Goal: Task Accomplishment & Management: Use online tool/utility

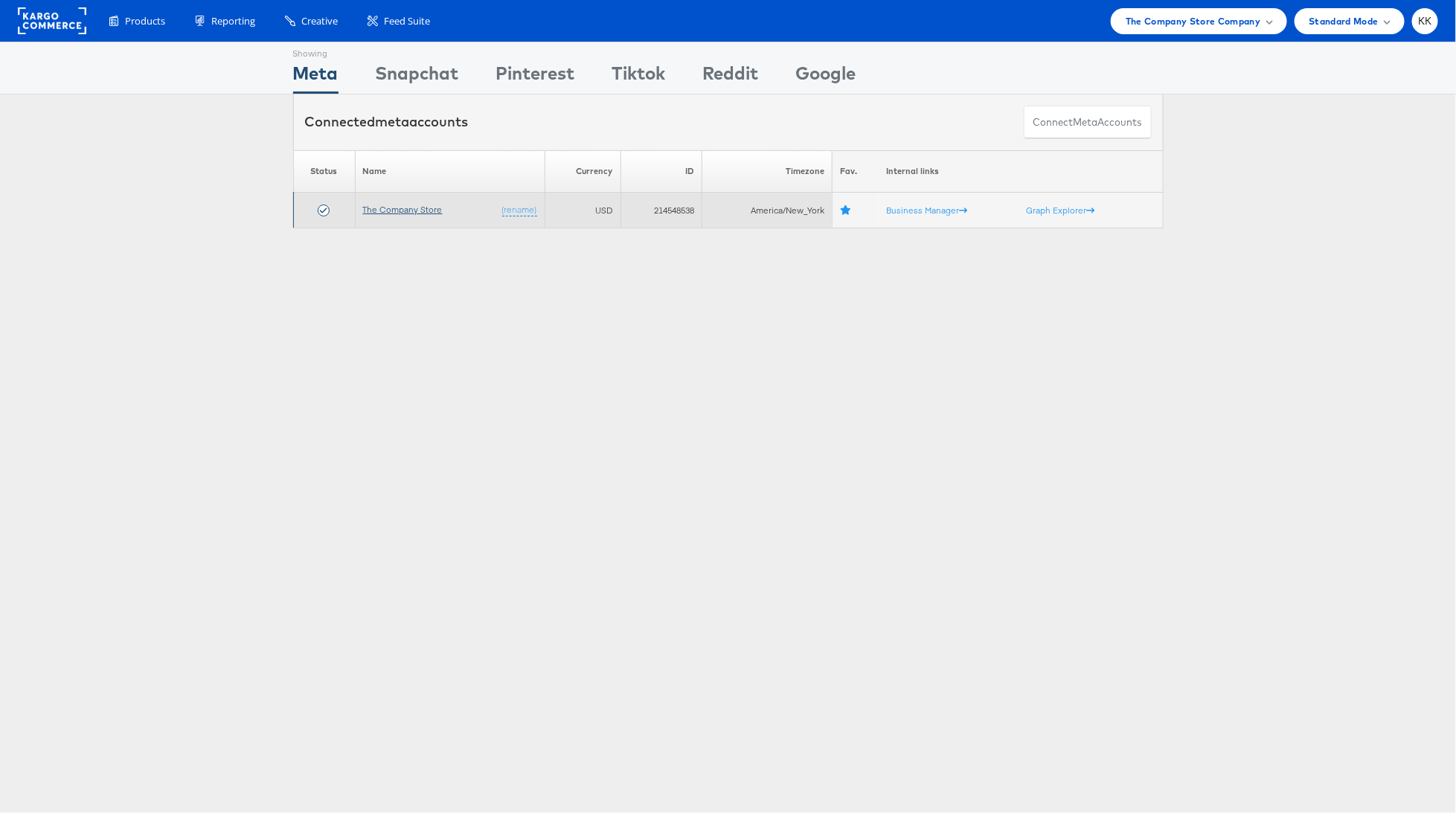
click at [421, 211] on link "The Company Store" at bounding box center [403, 209] width 80 height 12
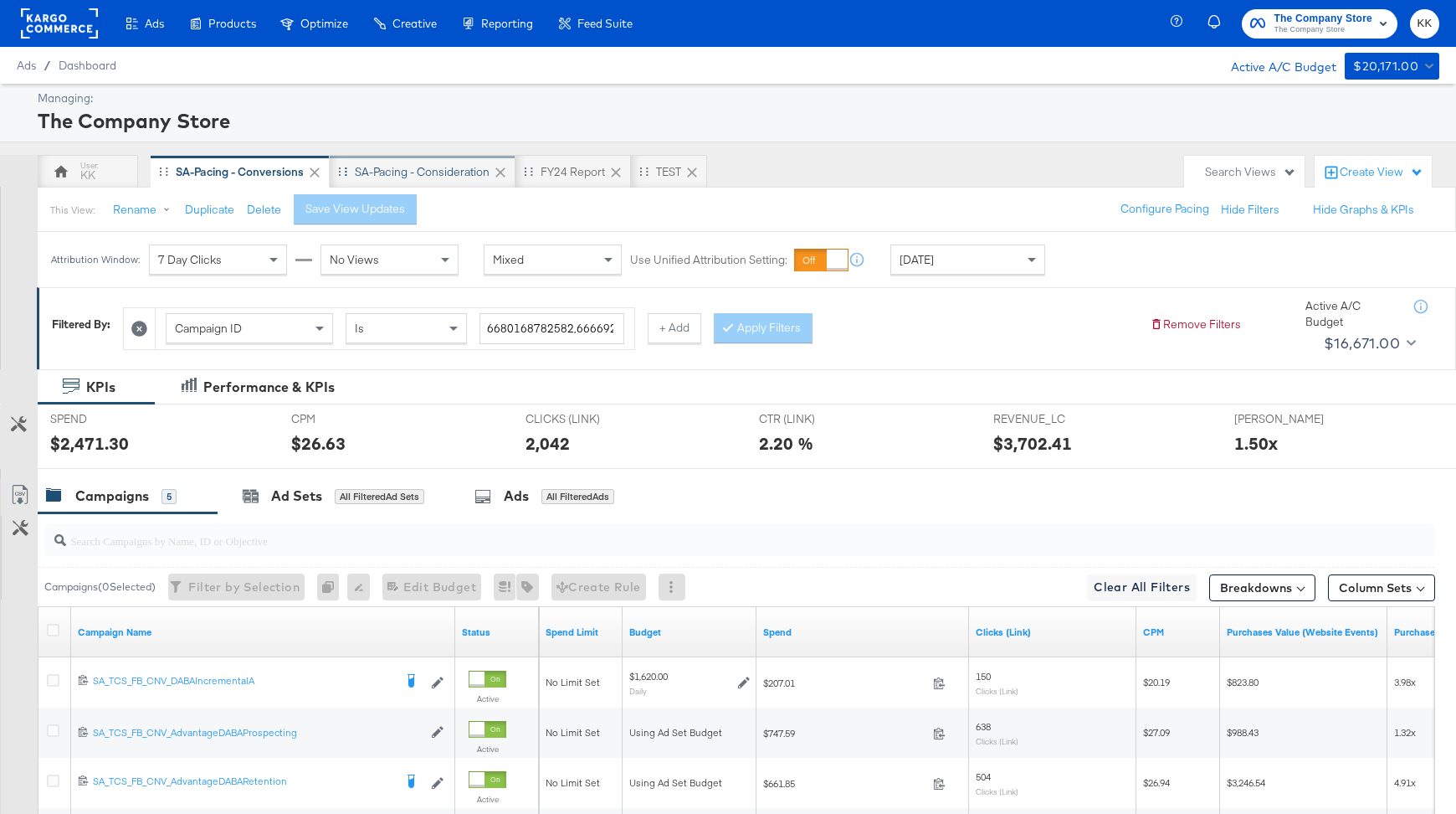
click at [433, 172] on div "SA-Pacing - Consideration" at bounding box center [422, 172] width 134 height 16
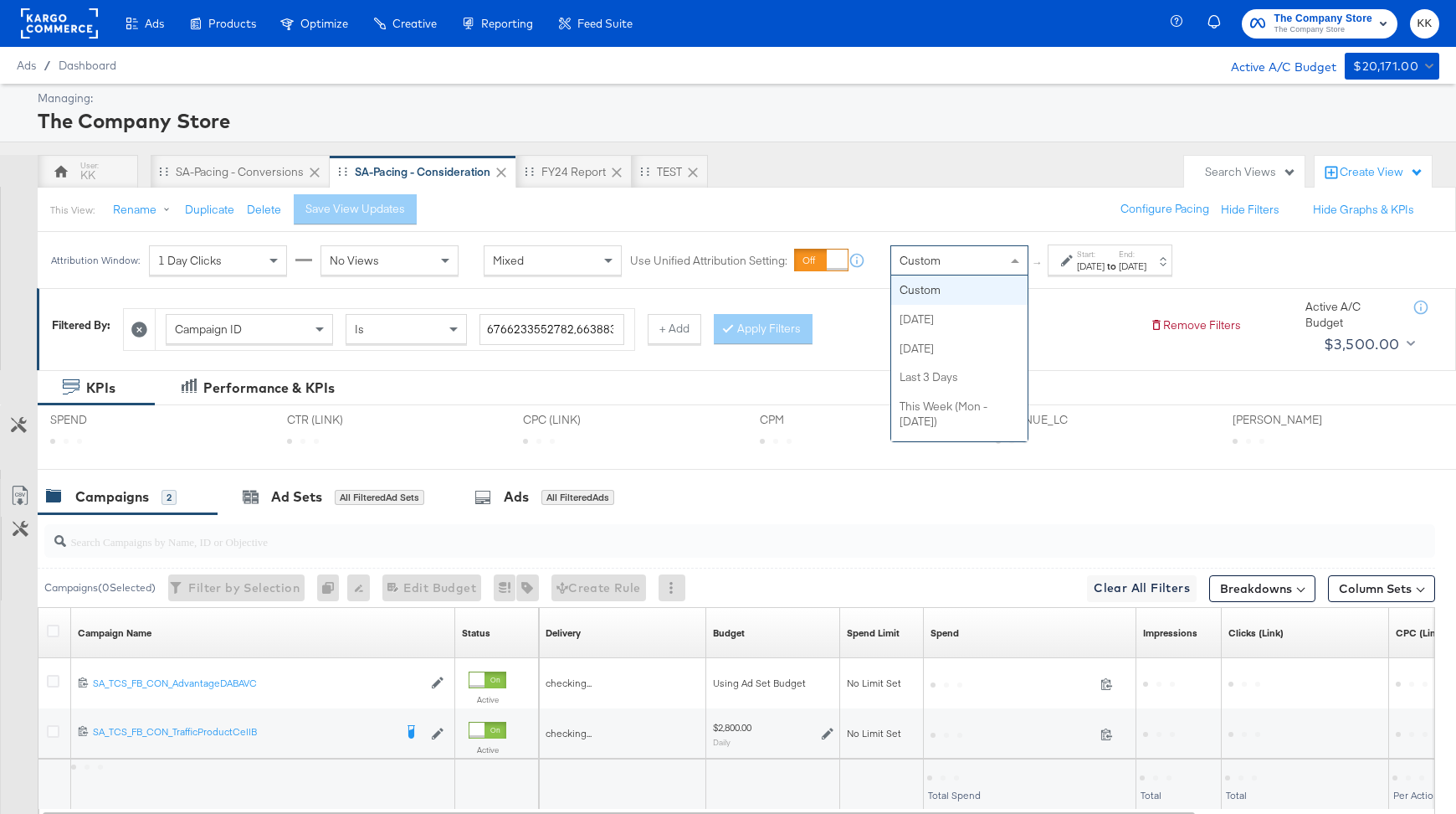
click at [908, 268] on div "Custom" at bounding box center [959, 261] width 136 height 29
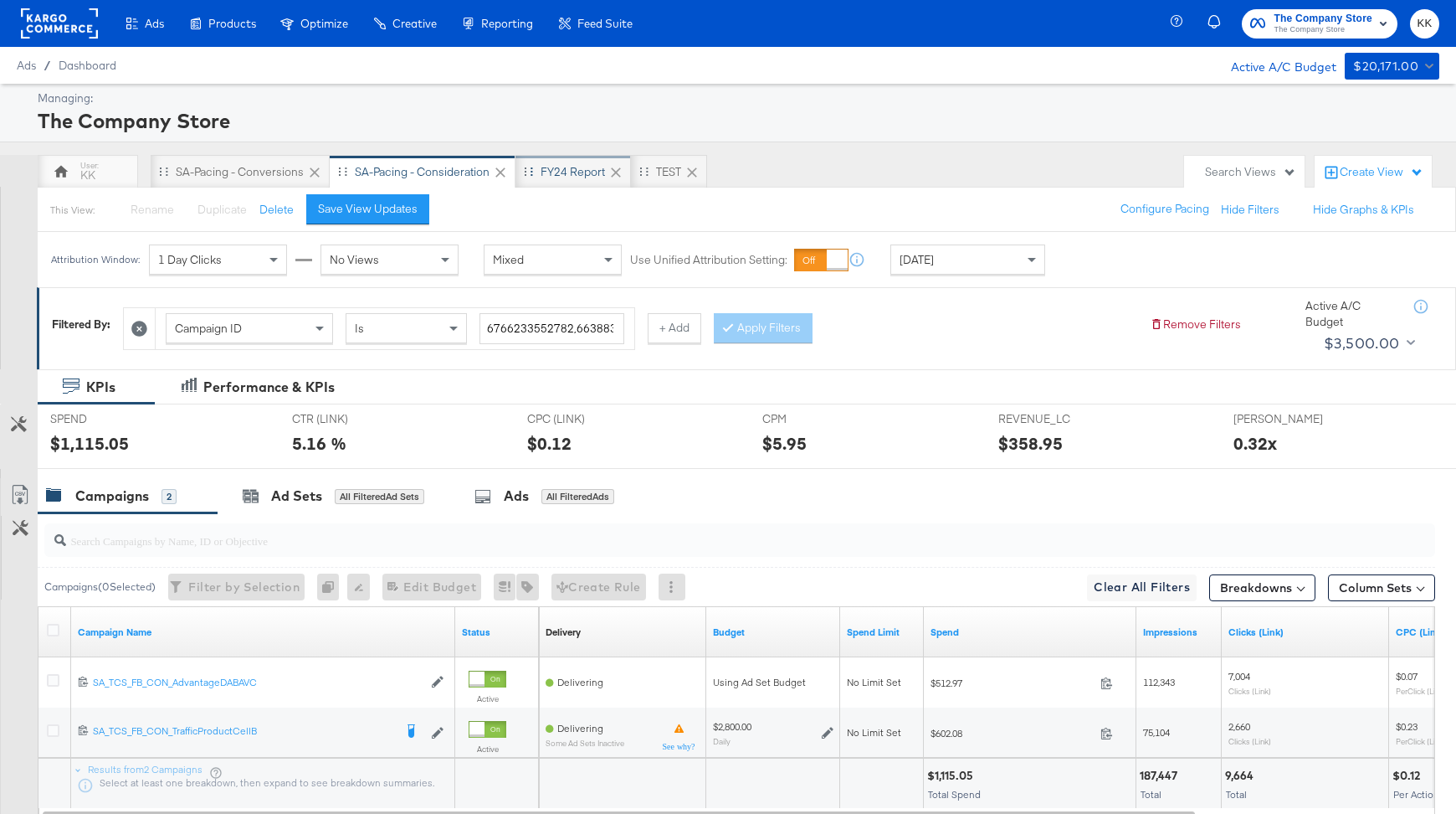
click at [563, 164] on div "FY24 Report" at bounding box center [573, 172] width 65 height 16
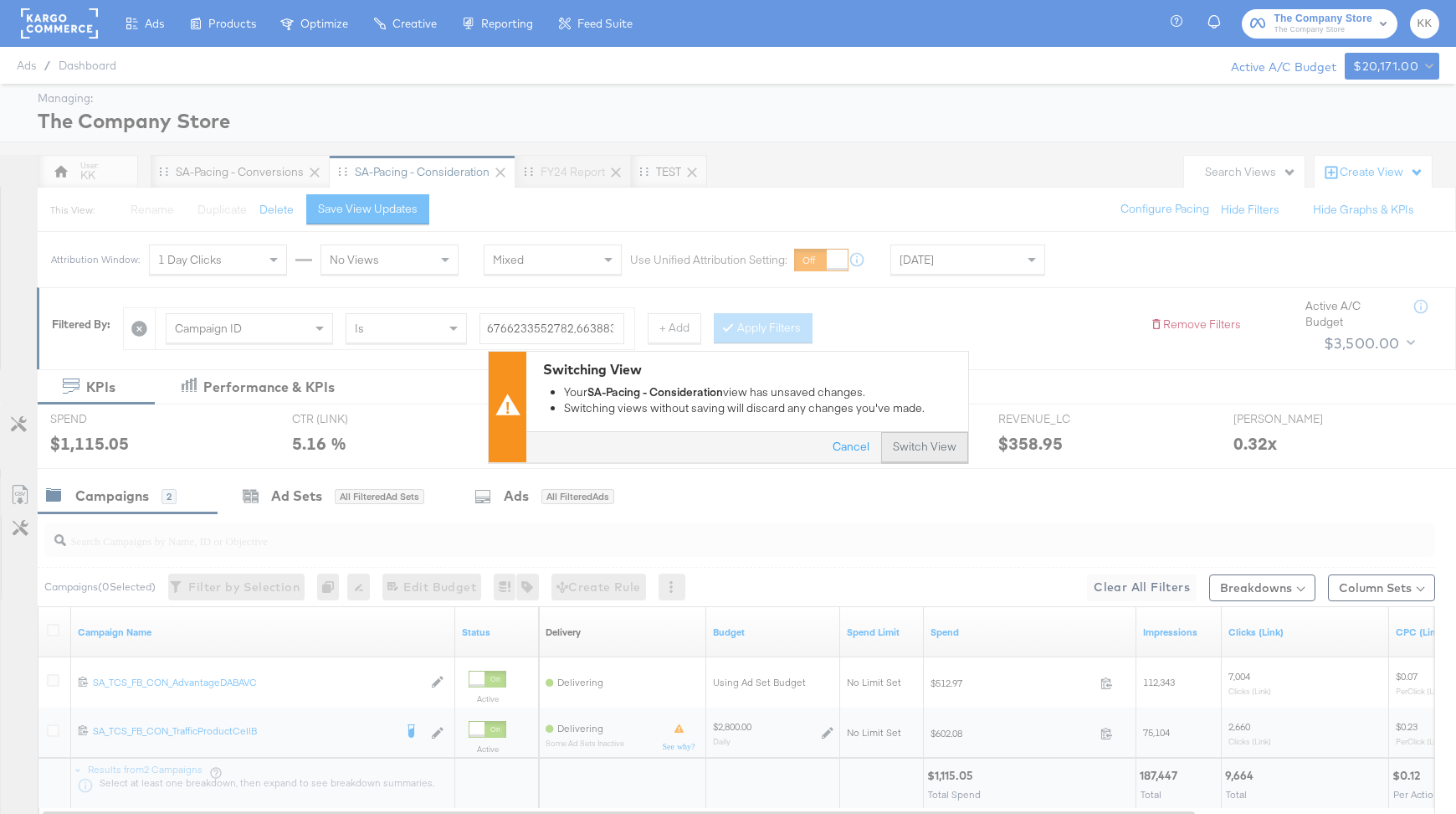
click at [942, 457] on button "Switch View" at bounding box center [925, 448] width 87 height 31
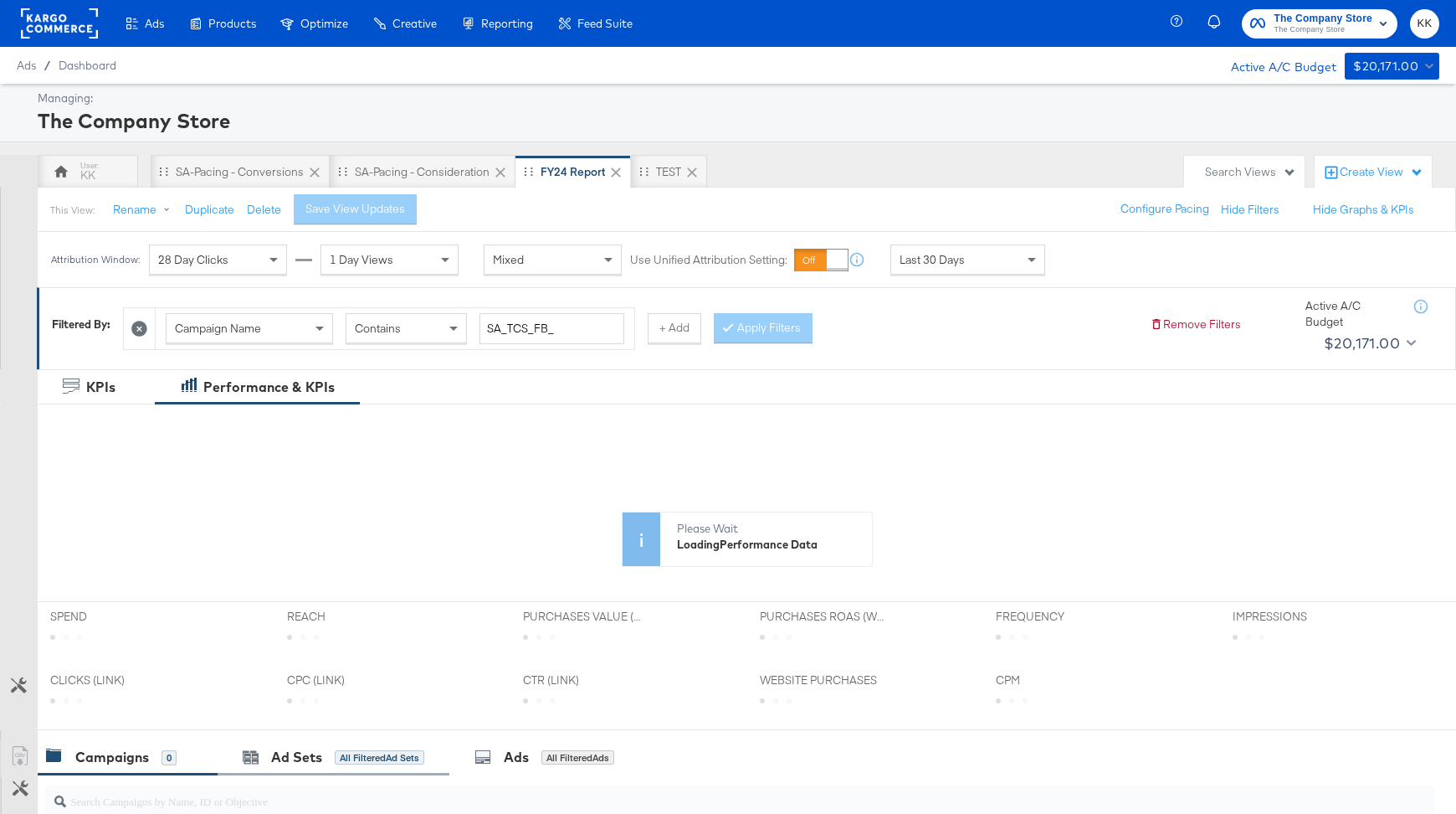
click at [298, 741] on div "Ad Sets All Filtered Ad Sets" at bounding box center [334, 757] width 232 height 36
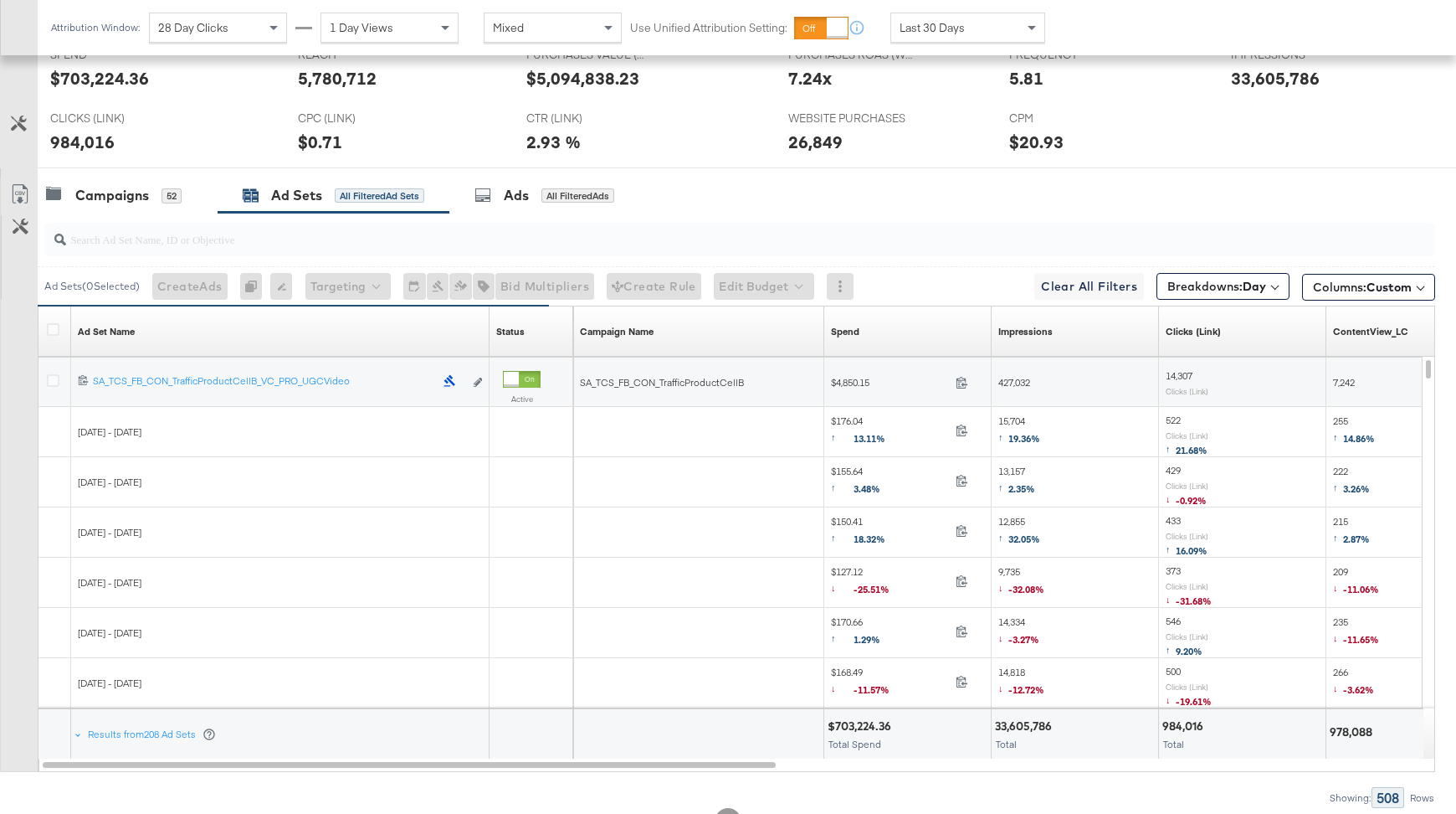
scroll to position [789, 0]
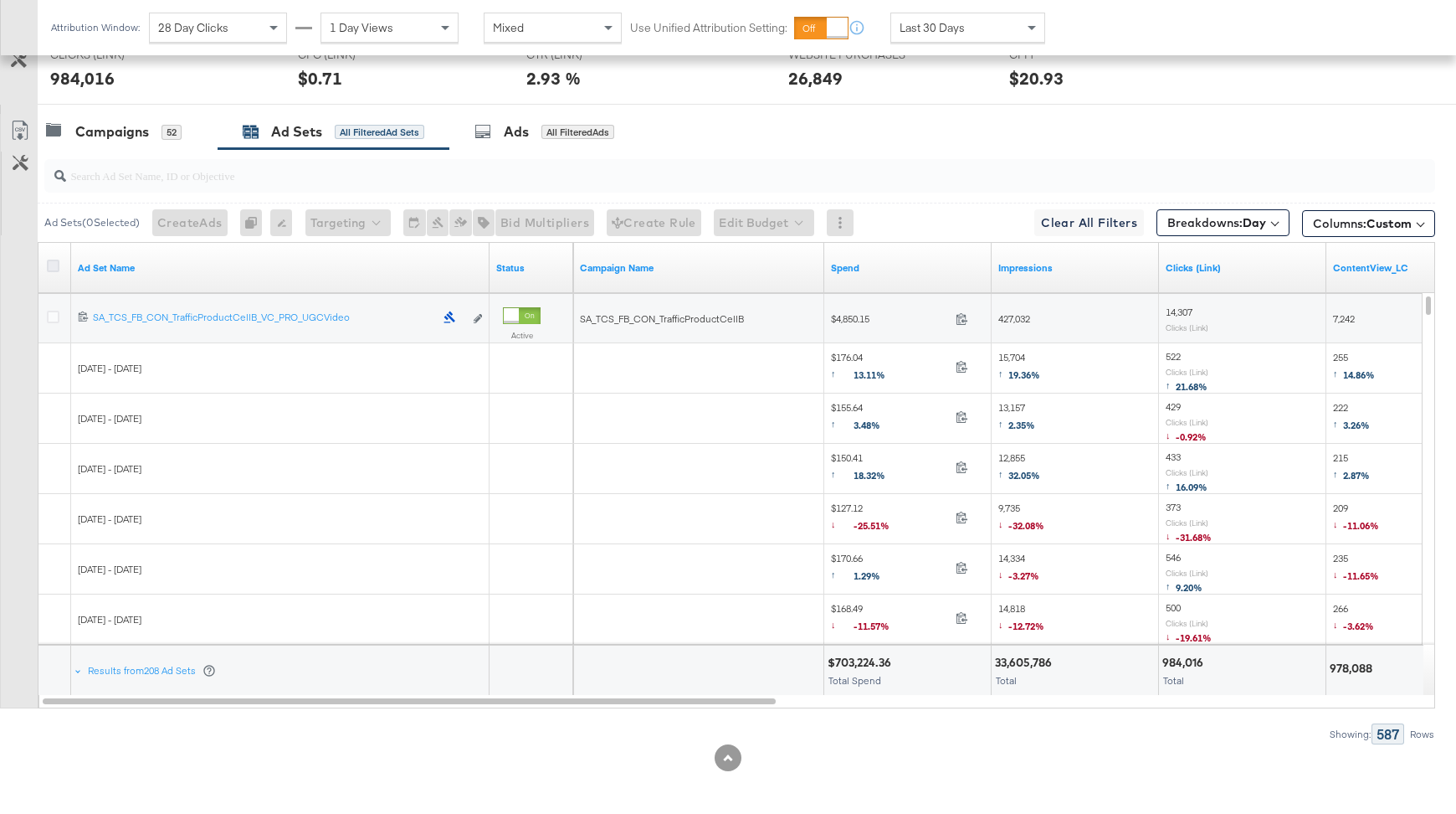
click at [56, 262] on icon at bounding box center [54, 266] width 13 height 13
click at [0, 0] on input "checkbox" at bounding box center [0, 0] width 0 height 0
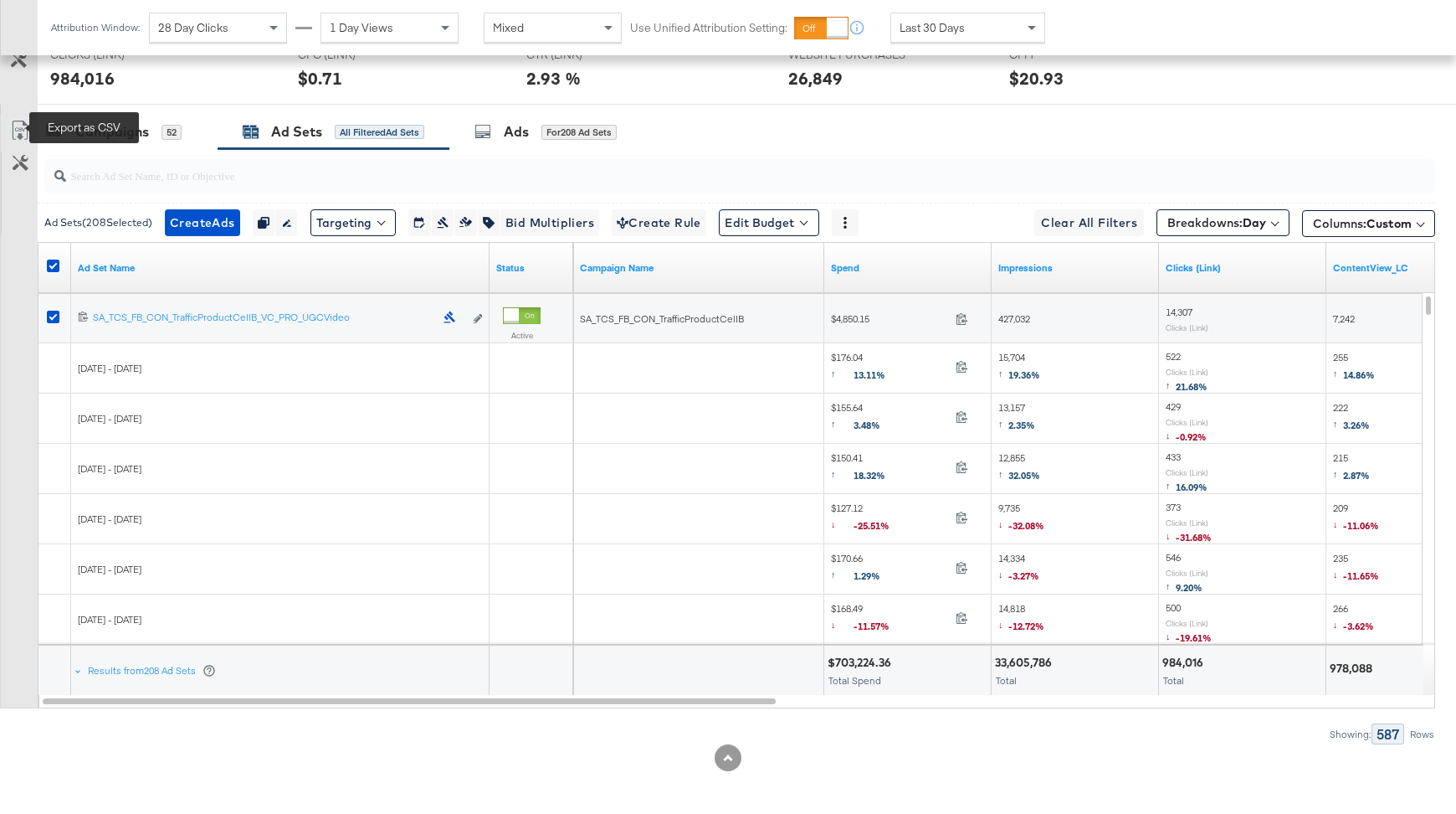
click at [20, 132] on icon at bounding box center [19, 134] width 10 height 13
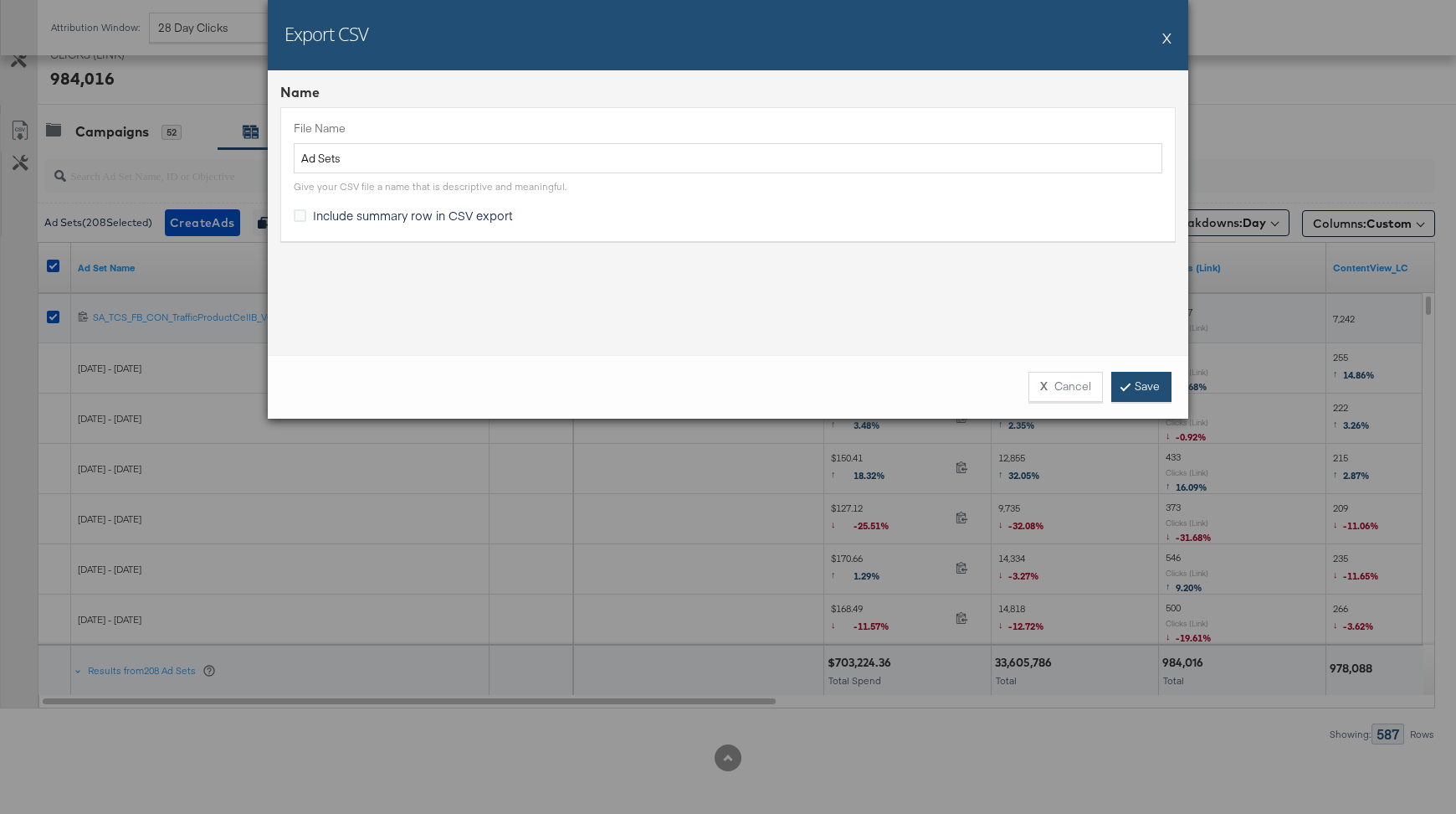
click at [1144, 391] on link "Save" at bounding box center [1141, 387] width 60 height 31
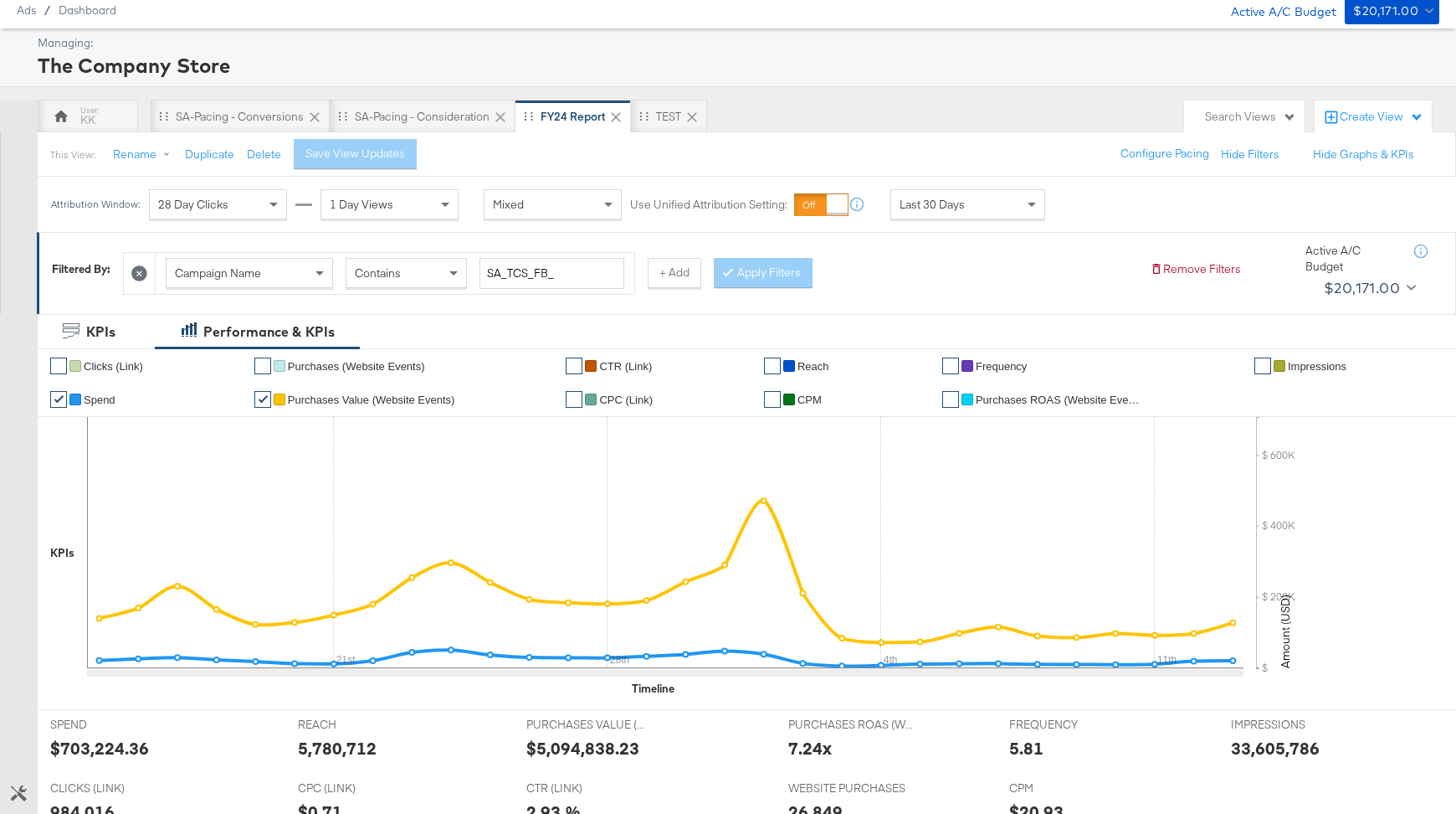
scroll to position [0, 0]
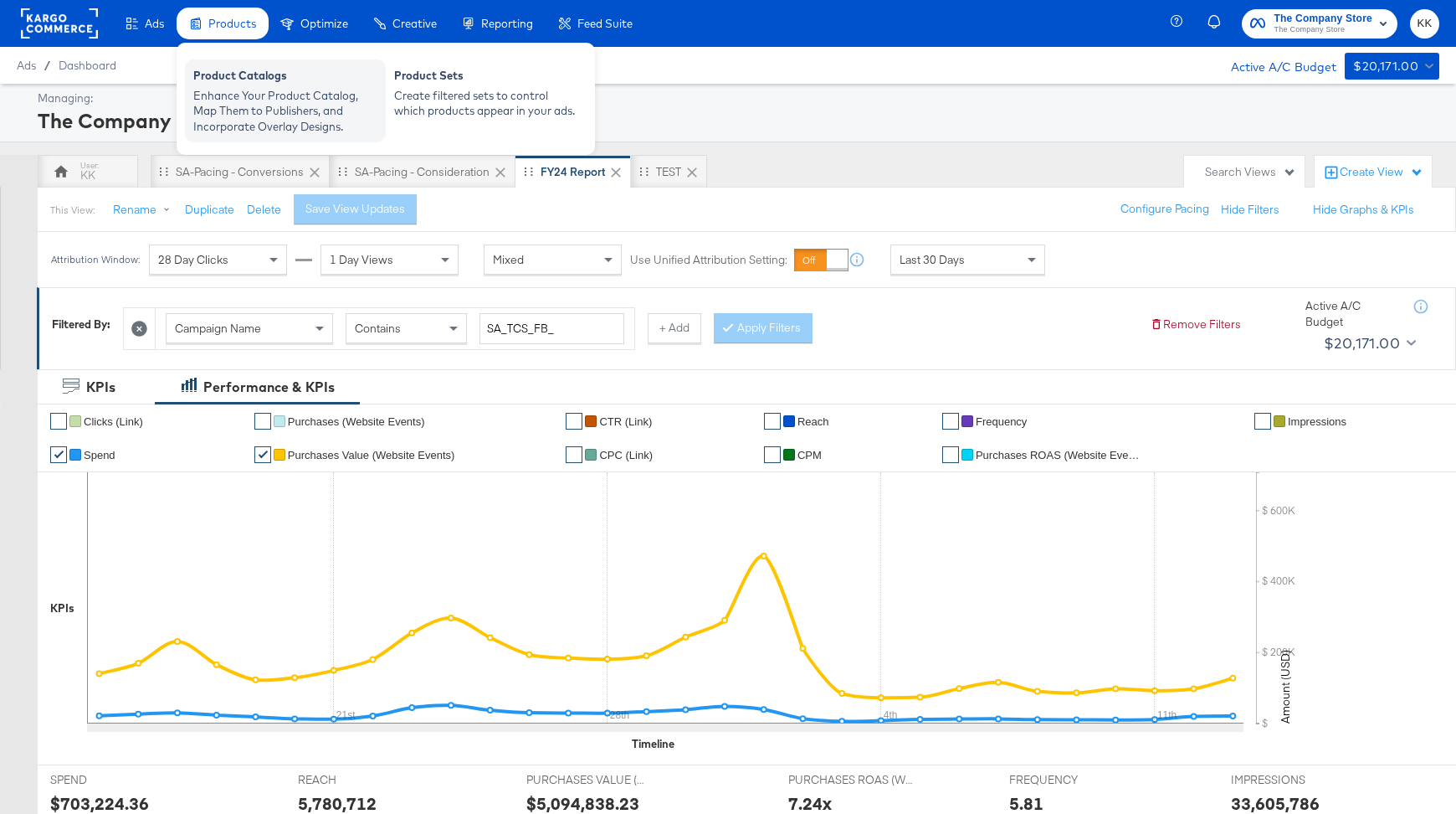
click at [239, 83] on div "Product Catalogs" at bounding box center [285, 78] width 184 height 20
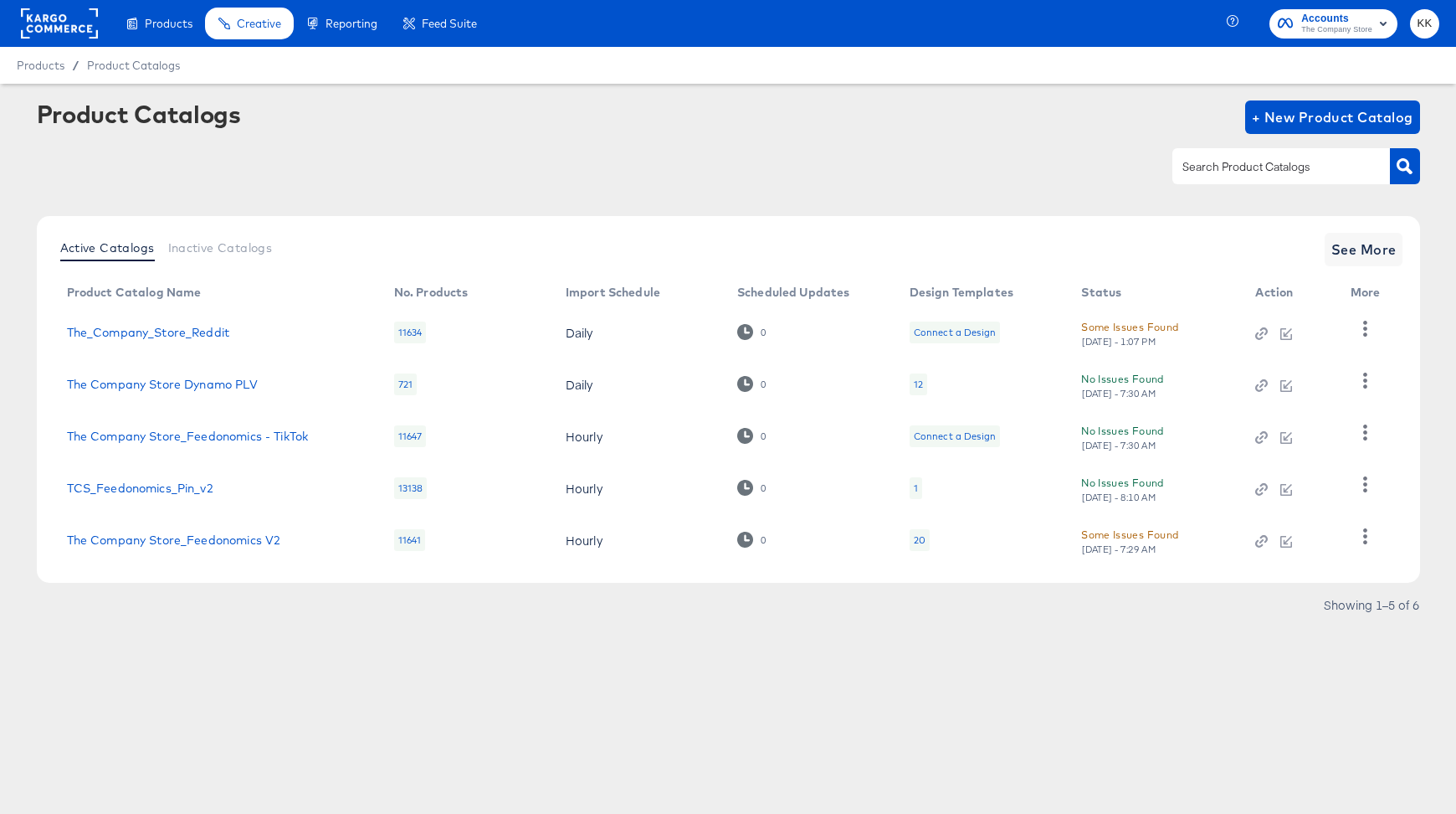
click at [70, 25] on rect at bounding box center [59, 23] width 77 height 31
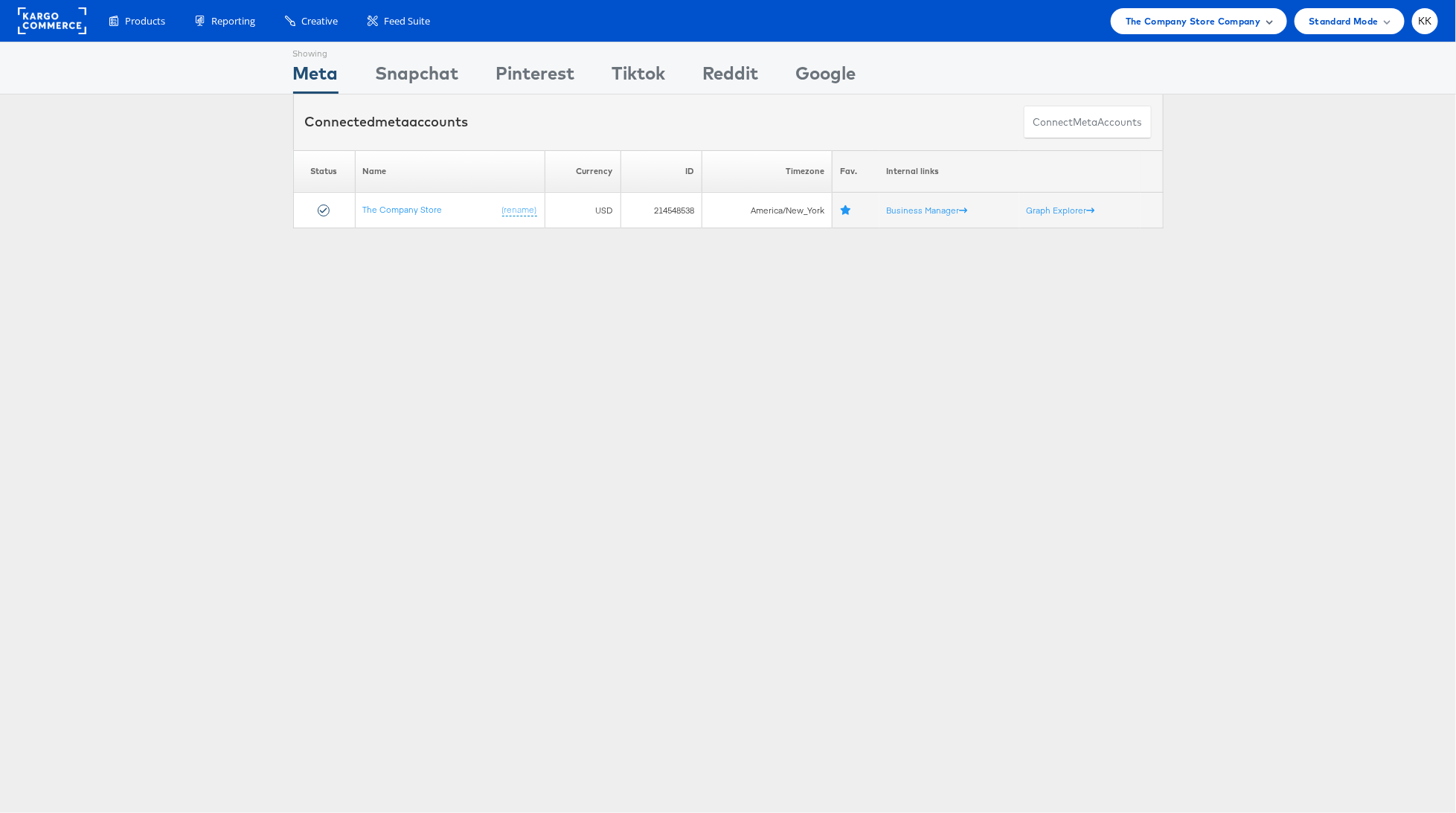
click at [1229, 29] on div "The Company Store Company" at bounding box center [1199, 21] width 176 height 26
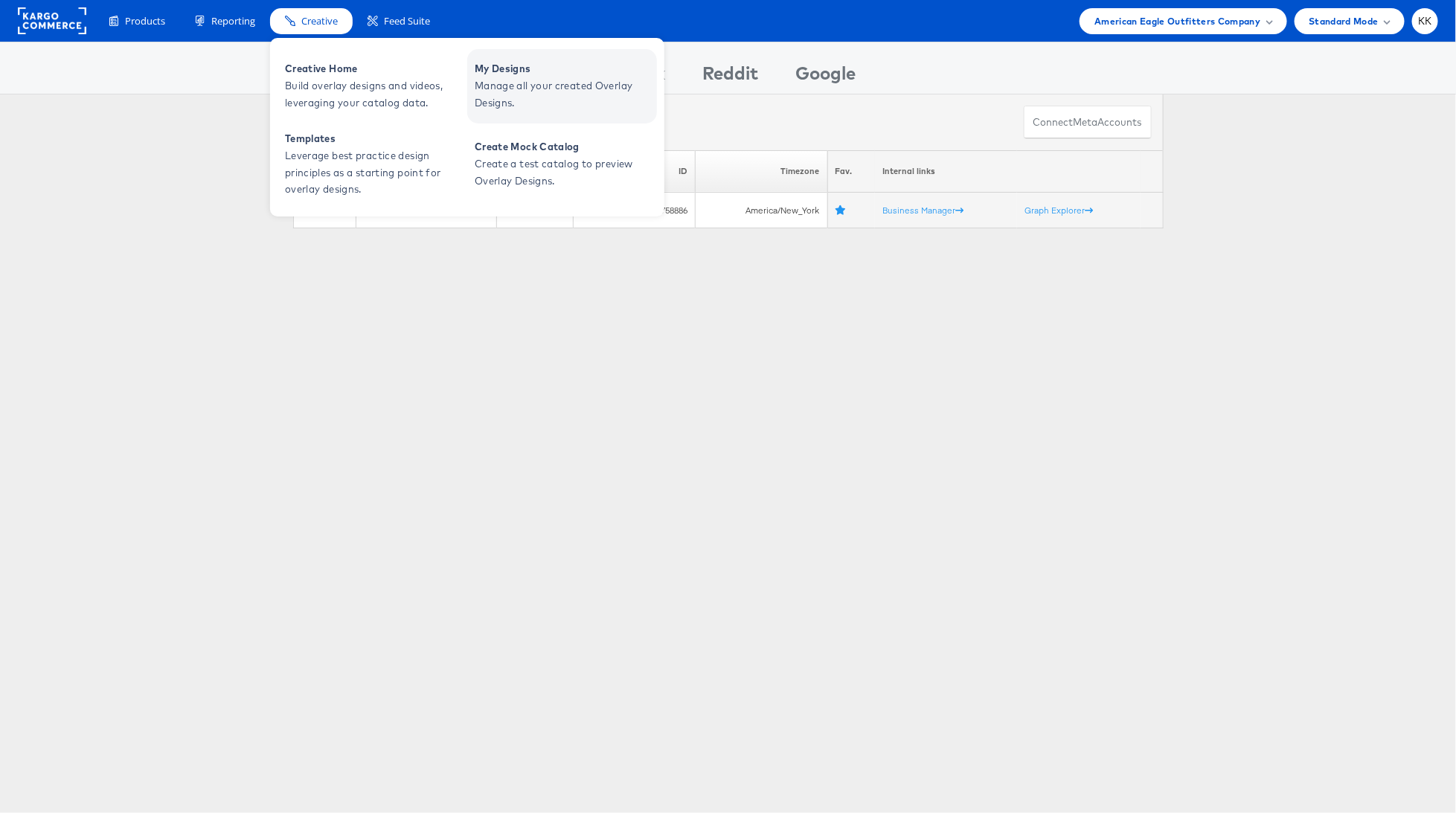
click at [527, 79] on span "Manage all your created Overlay Designs." at bounding box center [564, 95] width 179 height 35
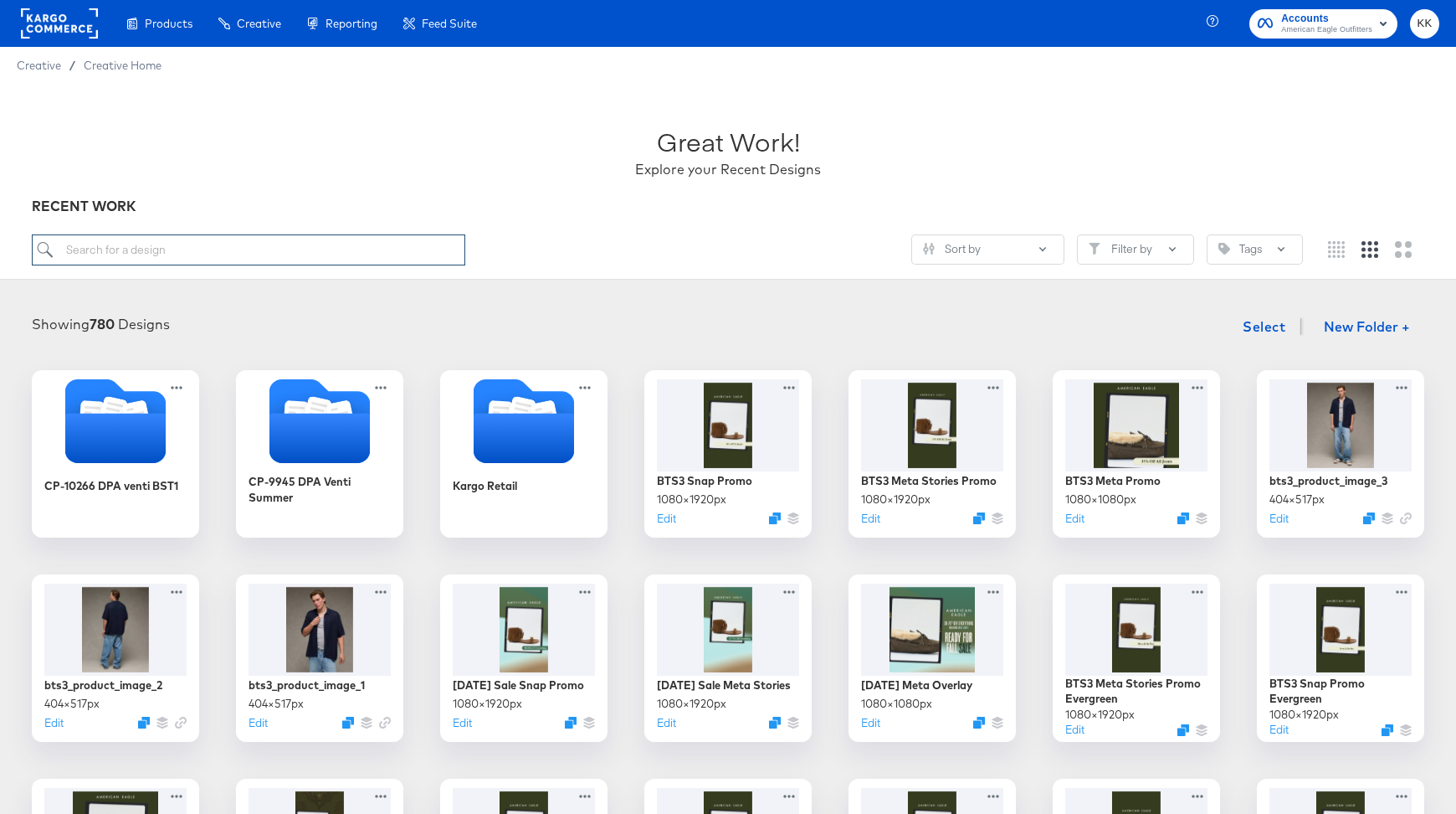
click at [315, 253] on input "search" at bounding box center [248, 249] width 434 height 31
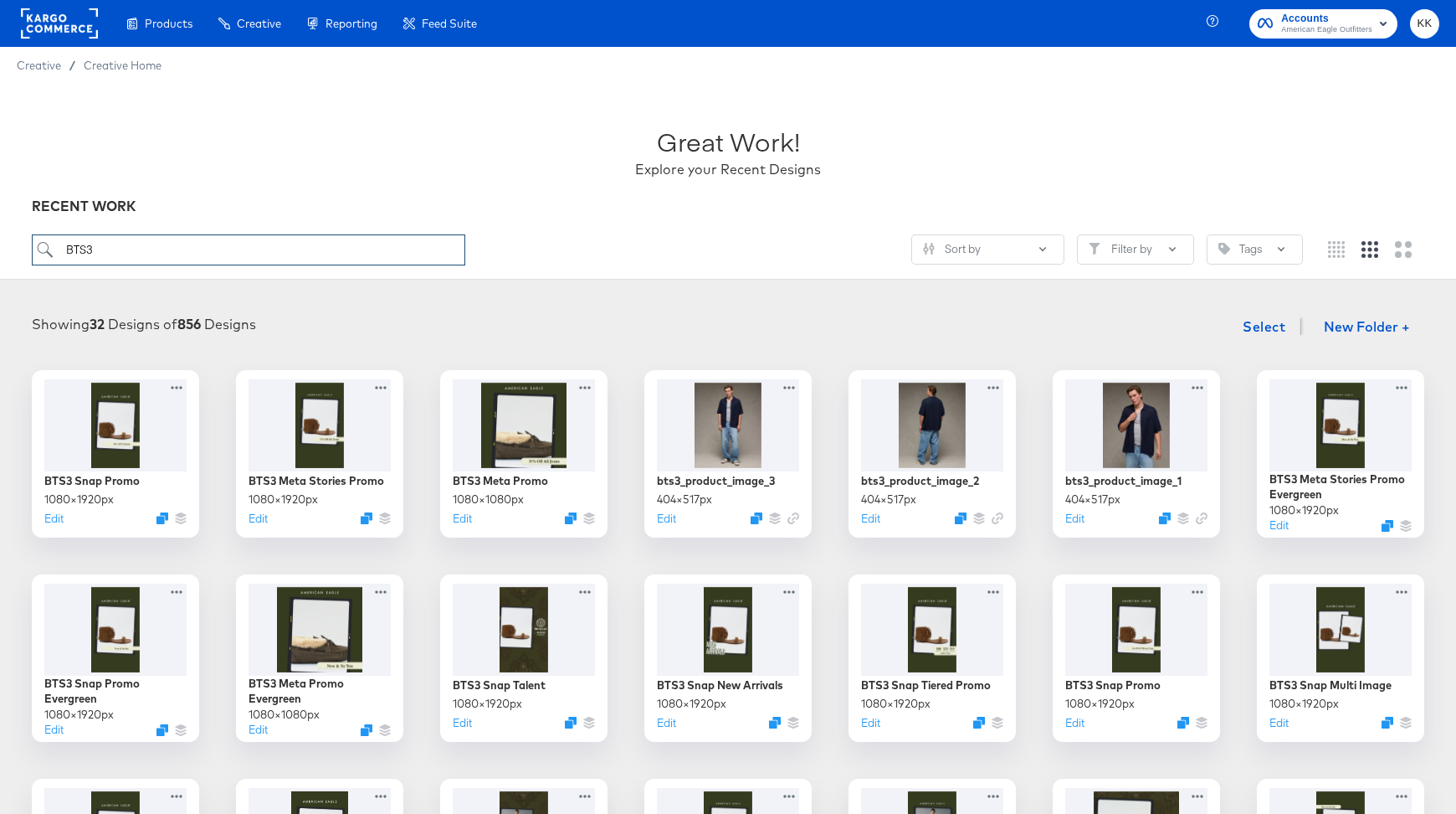
type input "BTS3"
click at [551, 293] on div "Showing 32 Designs of 856 Designs Select New Folder + BTS3 Snap Promo 1080 × 19…" at bounding box center [728, 730] width 1456 height 874
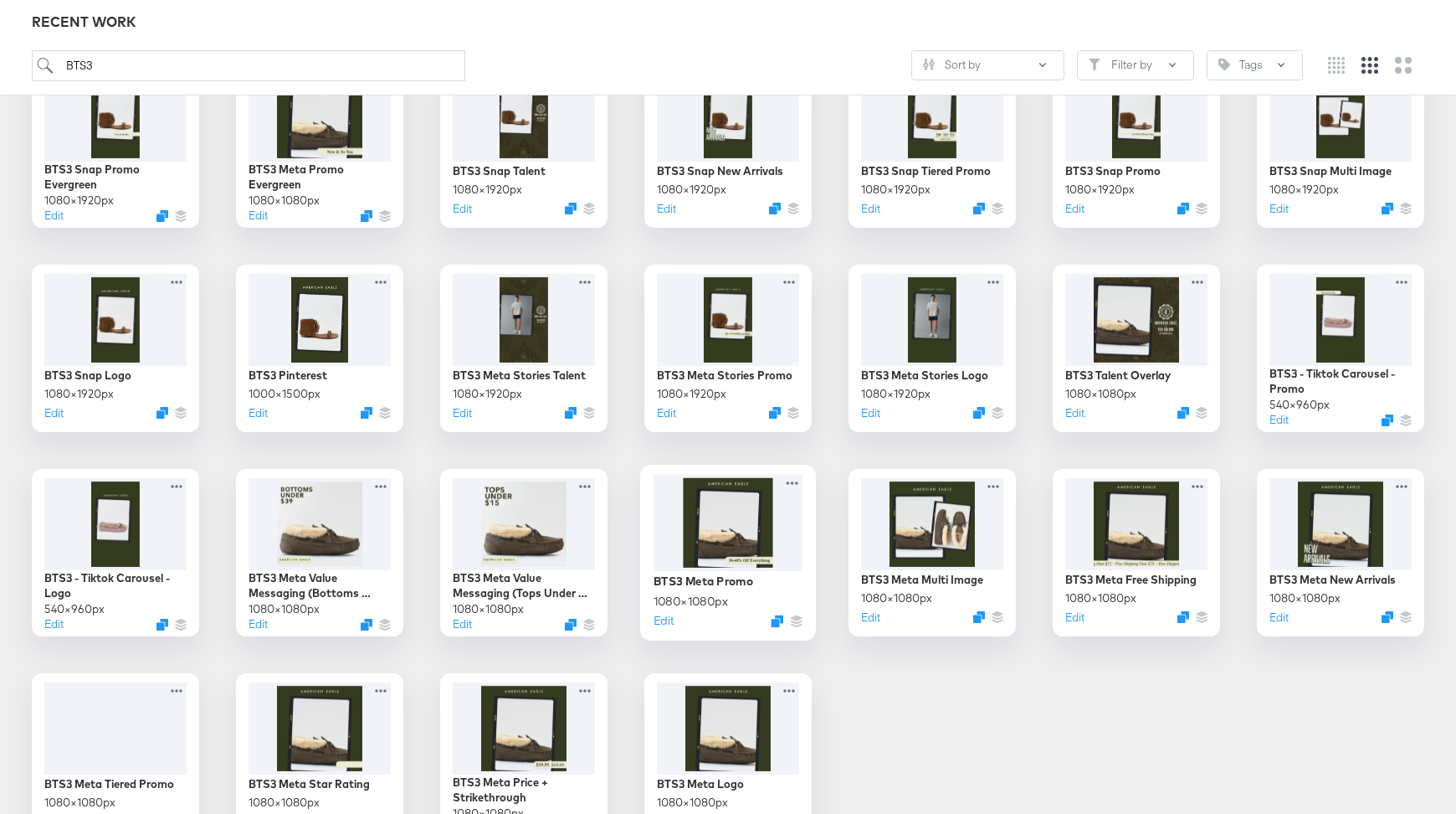
scroll to position [540, 0]
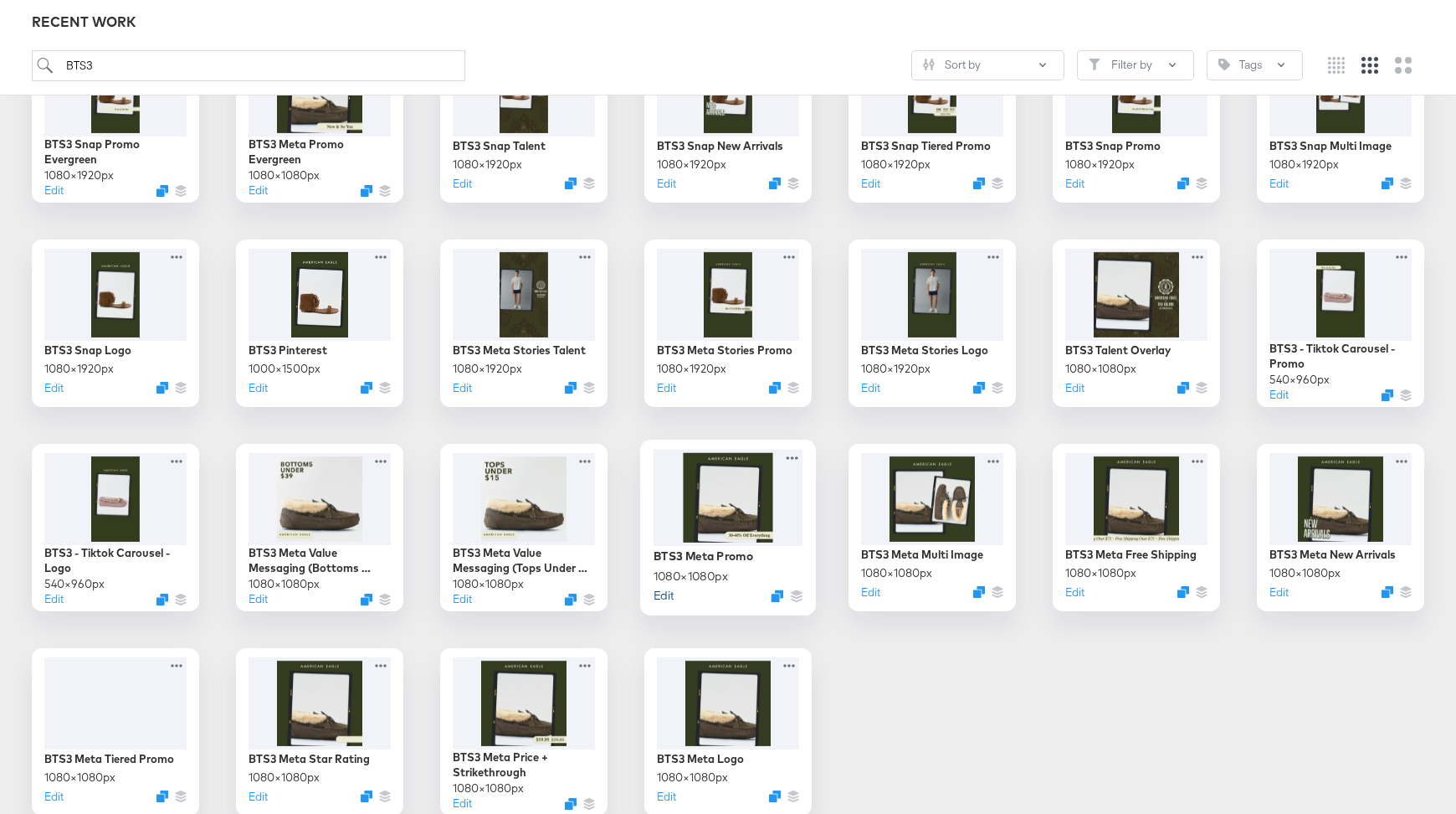
click at [668, 599] on button "Edit" at bounding box center [664, 594] width 20 height 16
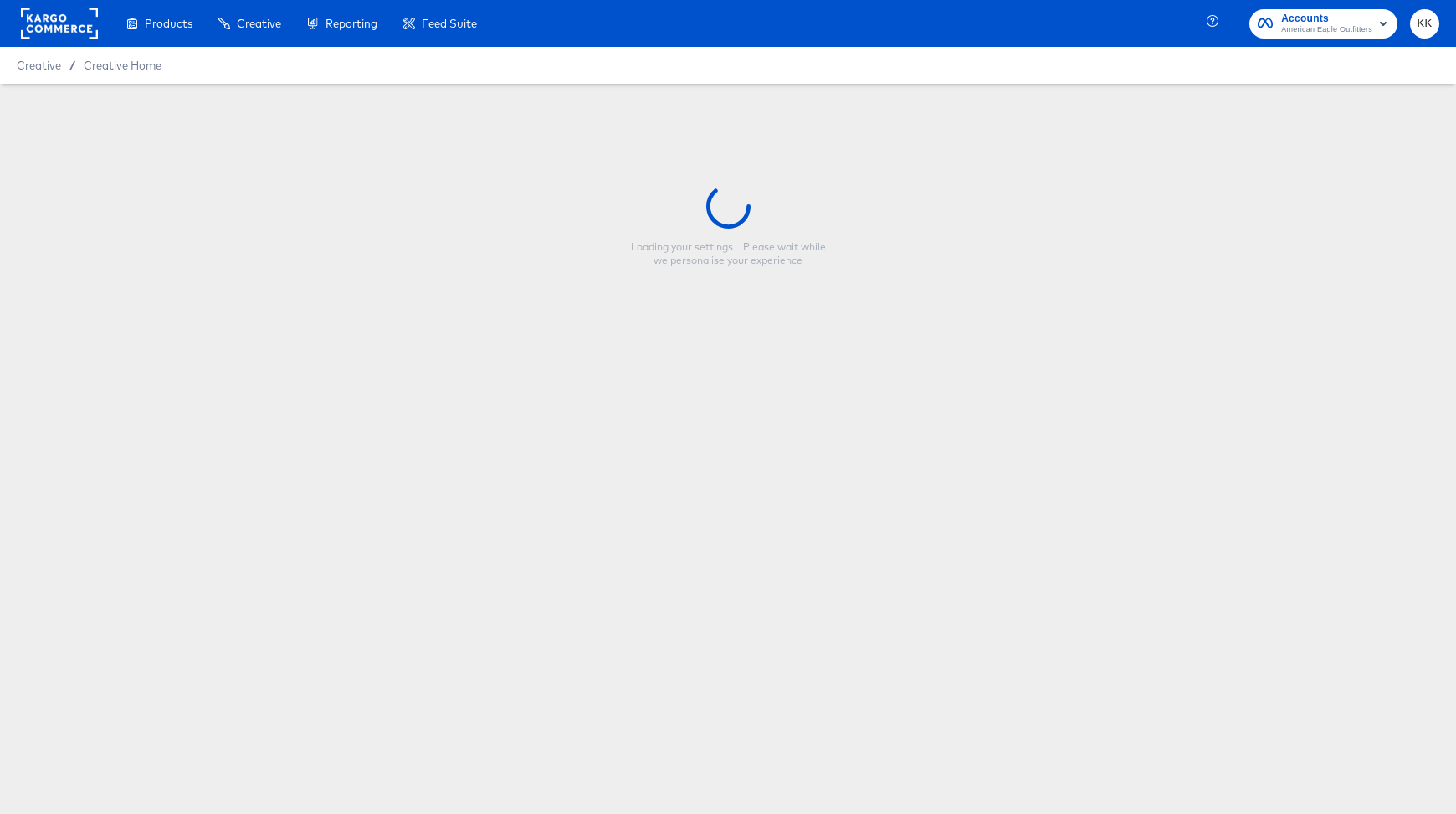
type input "BTS3 Meta Promo"
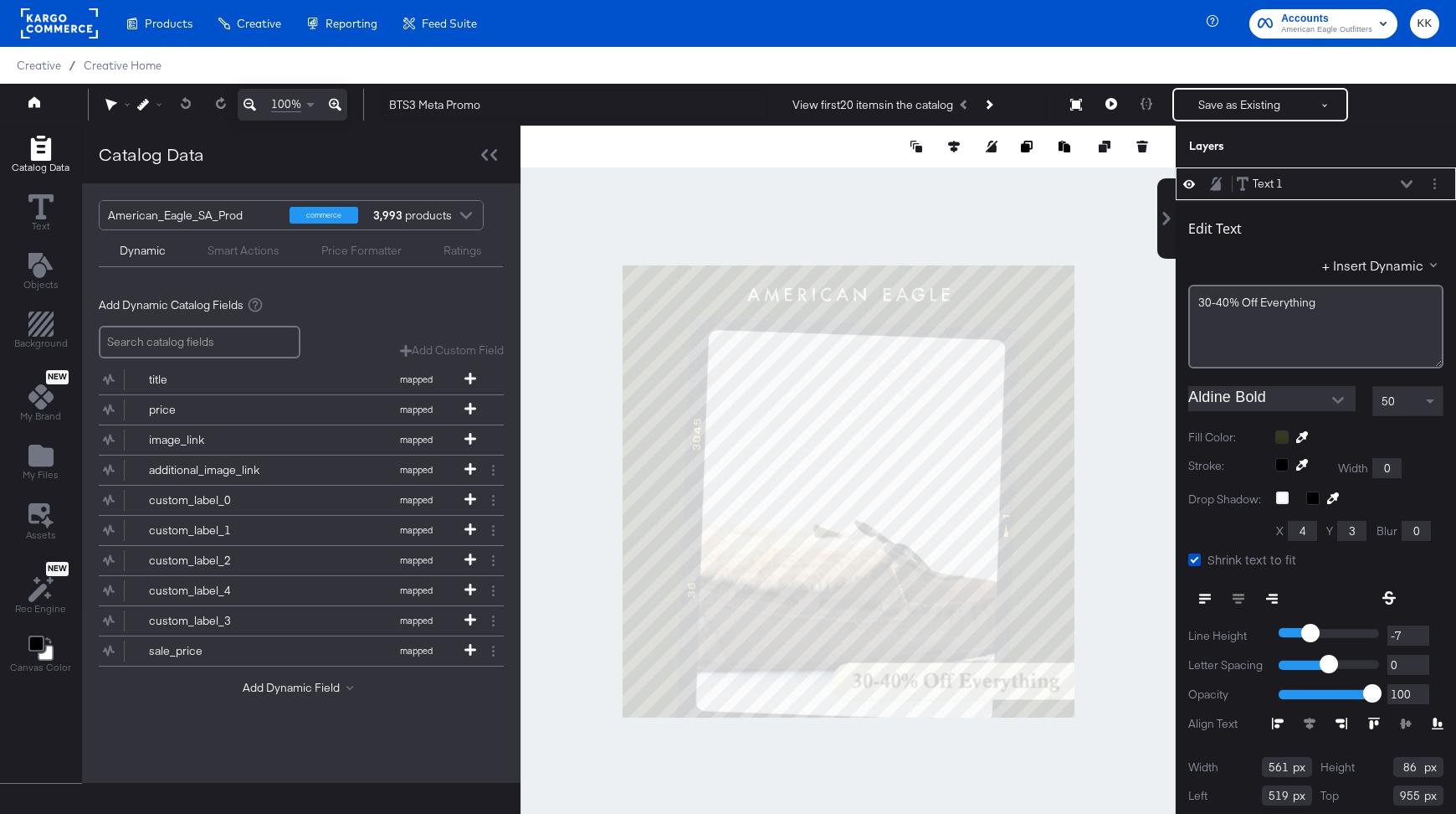
scroll to position [16, 0]
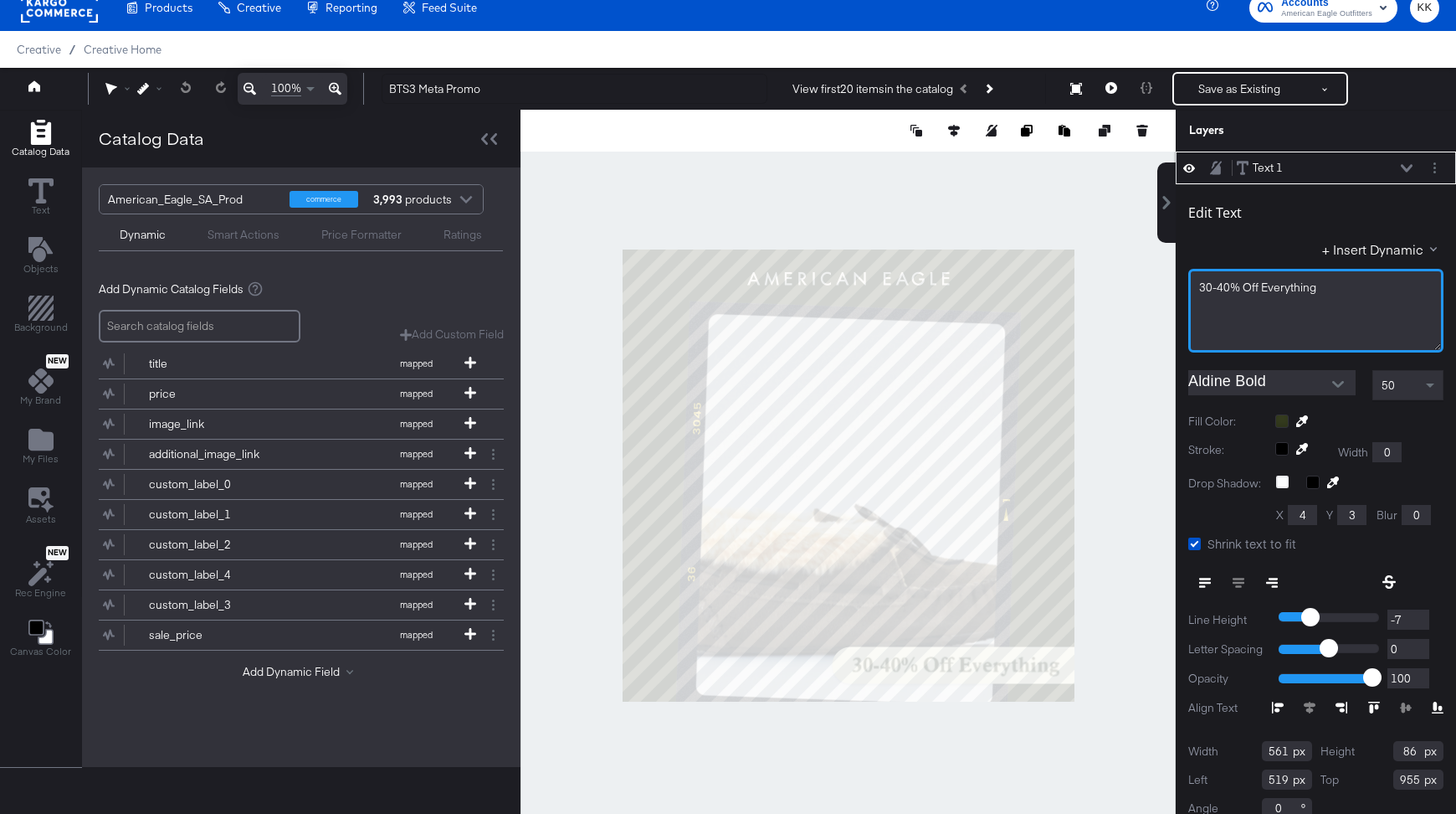
click at [1256, 290] on span "30-40% Off Everything" at bounding box center [1258, 287] width 117 height 15
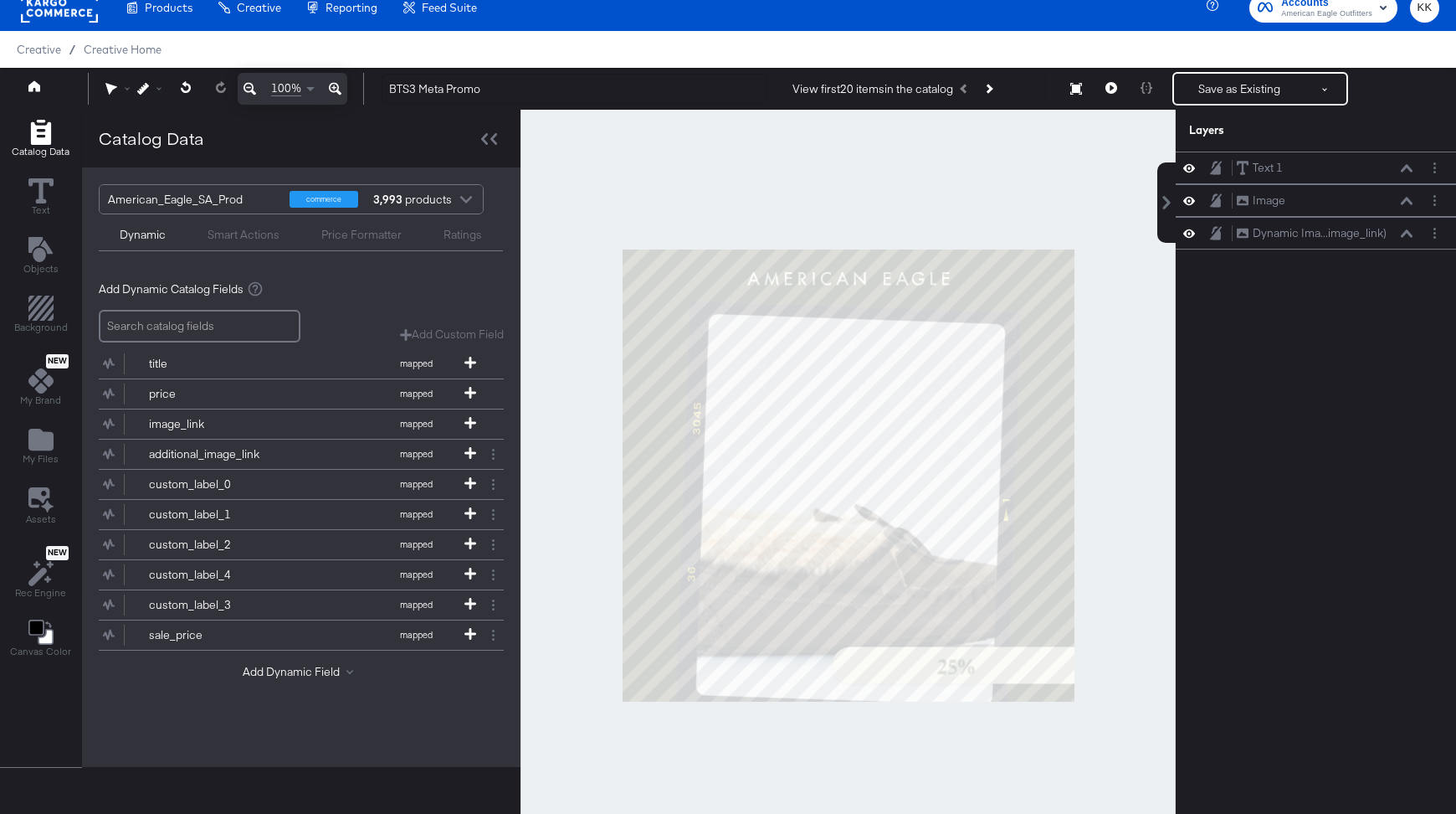
click at [1053, 213] on div at bounding box center [848, 475] width 655 height 731
click at [1232, 78] on button "Save as Existing" at bounding box center [1239, 88] width 131 height 31
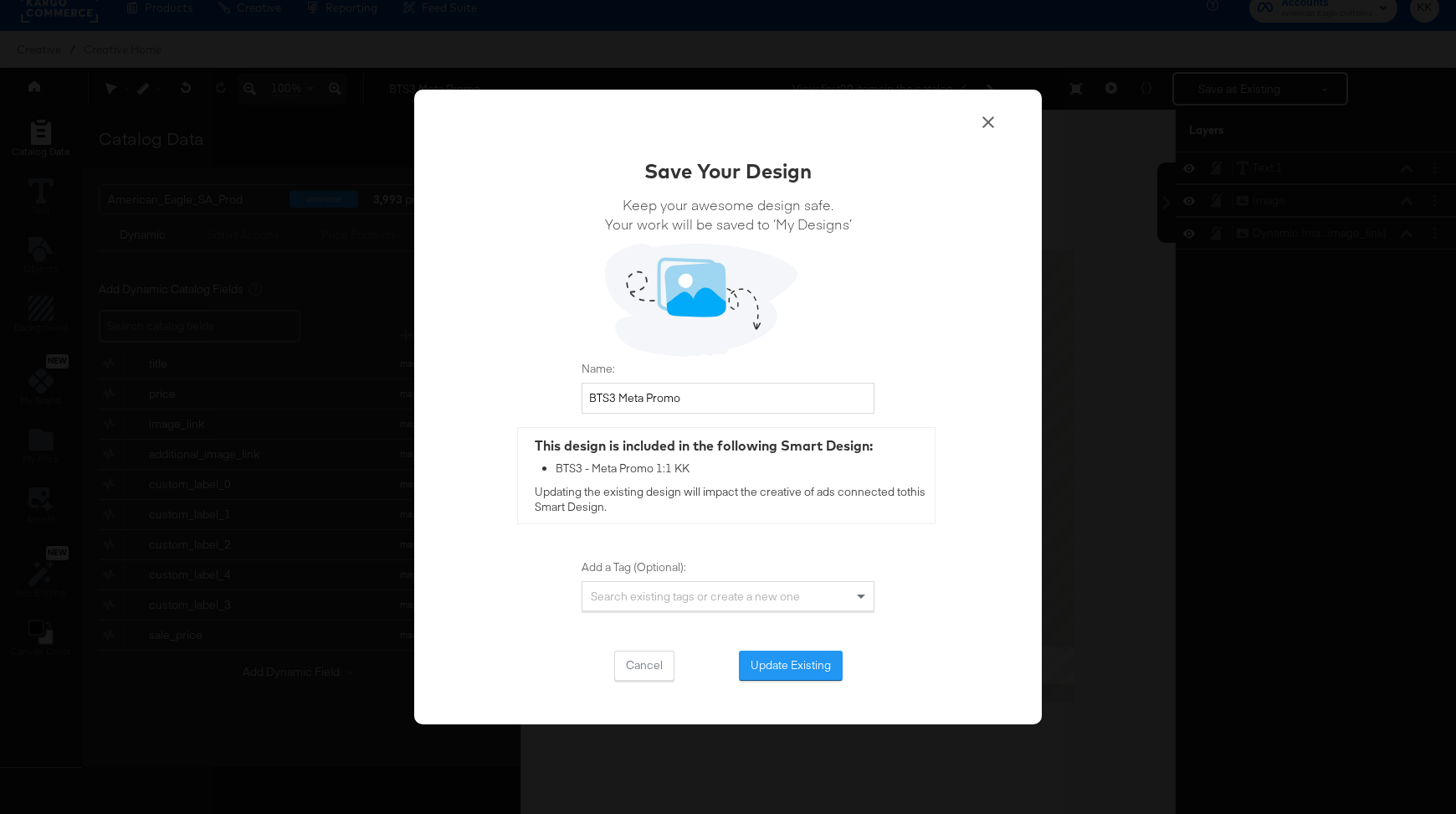
click at [992, 128] on icon at bounding box center [989, 122] width 20 height 20
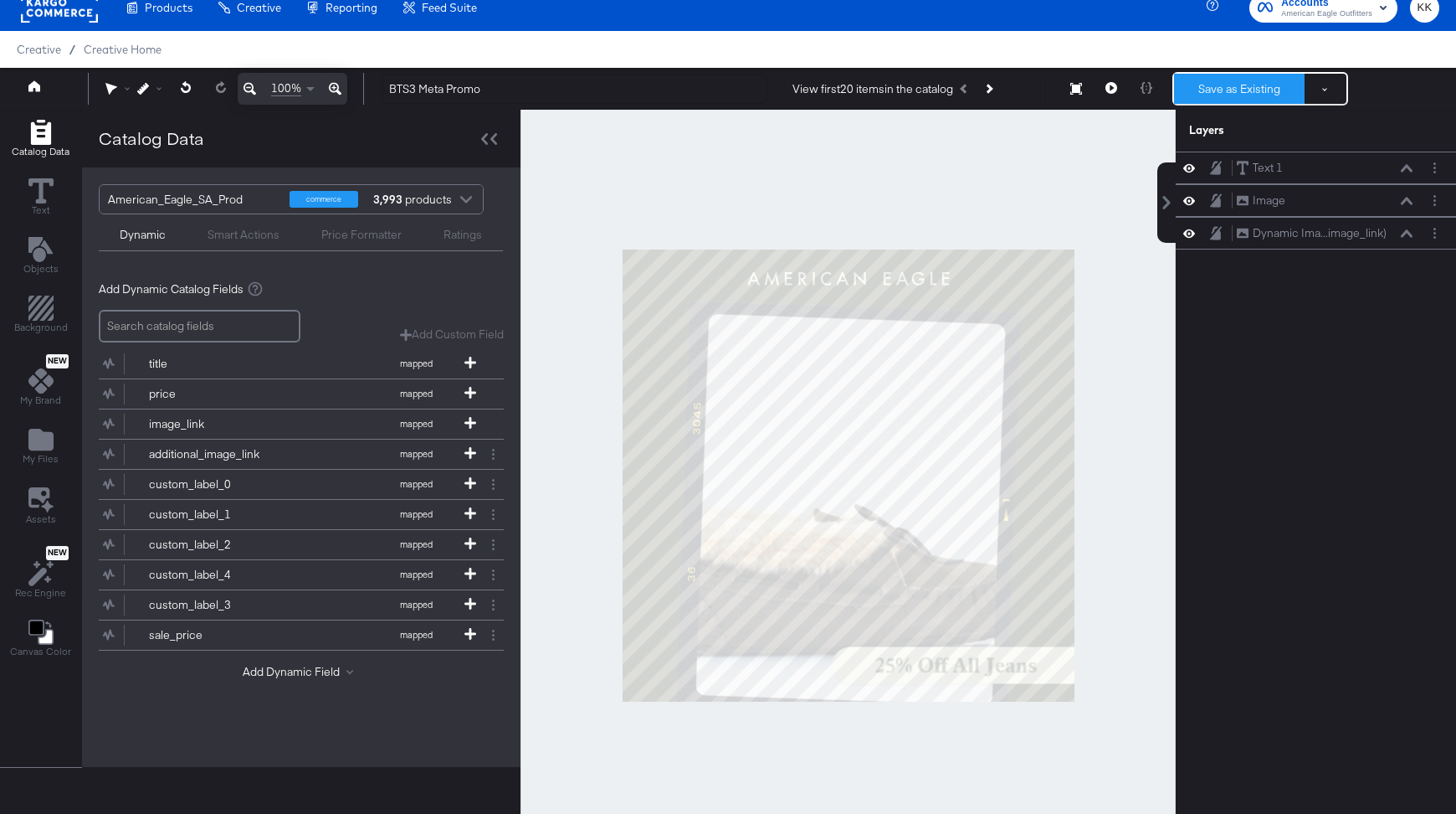
click at [1229, 89] on button "Save as Existing" at bounding box center [1239, 88] width 131 height 31
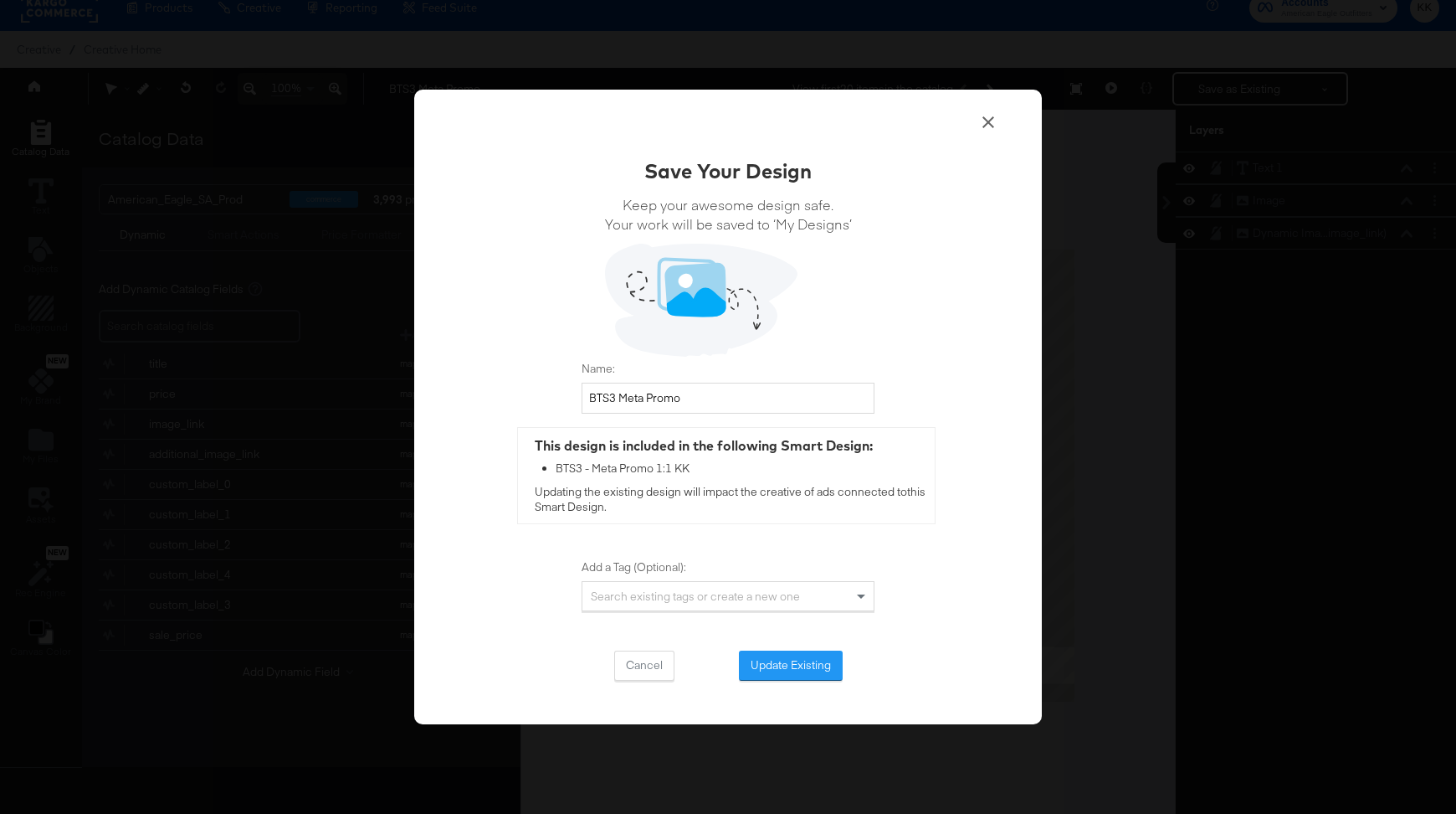
click at [818, 648] on div "Save Your Design Keep your awesome design safe. Your work will be saved to ‘My …" at bounding box center [728, 418] width 293 height 524
click at [793, 658] on button "Update Existing" at bounding box center [791, 666] width 104 height 31
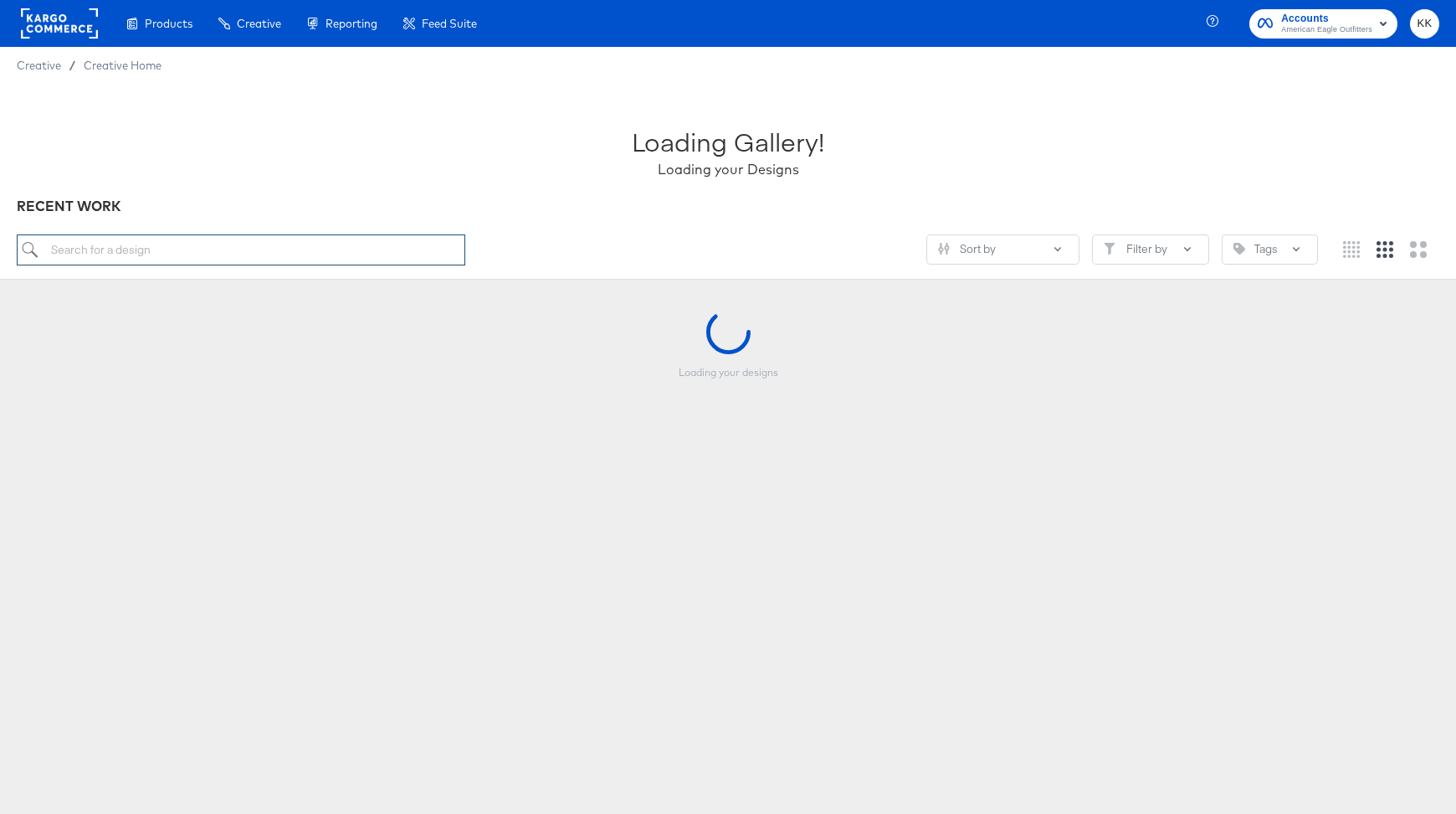
click at [234, 261] on input "search" at bounding box center [241, 249] width 449 height 31
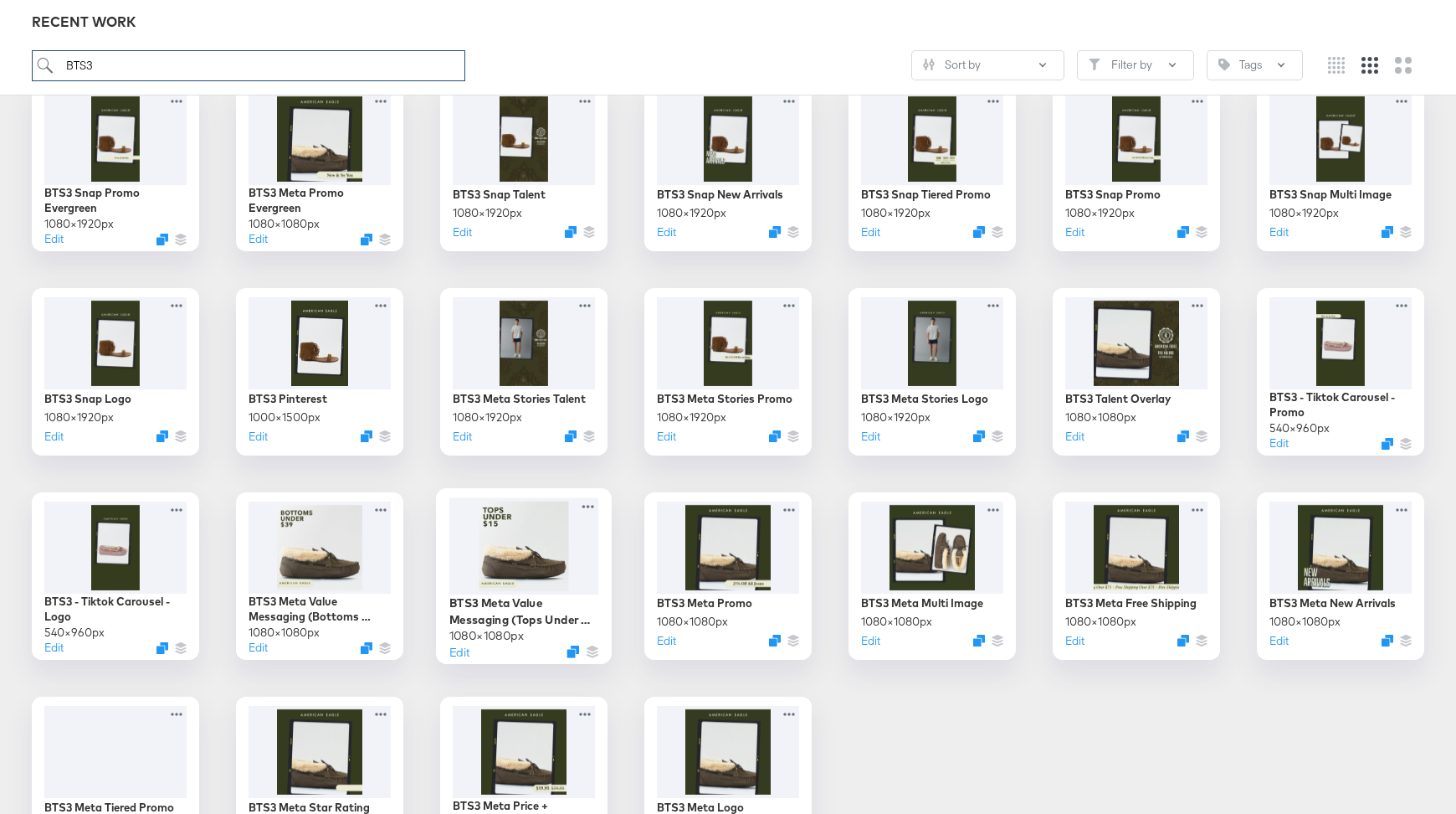
scroll to position [619, 0]
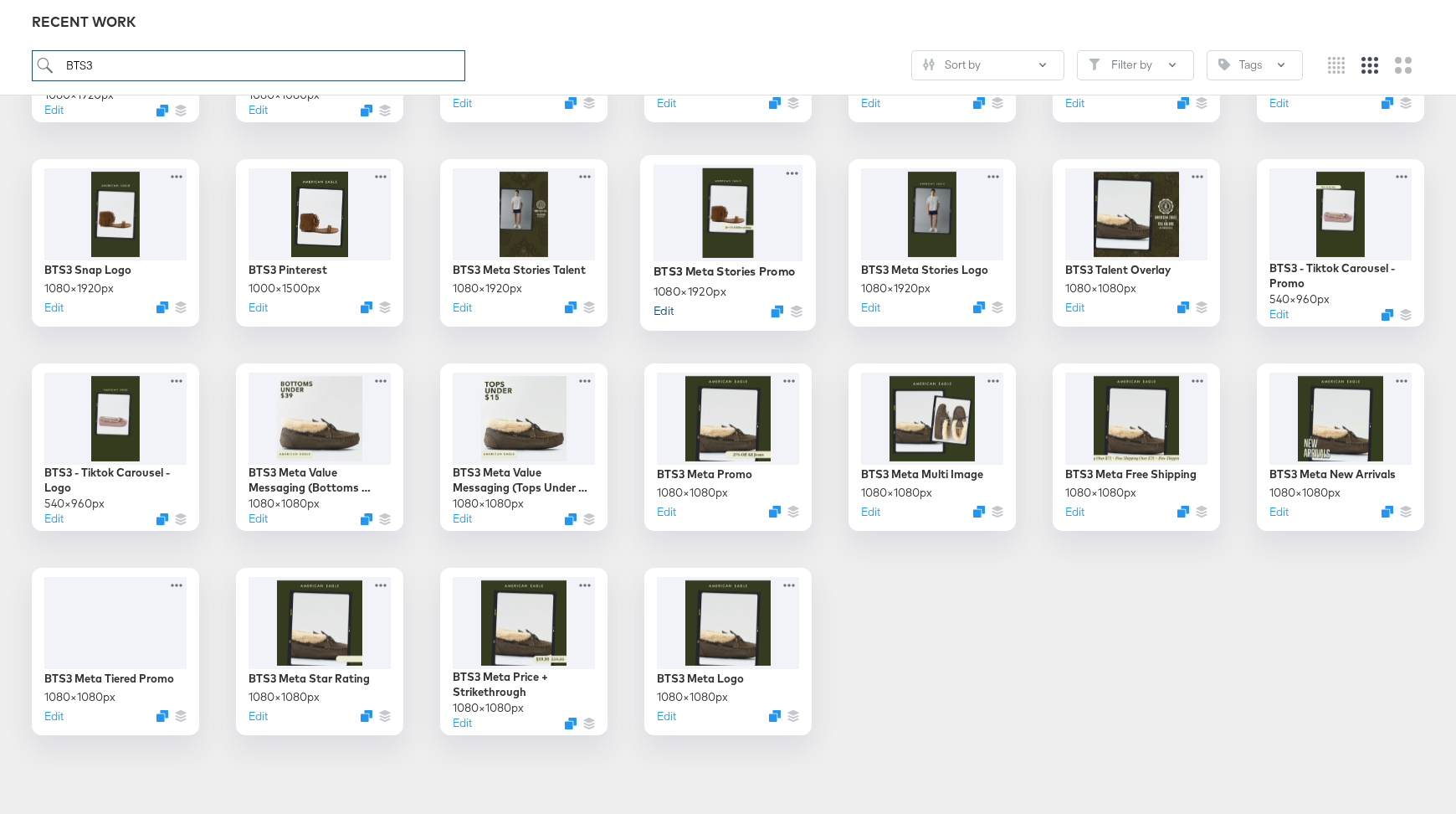
type input "BTS3"
click at [666, 309] on button "Edit" at bounding box center [664, 310] width 20 height 16
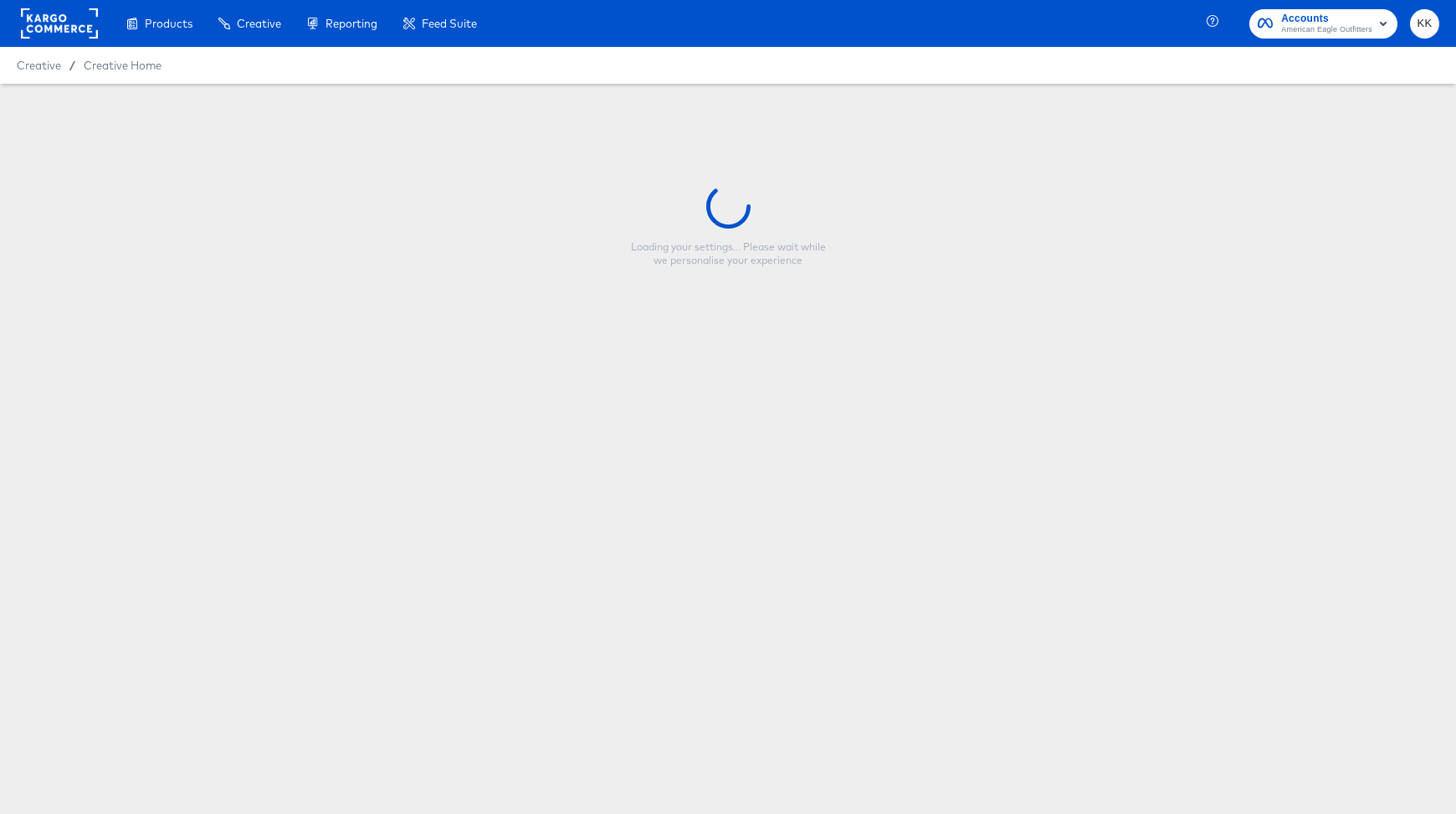
type input "BTS3 Meta Stories Promo"
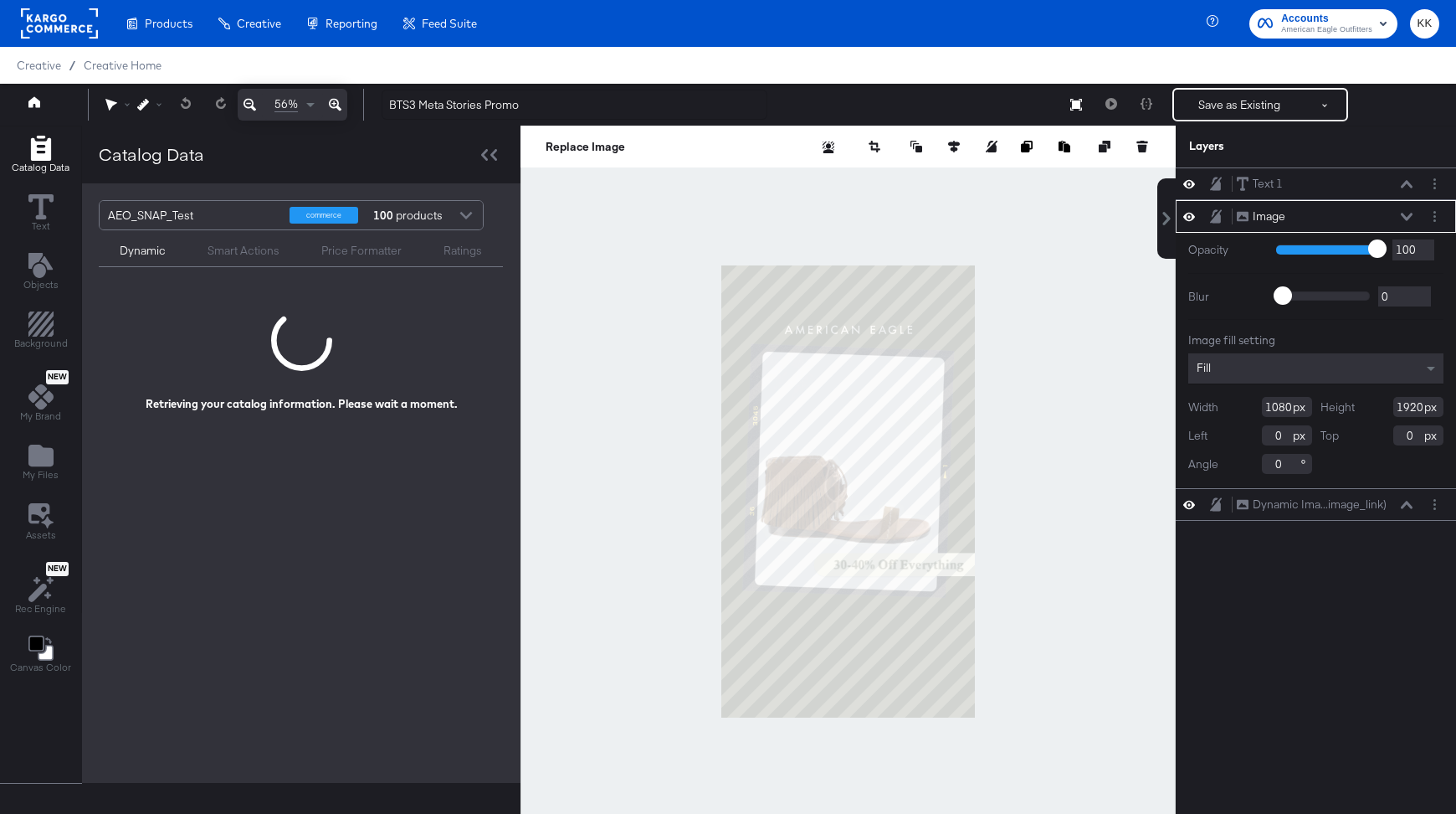
scroll to position [4, 0]
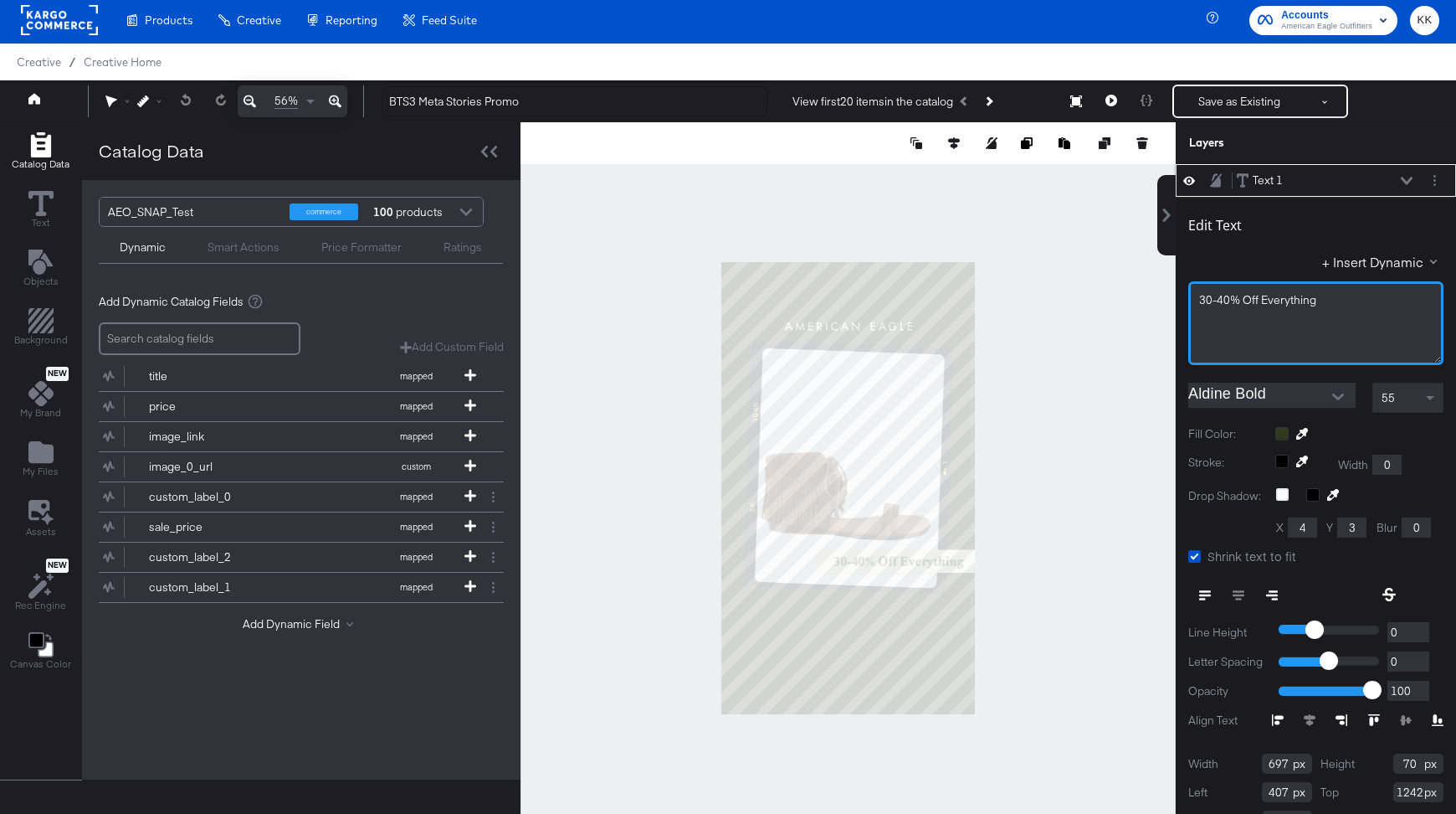
click at [1249, 301] on span "30-40% Off Everything" at bounding box center [1258, 299] width 117 height 15
click at [1108, 237] on div at bounding box center [848, 488] width 655 height 731
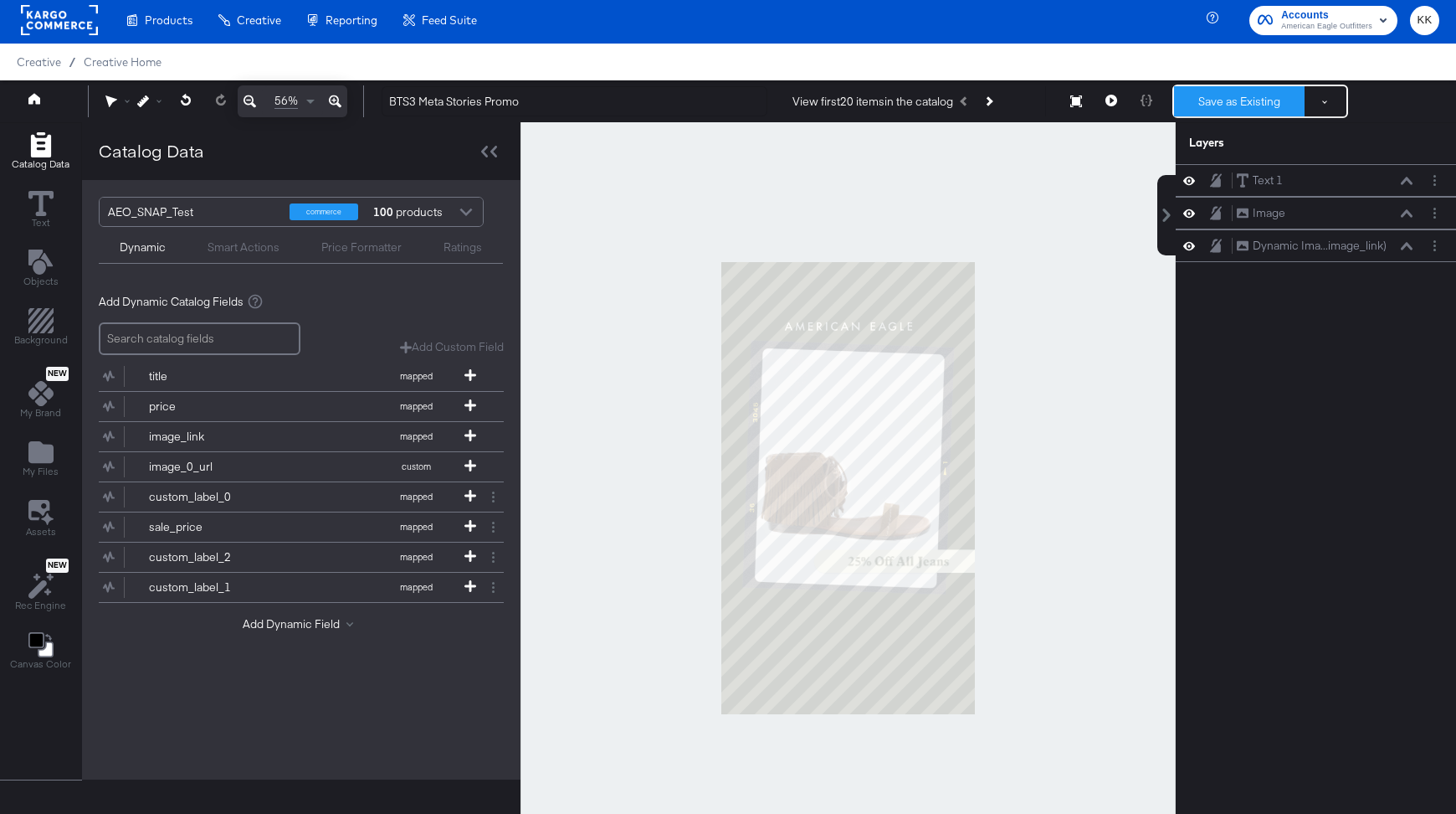
click at [1244, 95] on button "Save as Existing" at bounding box center [1239, 101] width 131 height 31
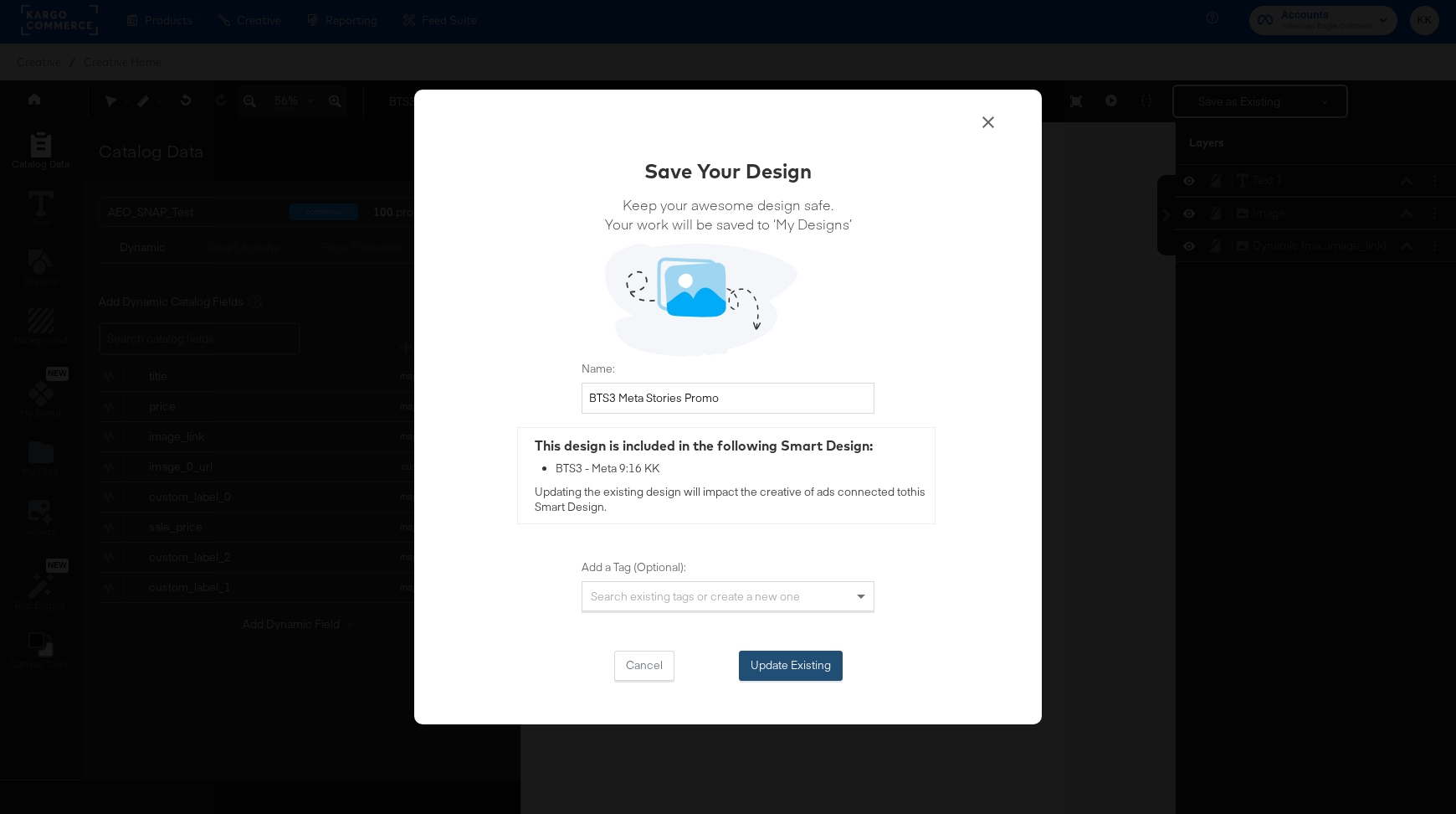
click at [786, 657] on button "Update Existing" at bounding box center [791, 666] width 104 height 31
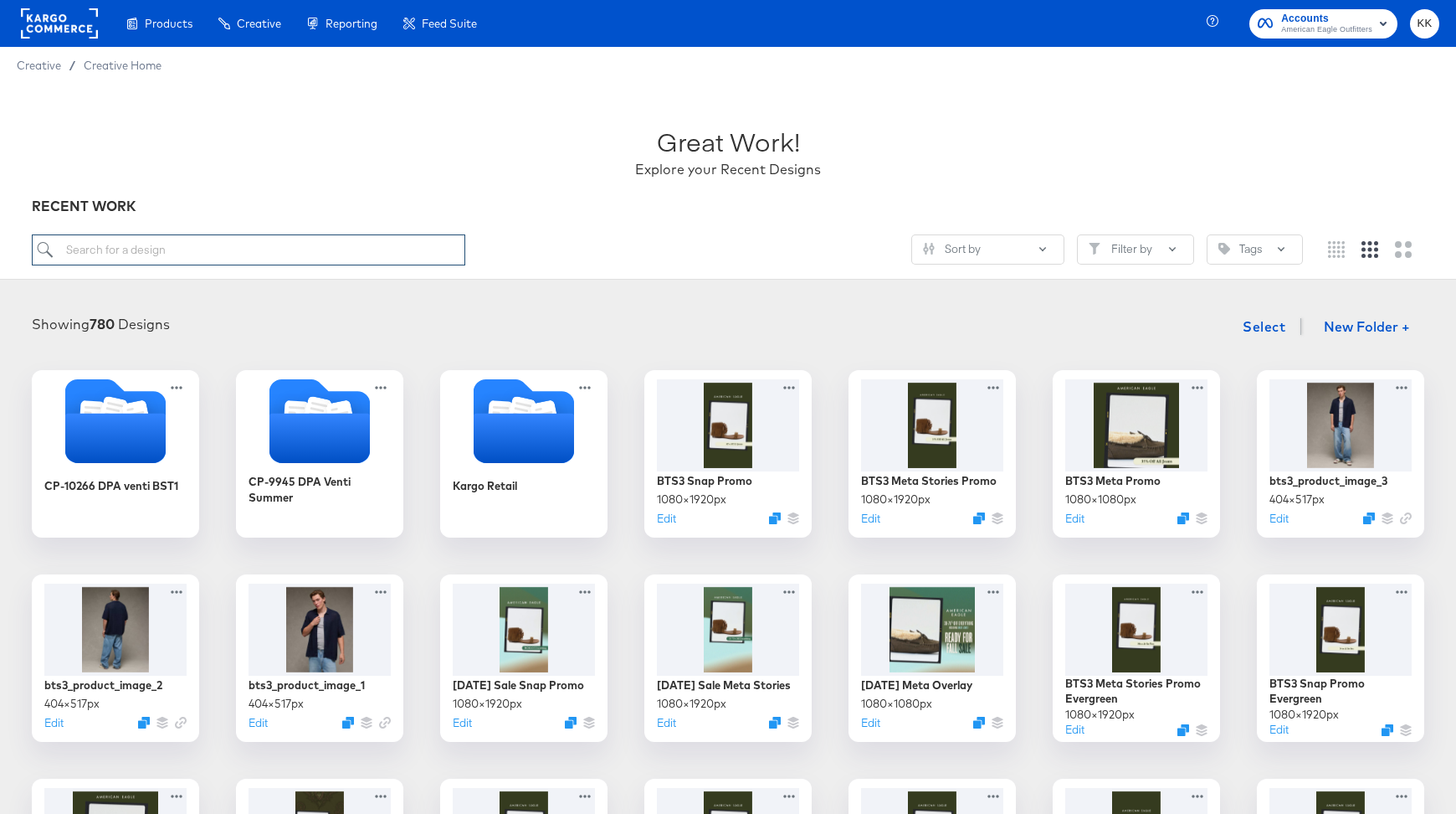
click at [186, 255] on input "search" at bounding box center [248, 249] width 434 height 31
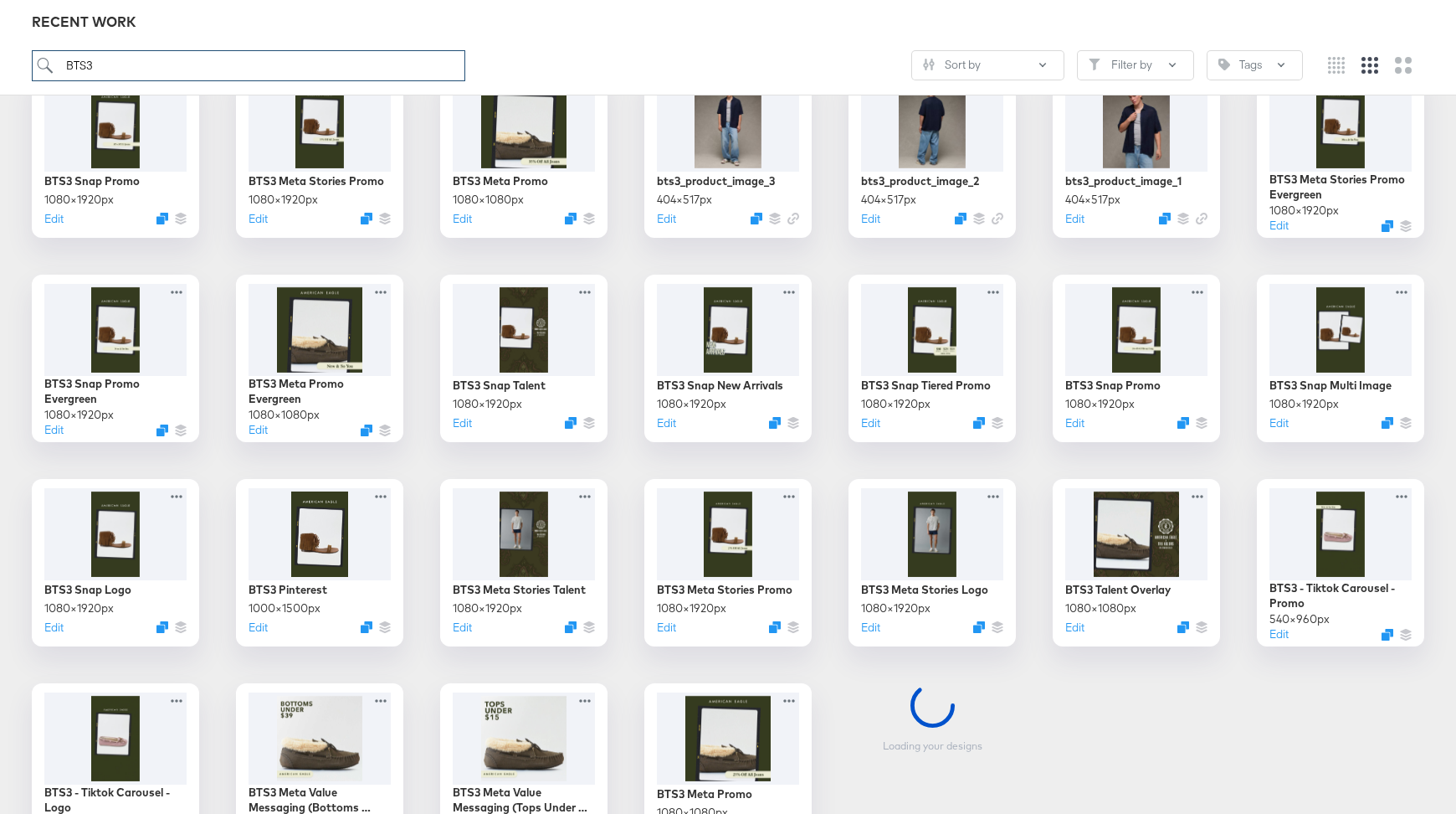
scroll to position [310, 0]
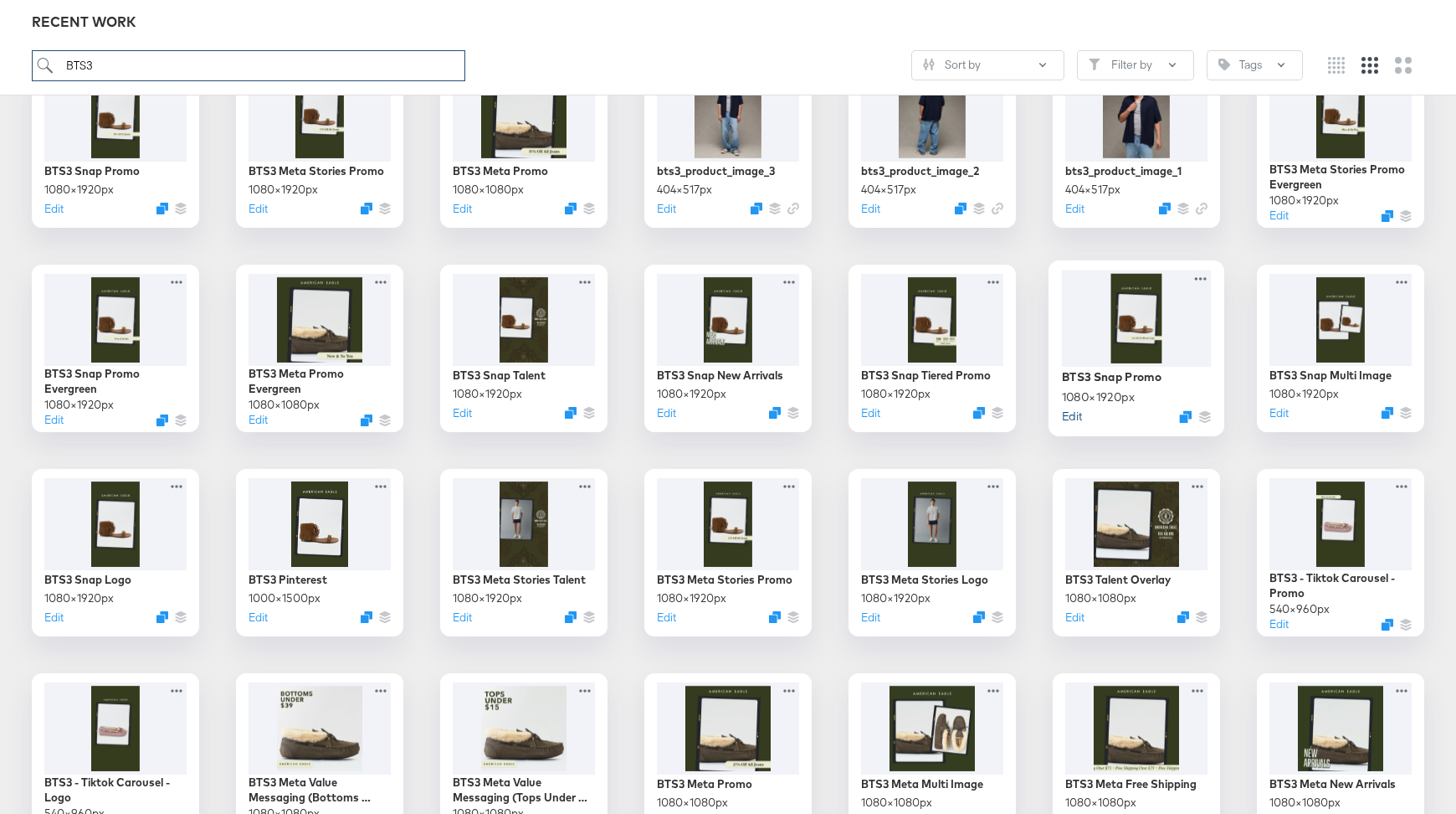
type input "BTS3"
click at [1072, 419] on button "Edit" at bounding box center [1072, 415] width 20 height 16
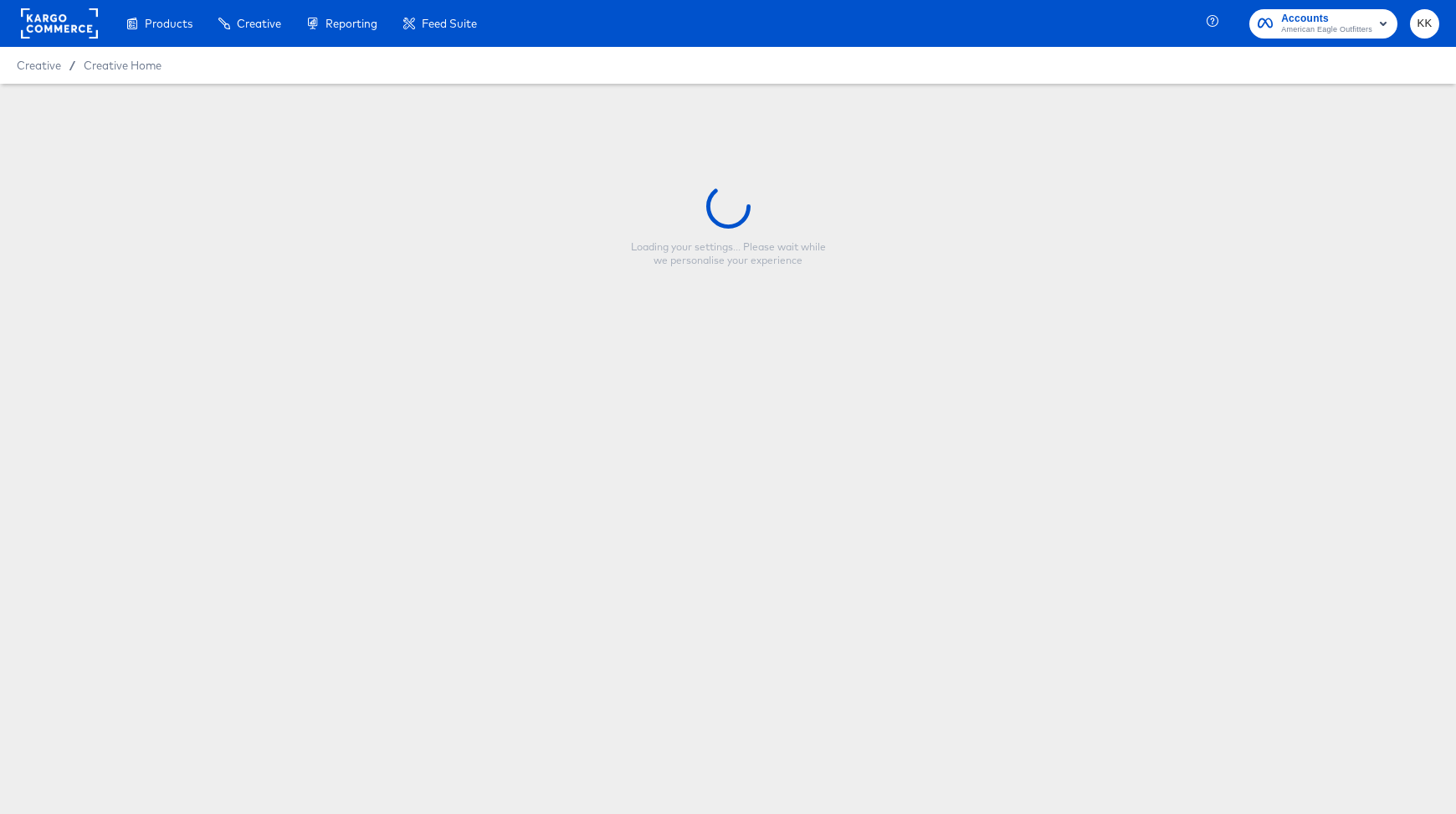
type input "BTS3 Snap Promo"
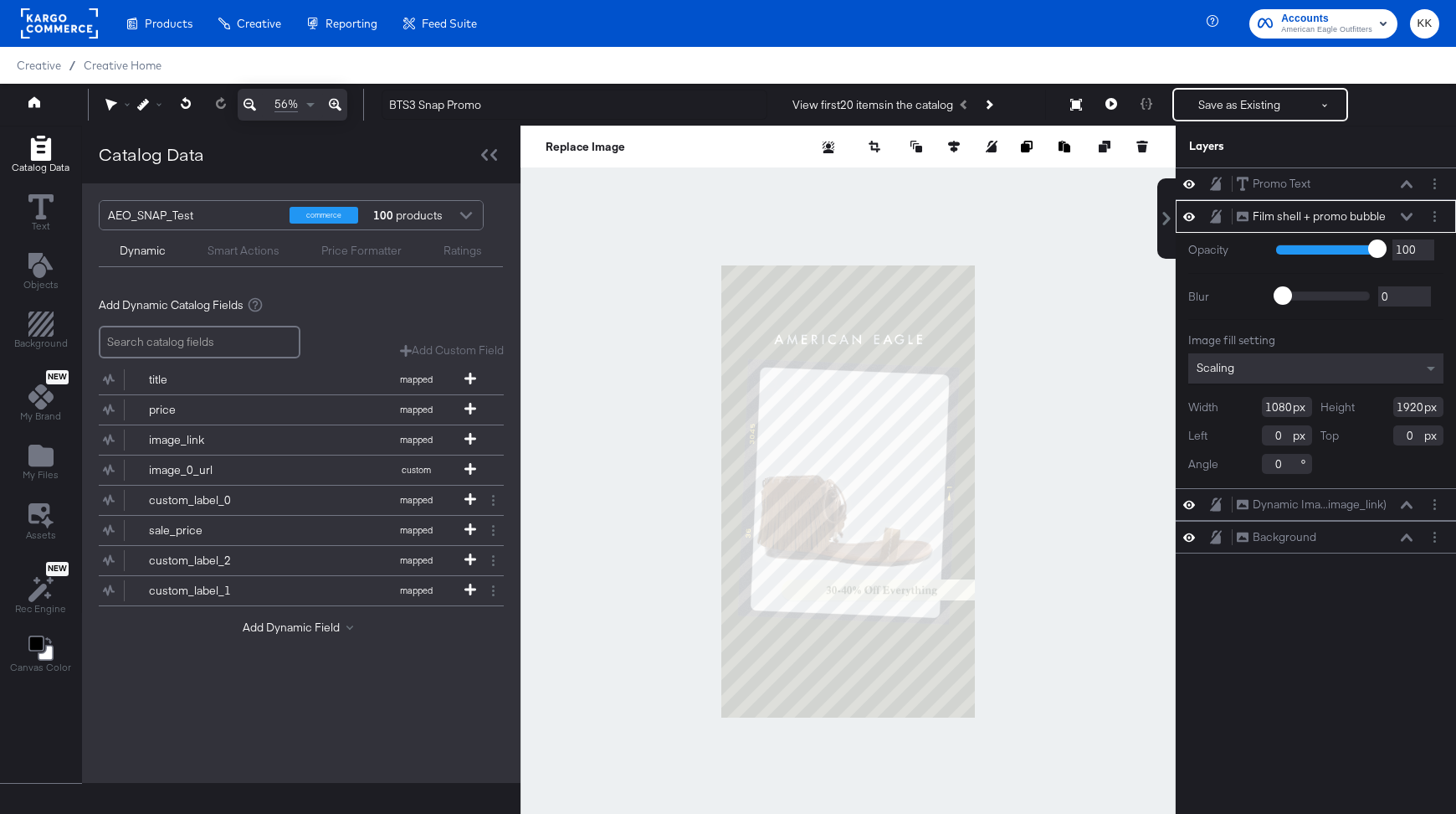
scroll to position [16, 0]
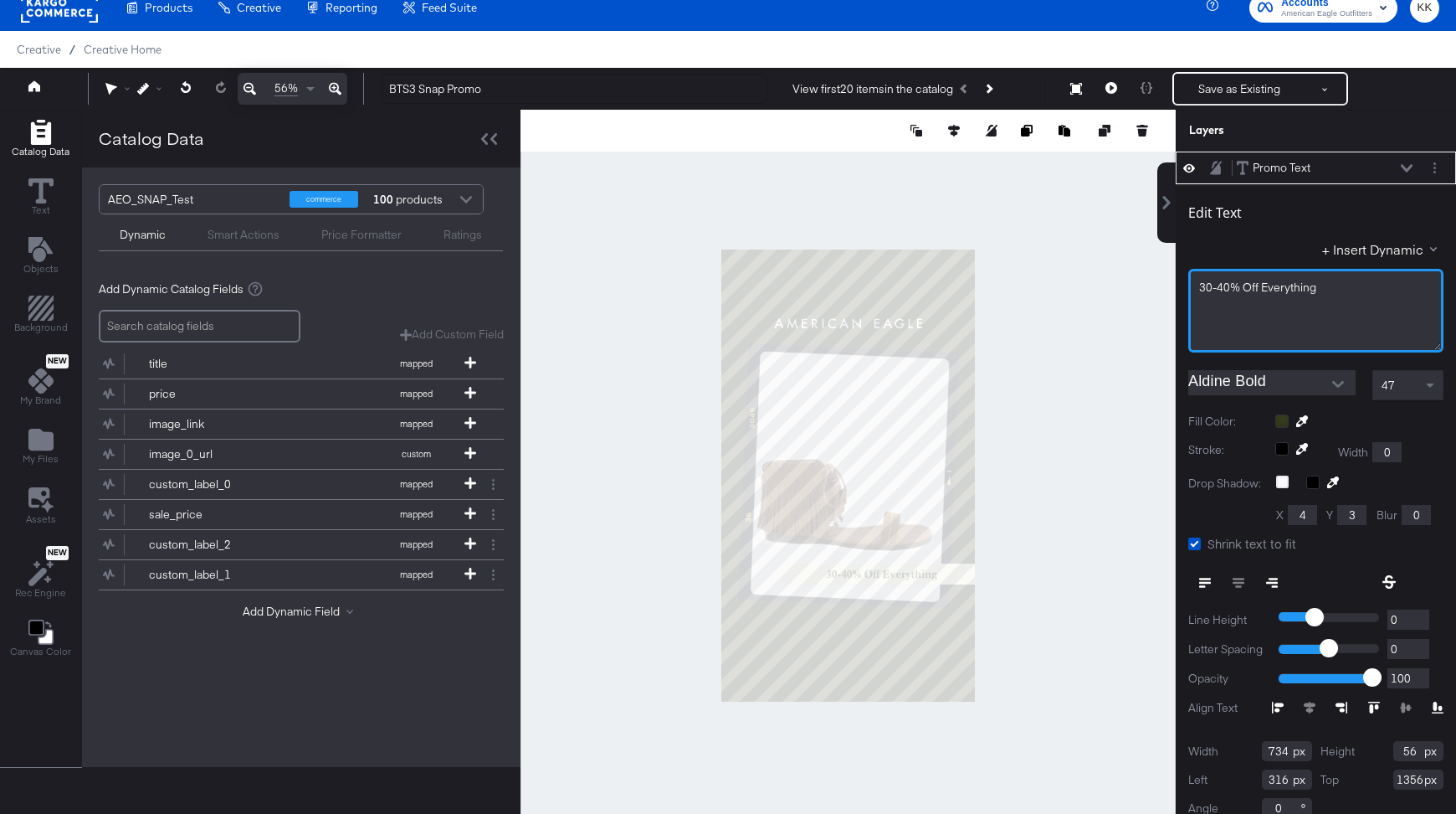
click at [1264, 292] on span "30-40% Off Everything" at bounding box center [1258, 287] width 117 height 15
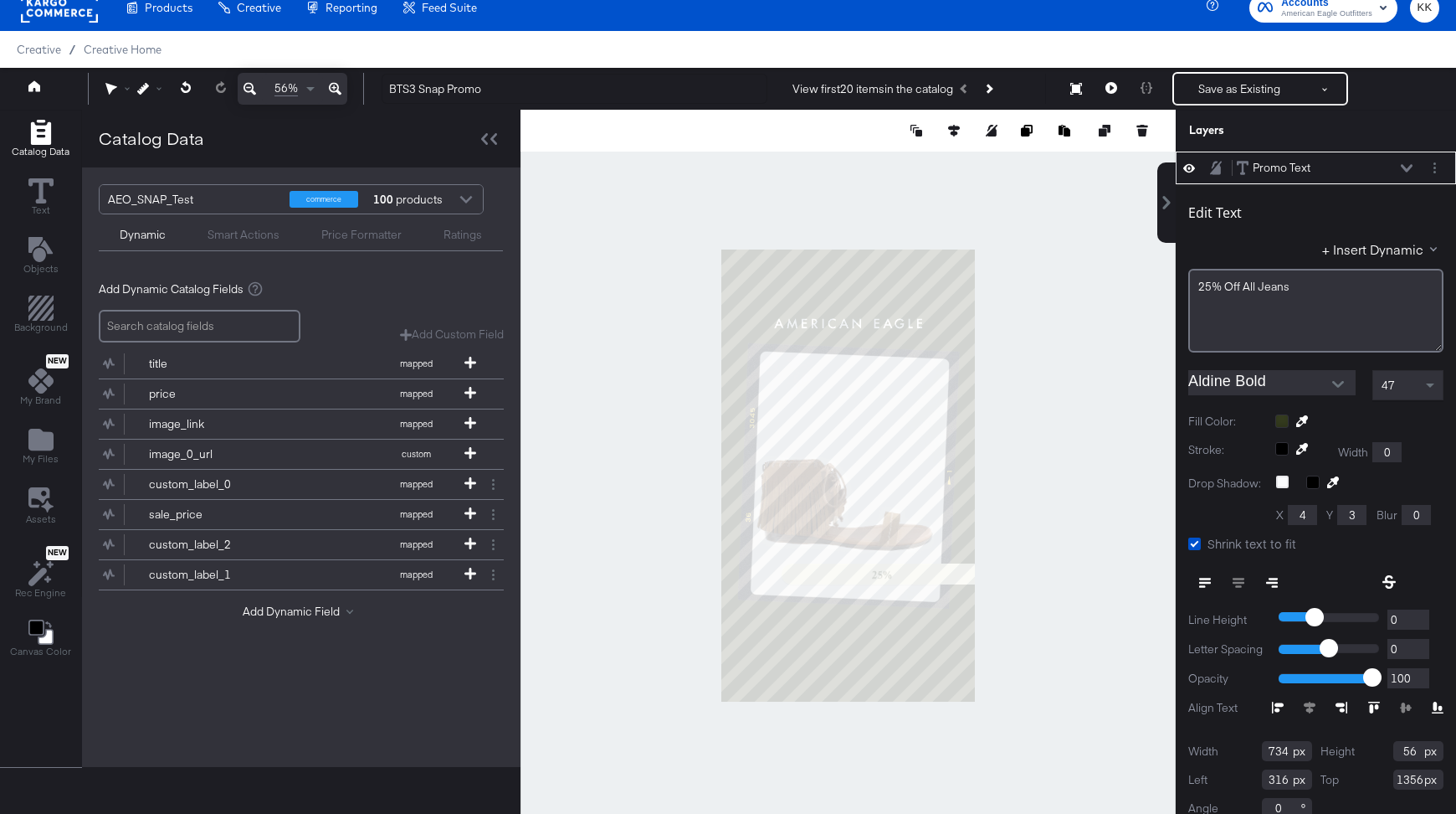
click at [1053, 211] on div at bounding box center [848, 475] width 655 height 731
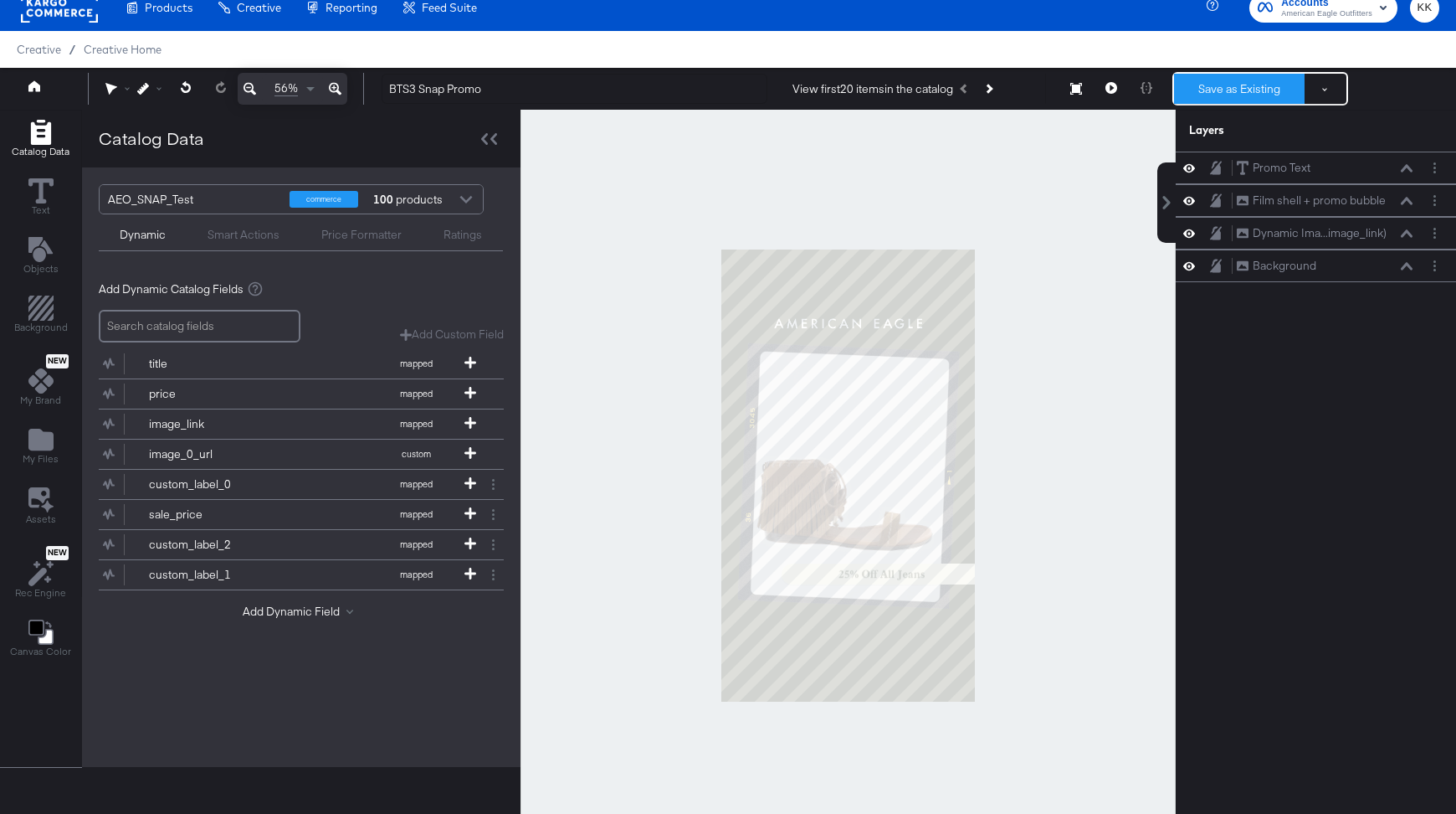
click at [1251, 88] on button "Save as Existing" at bounding box center [1239, 88] width 131 height 31
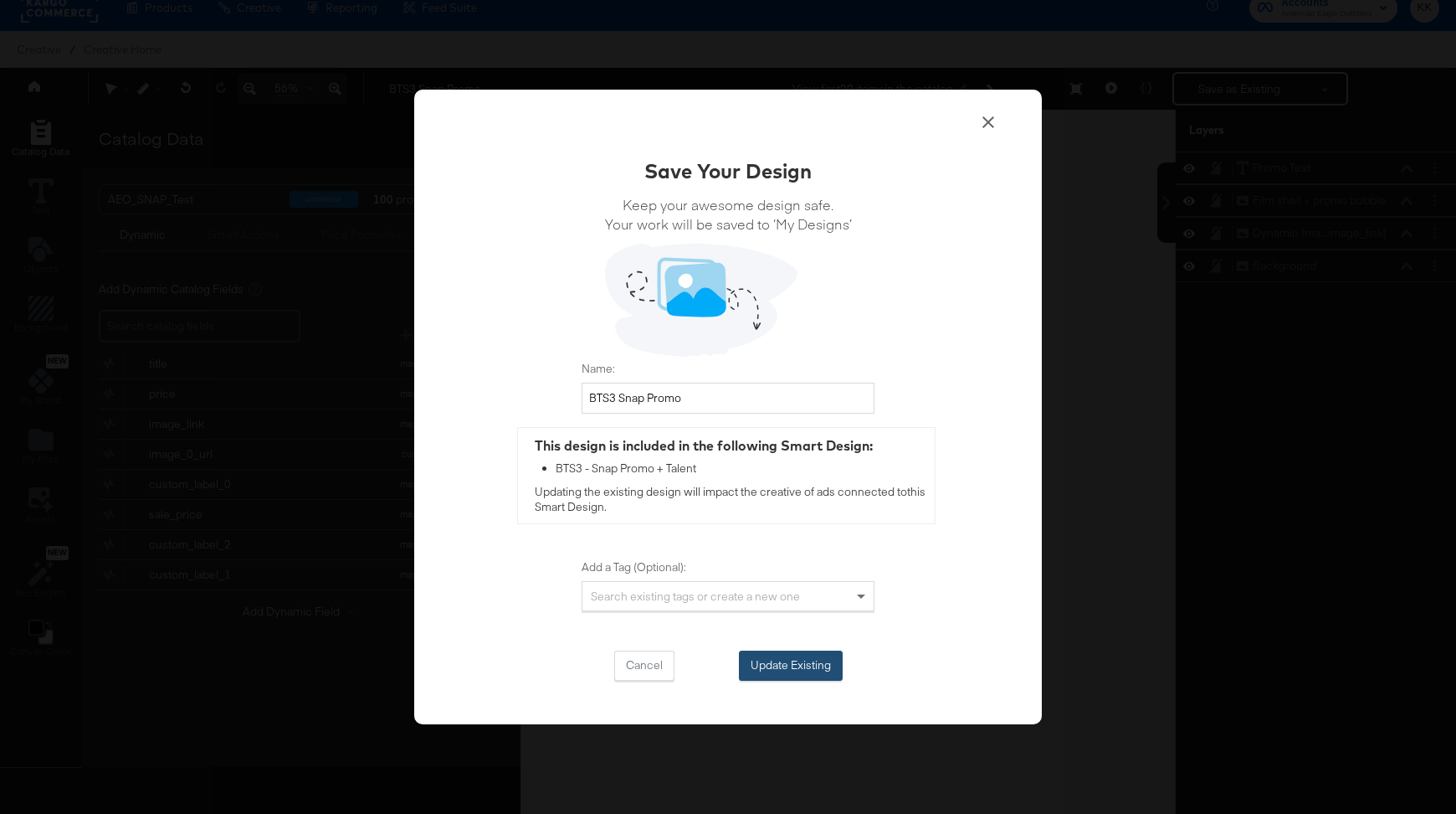
click at [786, 658] on button "Update Existing" at bounding box center [791, 666] width 104 height 31
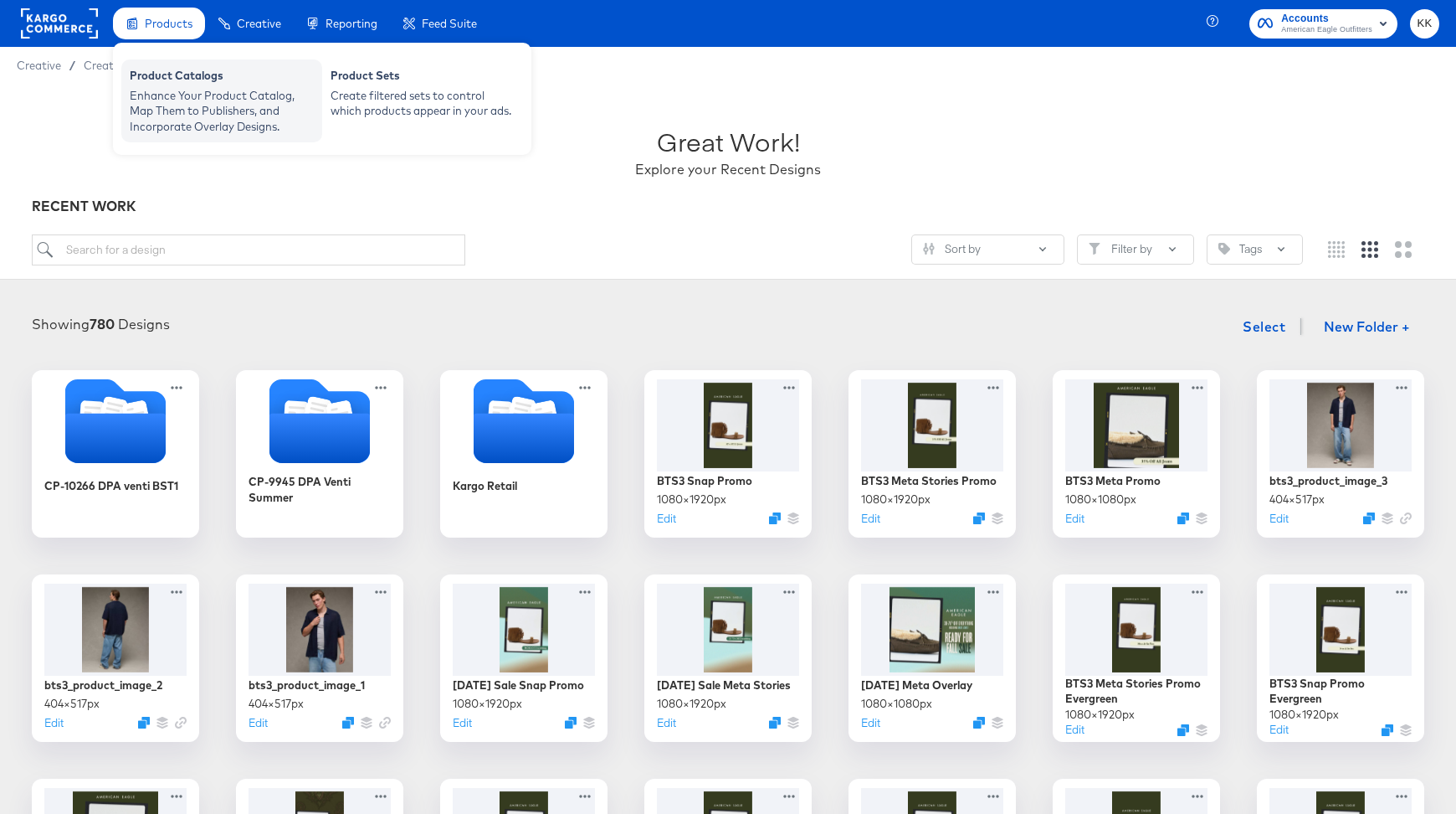
click at [166, 91] on div "Enhance Your Product Catalog, Map Them to Publishers, and Incorporate Overlay D…" at bounding box center [222, 111] width 184 height 47
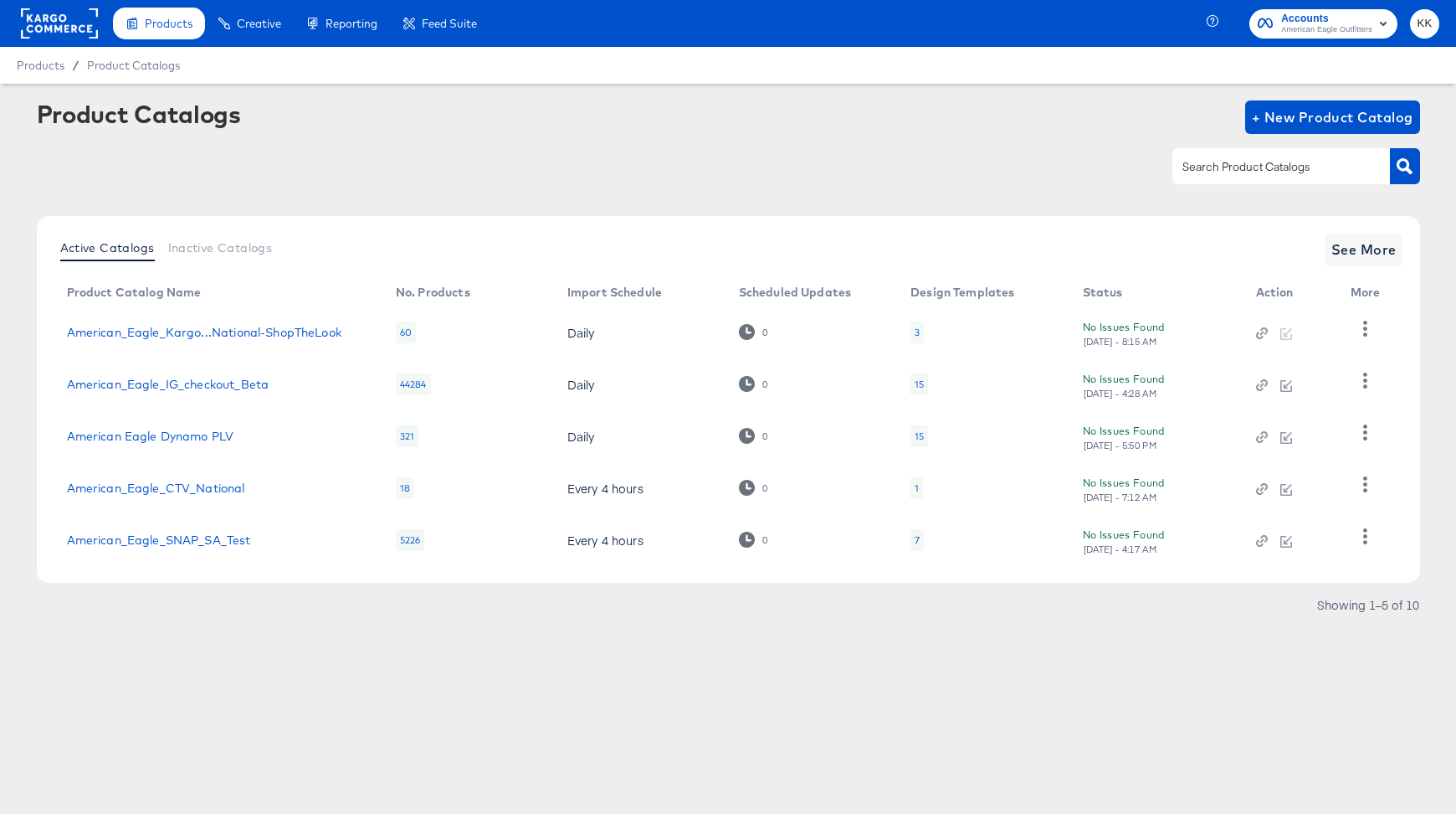
click at [245, 391] on td "American_Eagle_IG_checkout_Beta" at bounding box center [218, 385] width 329 height 52
click at [241, 385] on link "American_Eagle_IG_checkout_Beta" at bounding box center [168, 384] width 203 height 13
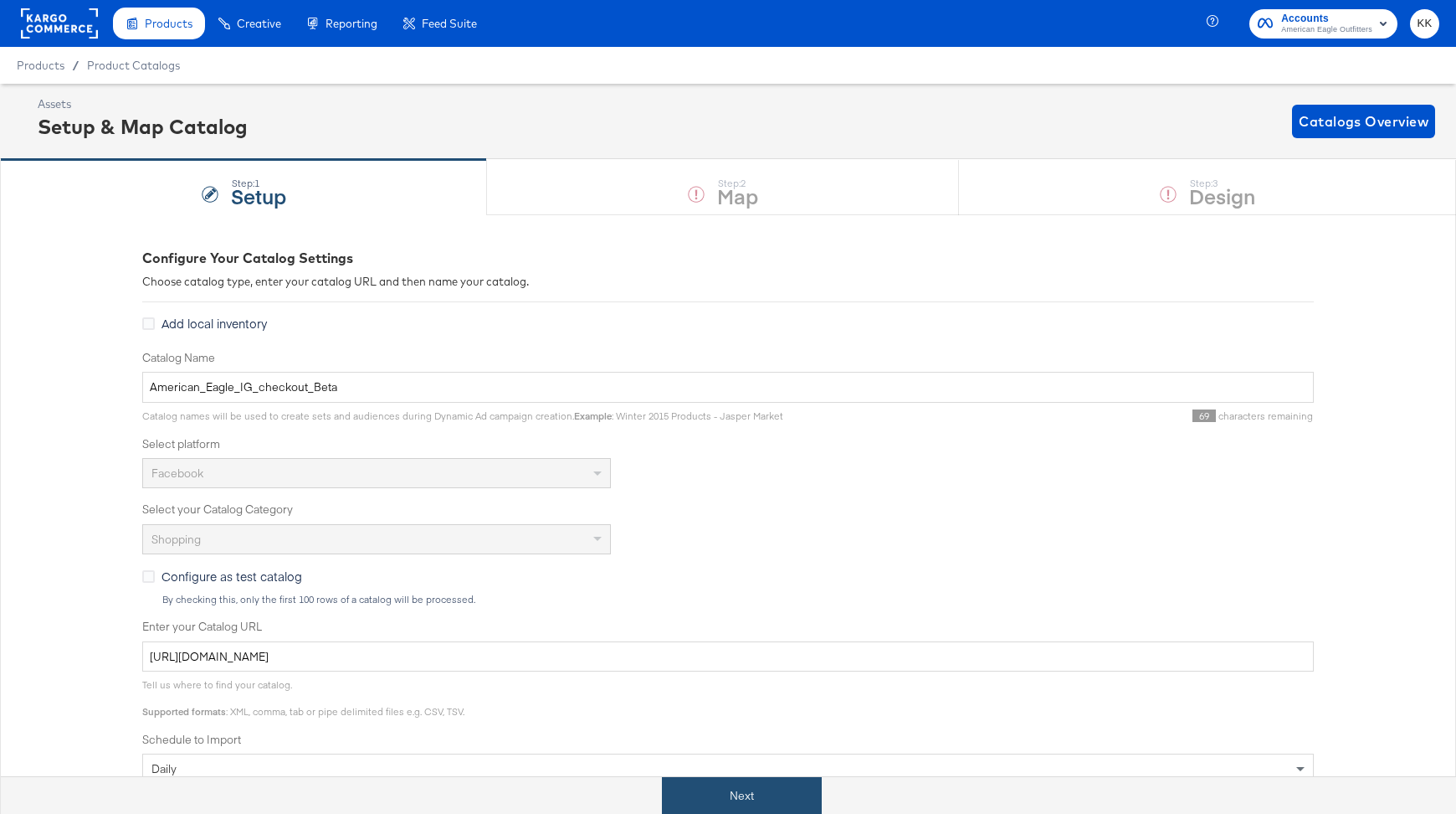
click at [713, 789] on button "Next" at bounding box center [741, 795] width 160 height 38
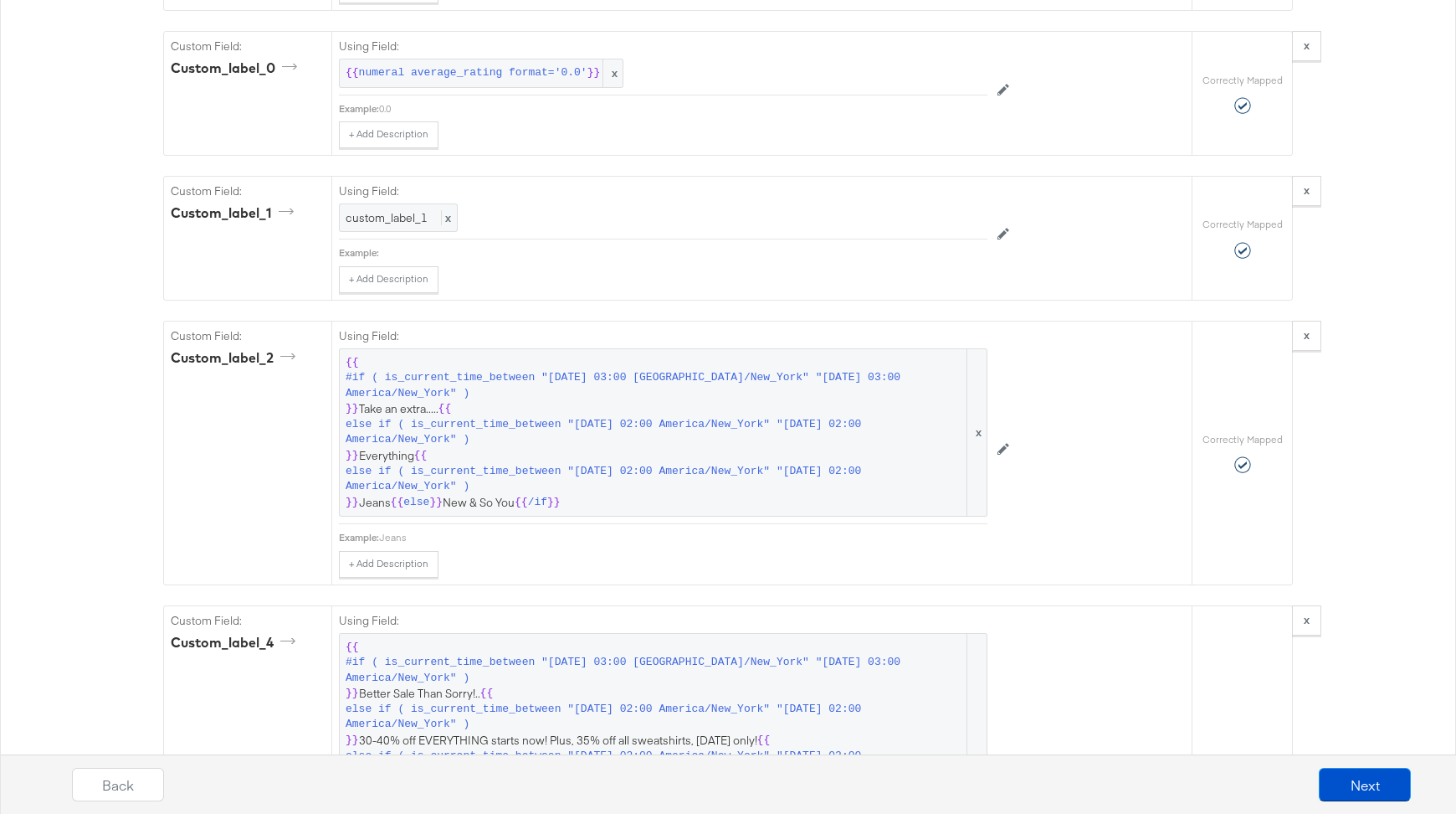
scroll to position [2261, 0]
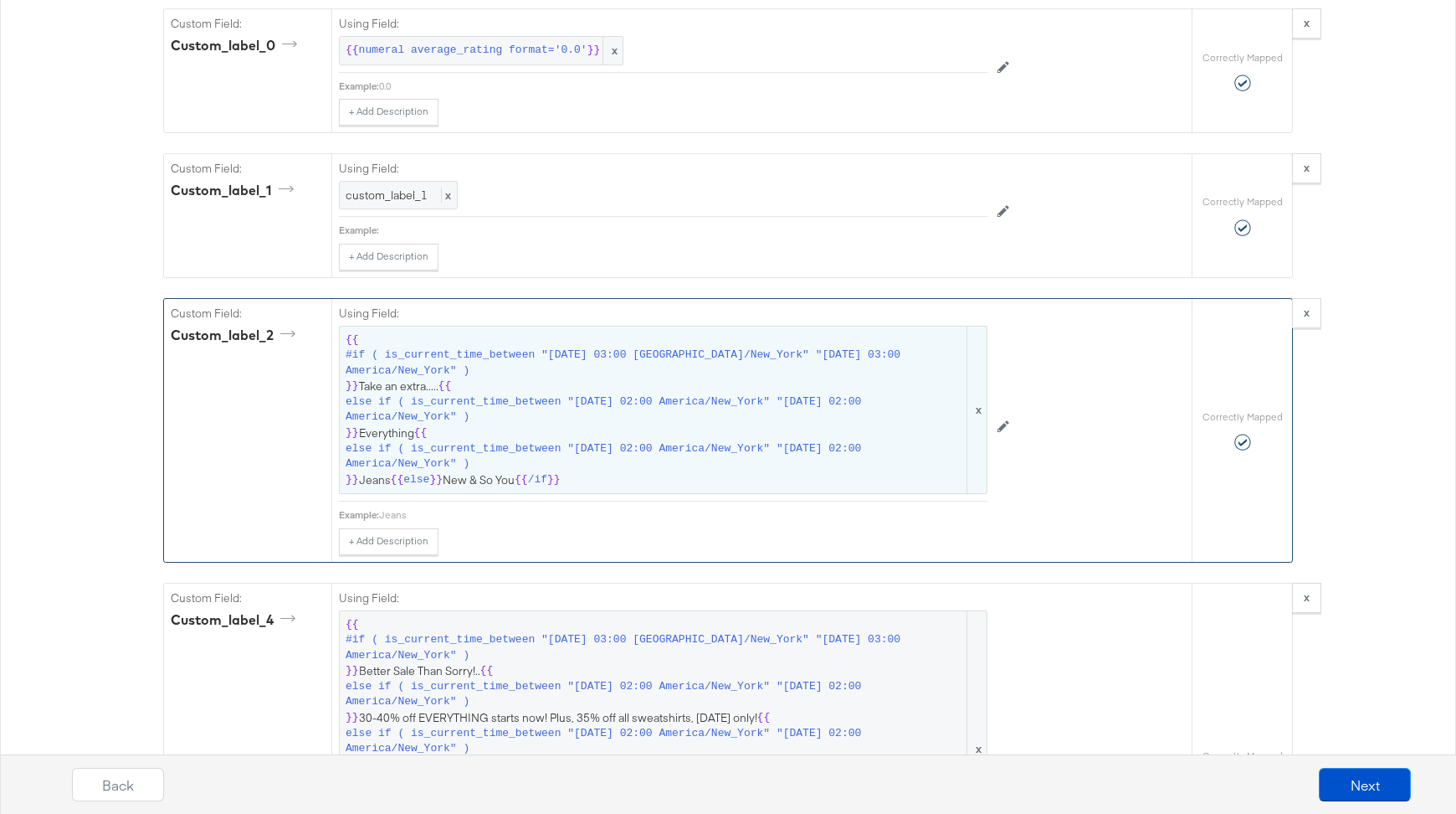
click at [816, 441] on span "else if ( is_current_time_between "2025-09-13 02:00 America/New_York" "2025-09-…" at bounding box center [654, 456] width 618 height 31
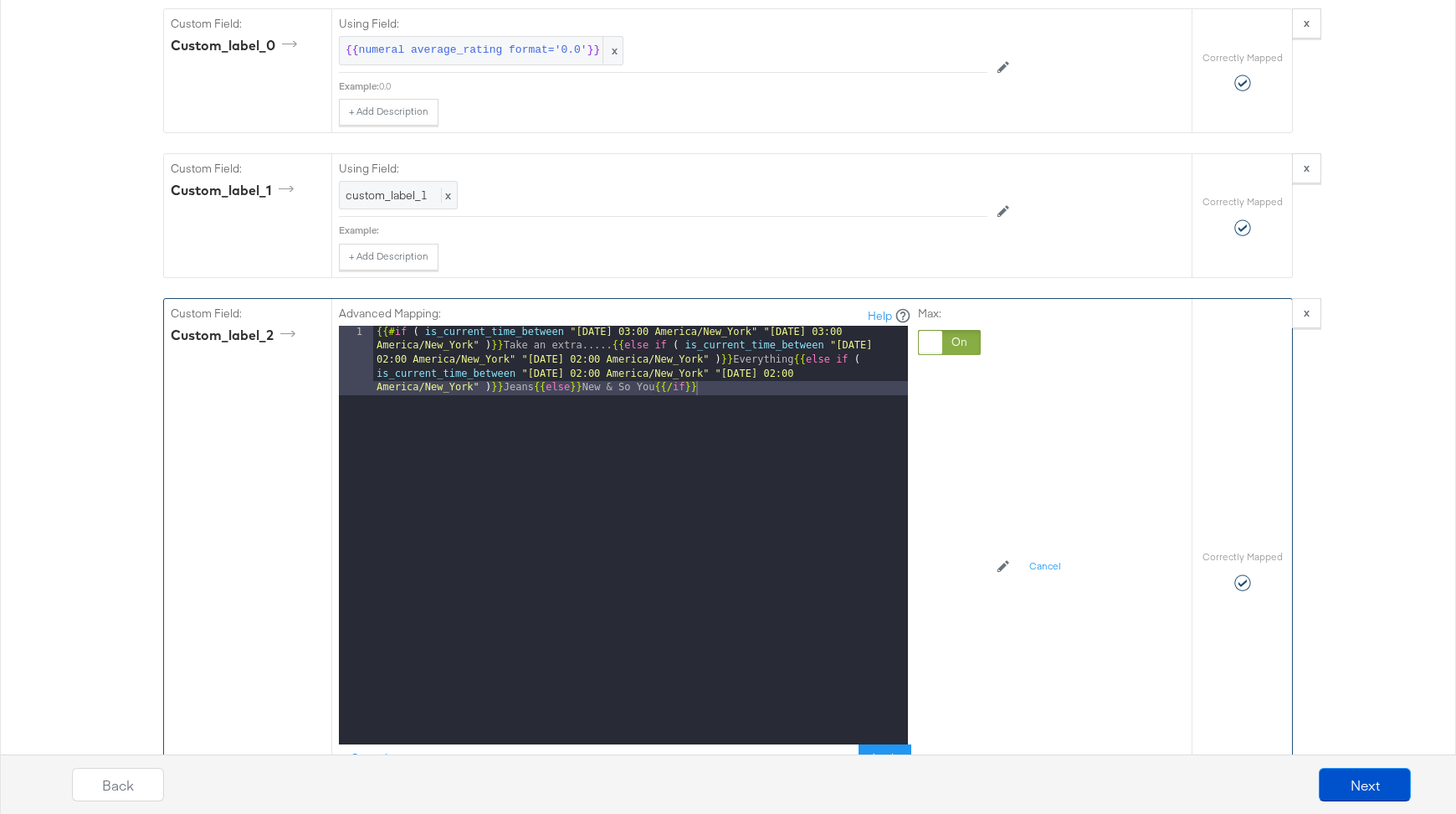
click at [804, 350] on div "{{# if ( is_current_time_between "2024-06-28 03:00 America/New_York" "2024-06-2…" at bounding box center [640, 604] width 535 height 558
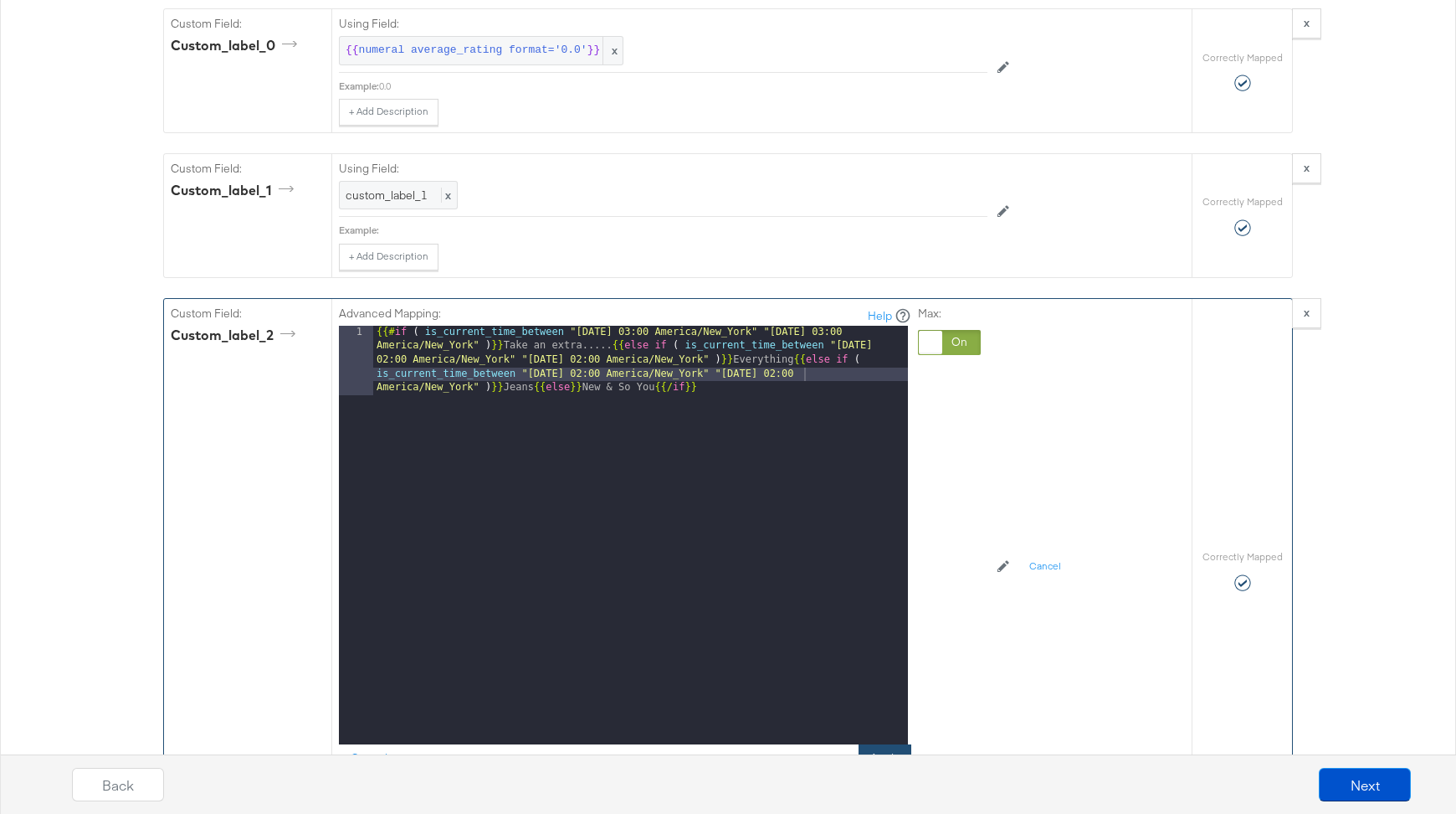
click at [888, 744] on button "Apply" at bounding box center [885, 759] width 53 height 31
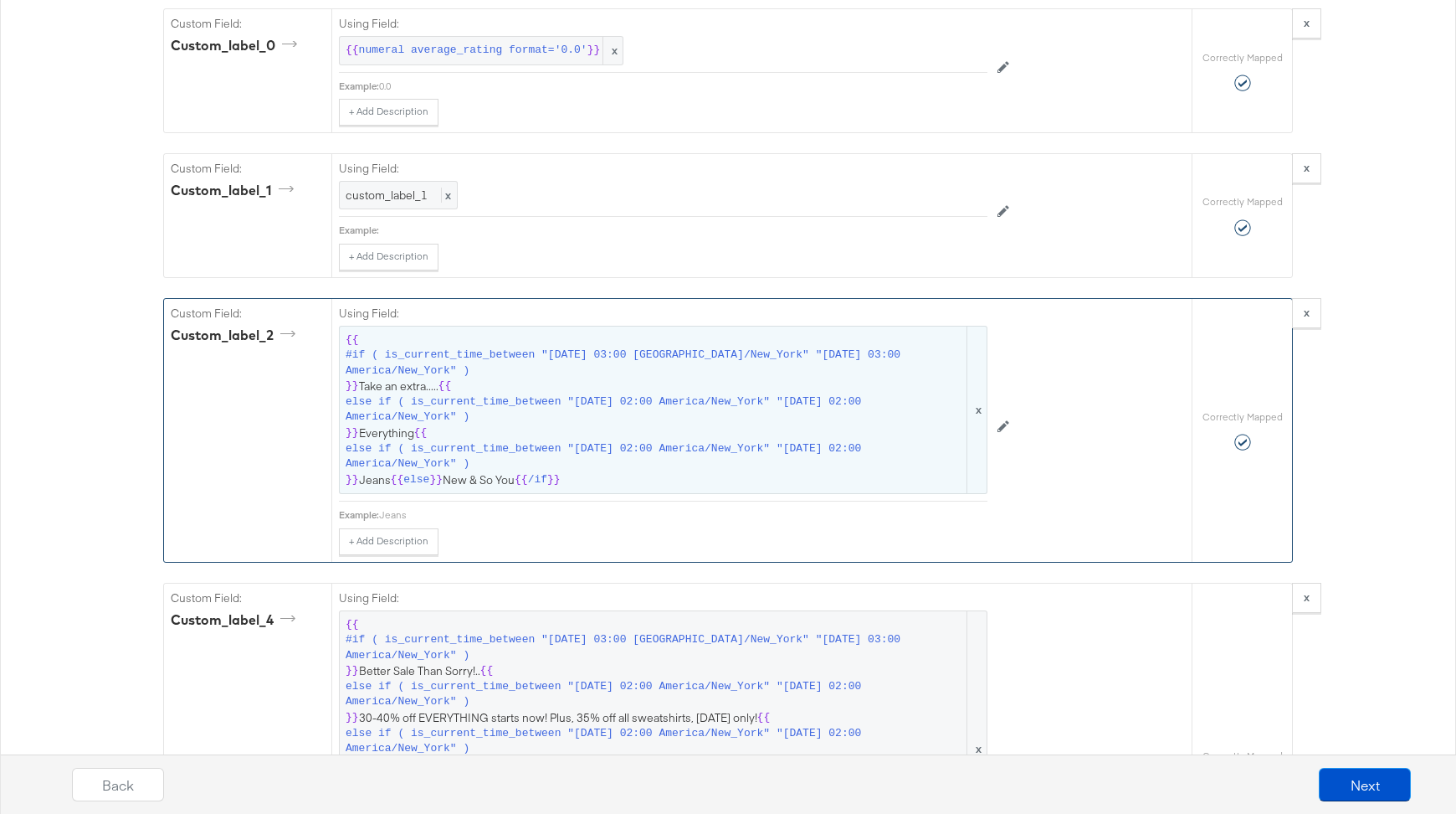
click at [651, 394] on span "else if ( is_current_time_between "2025-09-11 02:00 America/New_York" "2025-09-…" at bounding box center [654, 409] width 618 height 31
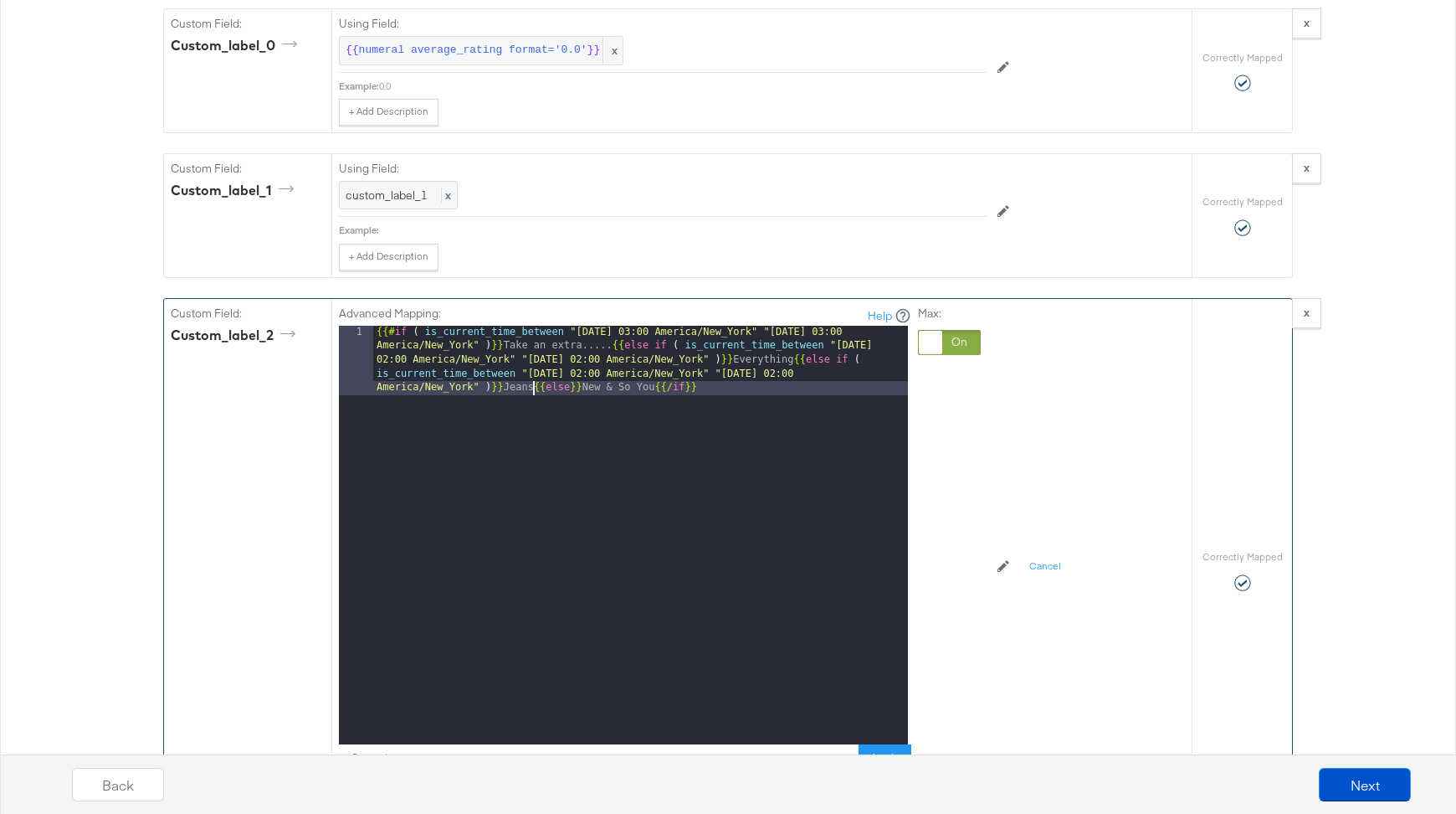
click at [532, 368] on div "{{# if ( is_current_time_between "2024-06-28 03:00 America/New_York" "2024-06-2…" at bounding box center [640, 604] width 535 height 558
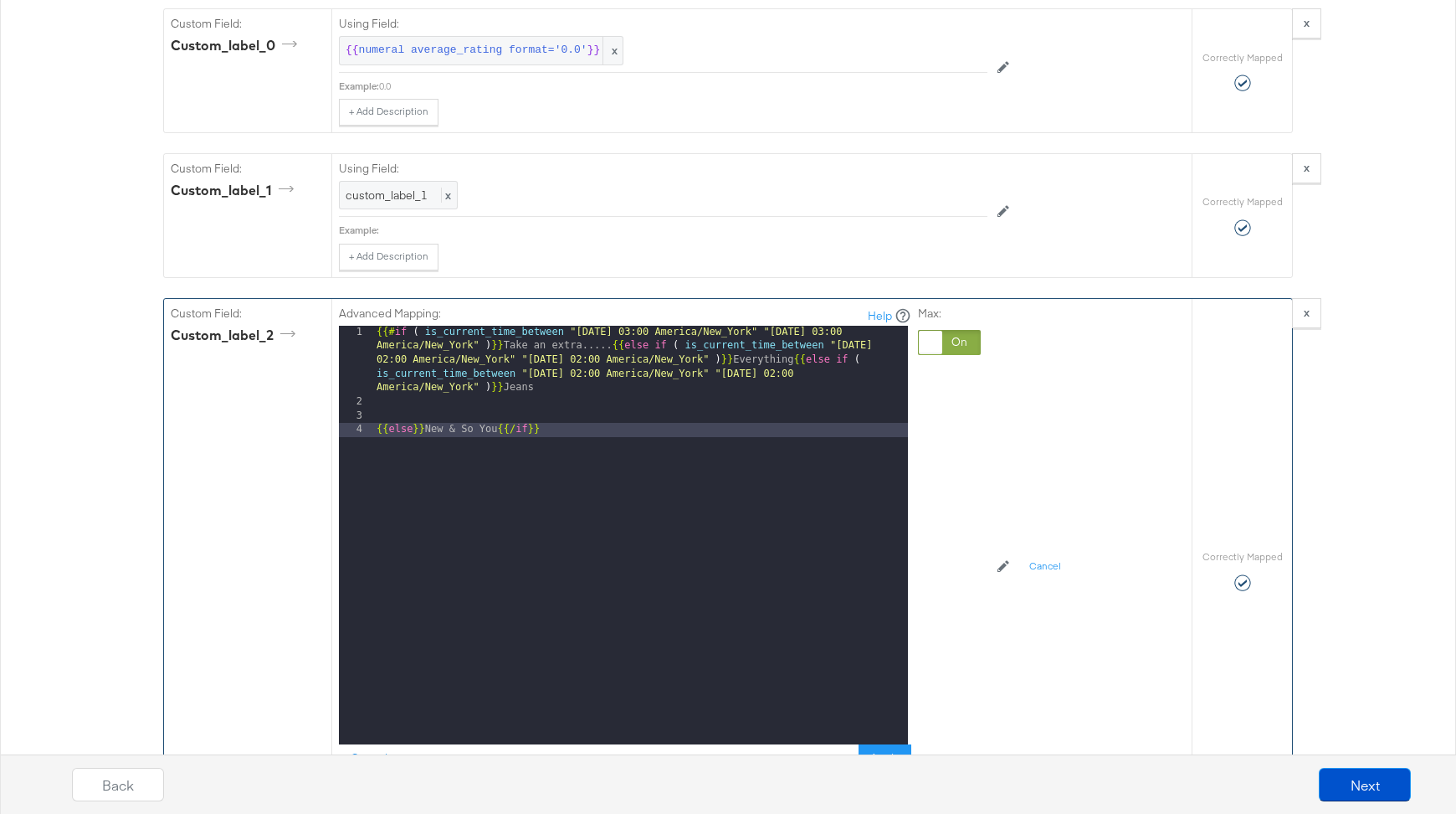
click at [801, 350] on div "{{# if ( is_current_time_between "2024-06-28 03:00 America/New_York" "2024-06-2…" at bounding box center [640, 577] width 535 height 502
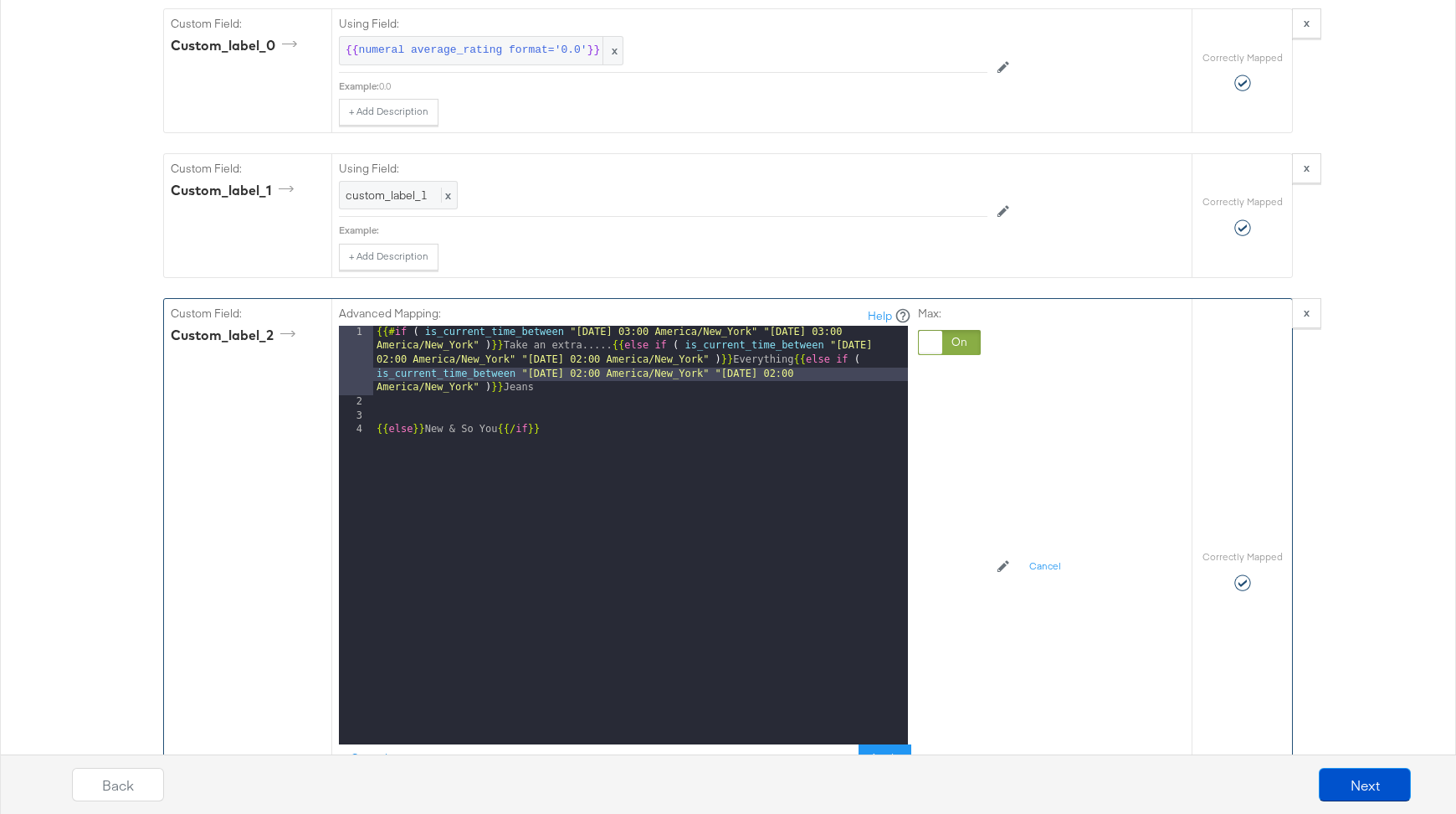
drag, startPoint x: 816, startPoint y: 340, endPoint x: 842, endPoint y: 381, distance: 48.5
click at [817, 340] on div "{{# if ( is_current_time_between "2024-06-28 03:00 America/New_York" "2024-06-2…" at bounding box center [640, 577] width 535 height 502
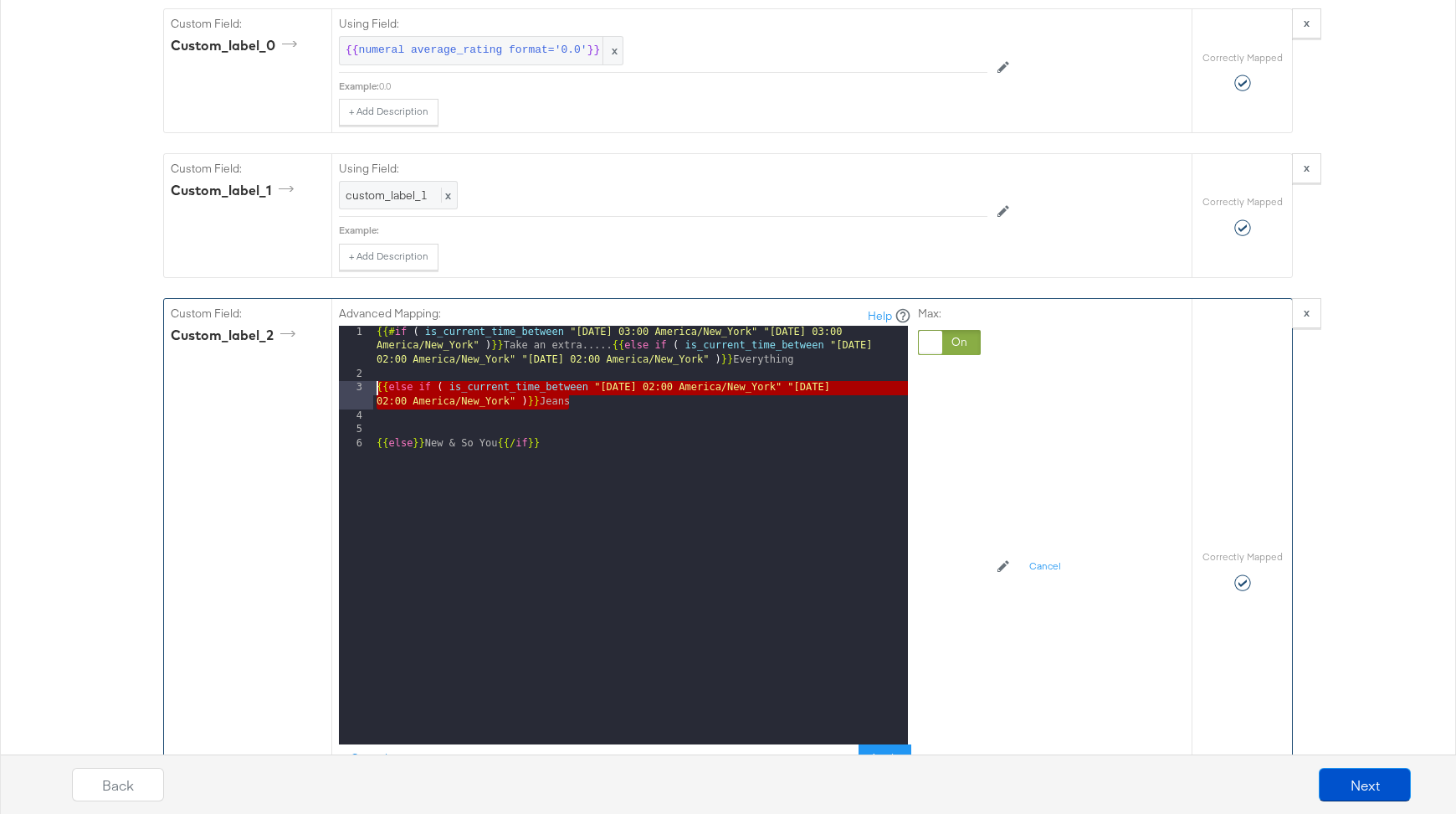
drag, startPoint x: 578, startPoint y: 376, endPoint x: 360, endPoint y: 368, distance: 218.1
click at [360, 368] on div "1 2 3 4 5 6 {{# if ( is_current_time_between "2024-06-28 03:00 America/New_York…" at bounding box center [624, 535] width 569 height 419
click at [395, 390] on div "{{# if ( is_current_time_between "2024-06-28 03:00 America/New_York" "2024-06-2…" at bounding box center [640, 563] width 535 height 475
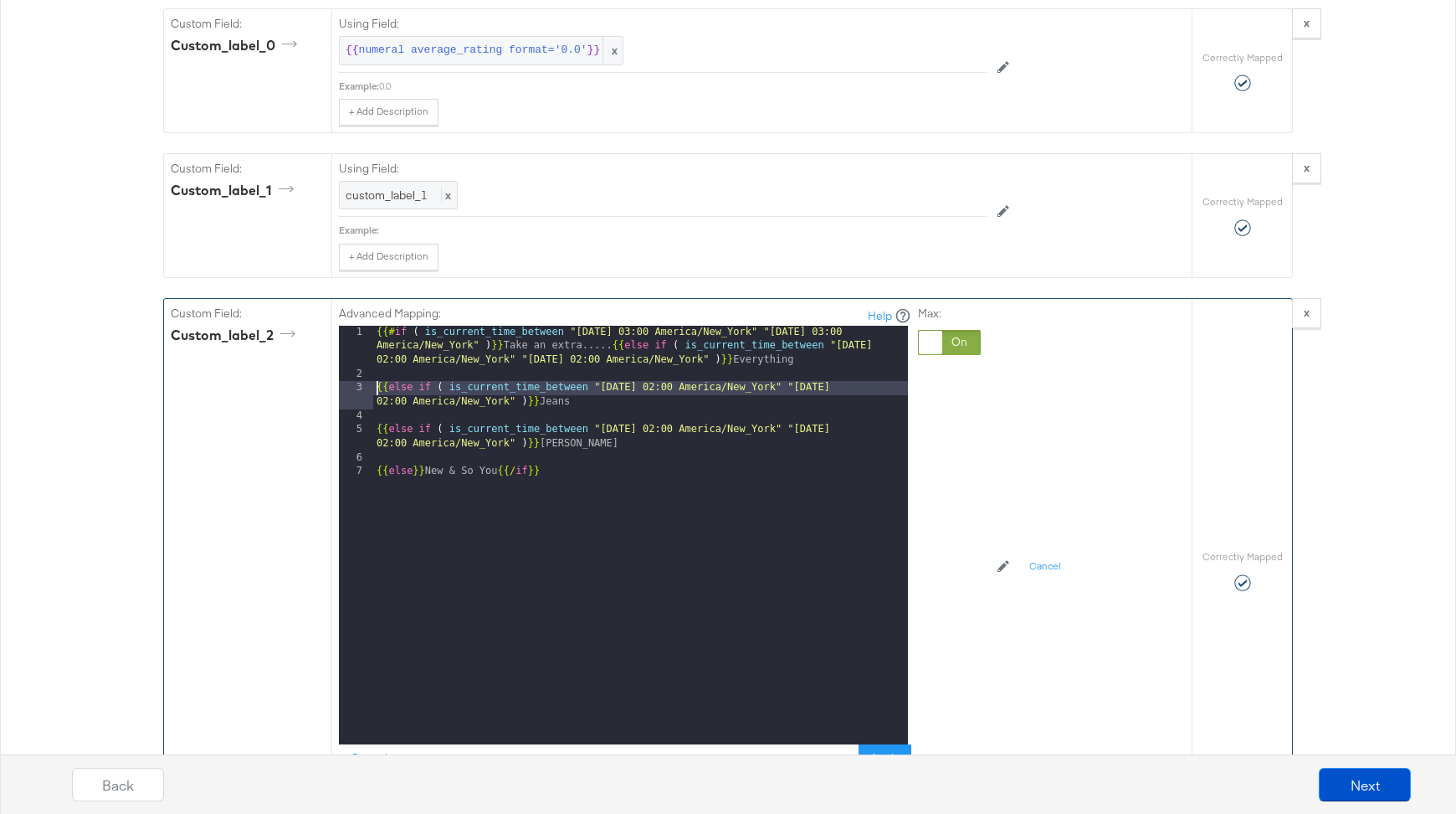
click at [376, 371] on div "{{# if ( is_current_time_between "2024-06-28 03:00 America/New_York" "2024-06-2…" at bounding box center [640, 563] width 535 height 475
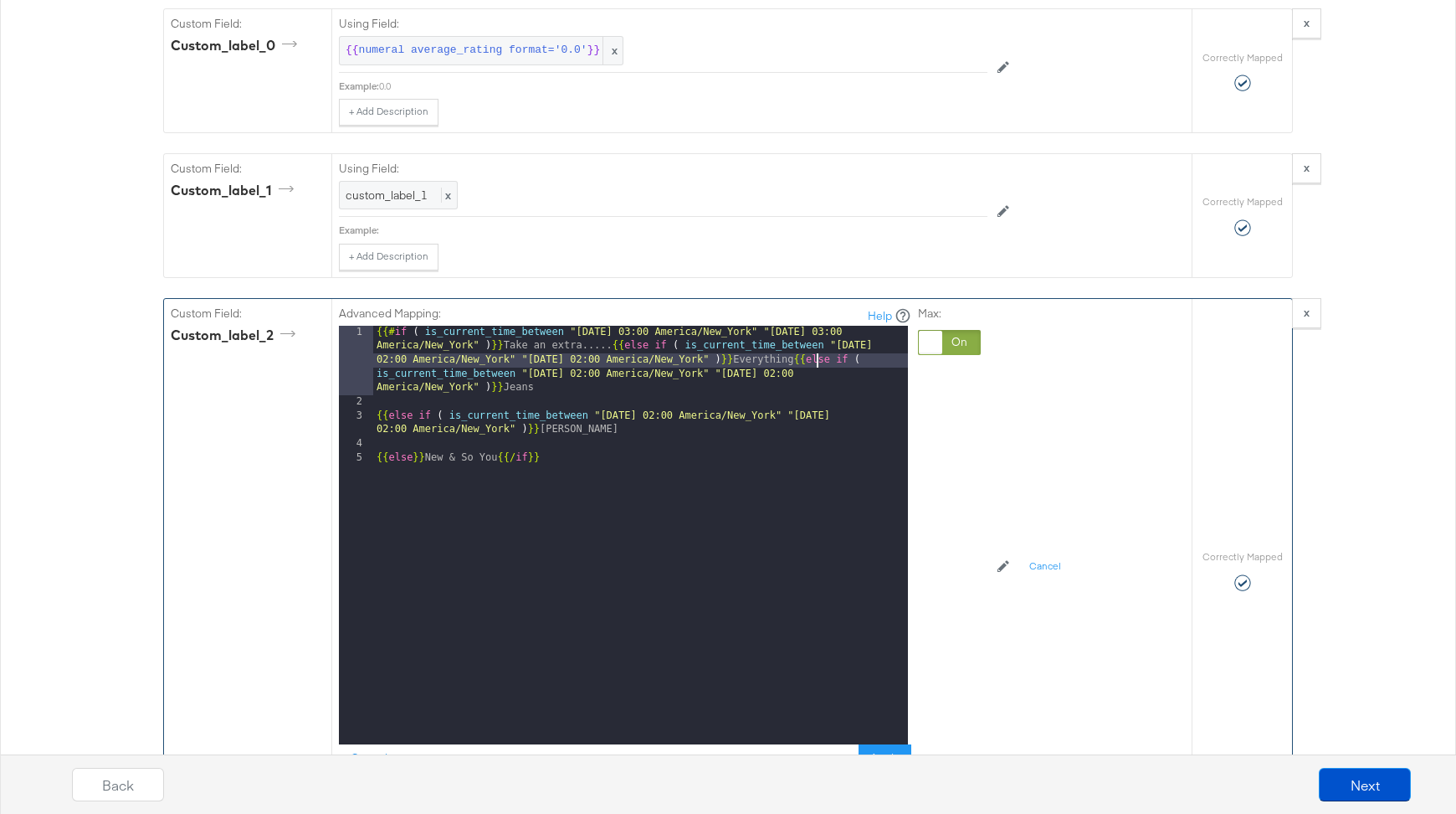
click at [568, 411] on div "{{# if ( is_current_time_between "2024-06-28 03:00 America/New_York" "2024-06-2…" at bounding box center [640, 577] width 535 height 502
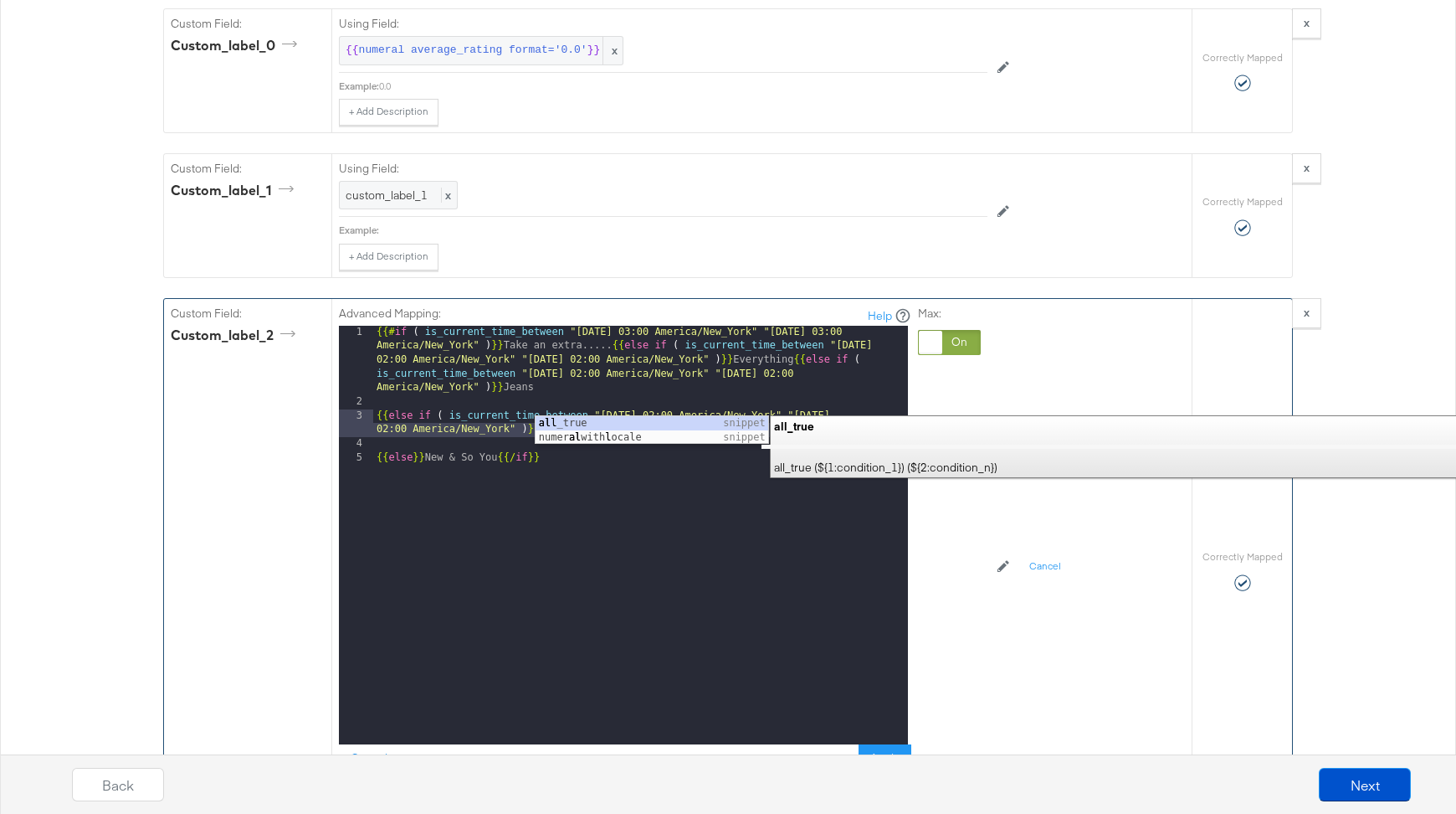
click at [375, 394] on div "{{# if ( is_current_time_between "2024-06-28 03:00 America/New_York" "2024-06-2…" at bounding box center [640, 577] width 535 height 502
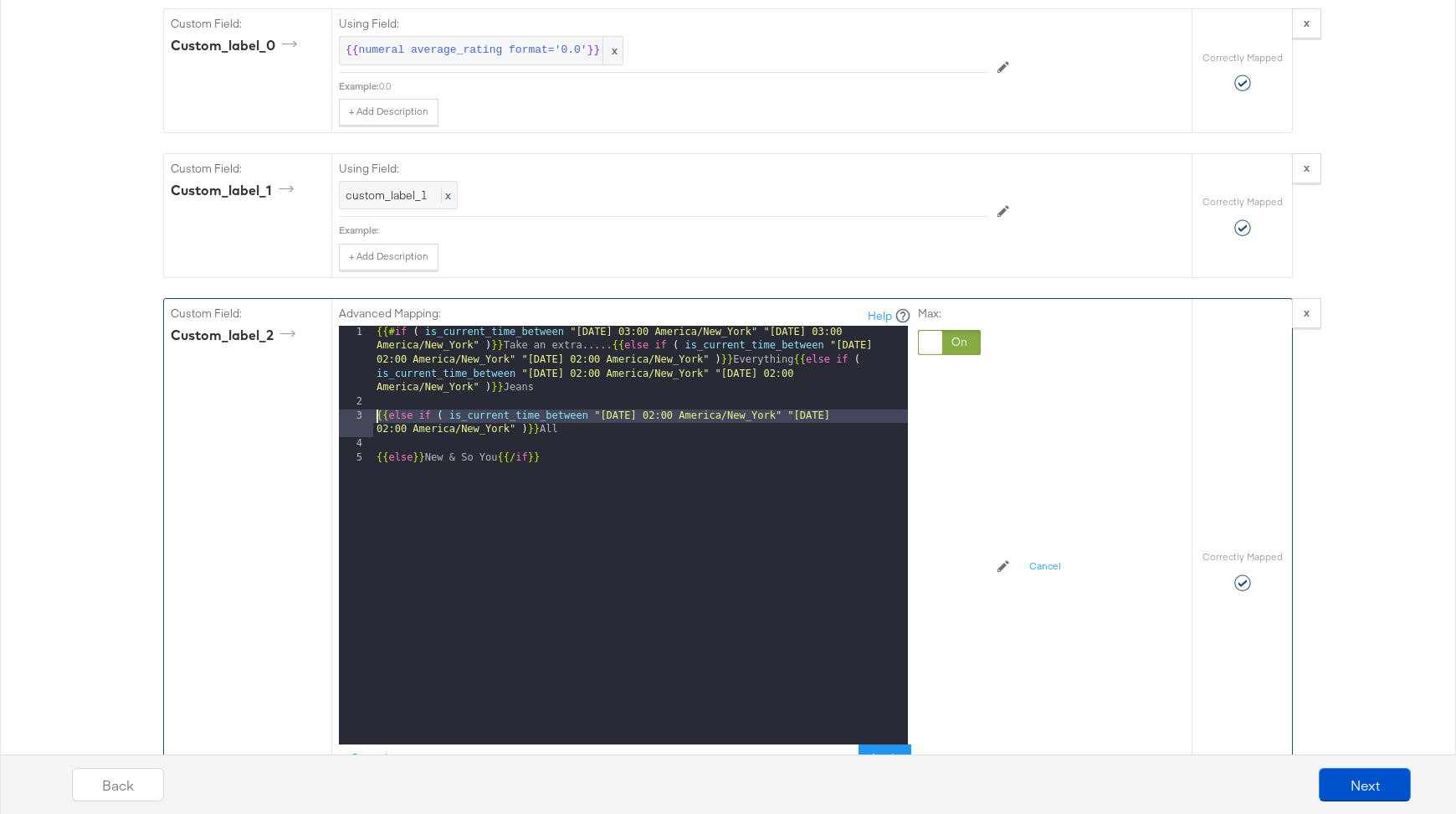
click at [658, 394] on div "{{# if ( is_current_time_between "2024-06-28 03:00 America/New_York" "2024-06-2…" at bounding box center [640, 577] width 535 height 502
click at [878, 392] on div "{{# if ( is_current_time_between "2024-06-28 03:00 America/New_York" "2024-06-2…" at bounding box center [640, 577] width 535 height 502
click at [378, 397] on div "{{# if ( is_current_time_between "2024-06-28 03:00 America/New_York" "2024-06-2…" at bounding box center [640, 577] width 535 height 502
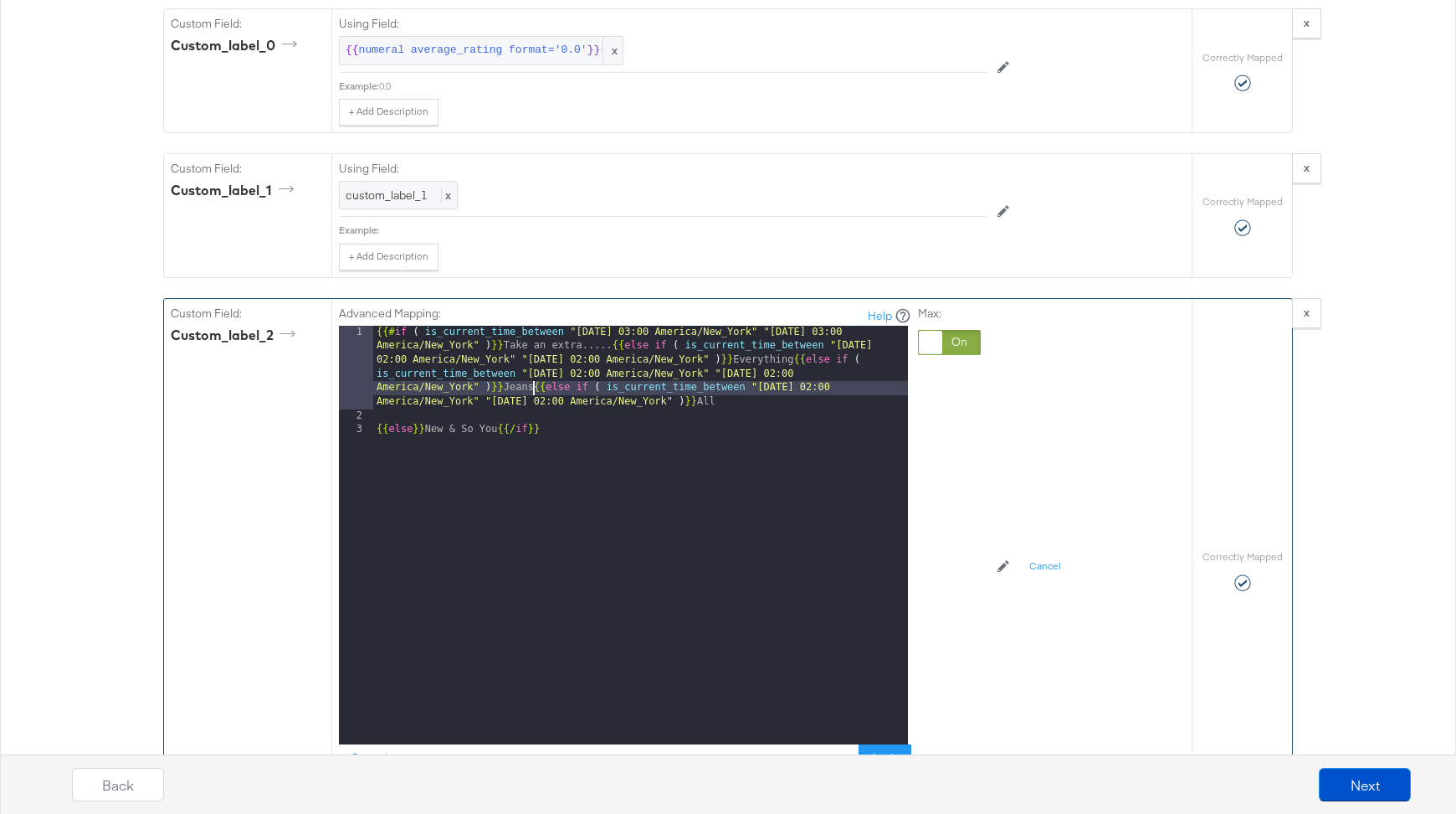
click at [376, 411] on div "{{# if ( is_current_time_between "2024-06-28 03:00 America/New_York" "2024-06-2…" at bounding box center [640, 583] width 535 height 516
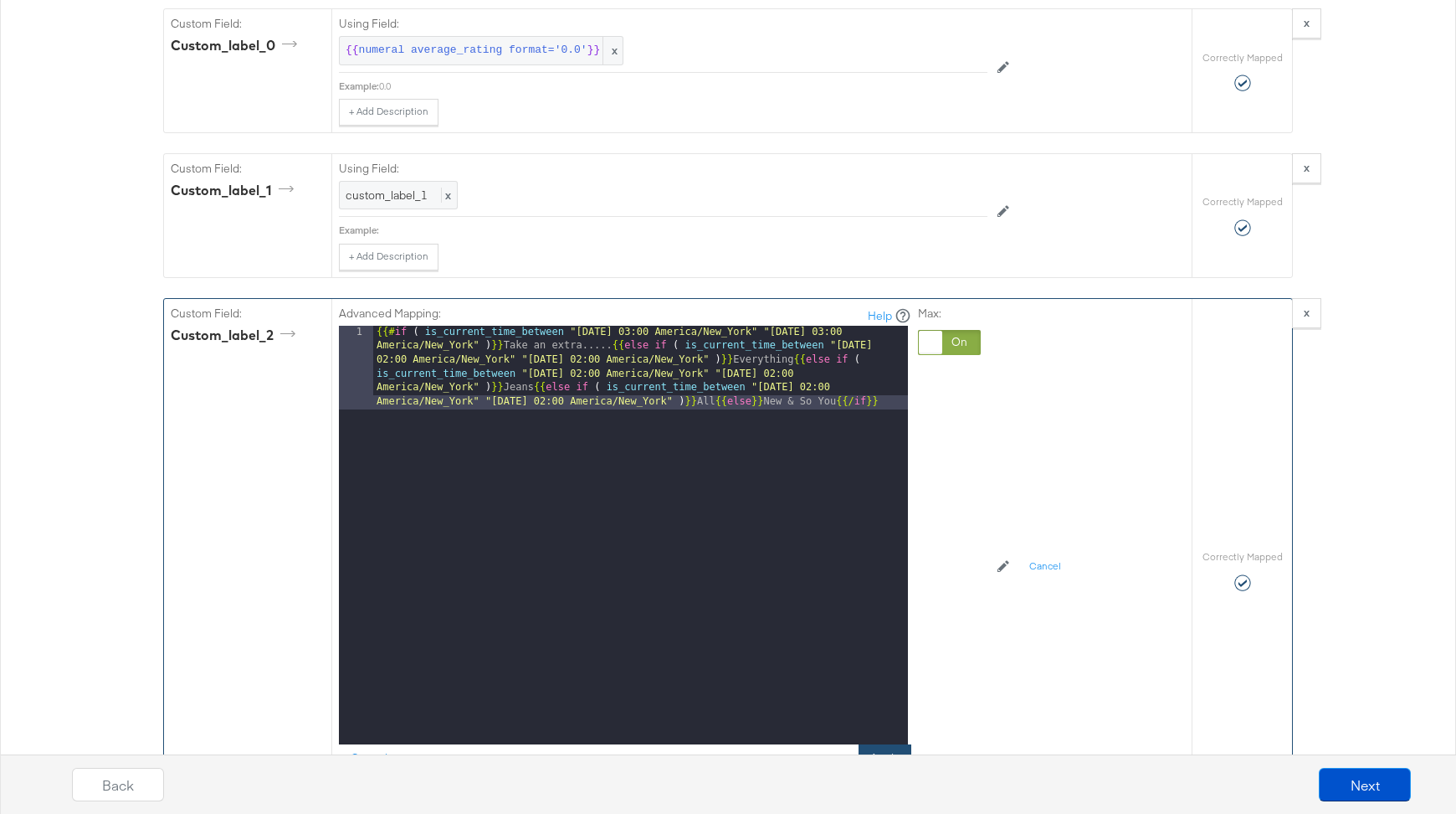
click at [890, 744] on button "Apply" at bounding box center [885, 759] width 53 height 31
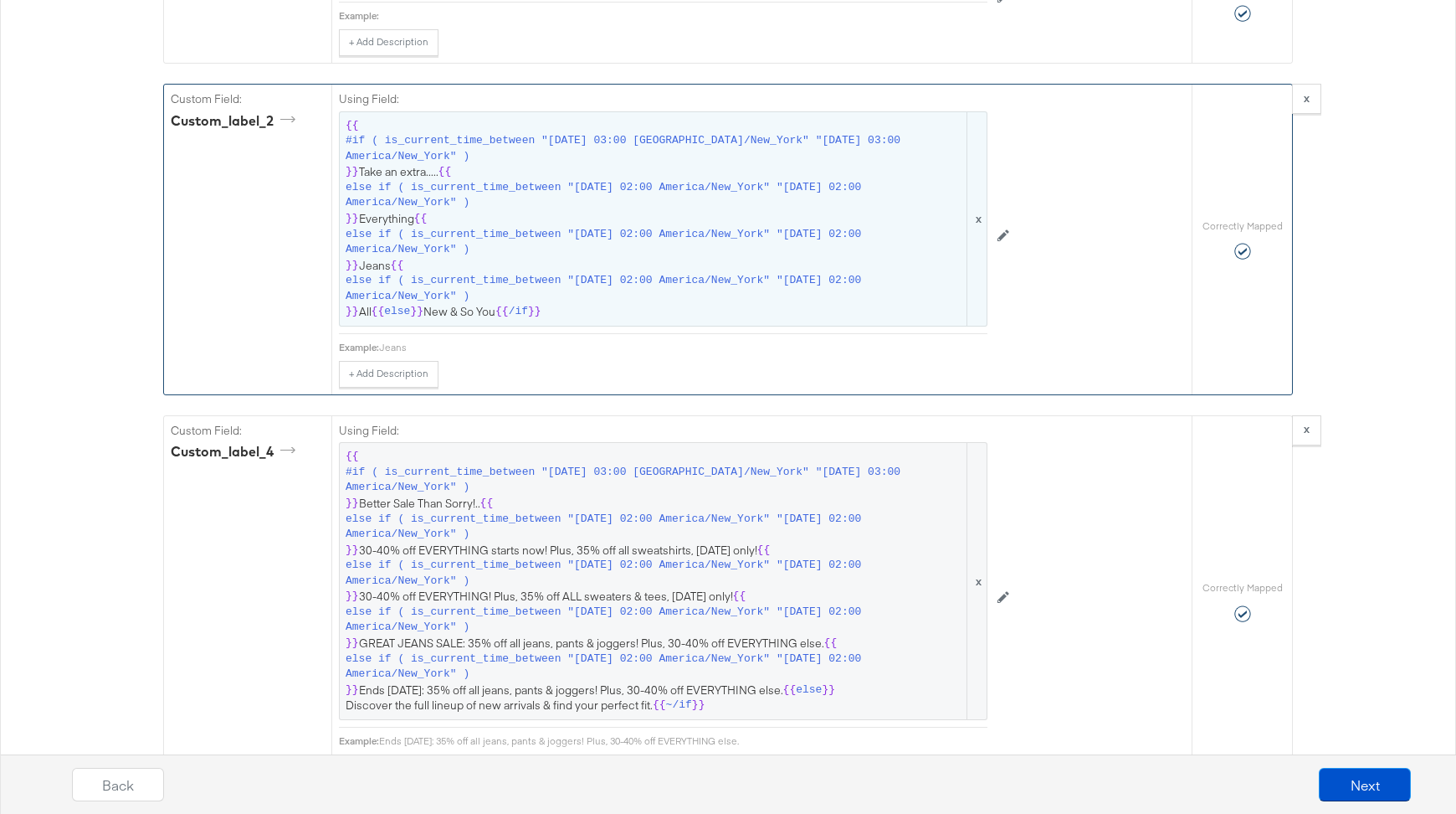
scroll to position [2547, 0]
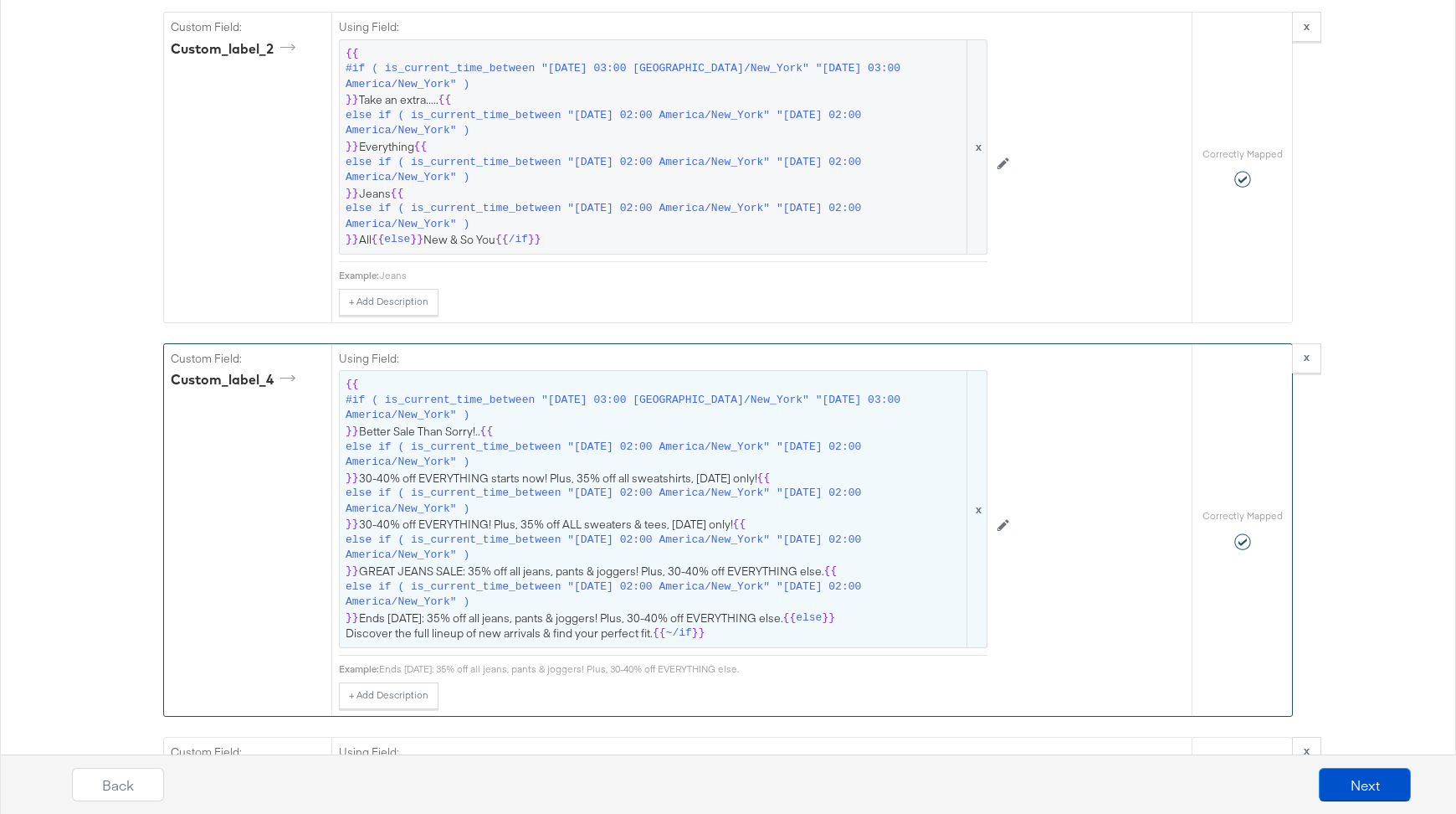
click at [566, 501] on span "{{ #if ( is_current_time_between "2024-06-11 03:00 America/New_York" "2024-06-1…" at bounding box center [663, 508] width 635 height 264
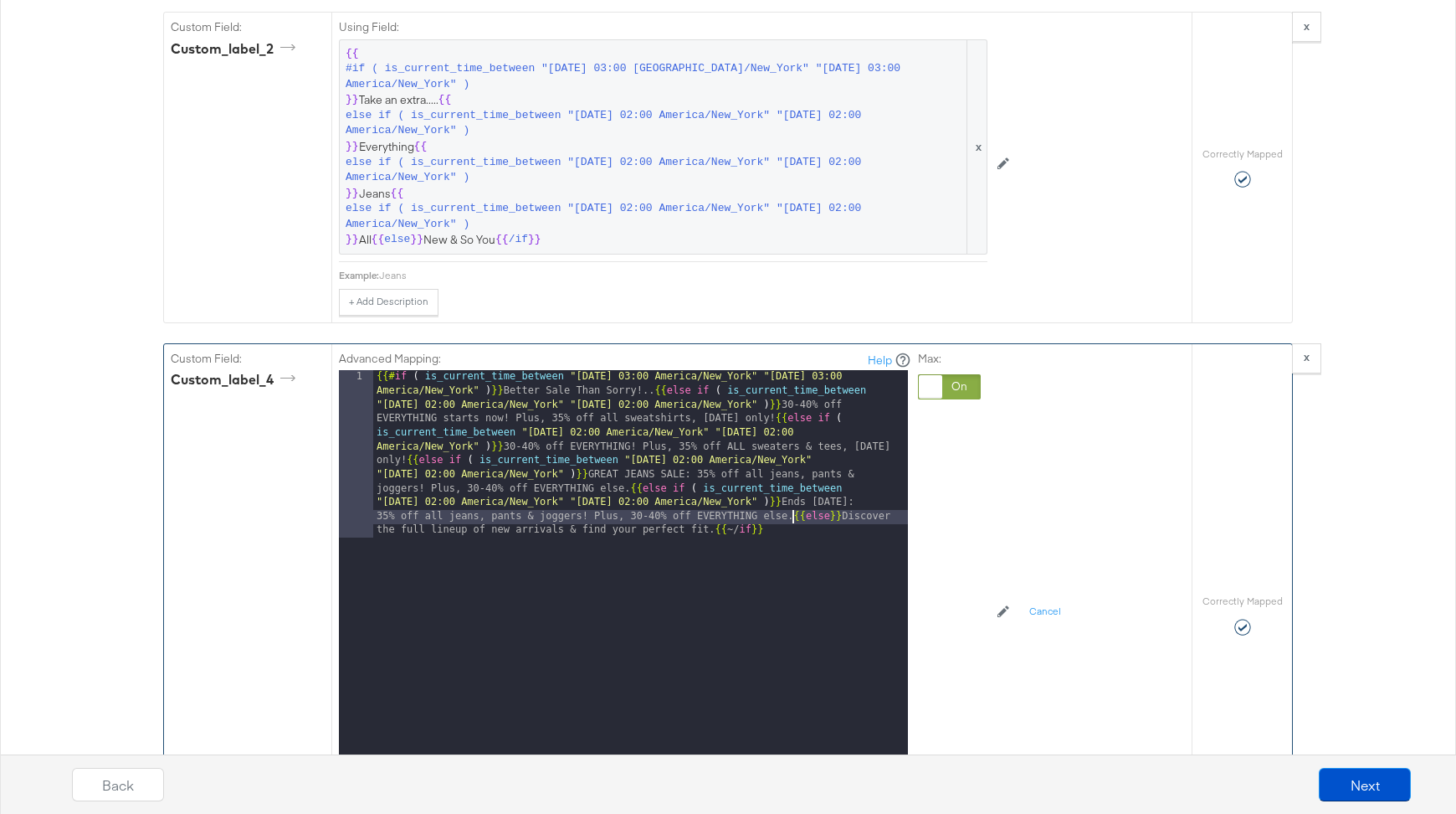
click at [791, 492] on div "{{# if ( is_current_time_between "2024-06-11 03:00 America/New_York" "2024-06-1…" at bounding box center [640, 746] width 535 height 754
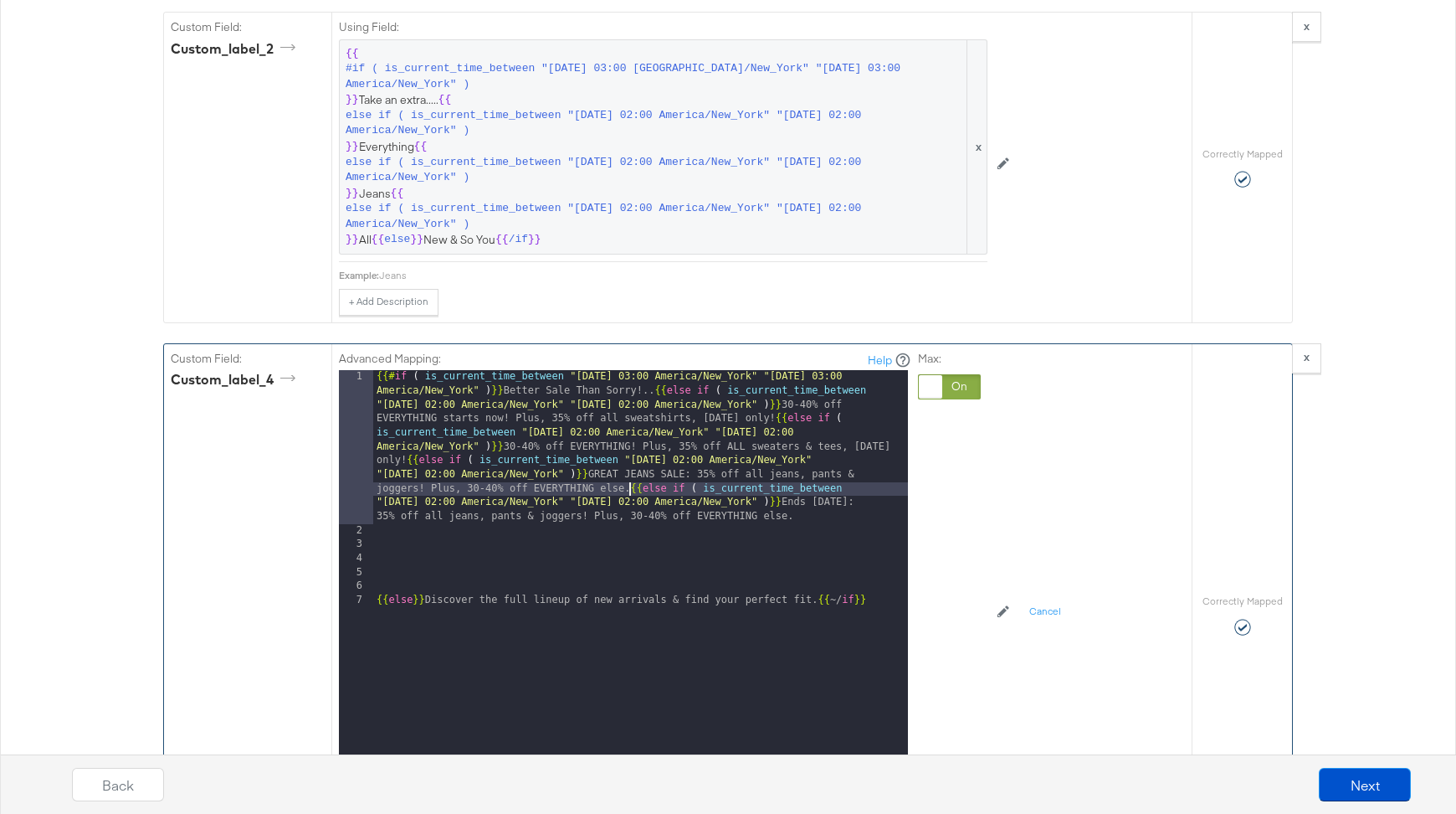
click at [631, 466] on div "{{# if ( is_current_time_between "2024-06-11 03:00 America/New_York" "2024-06-1…" at bounding box center [640, 663] width 535 height 586
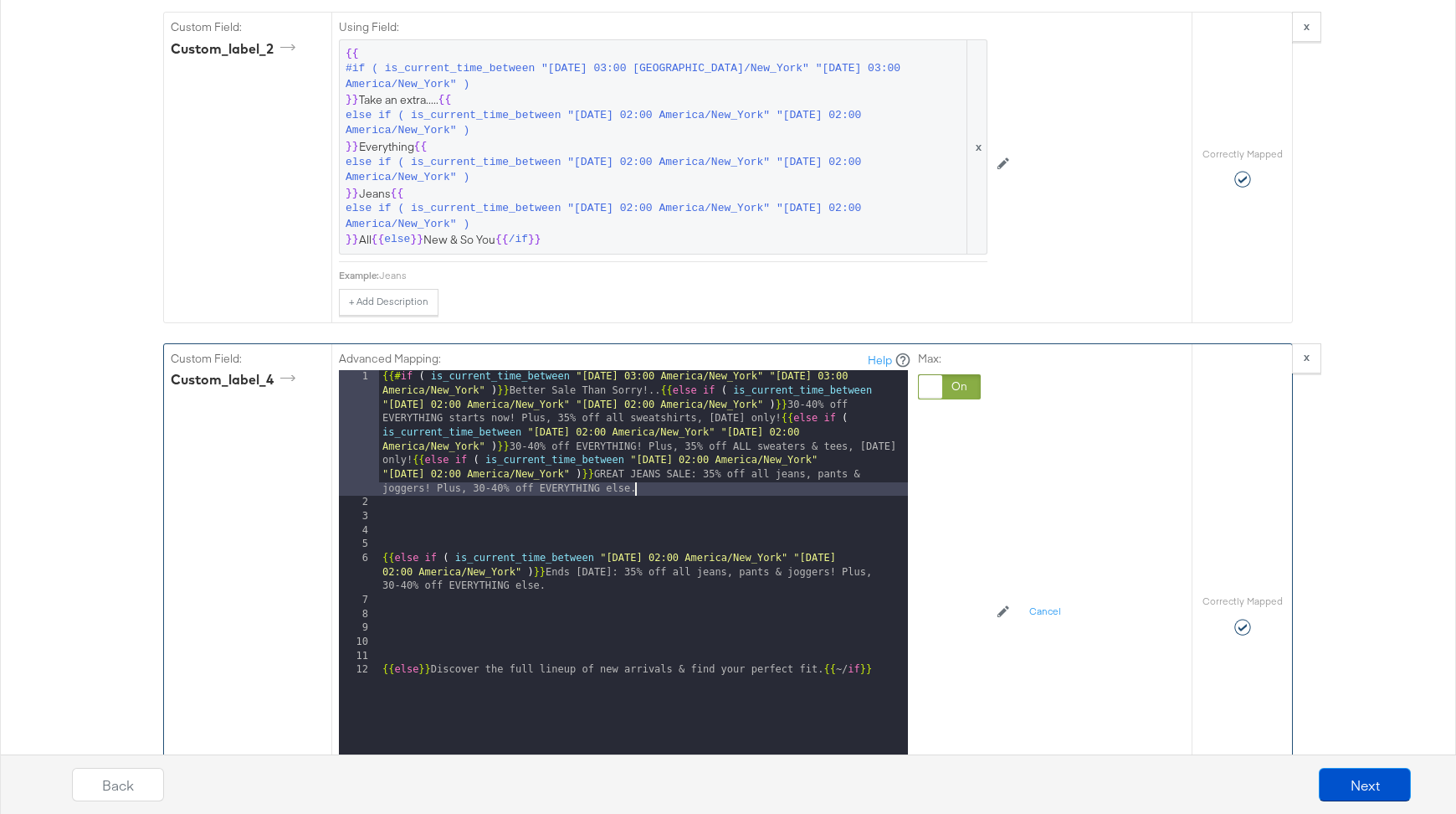
click at [642, 470] on div "{{# if ( is_current_time_between "2024-06-11 03:00 America/New_York" "2024-06-1…" at bounding box center [643, 649] width 529 height 558
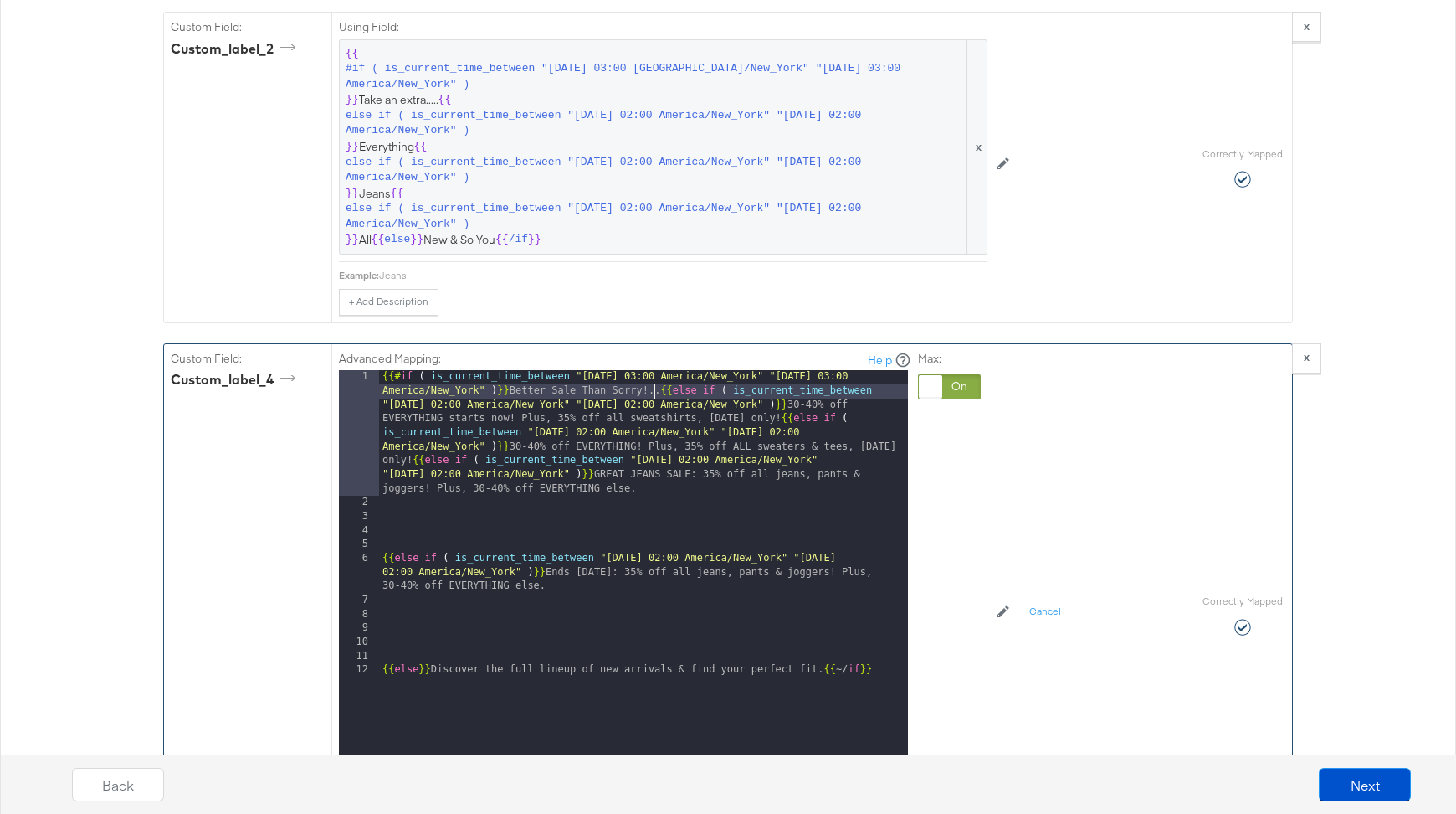
click at [655, 370] on div "{{# if ( is_current_time_between "2024-06-11 03:00 America/New_York" "2024-06-1…" at bounding box center [643, 649] width 529 height 558
click at [659, 370] on div "{{# if ( is_current_time_between "2024-06-11 03:00 America/New_York" "2024-06-1…" at bounding box center [643, 649] width 529 height 558
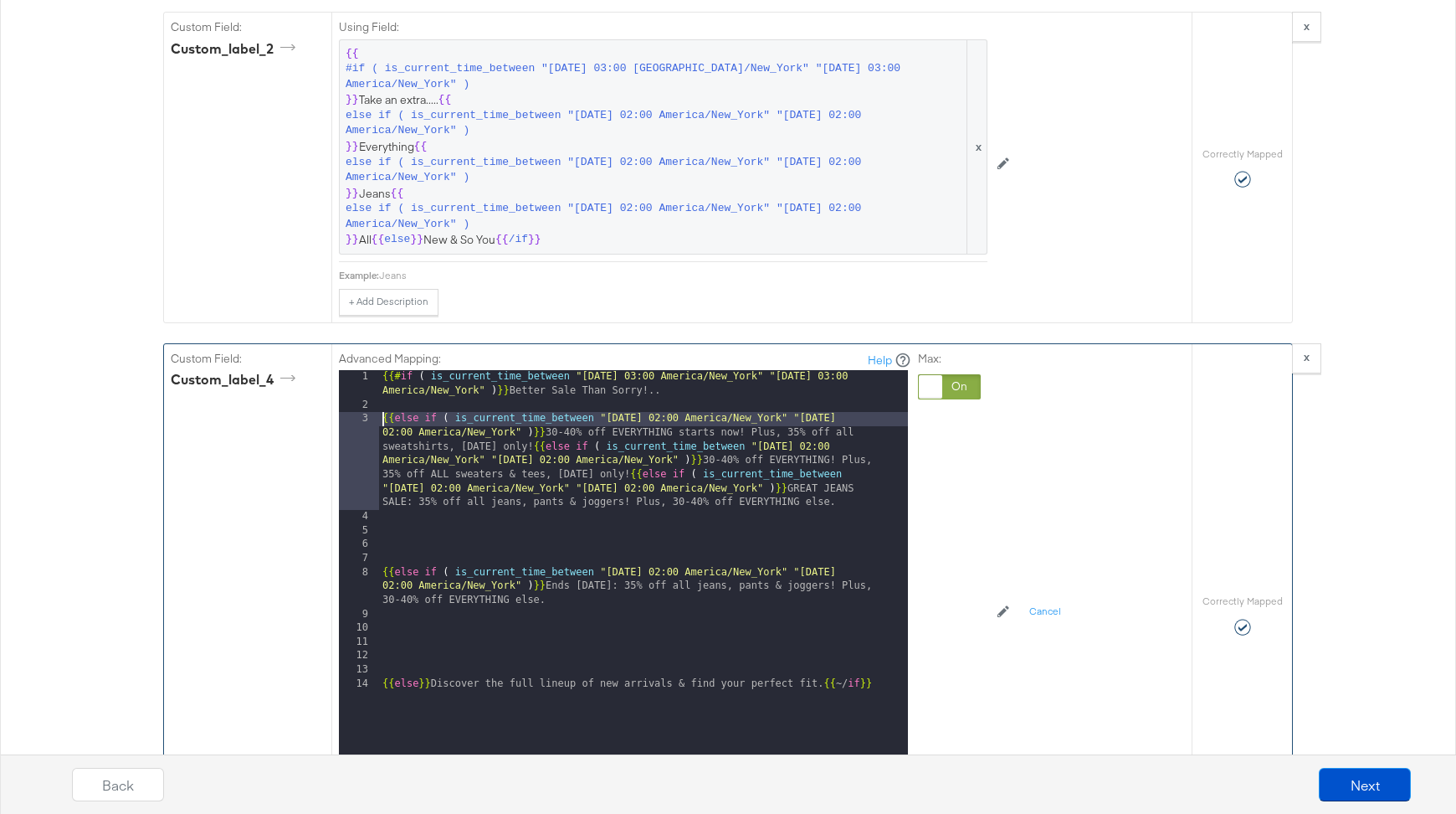
drag, startPoint x: 624, startPoint y: 453, endPoint x: 639, endPoint y: 466, distance: 19.8
click at [624, 453] on div "{{# if ( is_current_time_between "2024-06-11 03:00 America/New_York" "2024-06-1…" at bounding box center [643, 600] width 529 height 461
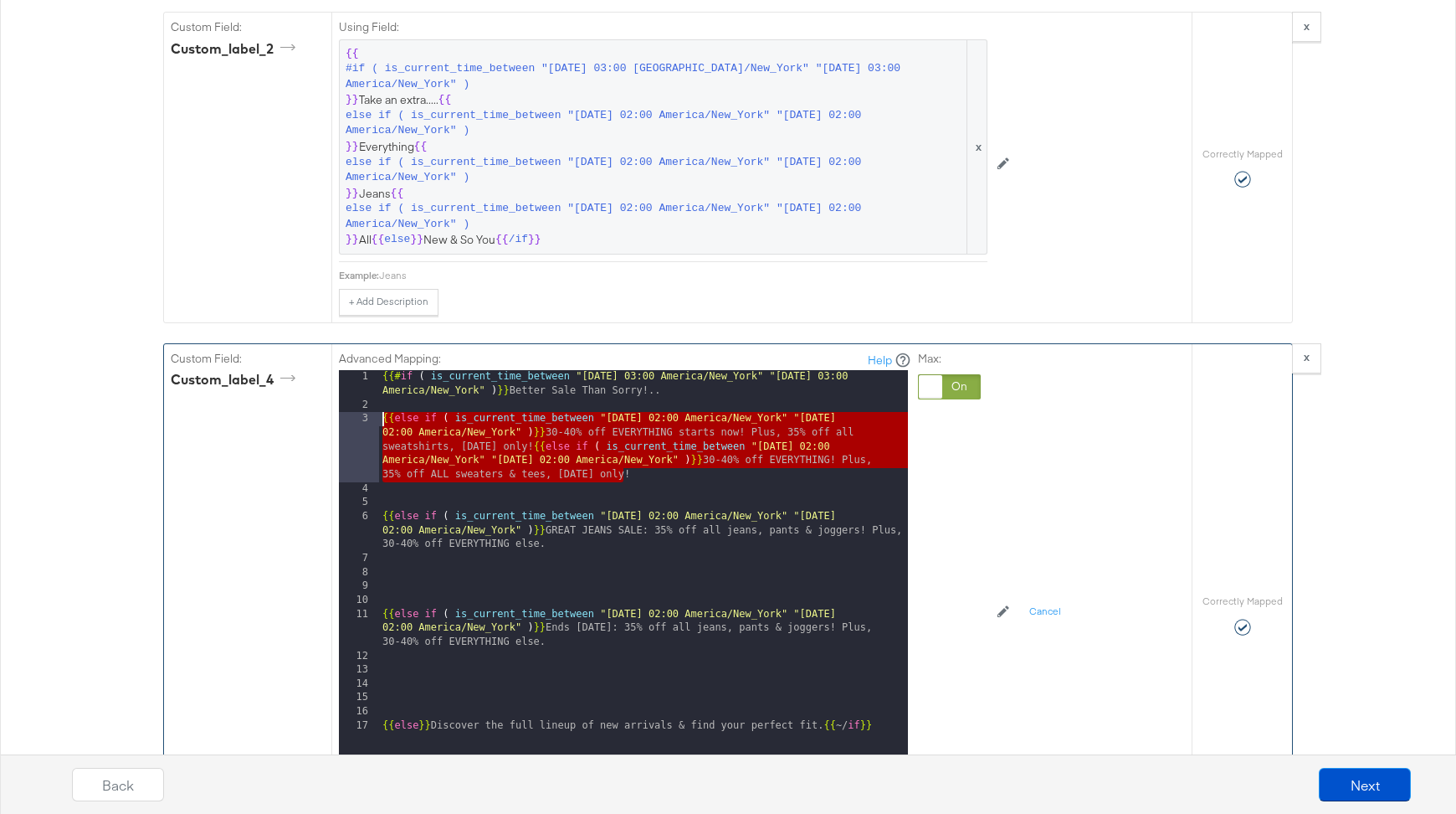
drag, startPoint x: 625, startPoint y: 451, endPoint x: 373, endPoint y: 402, distance: 256.7
click at [373, 402] on div "1 2 3 4 5 6 7 8 9 10 11 12 13 14 15 16 17 {{# if ( is_current_time_between "202…" at bounding box center [624, 579] width 569 height 419
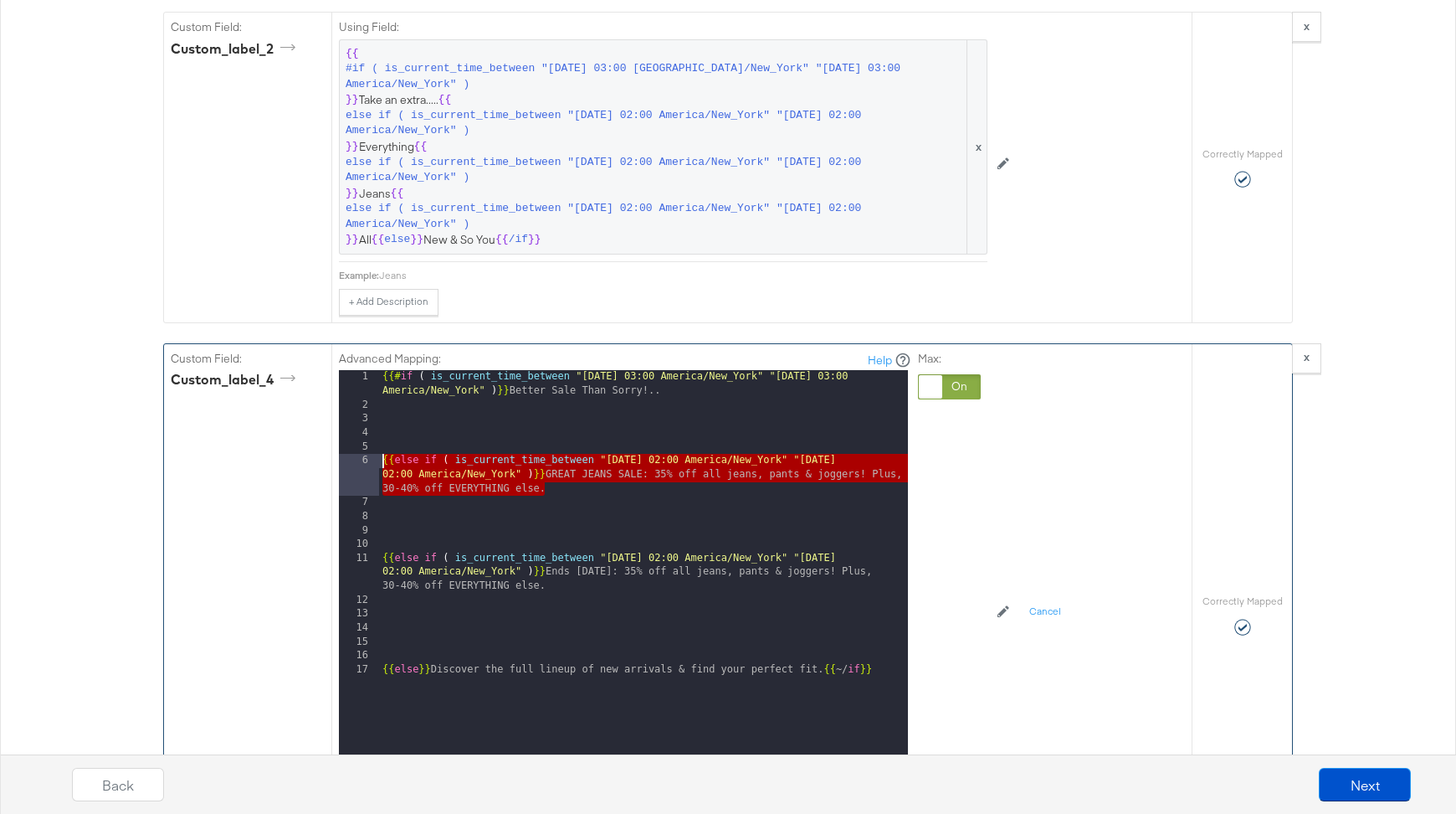
drag, startPoint x: 551, startPoint y: 464, endPoint x: 350, endPoint y: 437, distance: 202.8
click at [350, 437] on div "1 2 3 4 5 6 7 8 9 10 11 12 13 14 15 16 17 {{# if ( is_current_time_between "202…" at bounding box center [624, 579] width 569 height 419
click at [445, 502] on div "{{# if ( is_current_time_between "2024-06-11 03:00 America/New_York" "2024-06-1…" at bounding box center [643, 600] width 529 height 461
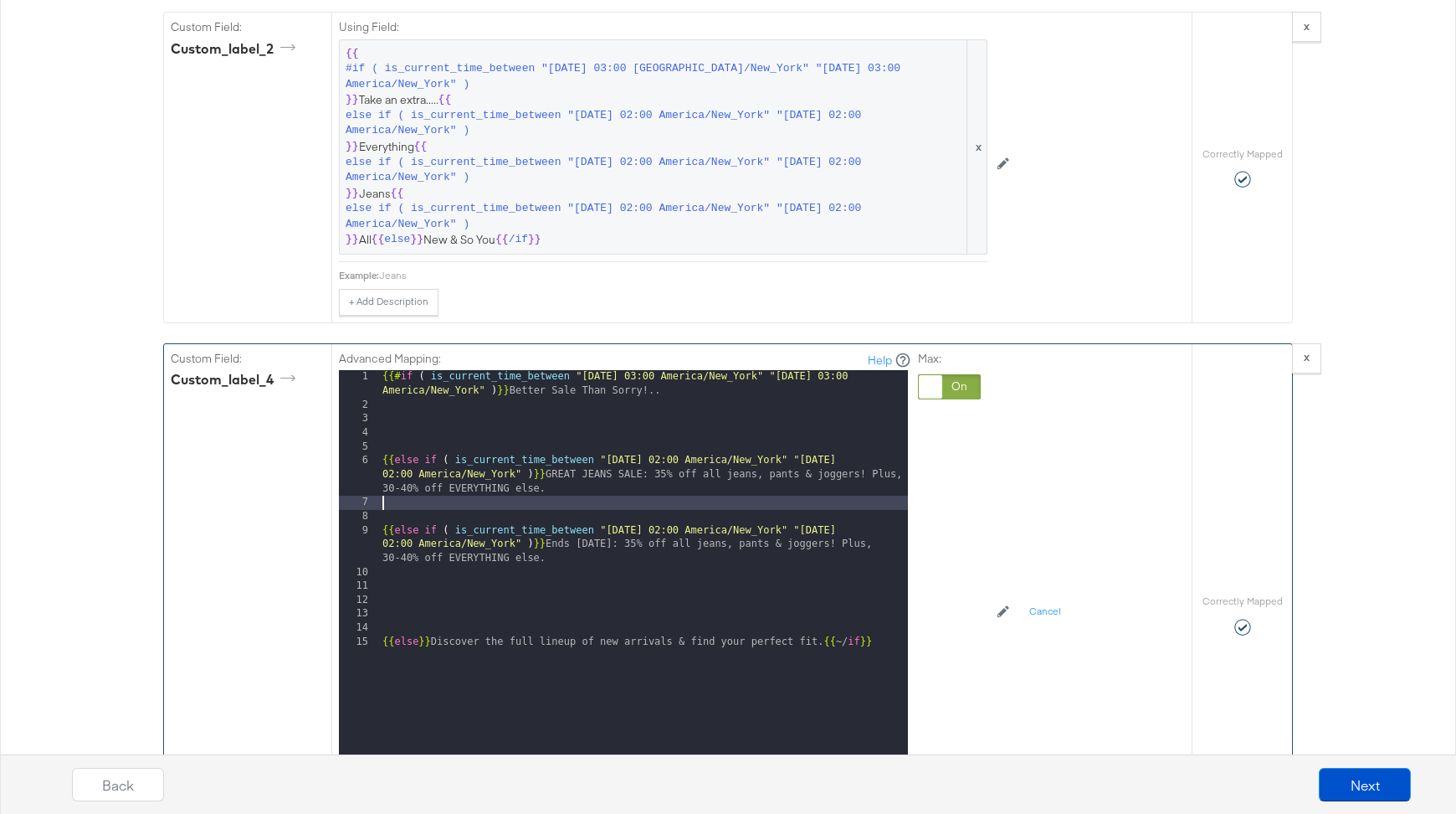
click at [437, 566] on div "{{# if ( is_current_time_between "2024-06-11 03:00 America/New_York" "2024-06-1…" at bounding box center [643, 600] width 529 height 461
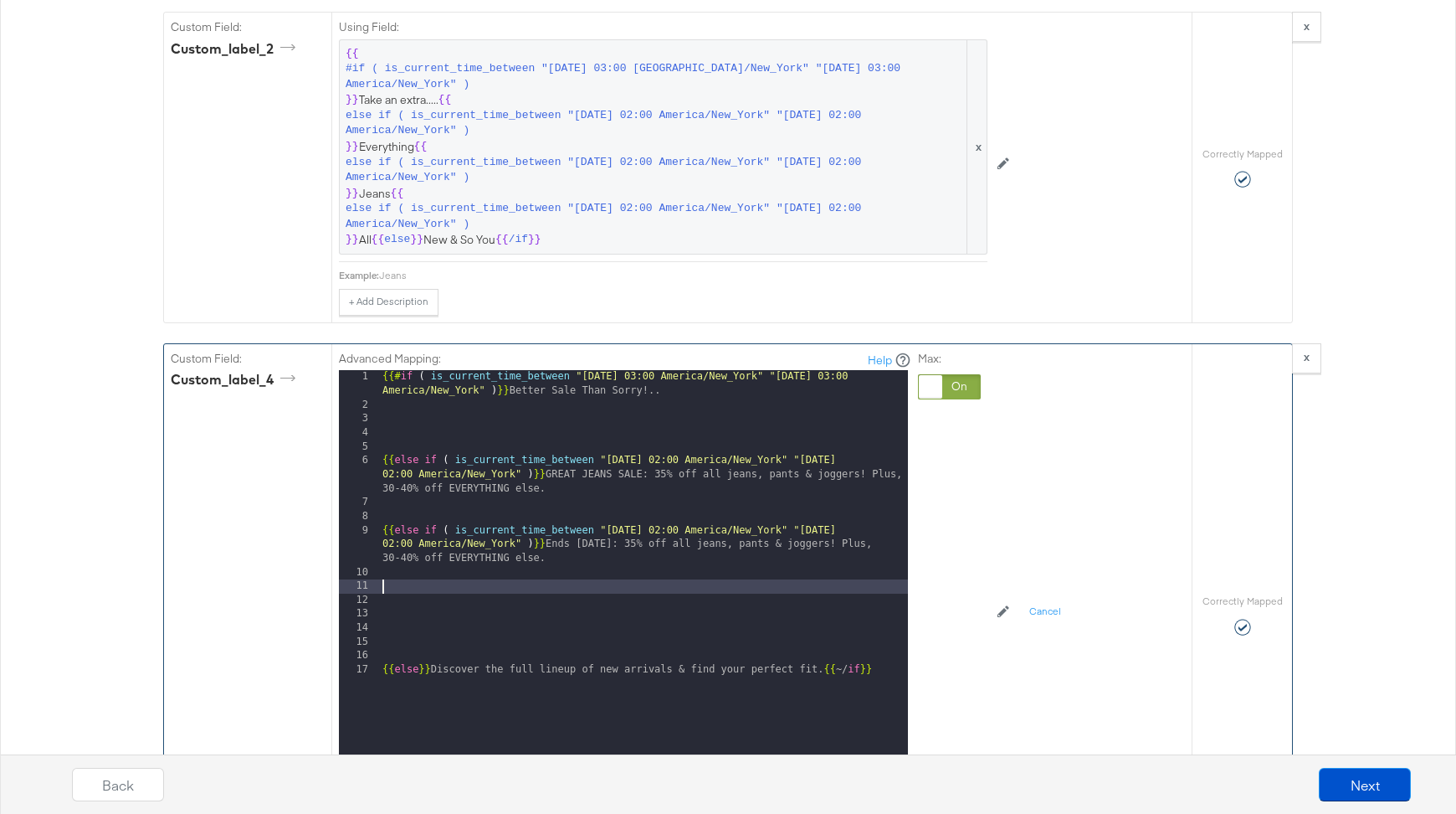
click at [407, 566] on div "{{# if ( is_current_time_between "2024-06-11 03:00 America/New_York" "2024-06-1…" at bounding box center [643, 600] width 529 height 461
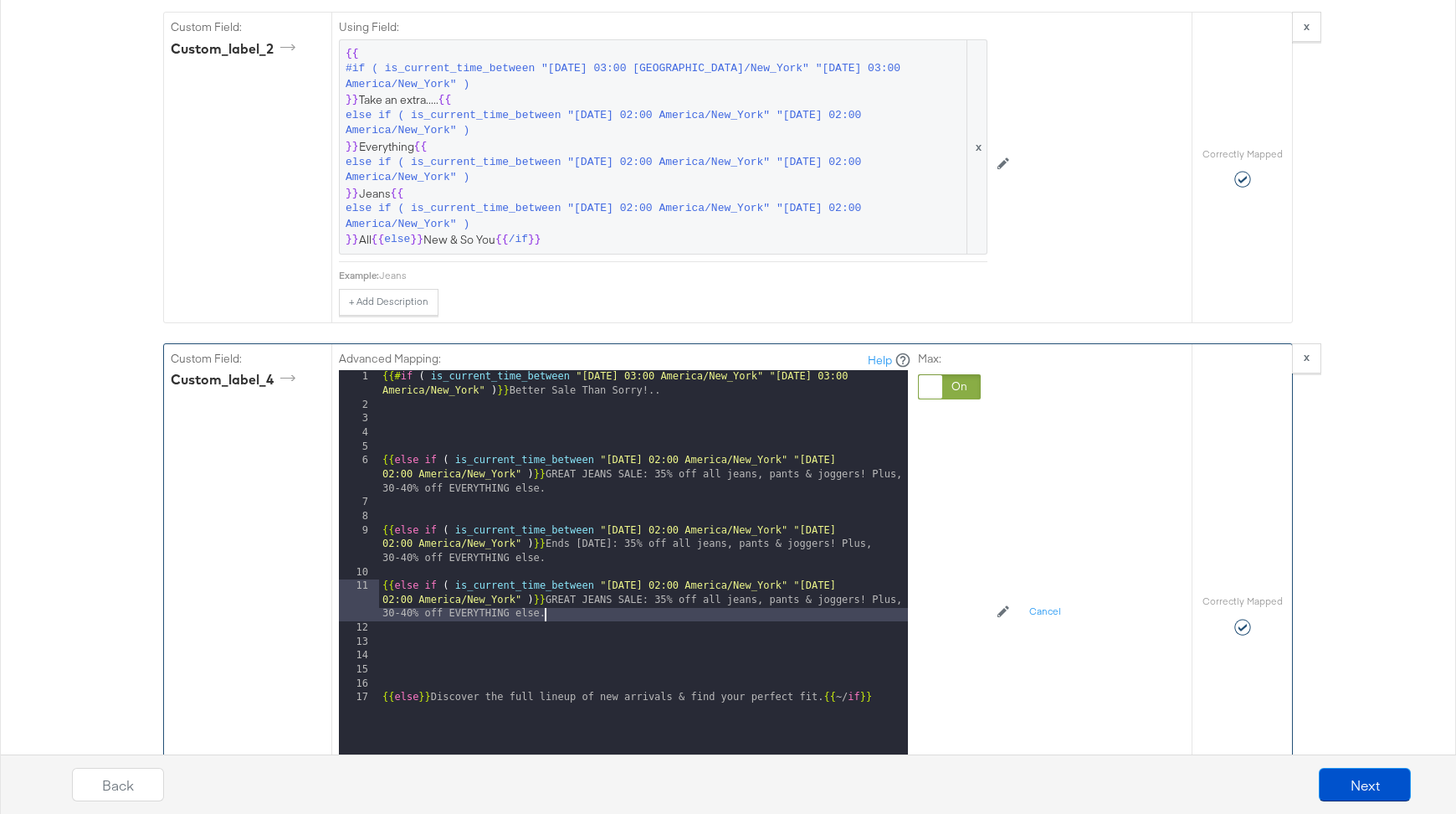
click at [663, 564] on div "{{# if ( is_current_time_between "2024-06-11 03:00 America/New_York" "2024-06-1…" at bounding box center [643, 600] width 529 height 461
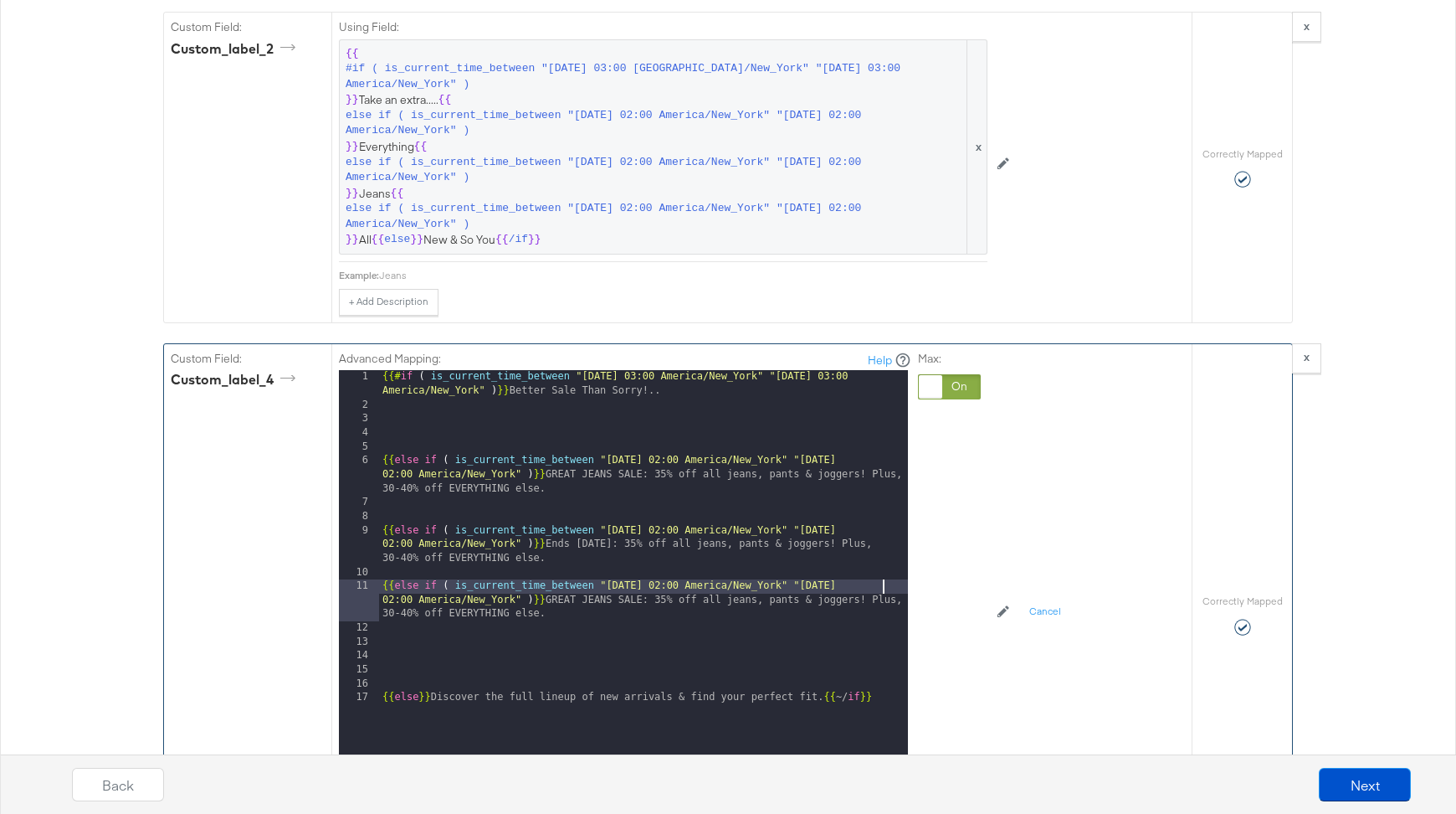
click at [881, 566] on div "{{# if ( is_current_time_between "2024-06-11 03:00 America/New_York" "2024-06-1…" at bounding box center [643, 600] width 529 height 461
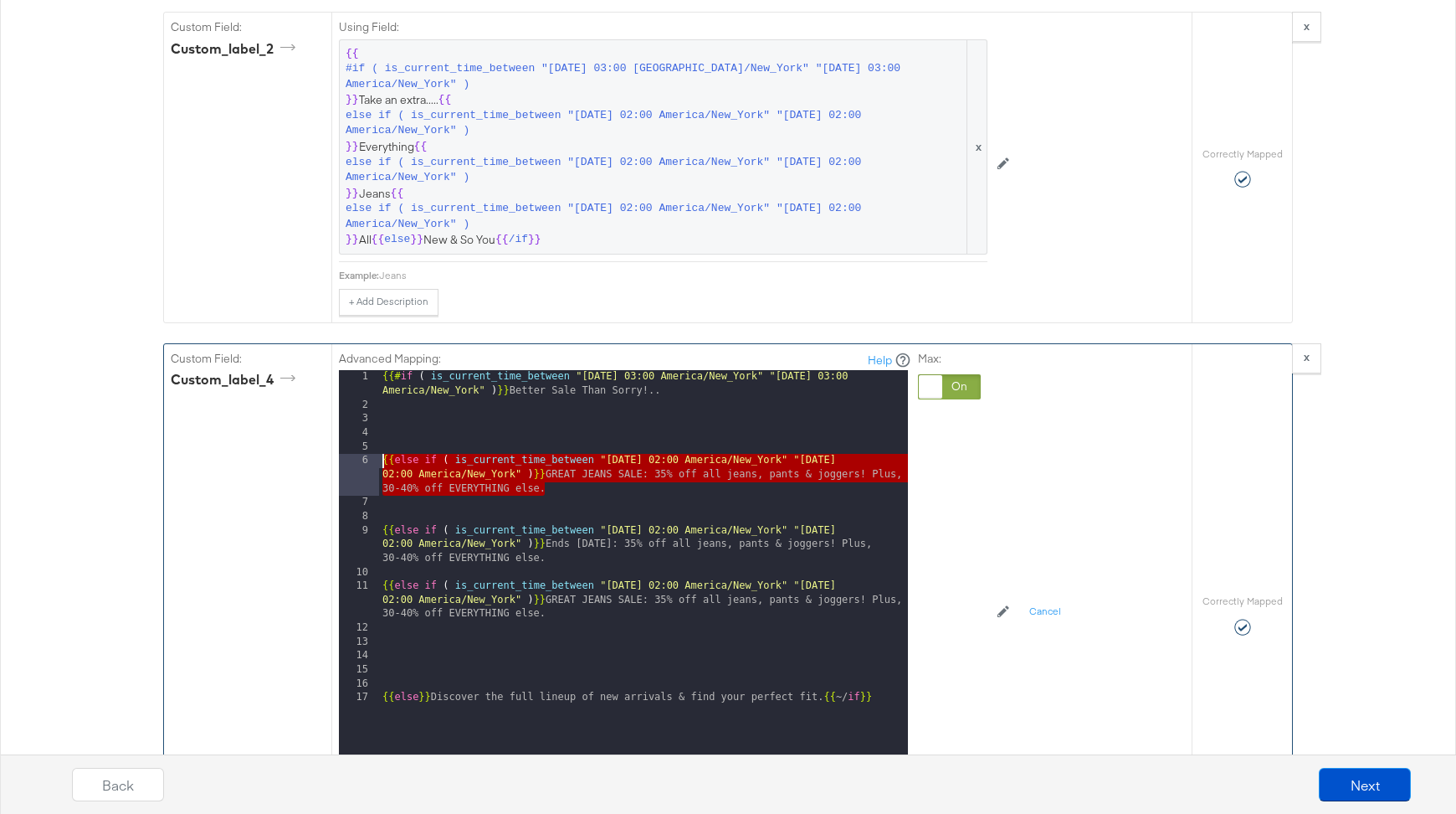
drag, startPoint x: 566, startPoint y: 467, endPoint x: 364, endPoint y: 437, distance: 204.2
click at [364, 437] on div "1 2 3 4 5 6 7 8 9 10 11 12 13 14 15 16 17 {{# if ( is_current_time_between "202…" at bounding box center [624, 579] width 569 height 419
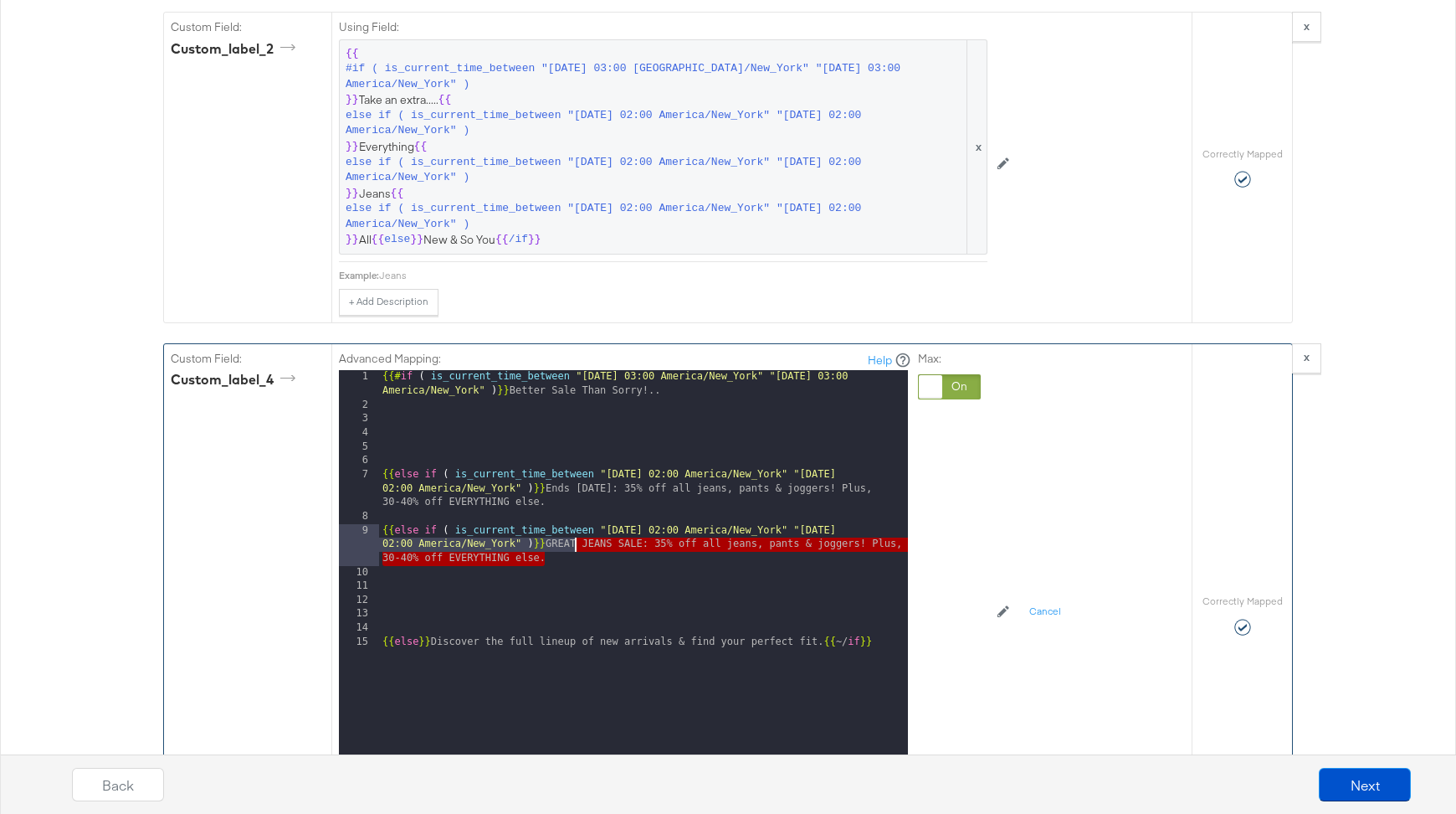
click at [576, 523] on div "{{# if ( is_current_time_between "2024-06-11 03:00 America/New_York" "2024-06-1…" at bounding box center [643, 600] width 529 height 461
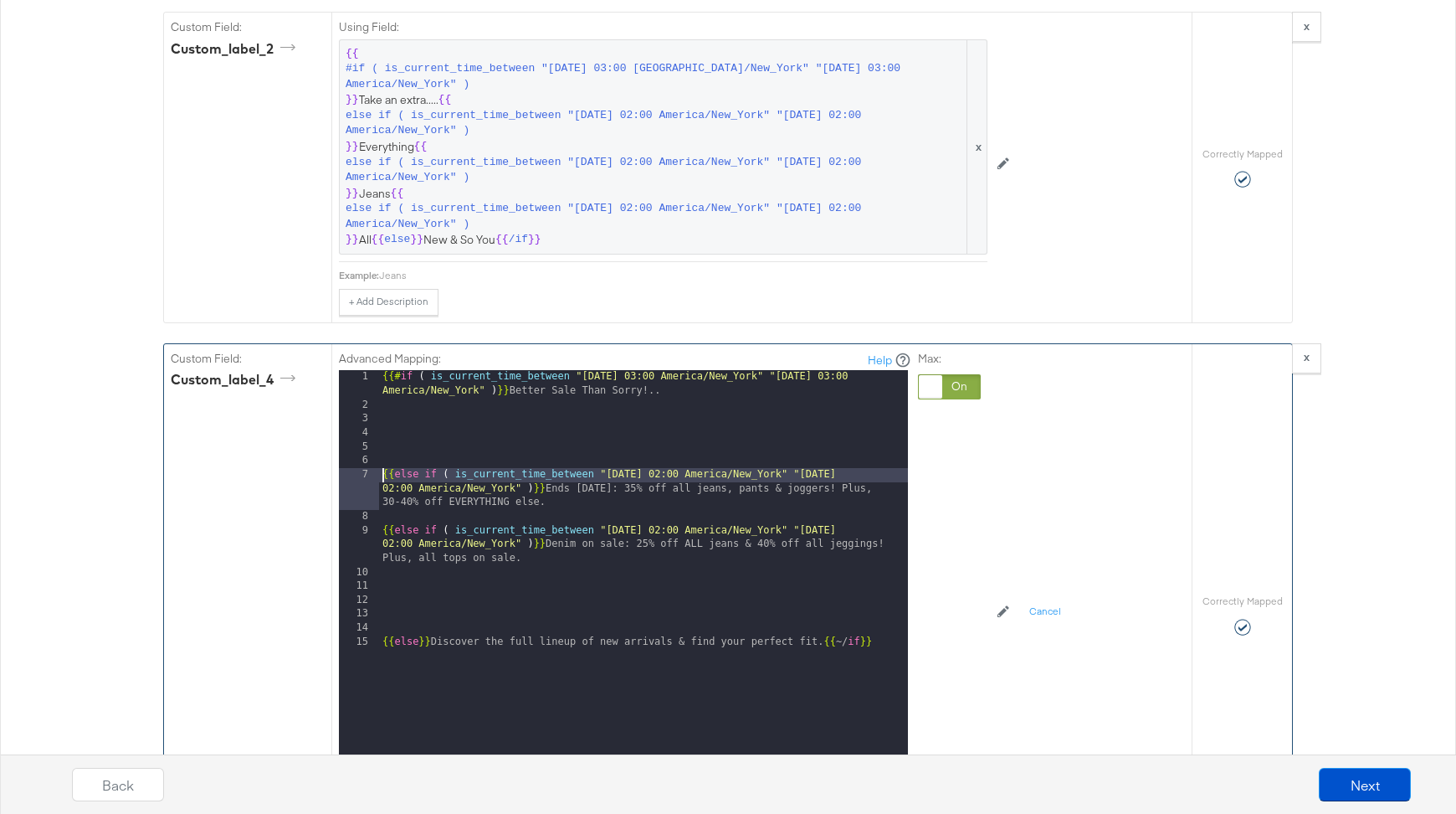
click at [383, 451] on div "{{# if ( is_current_time_between "2024-06-11 03:00 America/New_York" "2024-06-1…" at bounding box center [643, 600] width 529 height 461
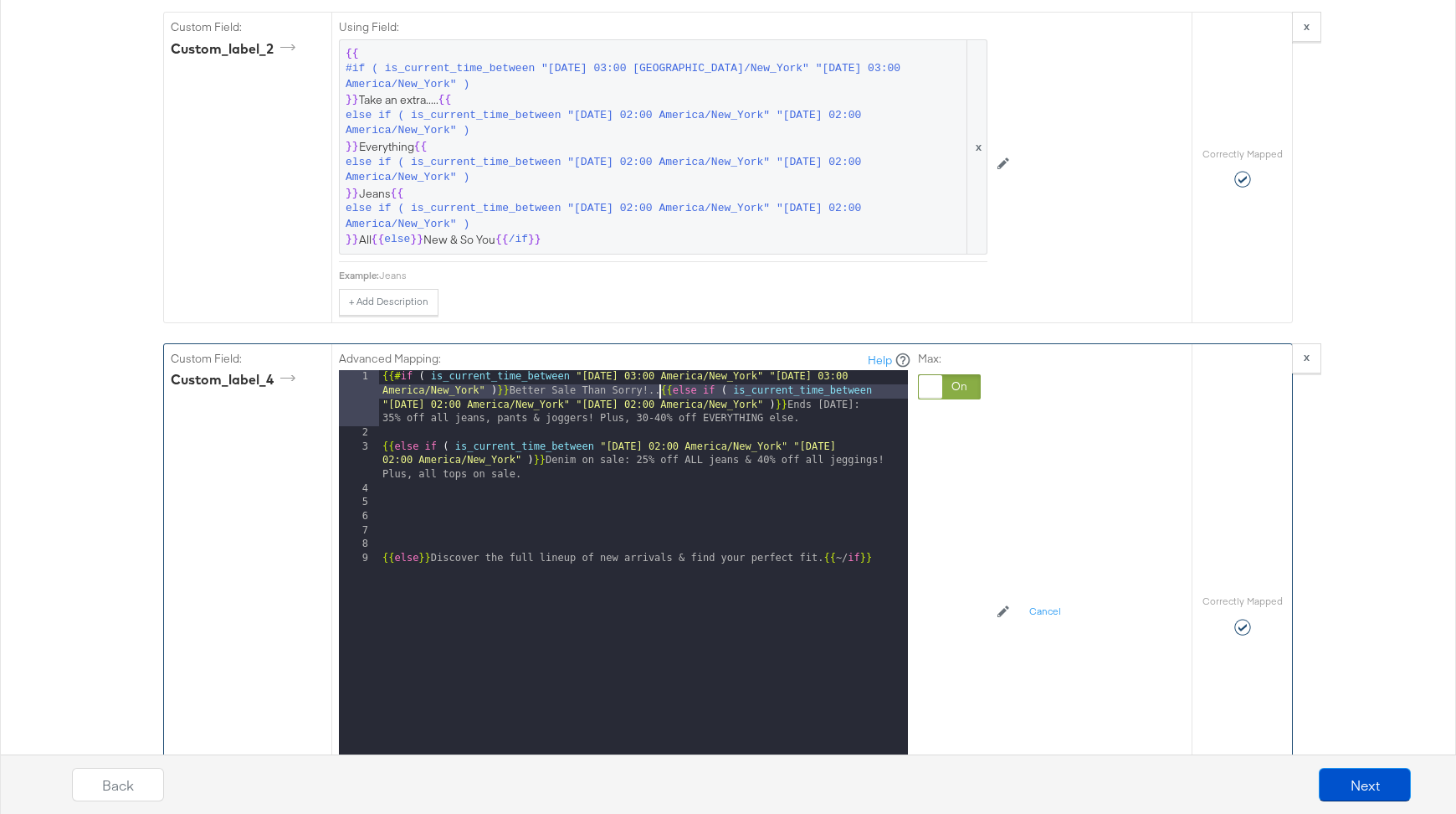
click at [379, 427] on div "{{# if ( is_current_time_between "2024-06-11 03:00 America/New_York" "2024-06-1…" at bounding box center [643, 614] width 529 height 489
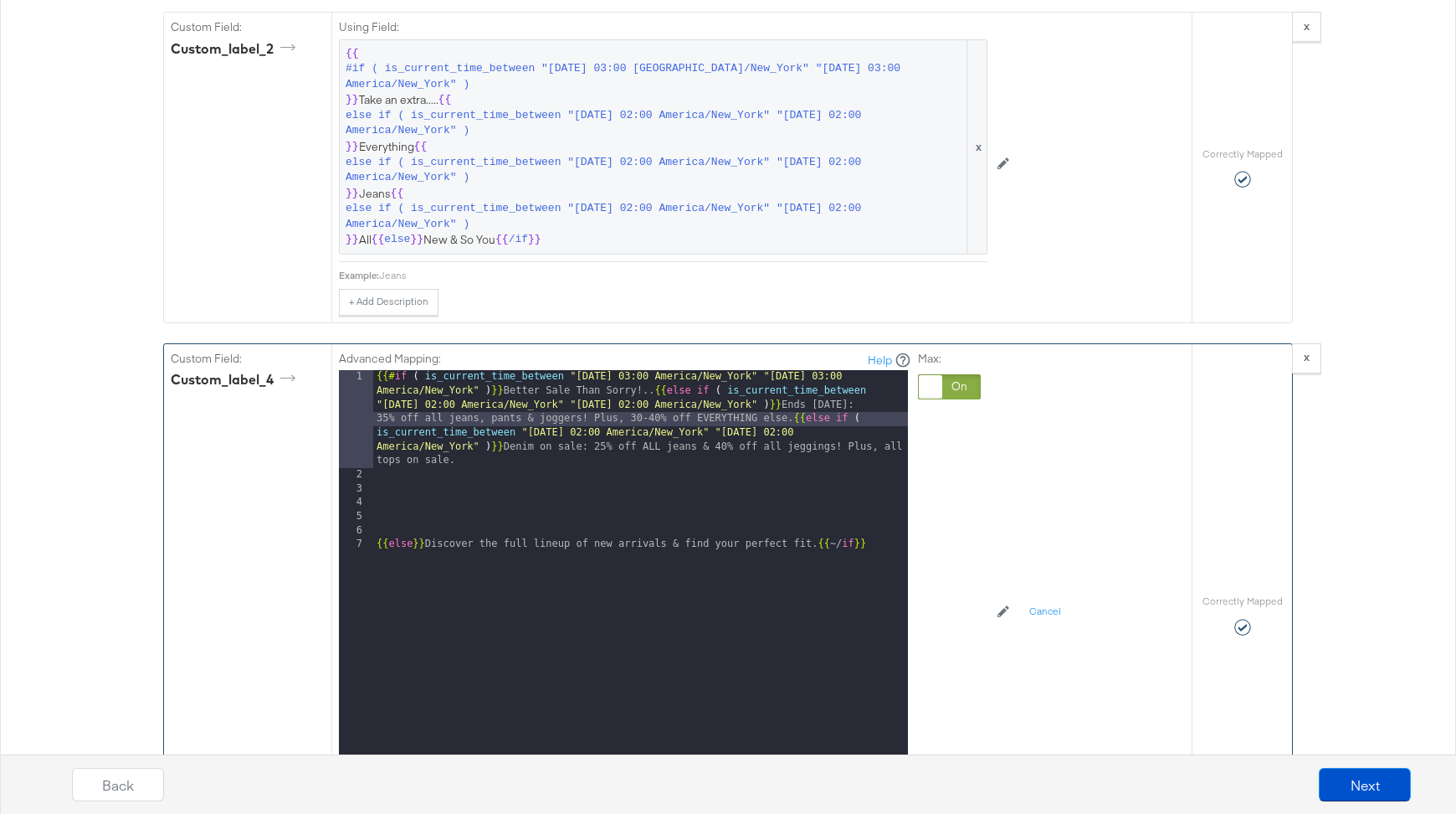
click at [376, 523] on div "{{# if ( is_current_time_between "2024-06-11 03:00 America/New_York" "2024-06-1…" at bounding box center [640, 635] width 535 height 530
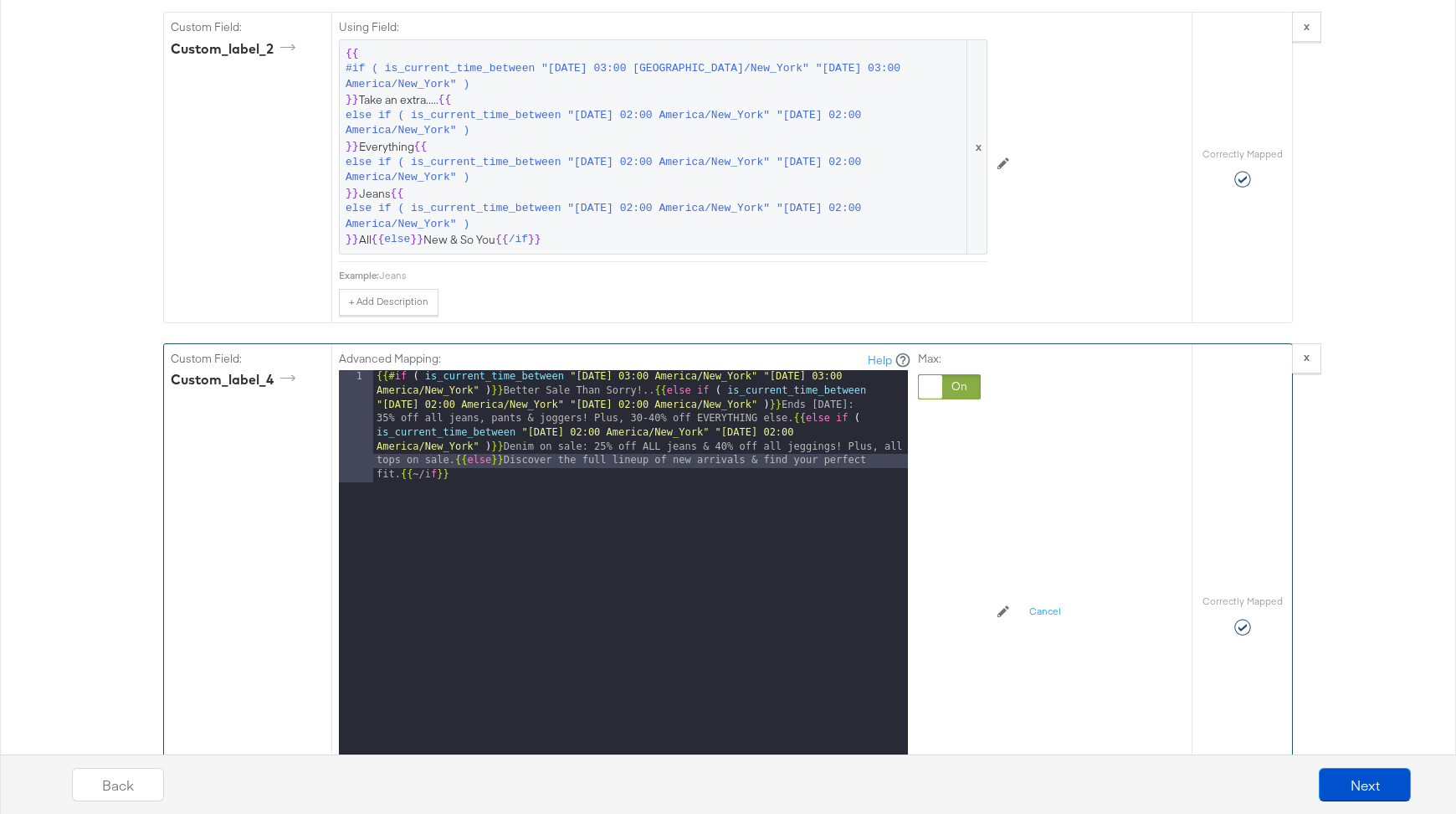
scroll to position [2793, 0]
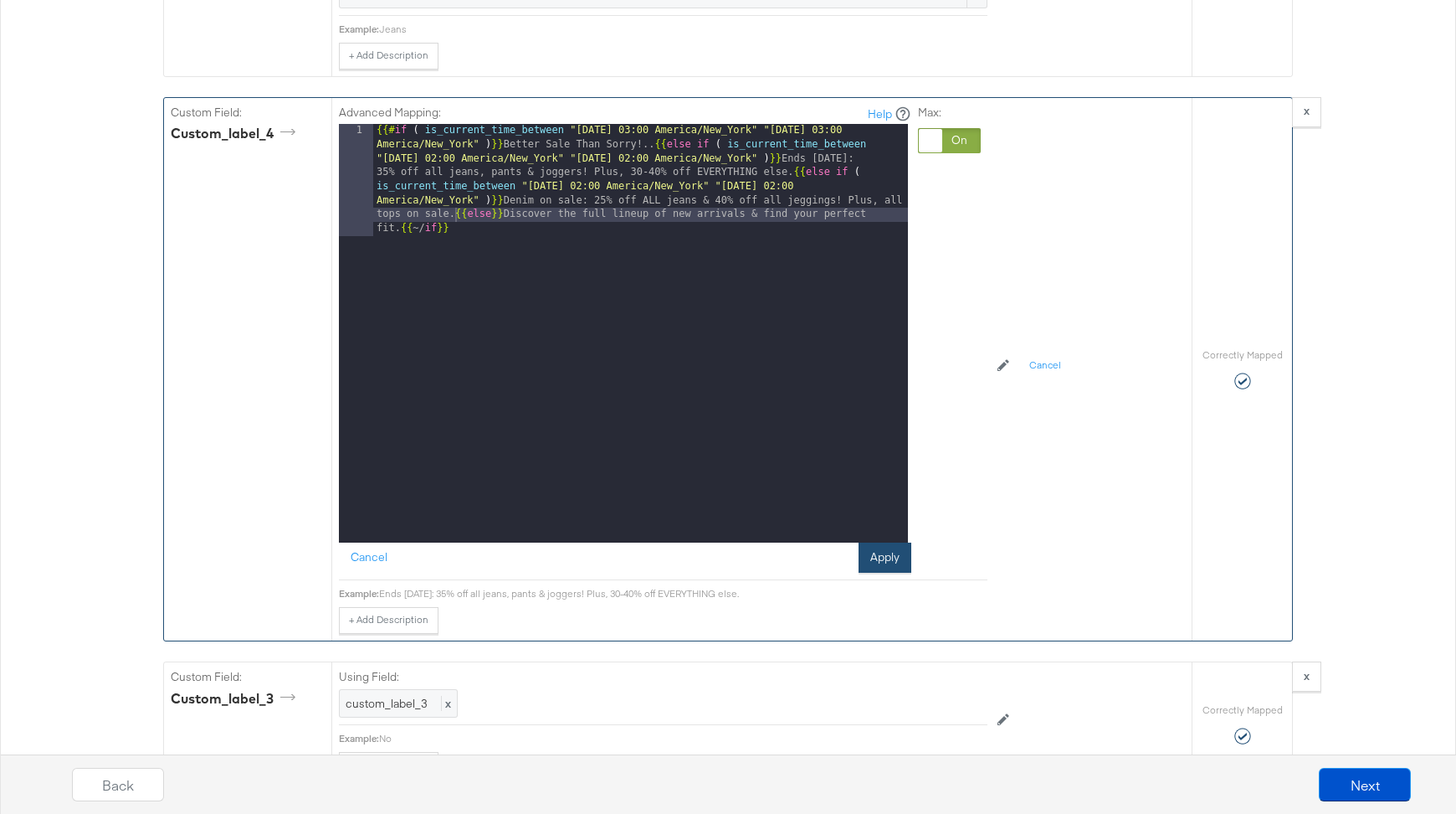
click at [893, 542] on button "Apply" at bounding box center [885, 557] width 53 height 31
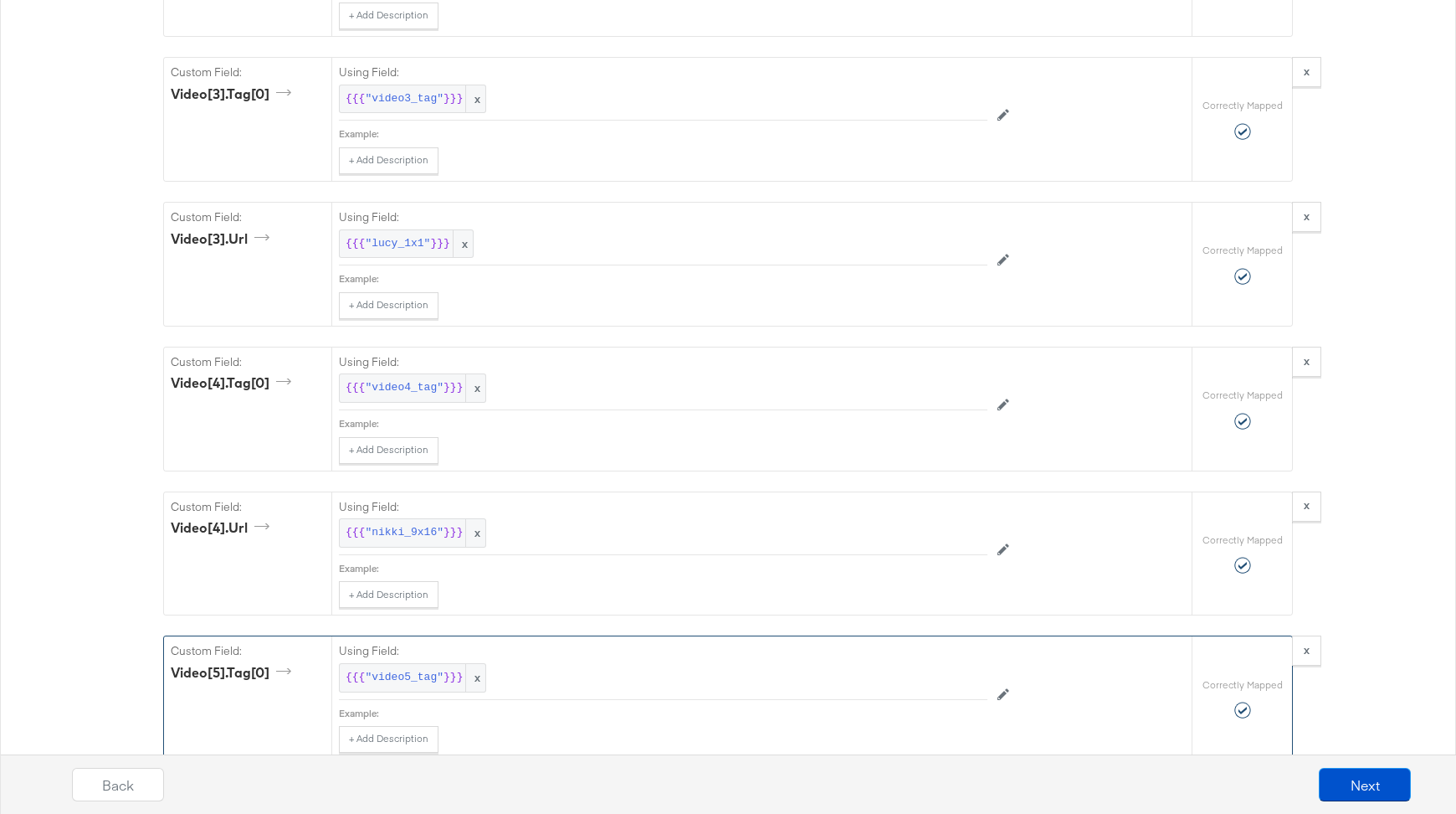
scroll to position [7739, 0]
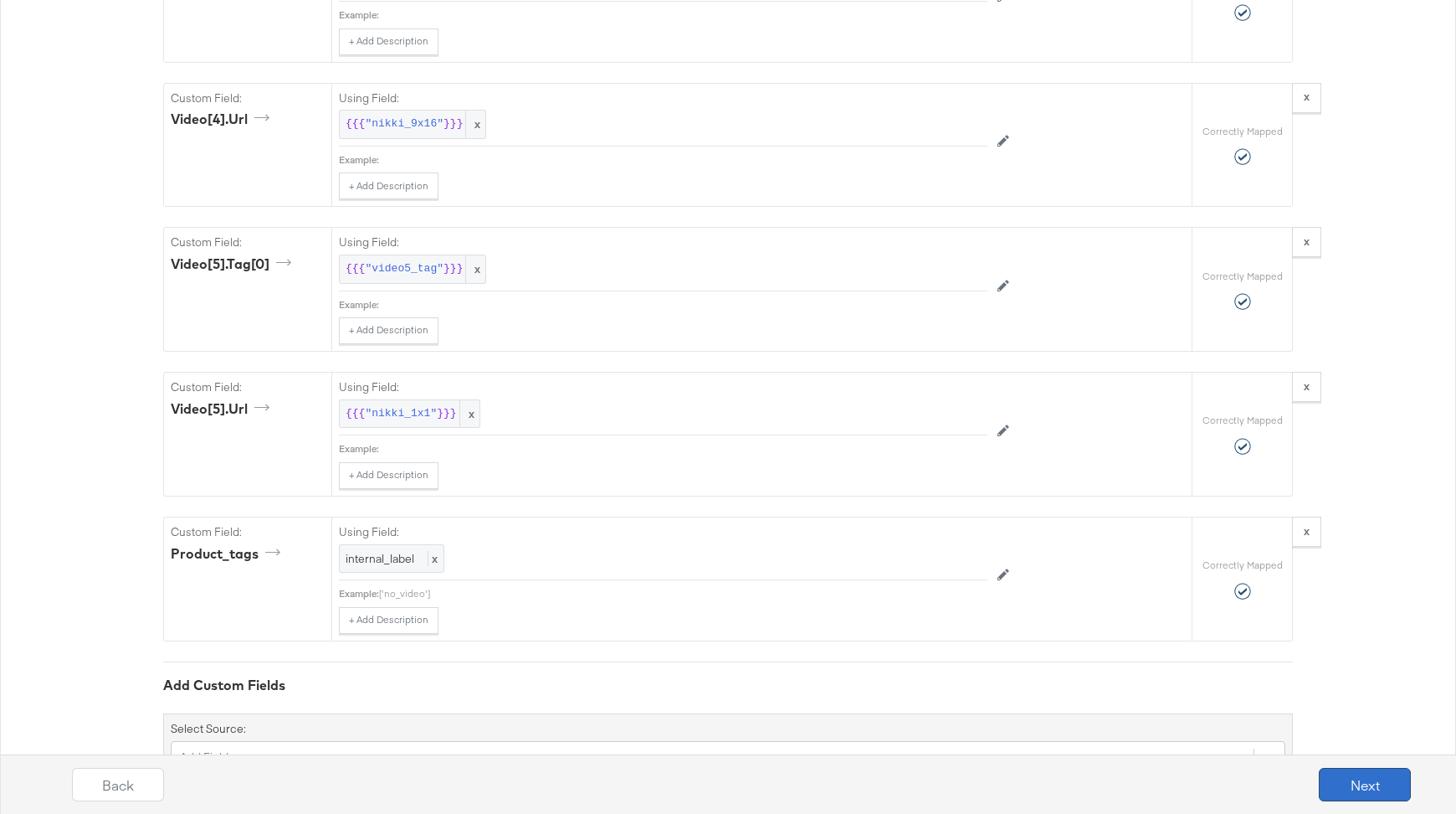
click at [1365, 774] on button "Next" at bounding box center [1364, 784] width 92 height 33
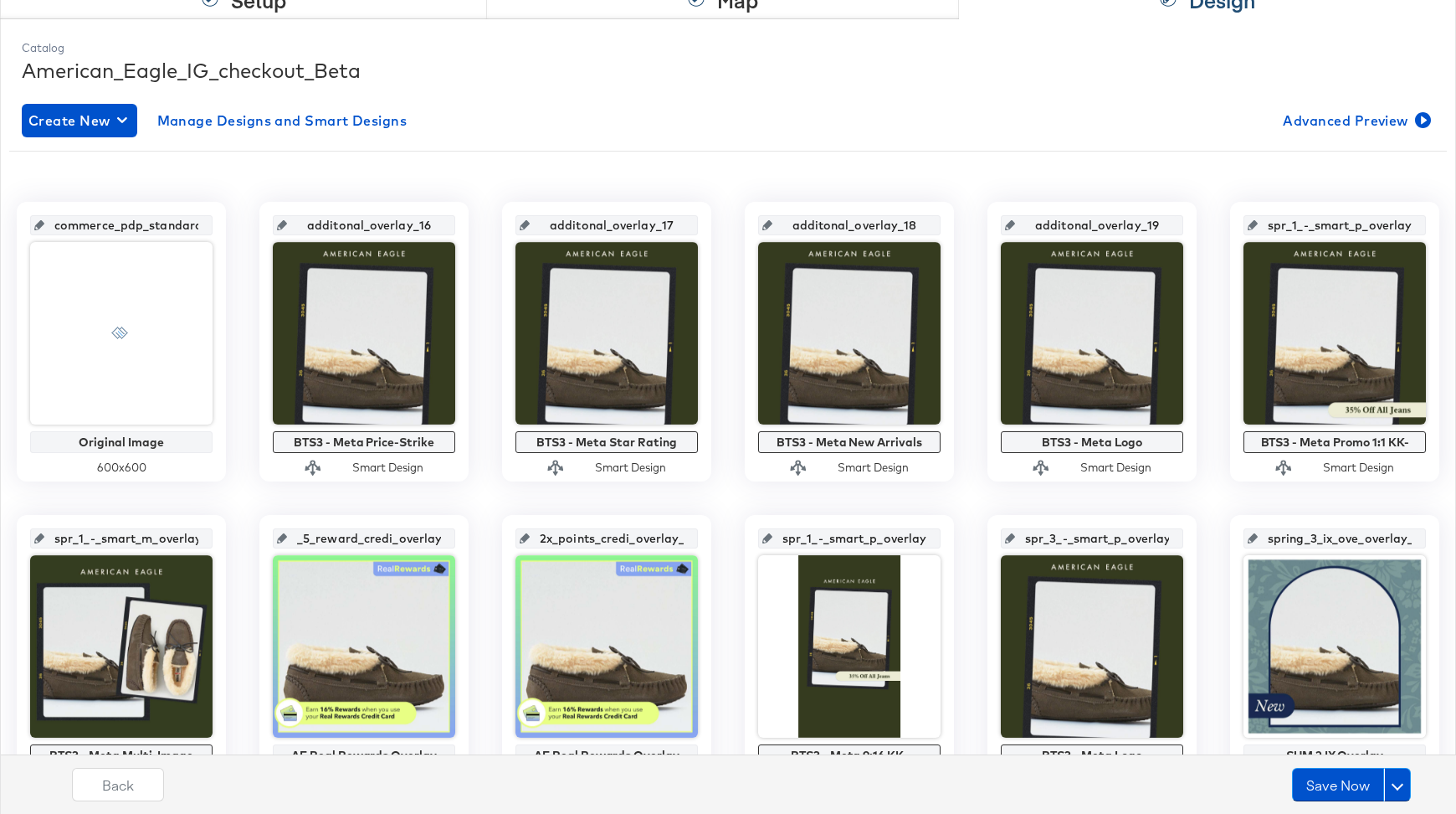
scroll to position [197, 0]
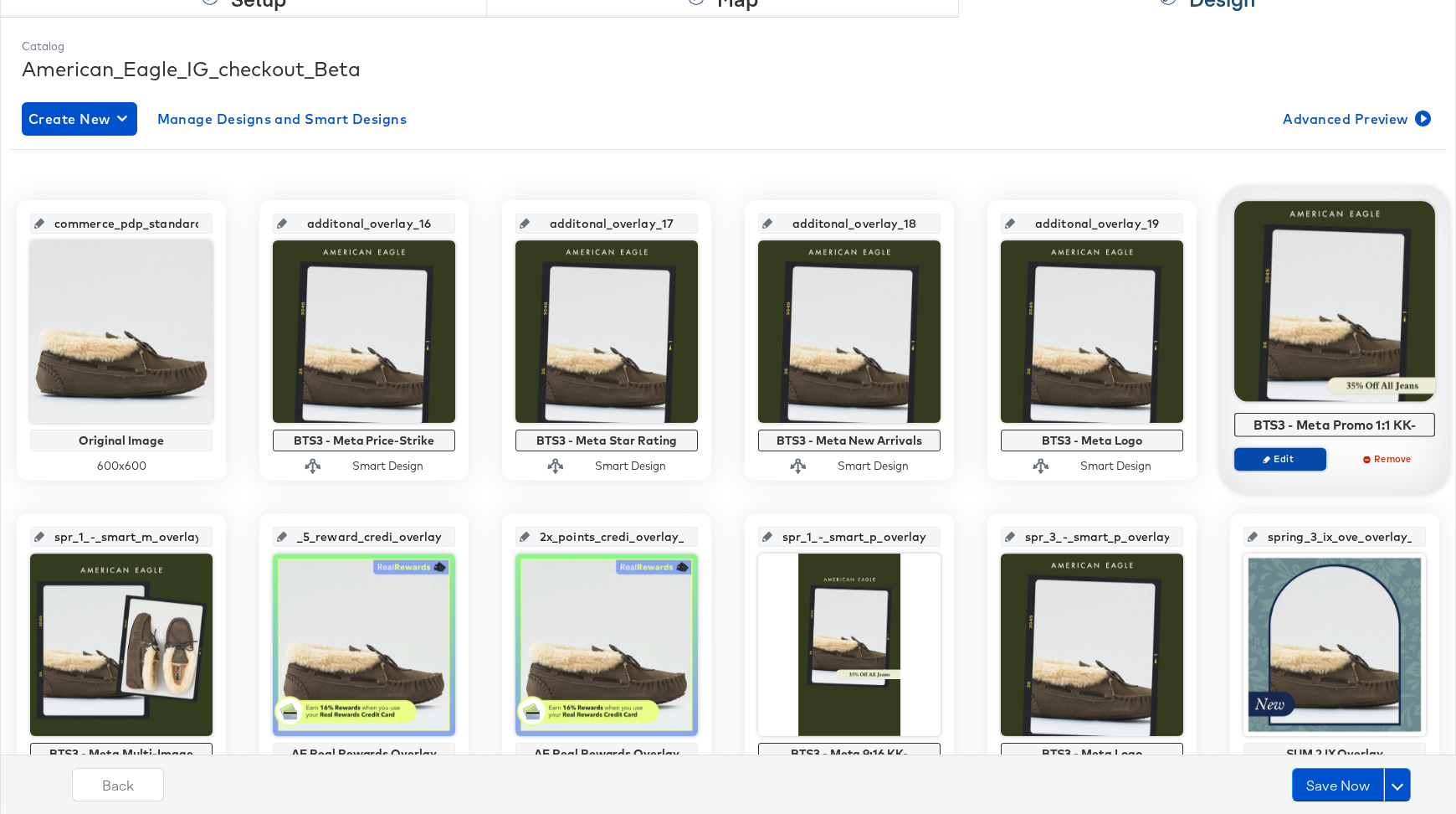
click at [1275, 461] on span "Edit" at bounding box center [1280, 459] width 77 height 13
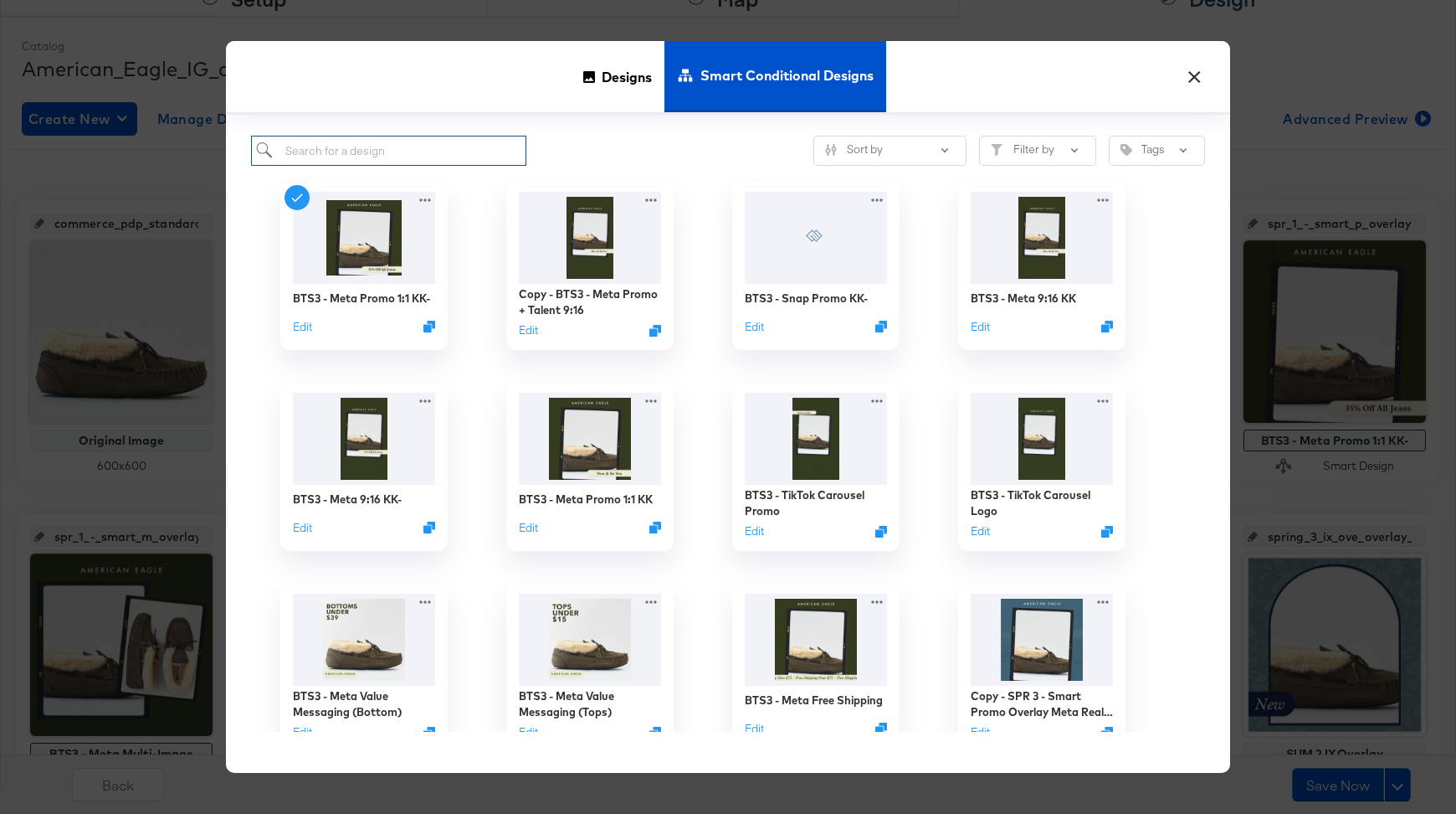
click at [424, 150] on input "search" at bounding box center [388, 150] width 275 height 31
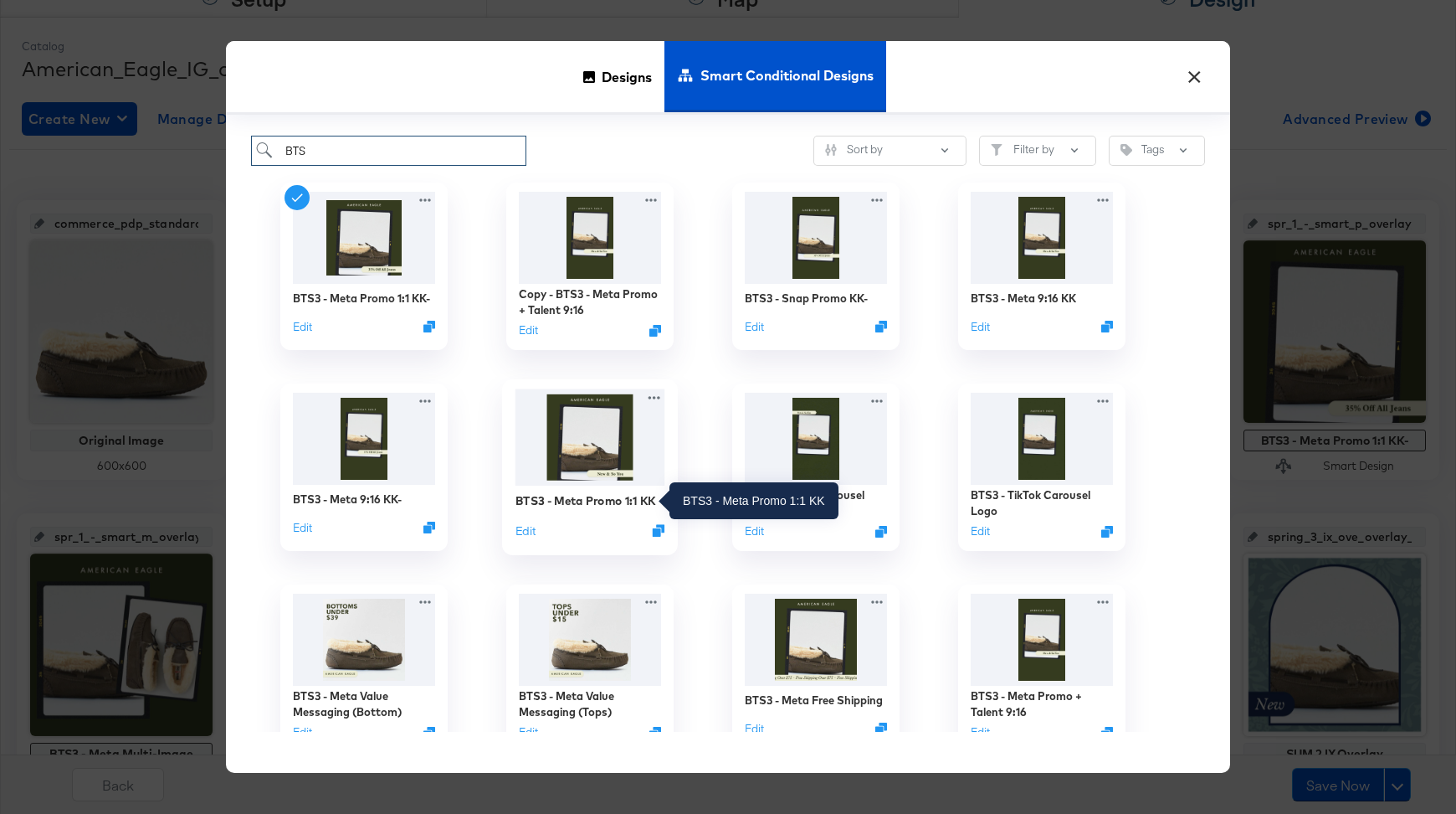
type input "BTS"
click at [576, 500] on div "BTS3 - Meta Promo 1:1 KK" at bounding box center [586, 500] width 141 height 16
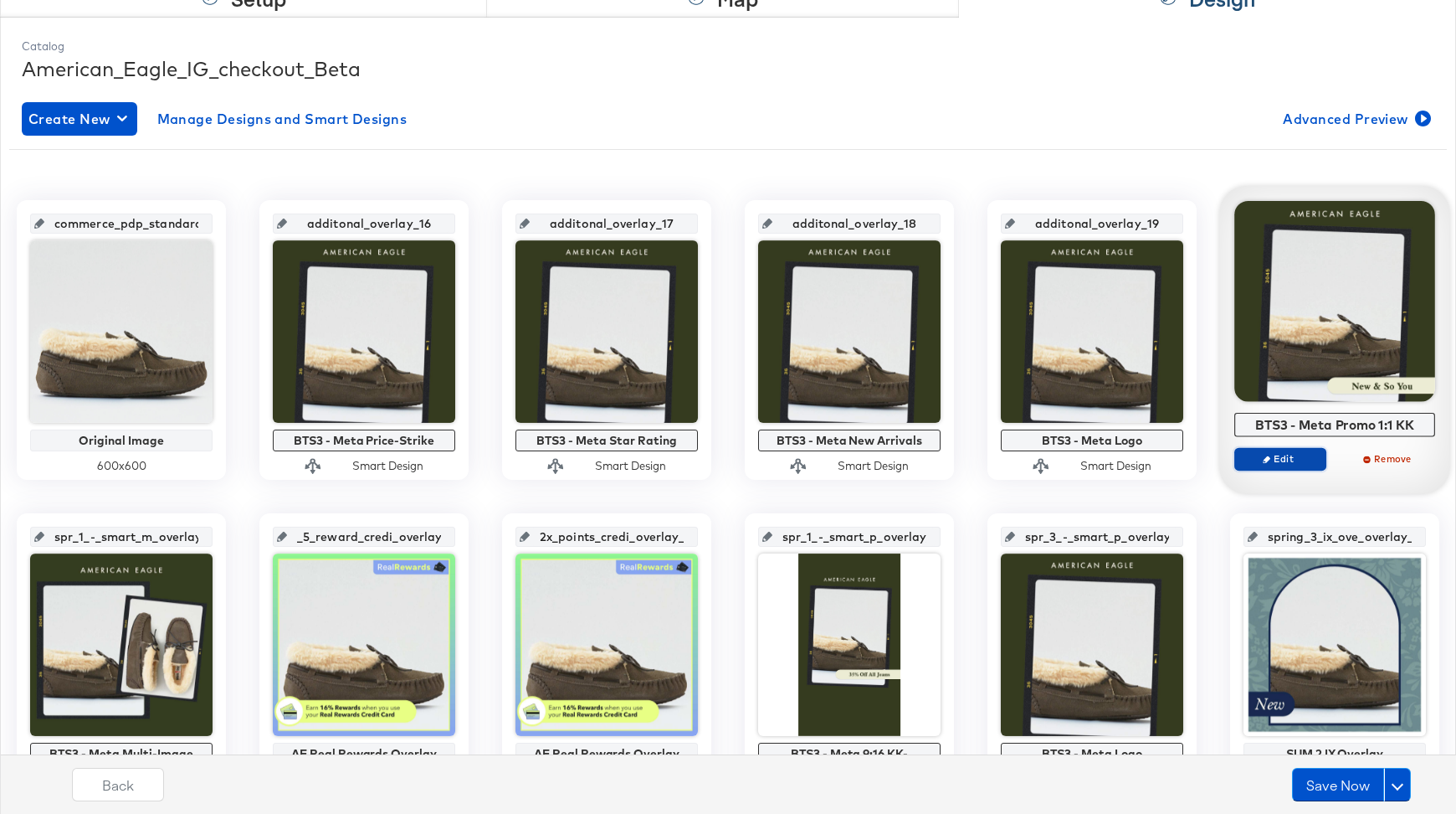
click at [1292, 457] on span "Edit" at bounding box center [1280, 459] width 77 height 13
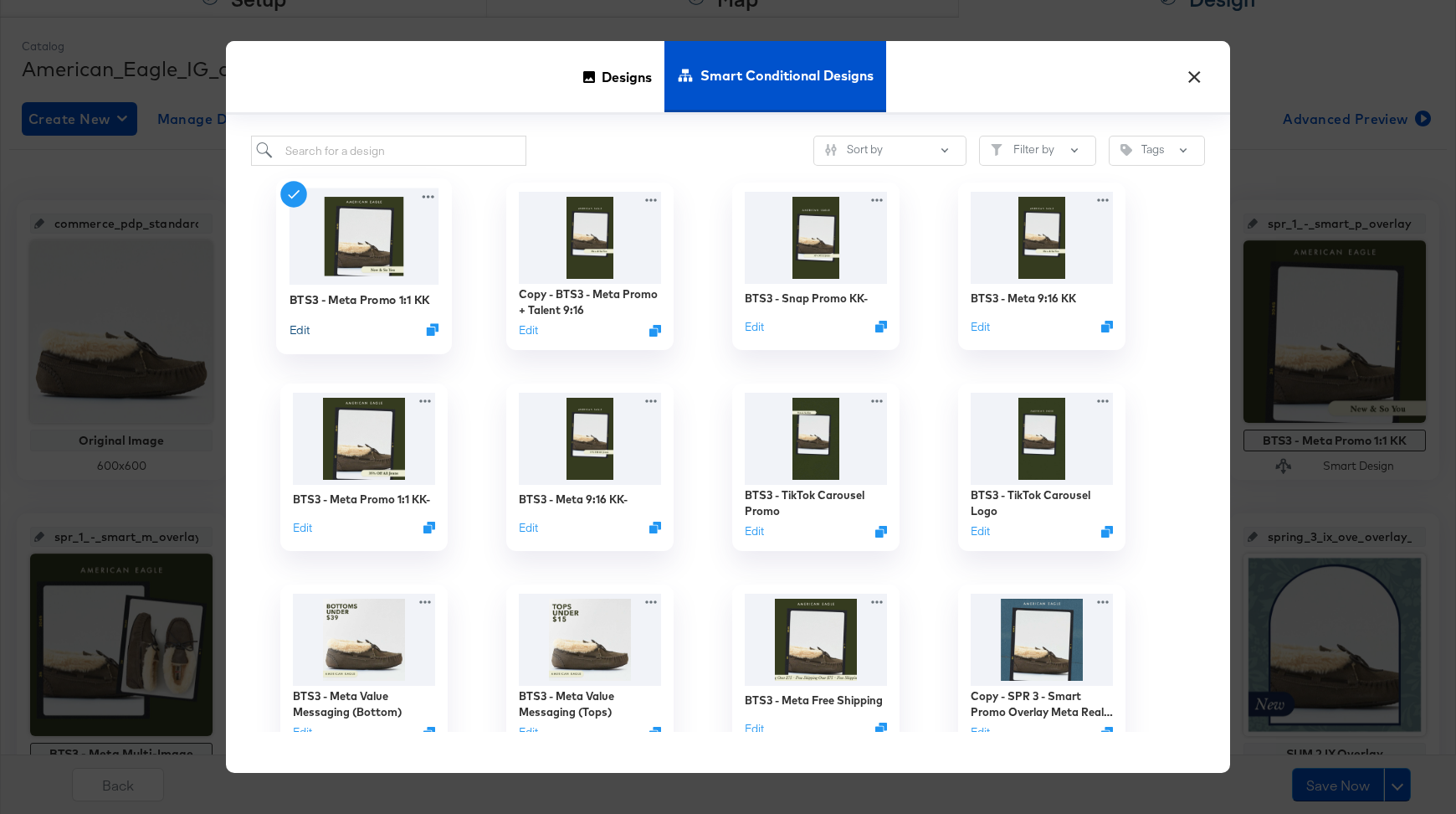
click at [305, 331] on button "Edit" at bounding box center [299, 329] width 20 height 16
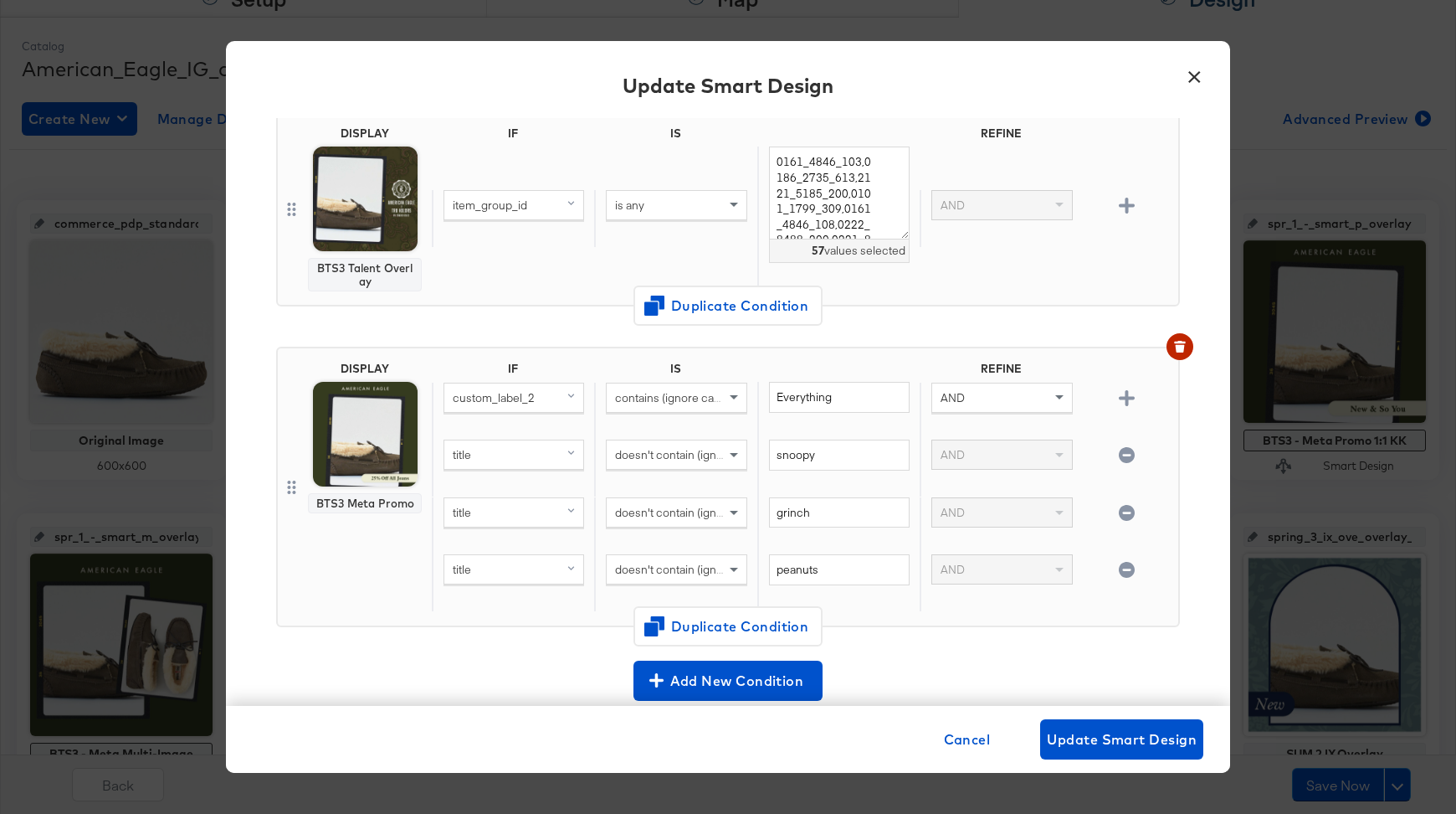
scroll to position [144, 0]
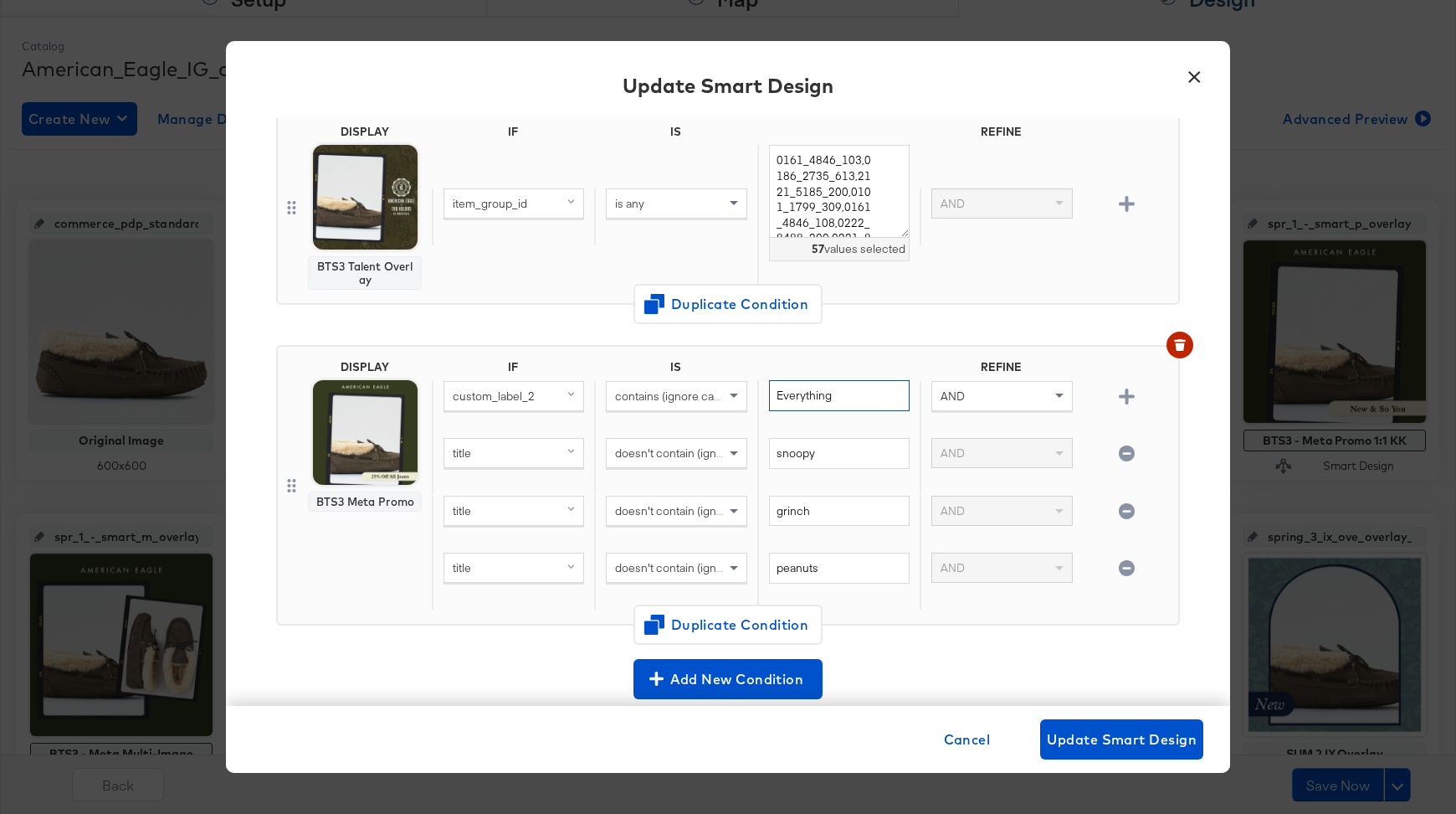
drag, startPoint x: 835, startPoint y: 388, endPoint x: 763, endPoint y: 388, distance: 72.0
click at [763, 388] on div "Everything" at bounding box center [838, 409] width 162 height 57
type input "All"
click at [1196, 71] on button "×" at bounding box center [1195, 72] width 31 height 31
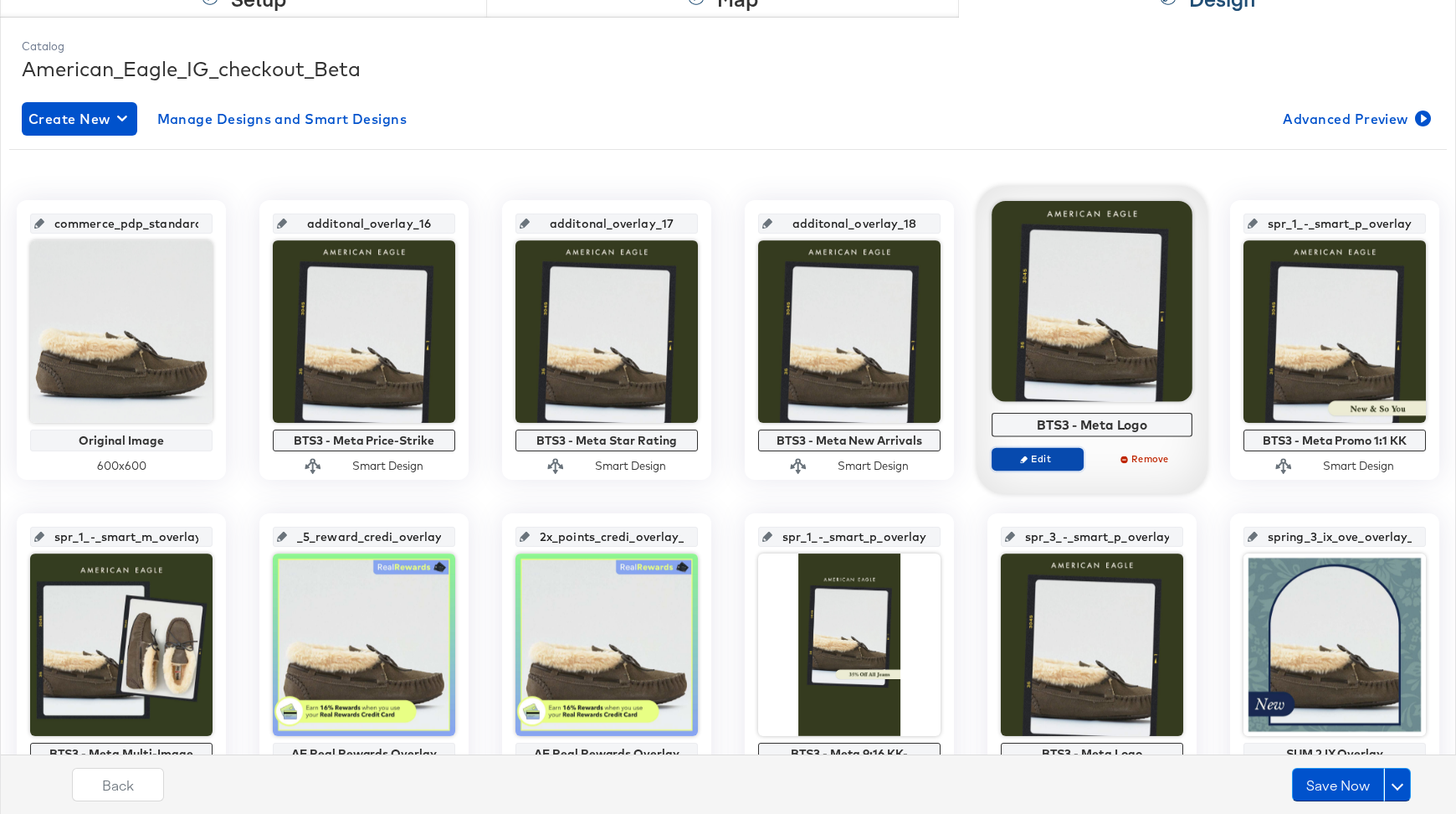
click at [1038, 451] on button "Edit" at bounding box center [1037, 458] width 92 height 23
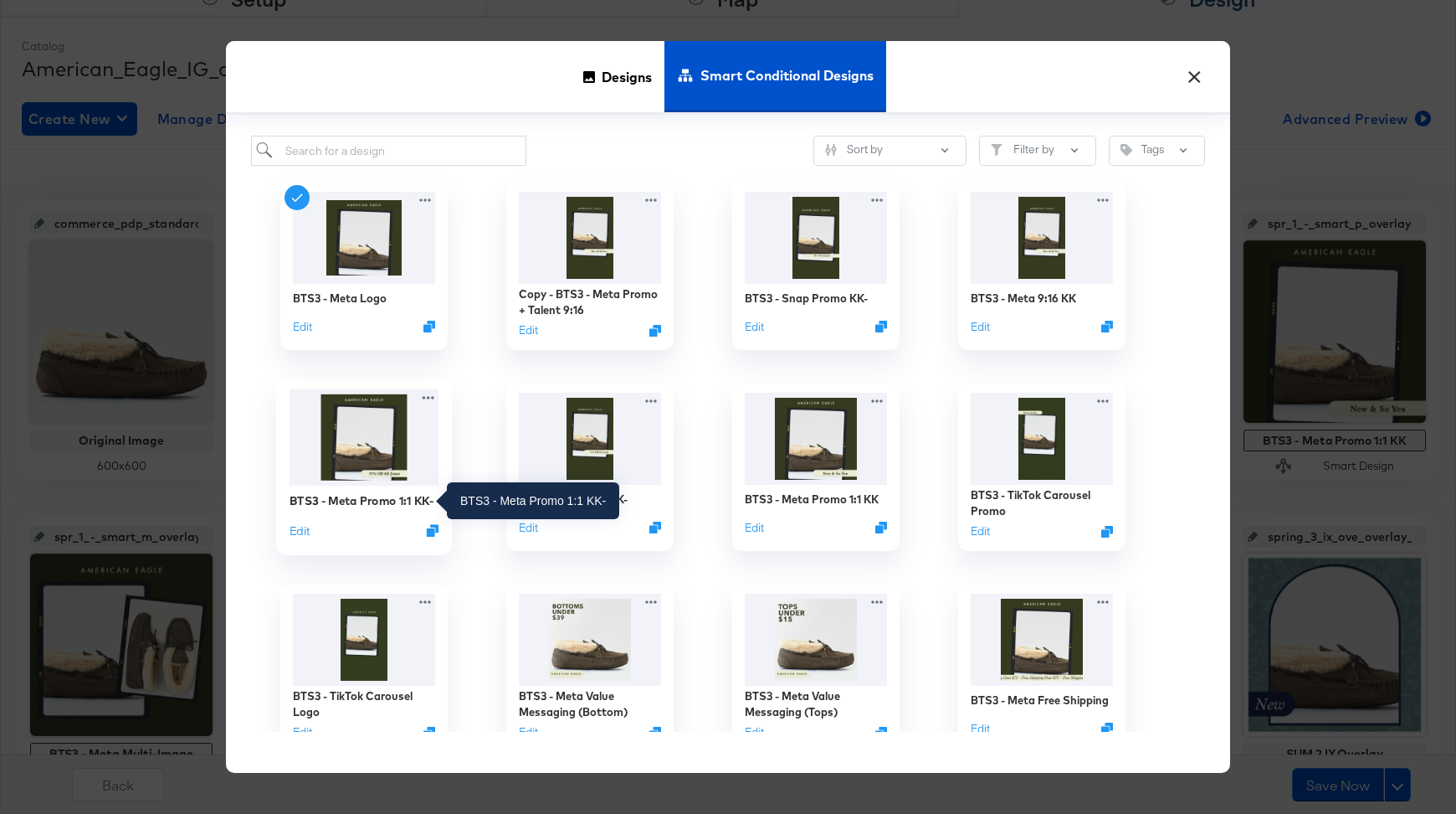
click at [352, 492] on div "BTS3 - Meta Promo 1:1 KK-" at bounding box center [361, 500] width 144 height 16
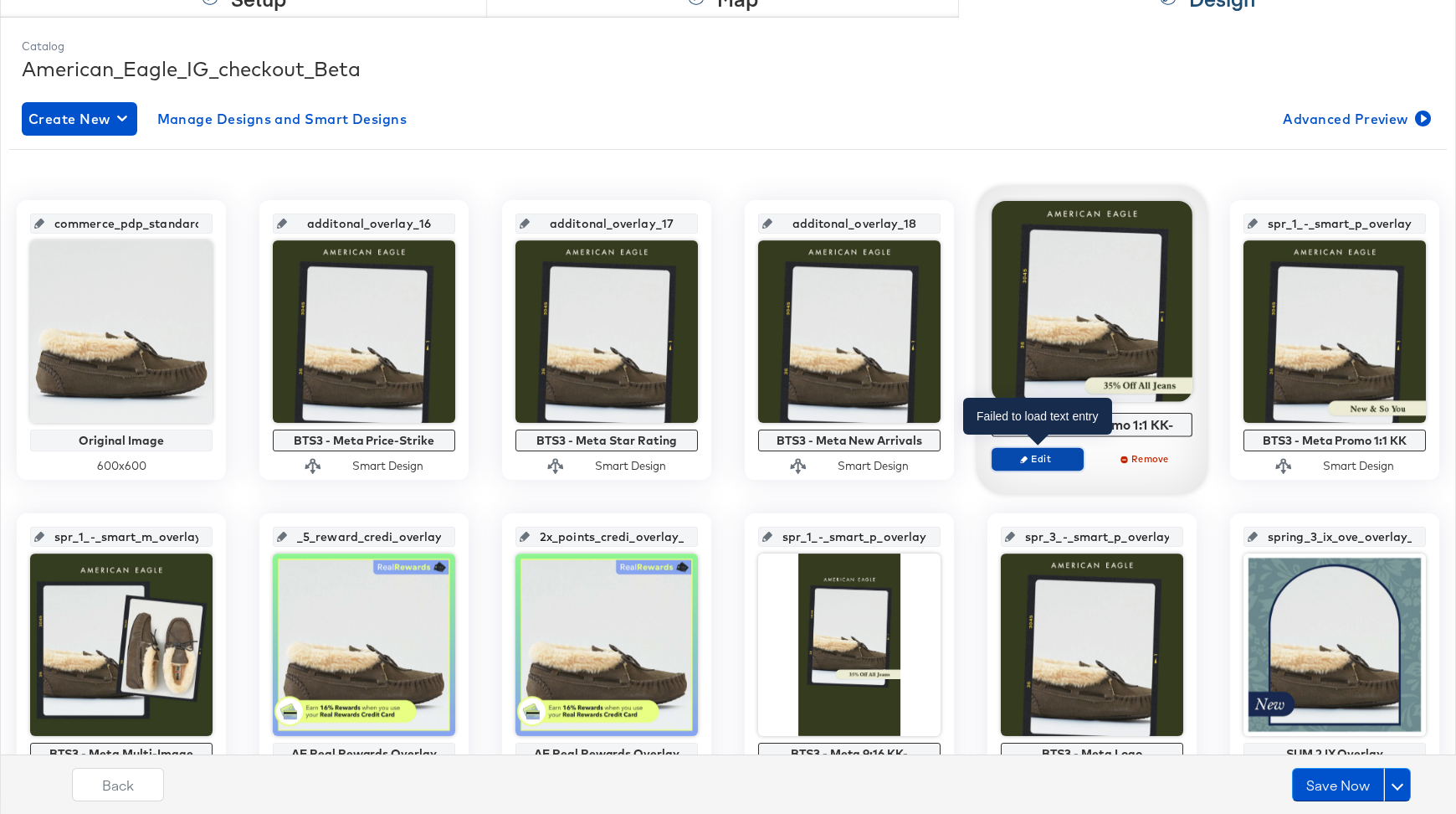
click at [1027, 461] on icon "button" at bounding box center [1024, 459] width 7 height 7
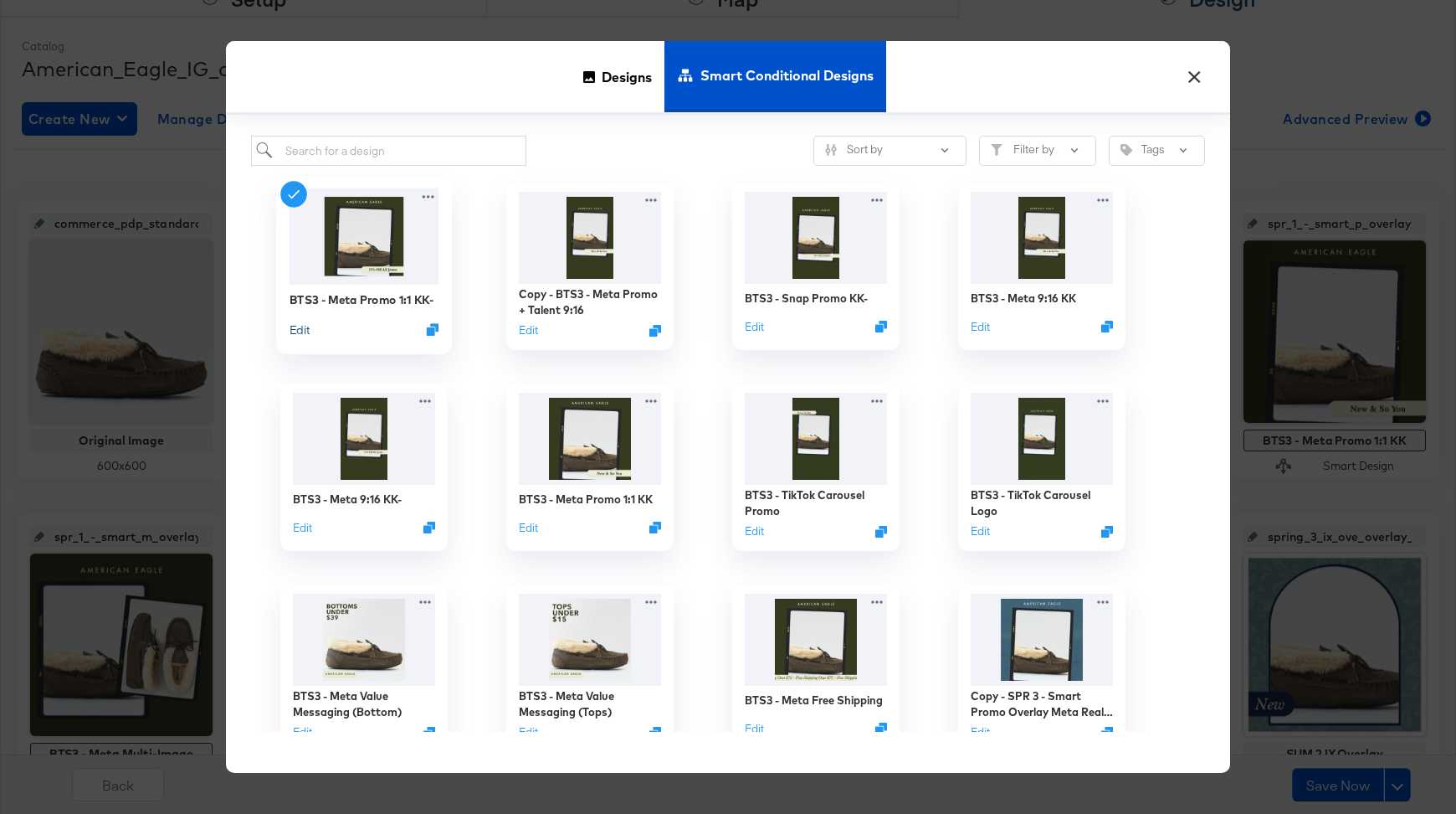
click at [305, 329] on button "Edit" at bounding box center [299, 329] width 20 height 16
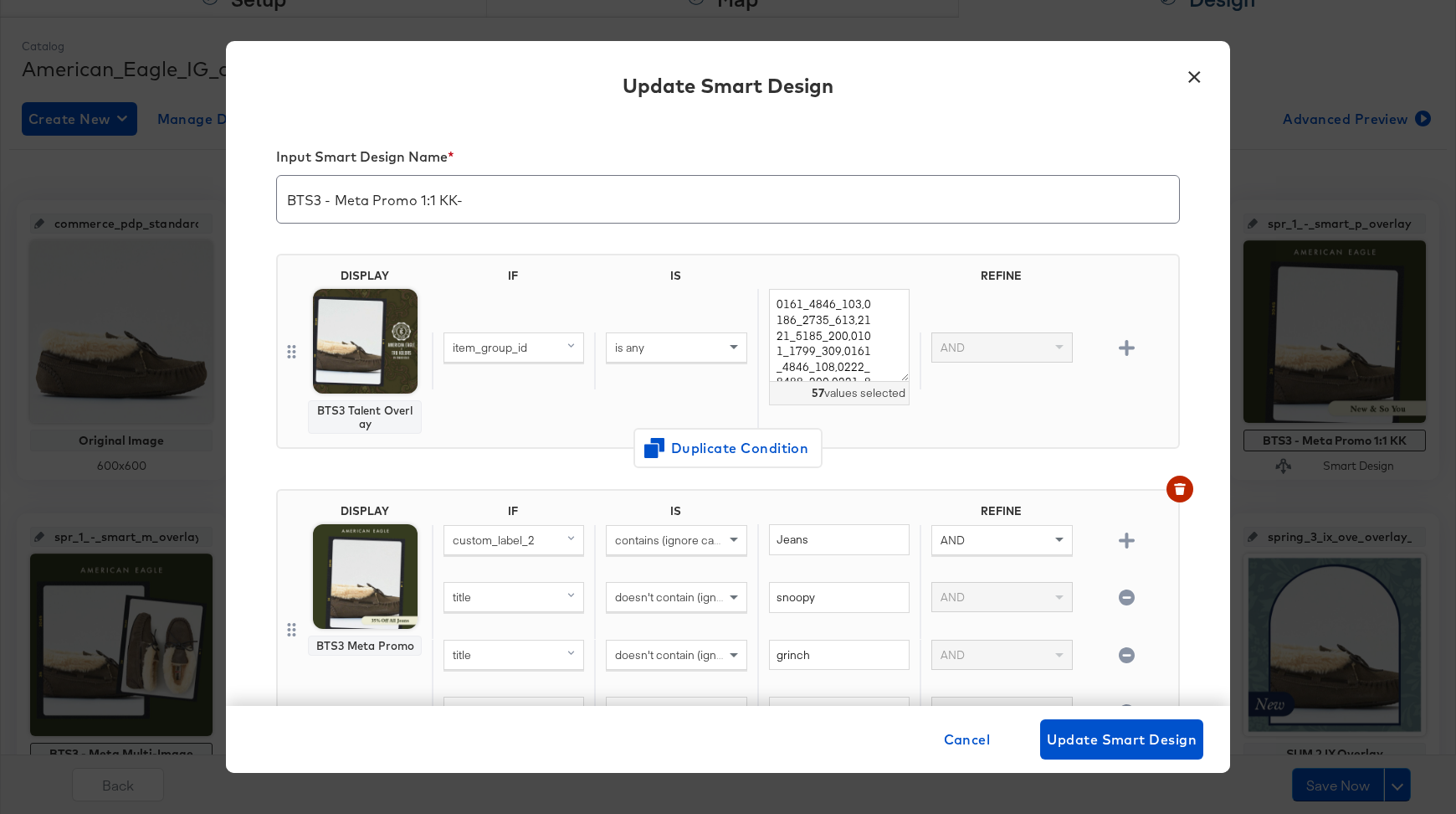
click at [1189, 81] on button "×" at bounding box center [1195, 72] width 31 height 31
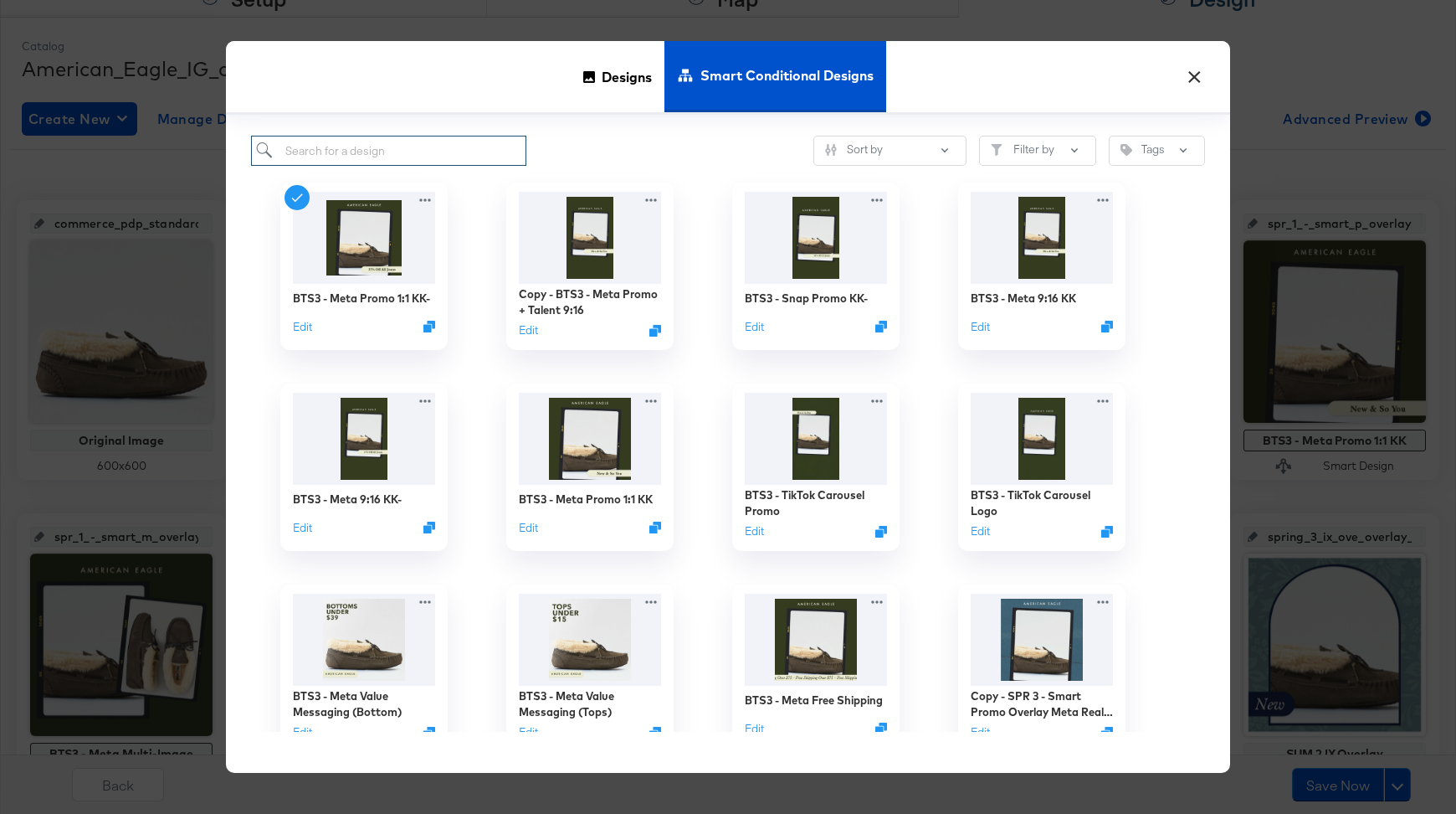
click at [464, 148] on input "search" at bounding box center [388, 150] width 275 height 31
type input "B"
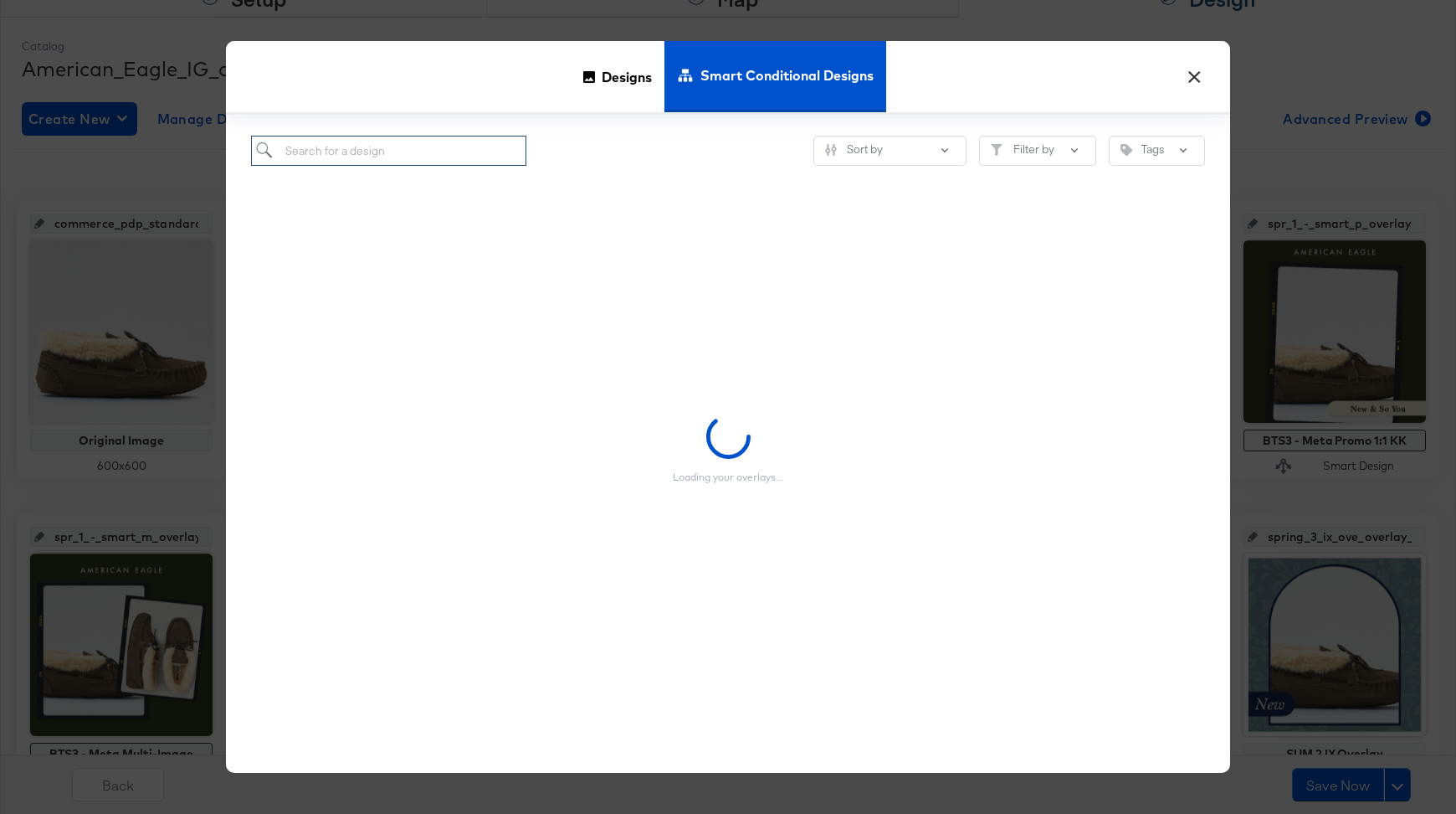
type input "P"
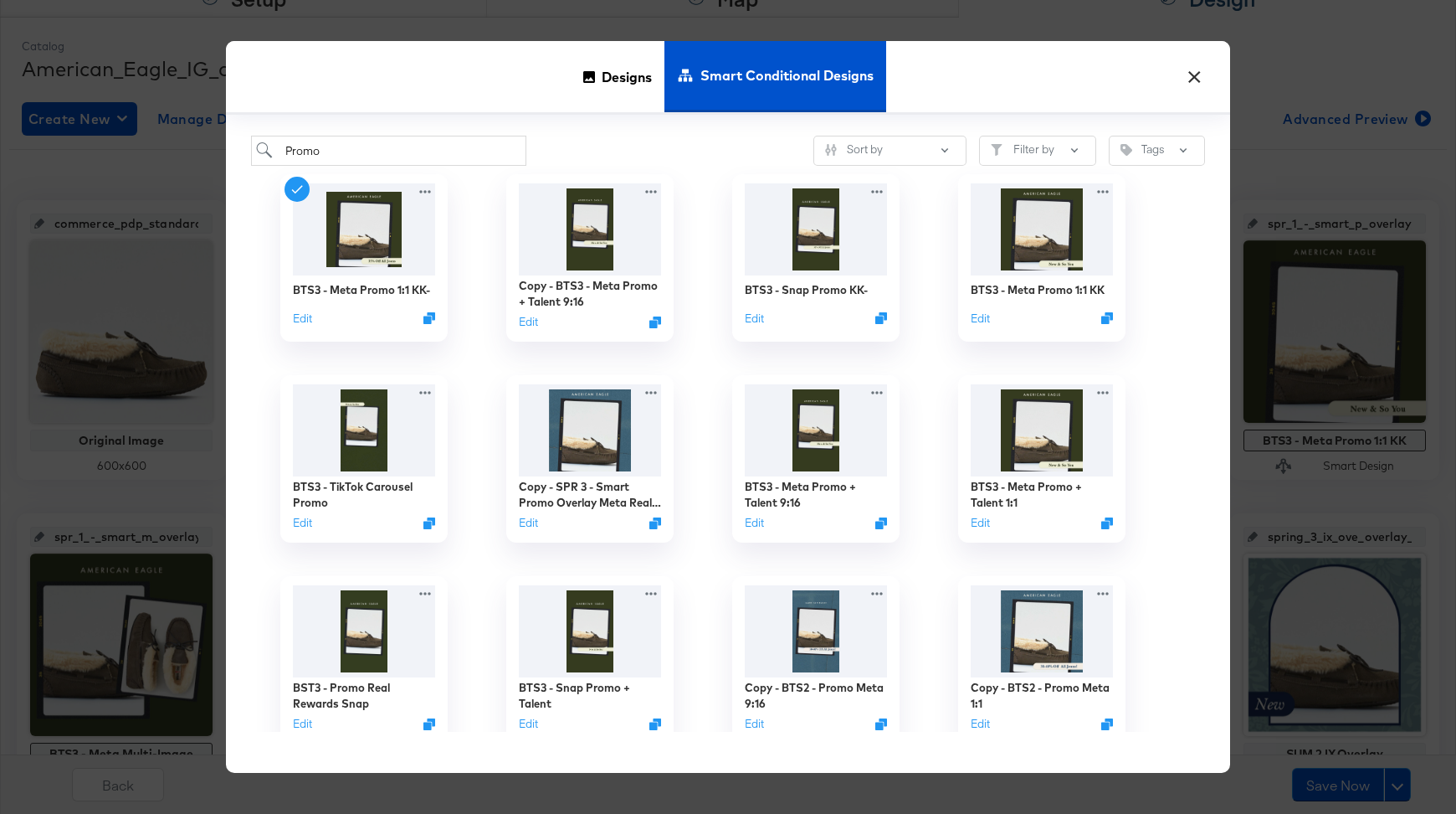
scroll to position [13, 0]
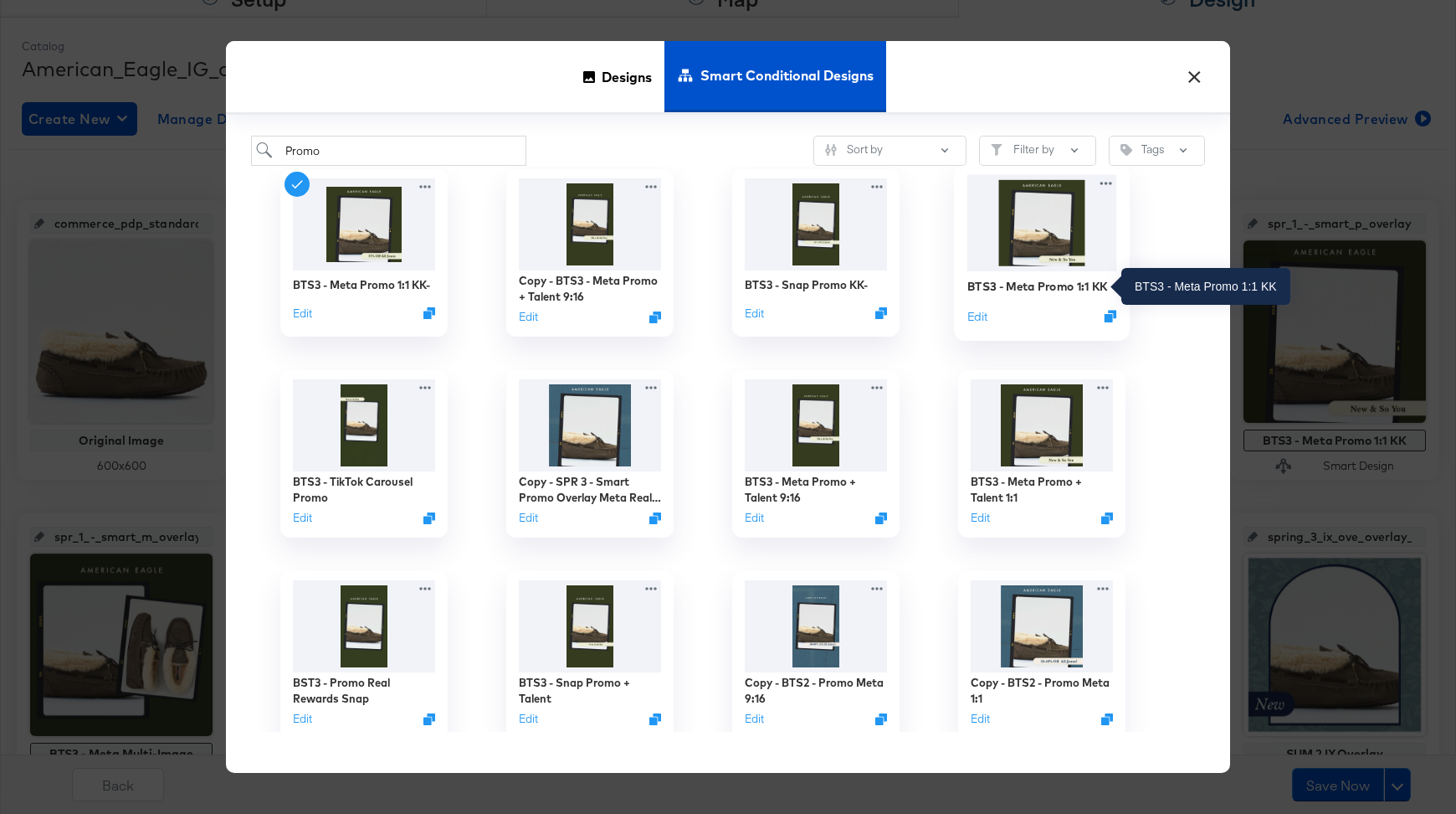
type input "Promo"
click at [1011, 291] on div "BTS3 - Meta Promo 1:1 KK" at bounding box center [1038, 286] width 141 height 16
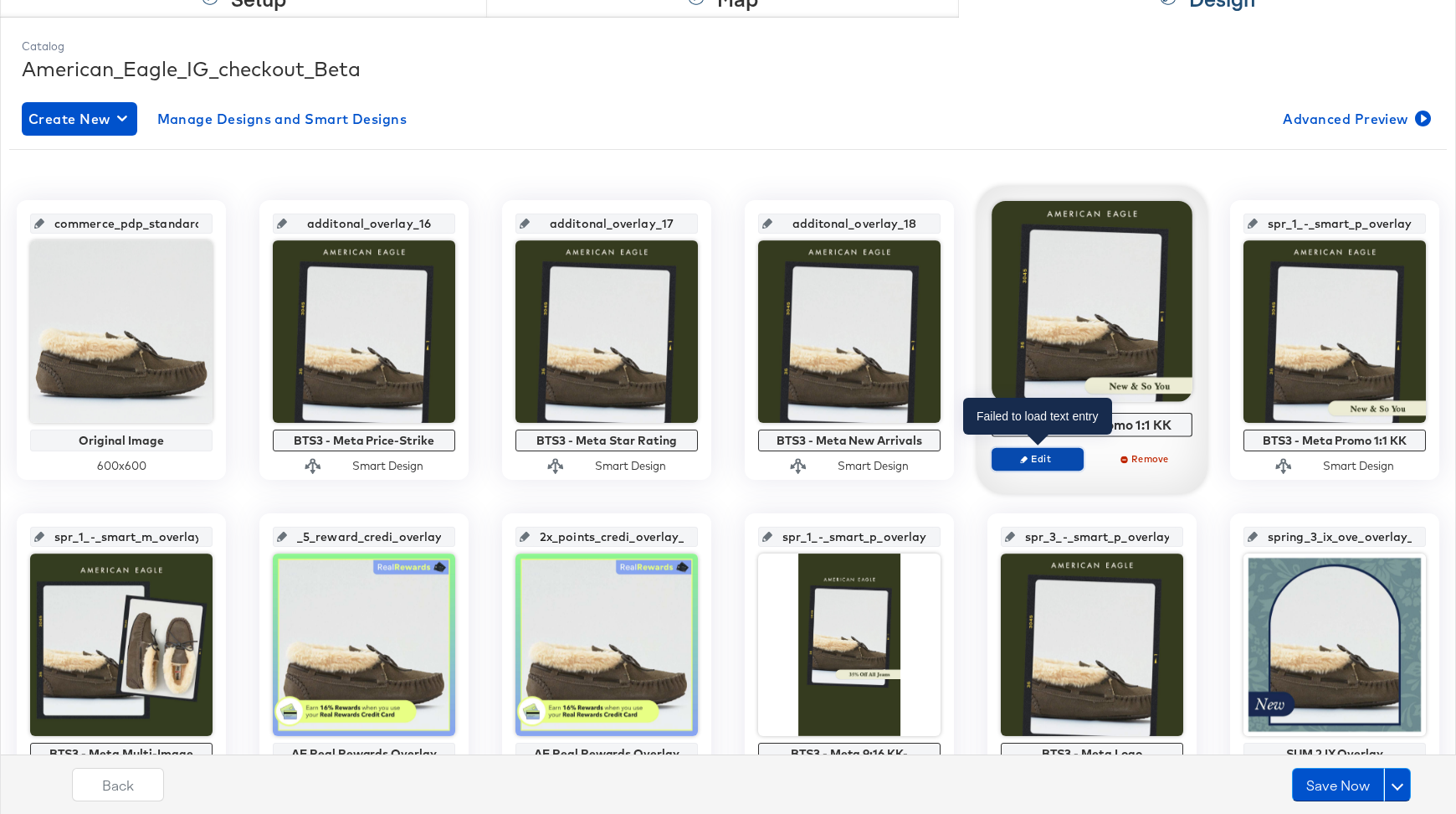
click at [1051, 454] on span "Edit" at bounding box center [1037, 459] width 77 height 13
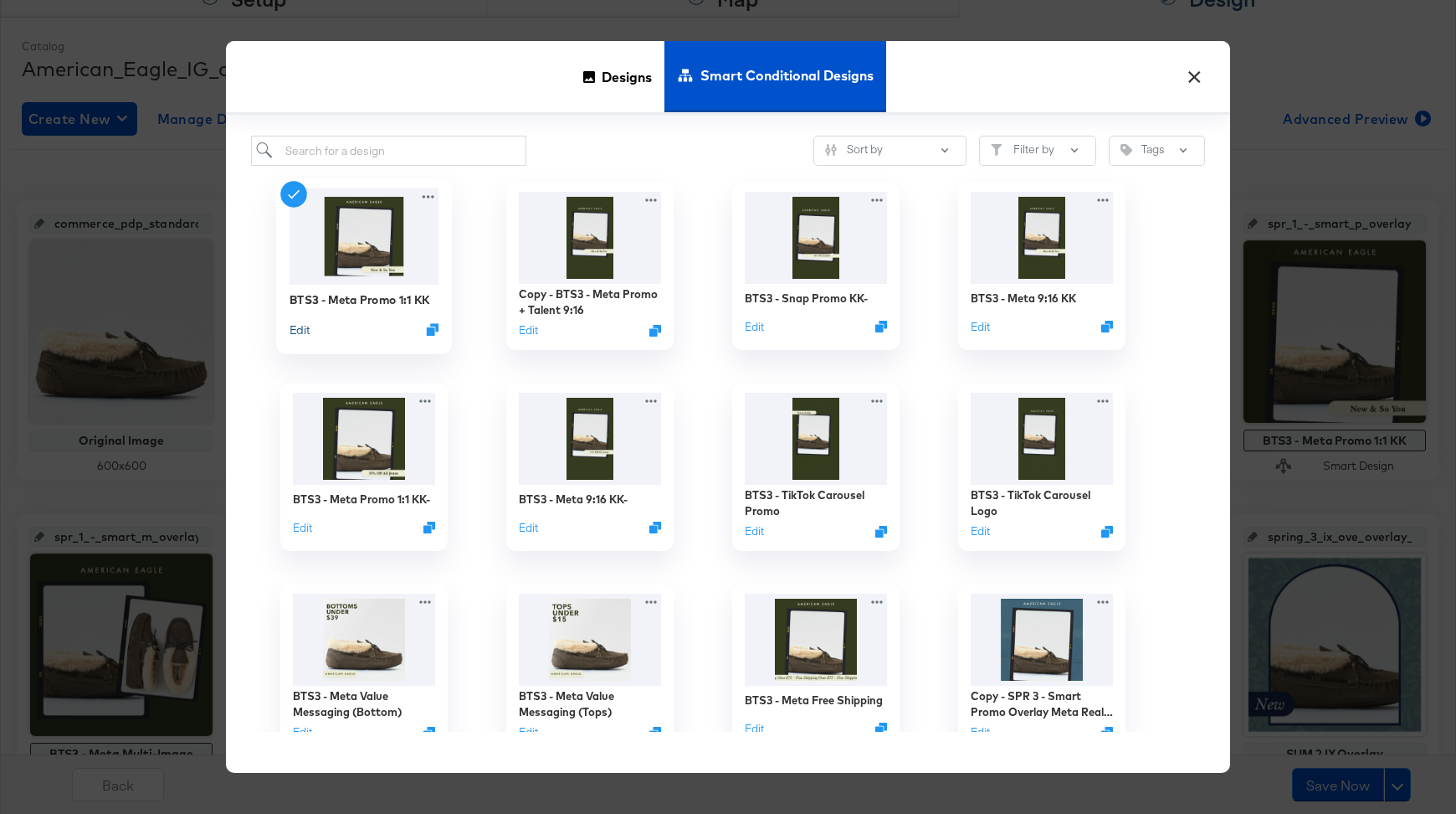
click at [298, 330] on button "Edit" at bounding box center [299, 329] width 20 height 16
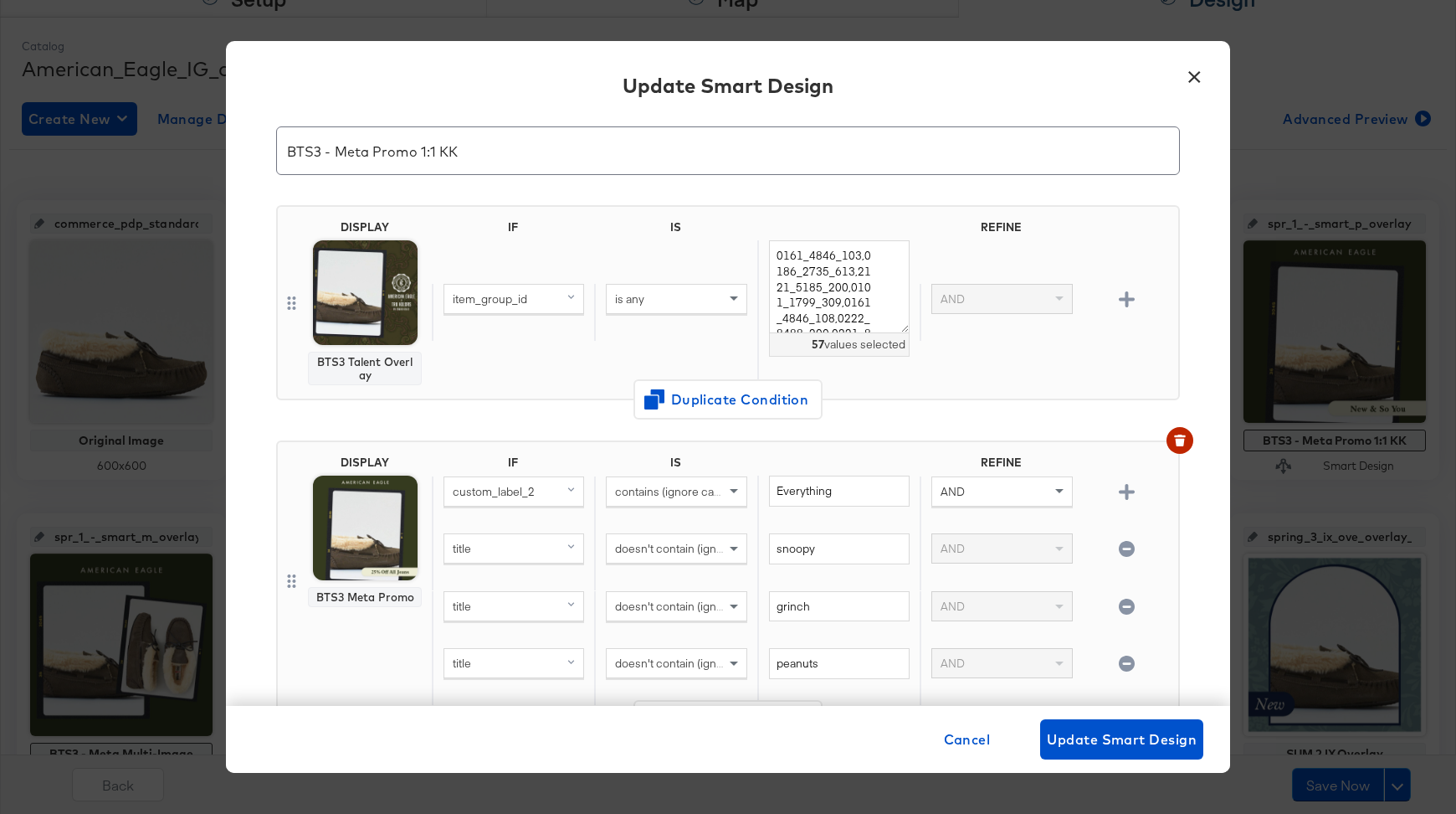
scroll to position [47, 0]
drag, startPoint x: 839, startPoint y: 488, endPoint x: 763, endPoint y: 480, distance: 76.4
click at [763, 480] on div "Everything" at bounding box center [838, 505] width 162 height 57
type input "All"
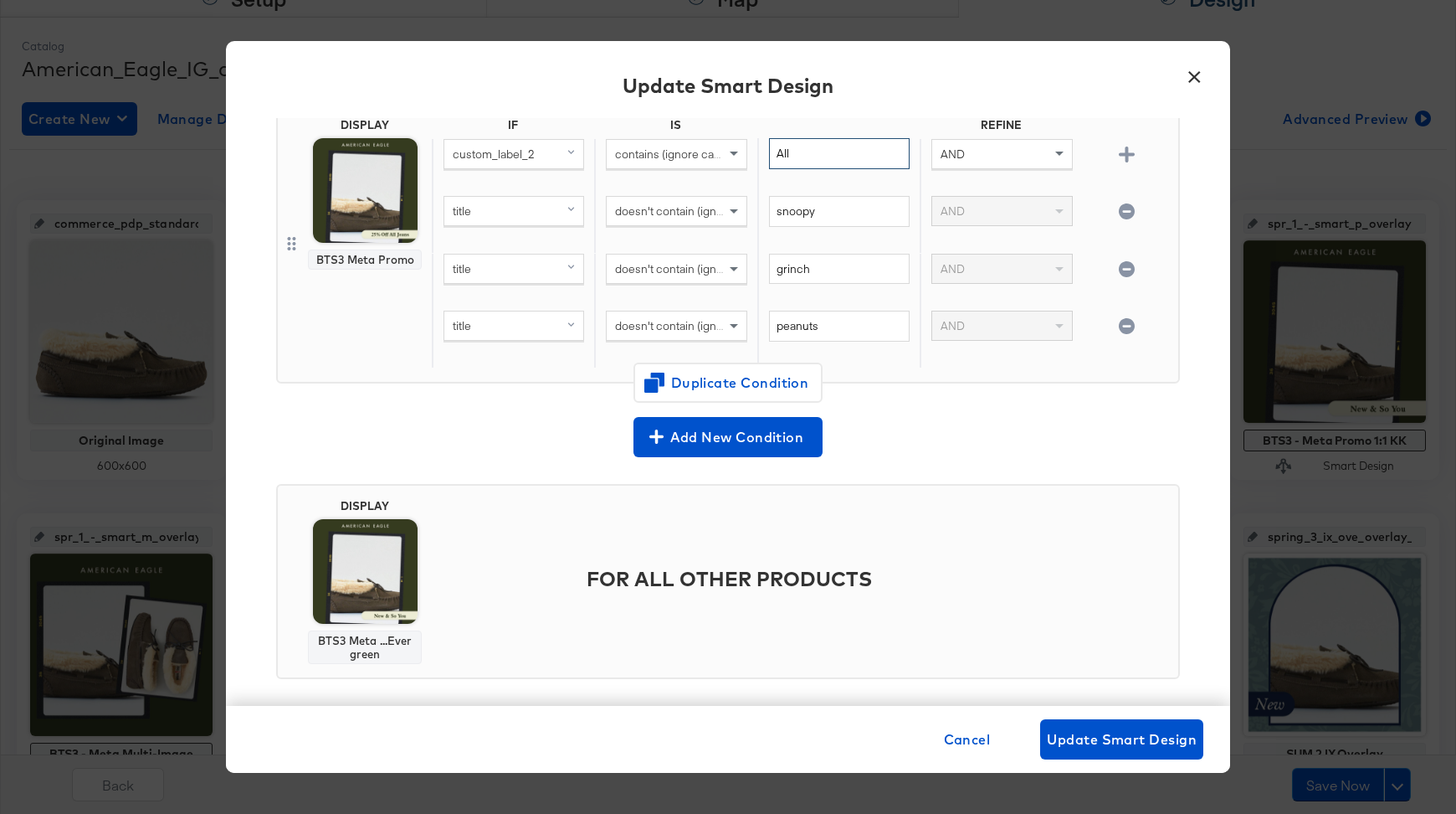
scroll to position [399, 0]
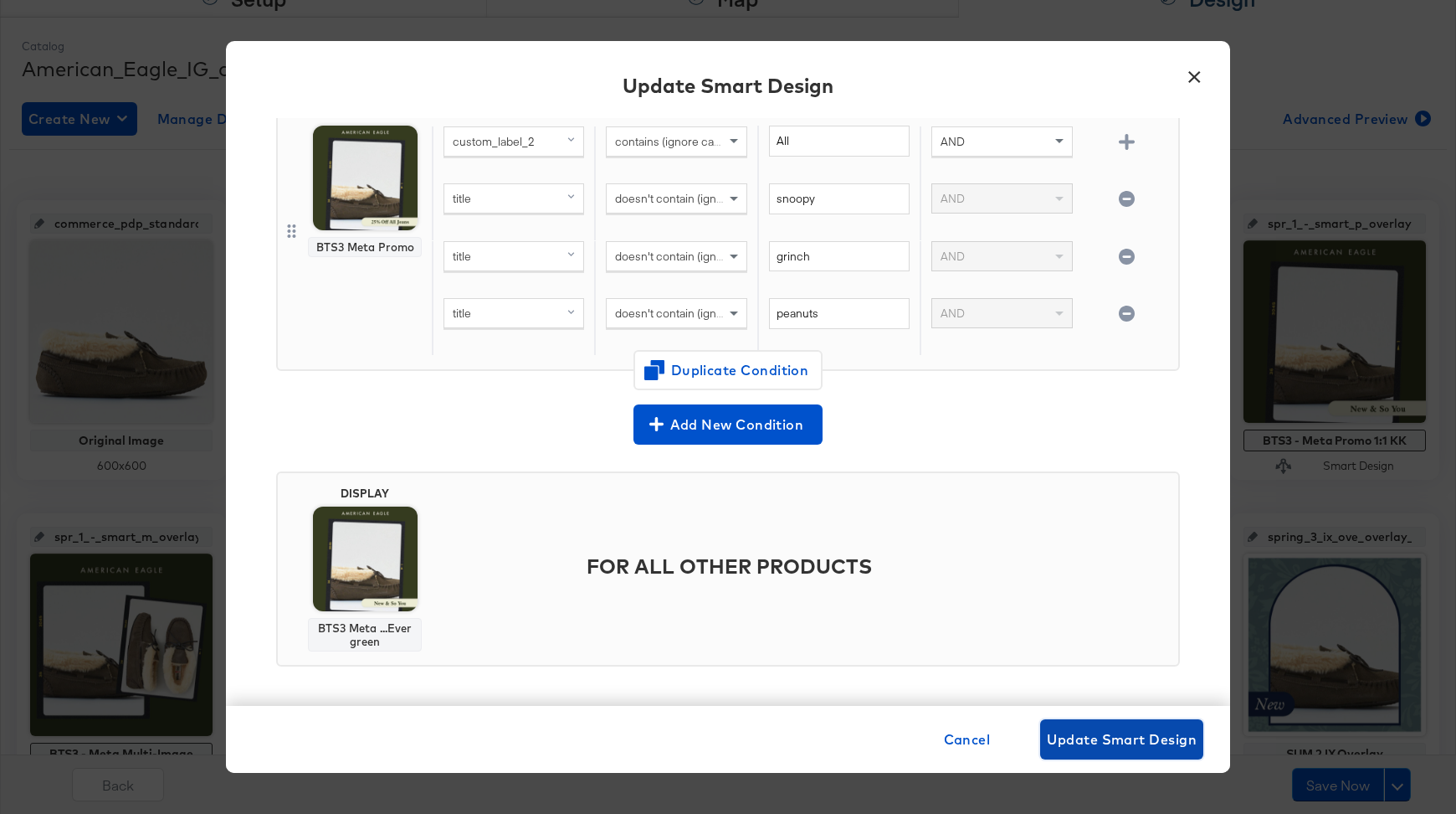
click at [1113, 737] on span "Update Smart Design" at bounding box center [1122, 739] width 150 height 23
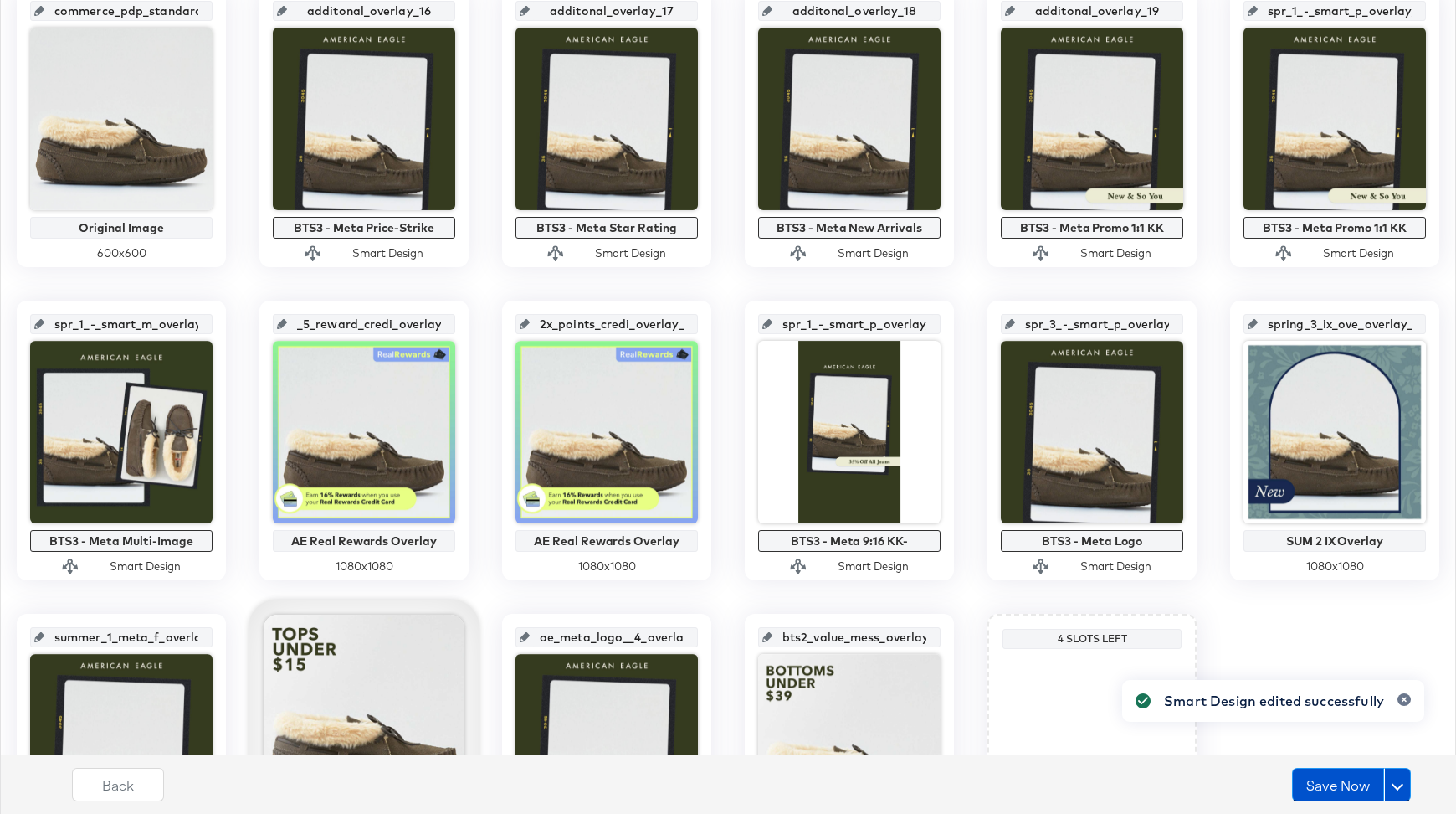
scroll to position [412, 0]
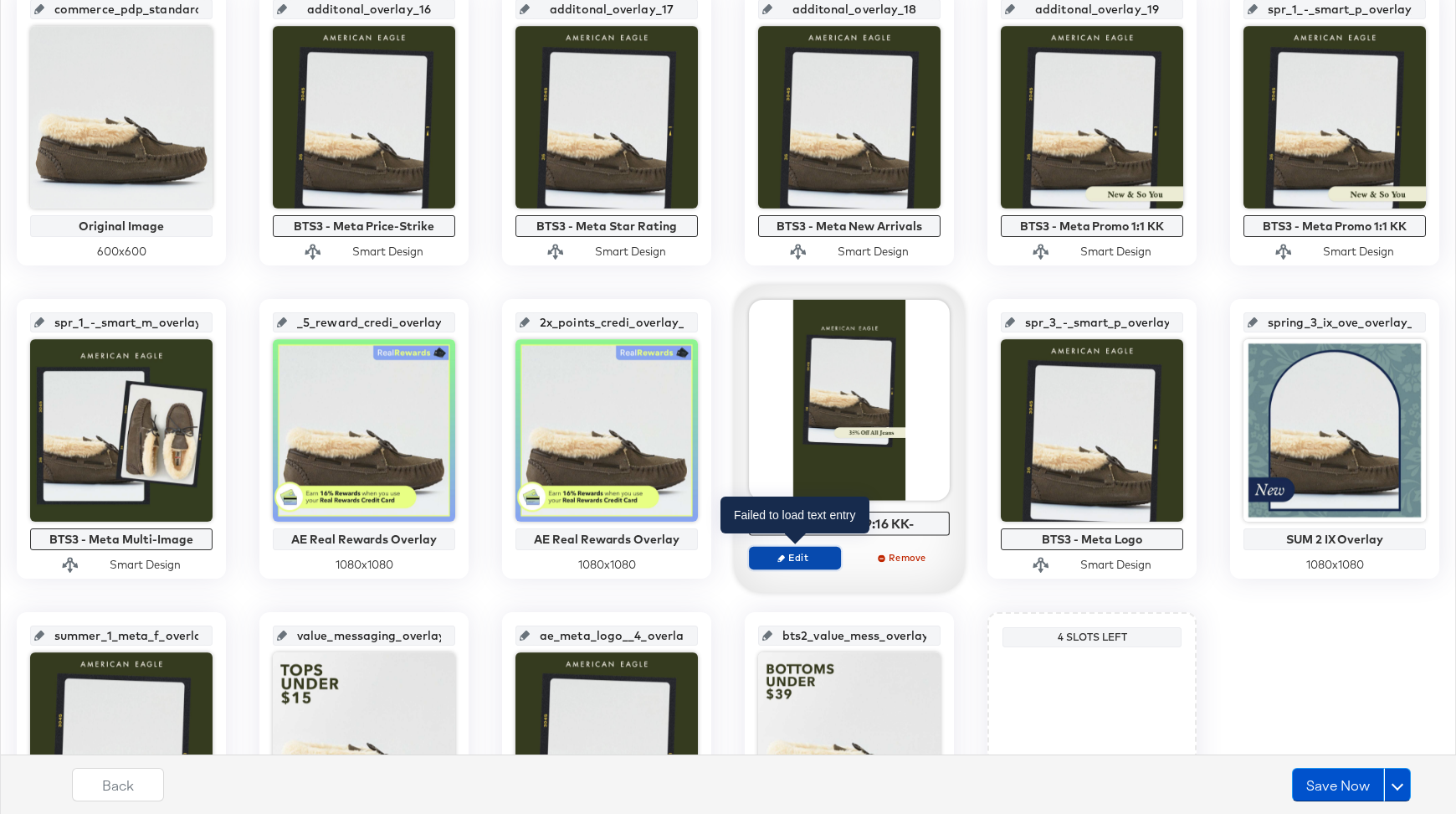
click at [776, 552] on span "Edit" at bounding box center [794, 557] width 77 height 13
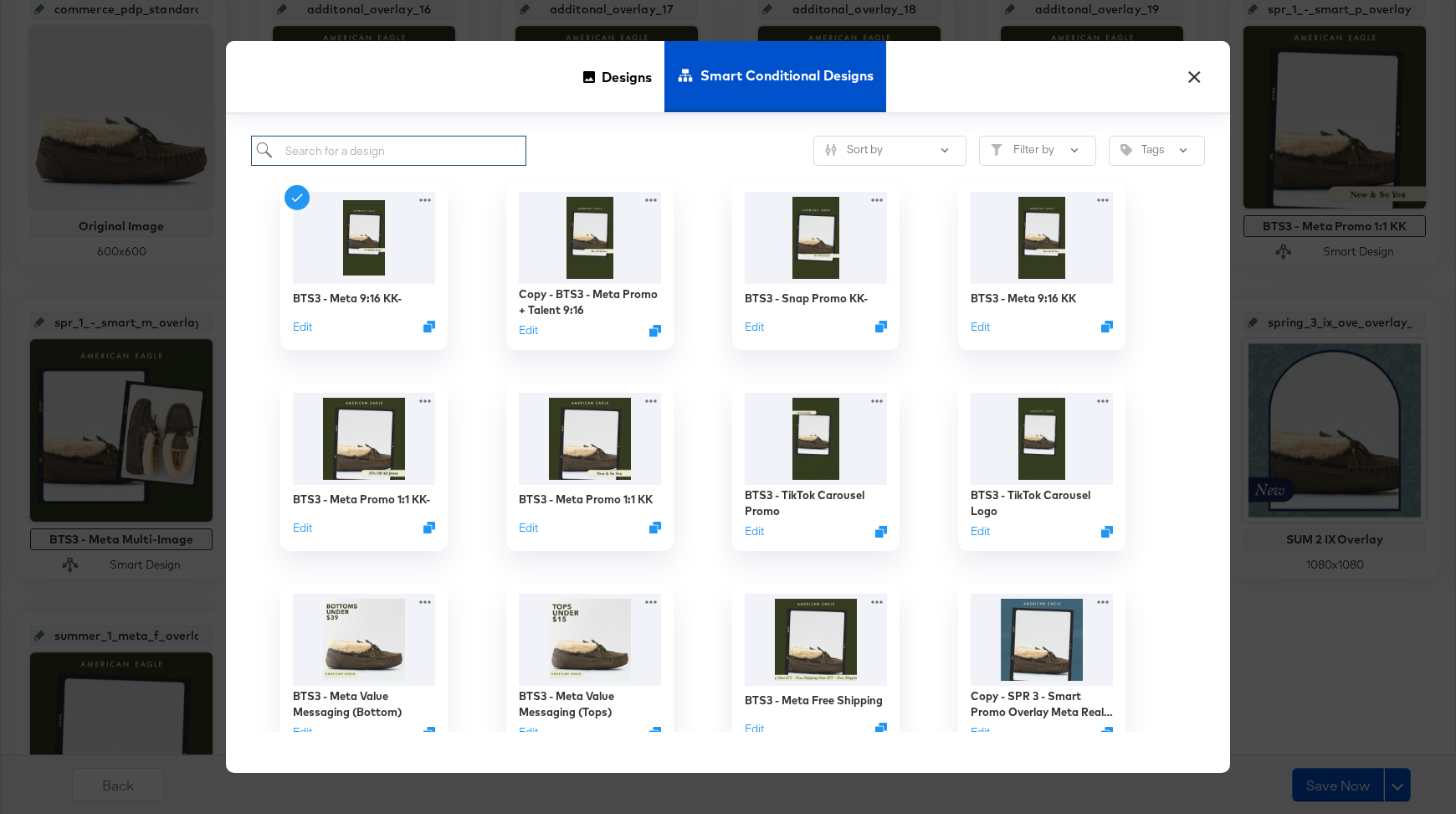
click at [436, 142] on input "search" at bounding box center [388, 150] width 275 height 31
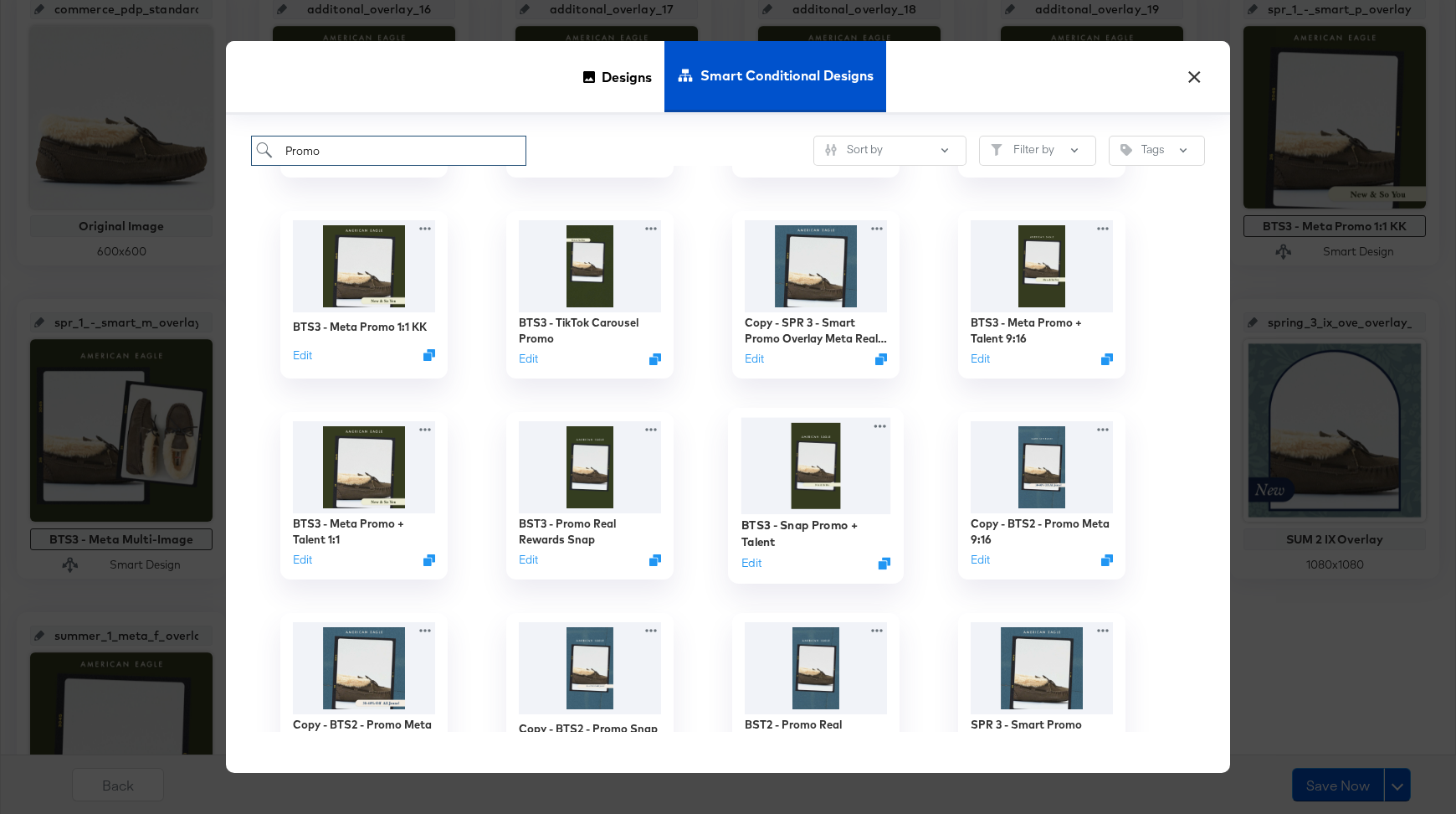
scroll to position [172, 0]
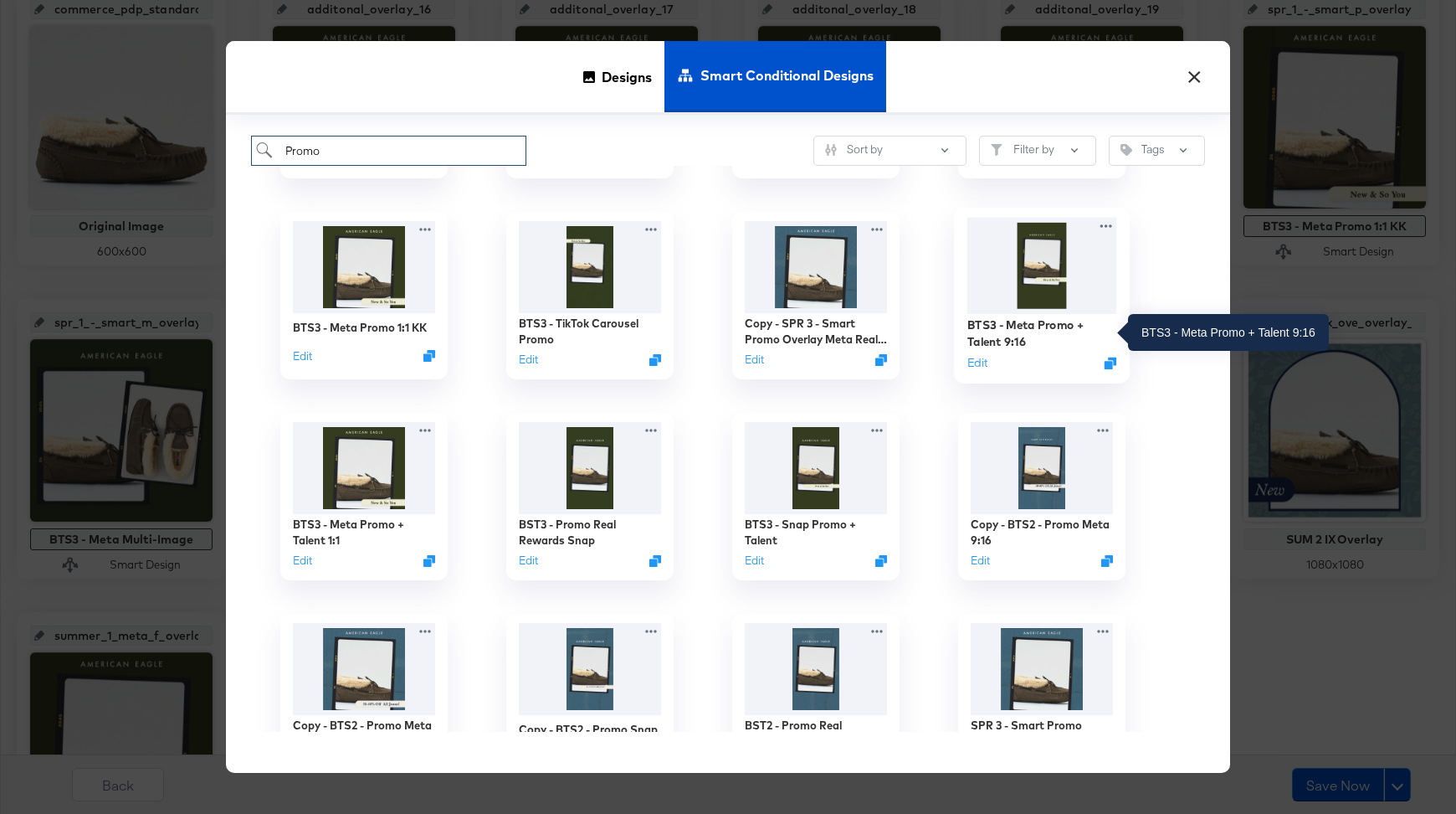
type input "Promo"
click at [1027, 340] on div "BTS3 - Meta Promo + Talent 9:16" at bounding box center [1043, 332] width 150 height 32
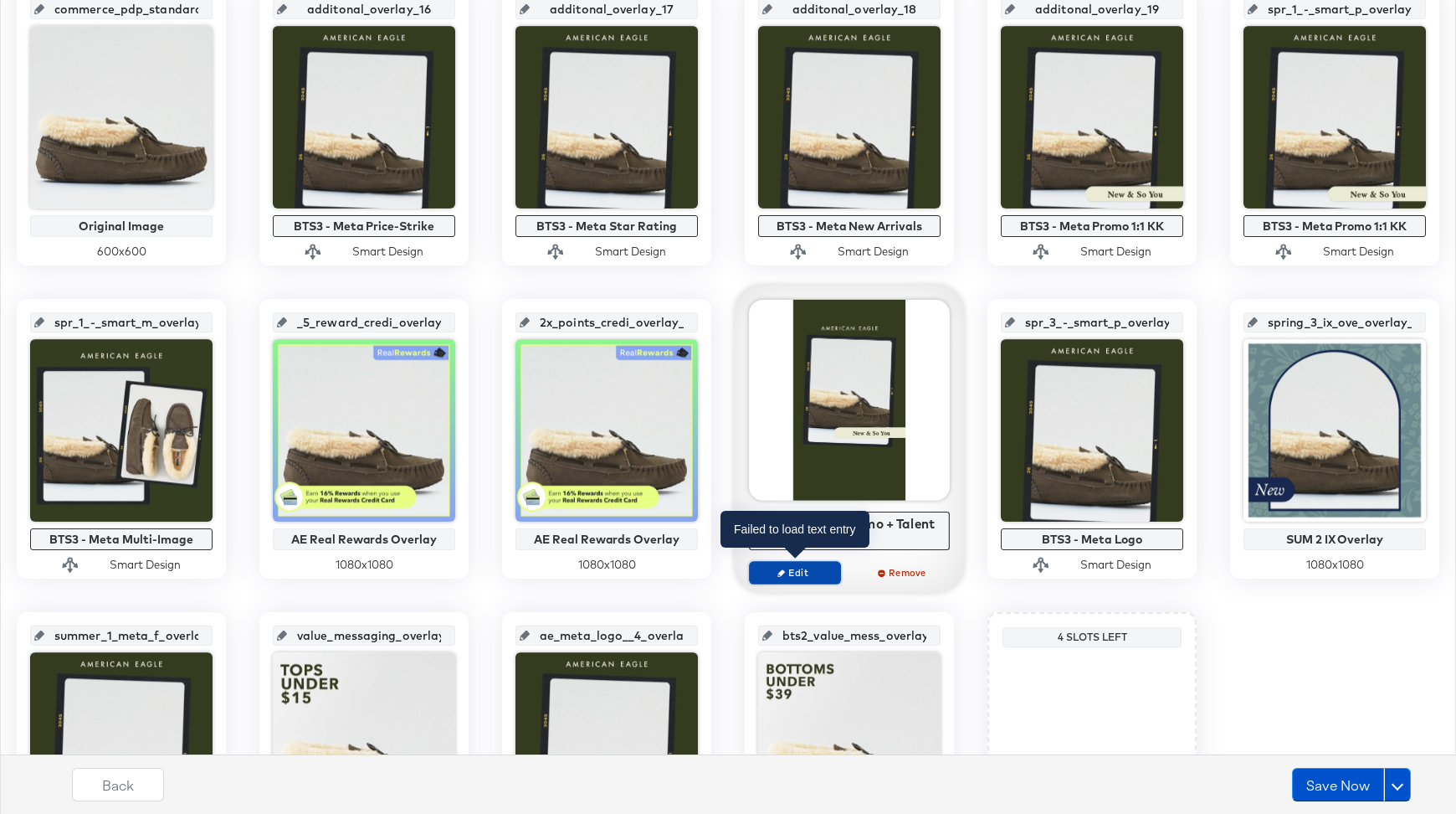
click at [786, 566] on span "Edit" at bounding box center [794, 573] width 77 height 13
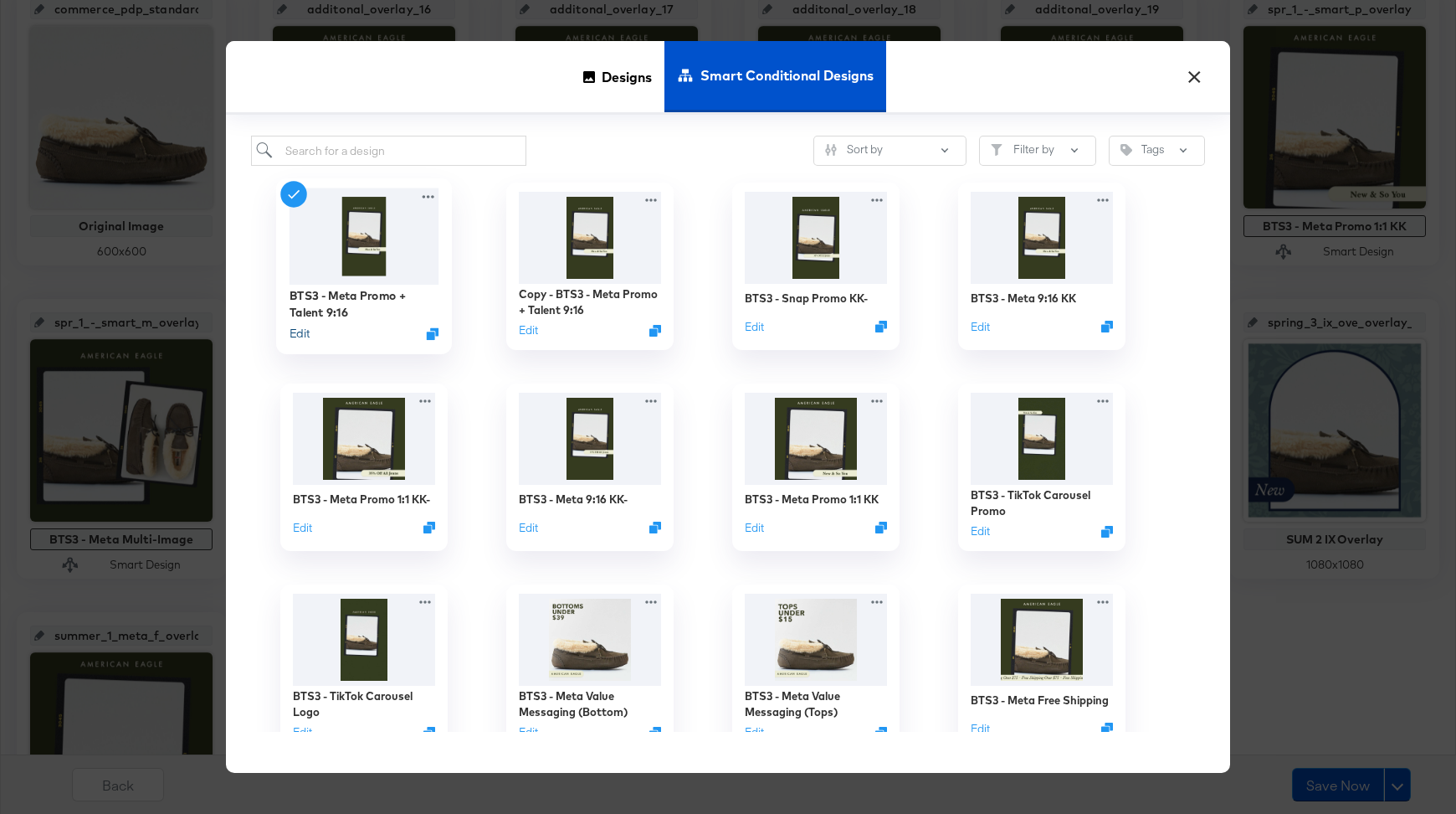
click at [307, 336] on button "Edit" at bounding box center [299, 333] width 20 height 16
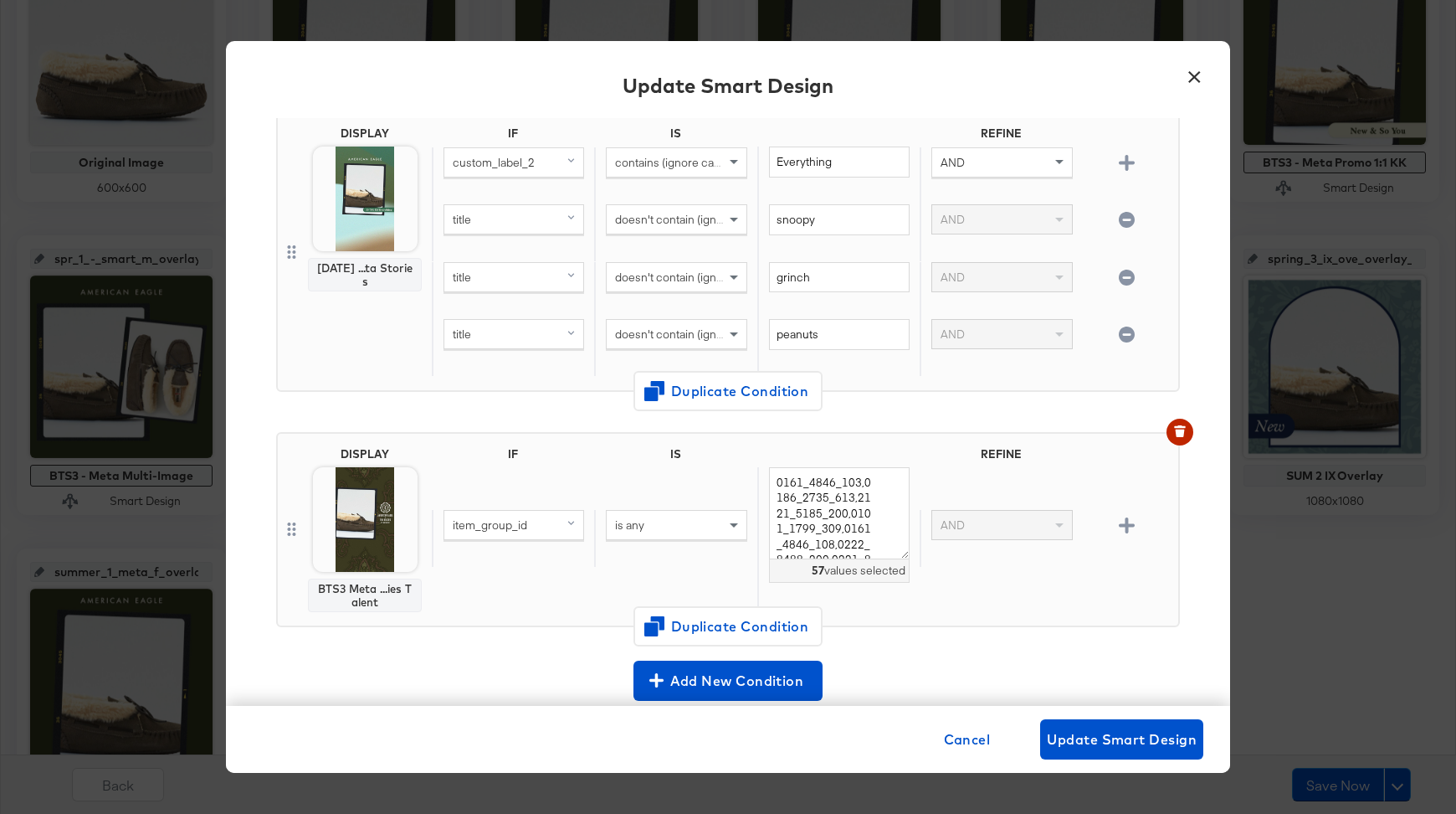
scroll to position [610, 0]
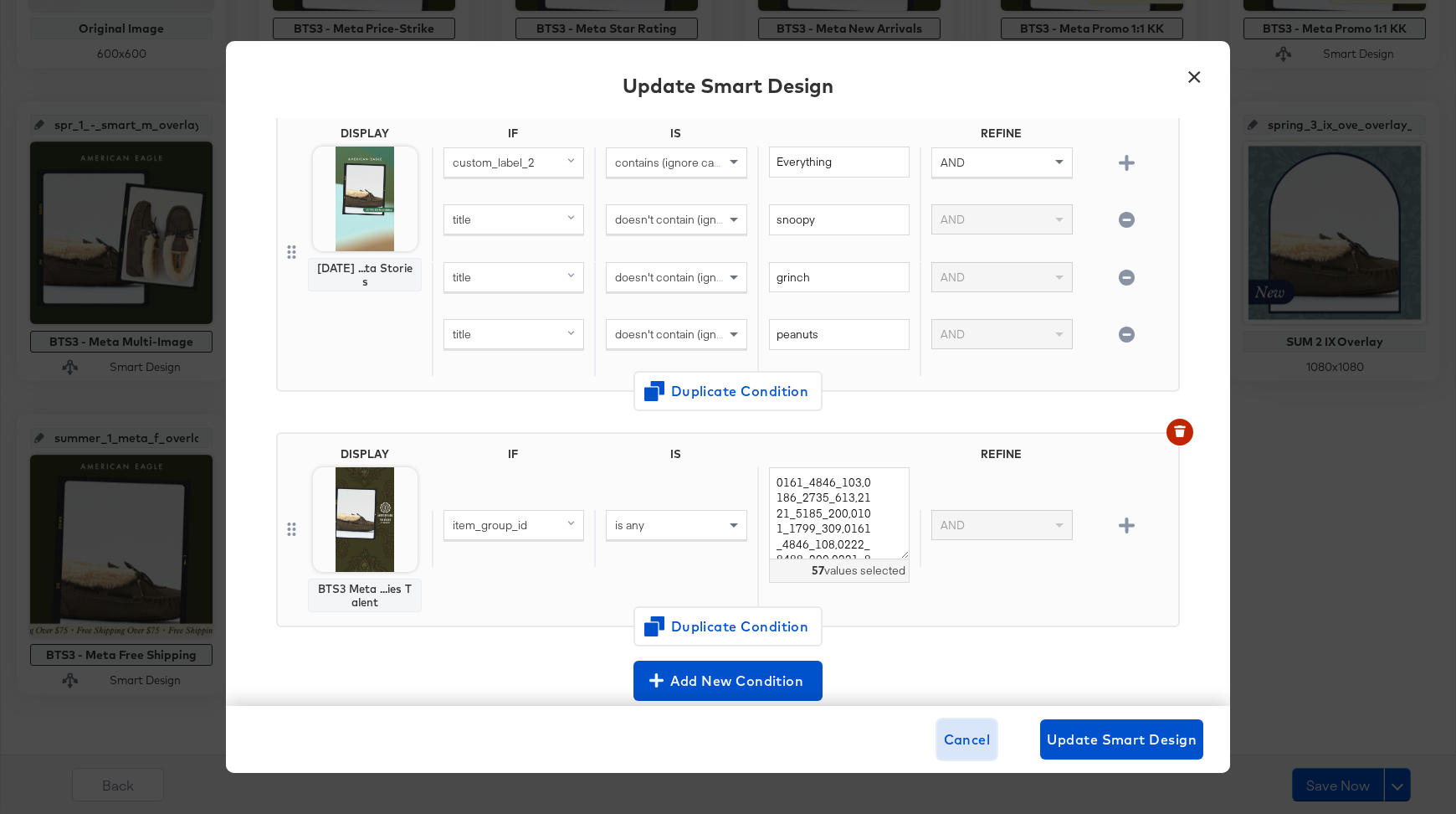
click at [966, 734] on span "Cancel" at bounding box center [968, 739] width 47 height 23
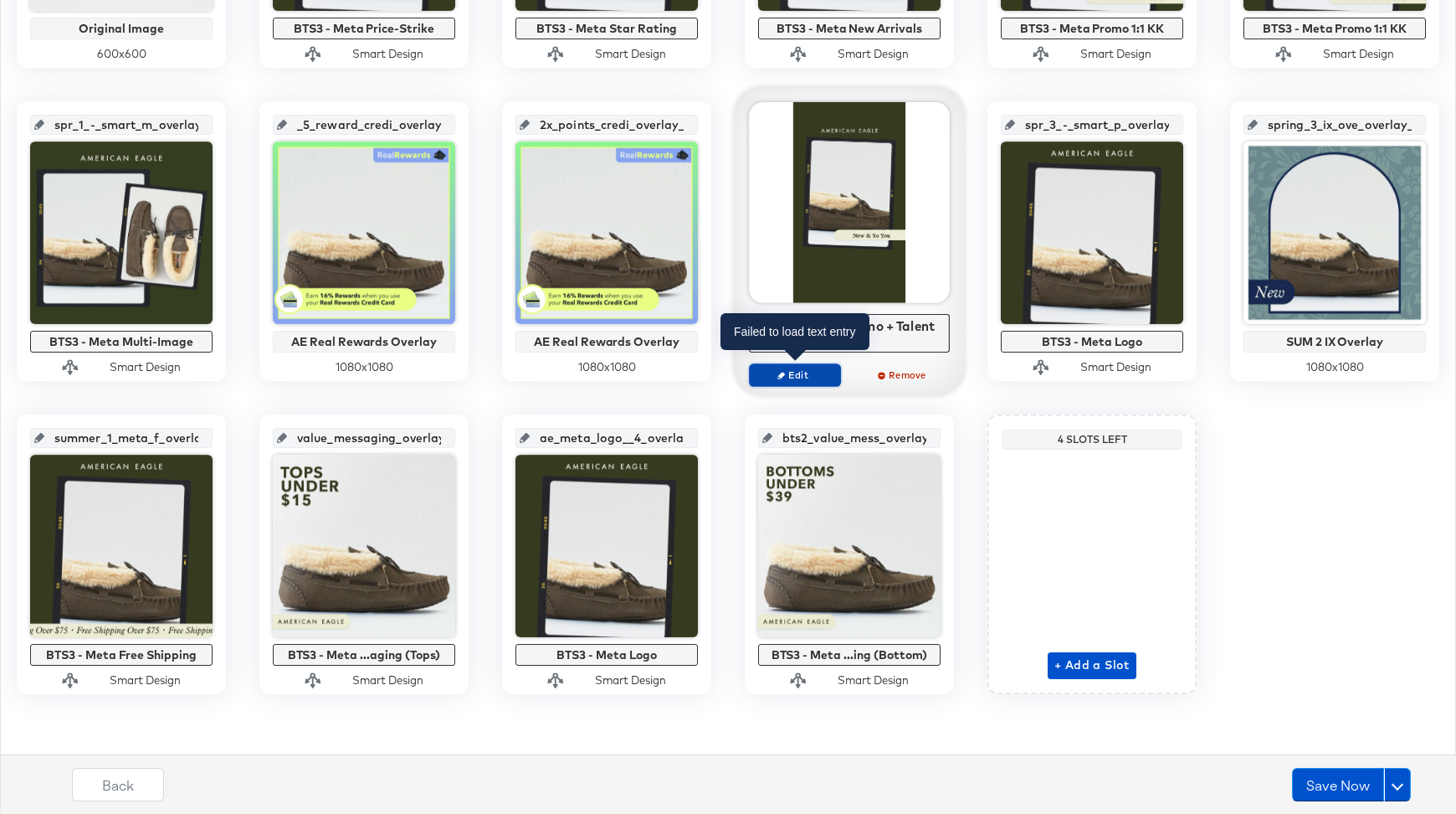
click at [808, 375] on span "Edit" at bounding box center [794, 375] width 77 height 13
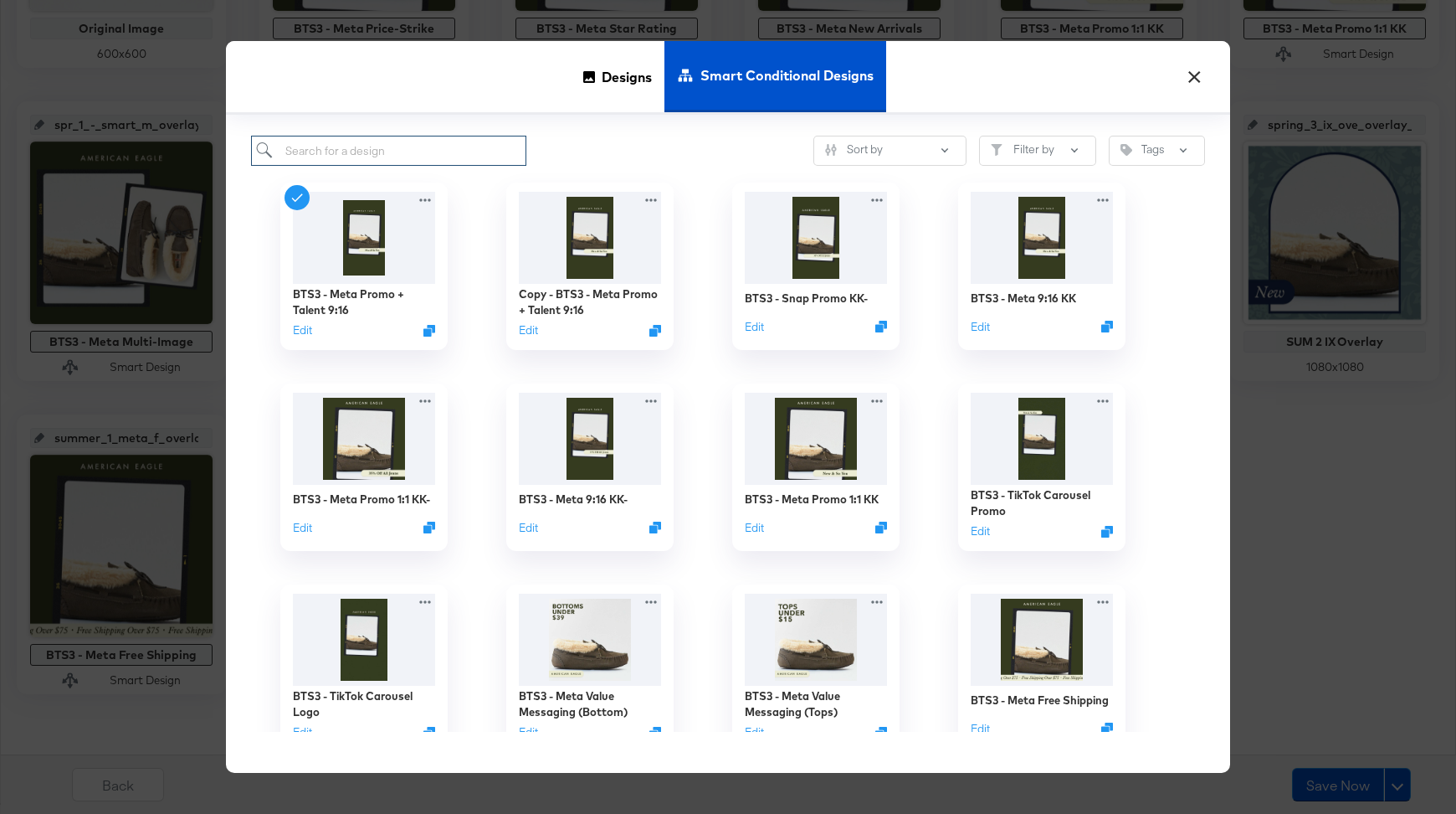
click at [368, 148] on input "search" at bounding box center [388, 150] width 275 height 31
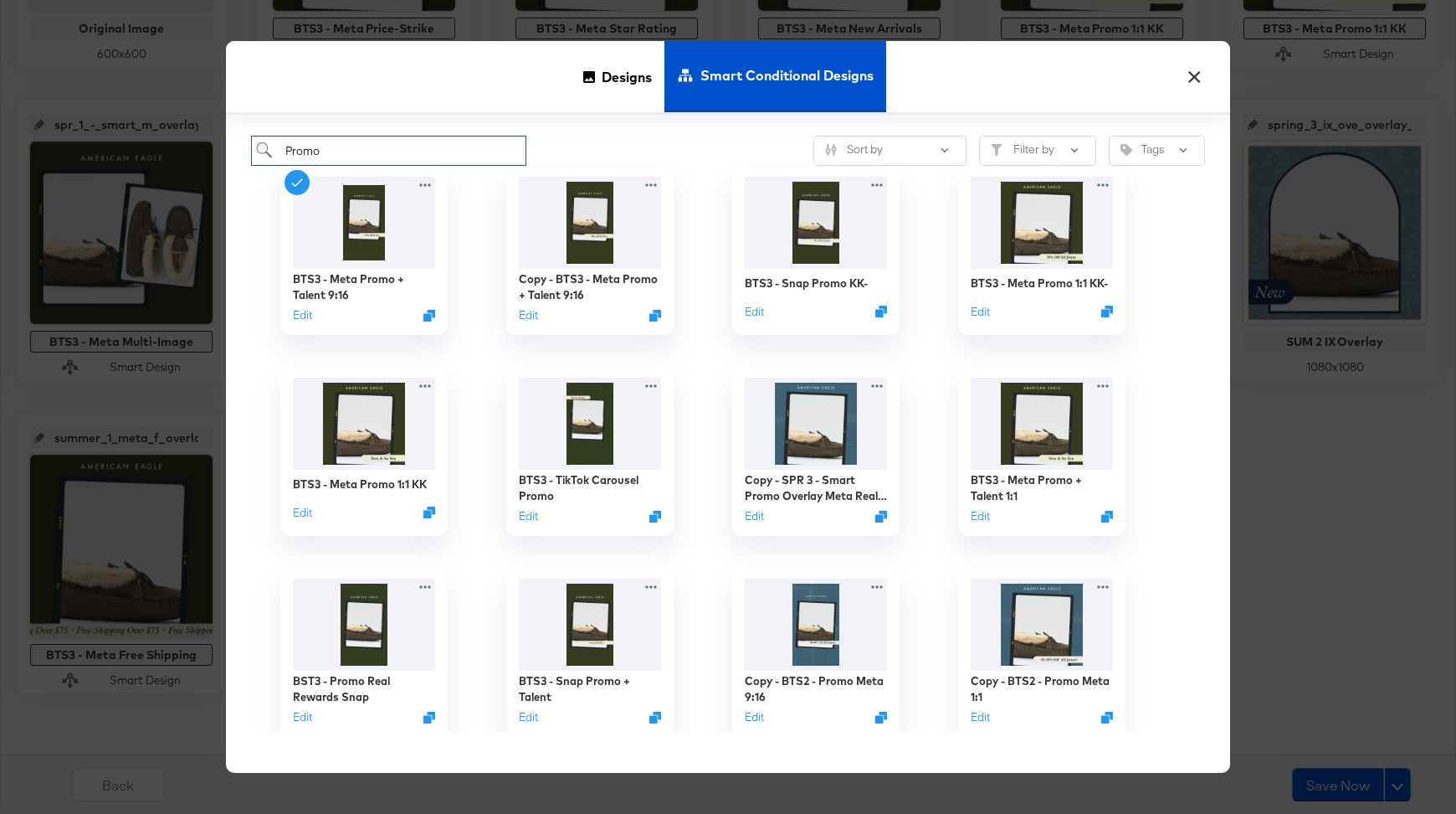
scroll to position [0, 0]
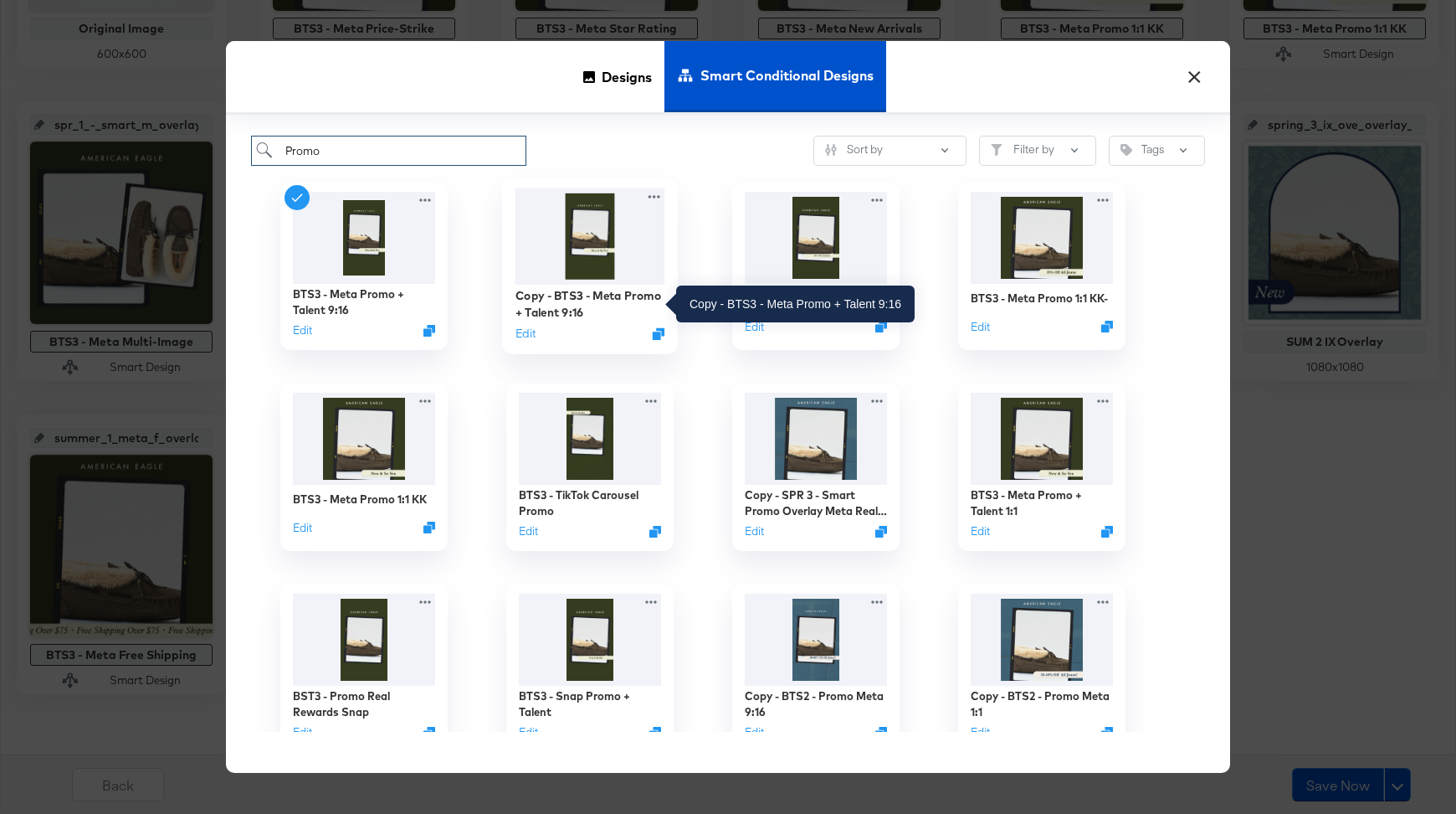
type input "Promo"
click at [611, 301] on div "Copy - BTS3 - Meta Promo + Talent 9:16" at bounding box center [590, 303] width 150 height 32
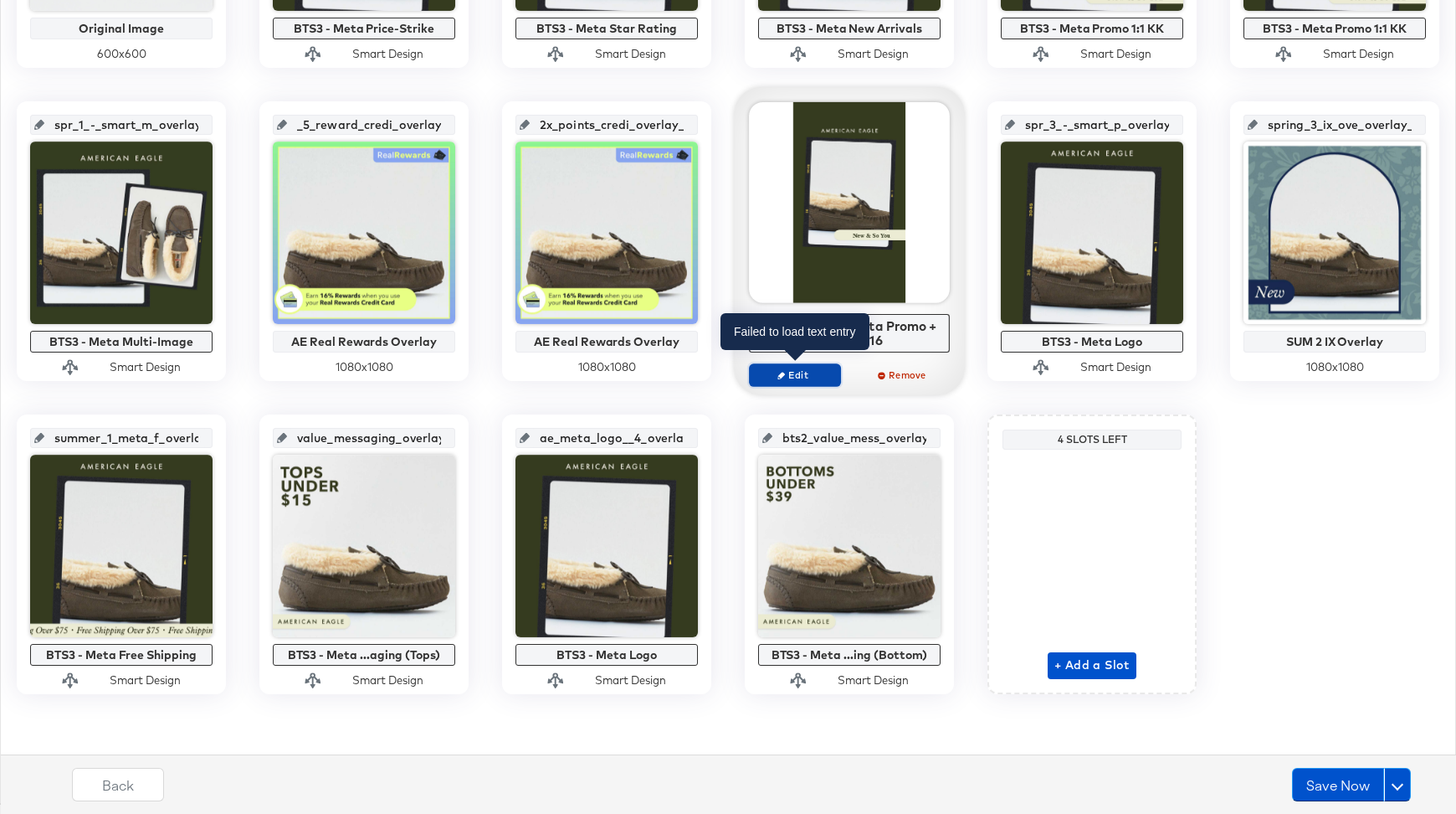
click at [808, 377] on span "Edit" at bounding box center [794, 375] width 77 height 13
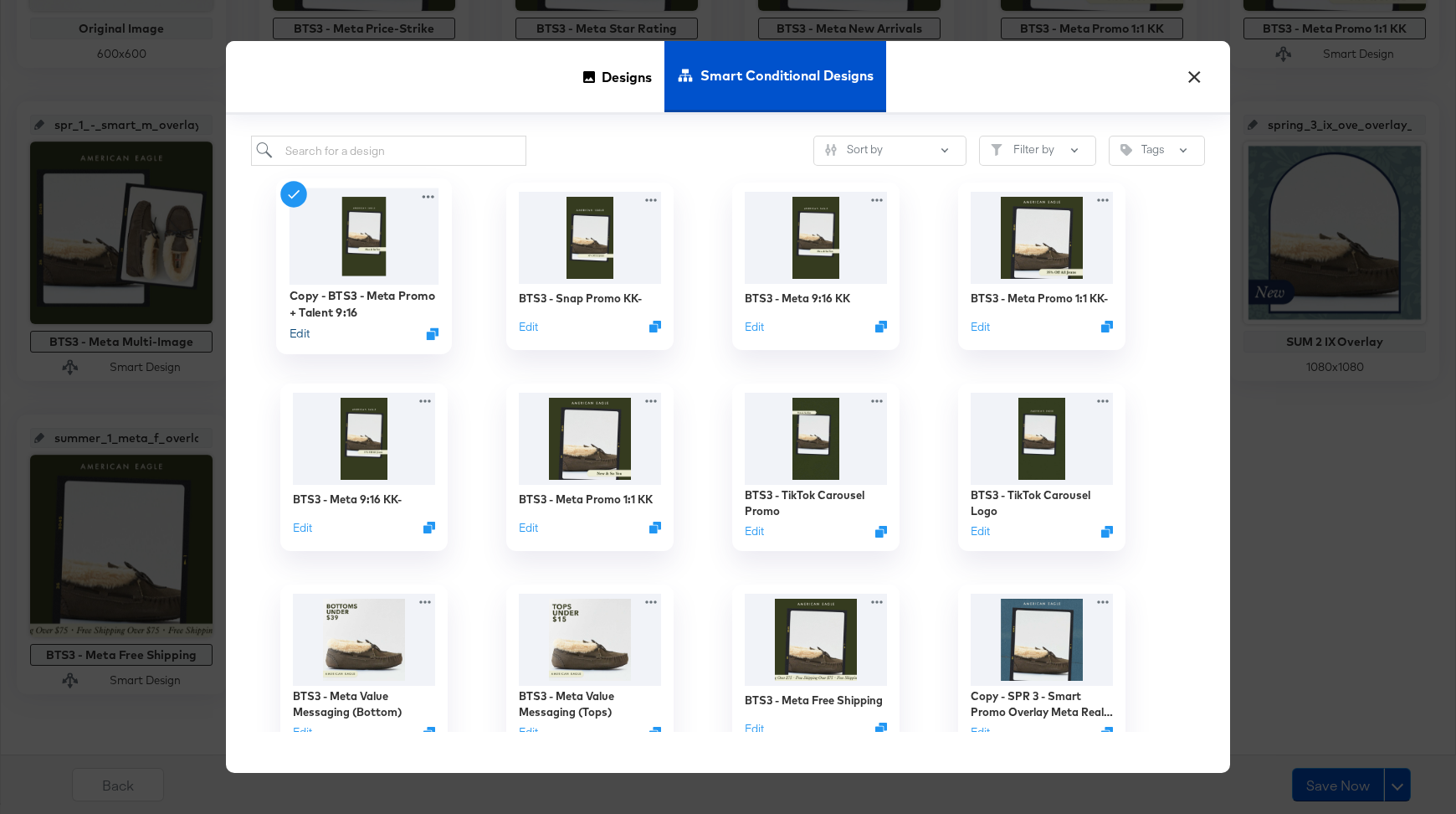
click at [304, 332] on button "Edit" at bounding box center [299, 333] width 20 height 16
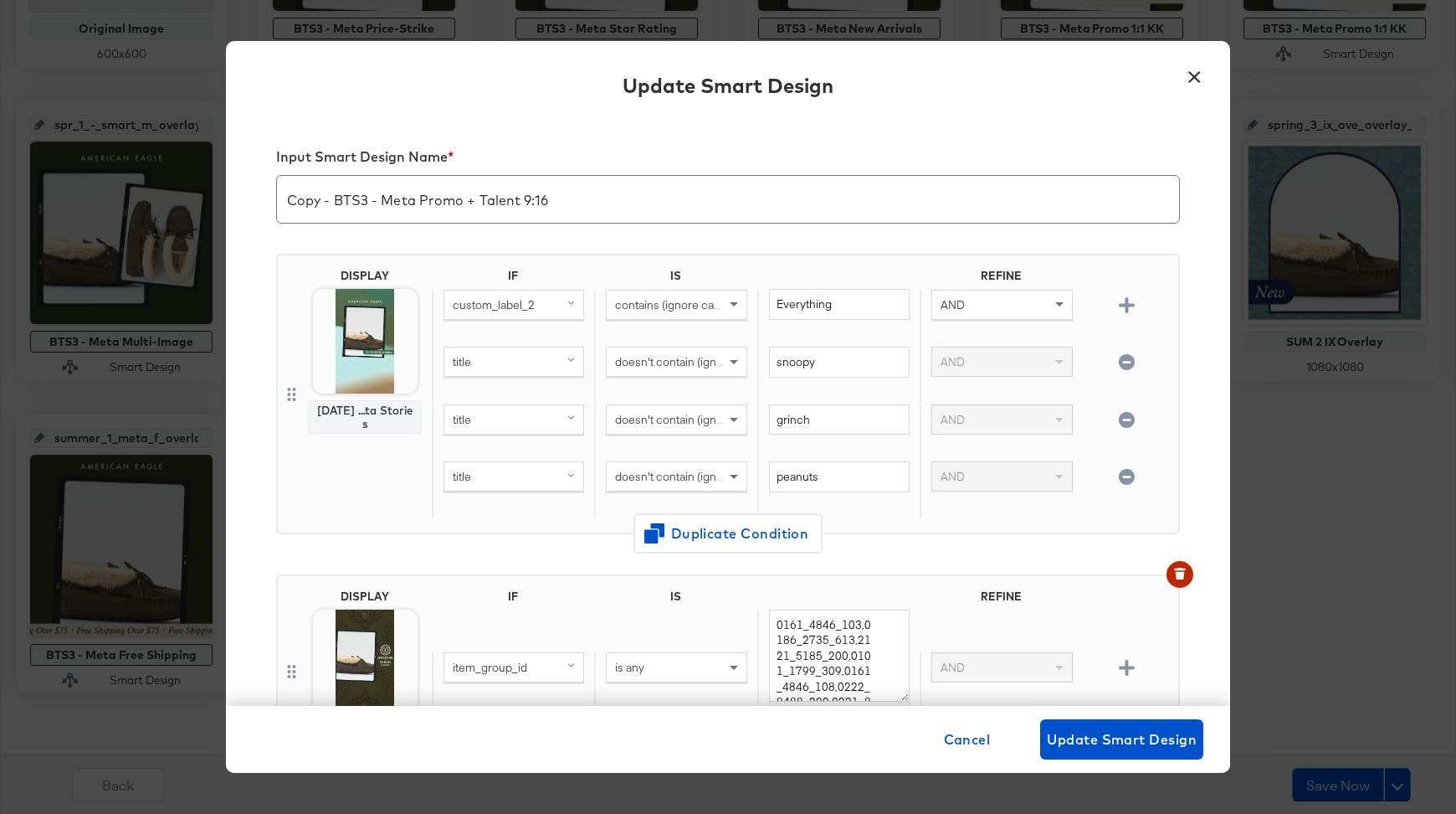
click at [1196, 76] on button "×" at bounding box center [1195, 72] width 31 height 31
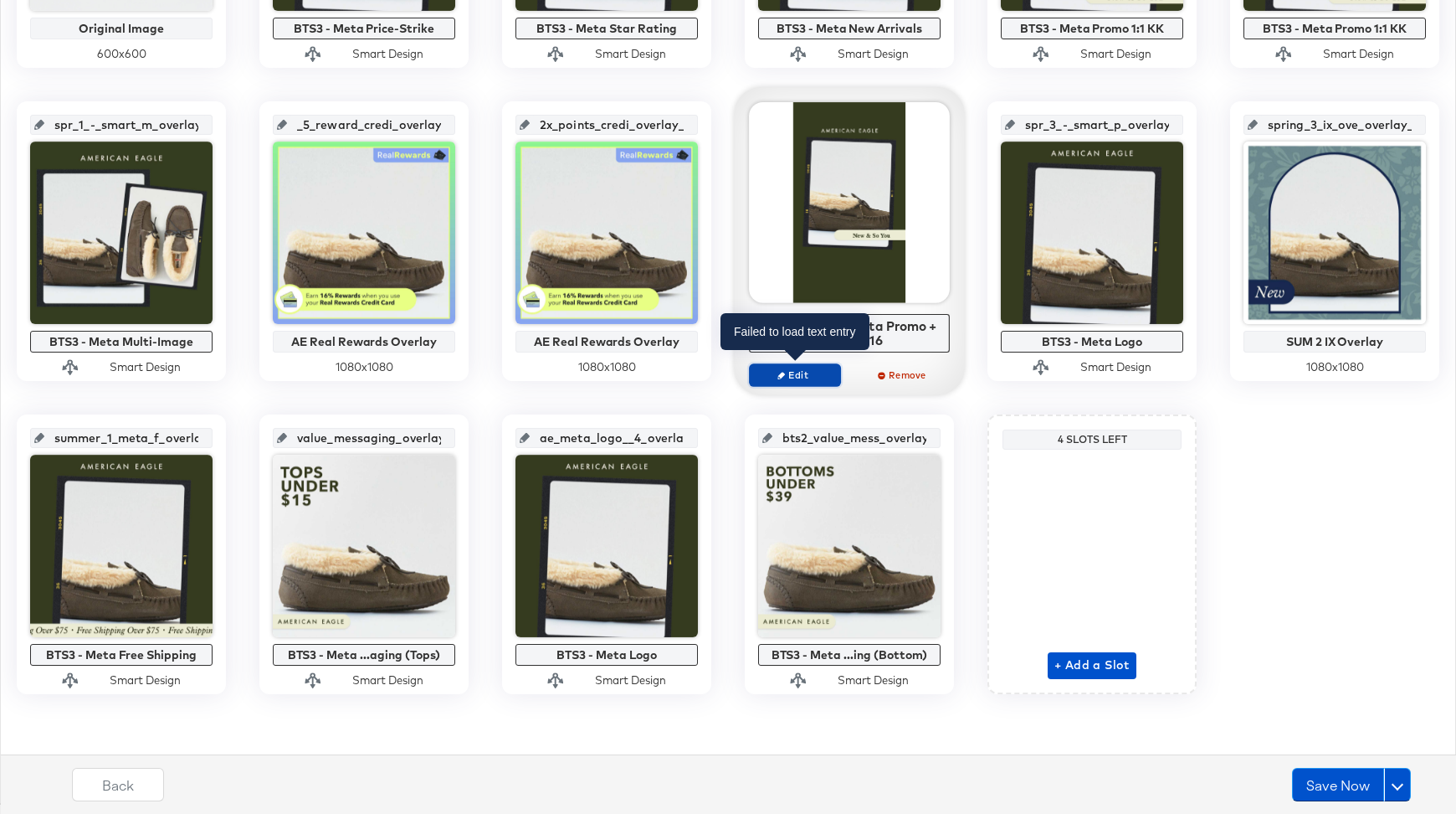
click at [796, 372] on span "Edit" at bounding box center [794, 375] width 77 height 13
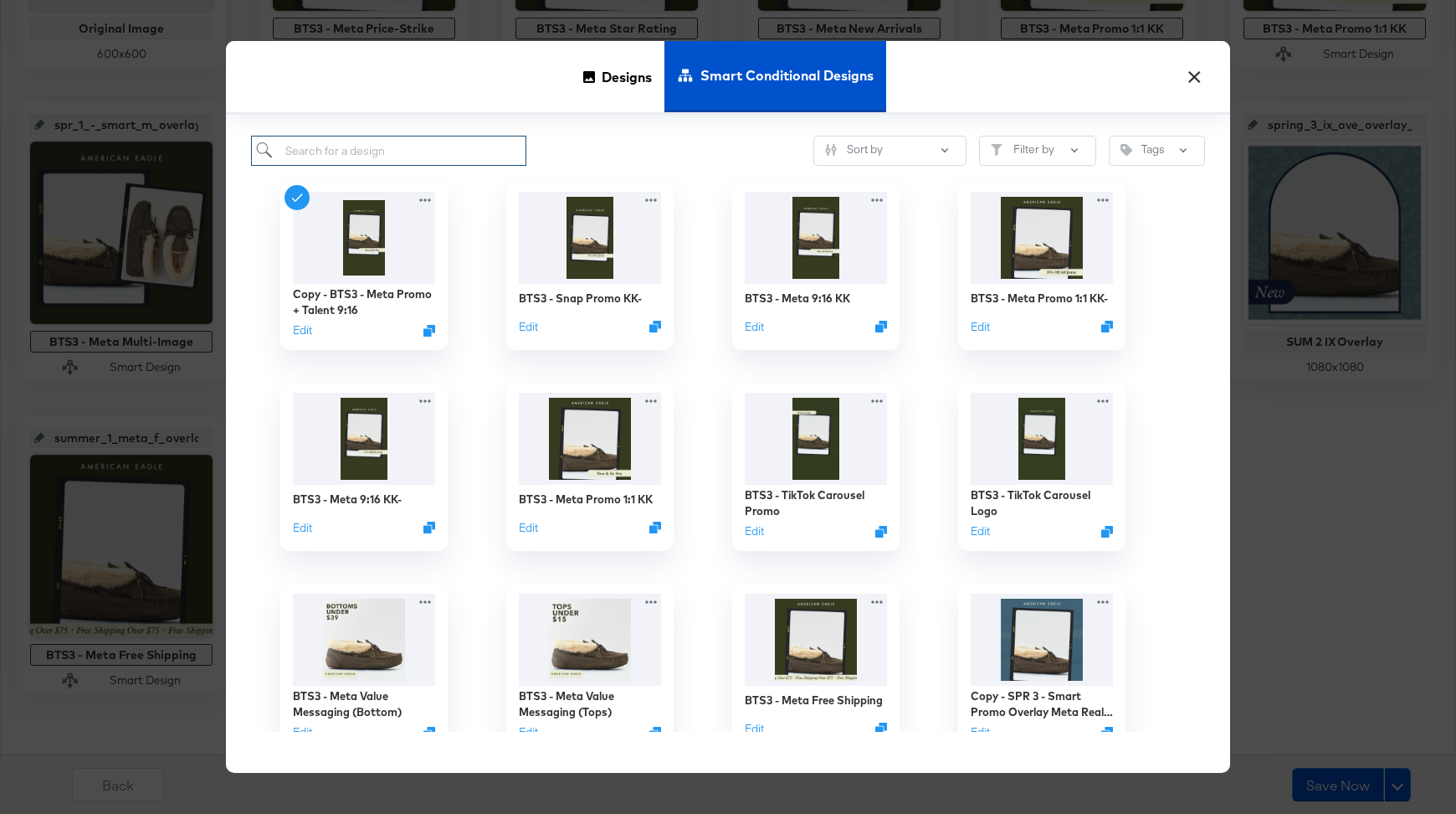
click at [370, 150] on input "search" at bounding box center [388, 150] width 275 height 31
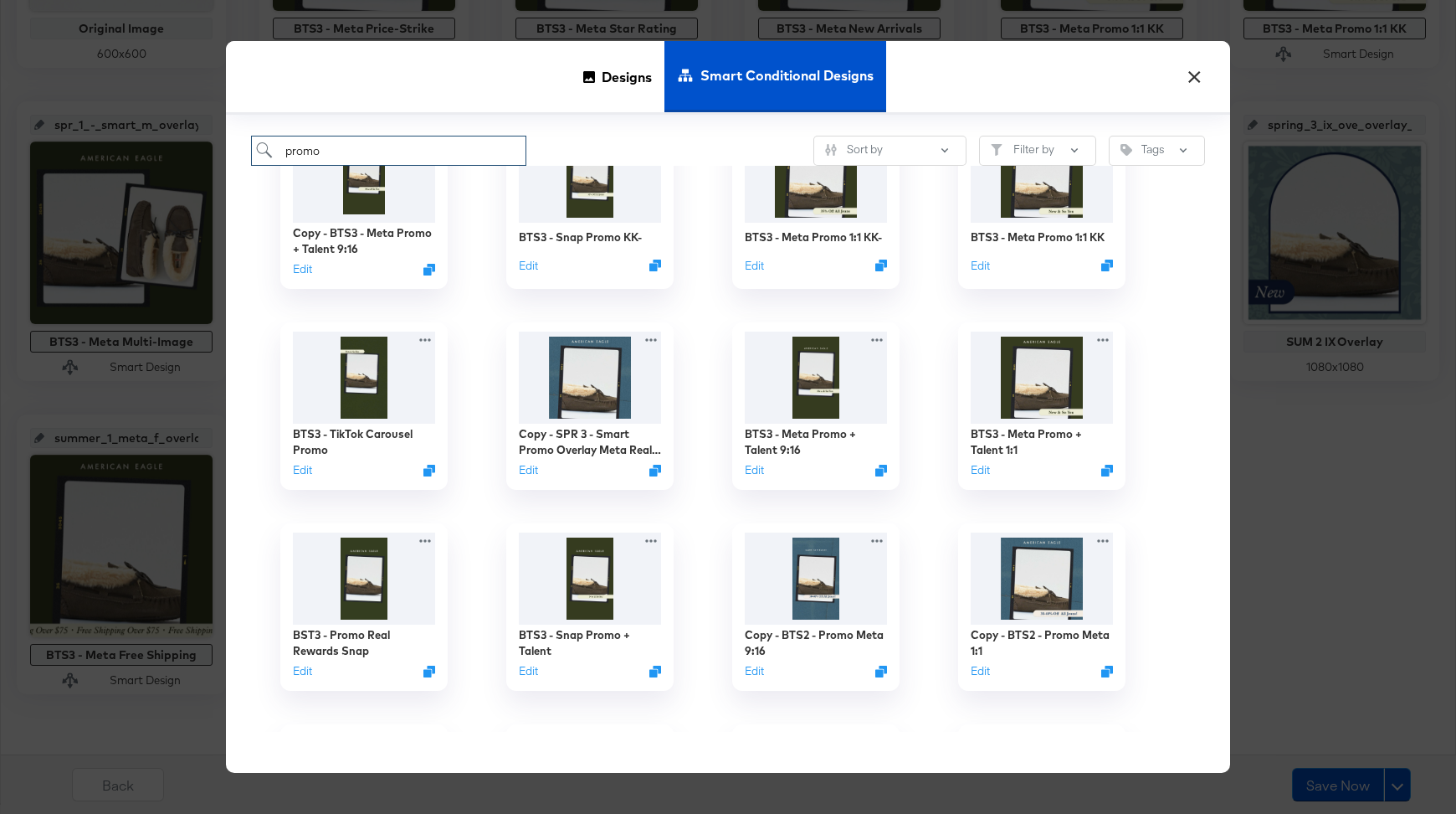
scroll to position [142, 0]
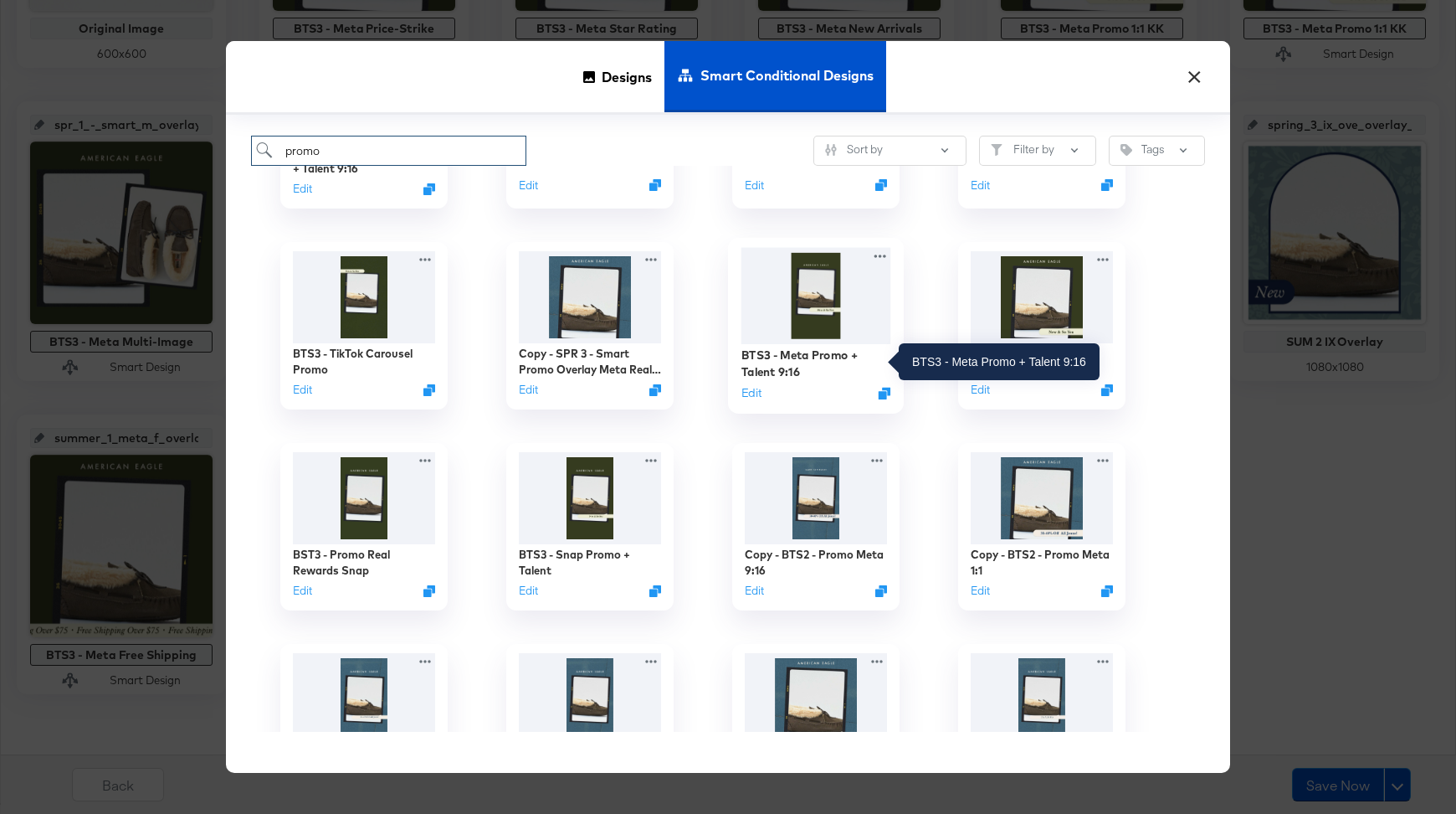
type input "promo"
click at [825, 353] on div "BTS3 - Meta Promo + Talent 9:16" at bounding box center [817, 362] width 150 height 32
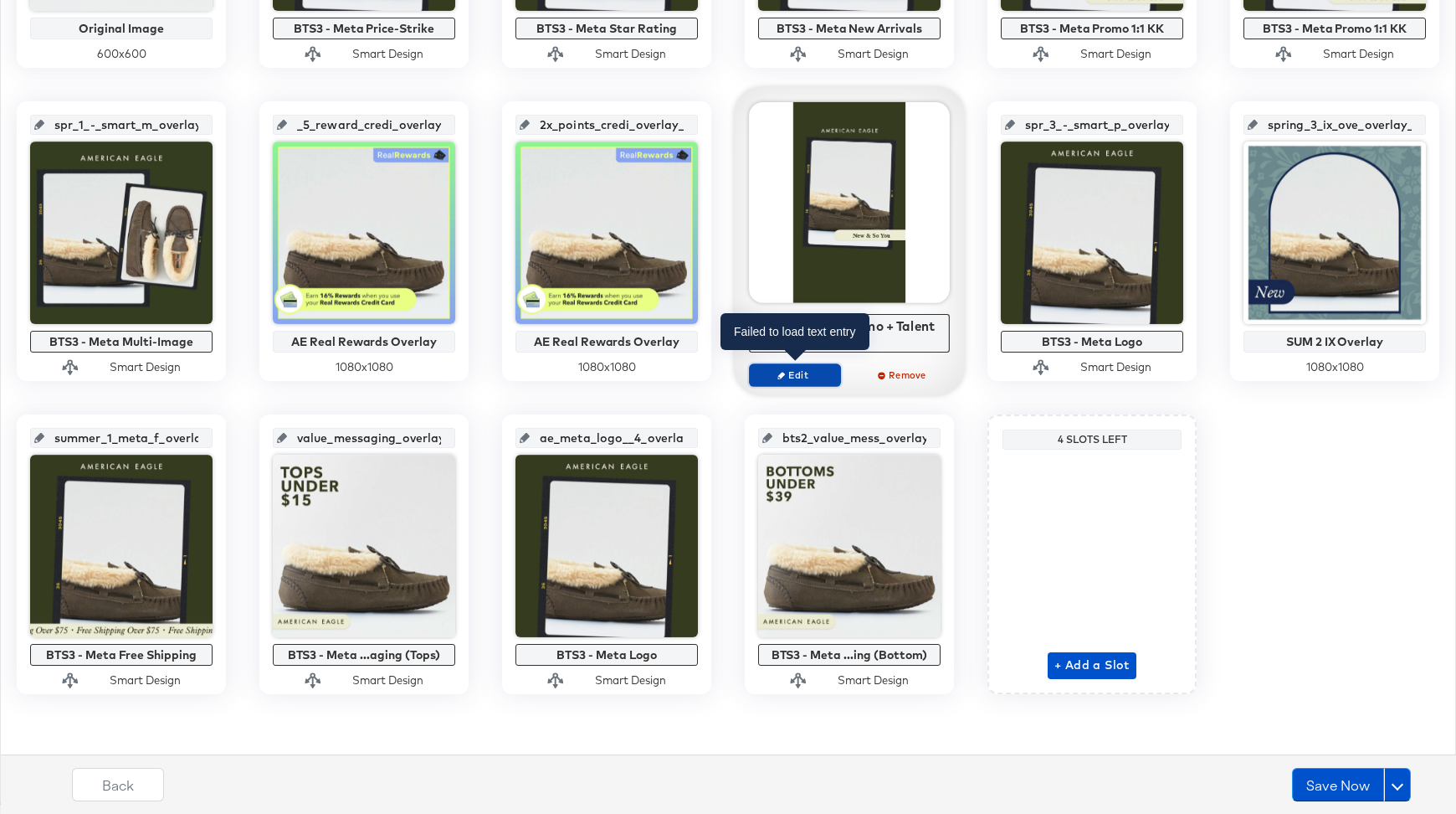
click at [808, 371] on span "Edit" at bounding box center [794, 375] width 77 height 13
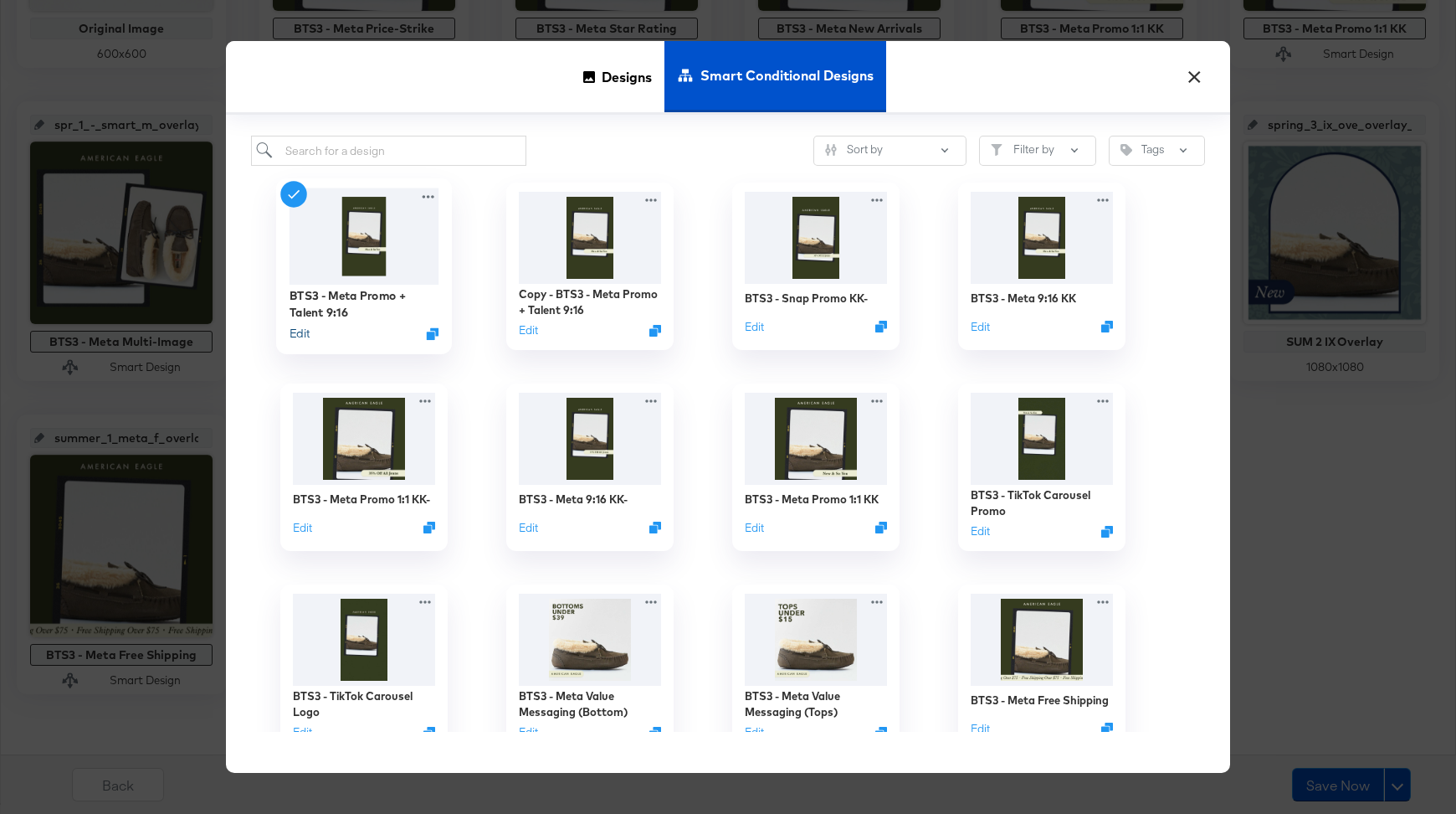
click at [305, 336] on button "Edit" at bounding box center [299, 333] width 20 height 16
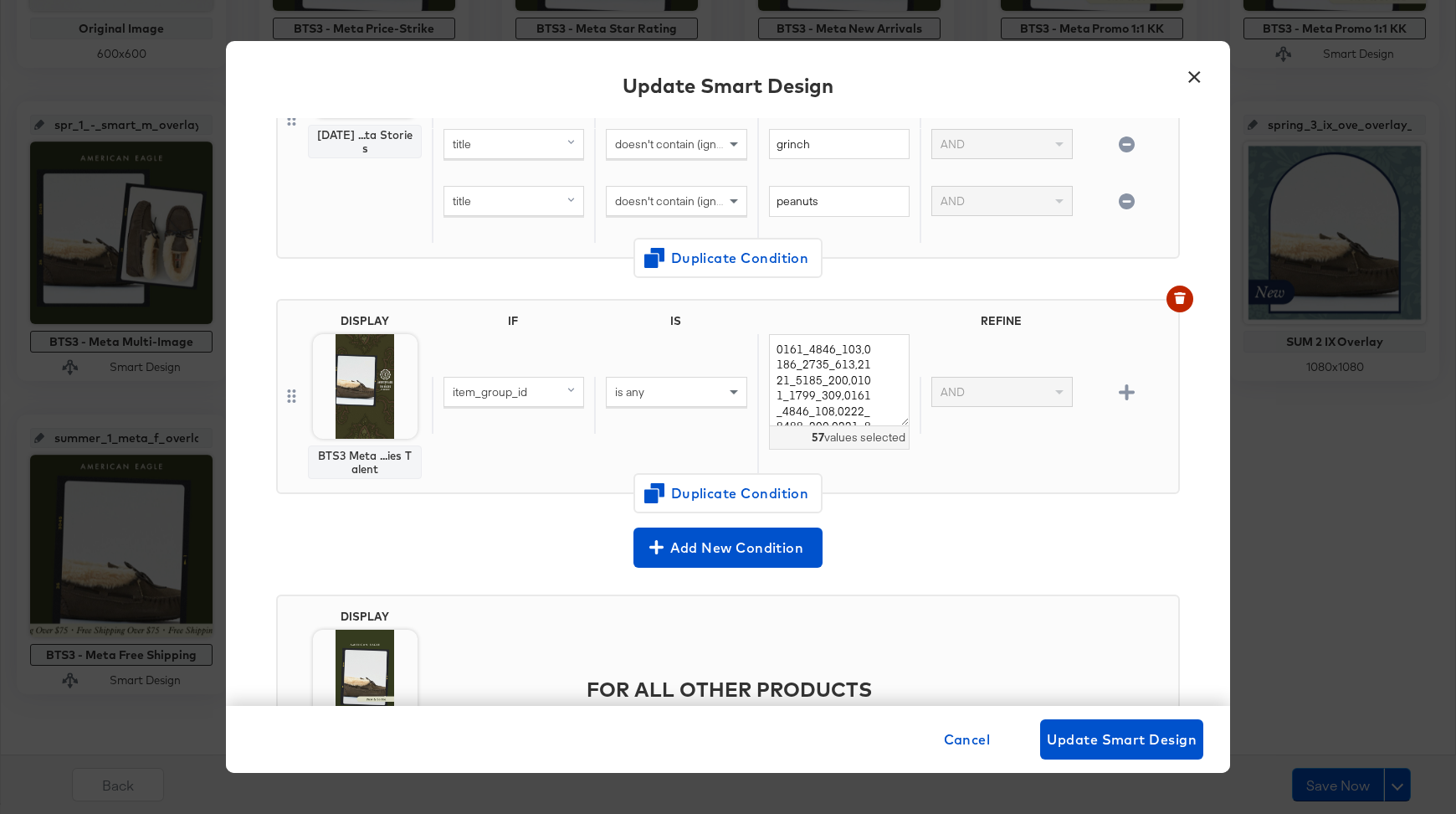
scroll to position [0, 0]
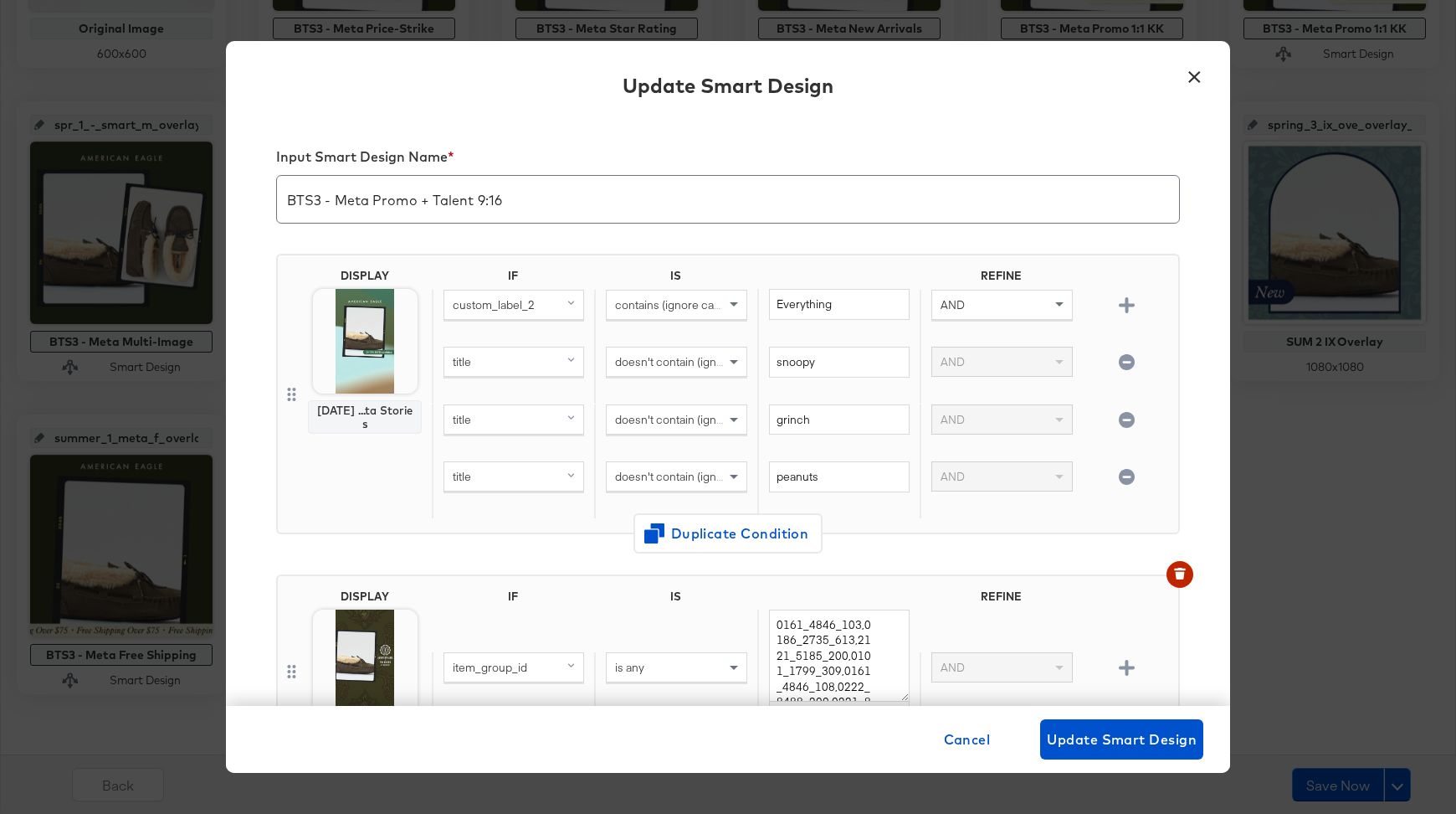
click at [1189, 75] on button "×" at bounding box center [1195, 72] width 31 height 31
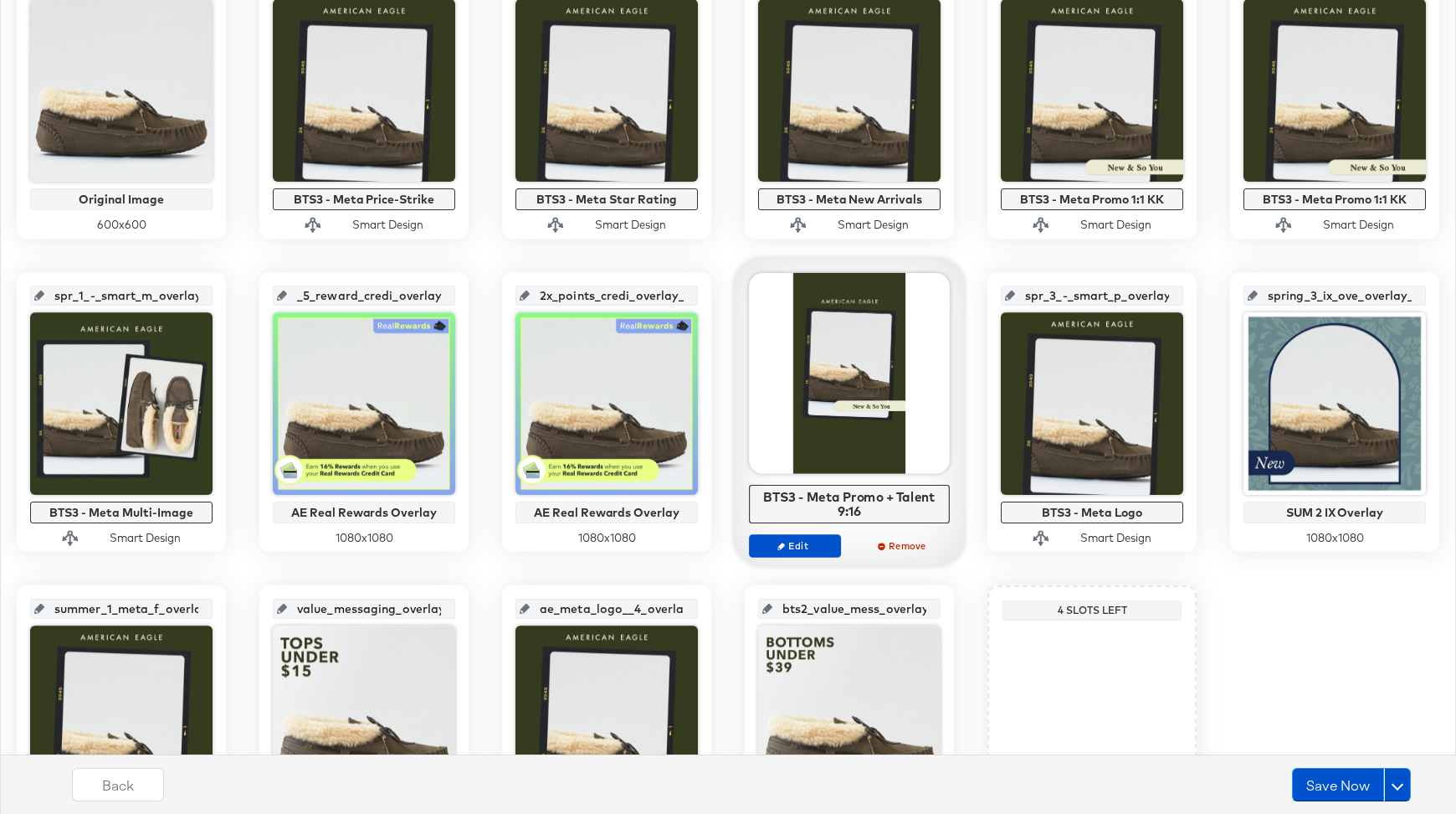
scroll to position [455, 0]
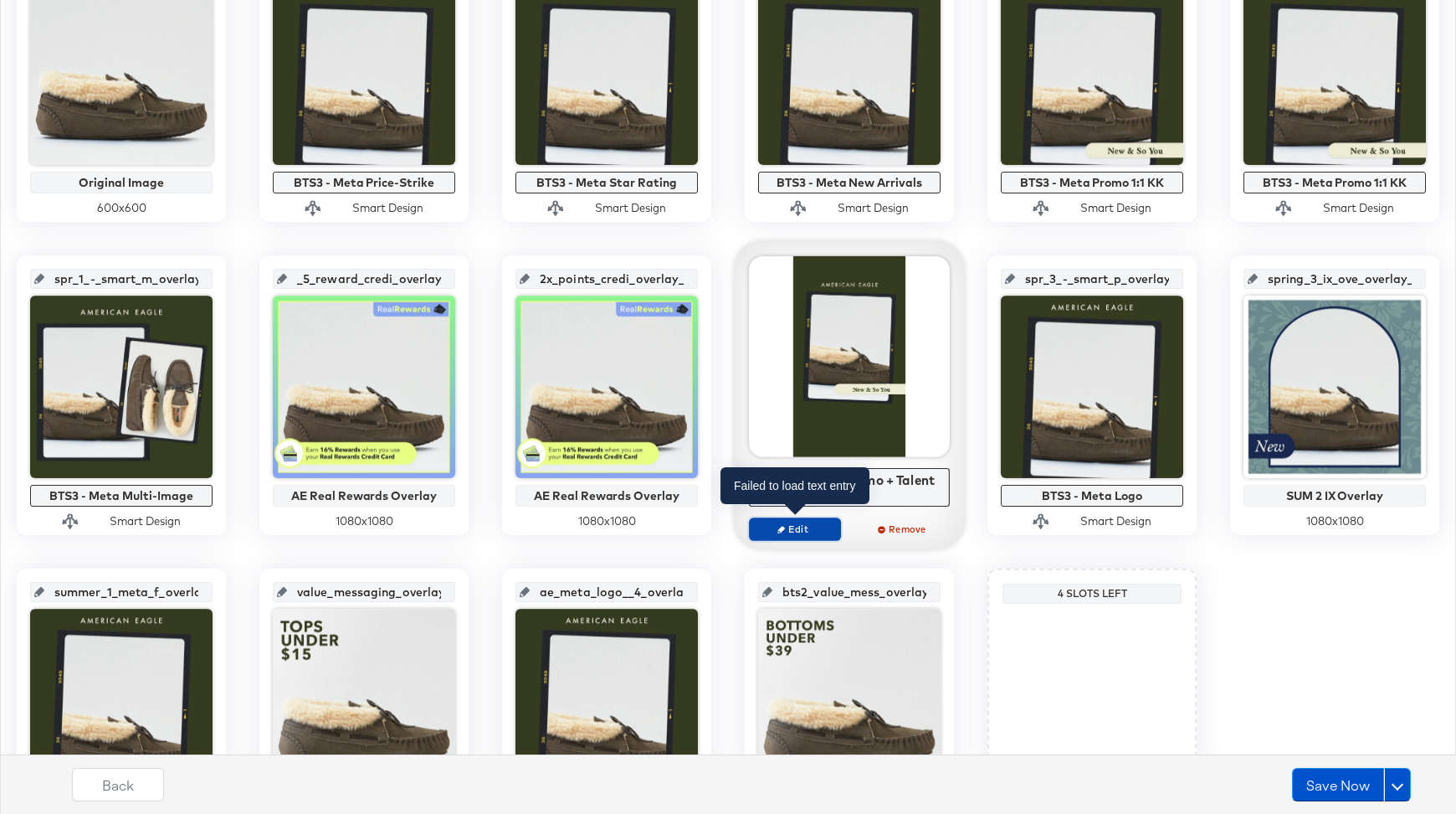
click at [814, 532] on span "Edit" at bounding box center [794, 529] width 77 height 13
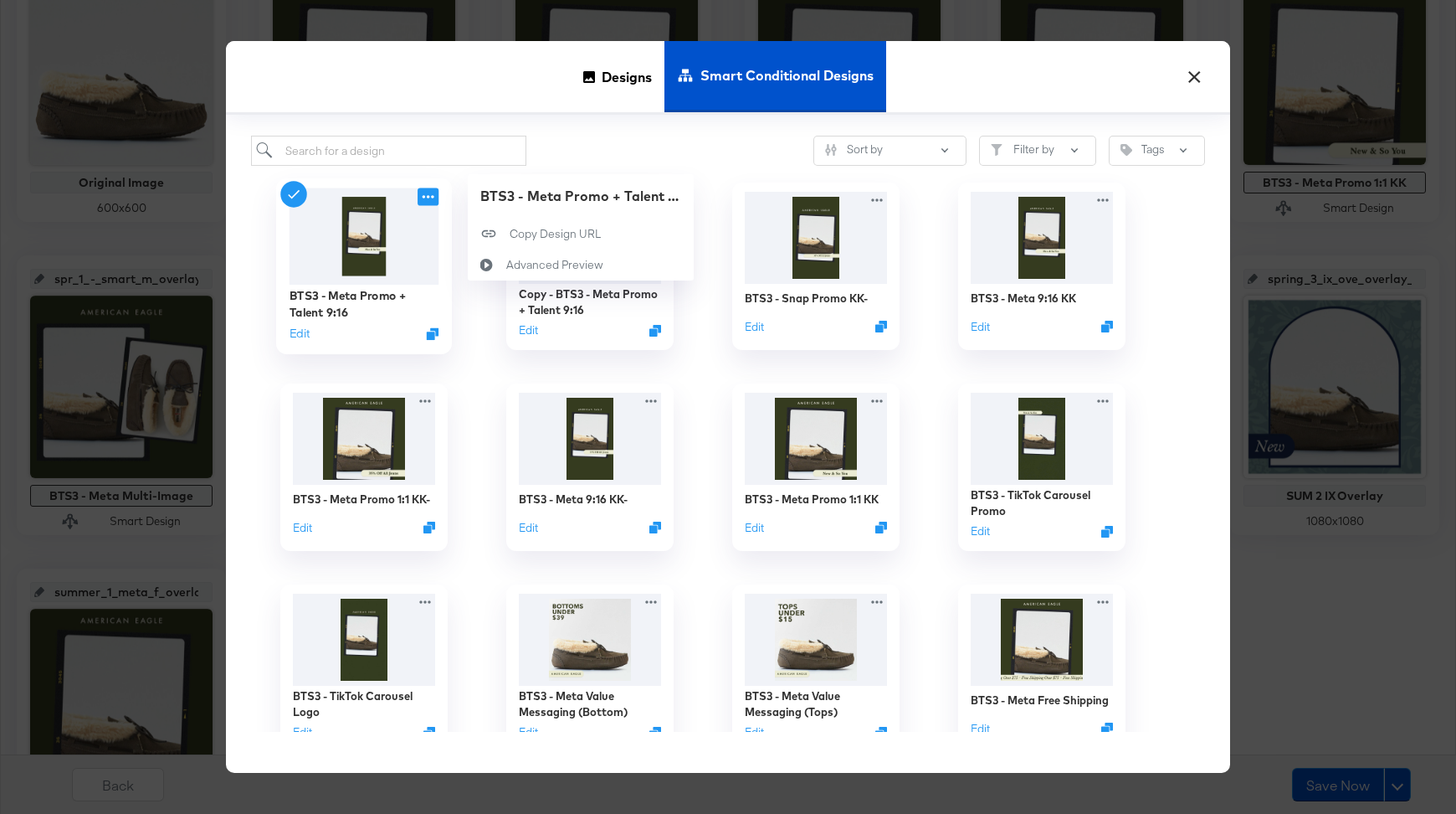
click at [427, 198] on icon at bounding box center [428, 197] width 21 height 18
click at [457, 221] on div "BTS3 - Meta Promo + Talent 9:16 Edit BTS3 - Meta Promo + Talent 9:16 Copy Desig…" at bounding box center [364, 266] width 226 height 201
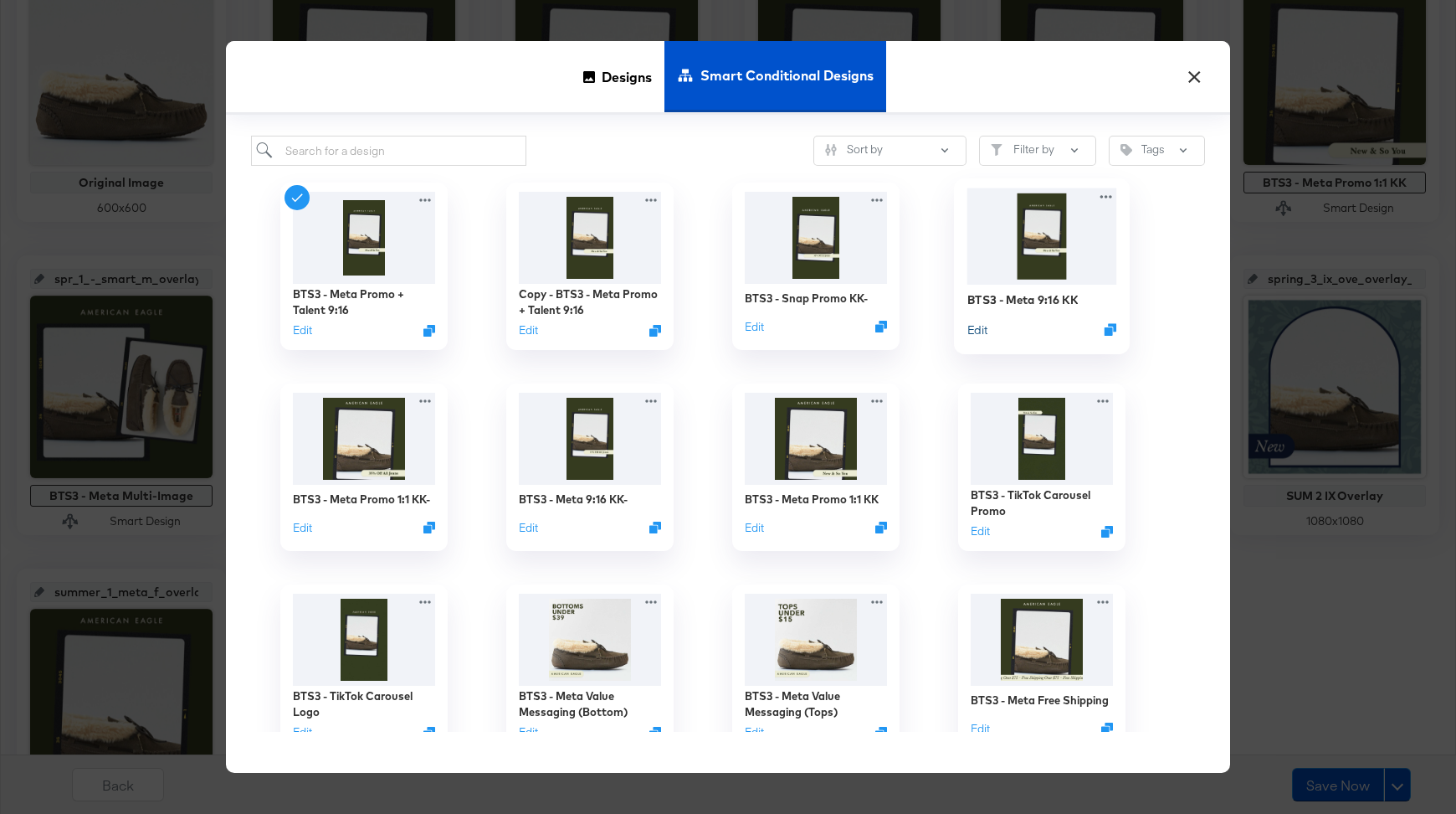
click at [973, 332] on button "Edit" at bounding box center [978, 329] width 20 height 16
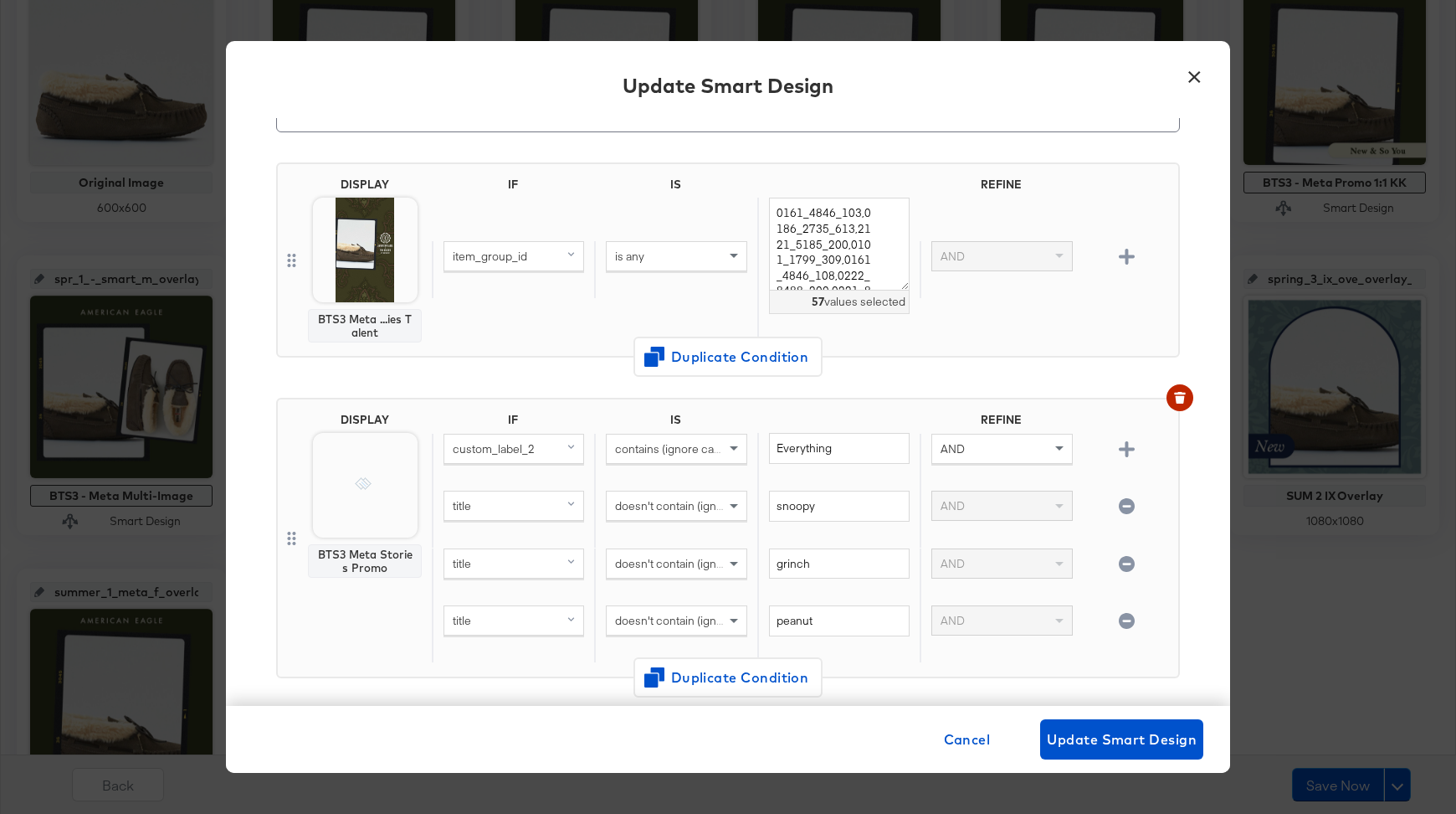
scroll to position [72, 0]
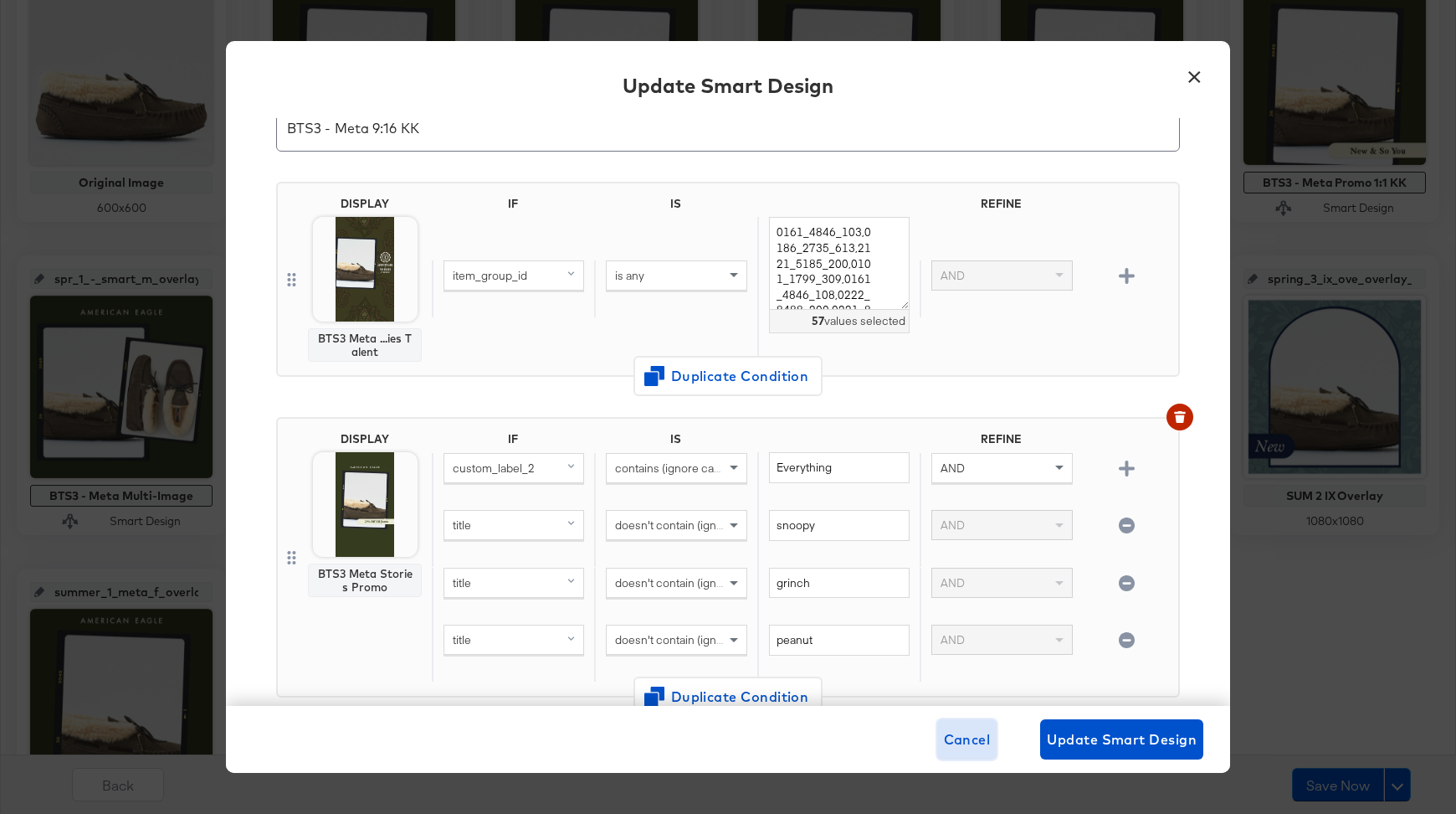
click at [956, 731] on span "Cancel" at bounding box center [968, 739] width 47 height 23
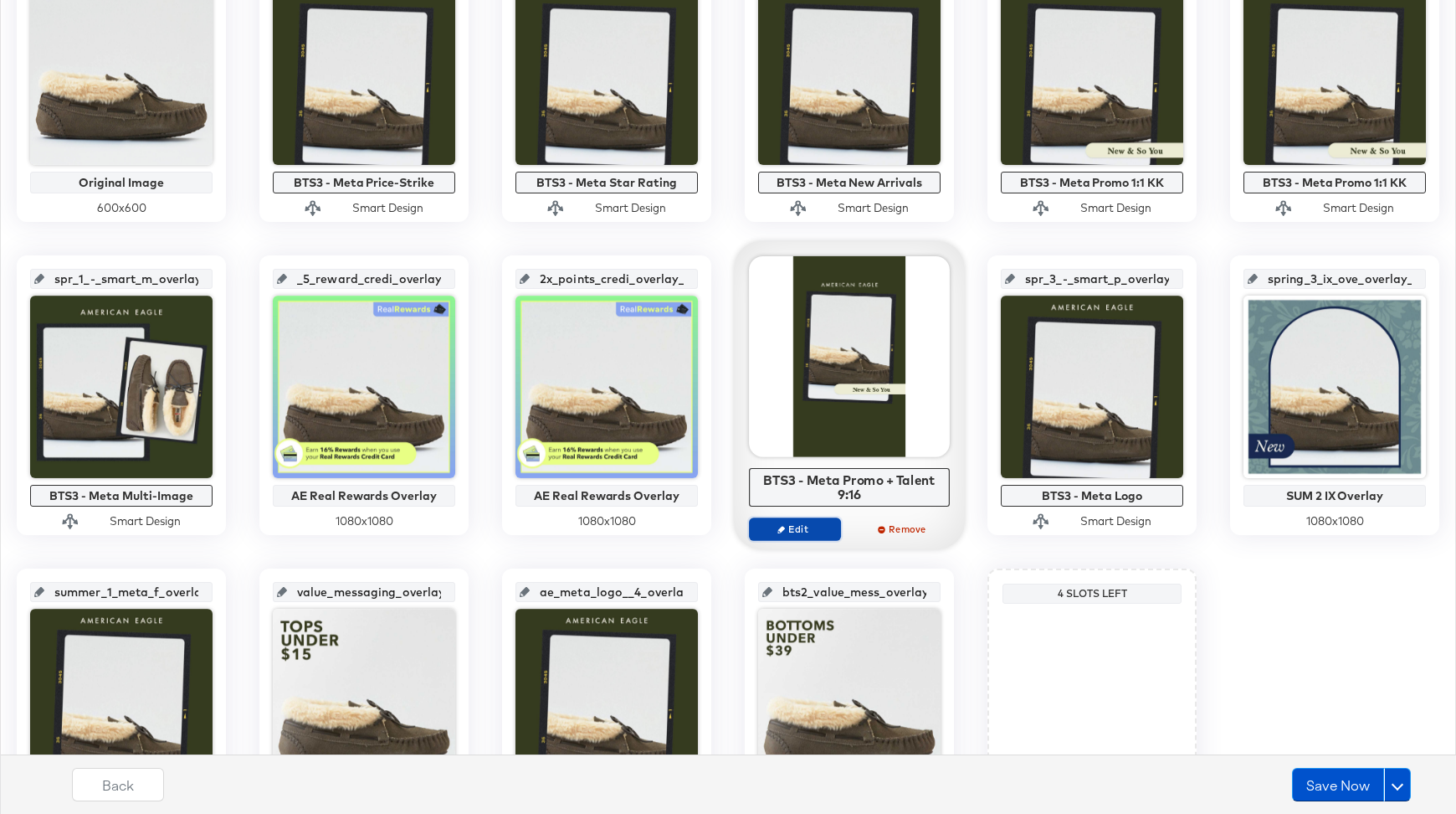
click at [788, 524] on span "Edit" at bounding box center [794, 529] width 77 height 13
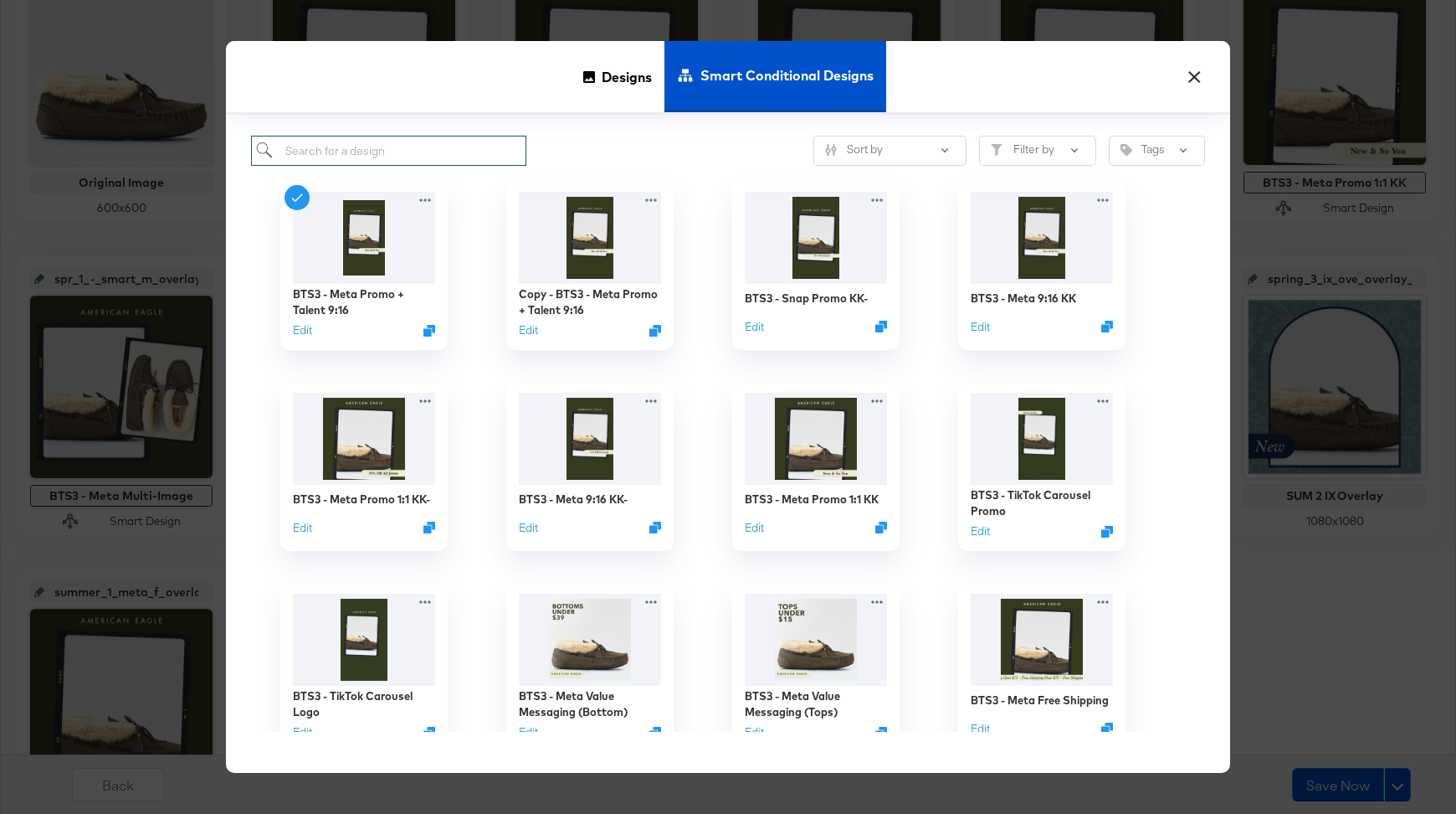
click at [314, 148] on input "search" at bounding box center [388, 150] width 275 height 31
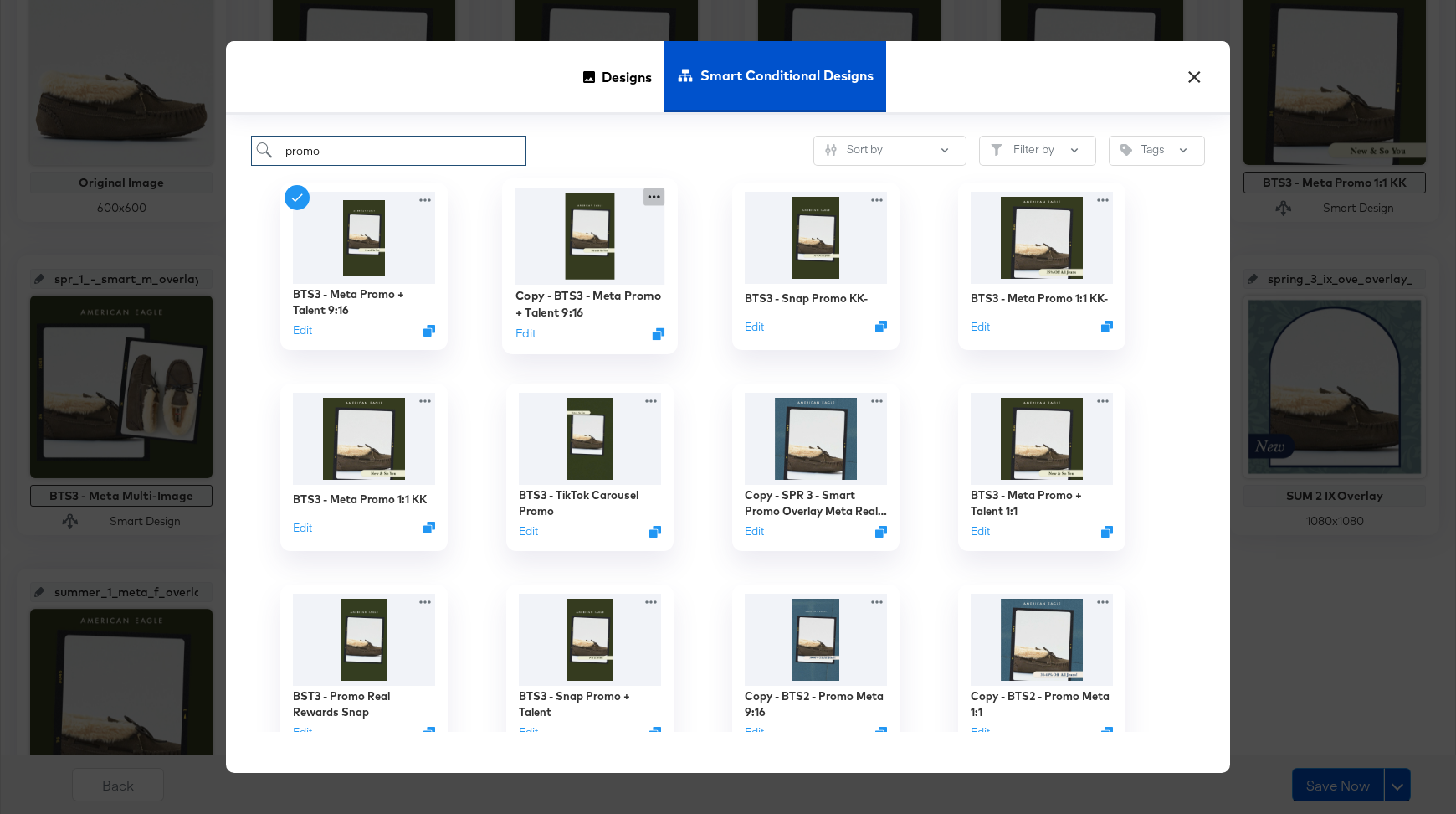
click at [651, 195] on icon at bounding box center [654, 197] width 12 height 4
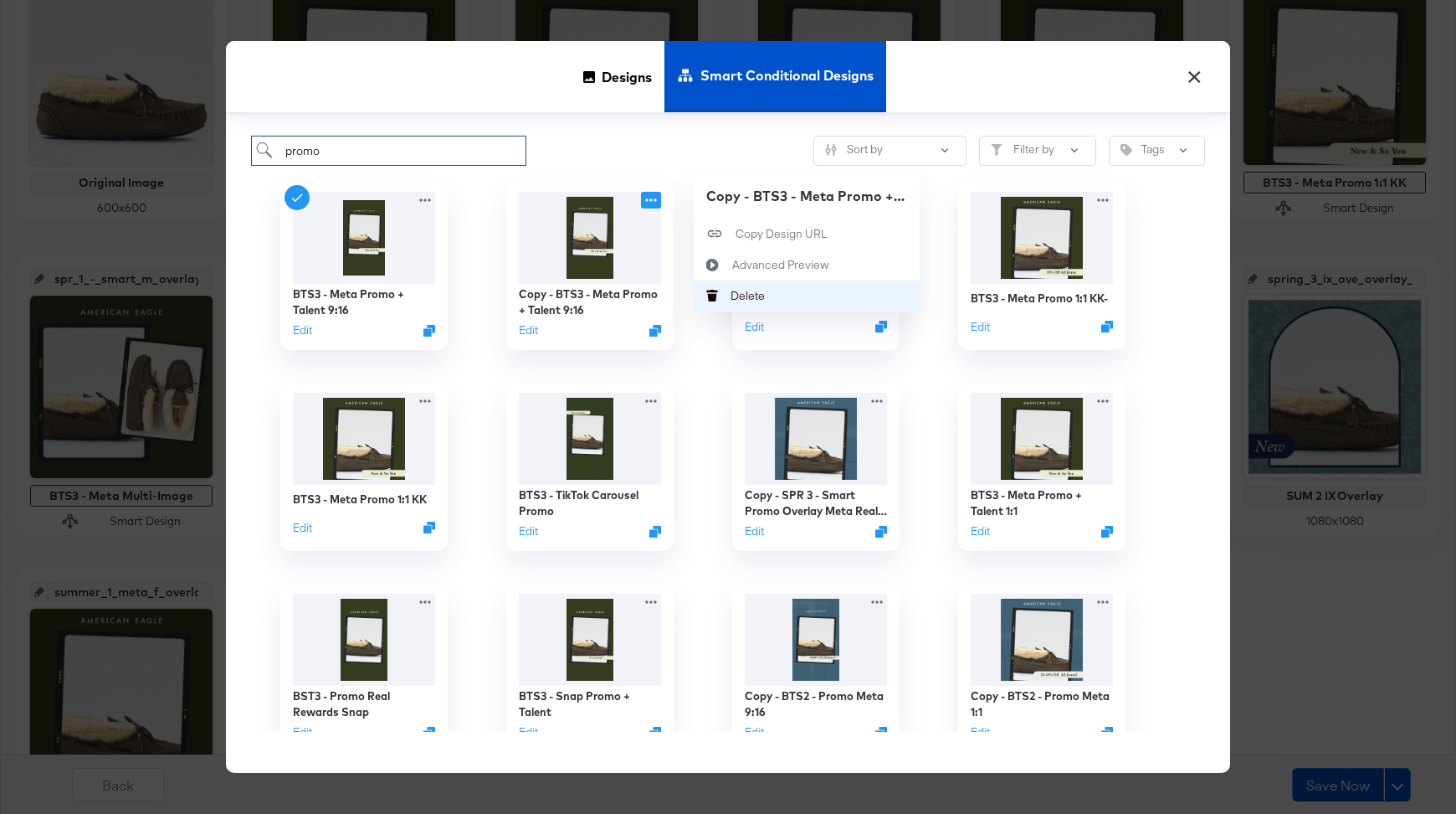
type input "promo"
click at [730, 297] on div "Delete Delete" at bounding box center [730, 297] width 0 height 0
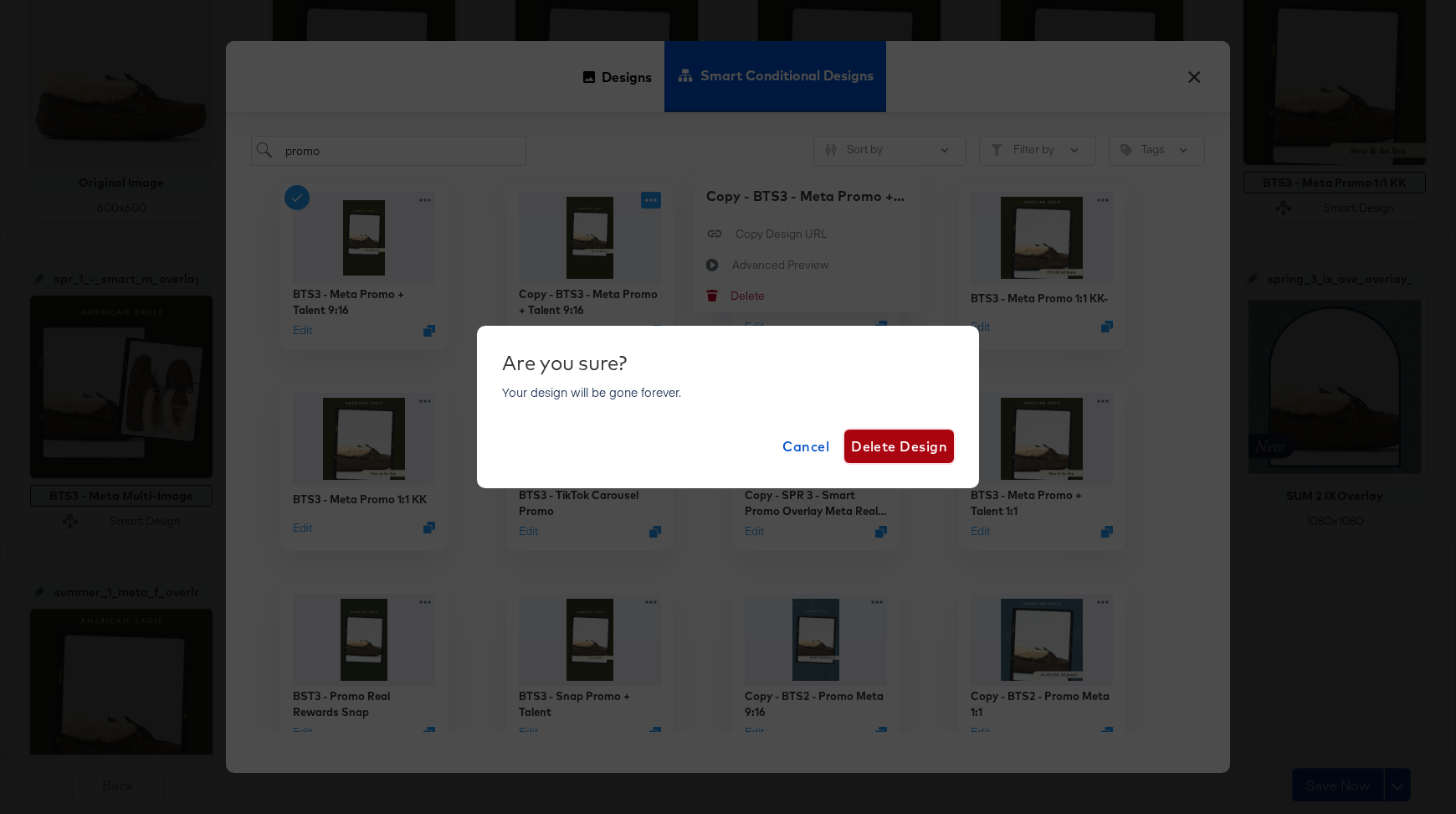
click at [862, 457] on span "Delete Design" at bounding box center [900, 446] width 96 height 23
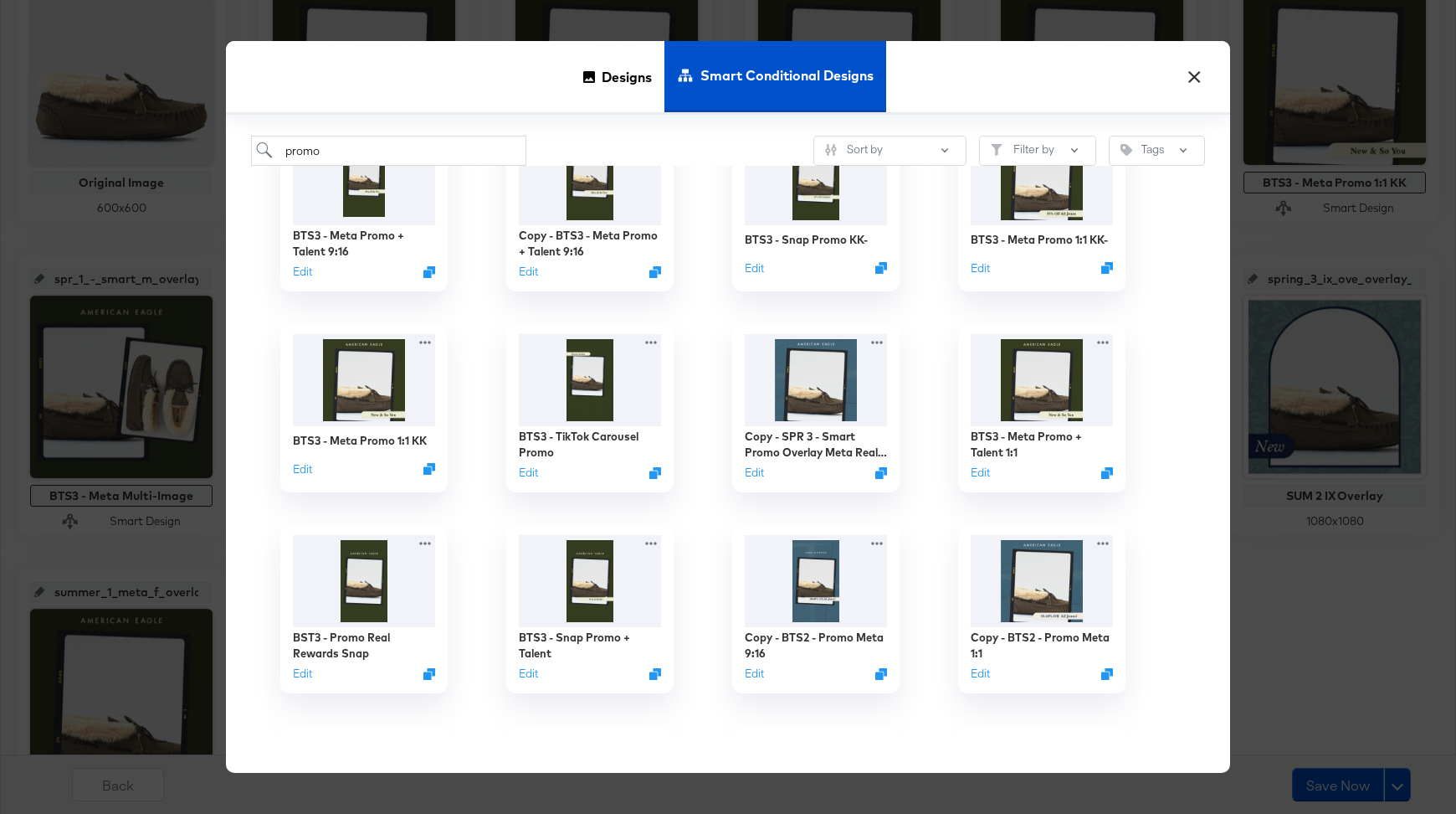
scroll to position [0, 0]
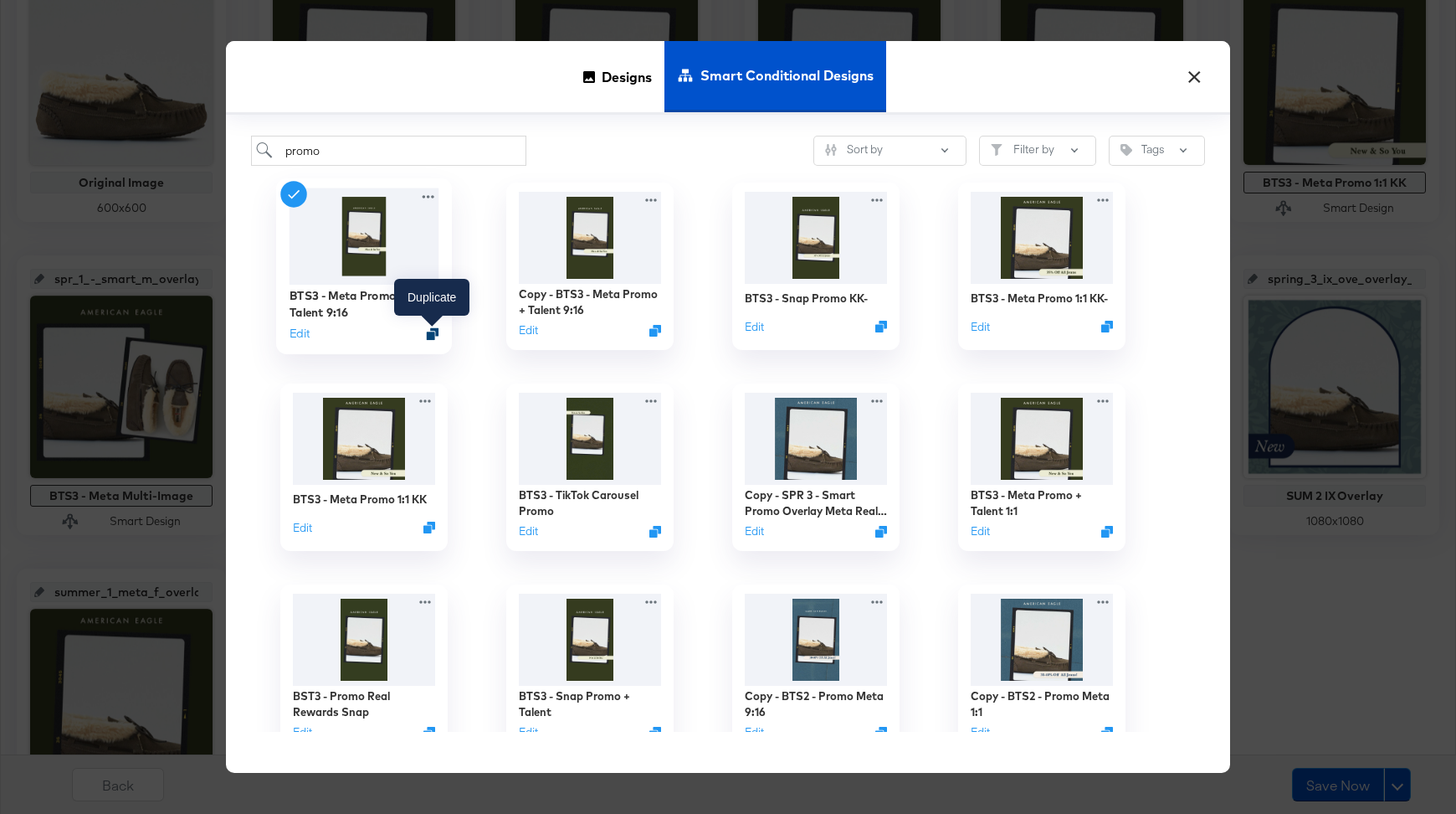
click at [434, 332] on icon "Duplicate" at bounding box center [434, 334] width 13 height 13
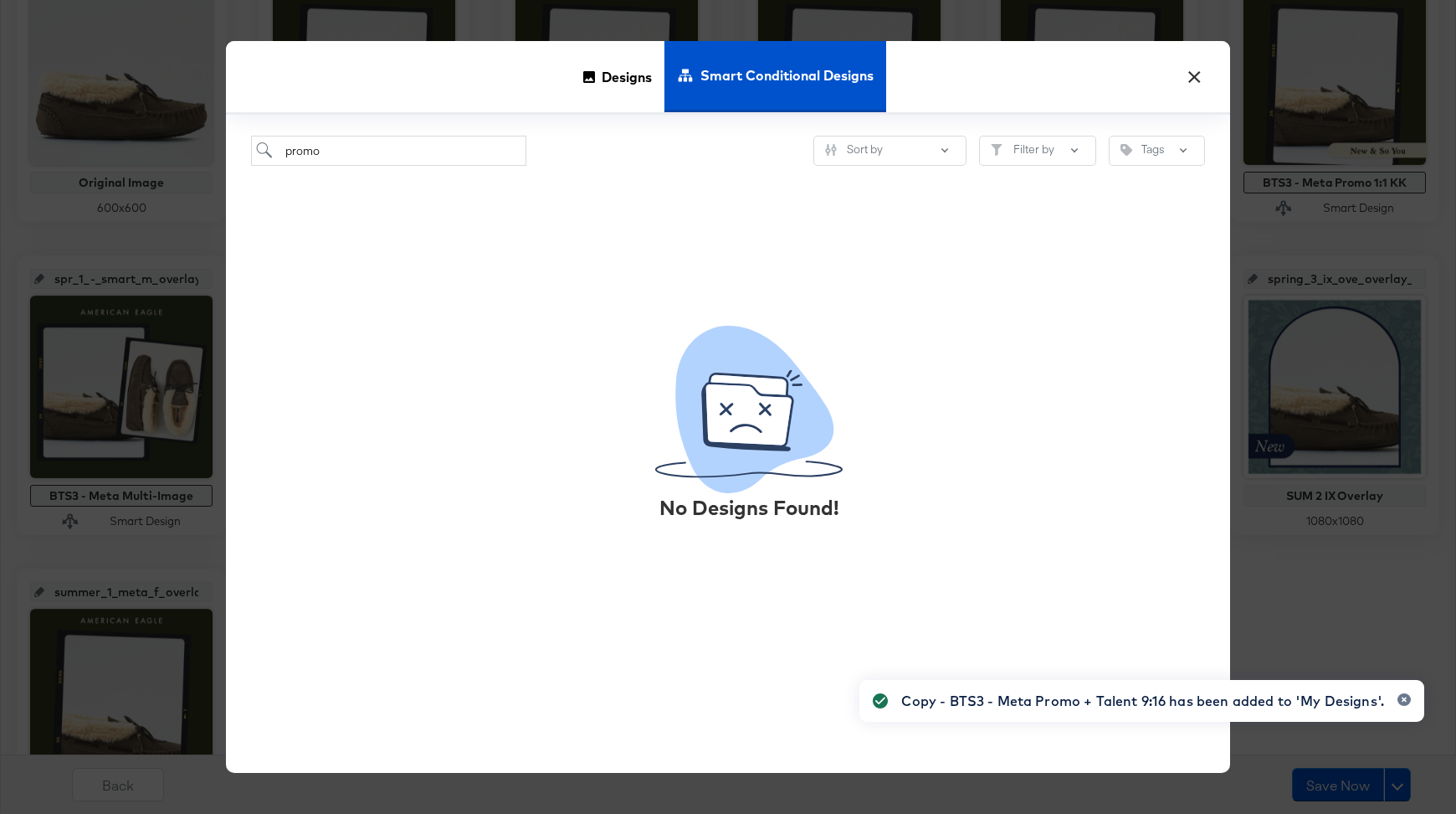
click at [1197, 72] on button "×" at bounding box center [1195, 72] width 31 height 31
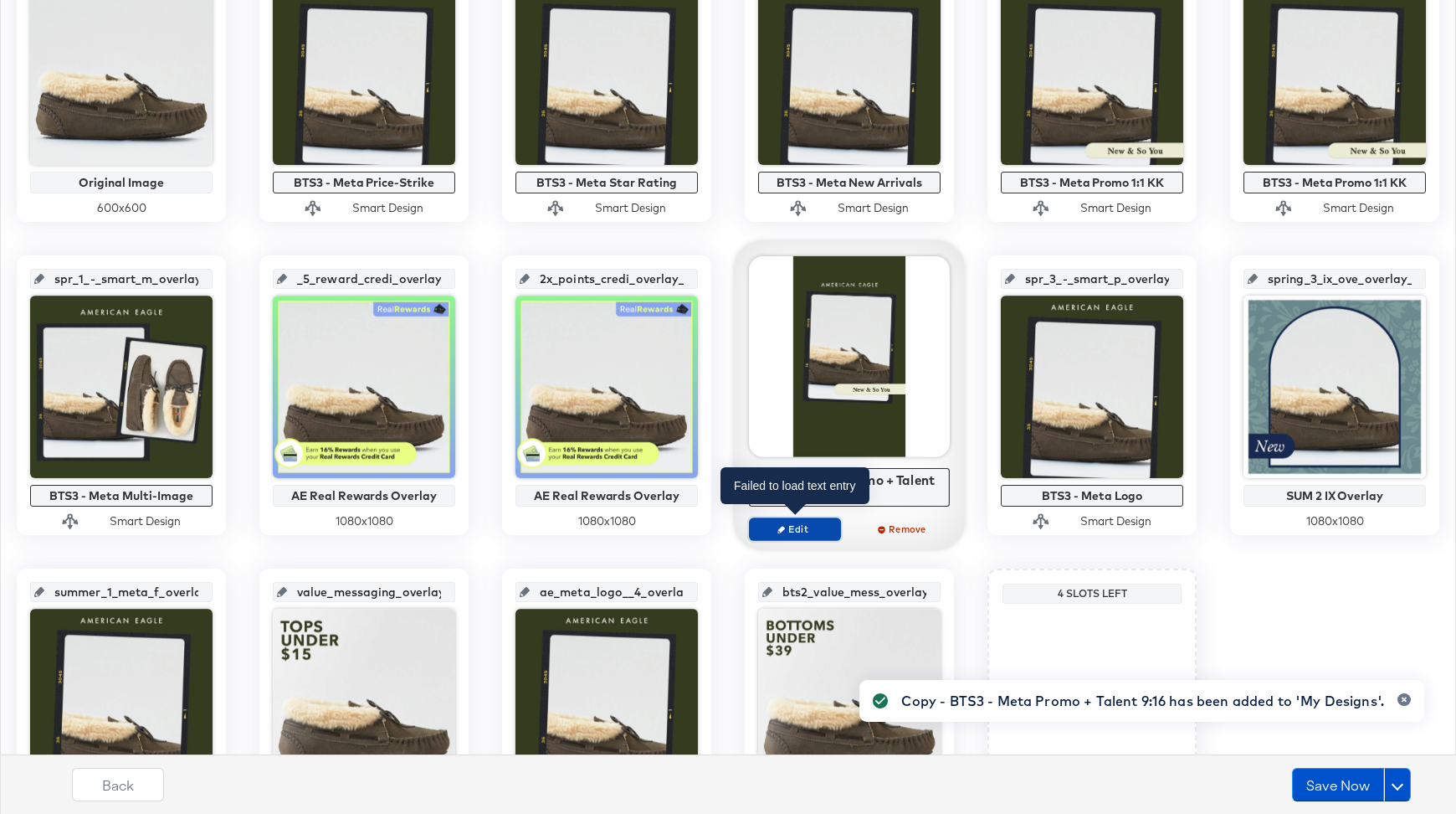
click at [801, 525] on span "Edit" at bounding box center [794, 529] width 77 height 13
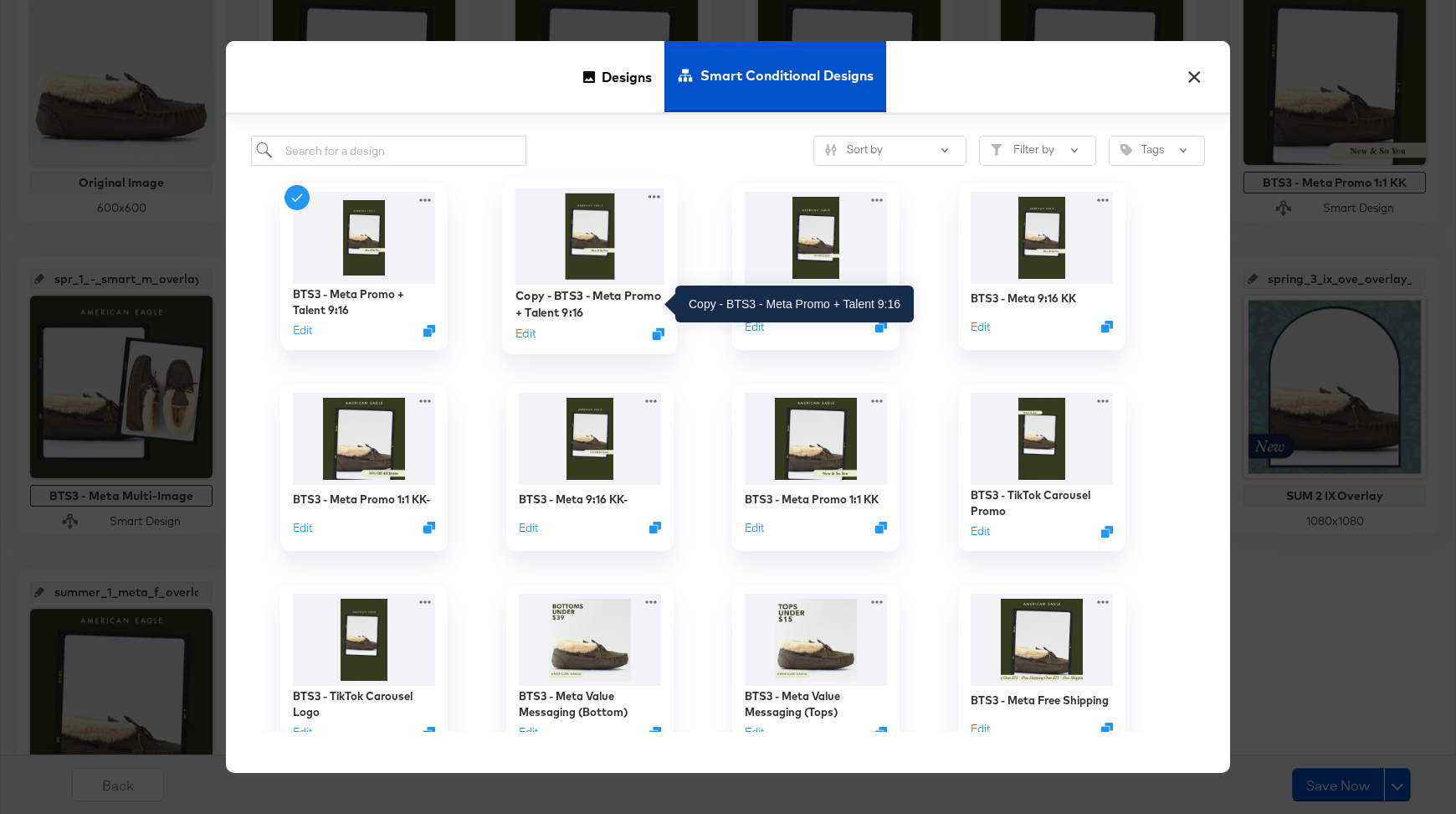
click at [570, 307] on div "Copy - BTS3 - Meta Promo + Talent 9:16" at bounding box center [590, 303] width 150 height 32
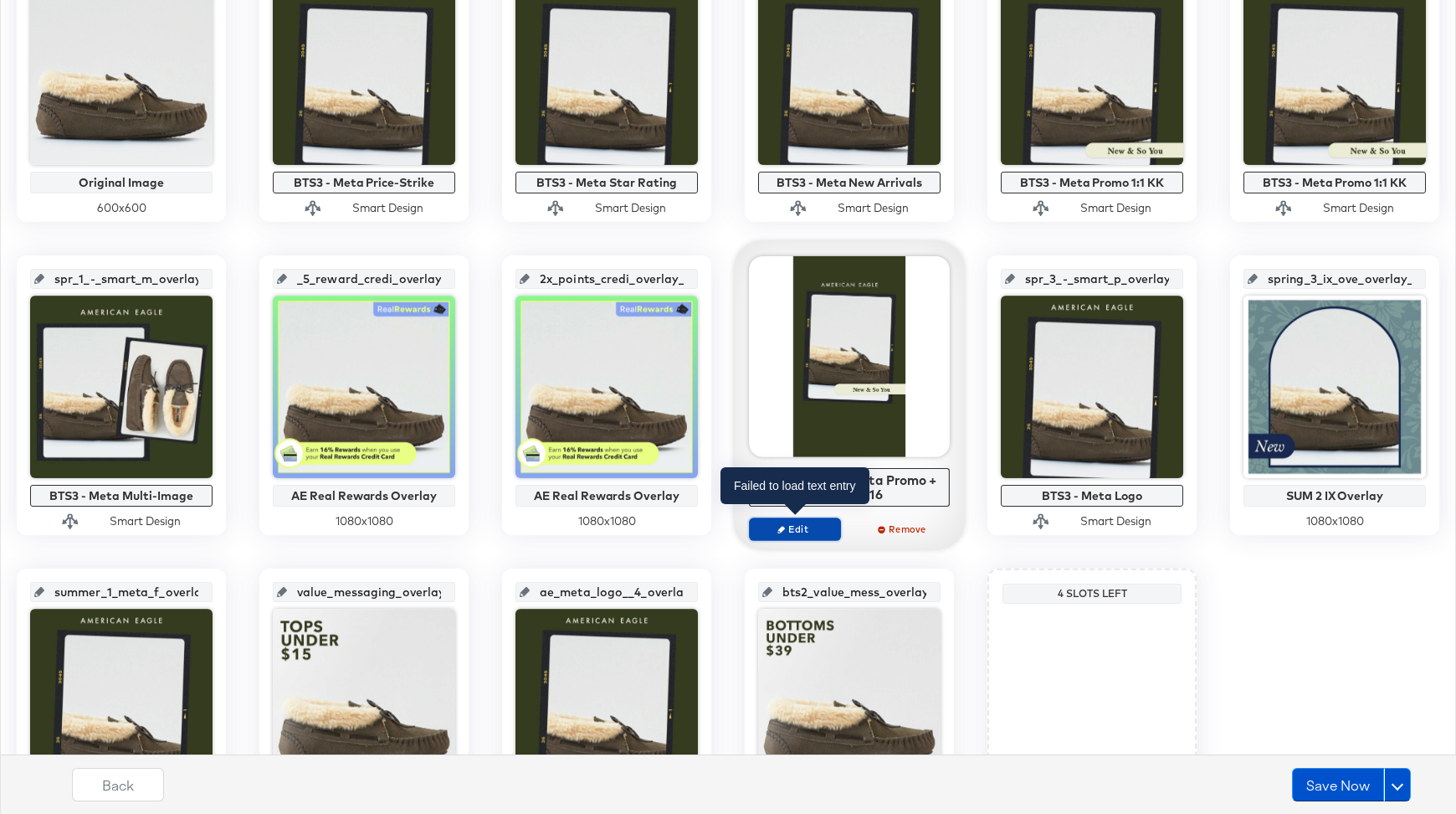
click at [802, 530] on span "Edit" at bounding box center [794, 529] width 77 height 13
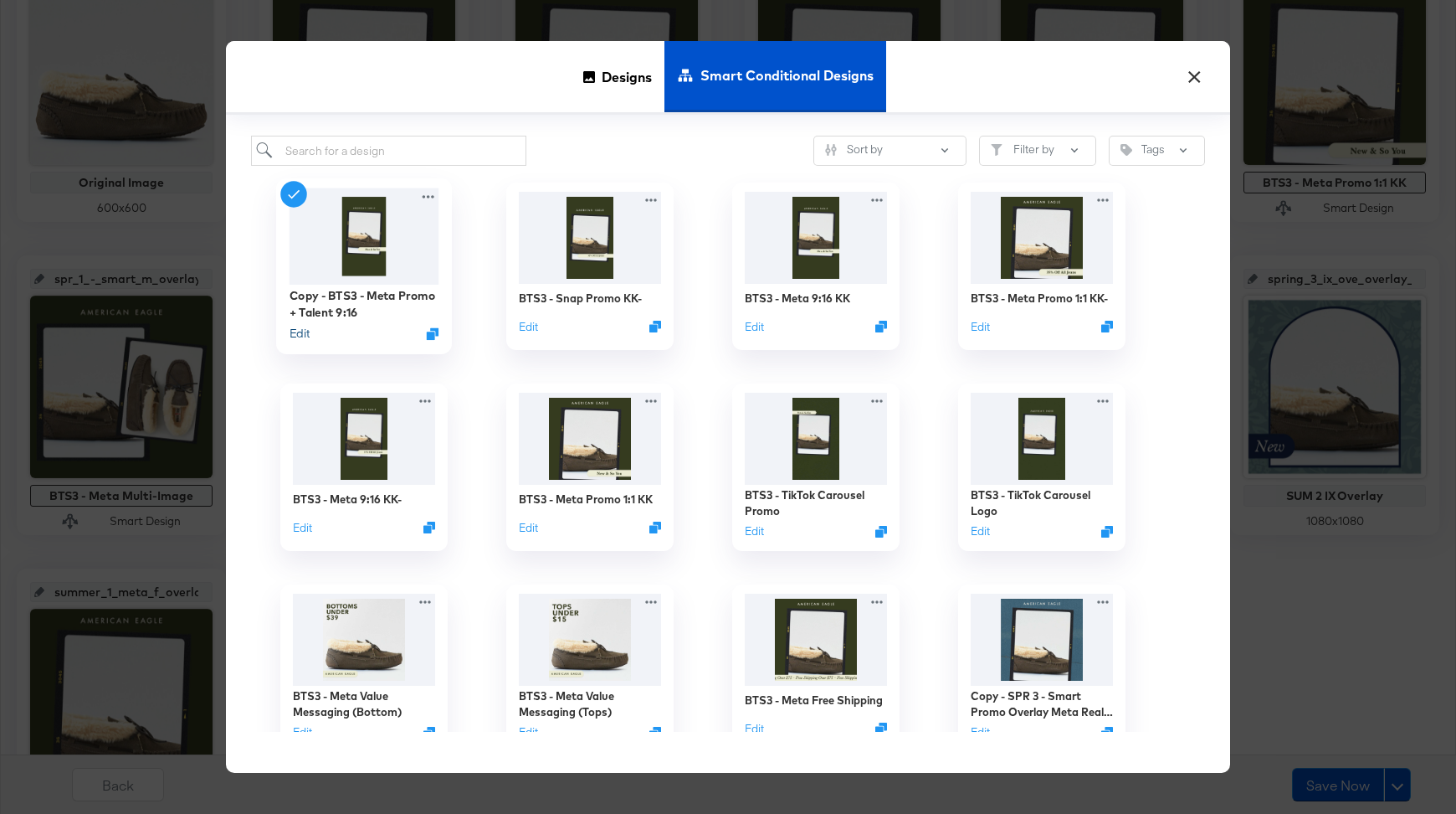
click at [298, 327] on button "Edit" at bounding box center [299, 333] width 20 height 16
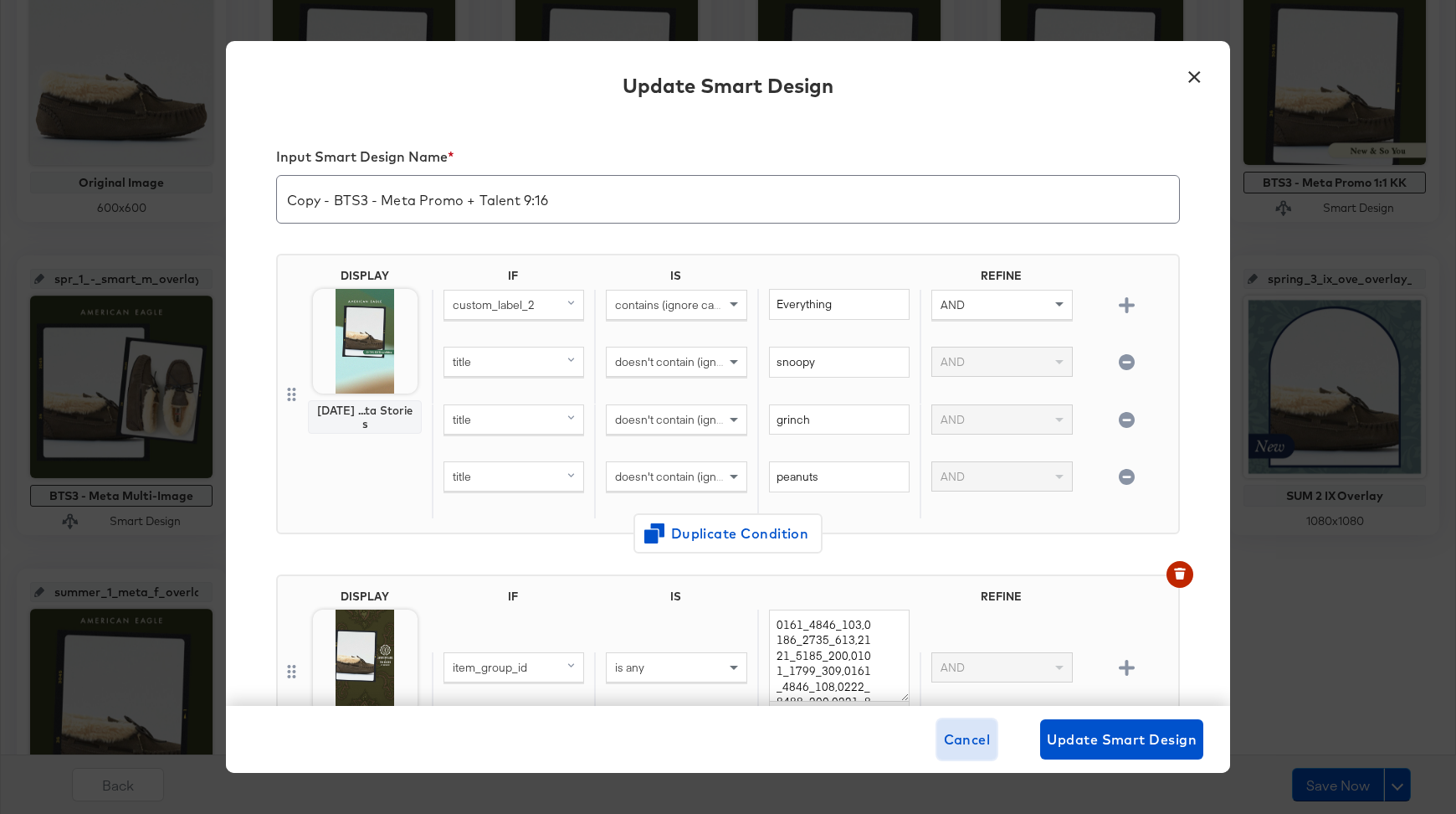
click at [972, 740] on span "Cancel" at bounding box center [968, 739] width 47 height 23
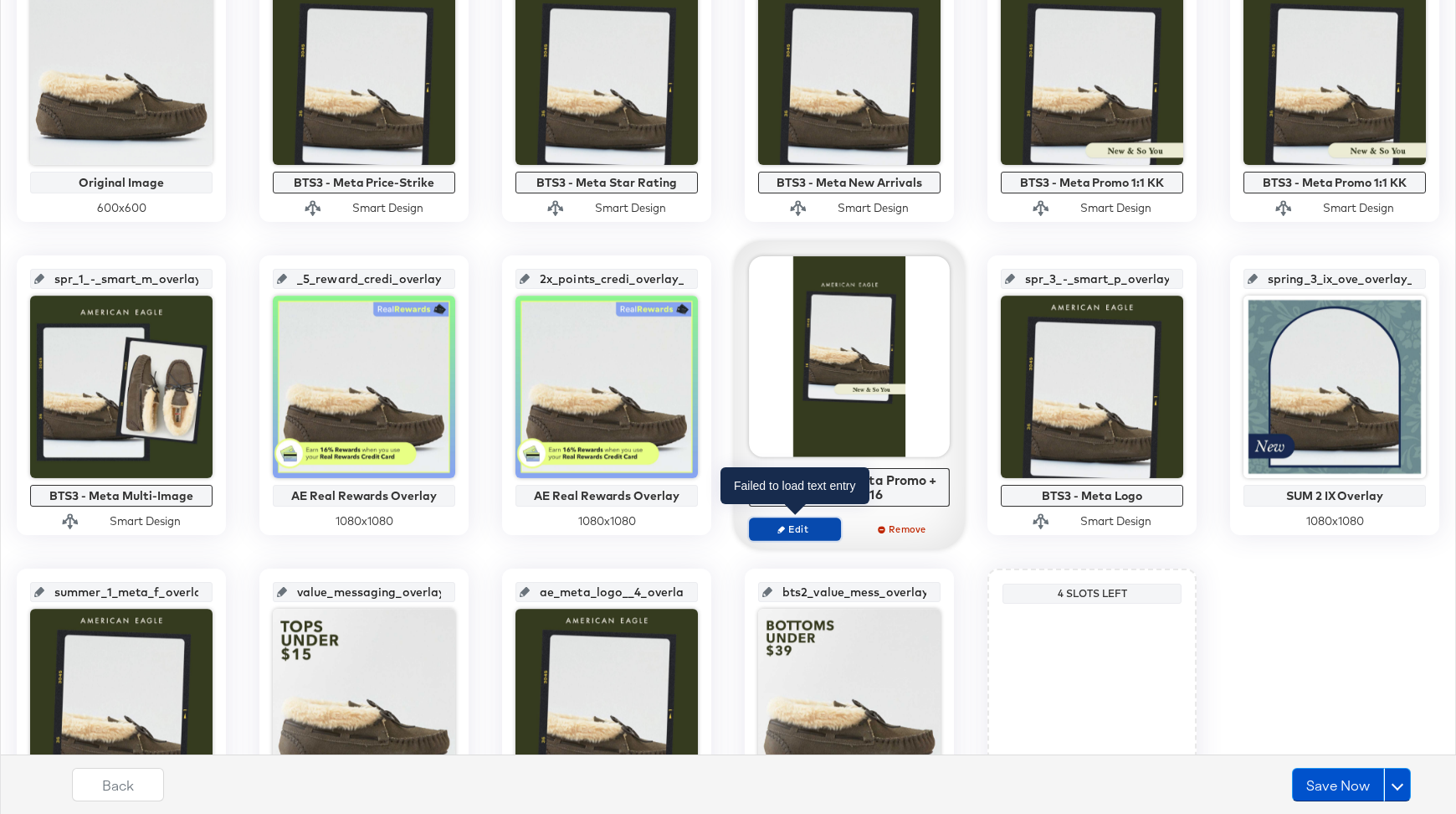
click at [801, 523] on span "Edit" at bounding box center [794, 529] width 77 height 13
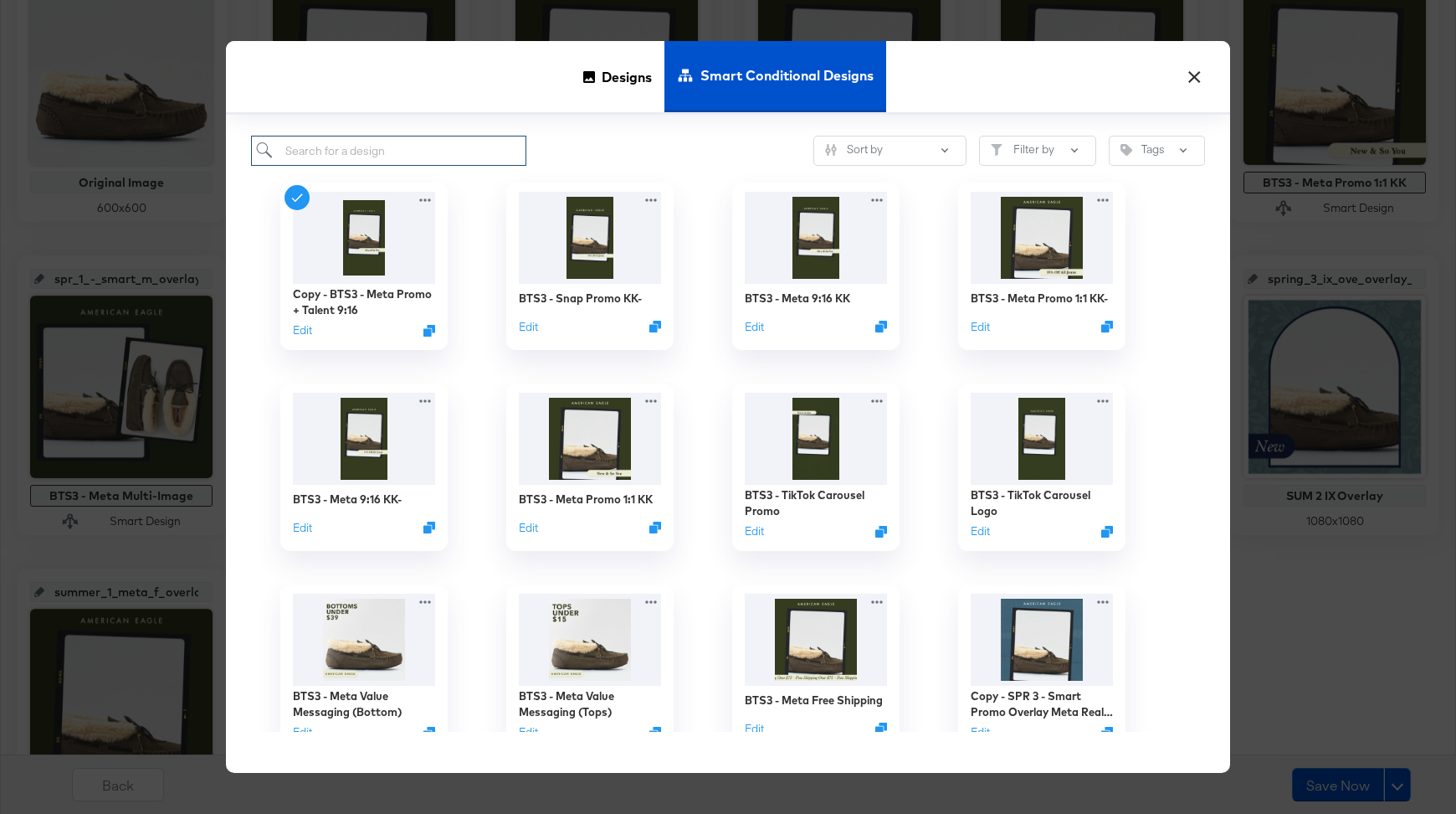
click at [440, 143] on input "search" at bounding box center [388, 150] width 275 height 31
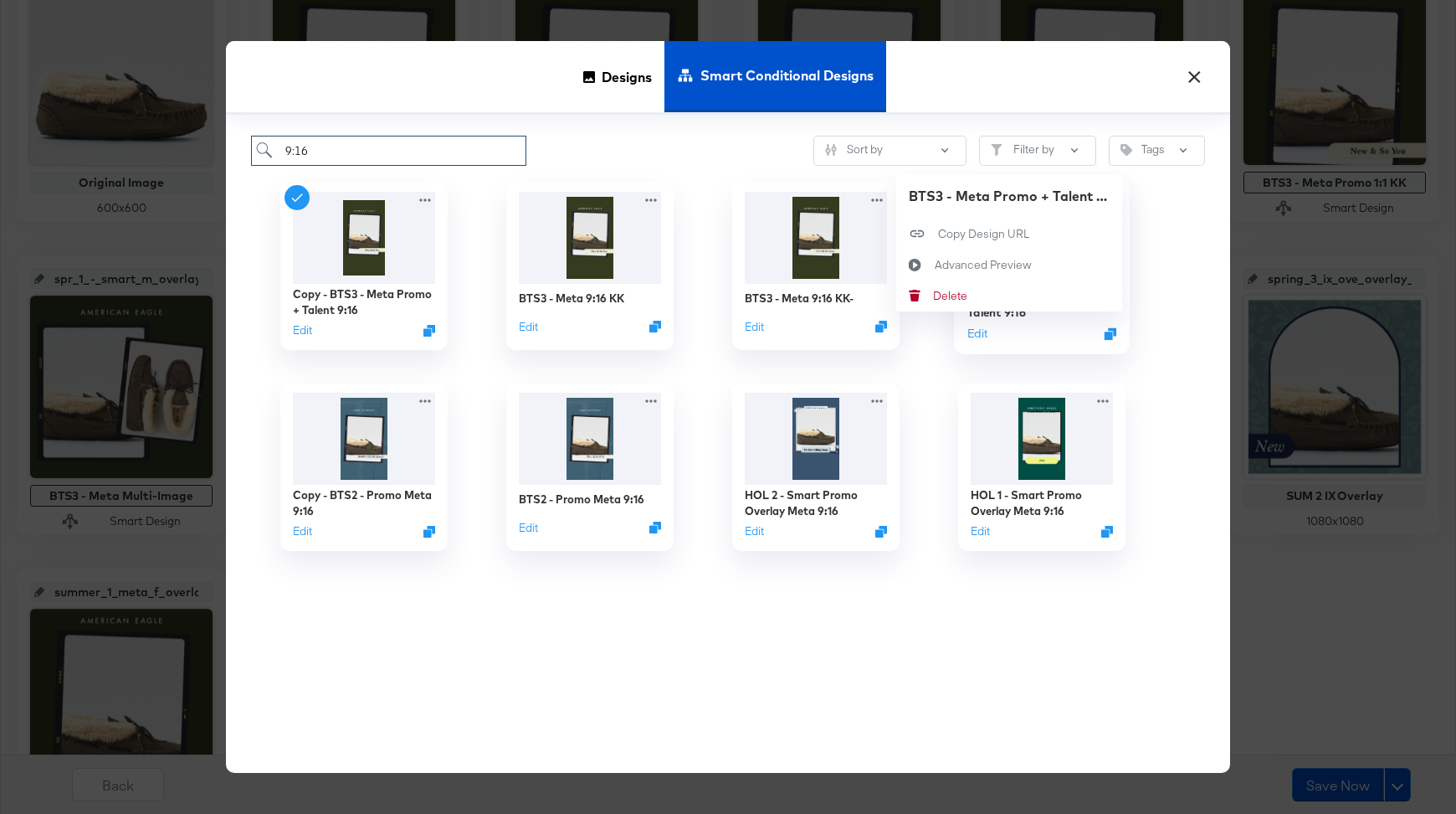
click at [1105, 193] on div "BTS3 - Meta Promo + Talent 9:16 Edit BTS3 - Meta Promo + Talent 9:16 Copy Desig…" at bounding box center [1043, 266] width 226 height 201
type input "9:16"
click at [1010, 298] on button "Delete Delete" at bounding box center [1009, 296] width 226 height 31
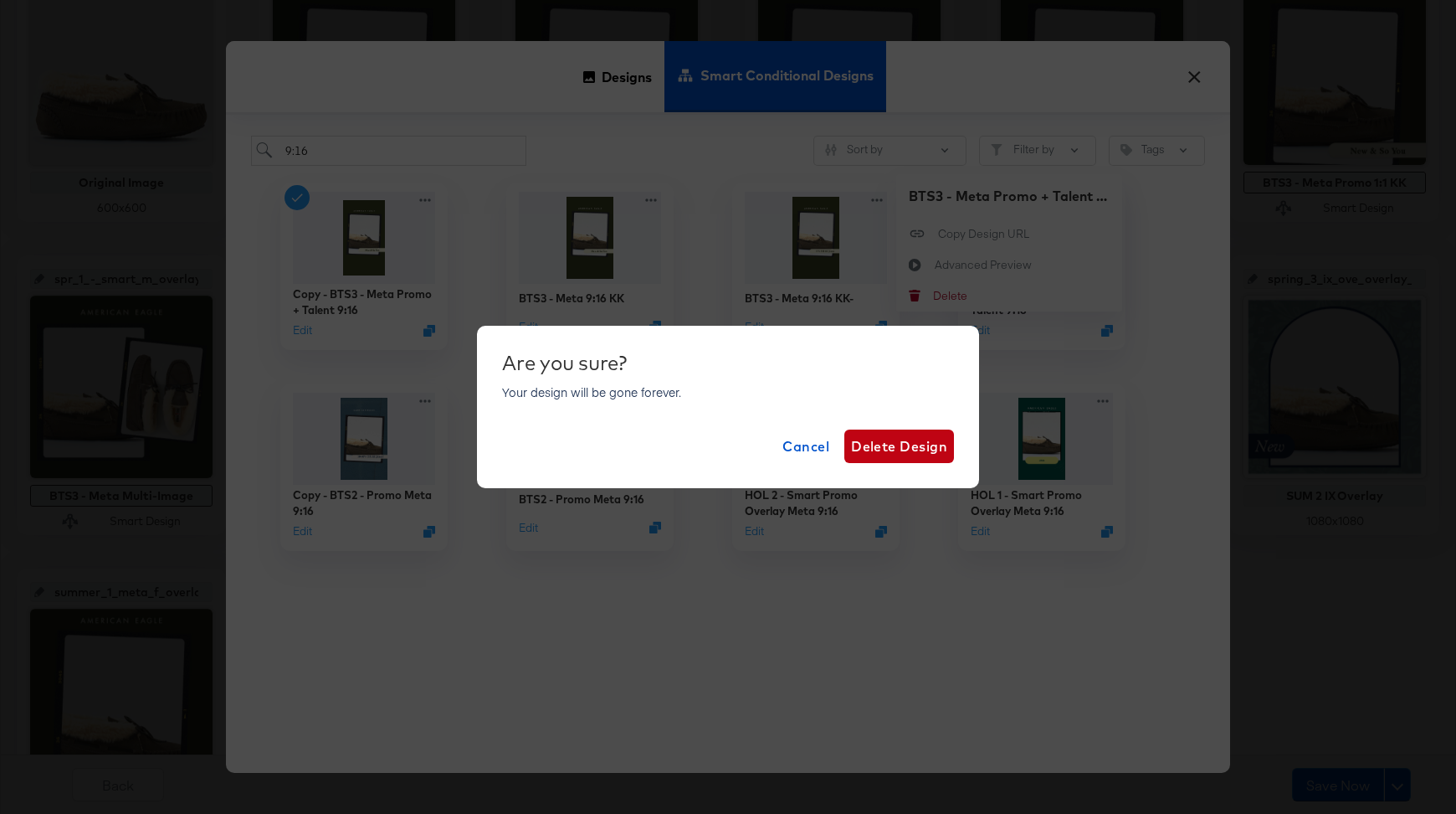
click at [877, 464] on div "Are you sure? Your design will be gone forever. Cancel Delete Design" at bounding box center [728, 407] width 502 height 163
click at [883, 453] on span "Delete Design" at bounding box center [900, 446] width 96 height 23
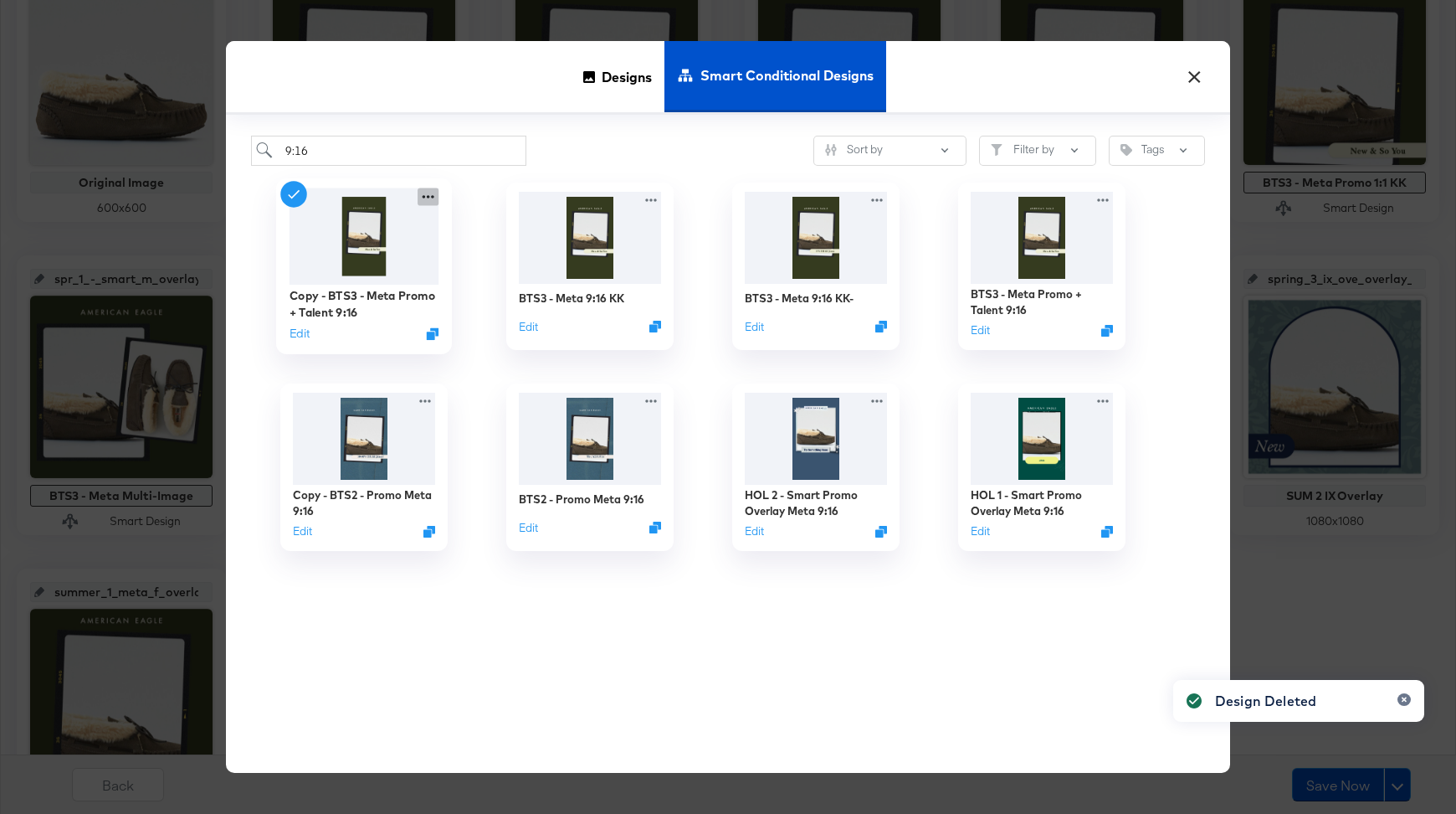
click at [422, 196] on icon at bounding box center [428, 197] width 21 height 18
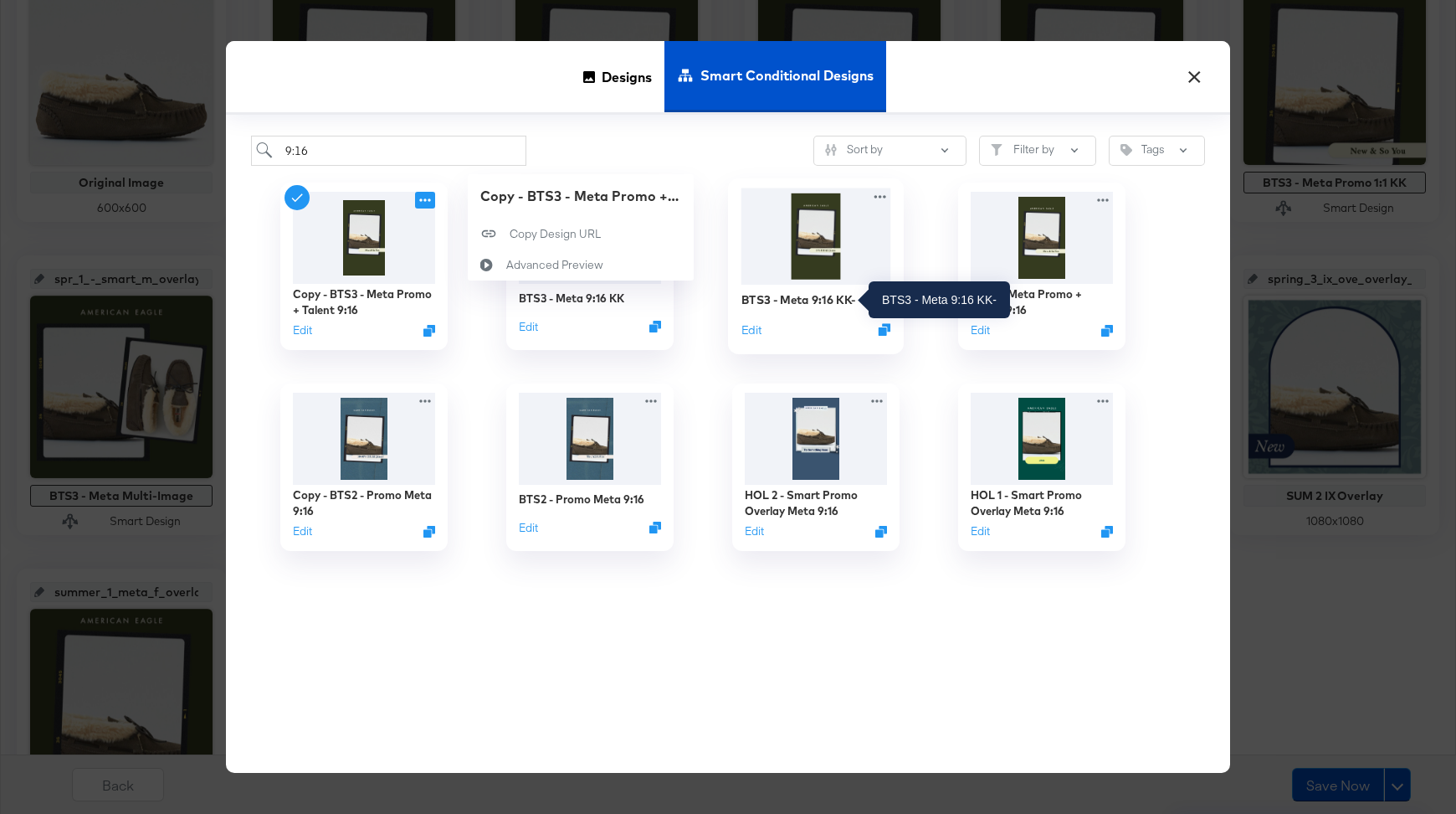
click at [774, 302] on div "BTS3 - Meta 9:16 KK-" at bounding box center [799, 299] width 115 height 16
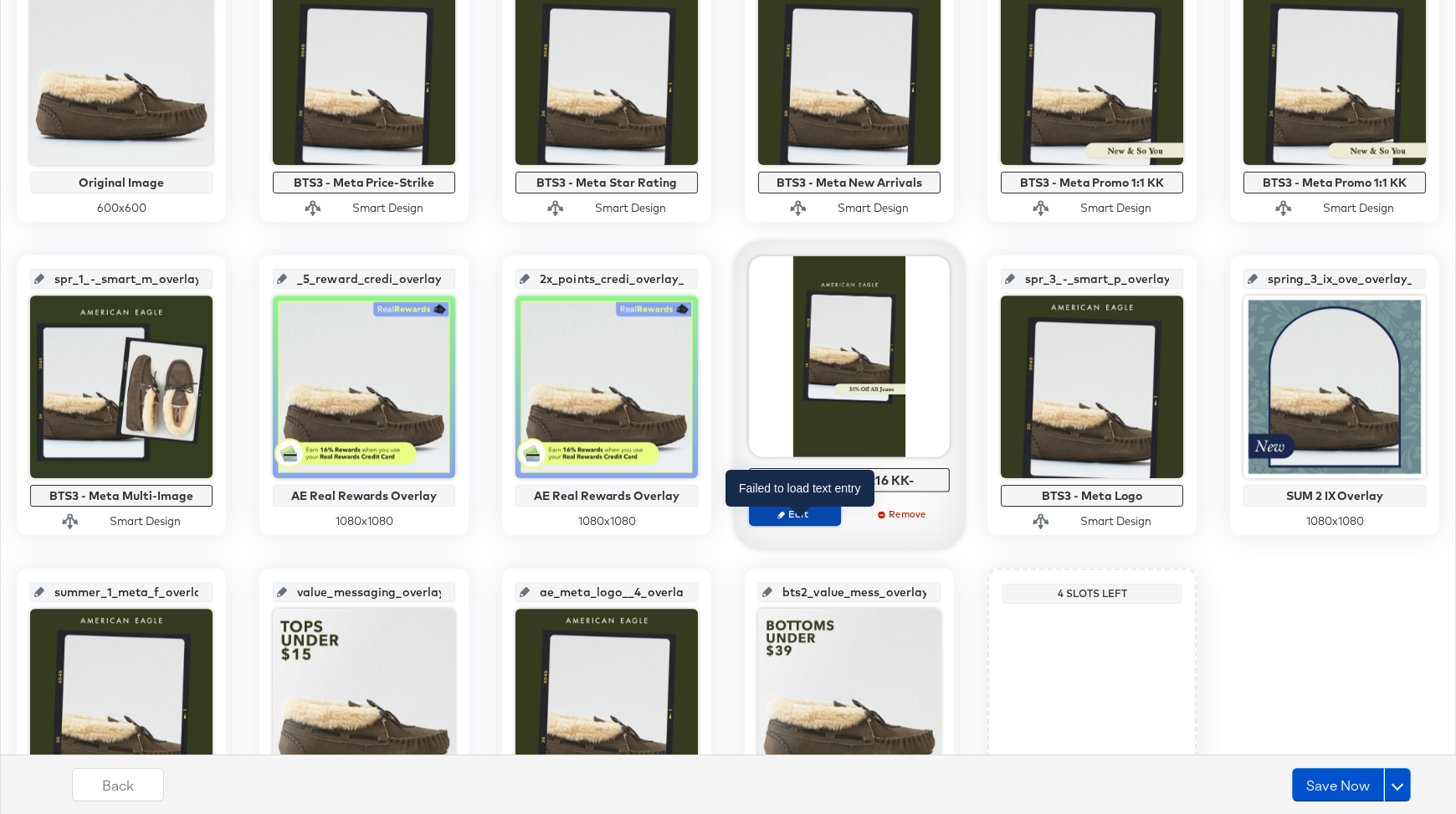
click at [800, 519] on button "Edit" at bounding box center [794, 514] width 92 height 23
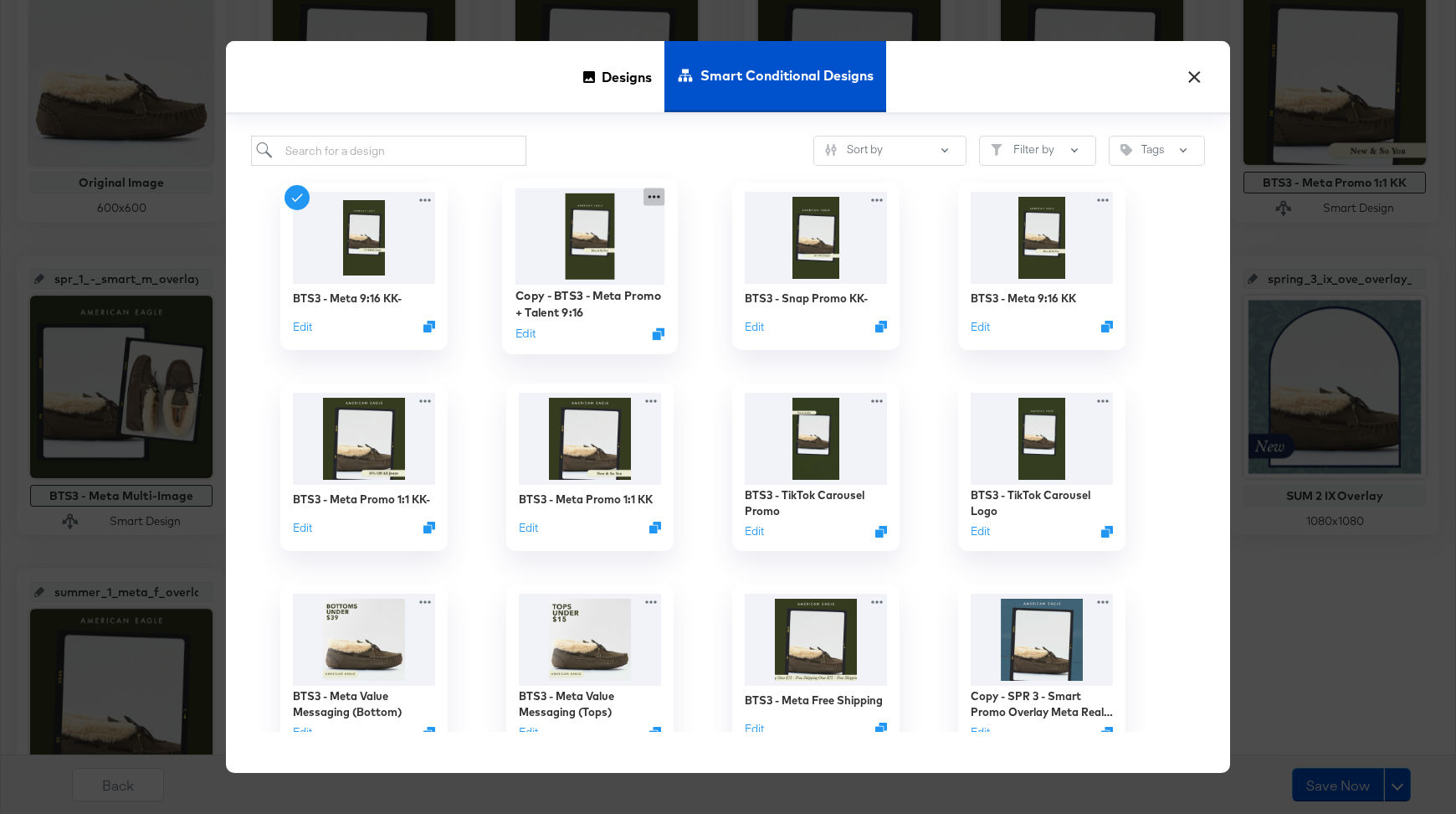
click at [659, 200] on icon at bounding box center [654, 197] width 21 height 18
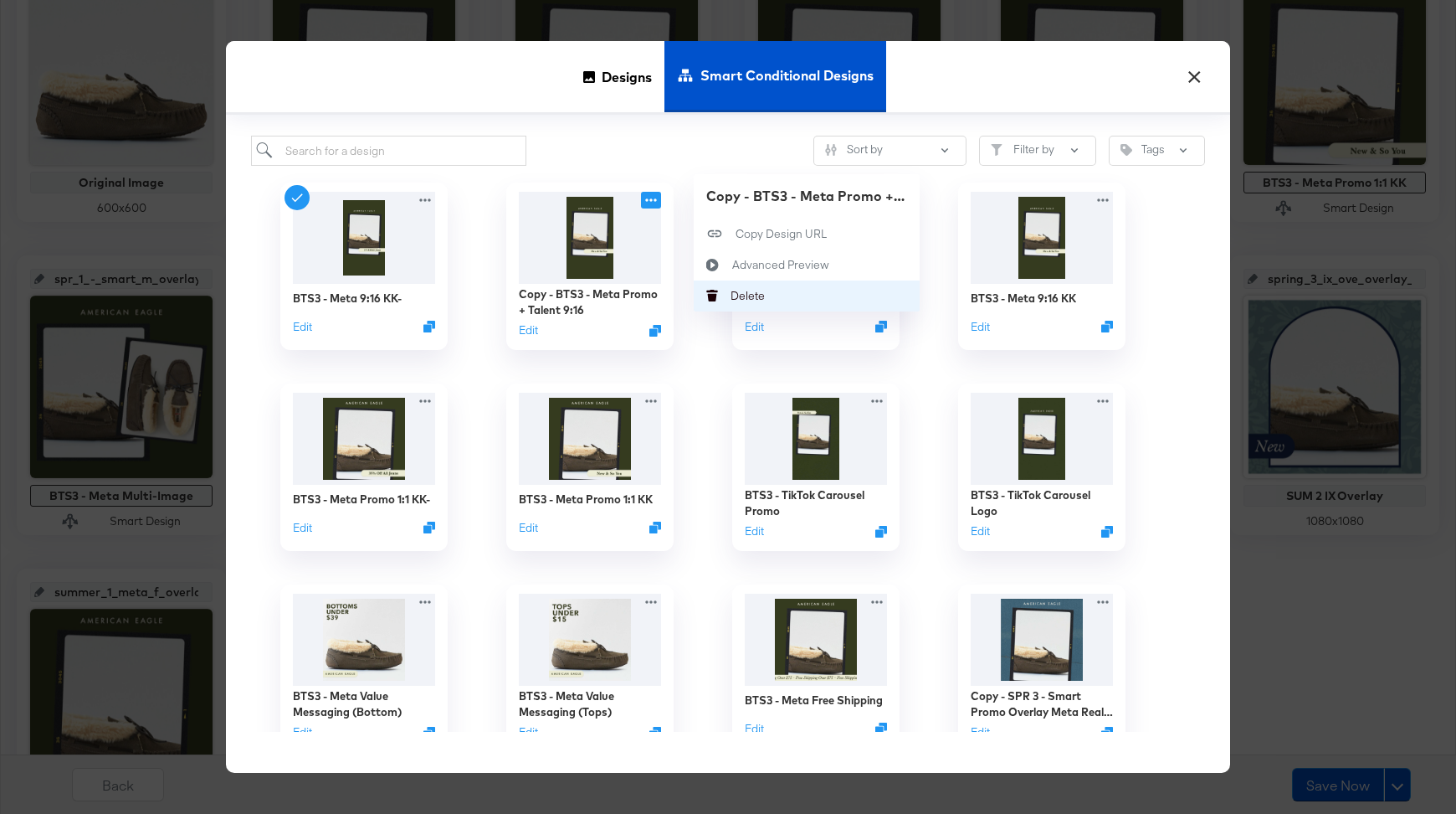
click at [730, 297] on div "Delete Delete" at bounding box center [730, 297] width 0 height 0
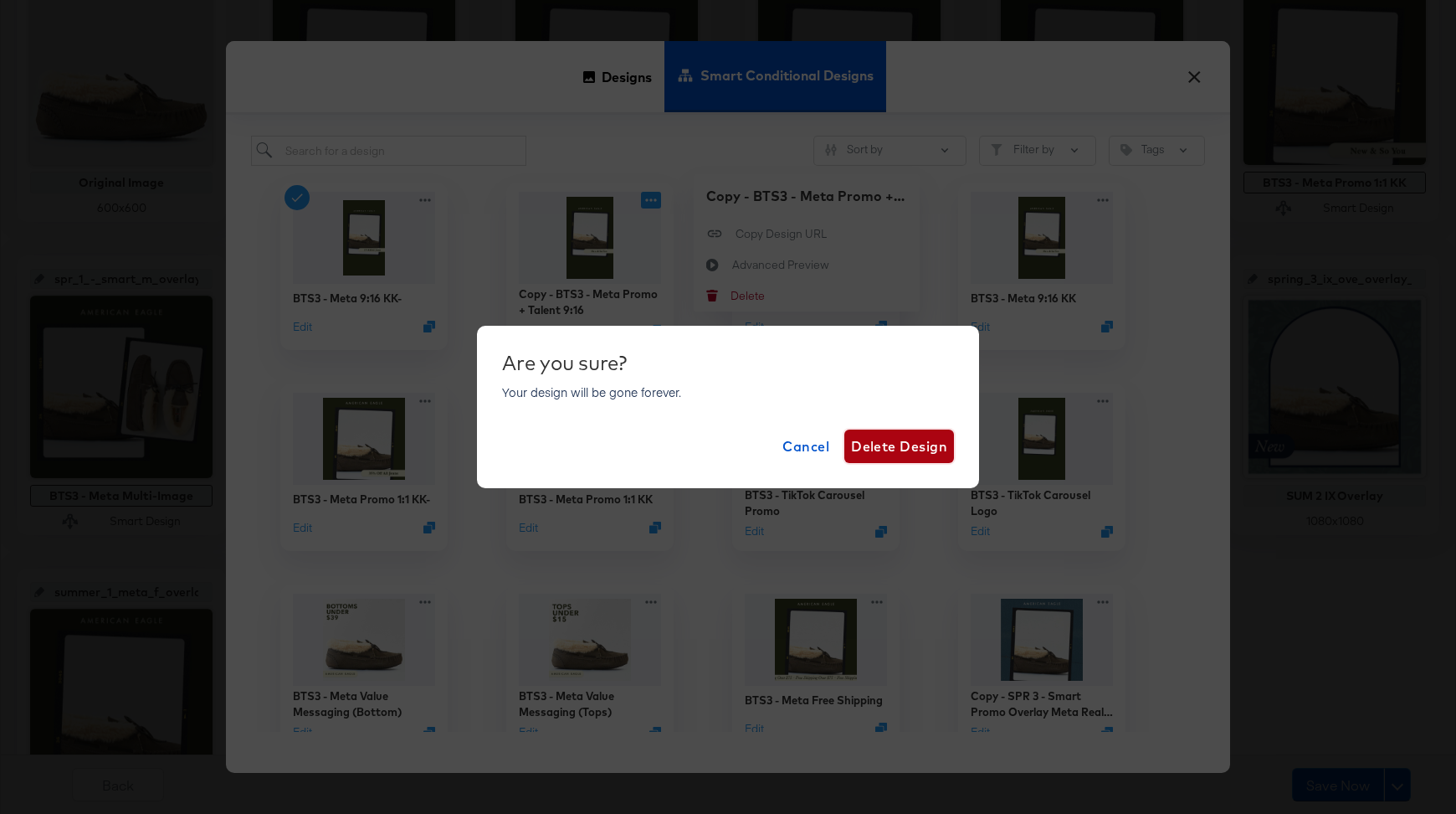
click at [883, 455] on span "Delete Design" at bounding box center [900, 446] width 96 height 23
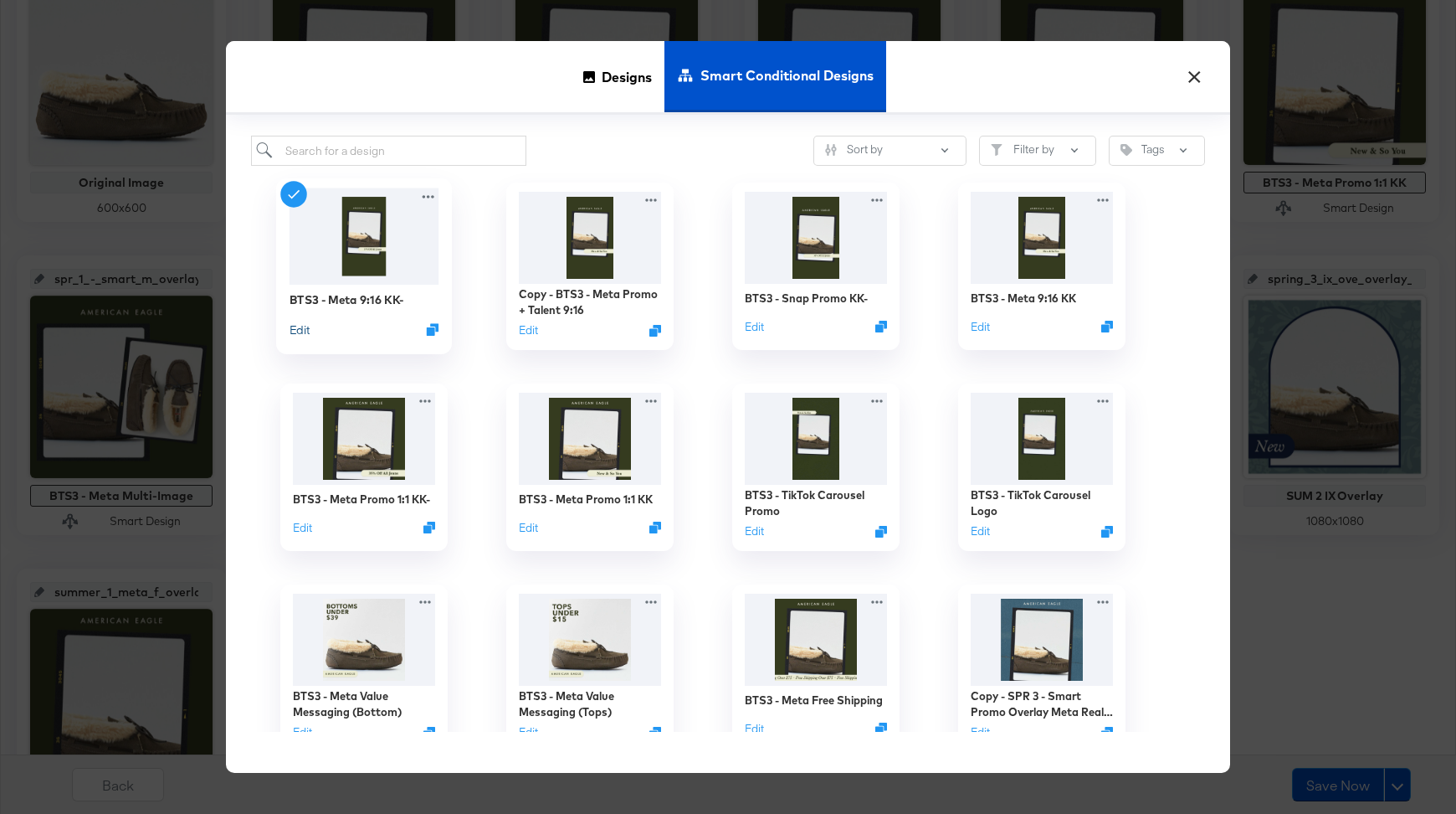
click at [298, 332] on button "Edit" at bounding box center [299, 329] width 20 height 16
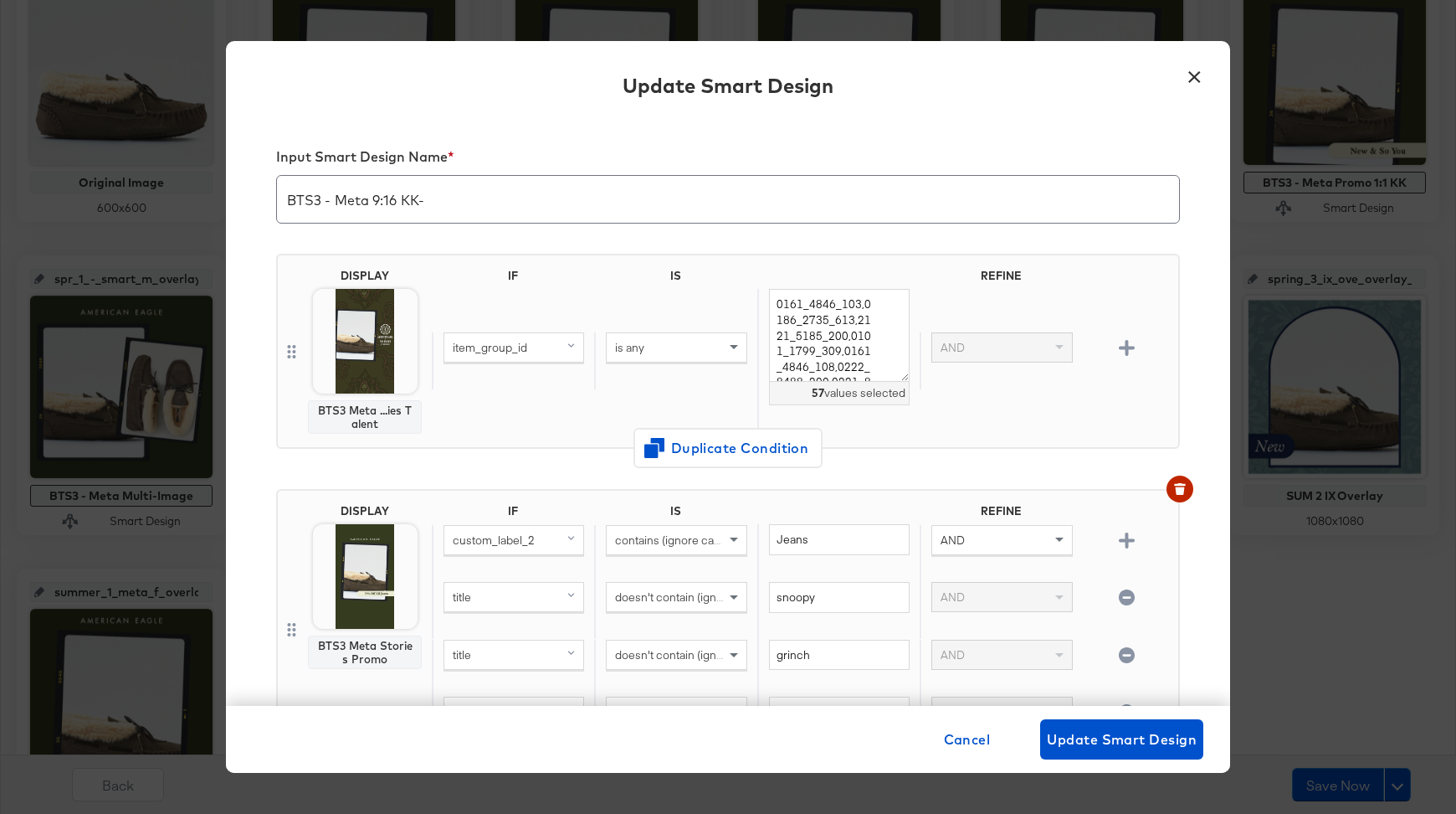
click at [1192, 81] on button "×" at bounding box center [1195, 72] width 31 height 31
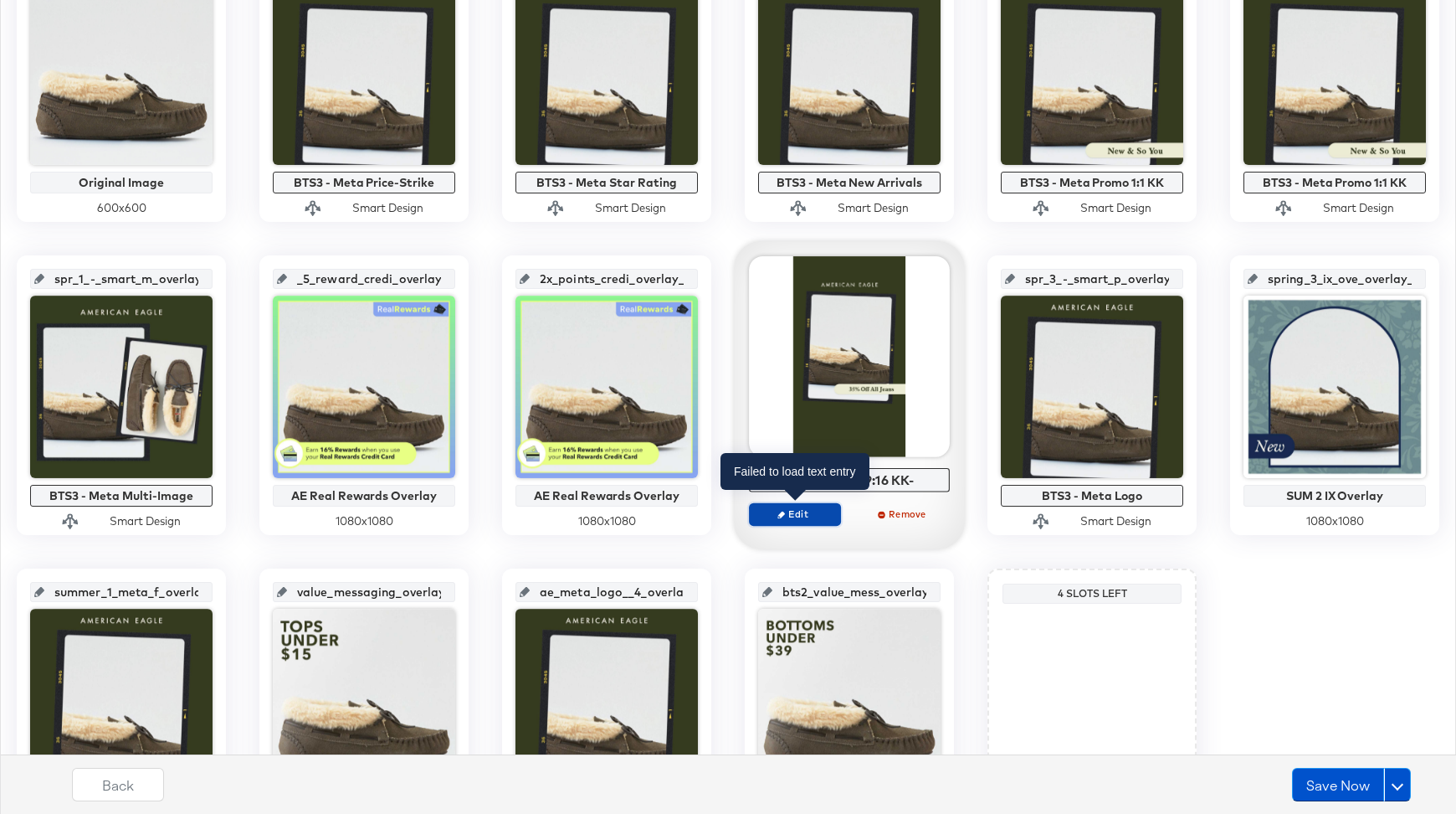
click at [806, 520] on button "Edit" at bounding box center [794, 514] width 92 height 23
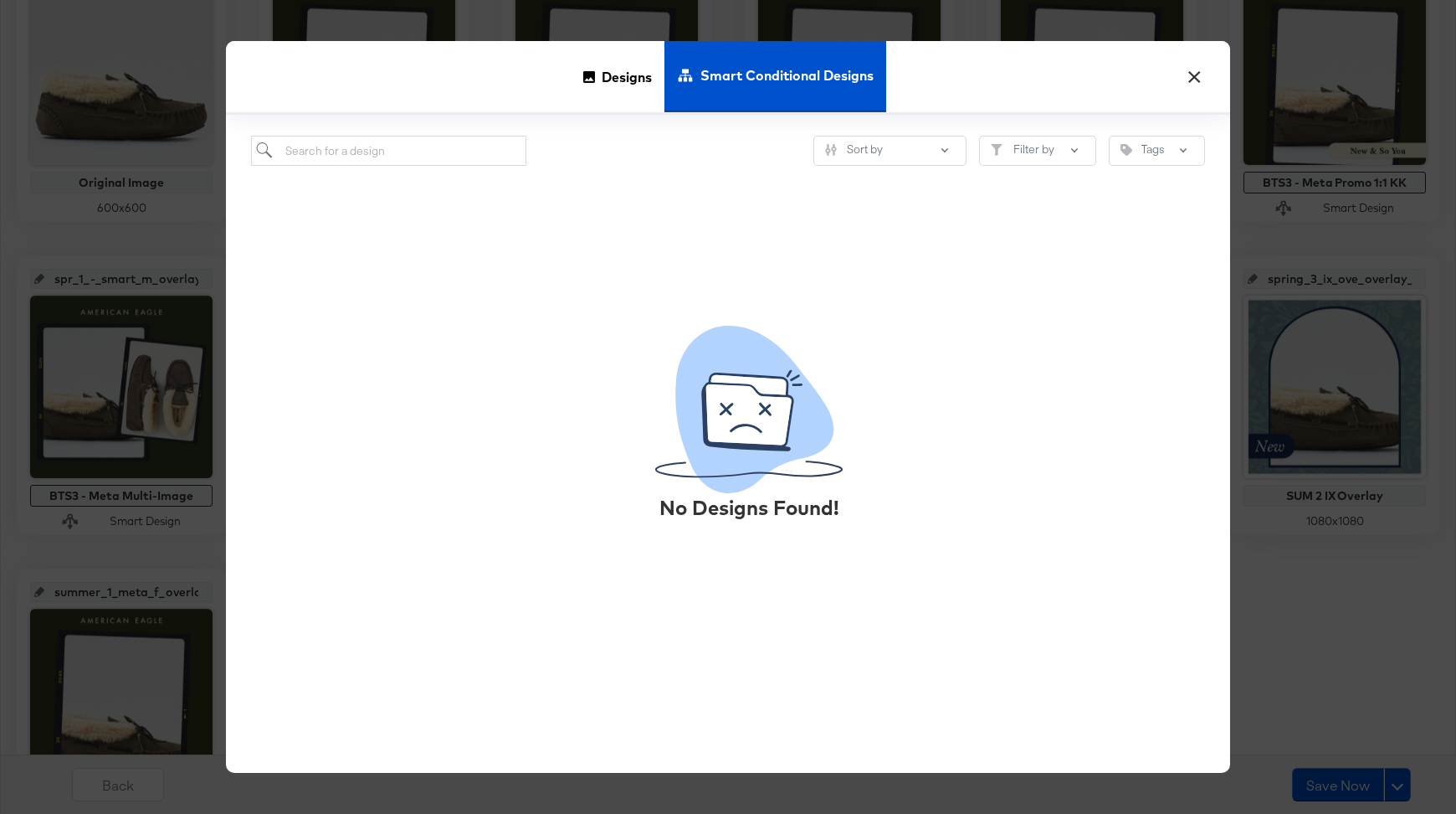
click at [1193, 79] on button "×" at bounding box center [1195, 72] width 31 height 31
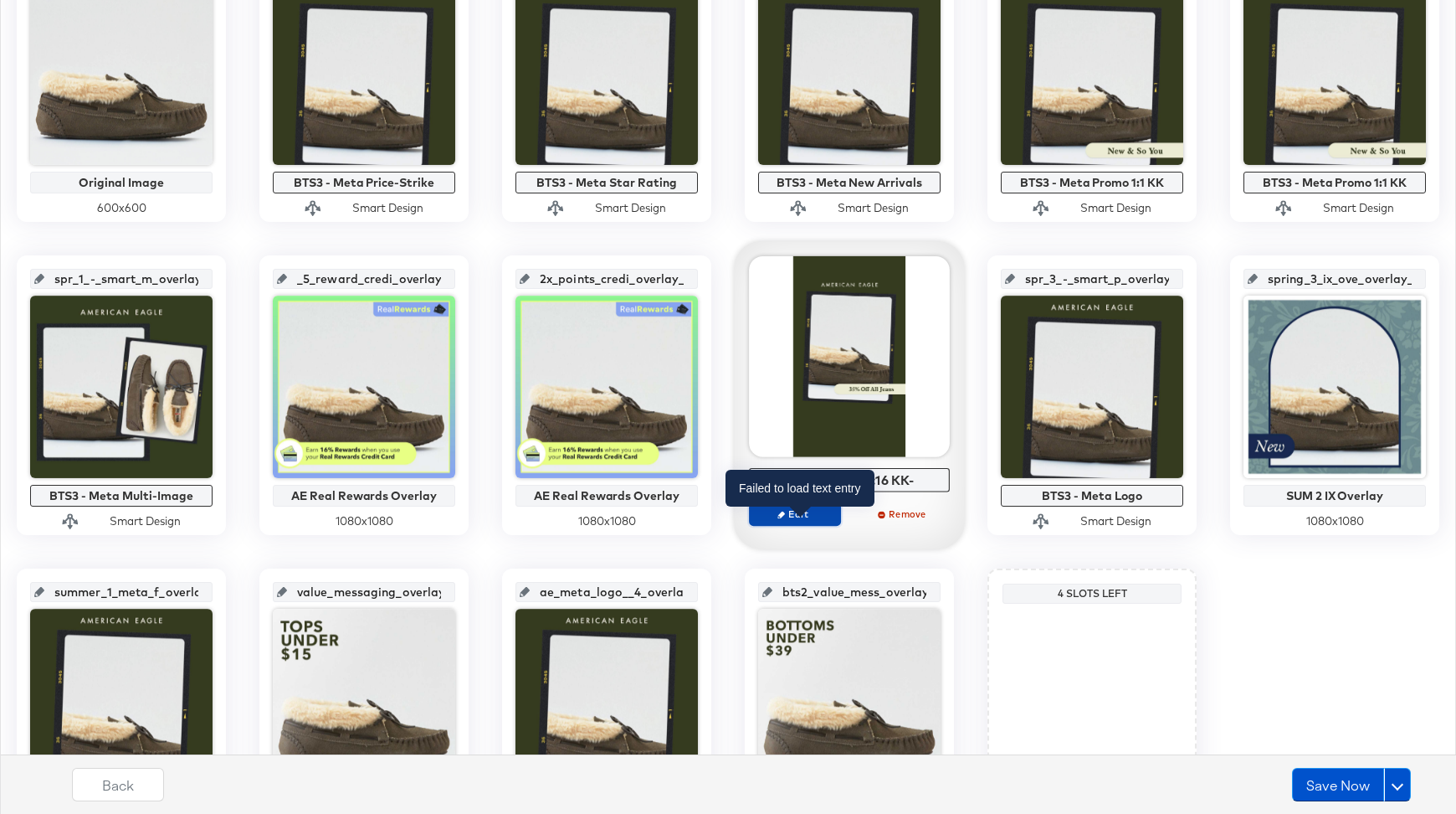
click at [799, 515] on span "Edit" at bounding box center [794, 514] width 77 height 13
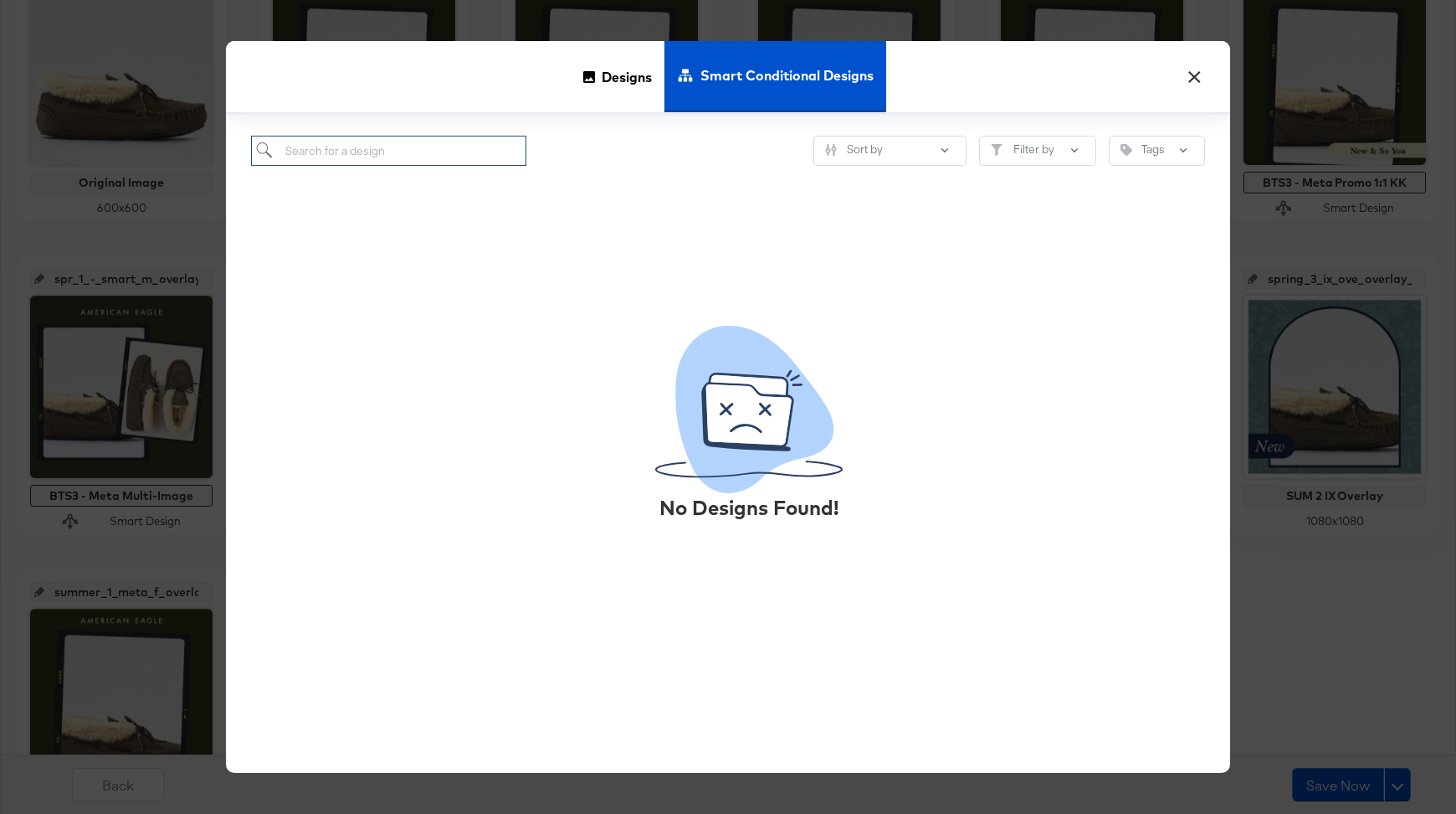
click at [330, 160] on input "search" at bounding box center [388, 150] width 275 height 31
click at [619, 91] on span "Designs" at bounding box center [627, 75] width 50 height 73
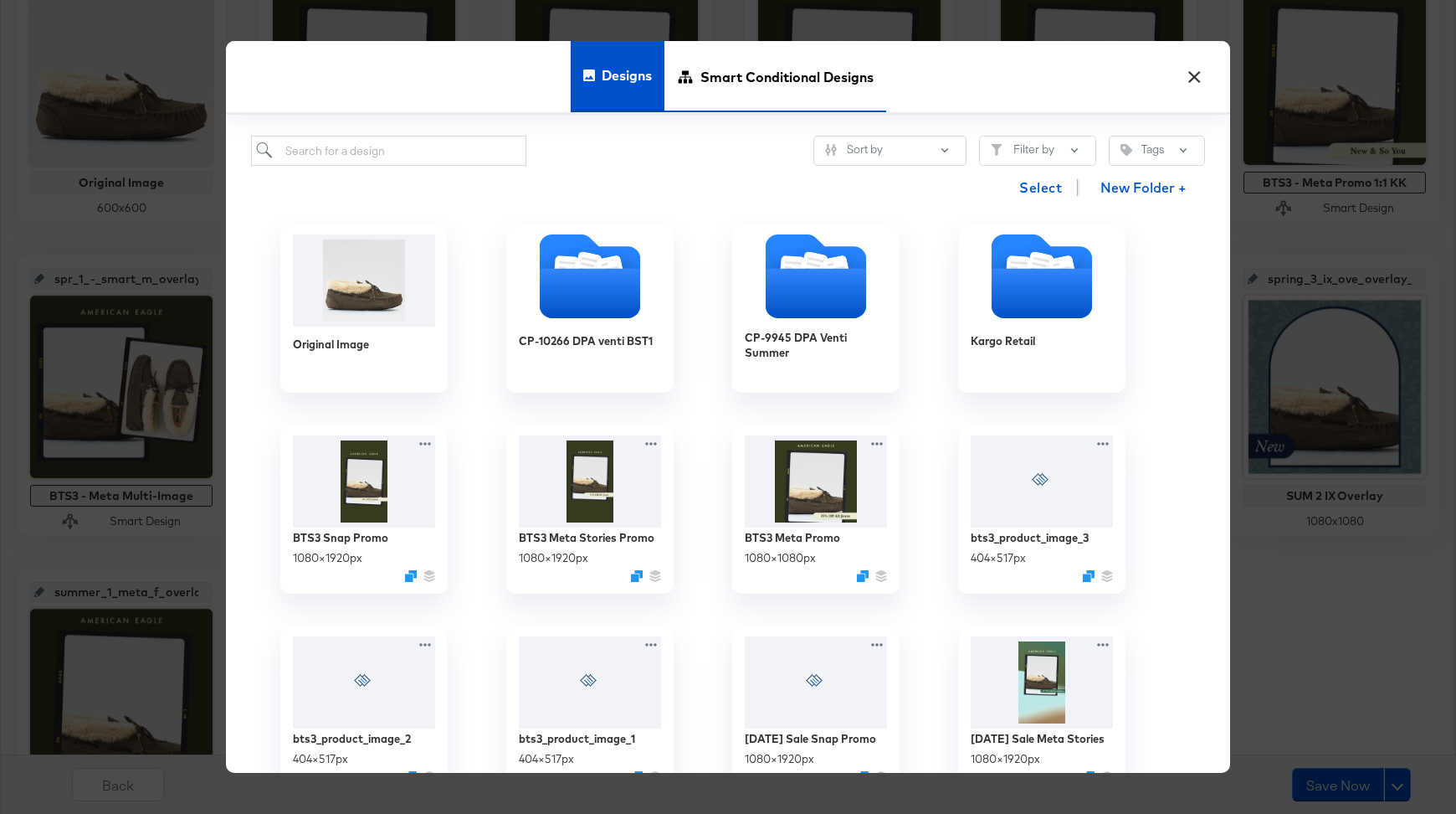
click at [759, 84] on span "Smart Conditional Designs" at bounding box center [787, 75] width 173 height 73
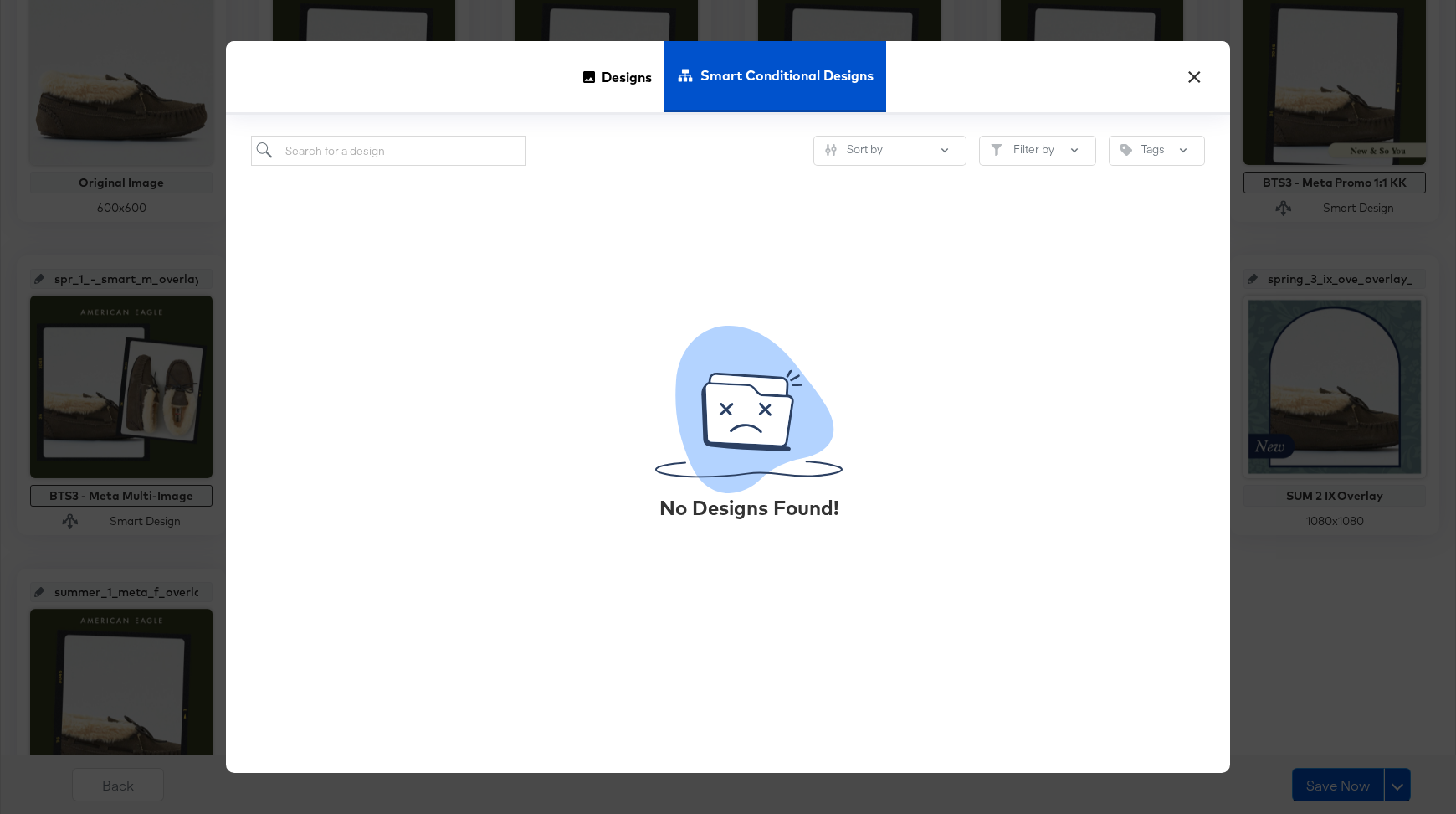
click at [343, 170] on div "No Designs Found!" at bounding box center [728, 449] width 955 height 566
click at [343, 159] on input "search" at bounding box center [388, 150] width 275 height 31
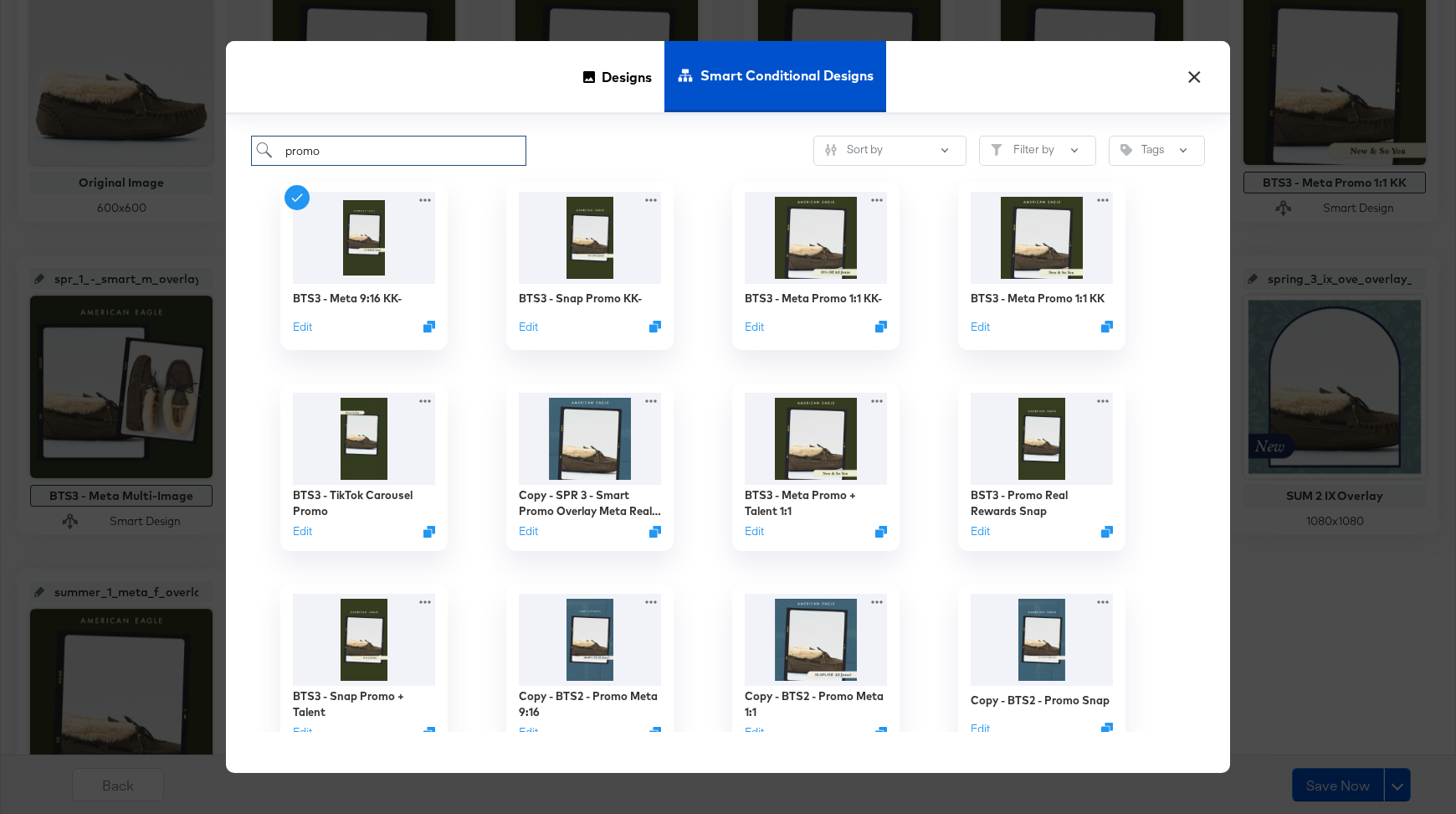
drag, startPoint x: 339, startPoint y: 151, endPoint x: 163, endPoint y: 151, distance: 176.0
click at [163, 151] on div "× Designs Smart Conditional Designs promo Sort by Filter by Tags BTS3 - Meta 9:…" at bounding box center [728, 407] width 1456 height 814
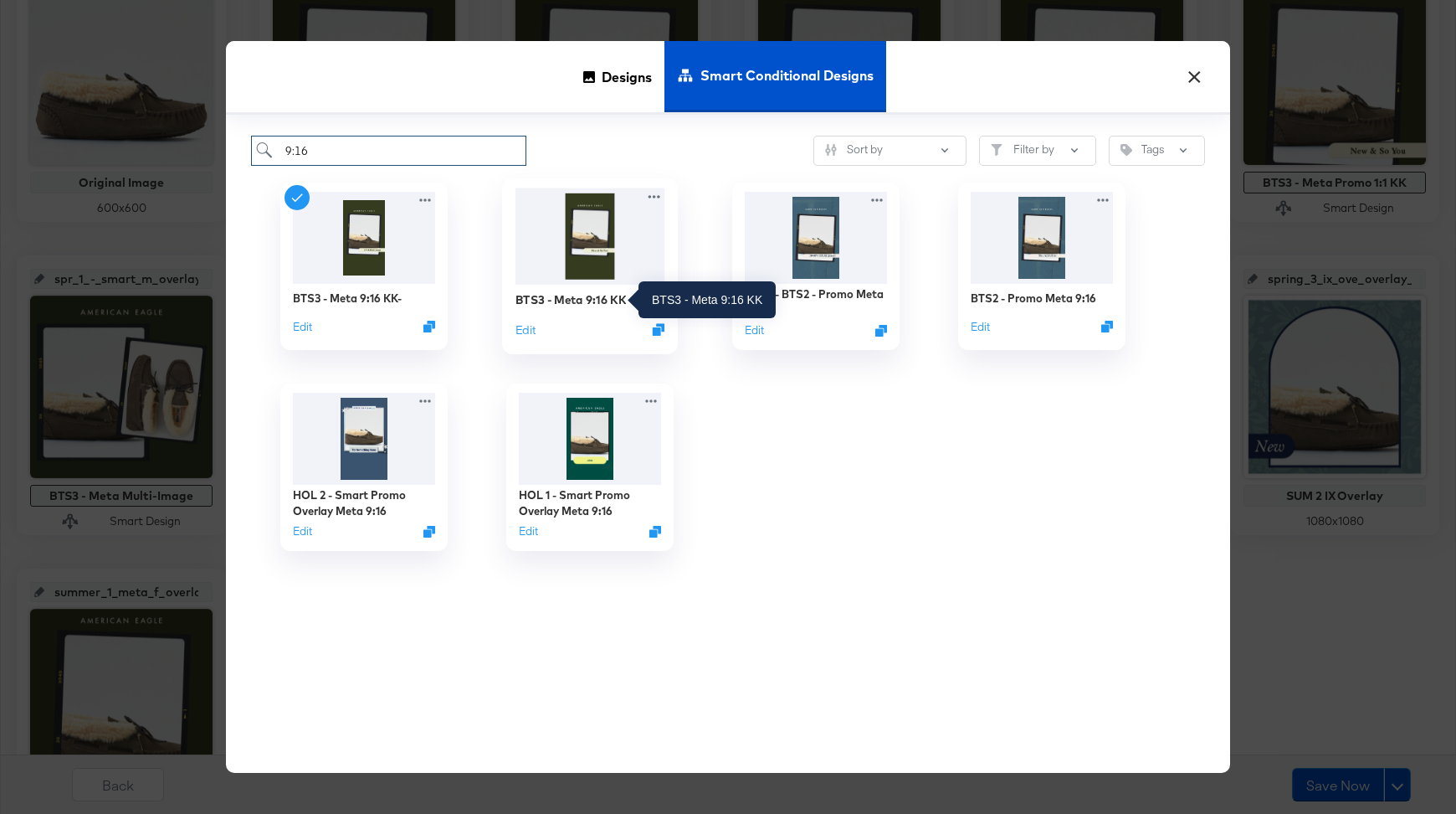
type input "9:16"
click at [577, 299] on div "BTS3 - Meta 9:16 KK" at bounding box center [570, 299] width 110 height 16
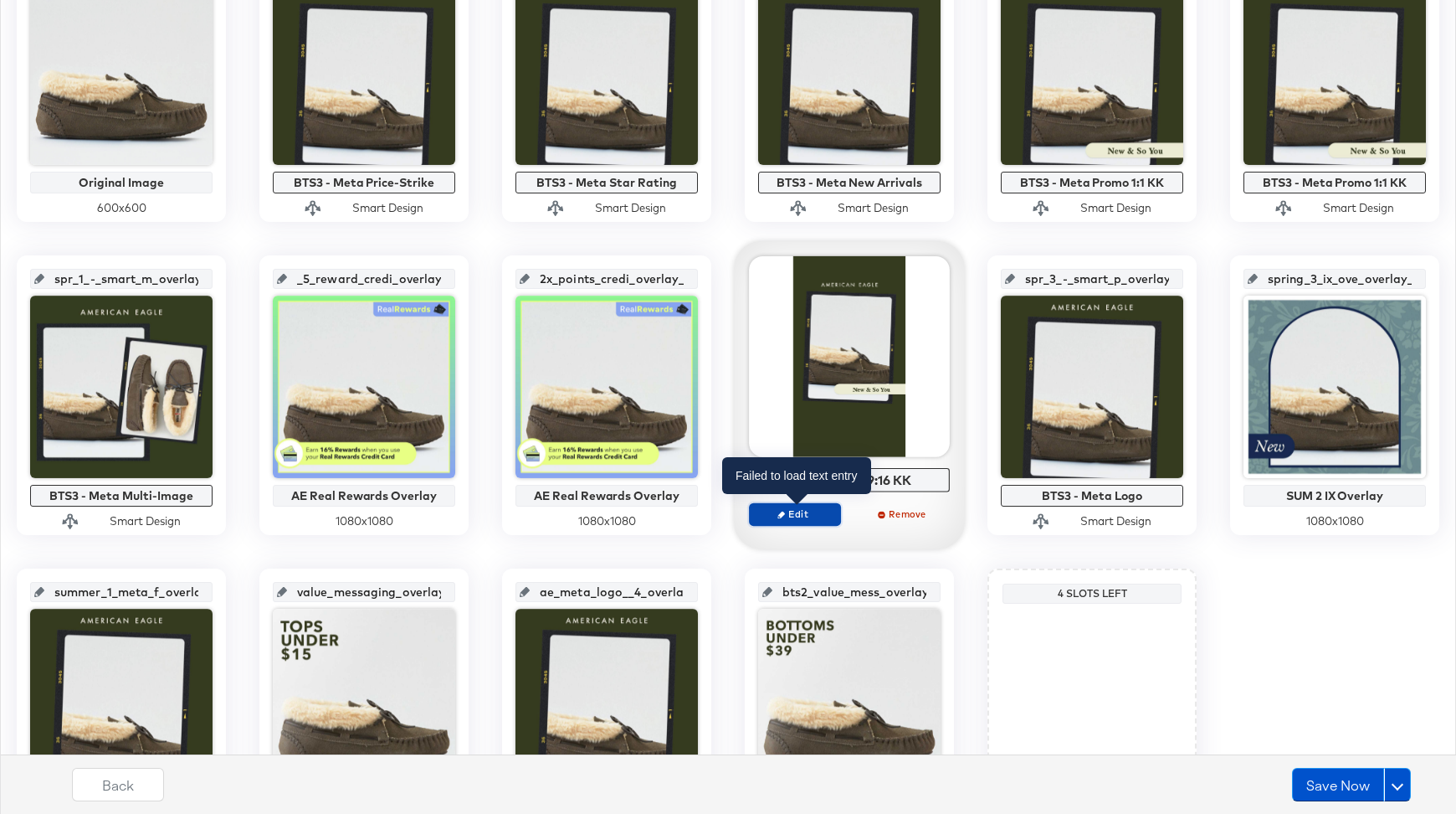
click at [801, 515] on span "Edit" at bounding box center [794, 514] width 77 height 13
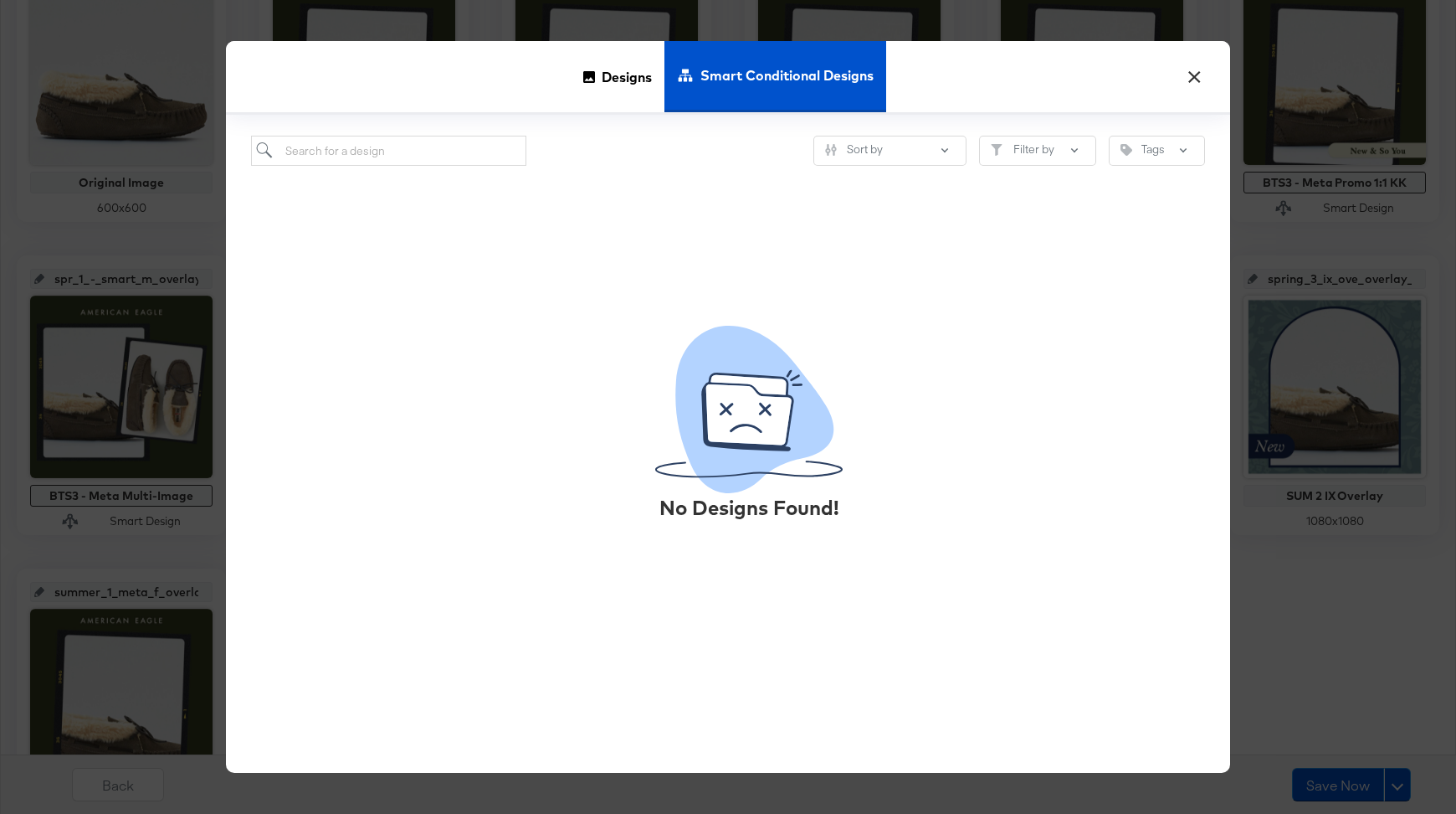
click at [1197, 75] on button "×" at bounding box center [1195, 72] width 31 height 31
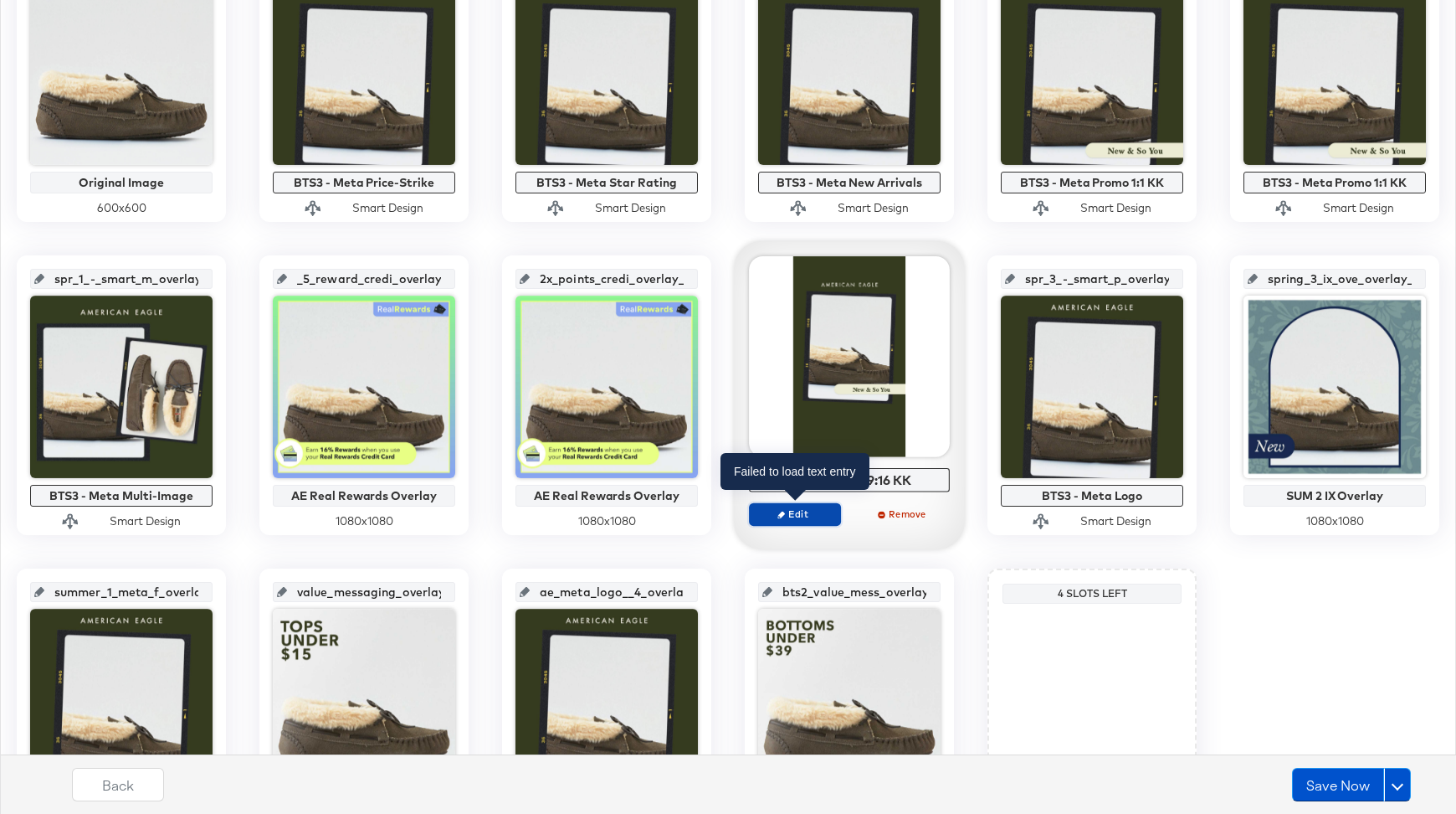
click at [816, 516] on span "Edit" at bounding box center [794, 514] width 77 height 13
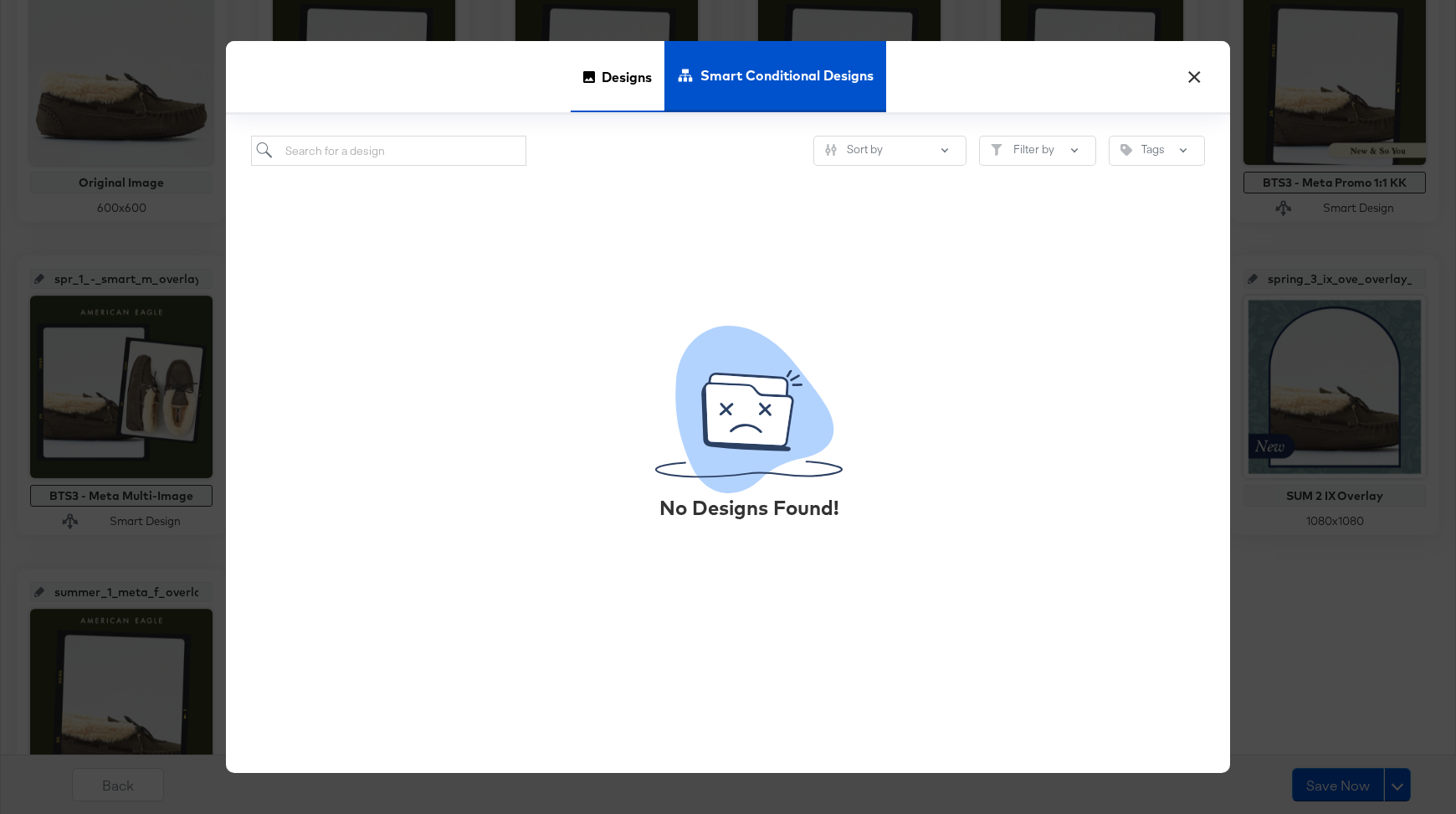
click at [629, 99] on span "Designs" at bounding box center [627, 75] width 50 height 73
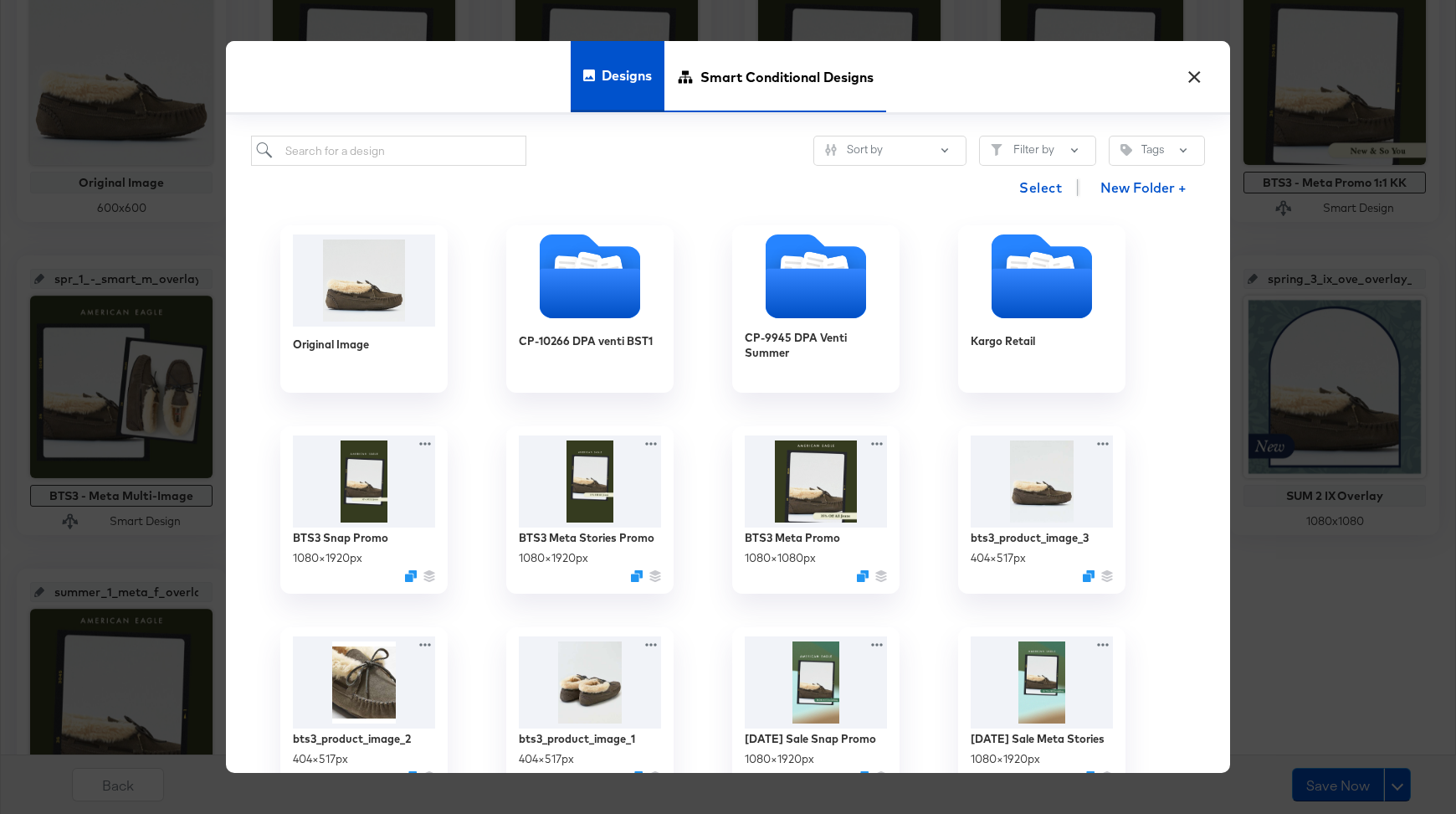
click at [737, 99] on span "Smart Conditional Designs" at bounding box center [787, 75] width 173 height 73
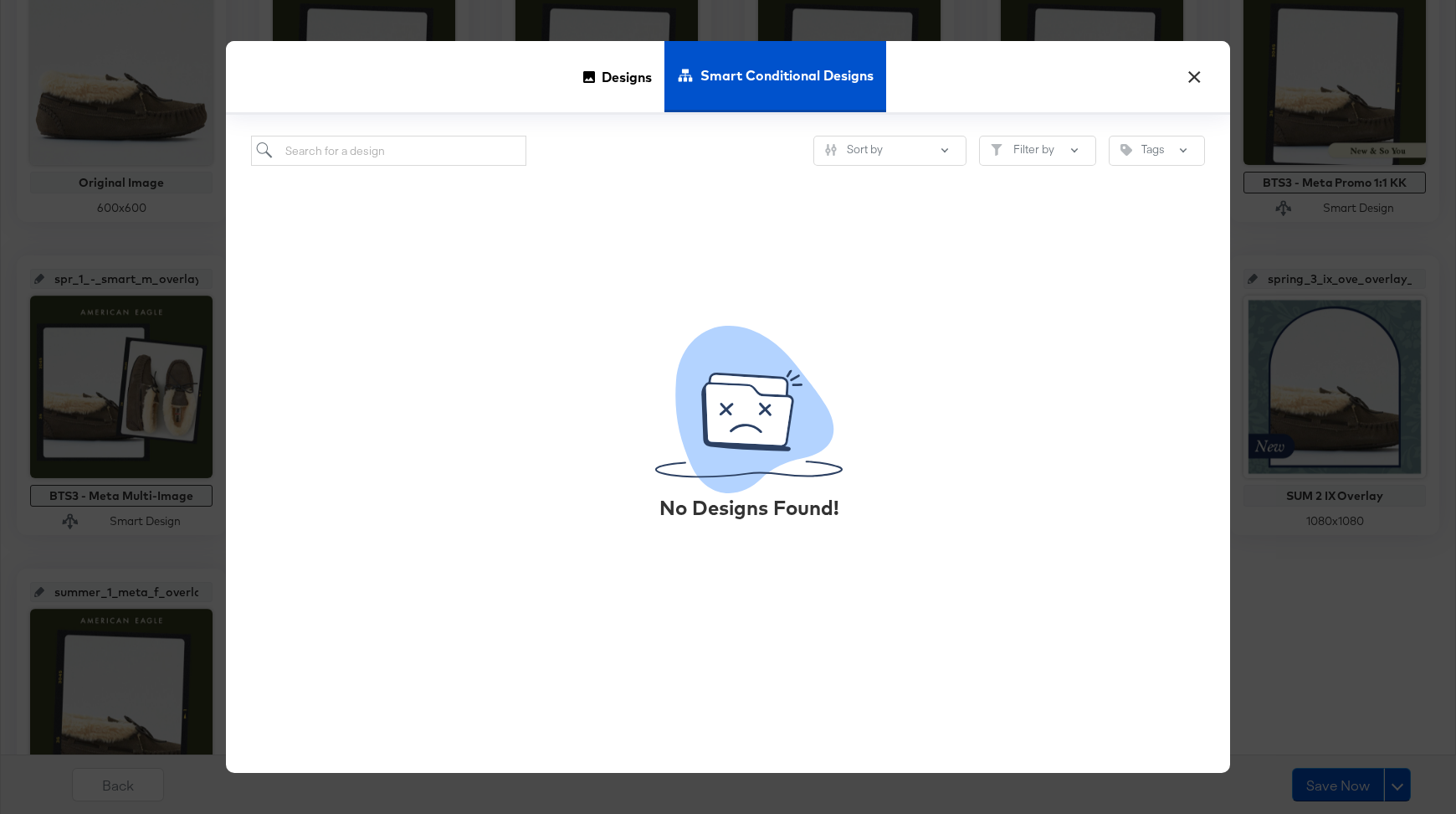
click at [1188, 82] on button "×" at bounding box center [1195, 72] width 31 height 31
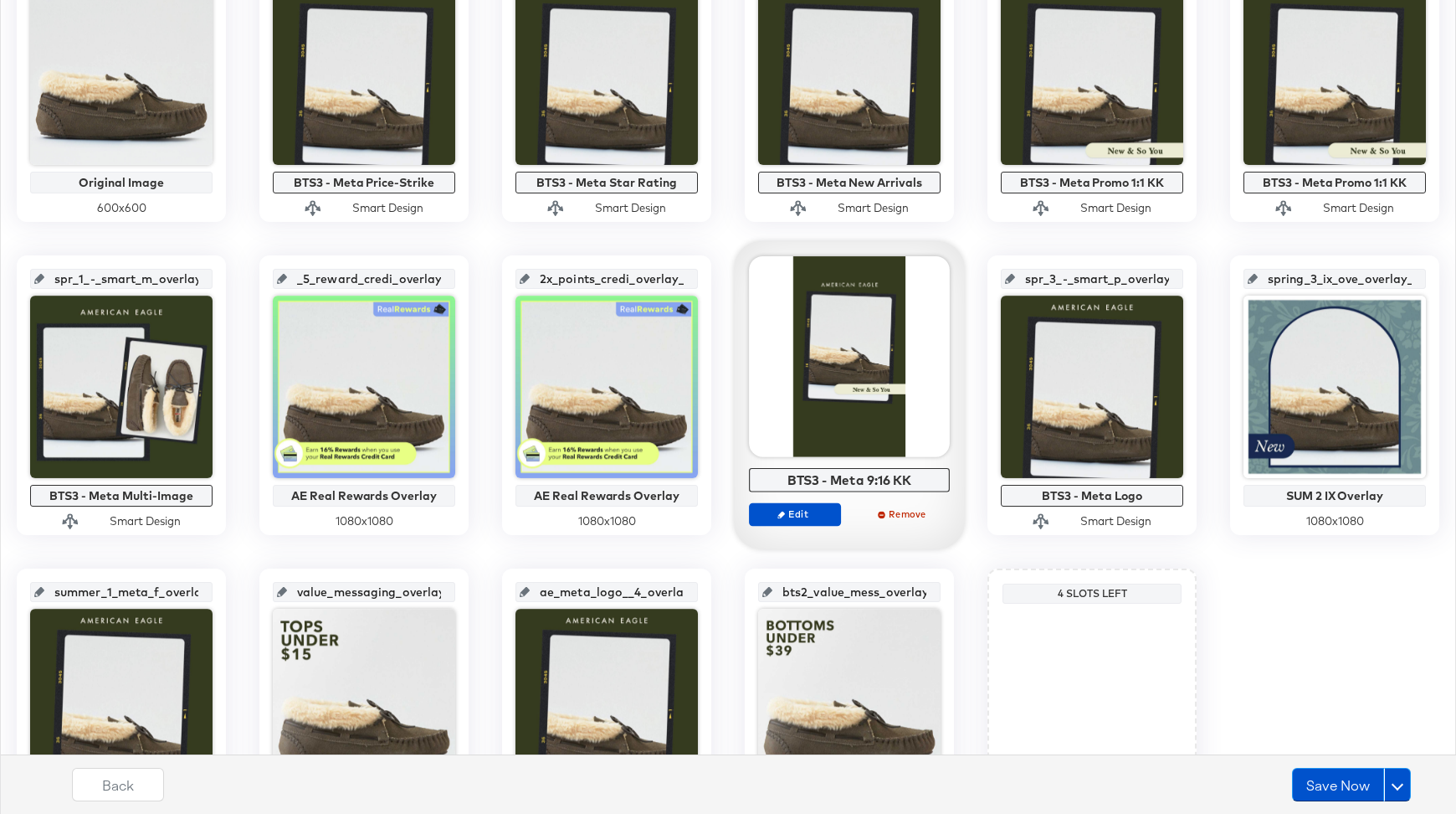
click at [808, 524] on div "Edit Remove" at bounding box center [849, 521] width 201 height 38
click at [808, 520] on button "Edit" at bounding box center [794, 514] width 92 height 23
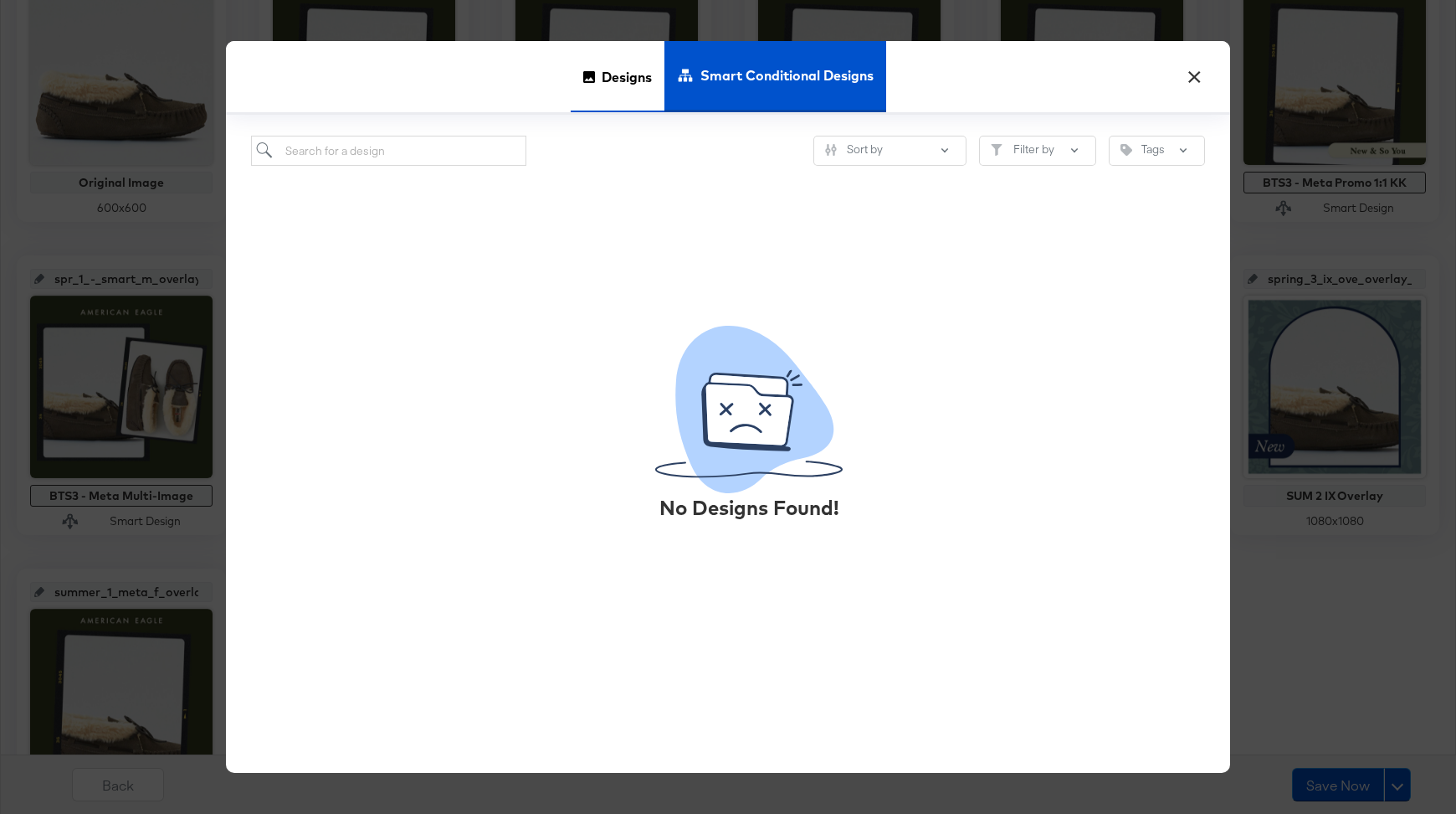
click at [614, 94] on span "Designs" at bounding box center [627, 75] width 50 height 73
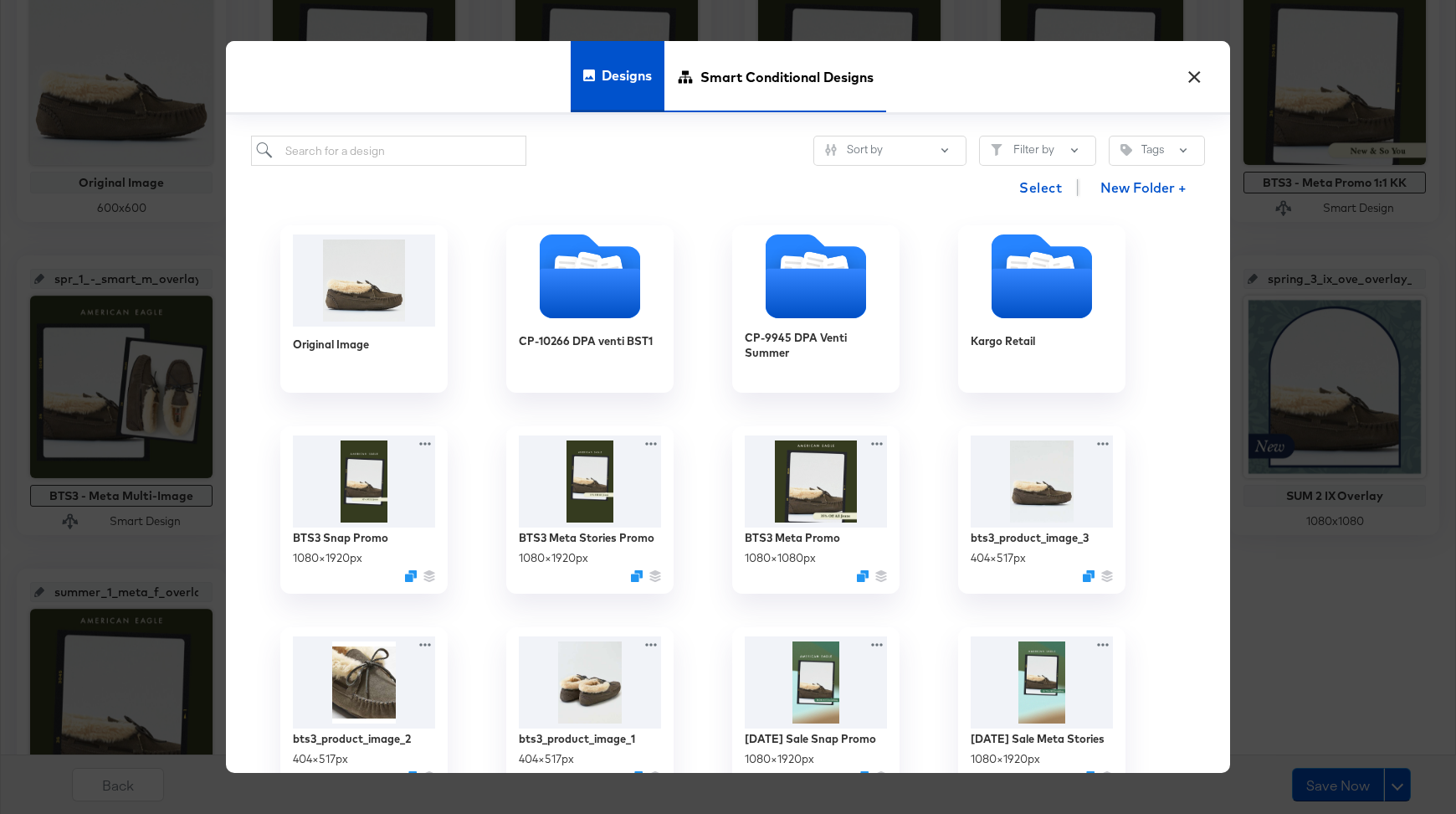
click at [720, 86] on span "Smart Conditional Designs" at bounding box center [787, 75] width 173 height 73
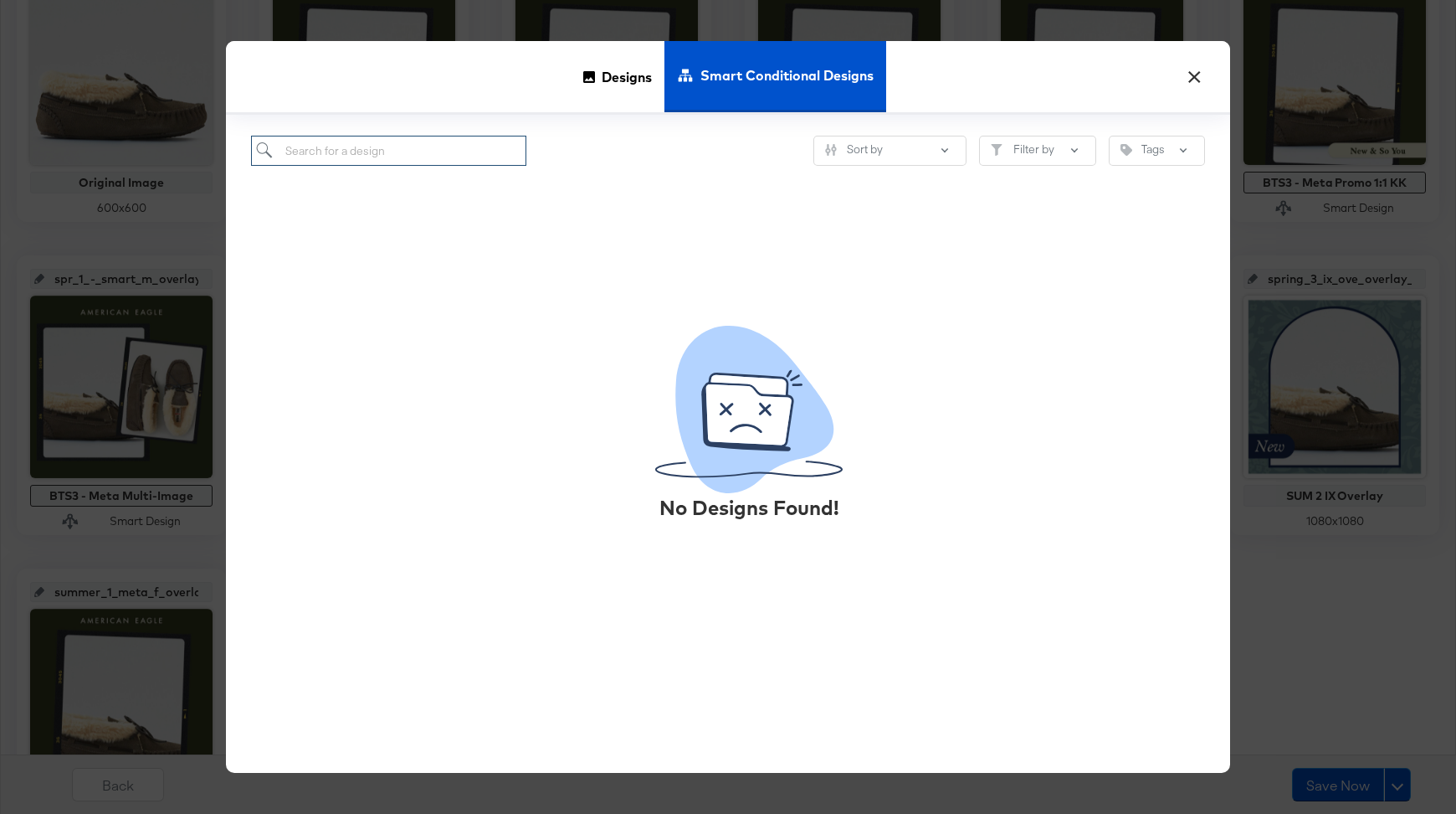
click at [345, 160] on input "search" at bounding box center [388, 150] width 275 height 31
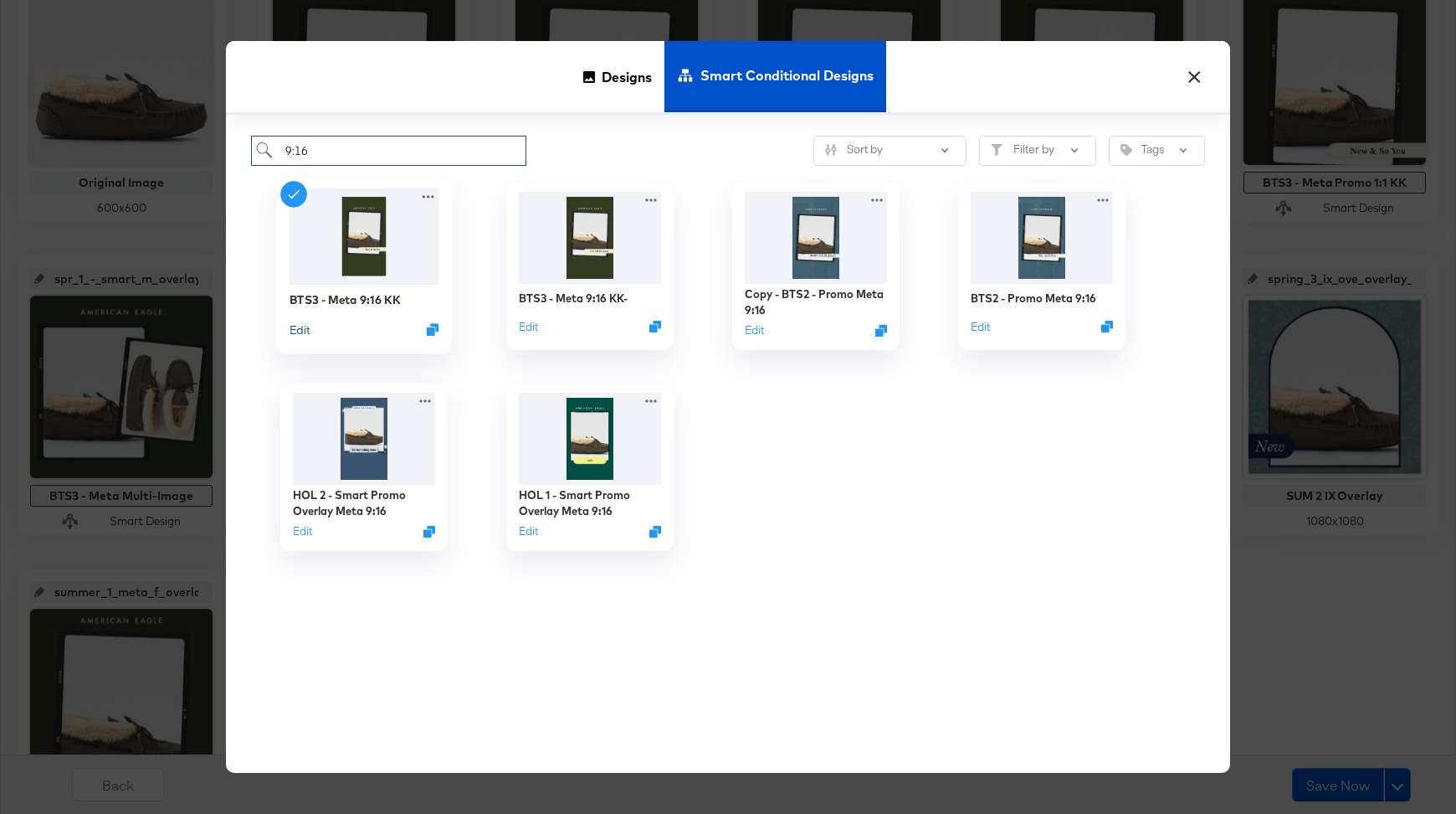
type input "9:16"
click at [309, 325] on button "Edit" at bounding box center [299, 329] width 20 height 16
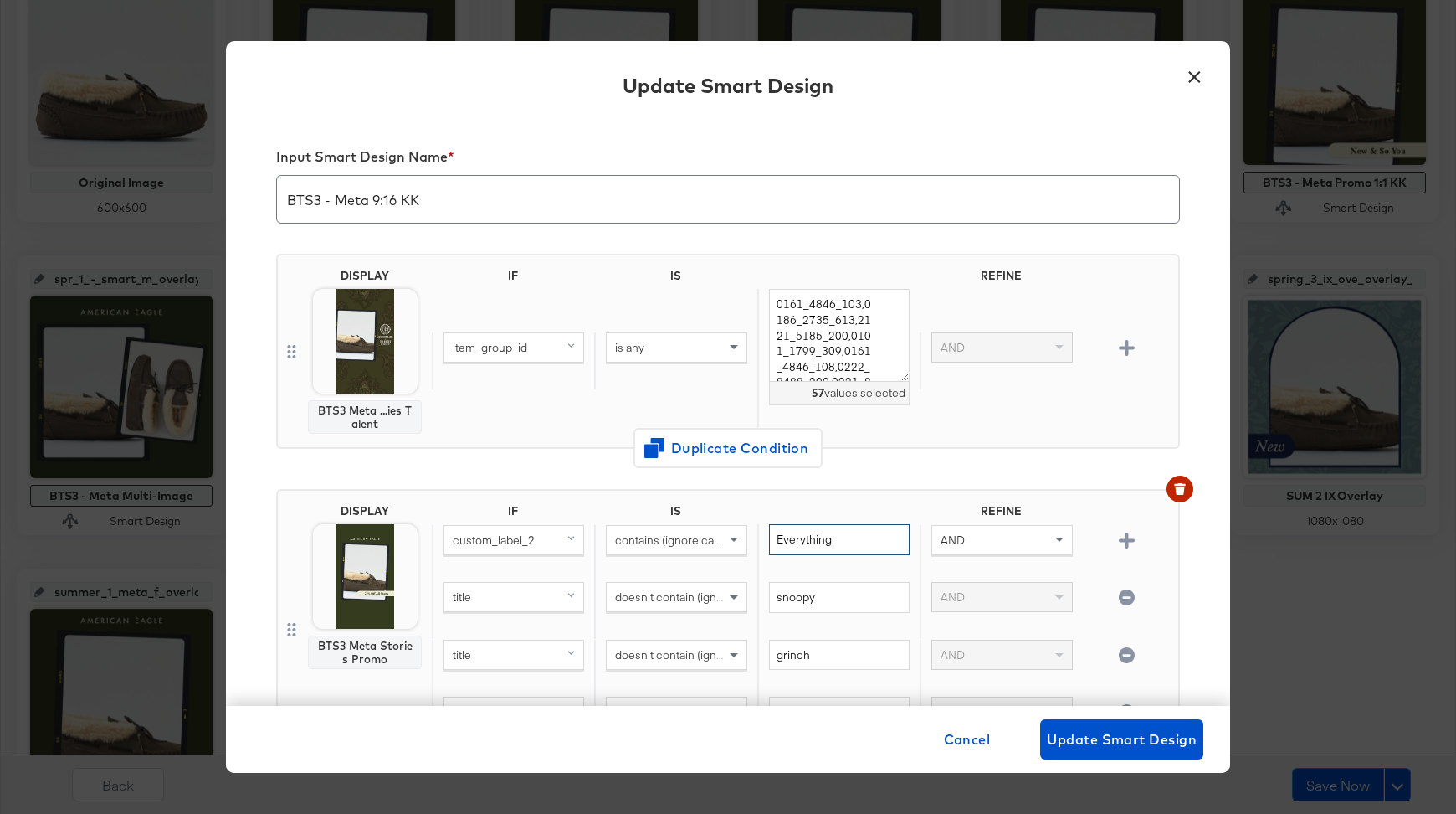
drag, startPoint x: 859, startPoint y: 531, endPoint x: 763, endPoint y: 531, distance: 96.0
click at [763, 531] on div "Everything" at bounding box center [838, 553] width 162 height 57
type input "All"
click at [403, 444] on div "DISPLAY BTS3 Meta ...ies Talent IF IS REFINE item_group_id is any 0161_4846_103…" at bounding box center [728, 351] width 904 height 195
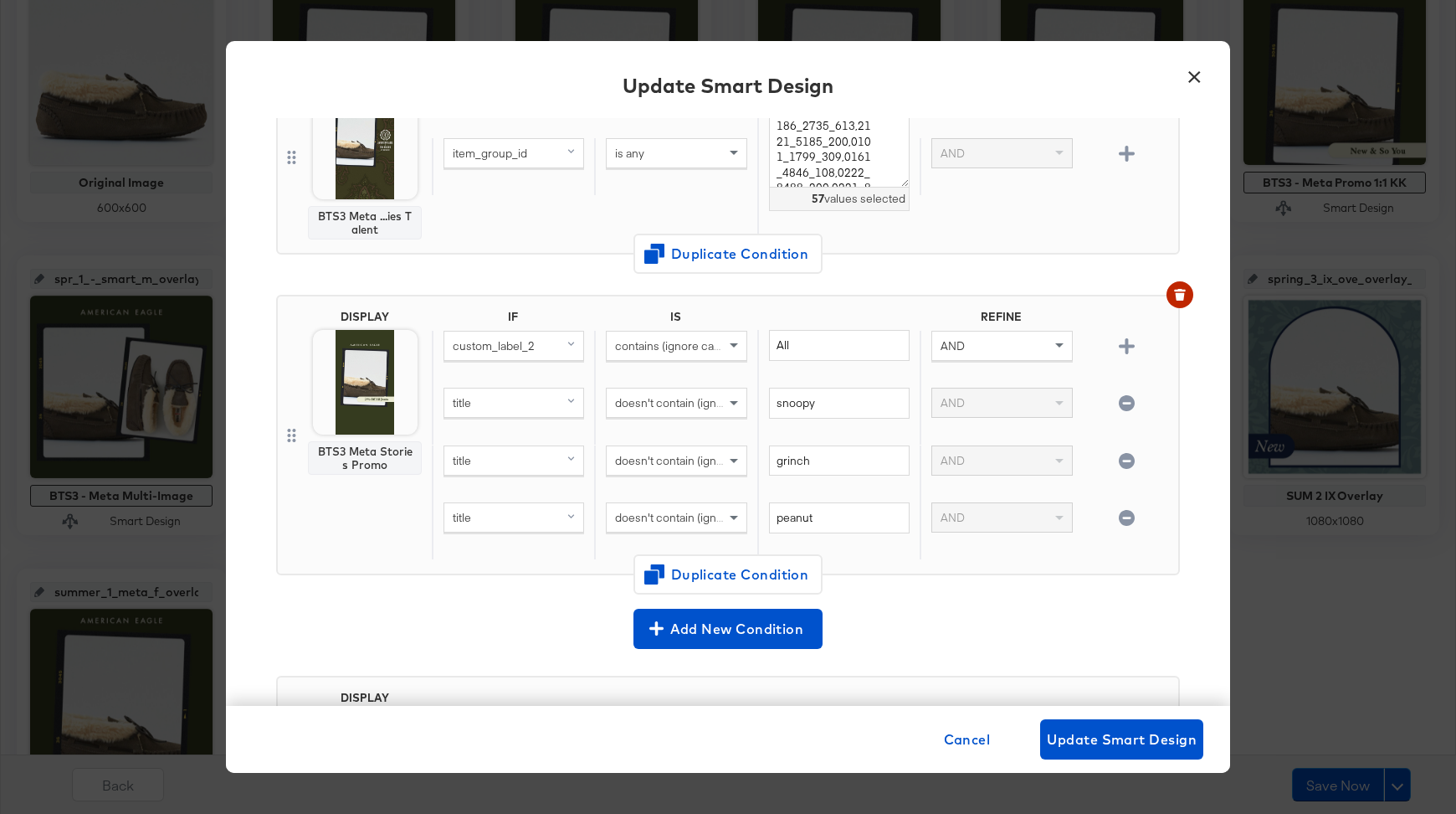
scroll to position [399, 0]
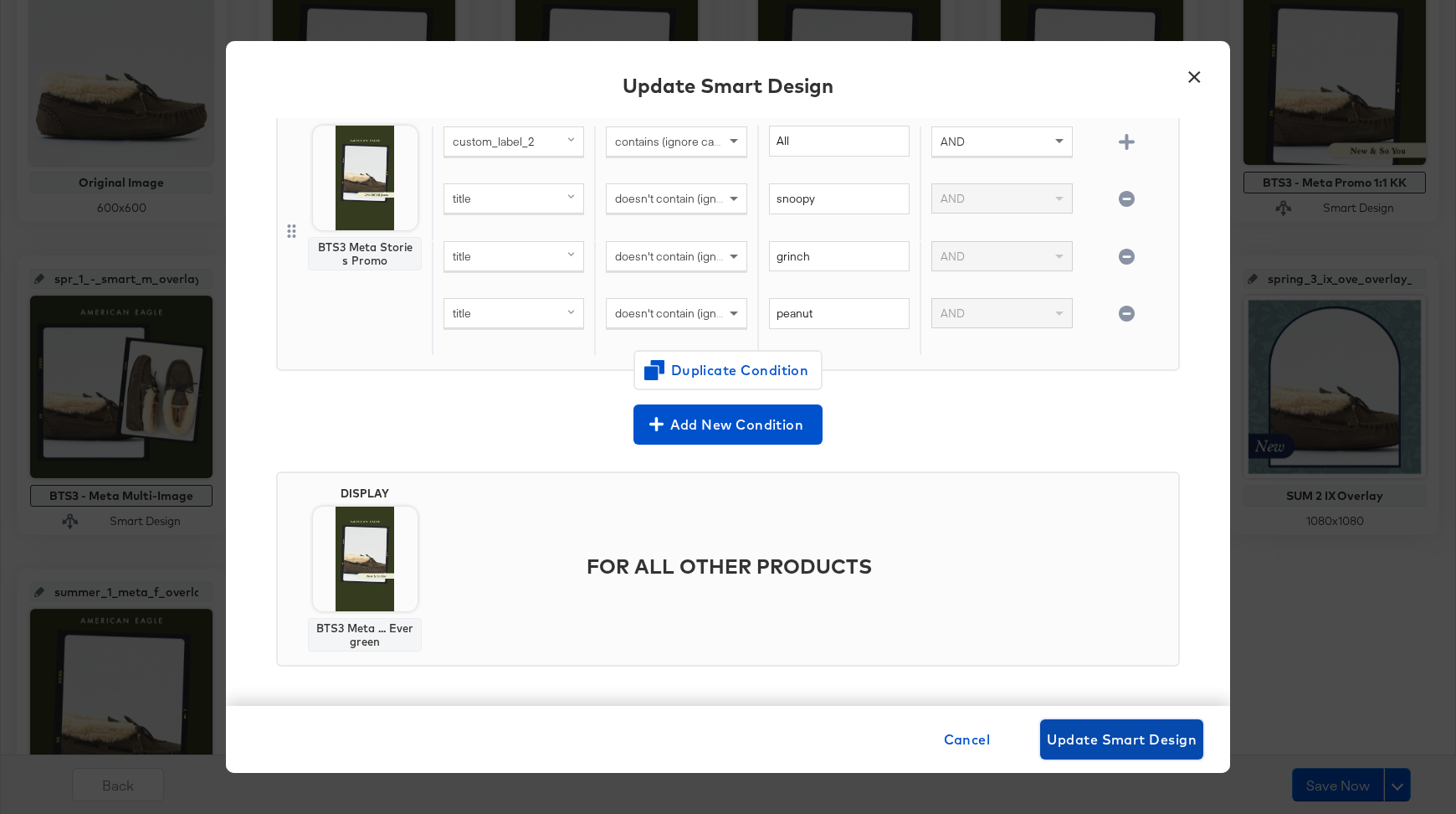
click at [1131, 731] on span "Update Smart Design" at bounding box center [1122, 739] width 150 height 23
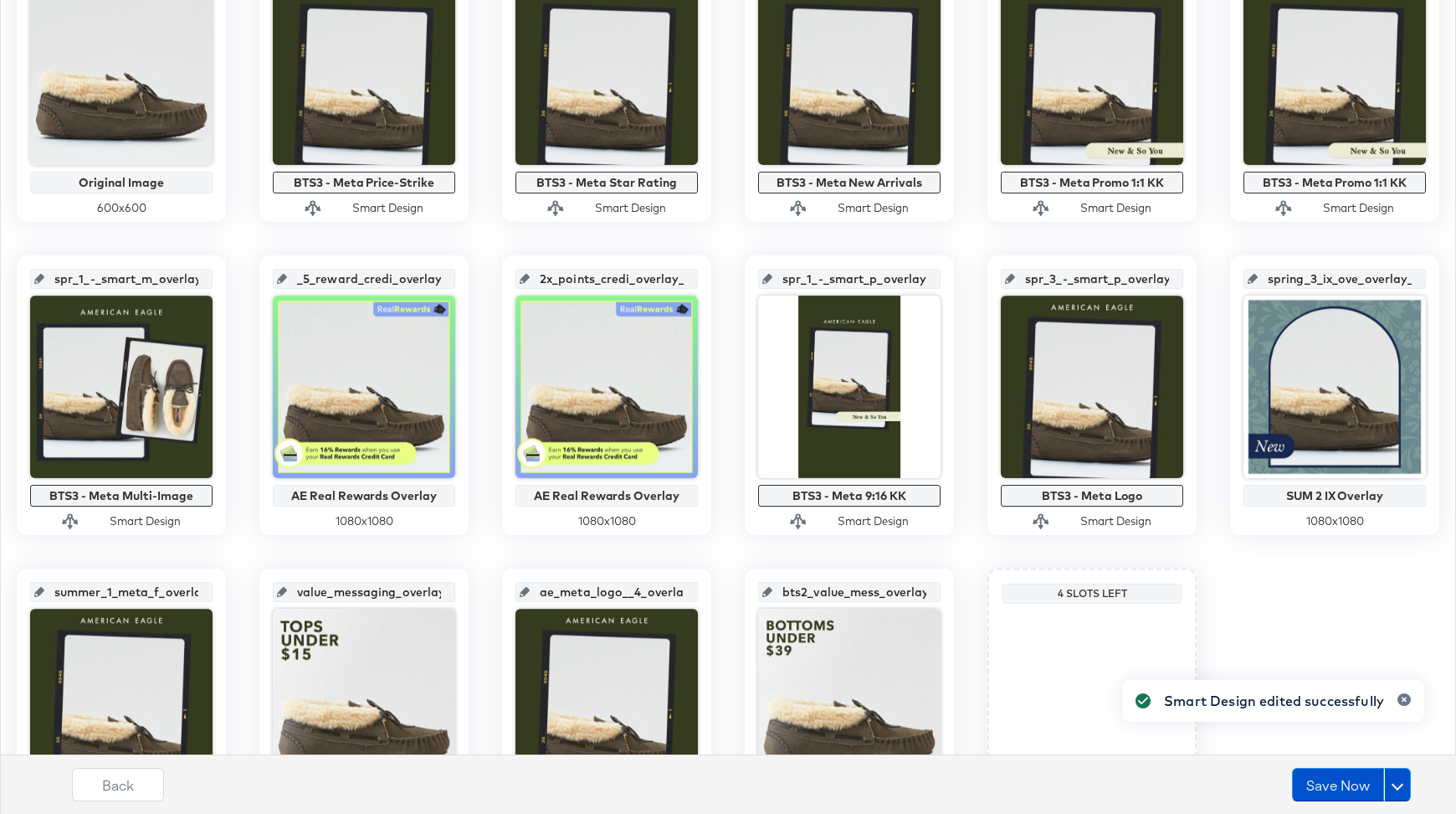
scroll to position [610, 0]
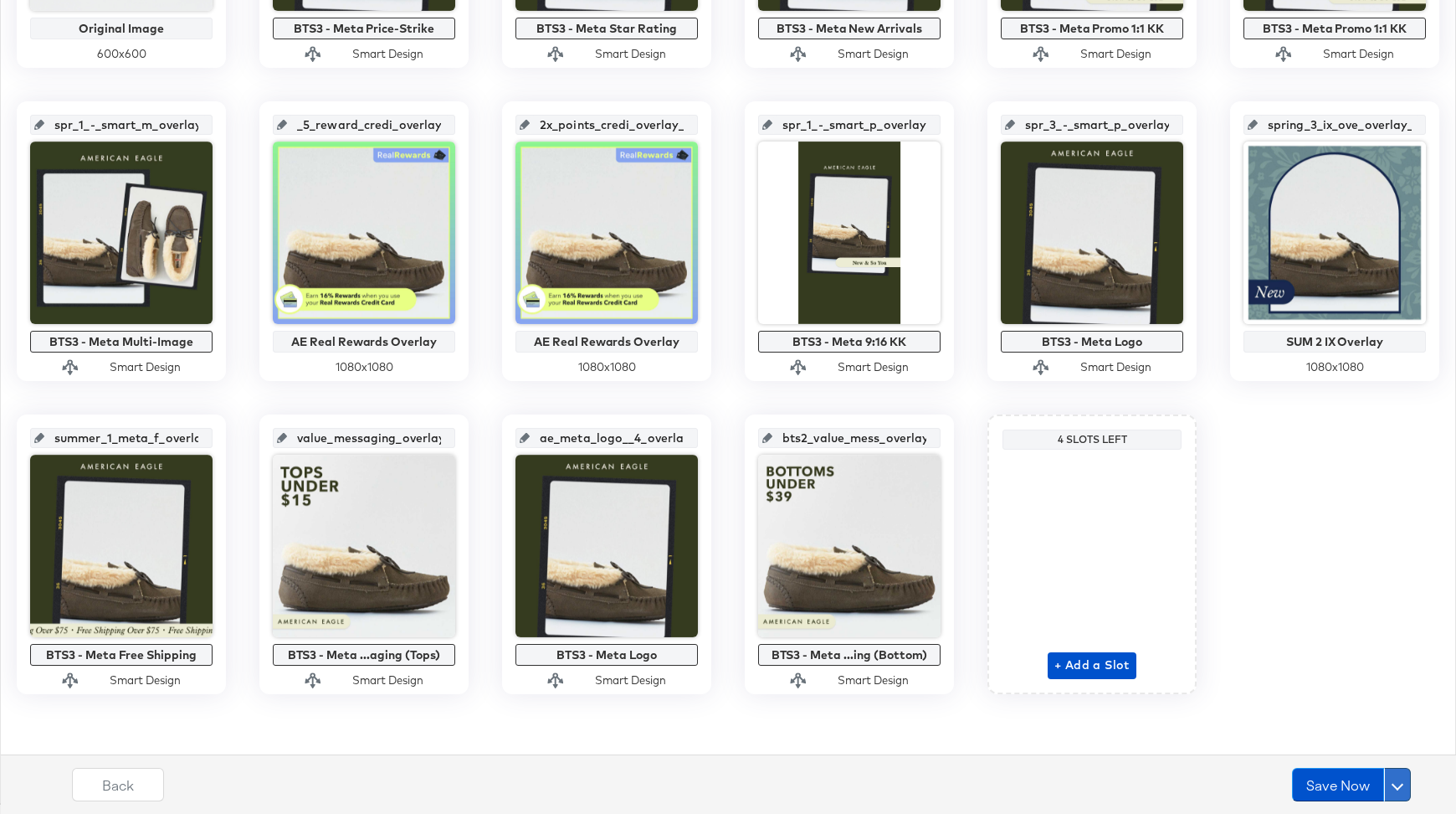
click at [1406, 778] on button at bounding box center [1398, 784] width 27 height 33
click at [1342, 756] on div "Schedule Save" at bounding box center [1358, 752] width 76 height 16
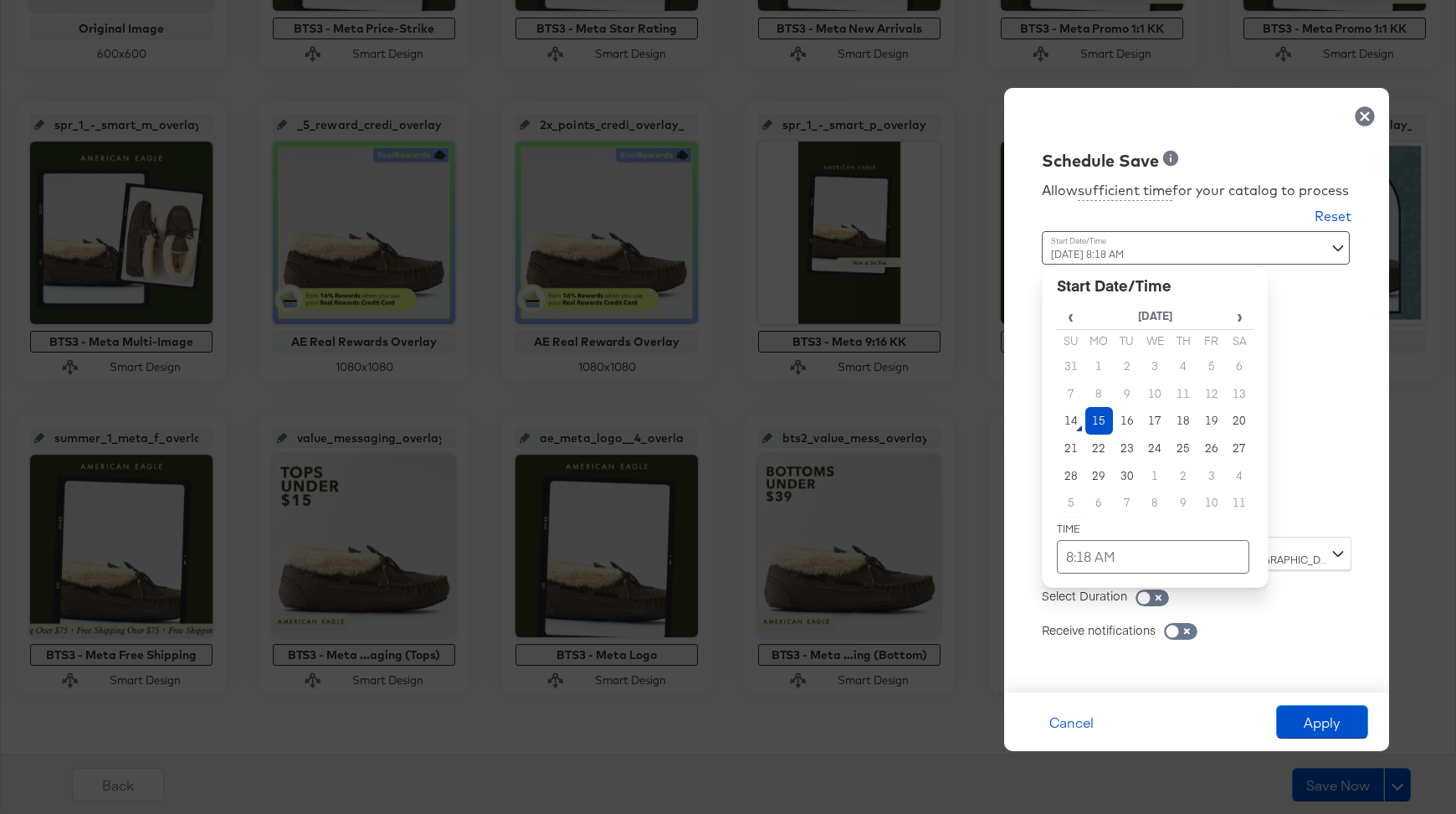
click at [1101, 512] on div "September 15th 2025 8:18 AM ‹ September 2025 › Su Mo Tu We Th Fr Sa 31 1 2 3 4 …" at bounding box center [1155, 377] width 227 height 293
click at [1099, 424] on td "15" at bounding box center [1099, 421] width 29 height 28
click at [1099, 546] on td "8:18 AM" at bounding box center [1154, 557] width 193 height 33
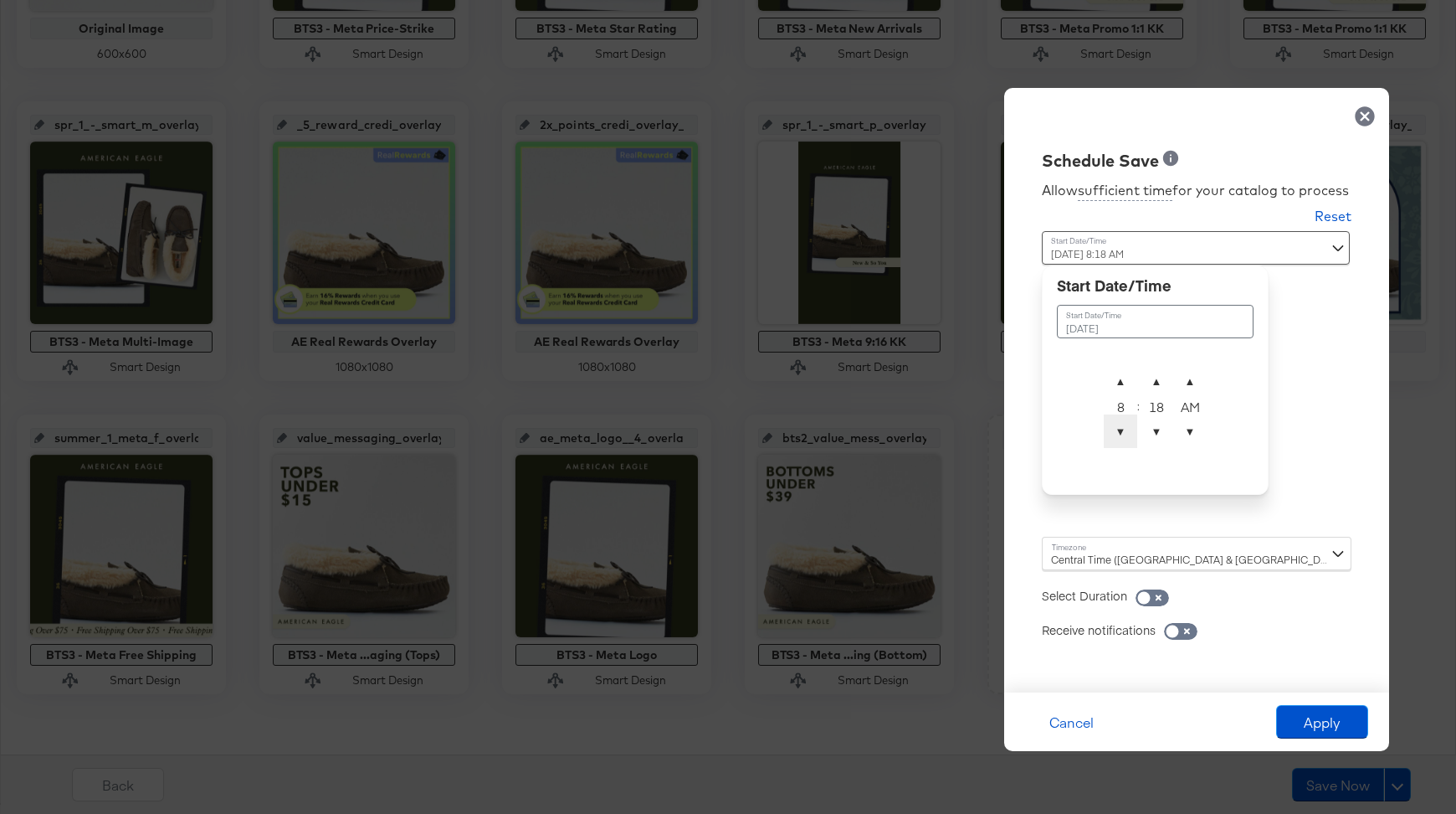
click at [1117, 447] on span "▼" at bounding box center [1120, 431] width 33 height 33
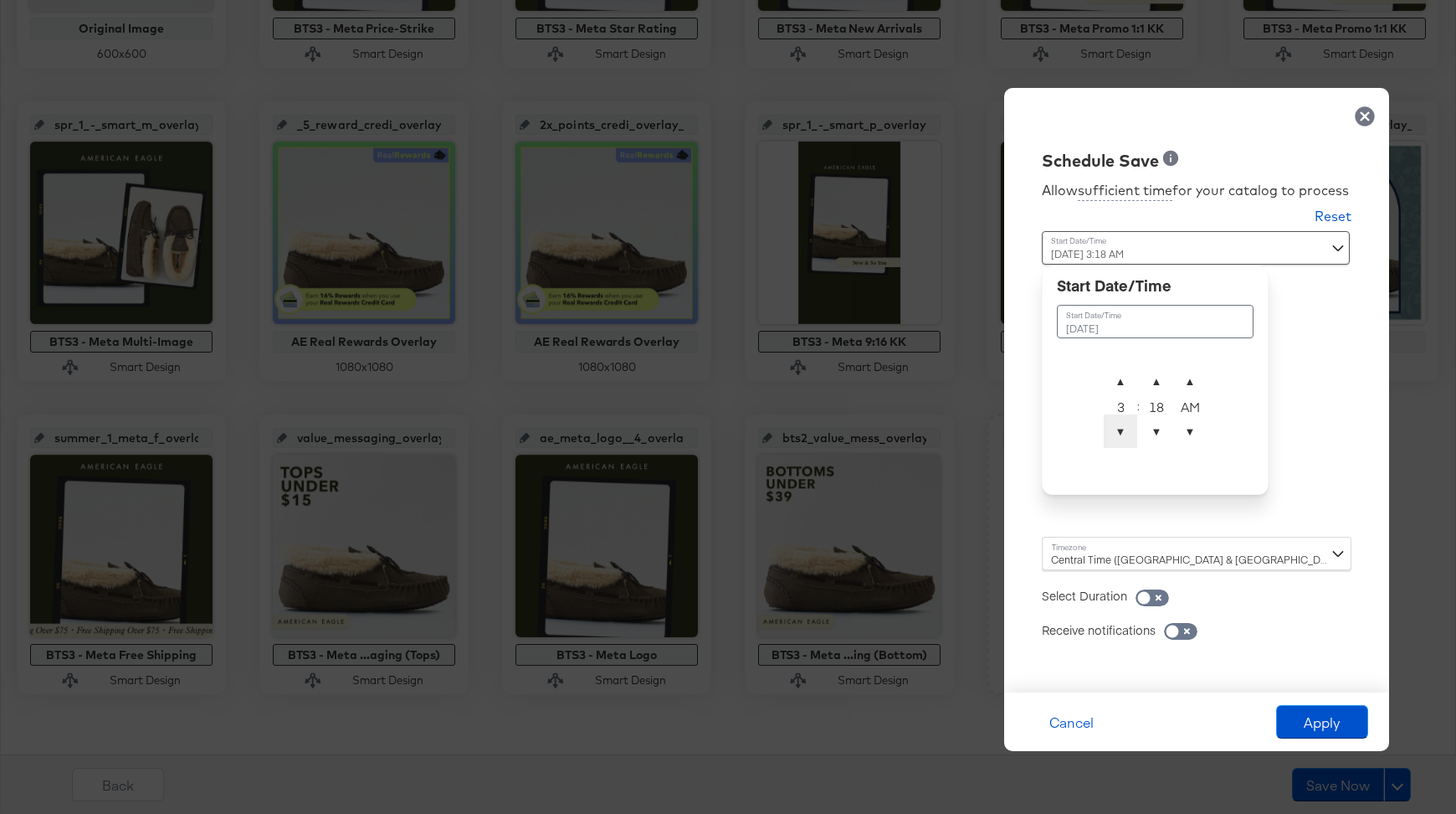
click at [1117, 447] on span "▼" at bounding box center [1120, 431] width 33 height 33
click at [1165, 432] on span "▼" at bounding box center [1157, 431] width 33 height 33
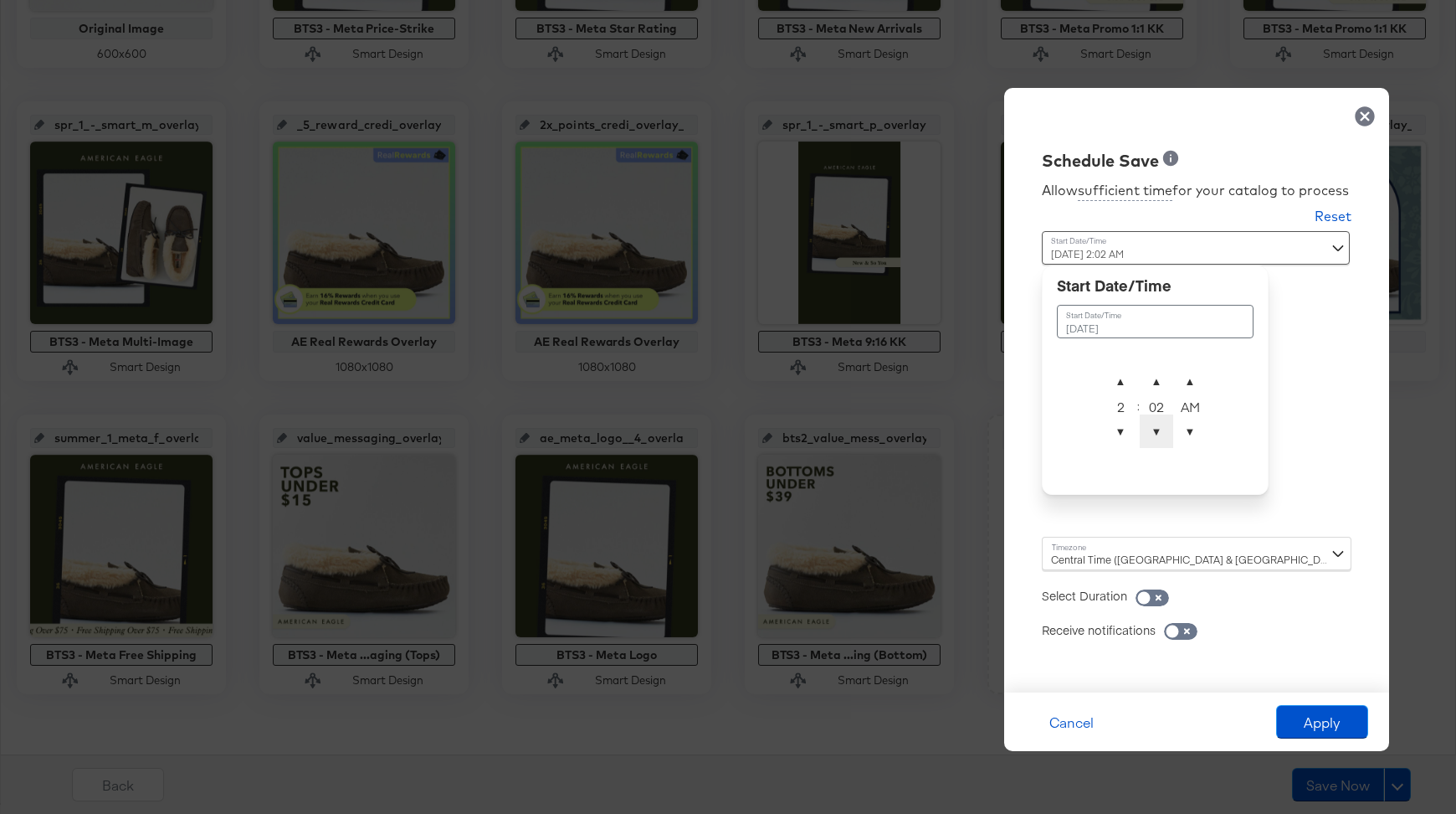
click at [1165, 432] on span "▼" at bounding box center [1157, 431] width 33 height 33
click at [1157, 445] on span "▼" at bounding box center [1157, 431] width 33 height 33
type input "September 15th 2025 2:00 AM"
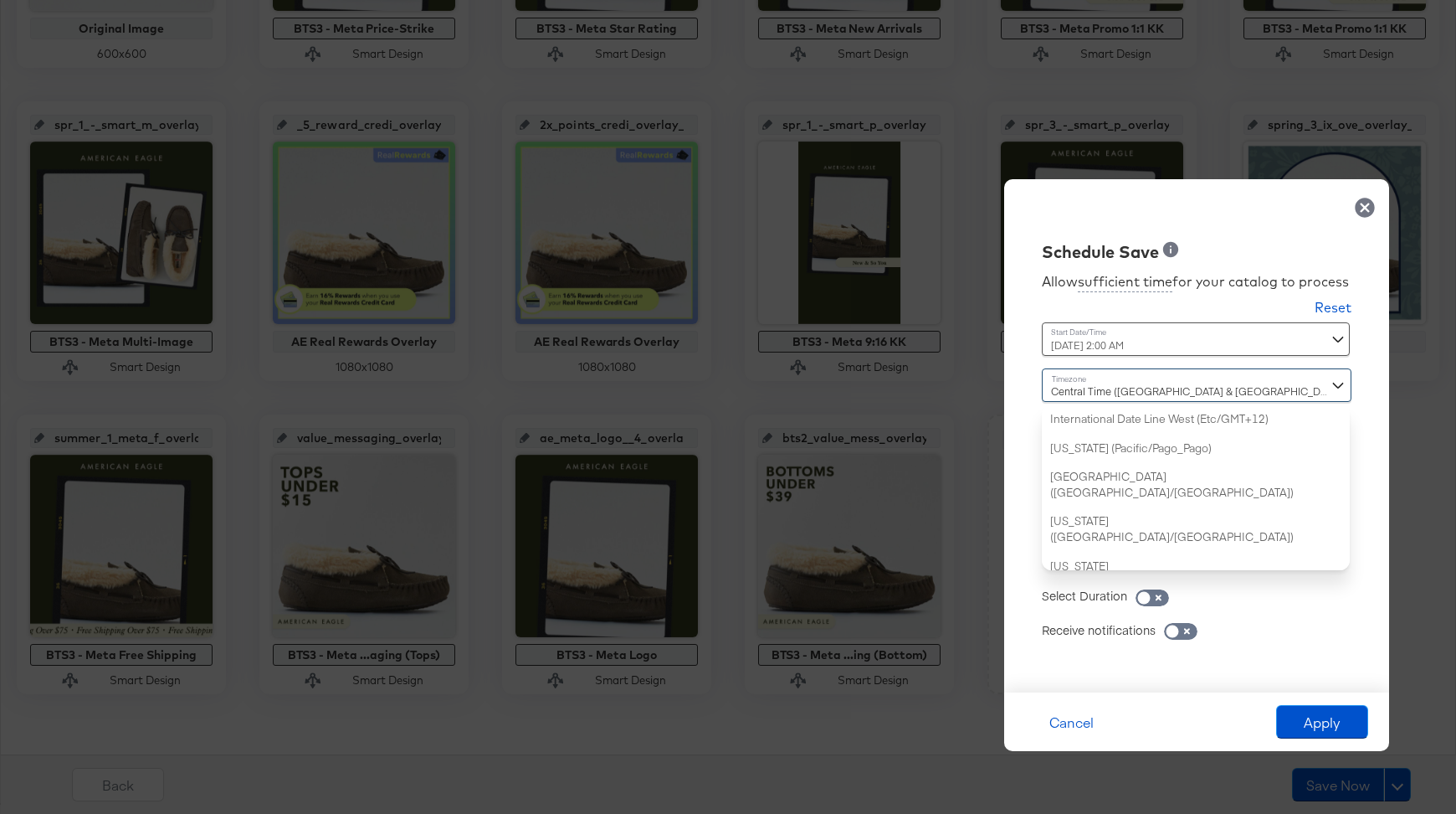
click at [1101, 554] on div "Central Time (US & Canada) (America/Chicago) International Date Line West (Etc/…" at bounding box center [1196, 469] width 310 height 202
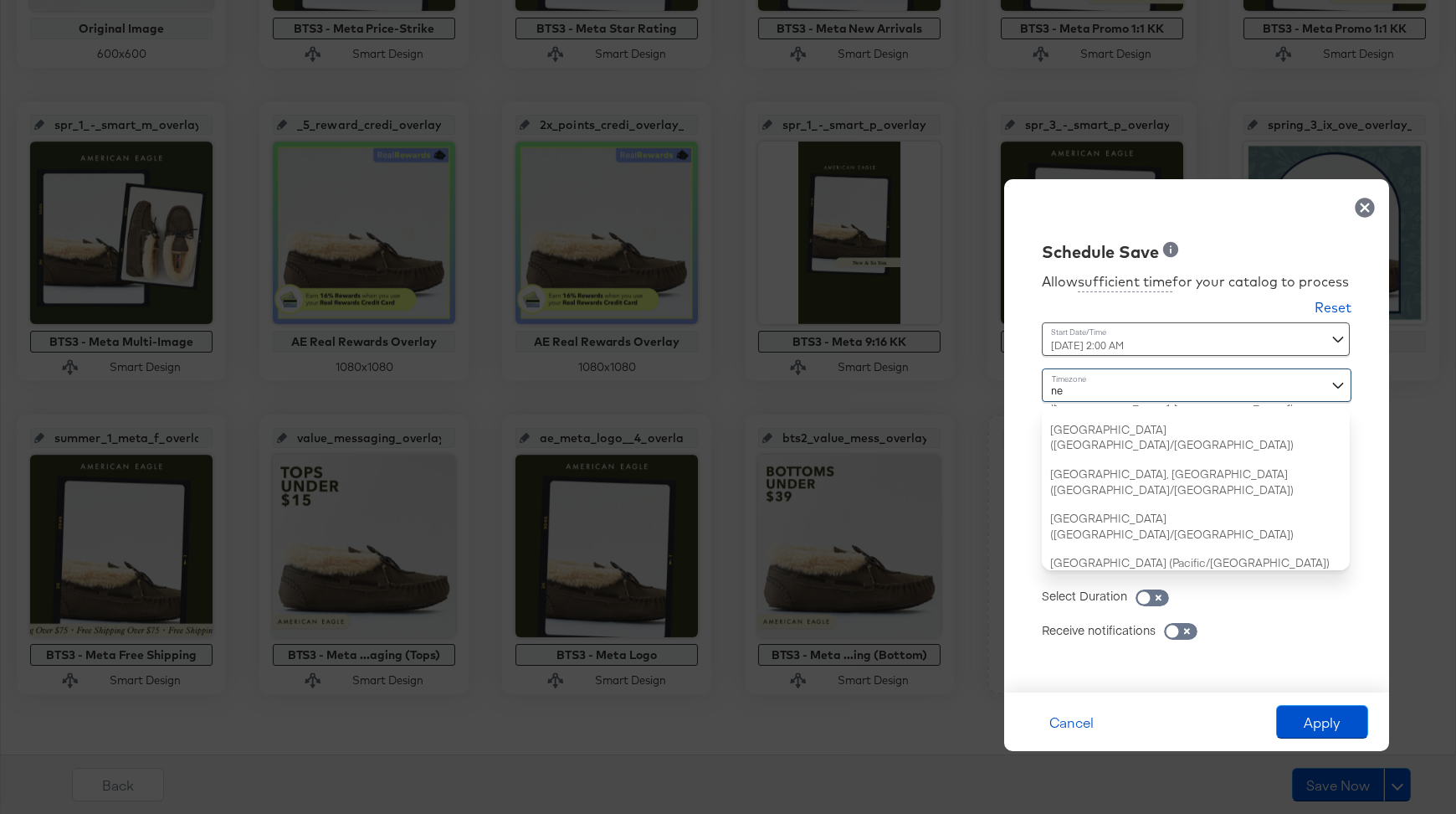
type input "new"
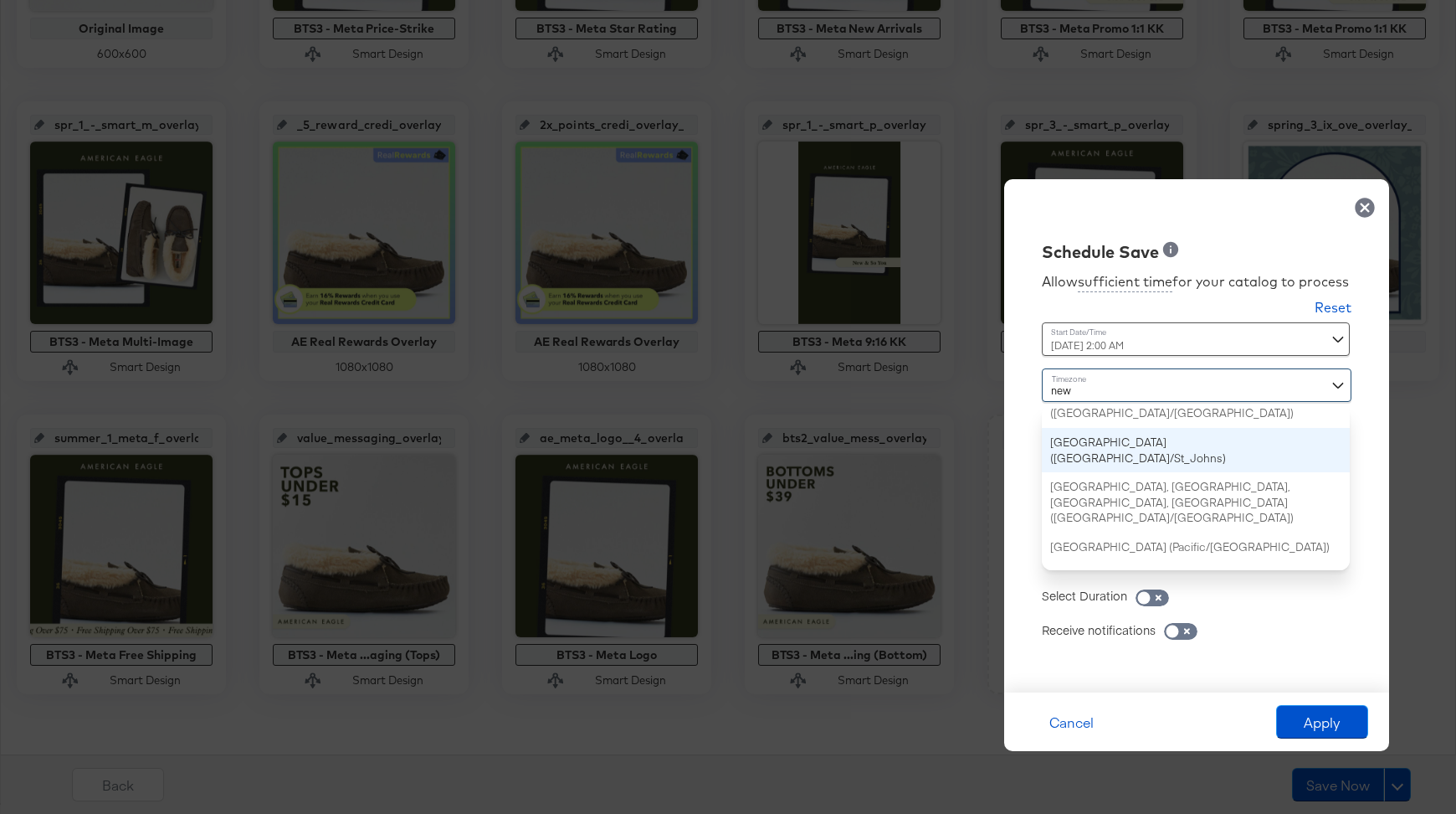
scroll to position [0, 0]
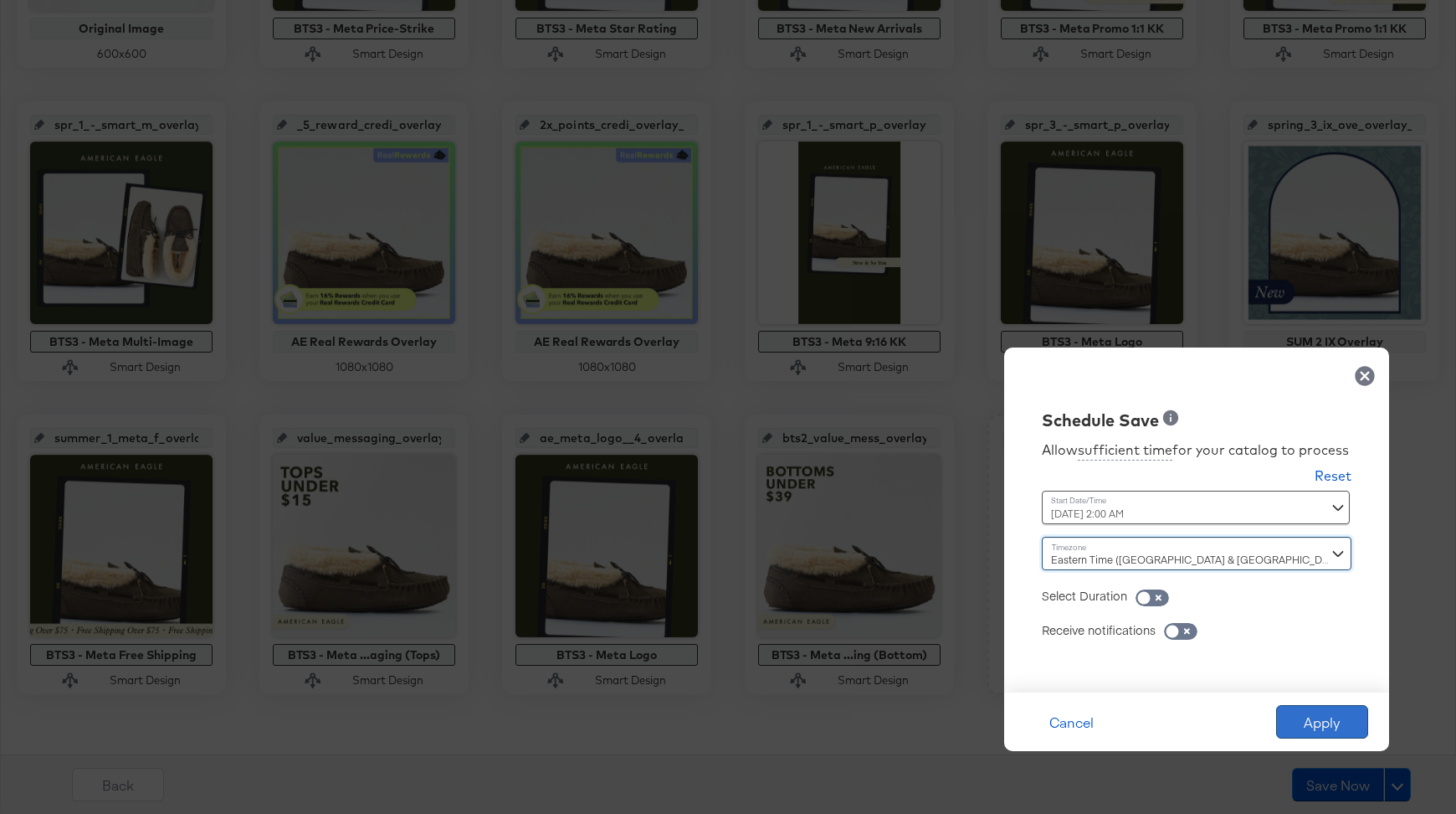
click at [1324, 735] on button "Apply" at bounding box center [1322, 721] width 92 height 33
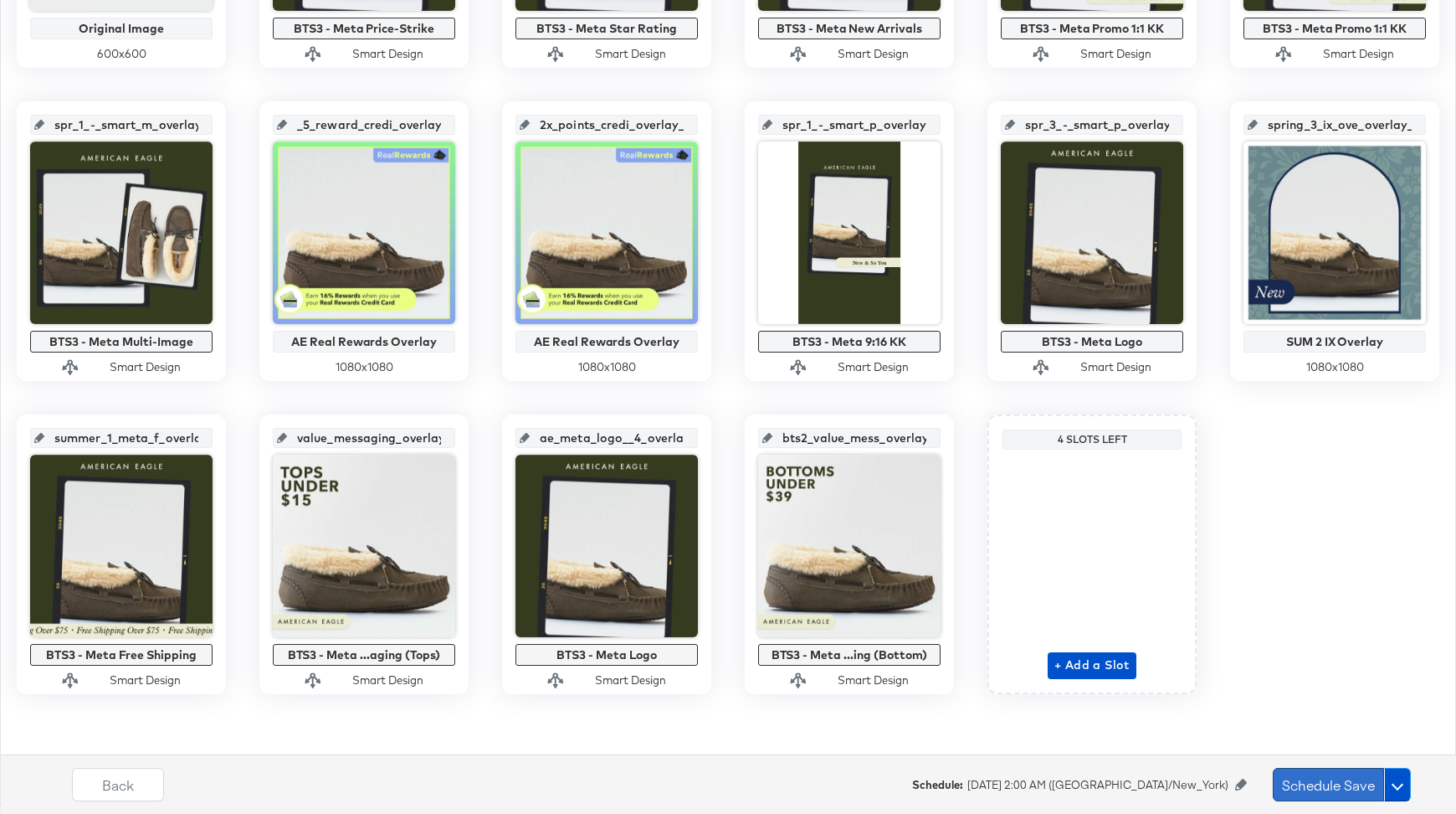
click at [1310, 781] on button "Schedule Save" at bounding box center [1329, 784] width 111 height 33
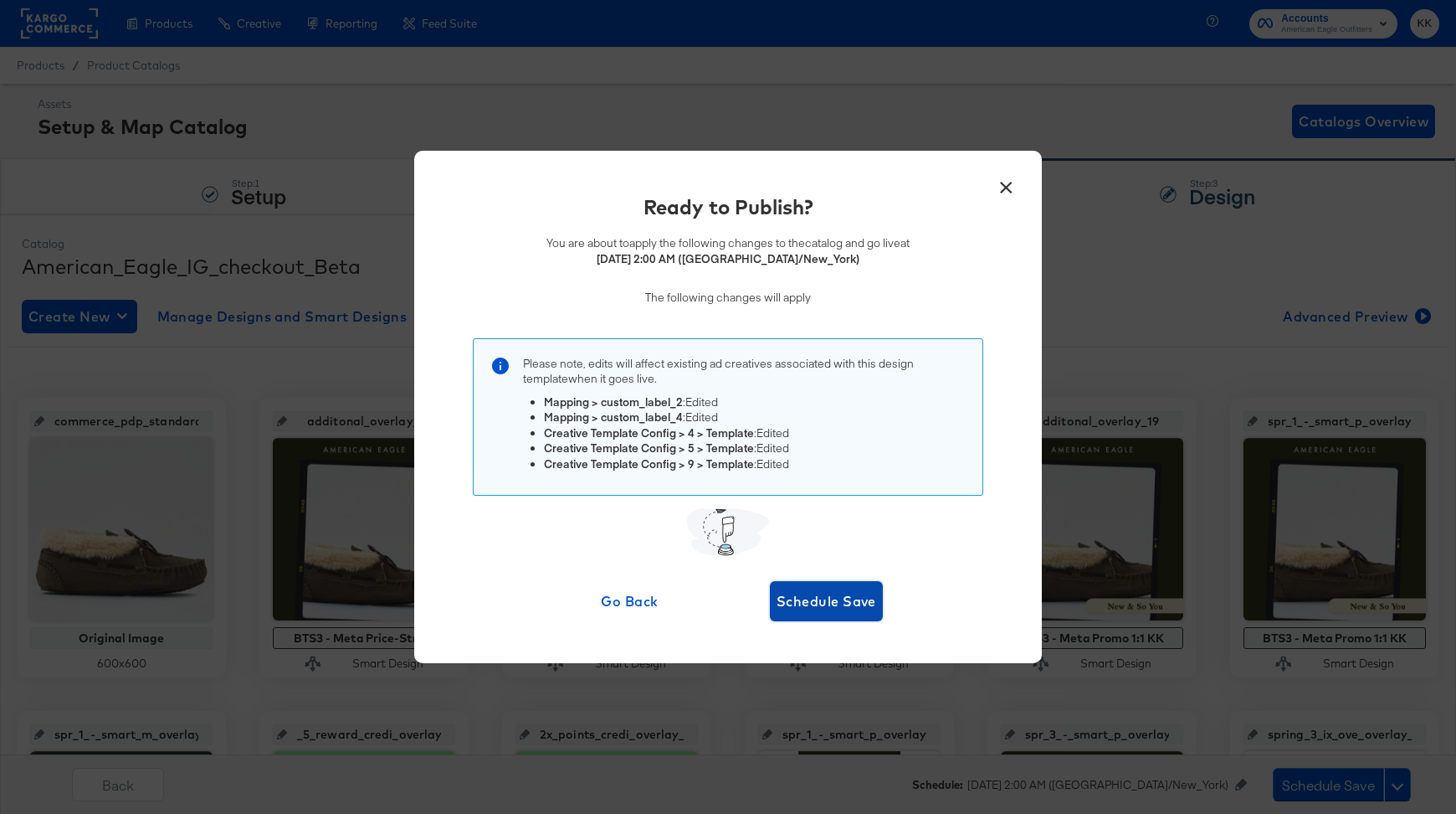
click at [824, 617] on button "Schedule Save" at bounding box center [827, 601] width 113 height 40
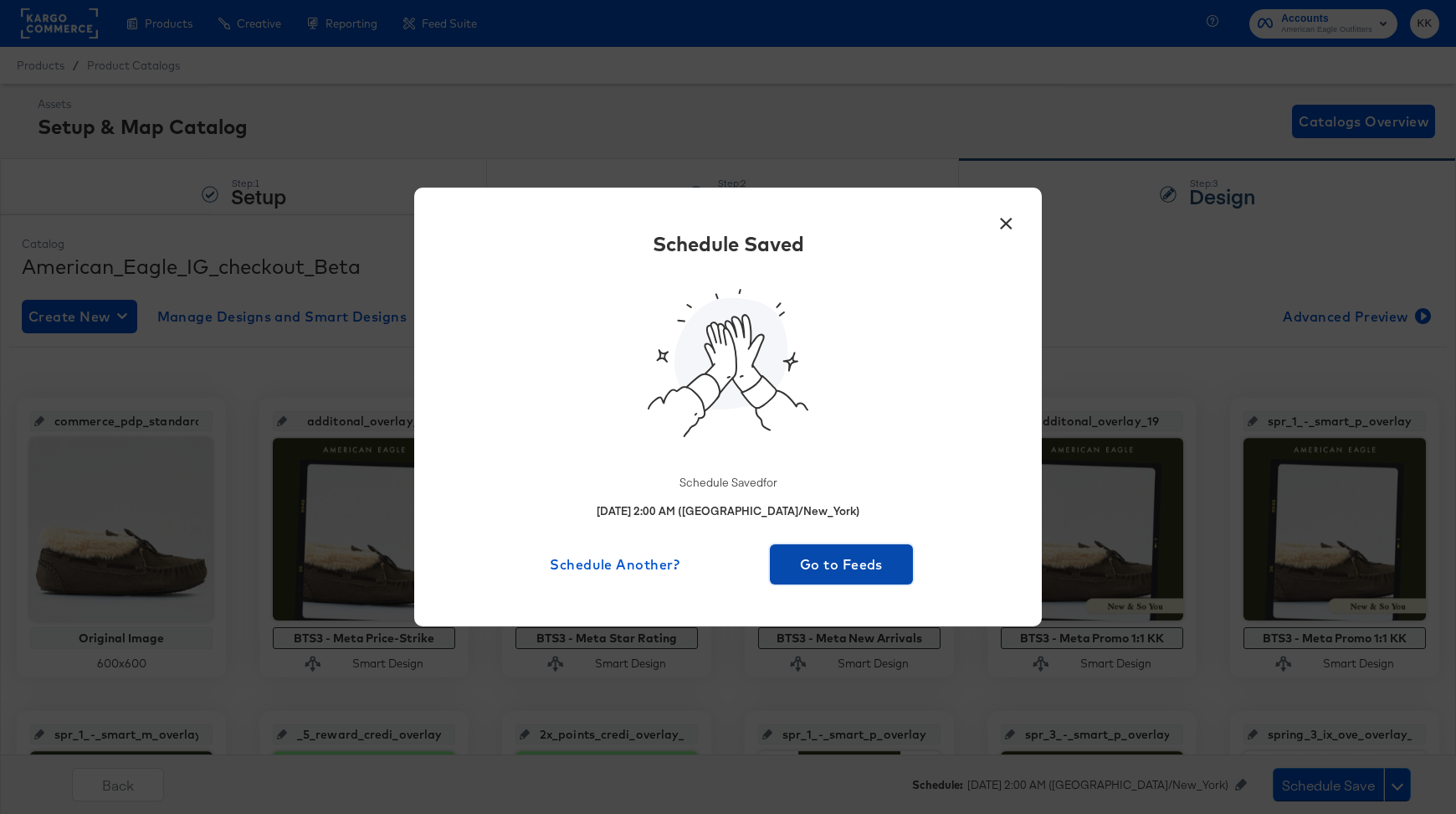
click at [834, 573] on span "Go to Feeds" at bounding box center [842, 564] width 130 height 23
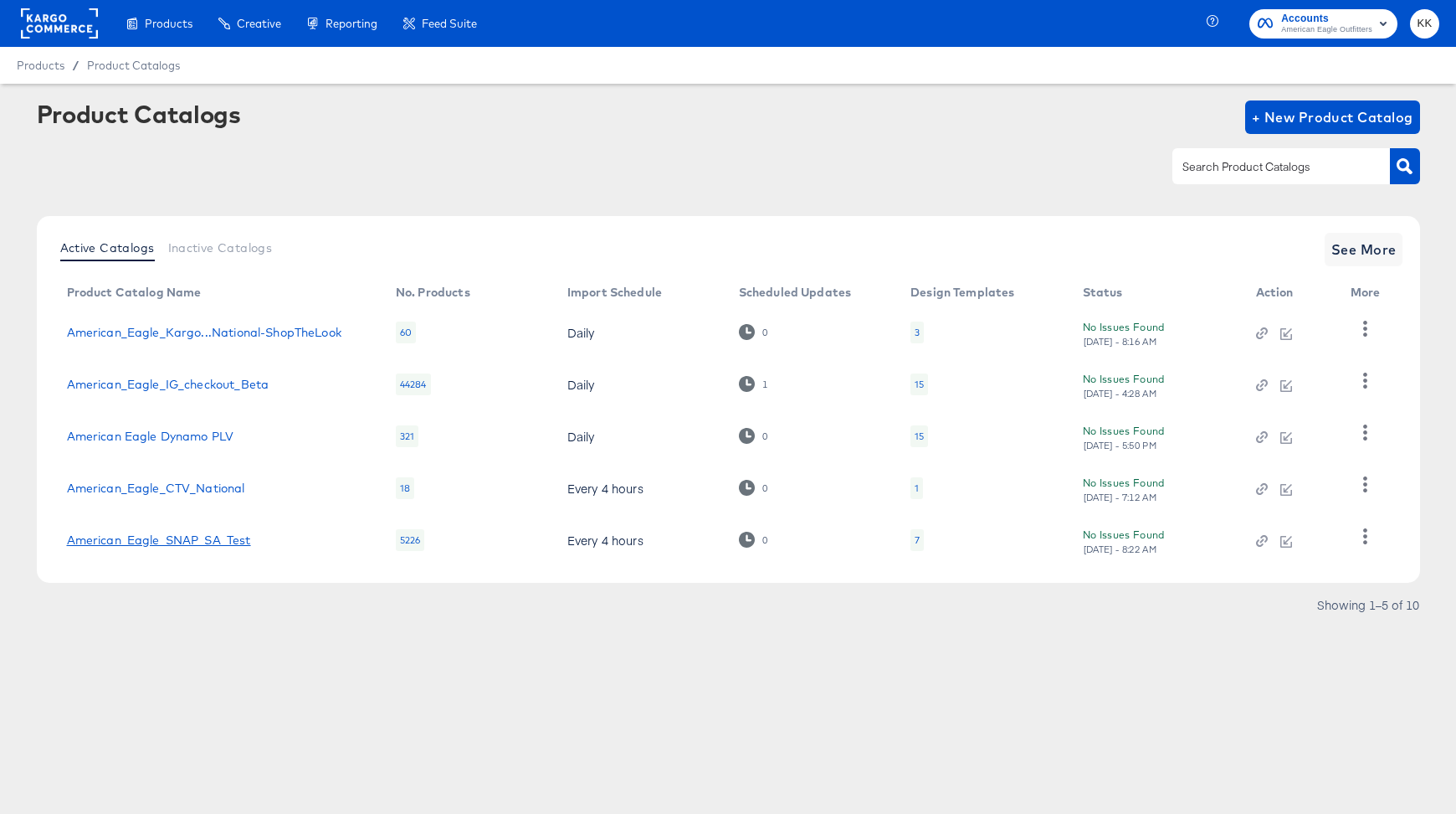
click at [197, 542] on link "American_Eagle_SNAP_SA_Test" at bounding box center [158, 540] width 184 height 13
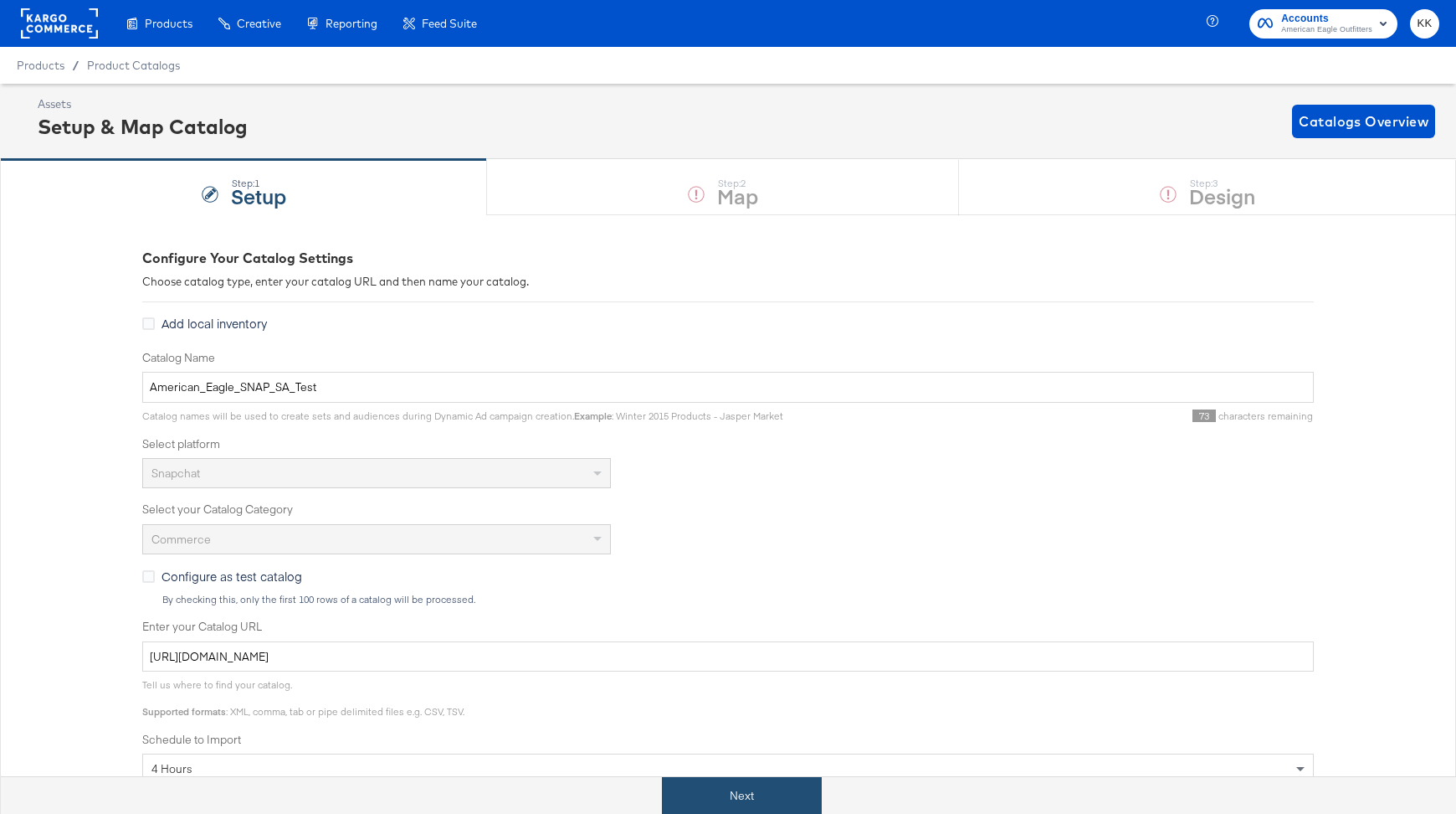
click at [750, 801] on button "Next" at bounding box center [741, 795] width 160 height 38
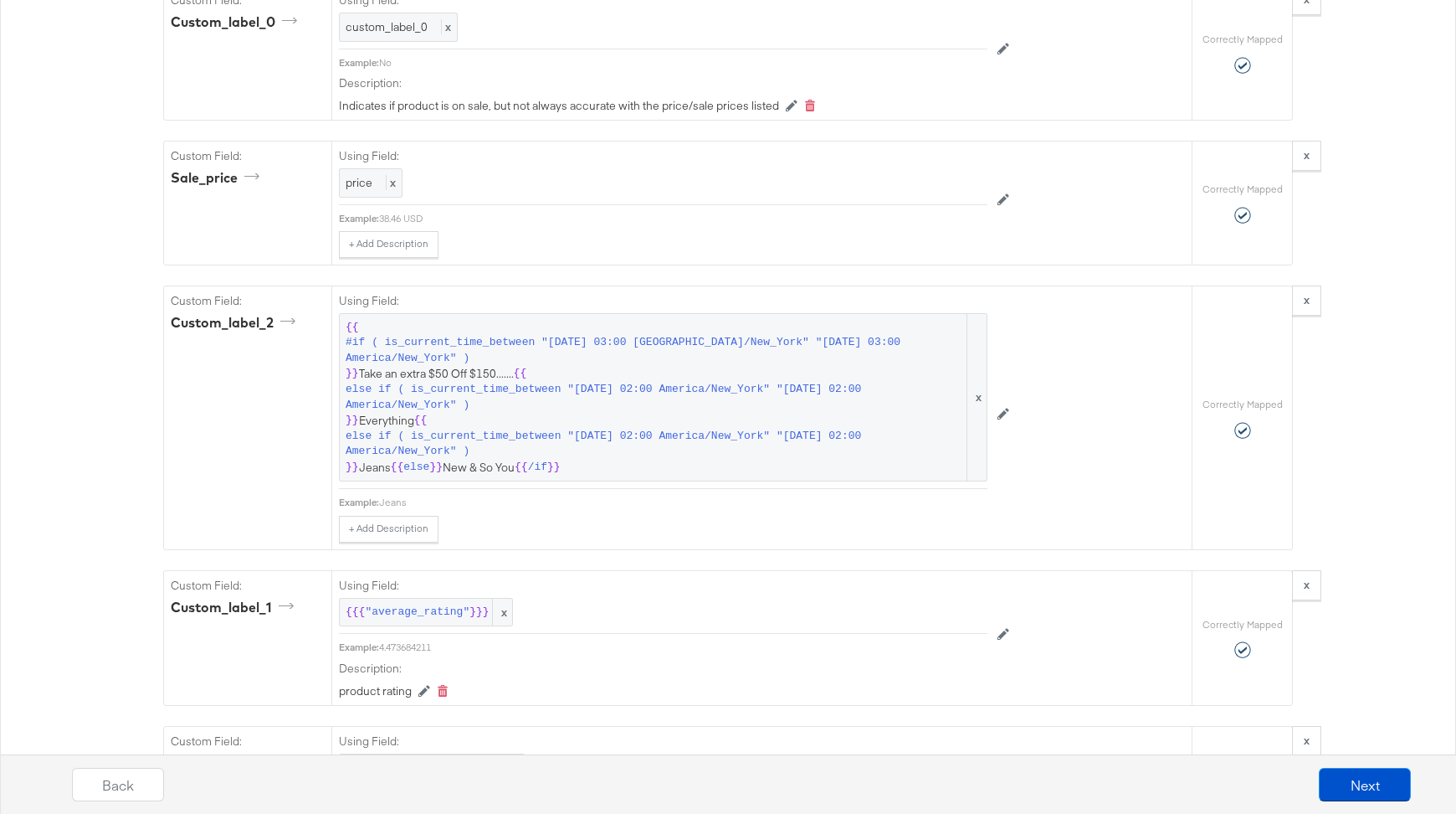
scroll to position [2296, 0]
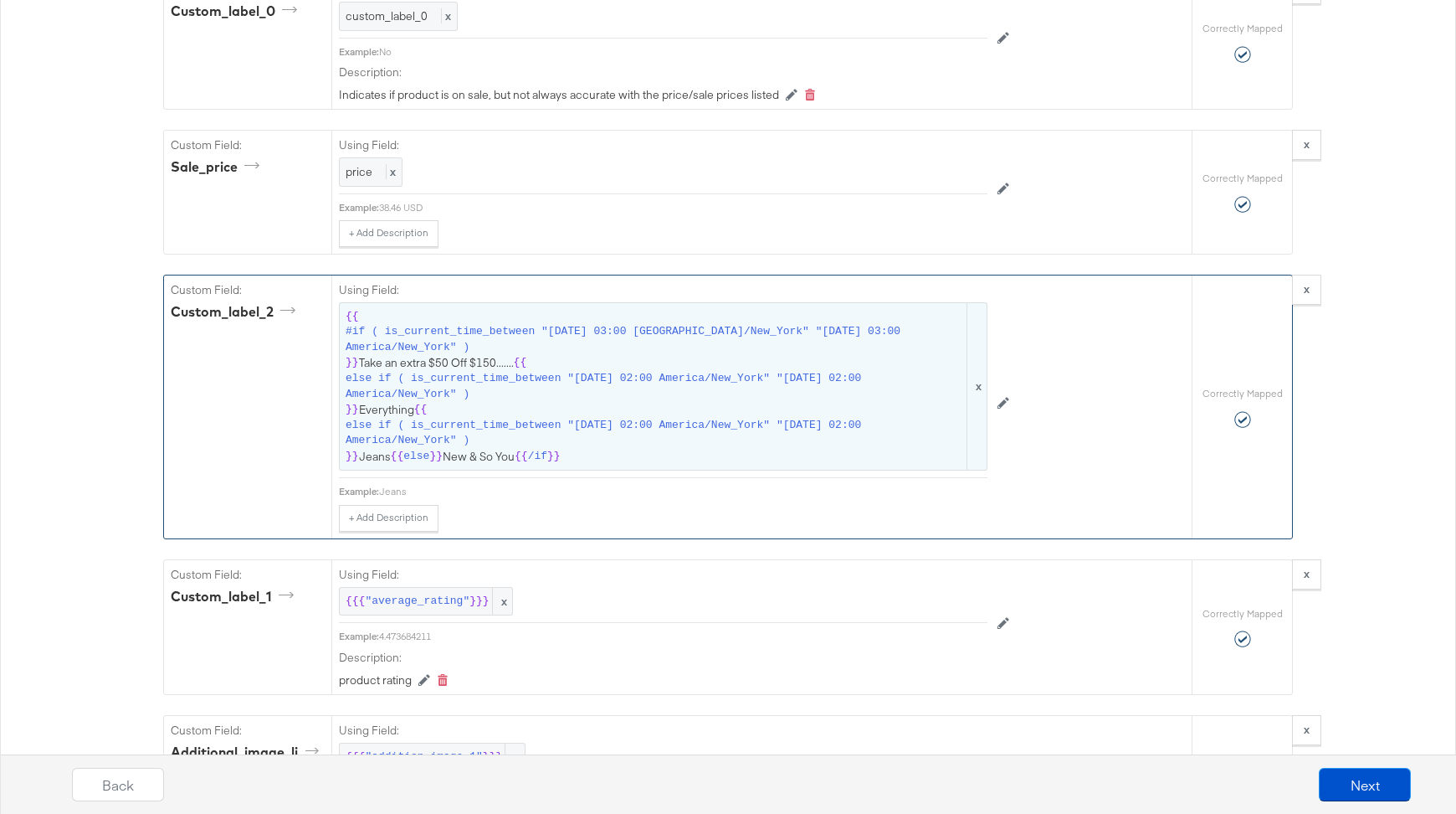
click at [605, 371] on span "else if ( is_current_time_between "2025-09-11 02:00 America/New_York" "2025-09-…" at bounding box center [654, 386] width 618 height 31
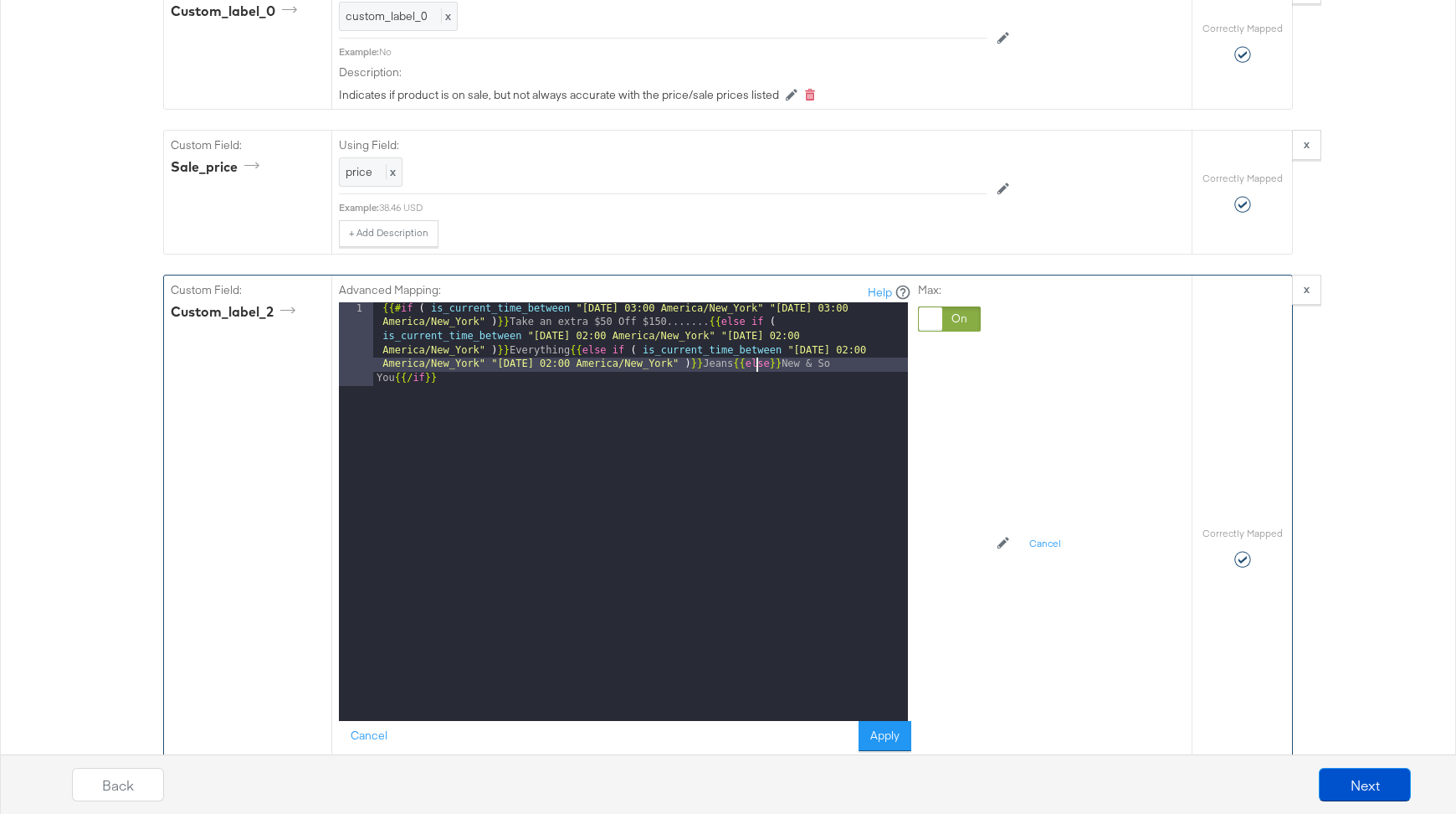
click at [758, 345] on div "{{# if ( is_current_time_between "2024-06-11 03:00 America/New_York" "2024-06-1…" at bounding box center [640, 595] width 535 height 586
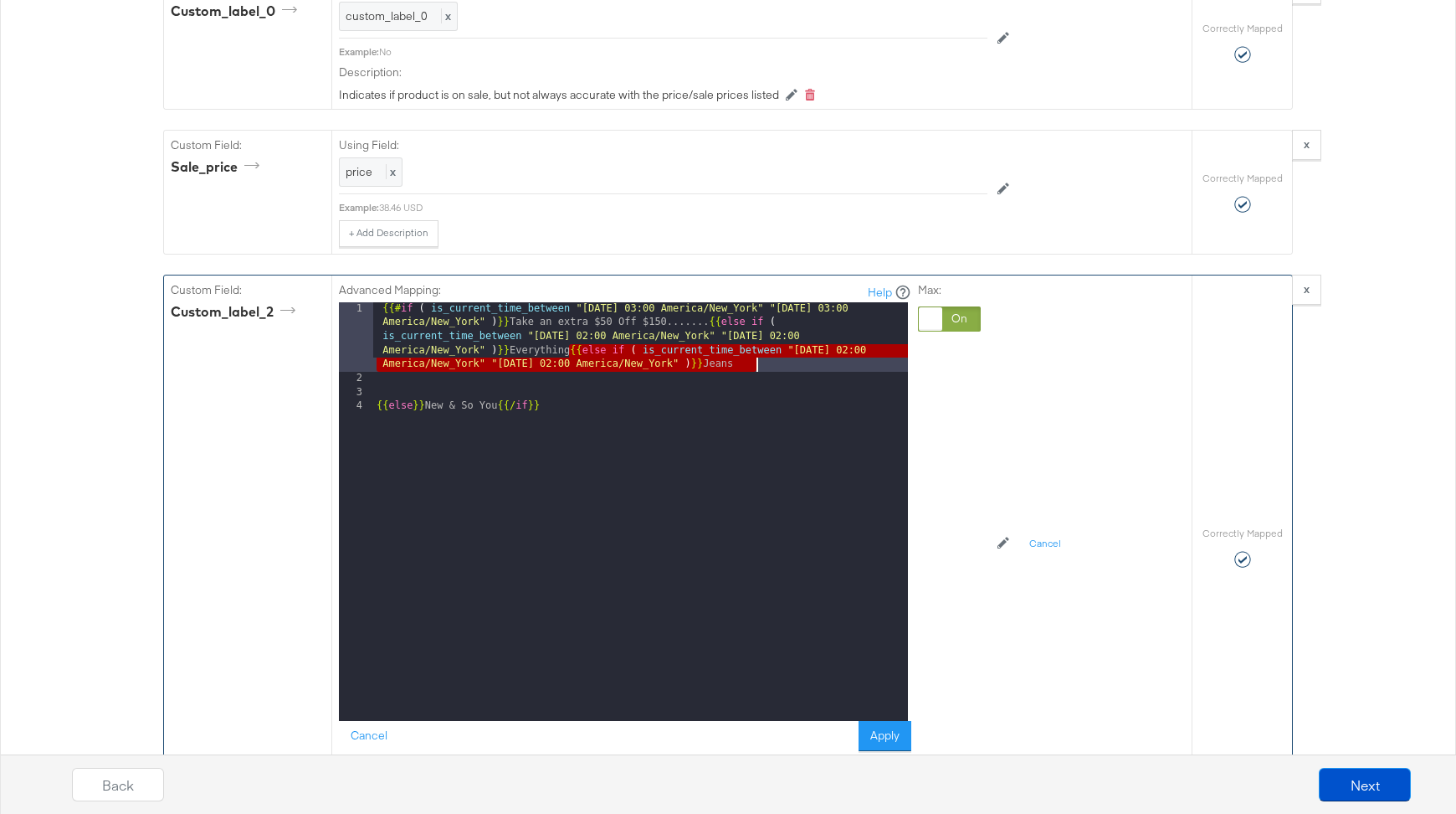
drag, startPoint x: 570, startPoint y: 330, endPoint x: 778, endPoint y: 340, distance: 208.2
click at [778, 340] on div "{{# if ( is_current_time_between "2024-06-11 03:00 America/New_York" "2024-06-1…" at bounding box center [640, 553] width 535 height 502
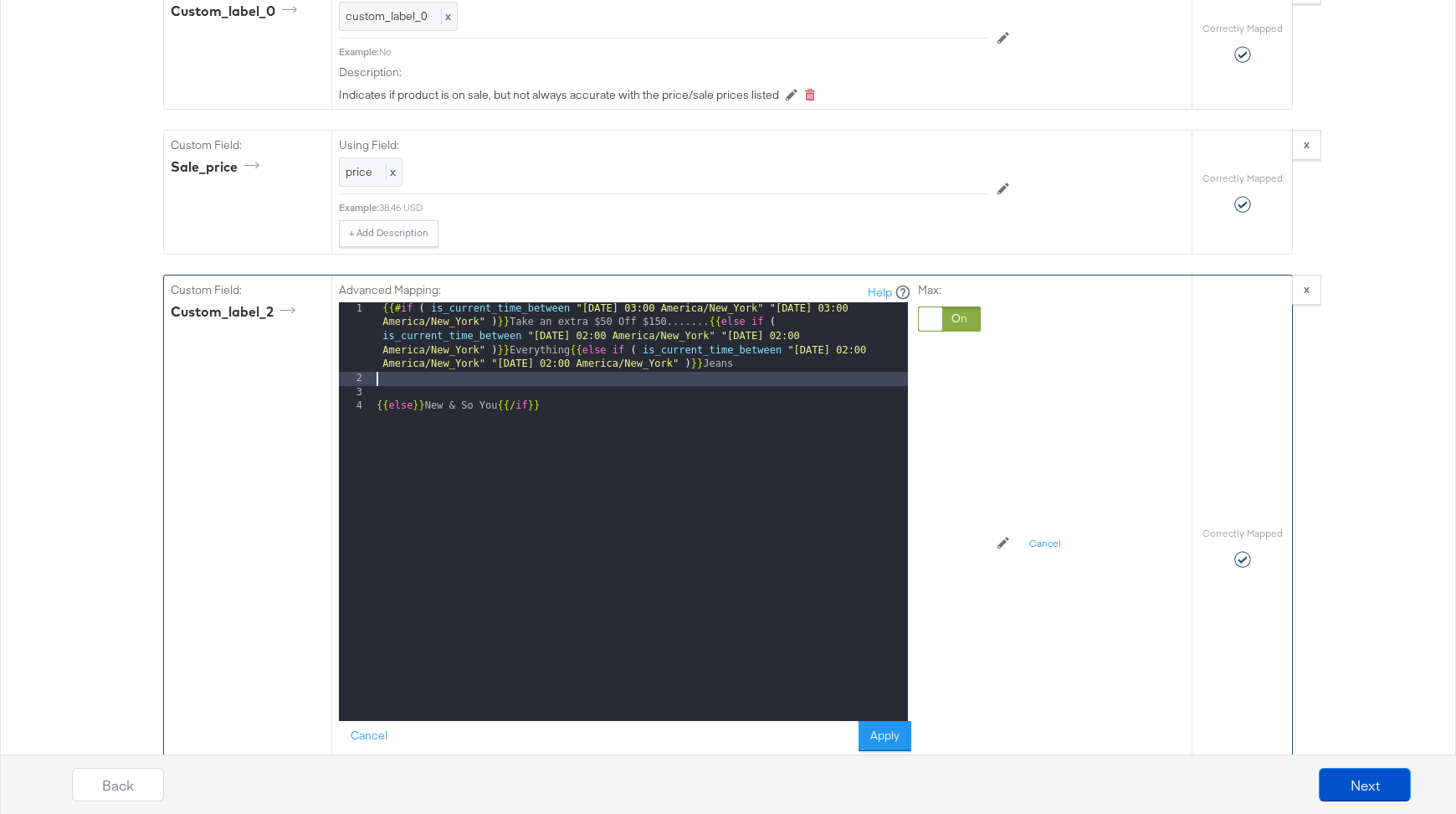
click at [670, 357] on div "{{# if ( is_current_time_between "2024-06-11 03:00 America/New_York" "2024-06-1…" at bounding box center [640, 553] width 535 height 502
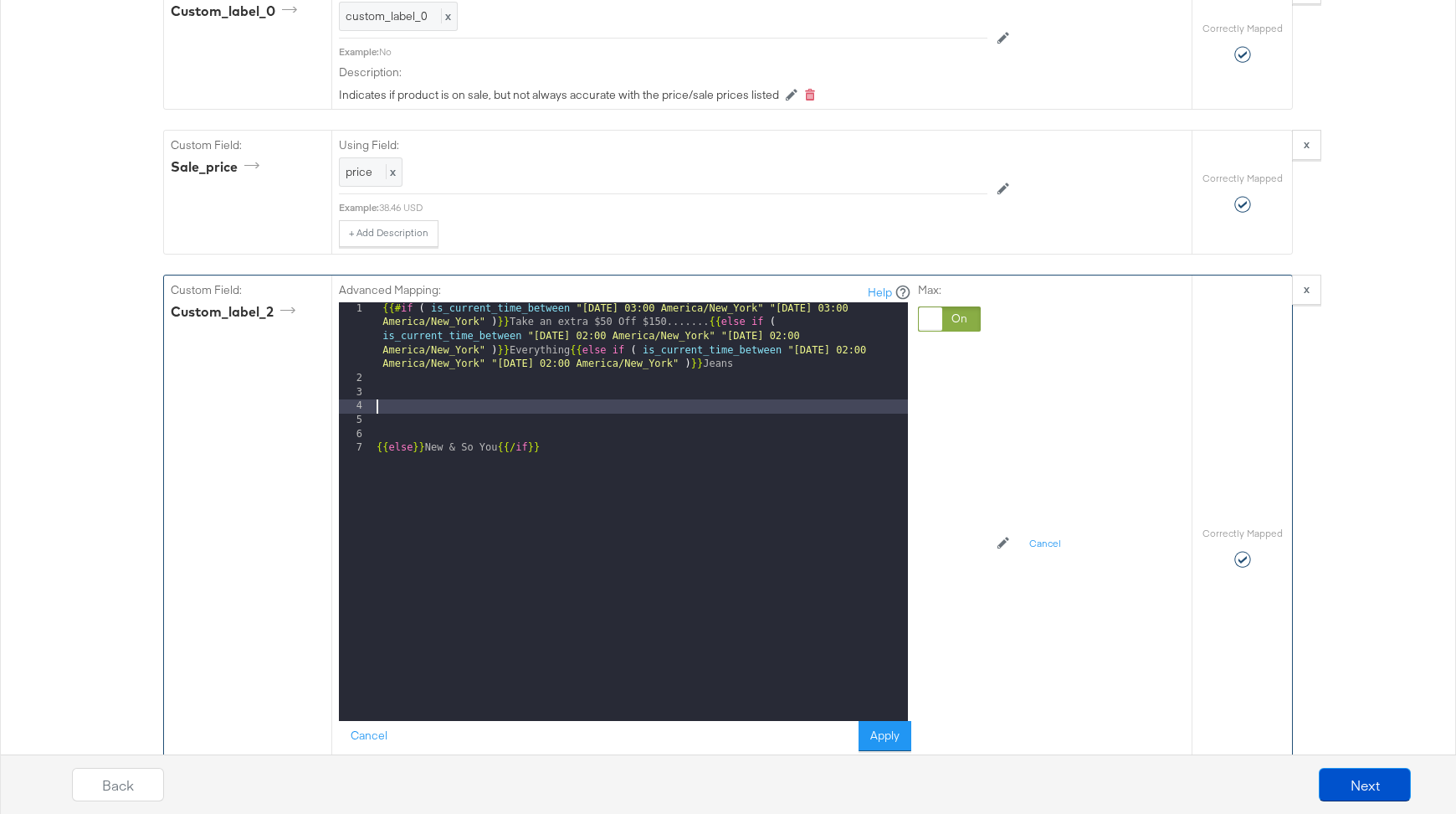
click at [497, 379] on div "{{# if ( is_current_time_between "2024-06-11 03:00 America/New_York" "2024-06-1…" at bounding box center [640, 553] width 535 height 502
paste textarea
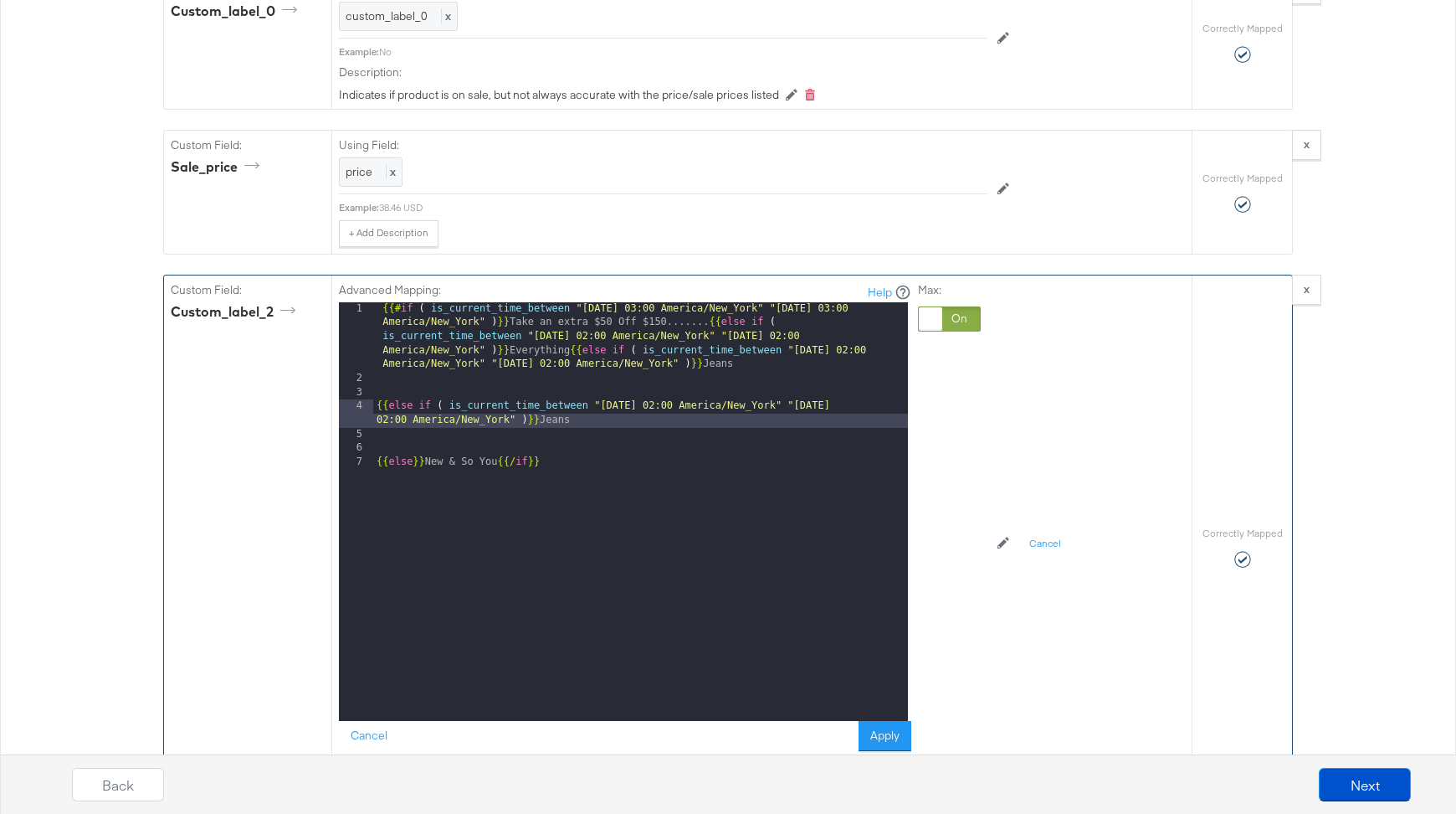
click at [658, 383] on div "{{# if ( is_current_time_between "2024-06-11 03:00 America/New_York" "2024-06-1…" at bounding box center [640, 553] width 535 height 502
click at [879, 381] on div "{{# if ( is_current_time_between "2024-06-11 03:00 America/New_York" "2024-06-1…" at bounding box center [640, 553] width 535 height 502
click at [585, 400] on div "{{# if ( is_current_time_between "2024-06-11 03:00 America/New_York" "2024-06-1…" at bounding box center [640, 553] width 535 height 502
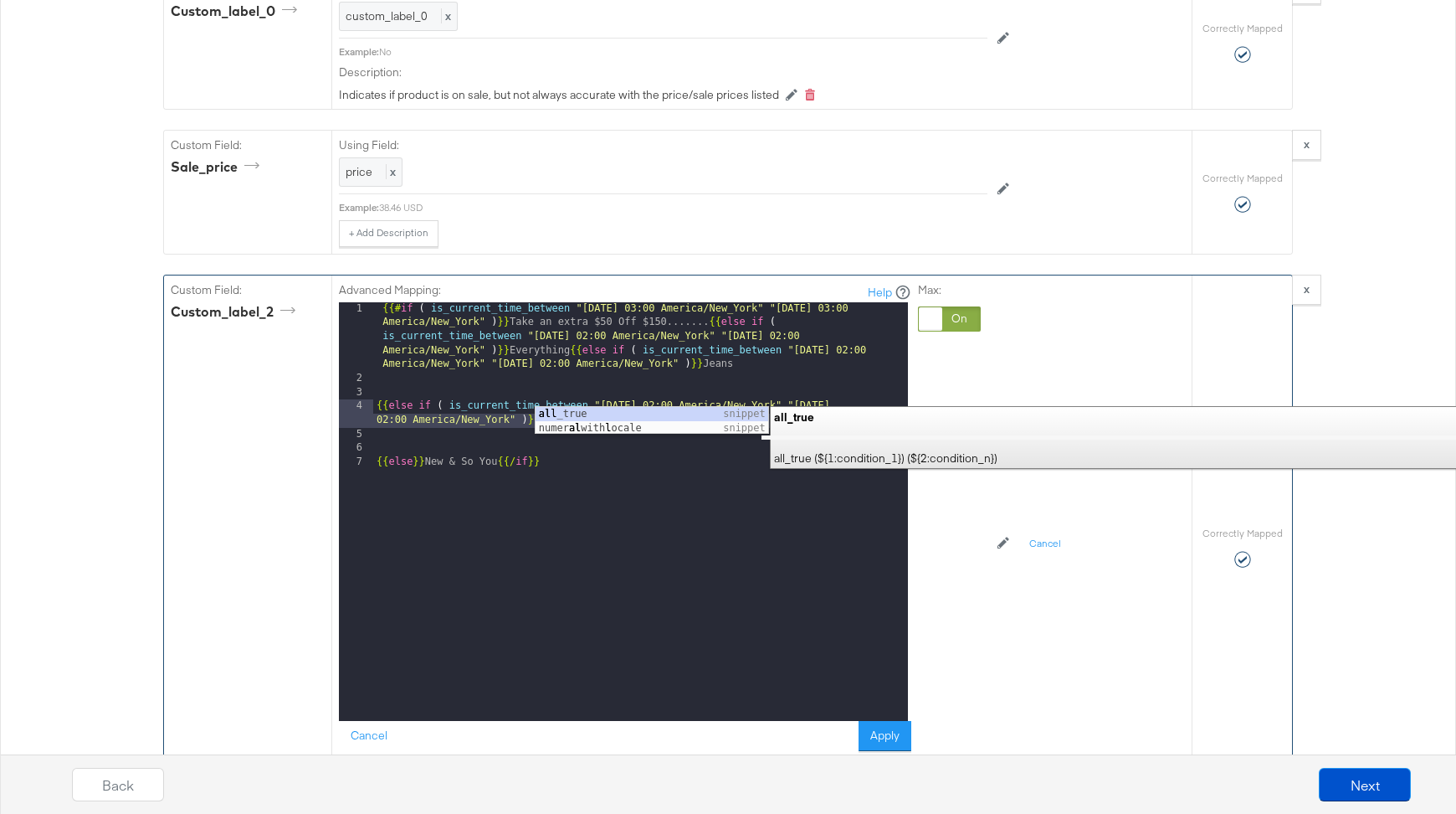
click at [497, 430] on div "{{# if ( is_current_time_between "2024-06-11 03:00 America/New_York" "2024-06-1…" at bounding box center [640, 553] width 535 height 502
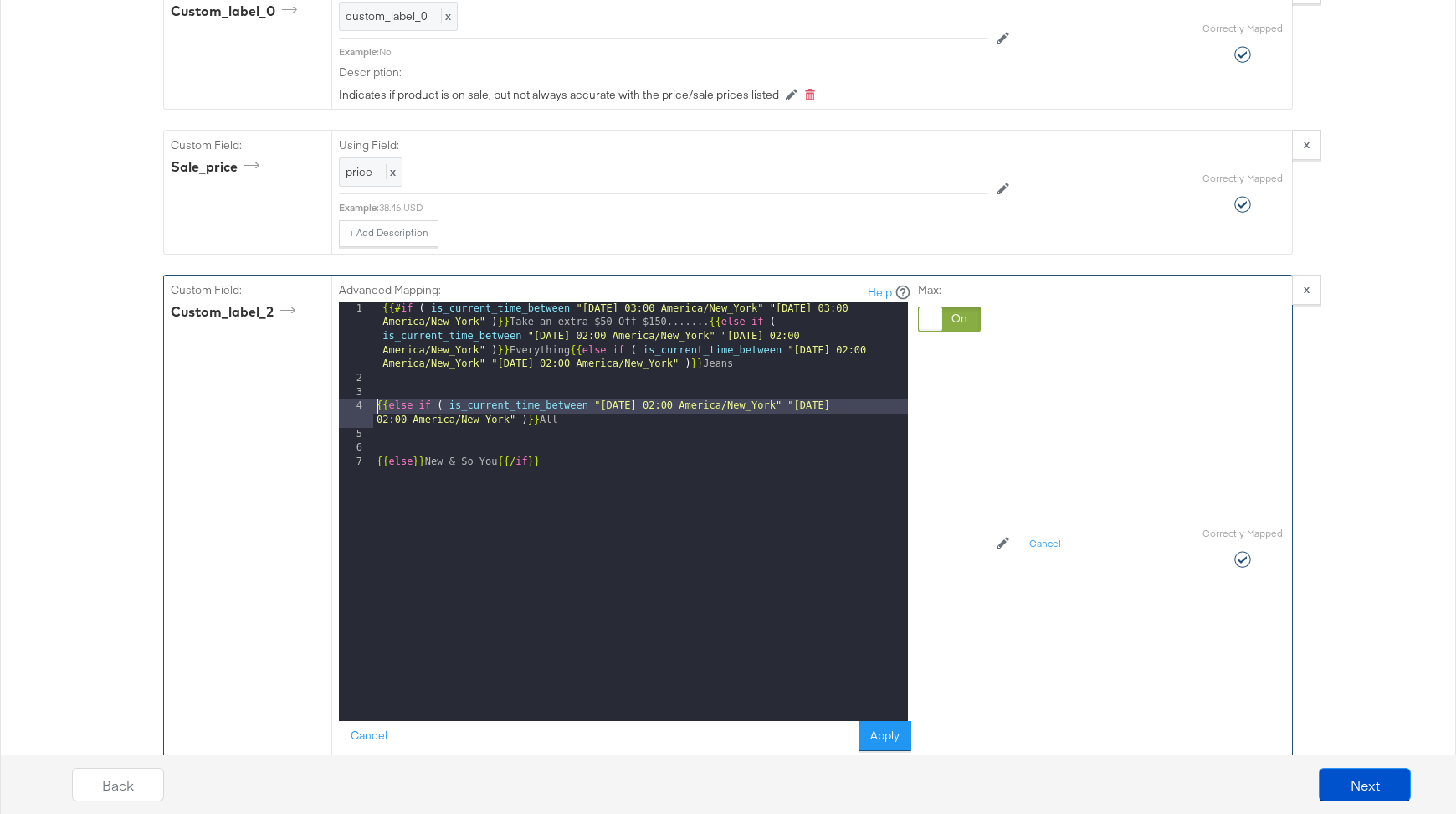
click at [375, 381] on div "{{# if ( is_current_time_between "2024-06-11 03:00 America/New_York" "2024-06-1…" at bounding box center [640, 553] width 535 height 502
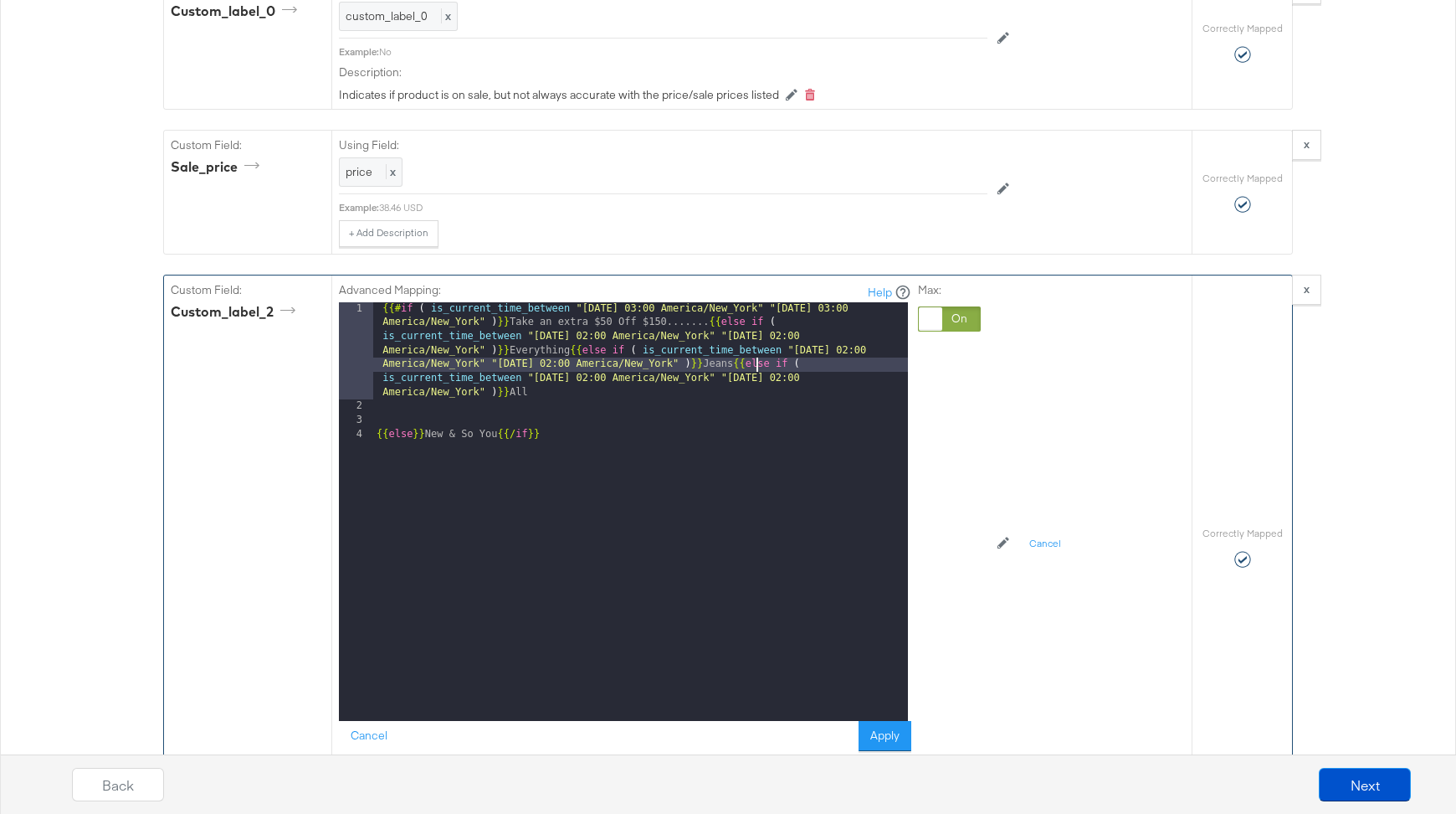
click at [375, 413] on div "{{# if ( is_current_time_between "2024-06-11 03:00 America/New_York" "2024-06-1…" at bounding box center [640, 567] width 535 height 530
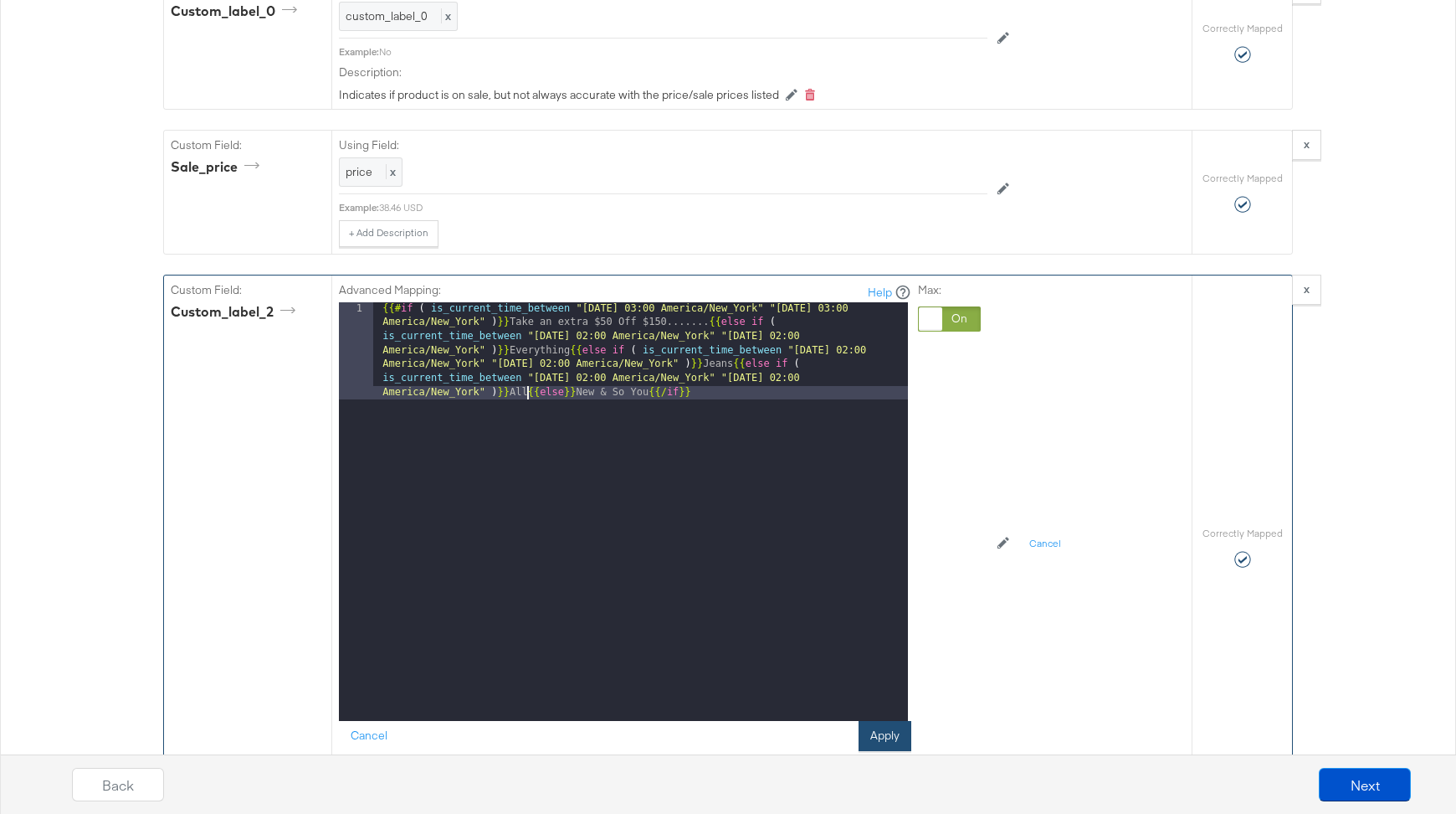
click at [883, 721] on button "Apply" at bounding box center [885, 736] width 53 height 31
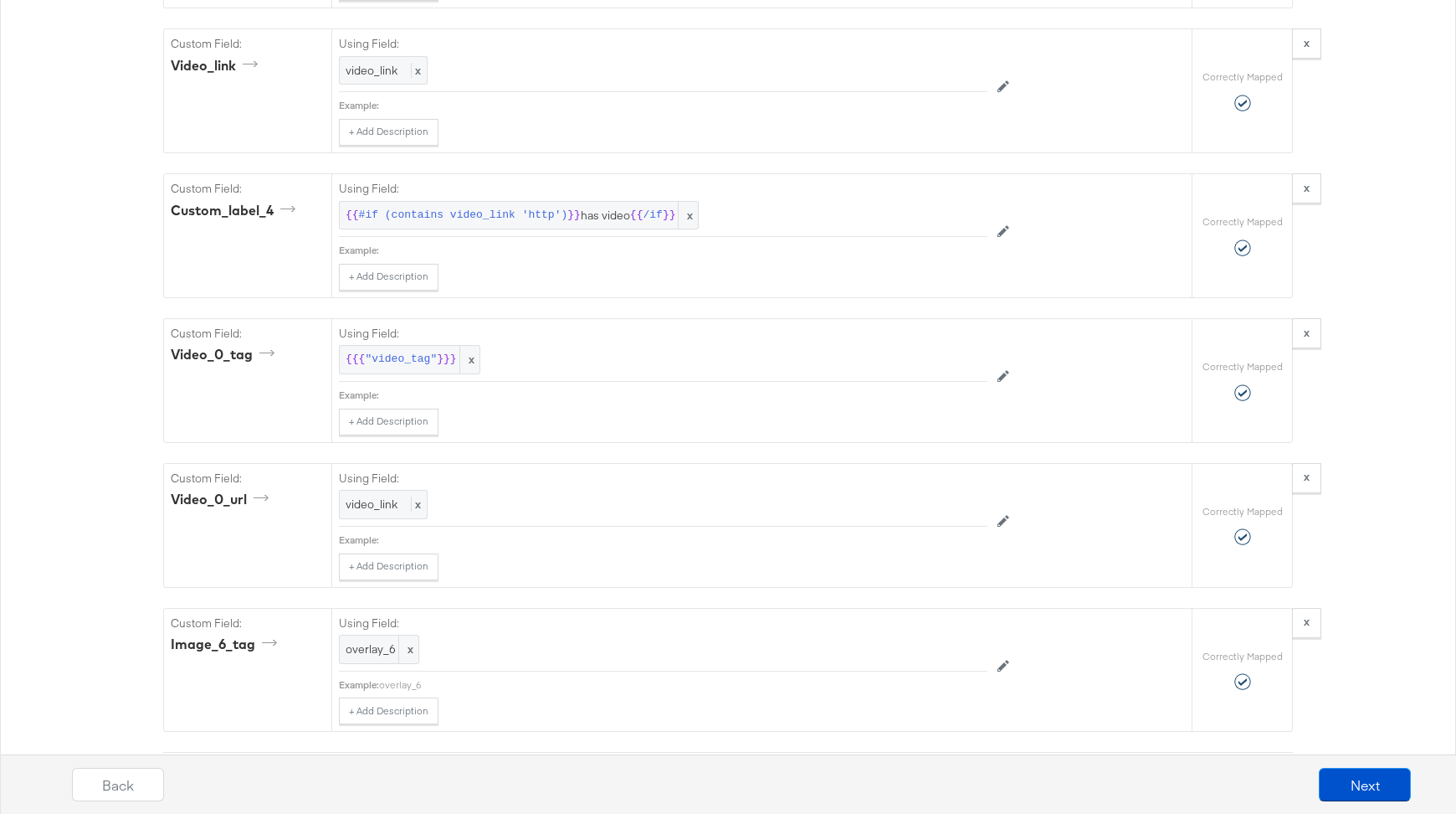
scroll to position [4452, 0]
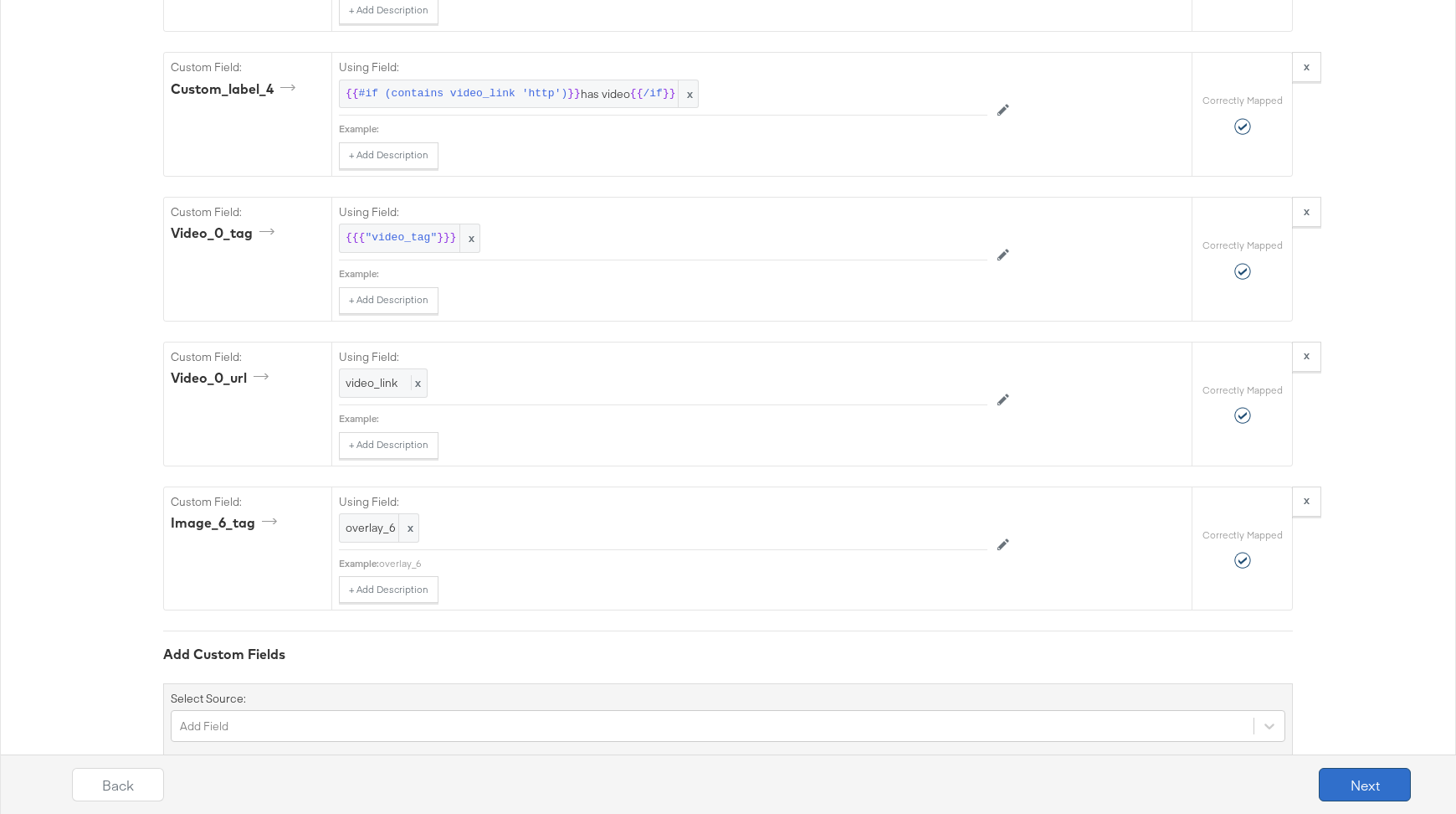
click at [1366, 779] on button "Next" at bounding box center [1364, 784] width 92 height 33
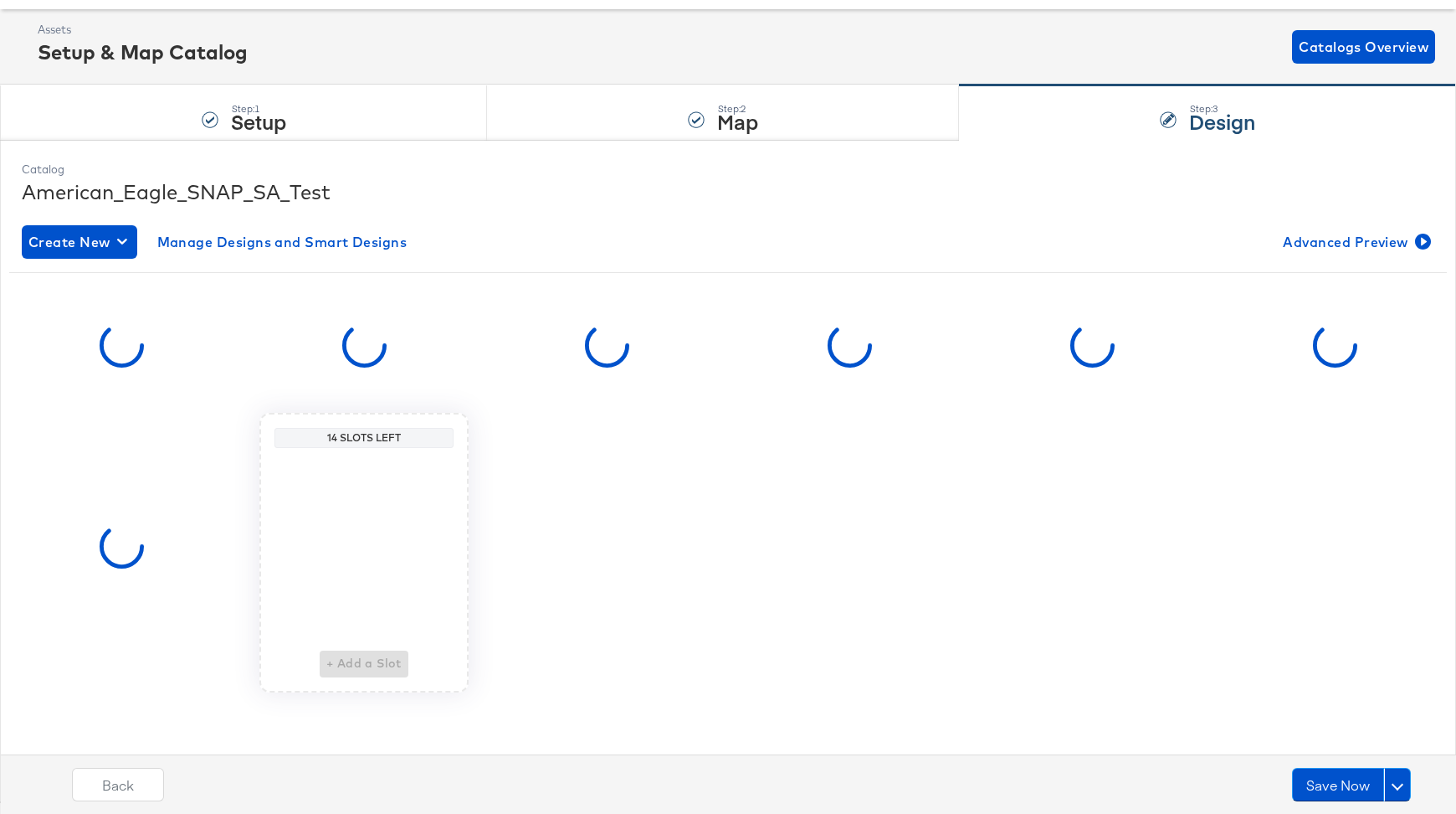
scroll to position [0, 0]
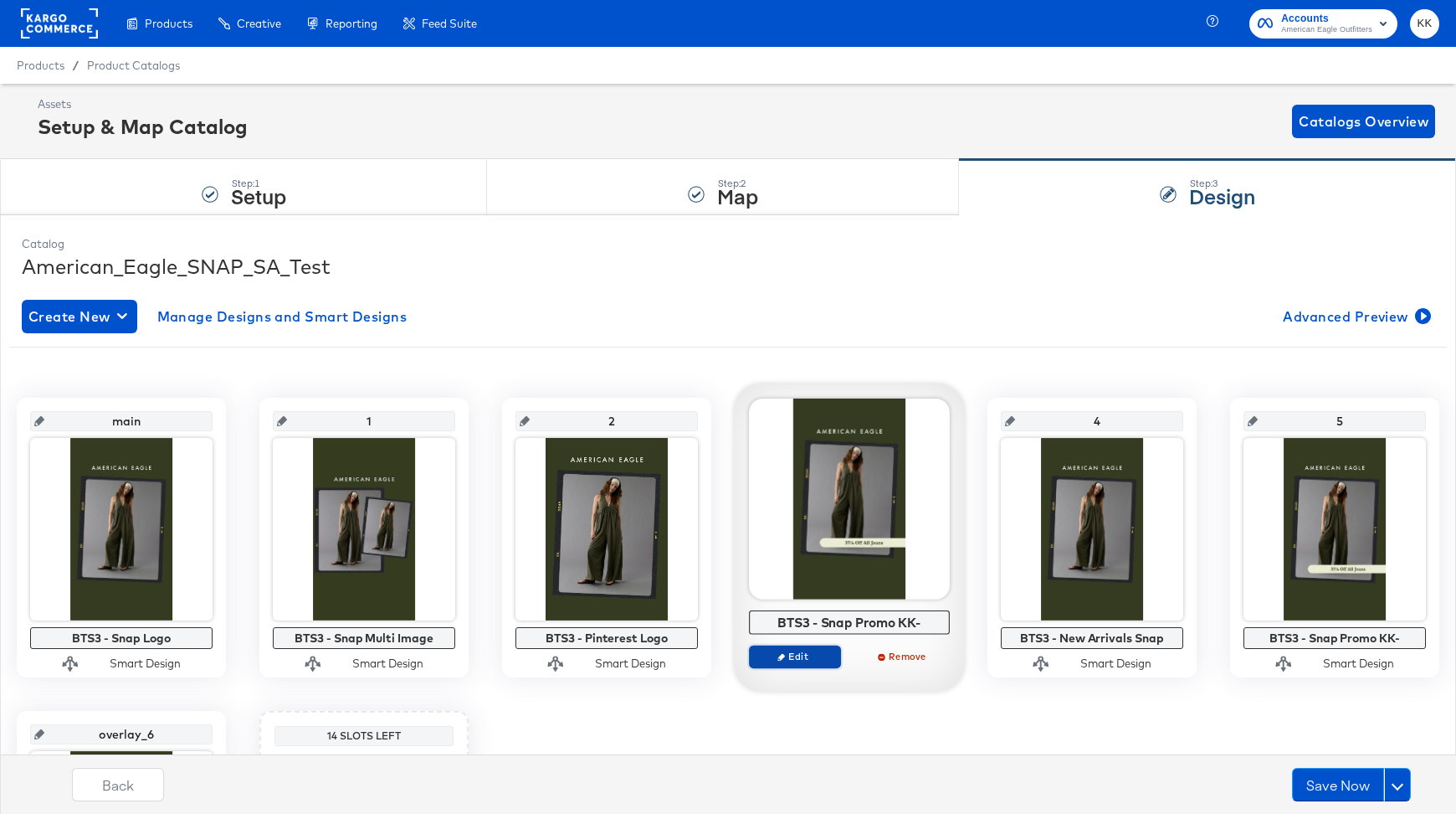
click at [812, 659] on span "Edit" at bounding box center [794, 656] width 77 height 13
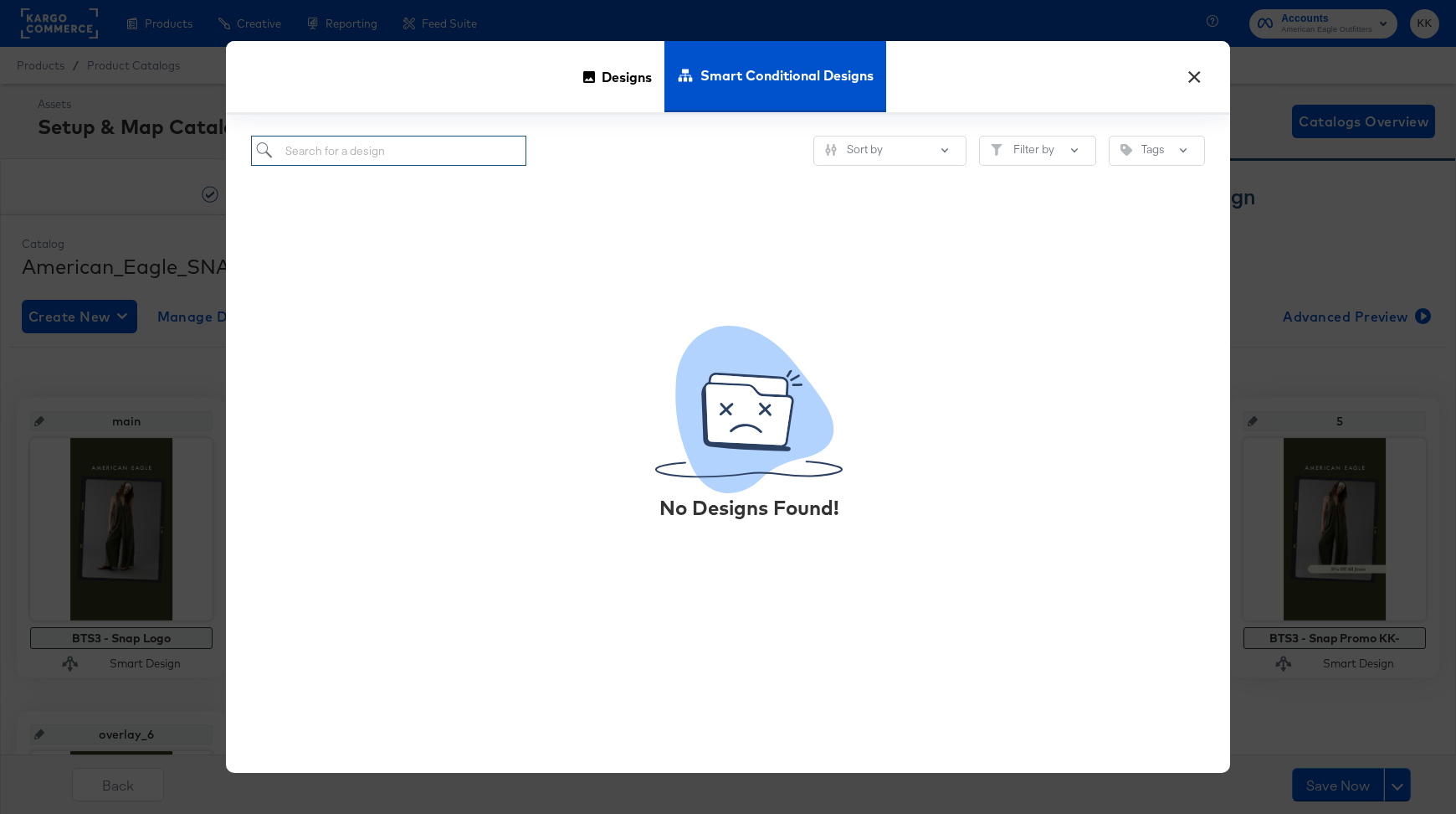
click at [428, 162] on input "search" at bounding box center [388, 150] width 275 height 31
click at [601, 105] on span "Designs" at bounding box center [627, 75] width 50 height 73
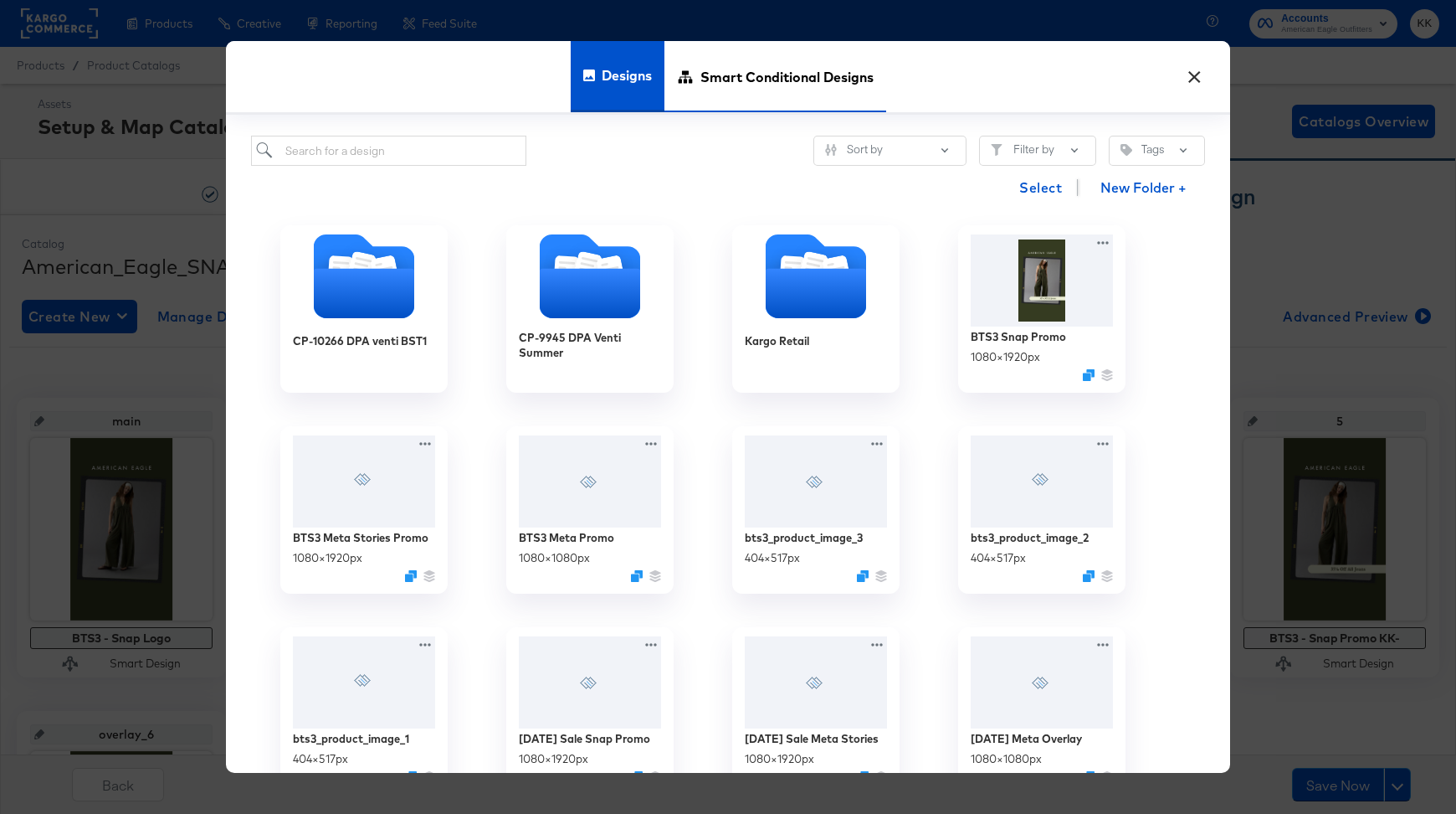
click at [689, 102] on div "Smart Conditional Designs" at bounding box center [775, 76] width 222 height 71
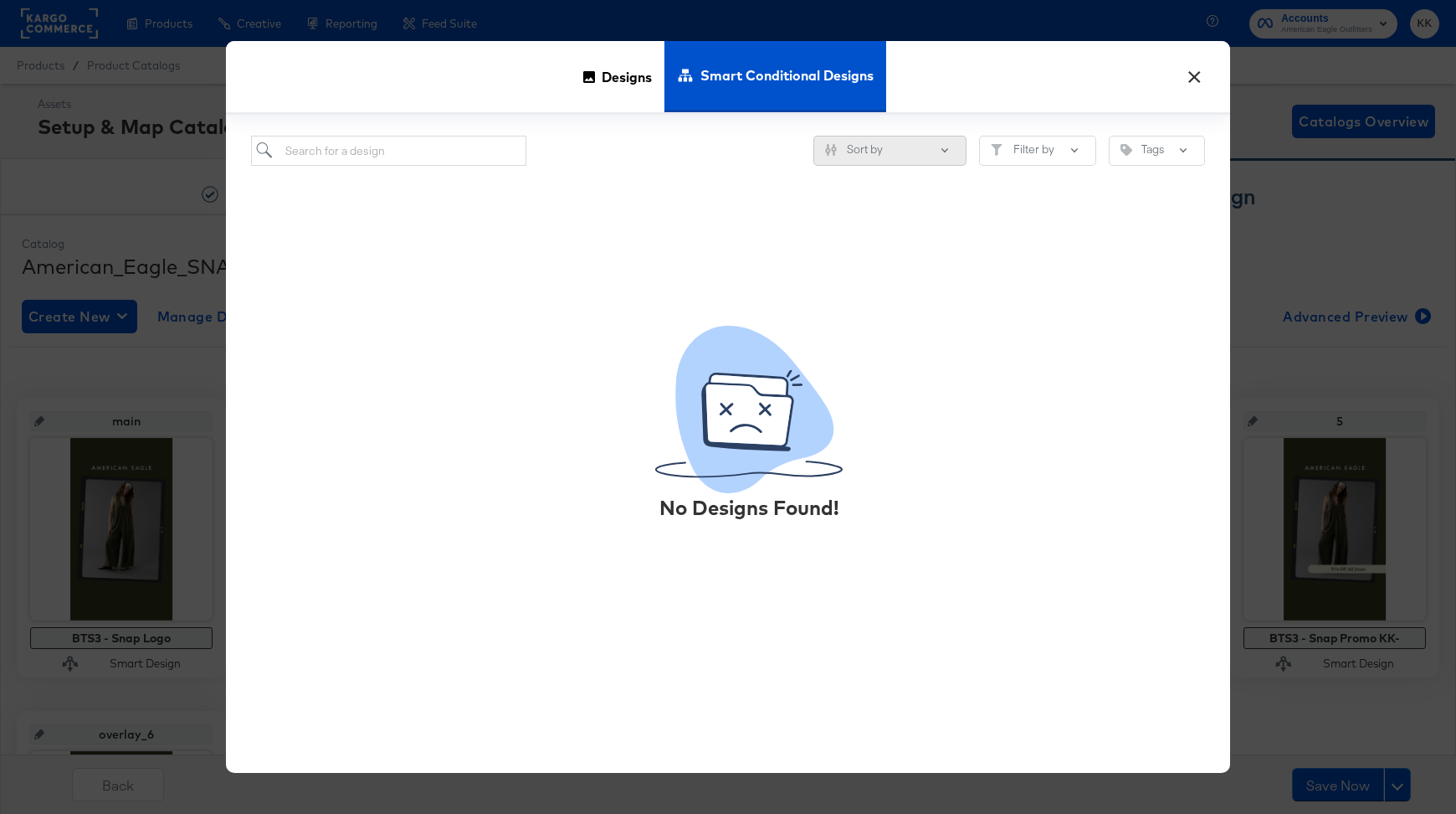
click at [831, 137] on button "Sort by" at bounding box center [890, 150] width 153 height 31
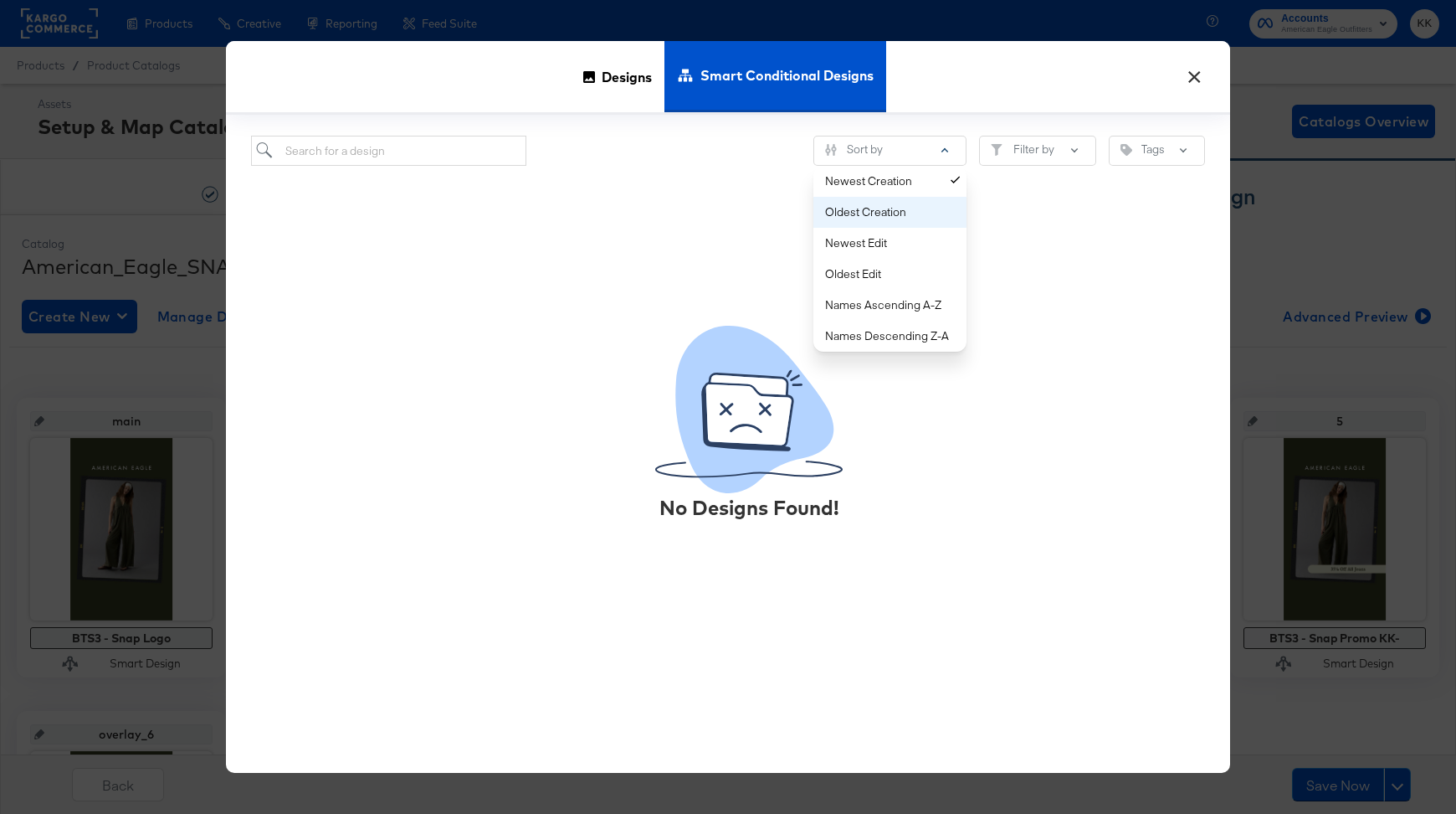
click at [865, 208] on div "Oldest Creation" at bounding box center [893, 211] width 136 height 16
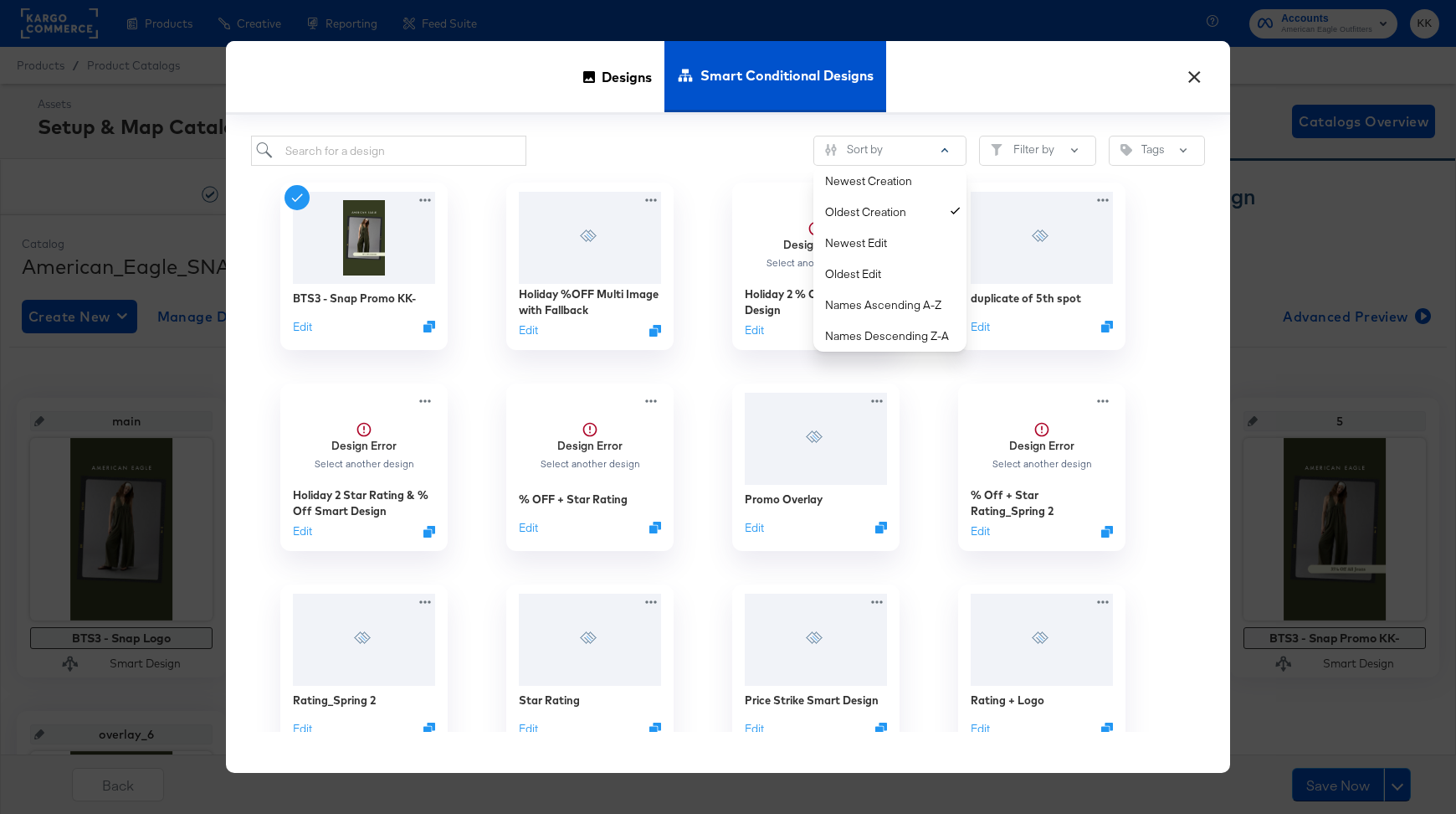
click at [419, 134] on div "Sort by Newest Creation Oldest Creation Newest Edit Oldest Edit Names Ascending…" at bounding box center [728, 444] width 1005 height 659
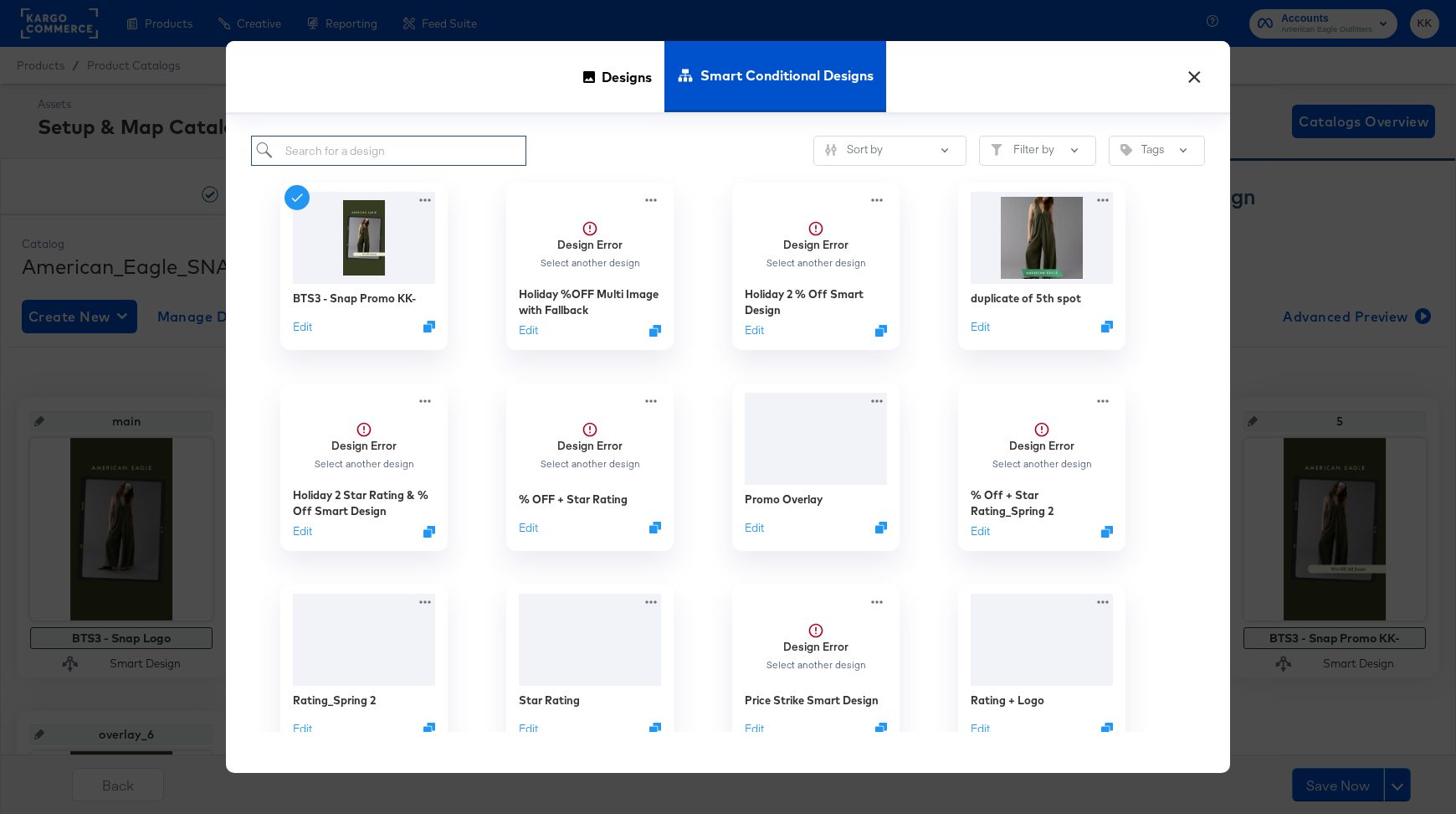
click at [402, 150] on input "search" at bounding box center [388, 150] width 275 height 31
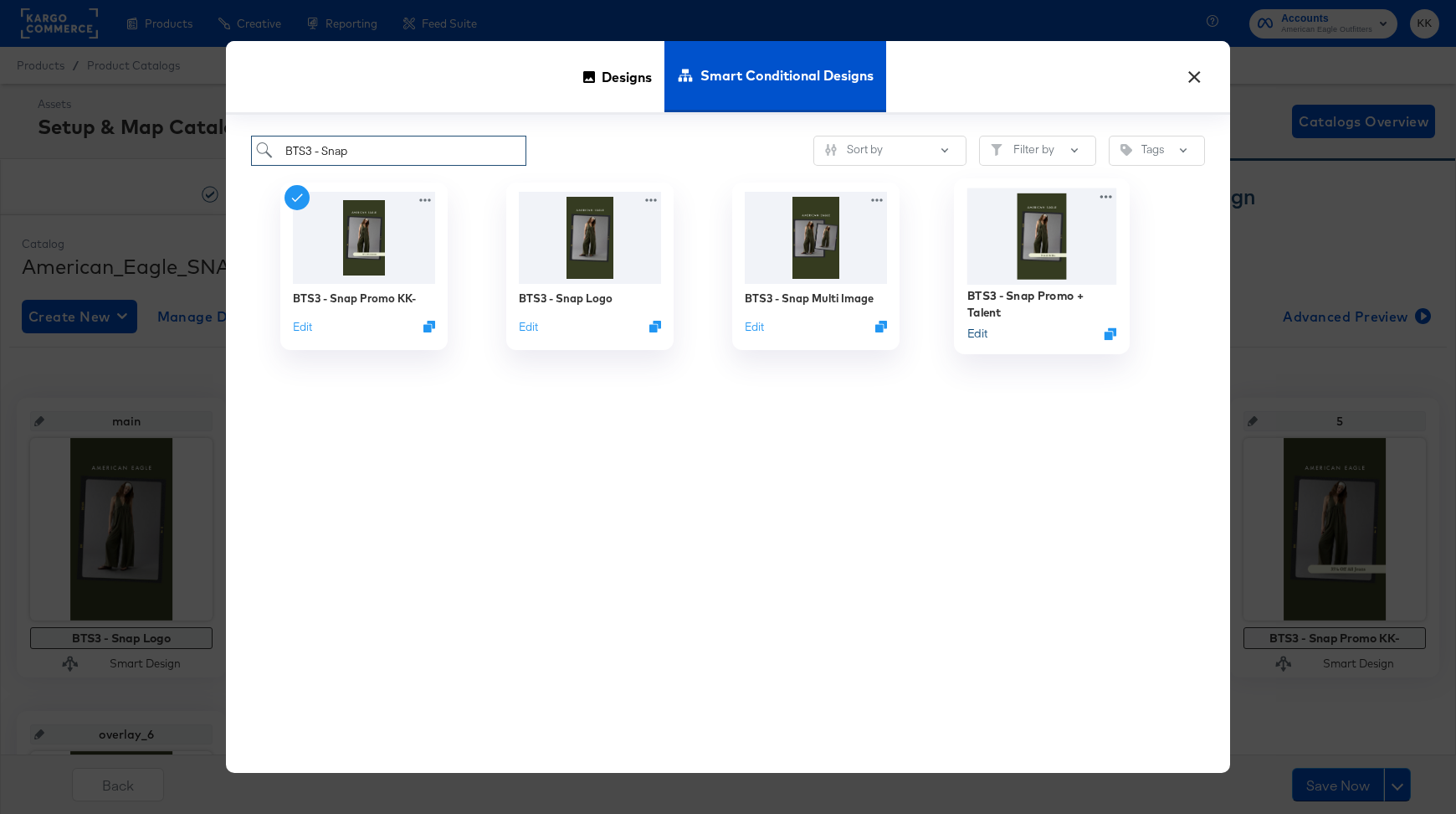
type input "BTS3 - Snap"
click at [978, 335] on button "Edit" at bounding box center [978, 333] width 20 height 16
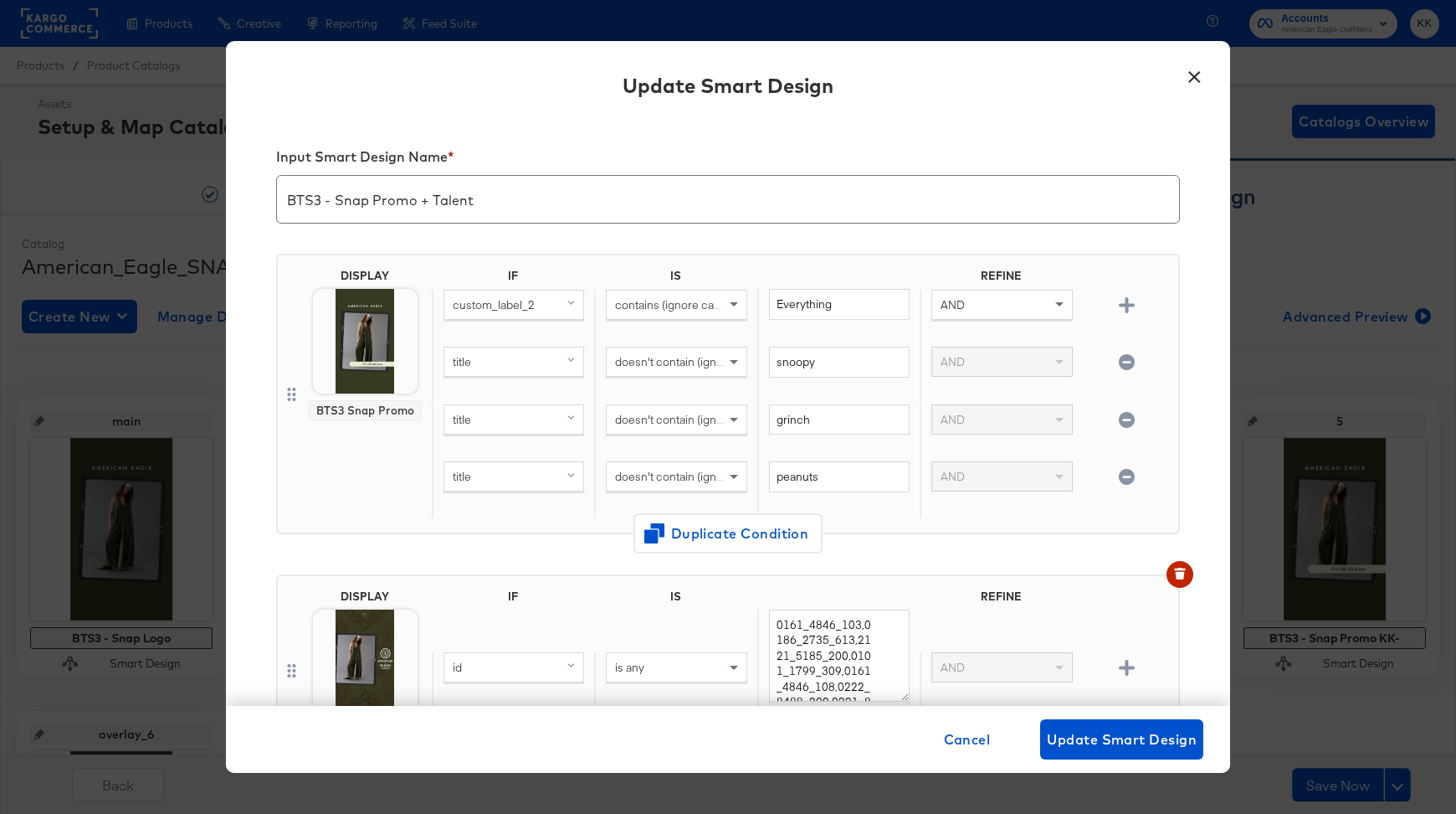
click at [1189, 80] on button "×" at bounding box center [1195, 72] width 31 height 31
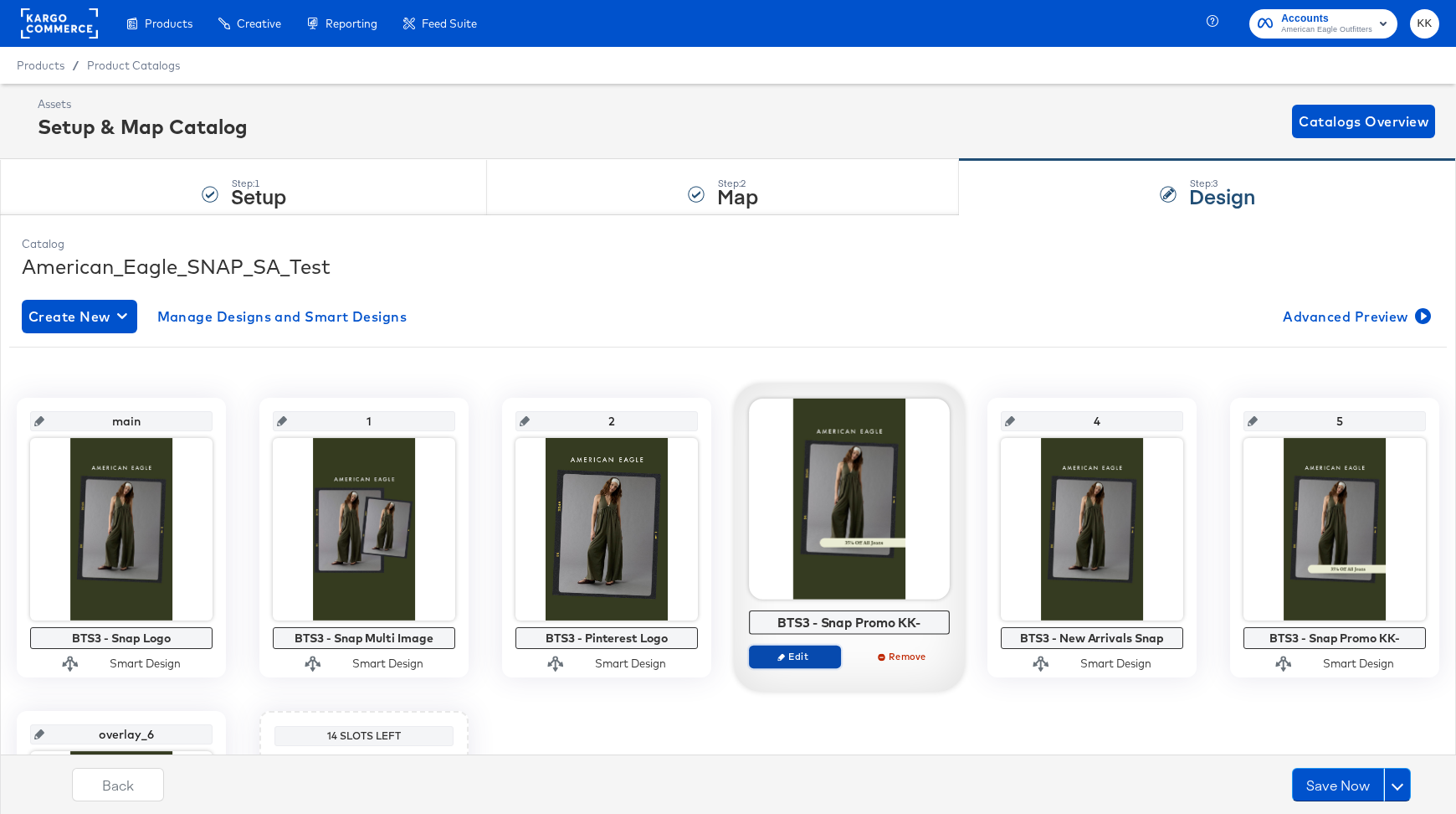
click at [800, 655] on span "Edit" at bounding box center [794, 656] width 77 height 13
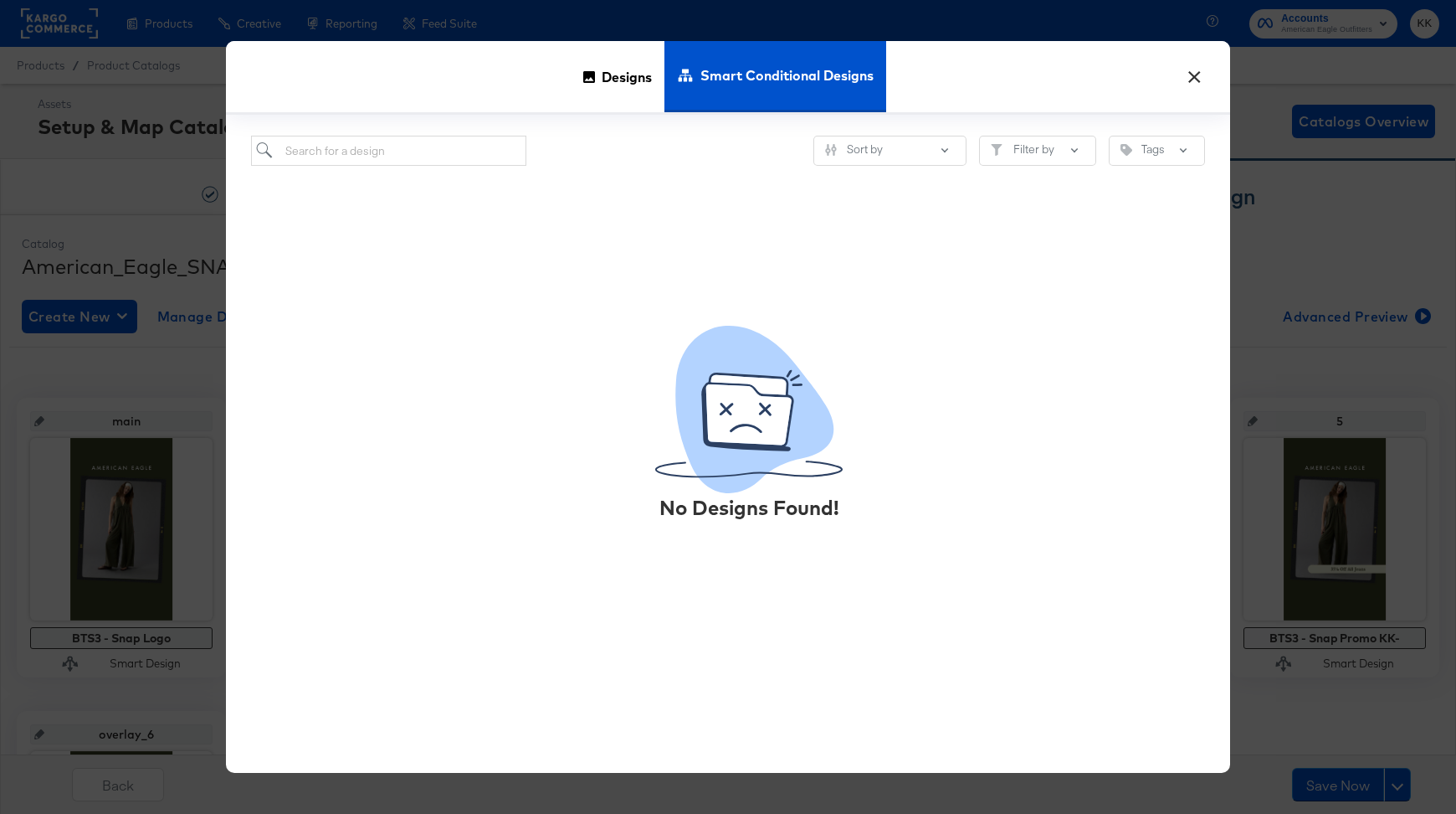
click at [409, 169] on div "No Designs Found!" at bounding box center [728, 449] width 955 height 566
click at [392, 160] on input "search" at bounding box center [388, 150] width 275 height 31
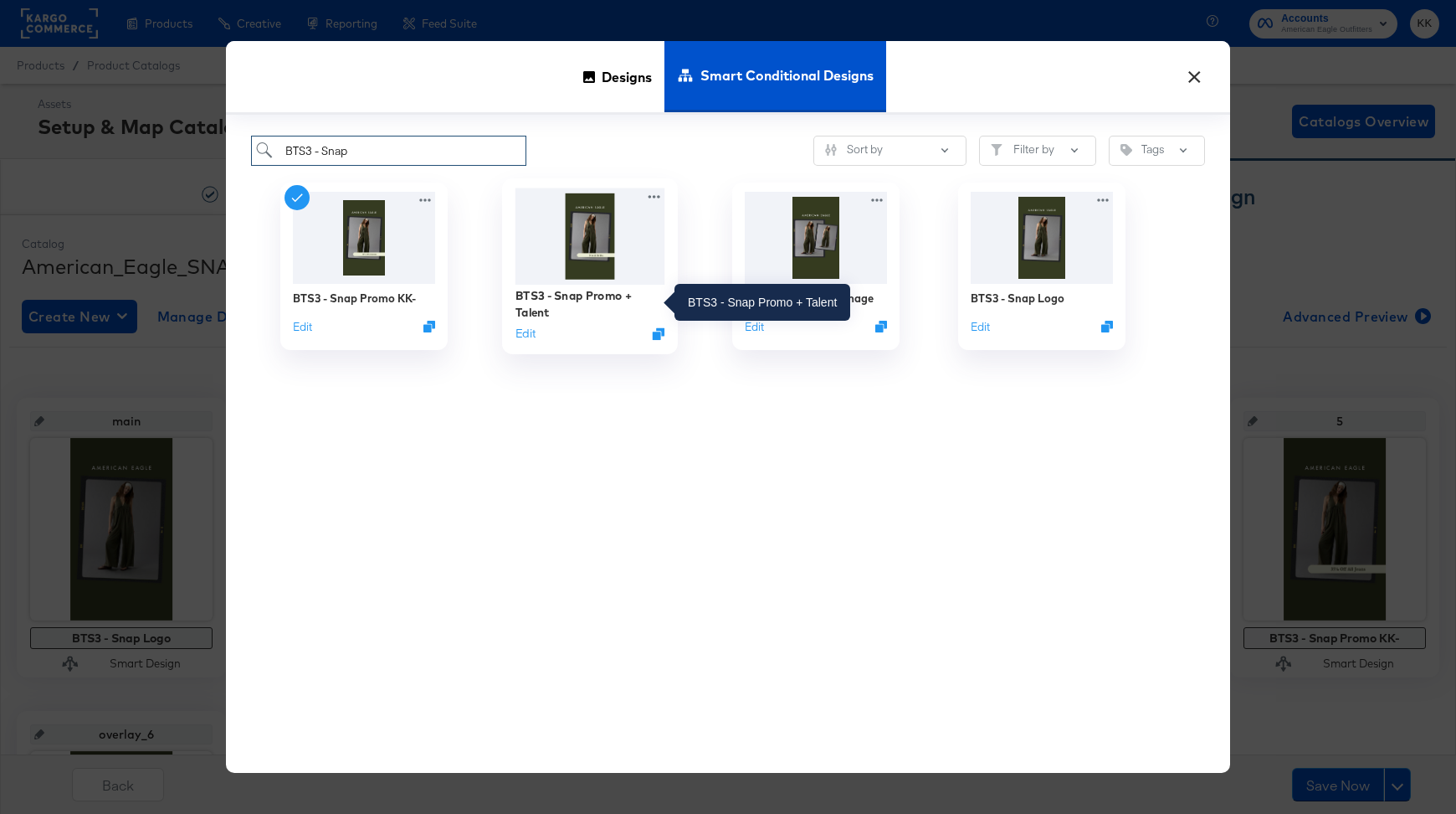
type input "BTS3 - Snap"
click at [593, 298] on div "BTS3 - Snap Promo + Talent" at bounding box center [590, 303] width 150 height 32
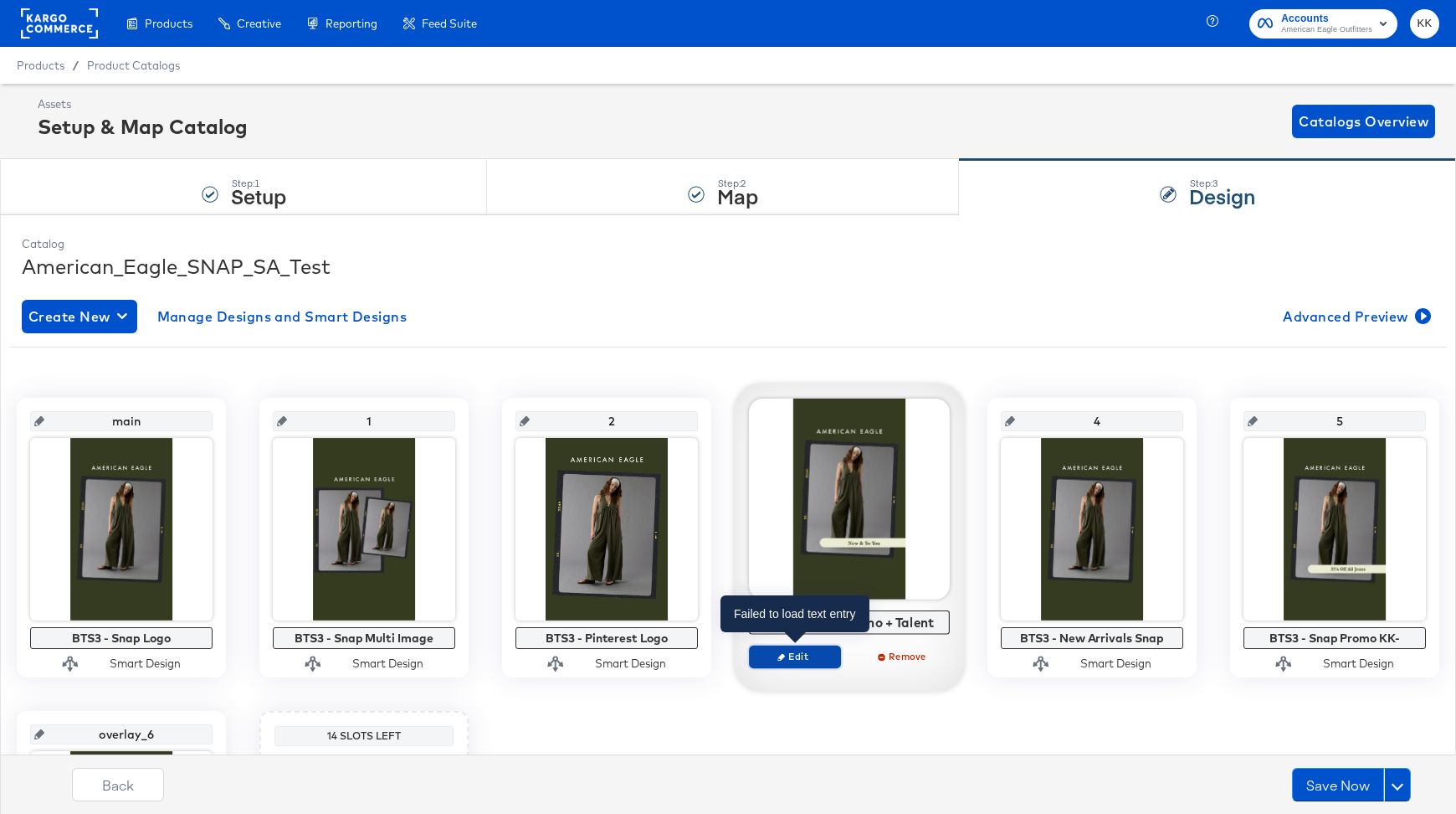
click at [791, 660] on span "Edit" at bounding box center [794, 656] width 77 height 13
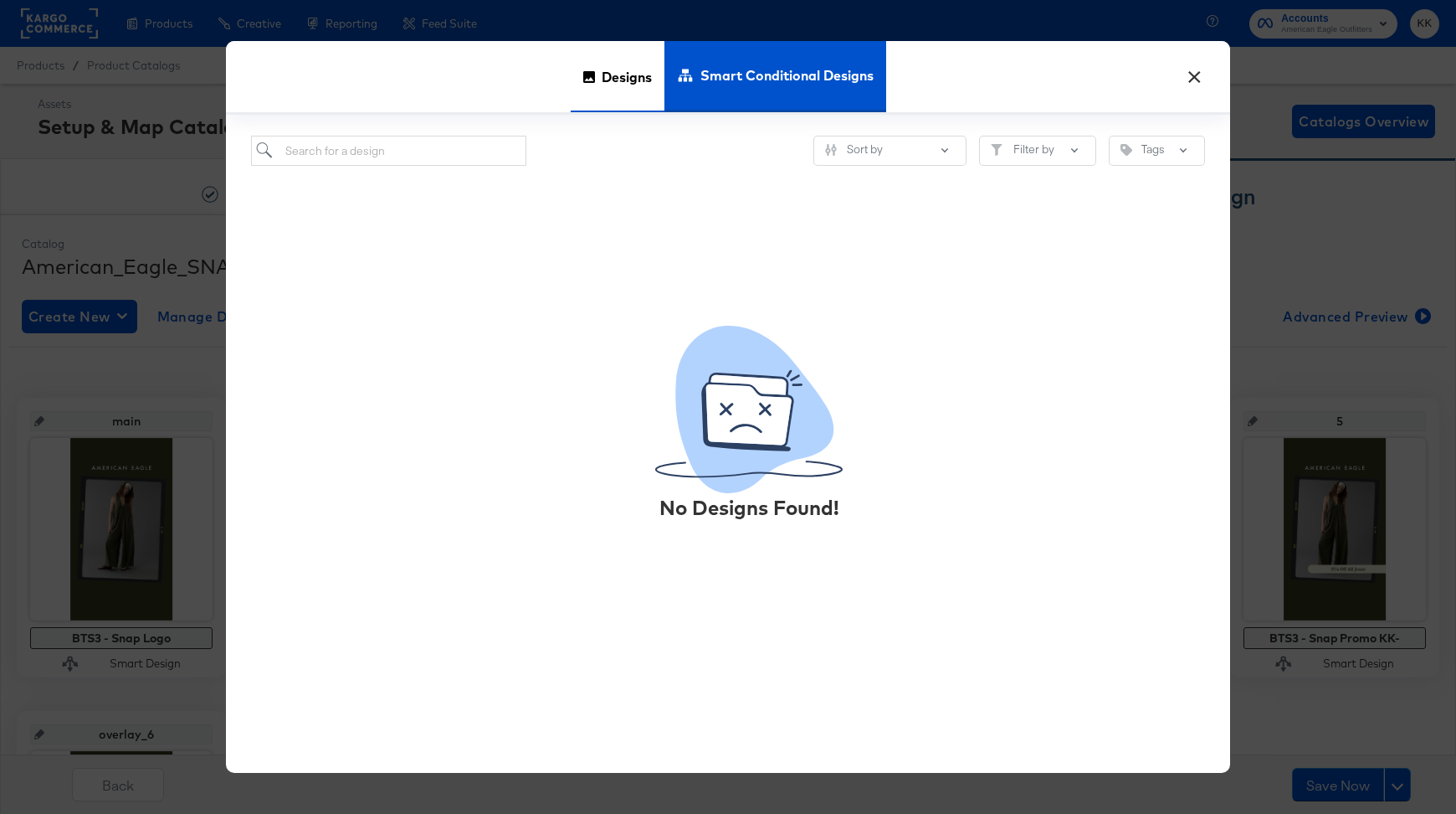
click at [637, 96] on span "Designs" at bounding box center [627, 75] width 50 height 73
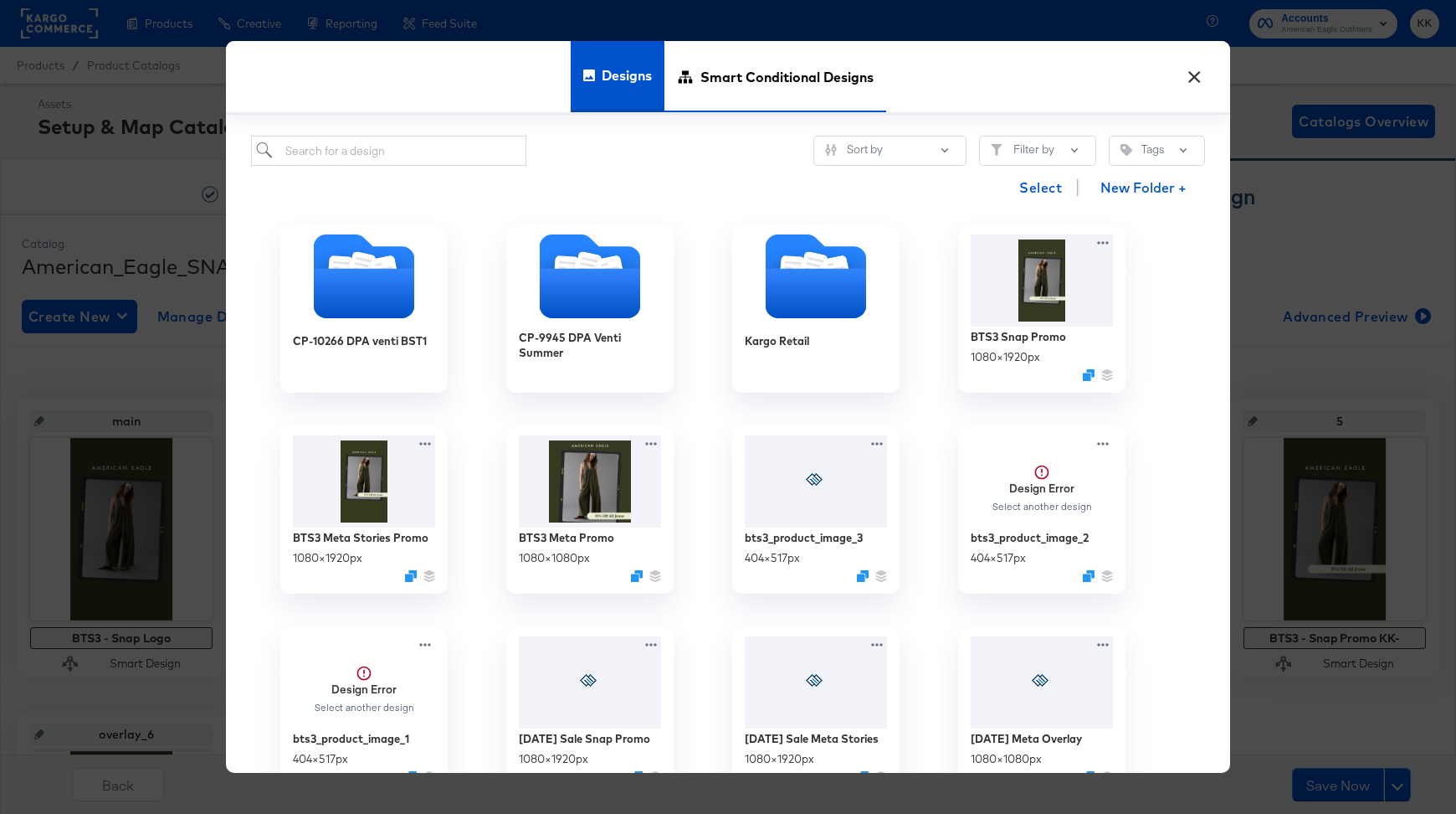
click at [722, 93] on span "Smart Conditional Designs" at bounding box center [787, 75] width 173 height 73
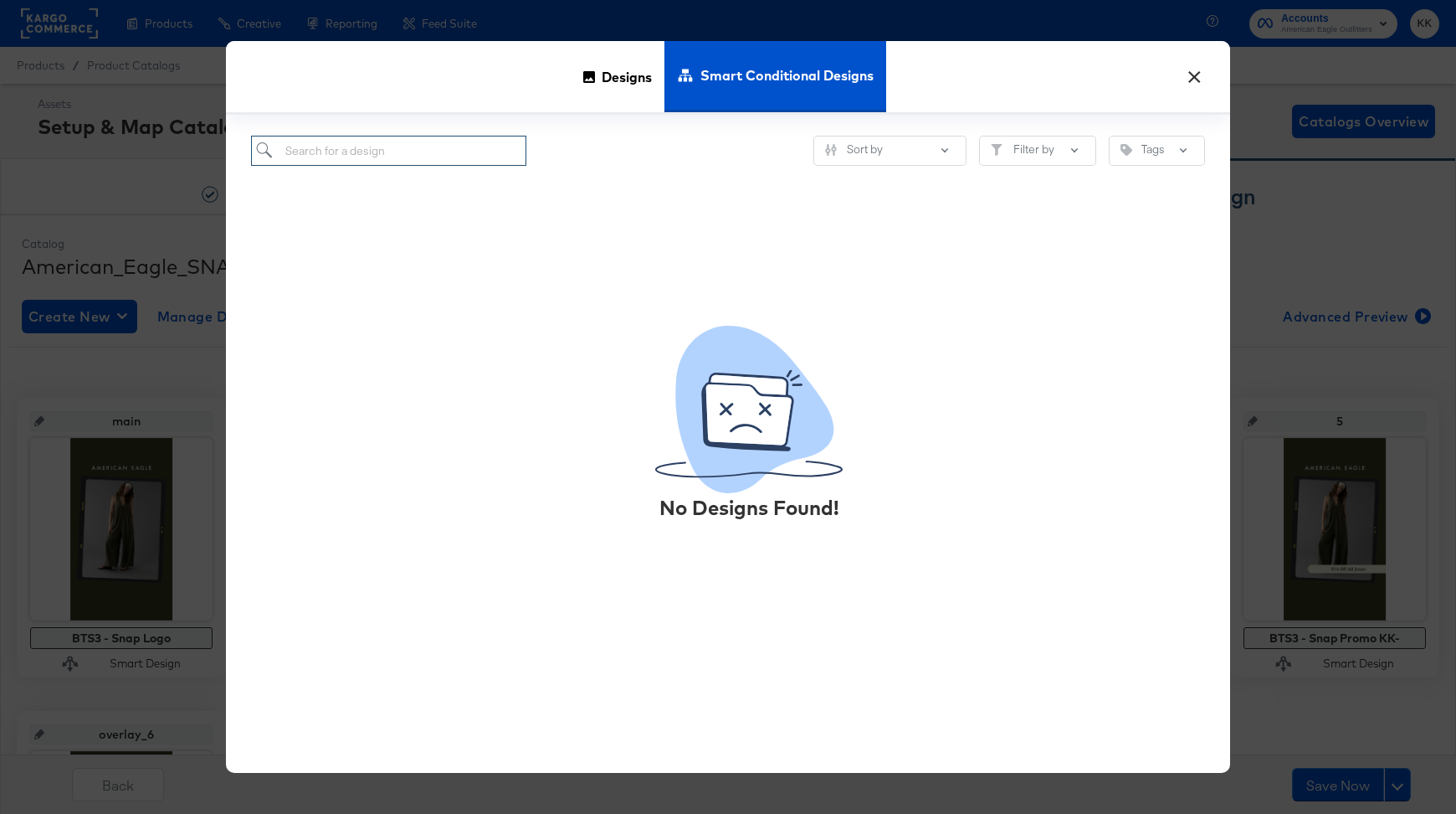
click at [467, 159] on input "search" at bounding box center [388, 150] width 275 height 31
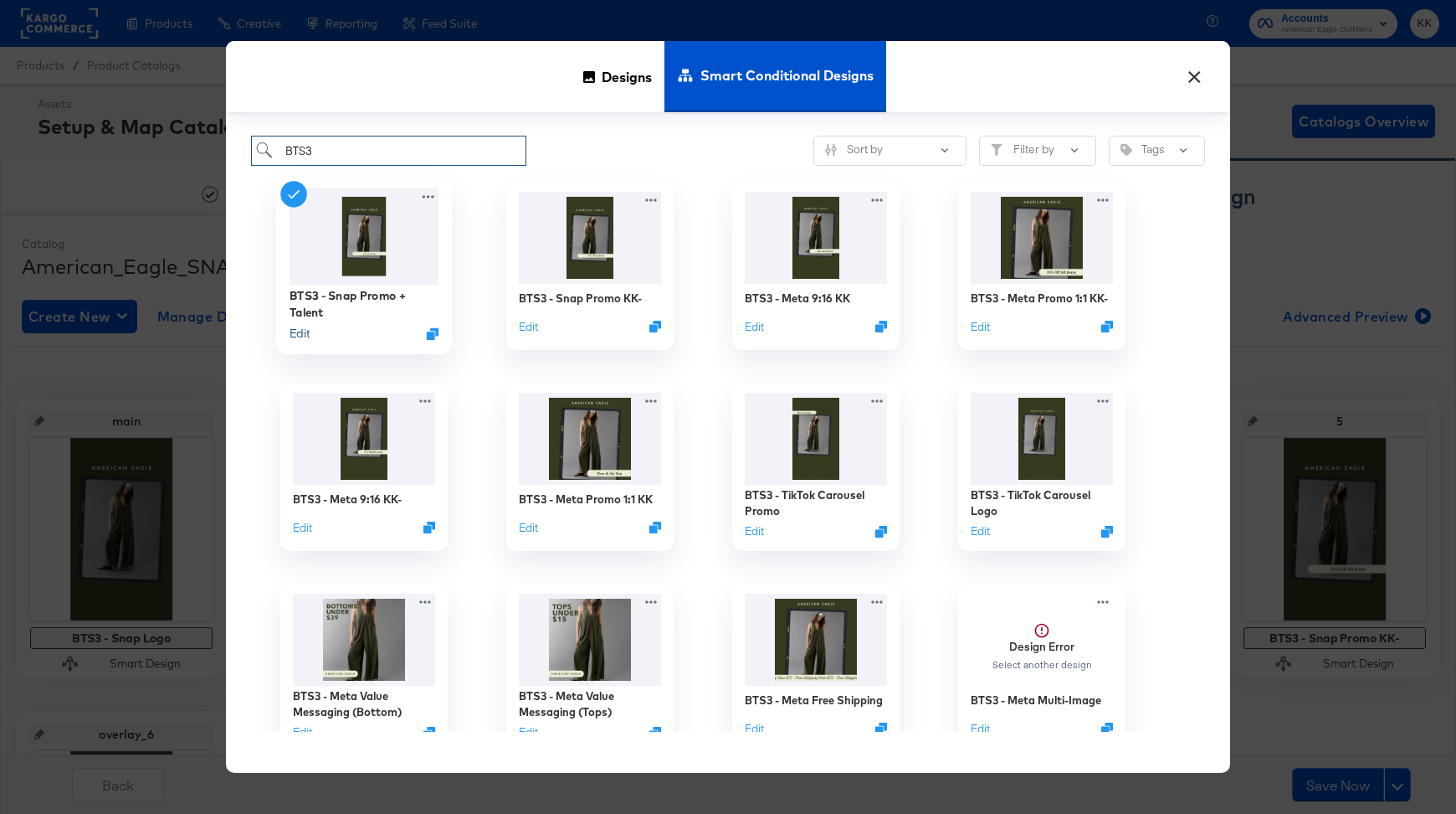
type input "BTS3"
click at [298, 332] on button "Edit" at bounding box center [299, 333] width 20 height 16
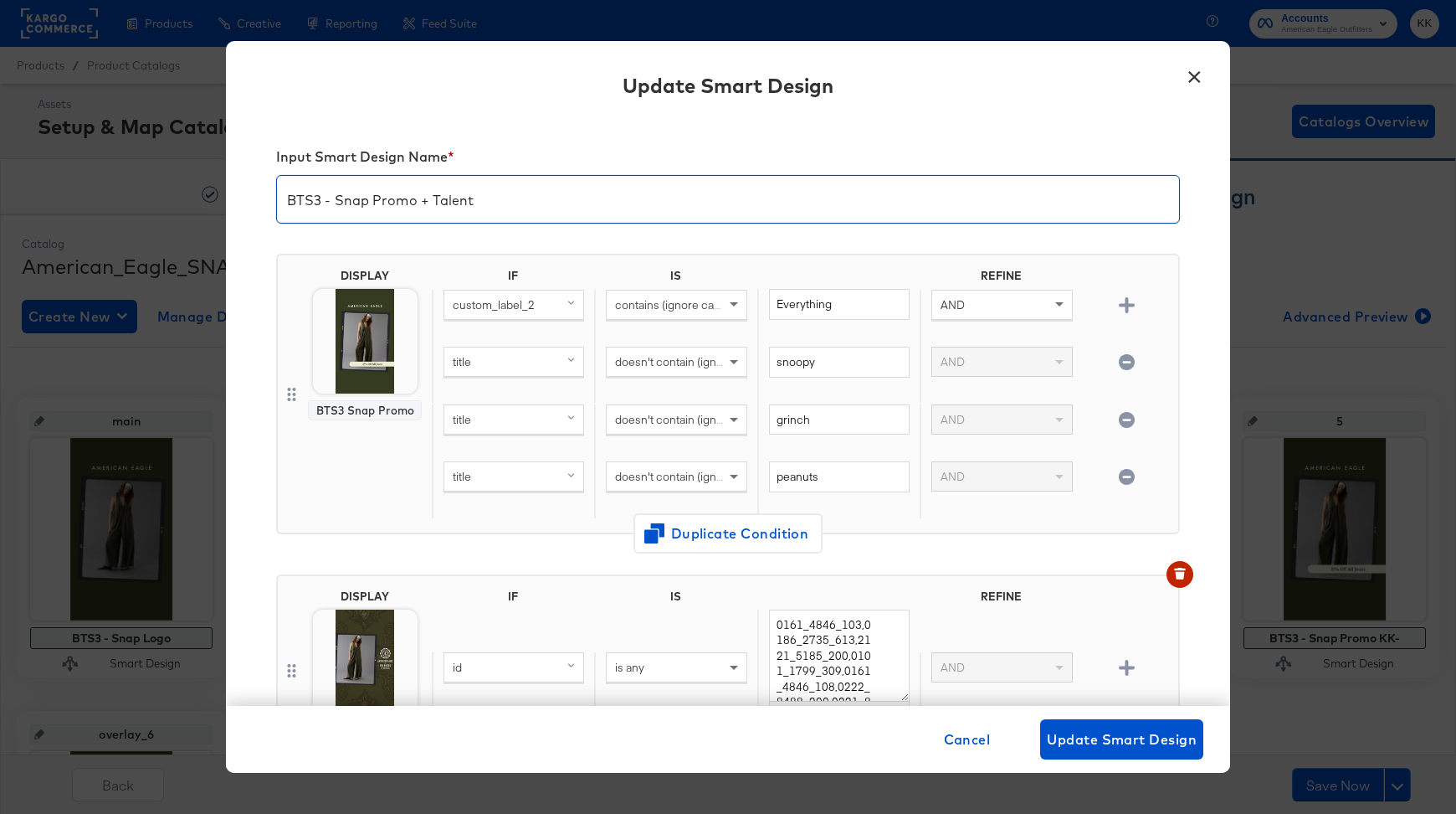
drag, startPoint x: 476, startPoint y: 203, endPoint x: 416, endPoint y: 203, distance: 60.0
click at [416, 203] on input "BTS3 - Snap Promo + Talent" at bounding box center [728, 192] width 903 height 47
type input "BTS3 - Snap Promo"
drag, startPoint x: 848, startPoint y: 307, endPoint x: 722, endPoint y: 307, distance: 126.0
click at [722, 307] on div "custom_label_2 contains (ignore case) Everything AND" at bounding box center [802, 318] width 740 height 57
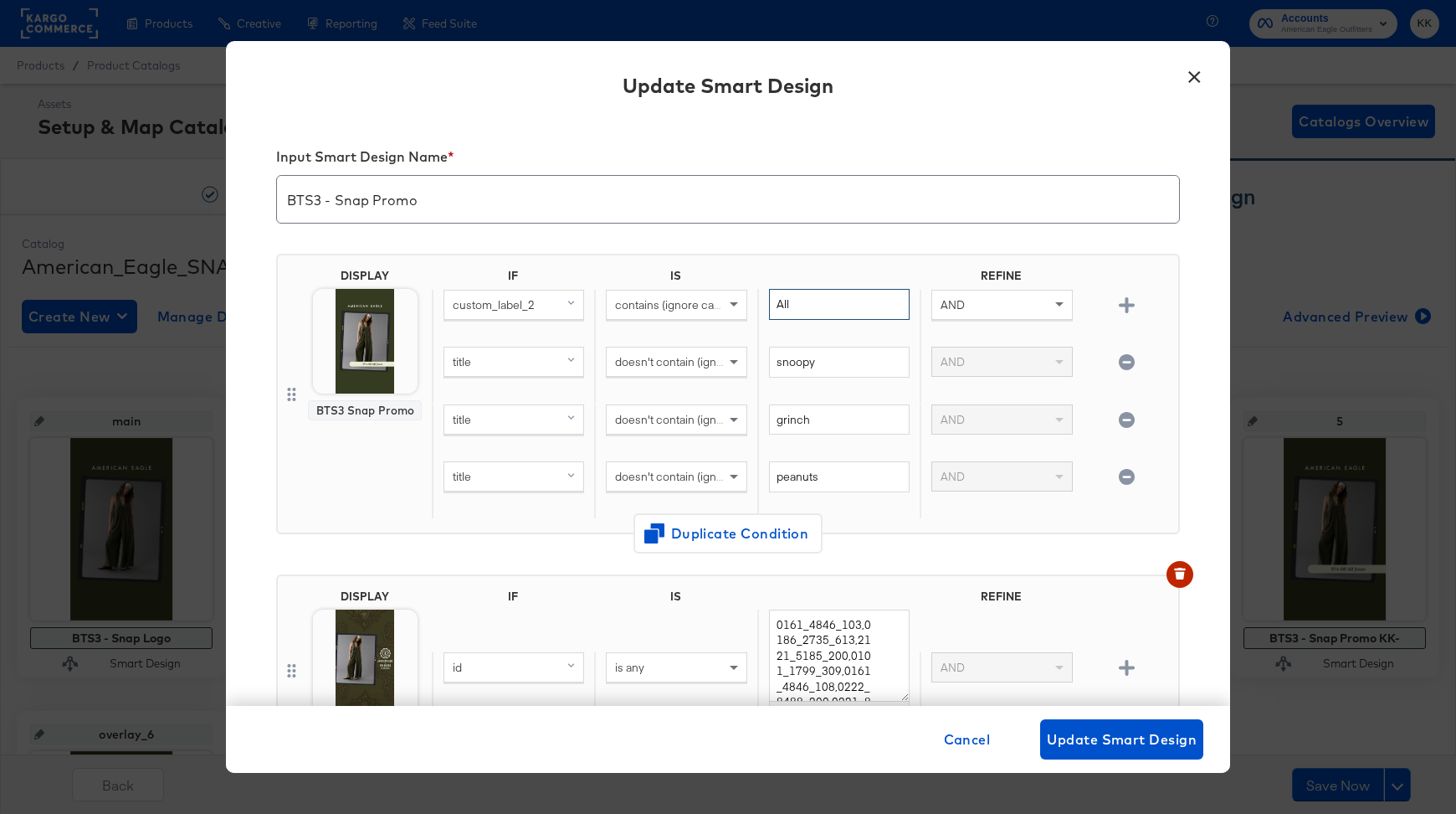
type input "All"
click at [391, 475] on div "DISPLAY BTS3 Snap Promo" at bounding box center [364, 393] width 131 height 249
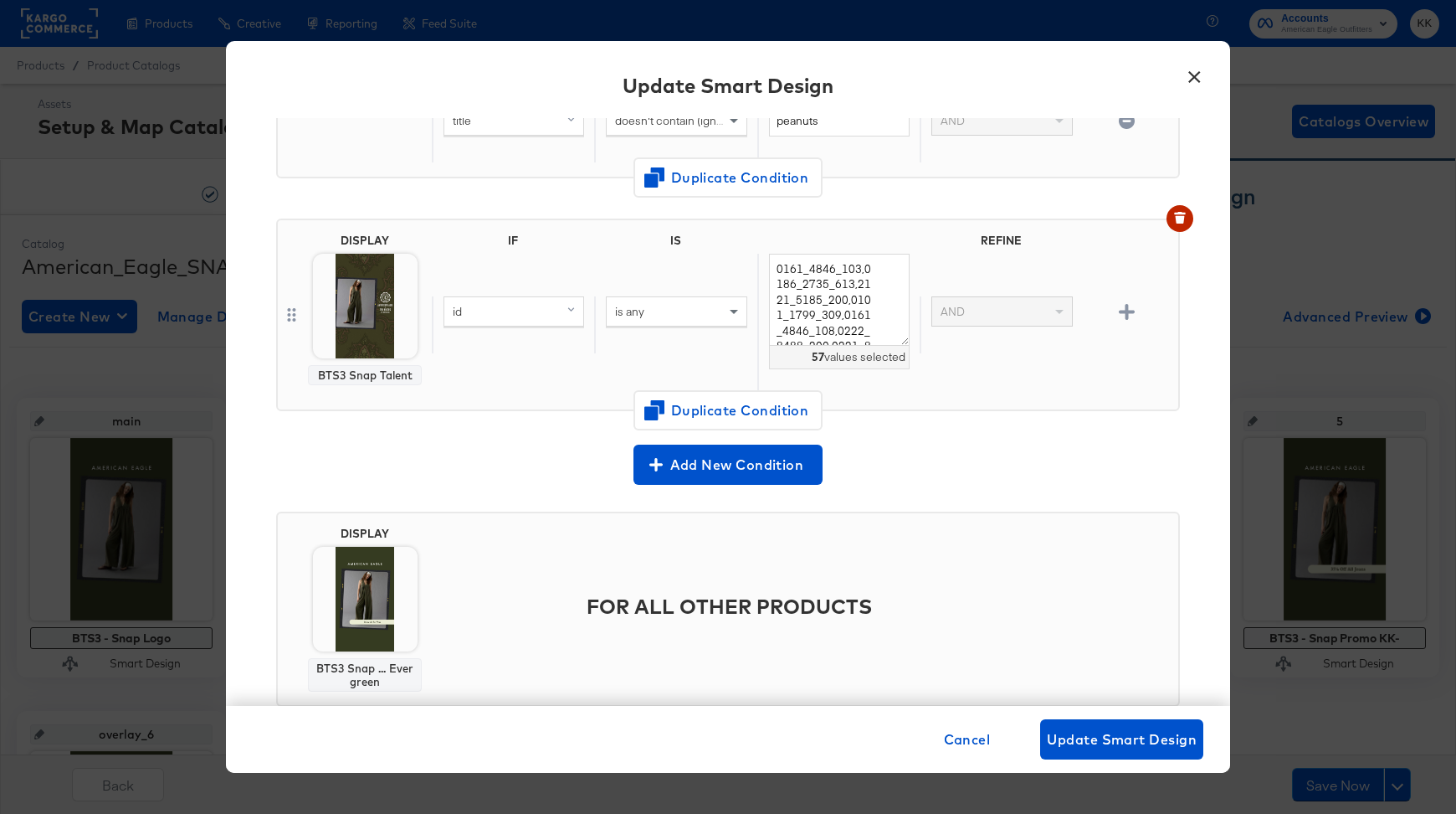
scroll to position [396, 0]
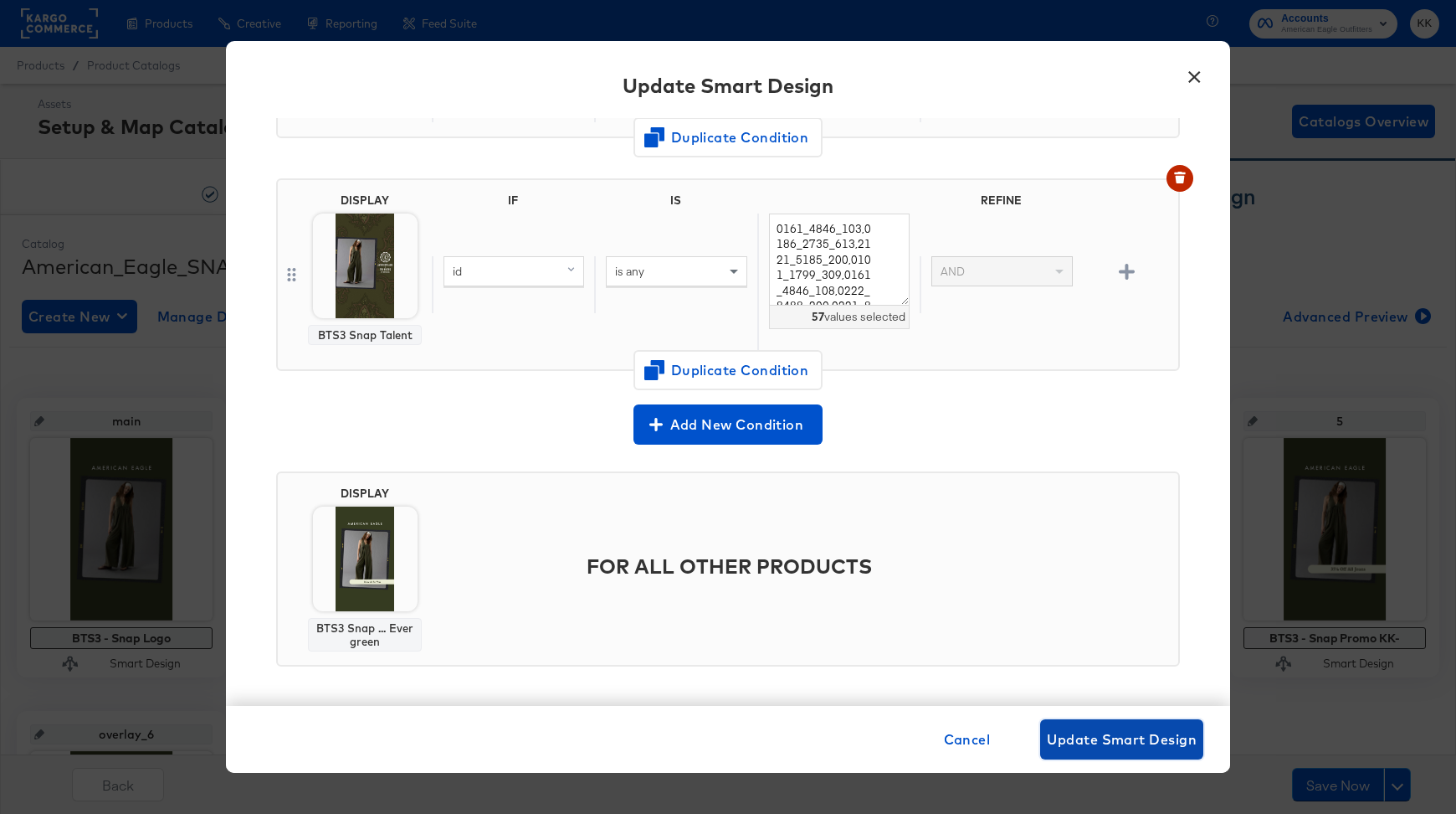
click at [1120, 739] on span "Update Smart Design" at bounding box center [1122, 739] width 150 height 23
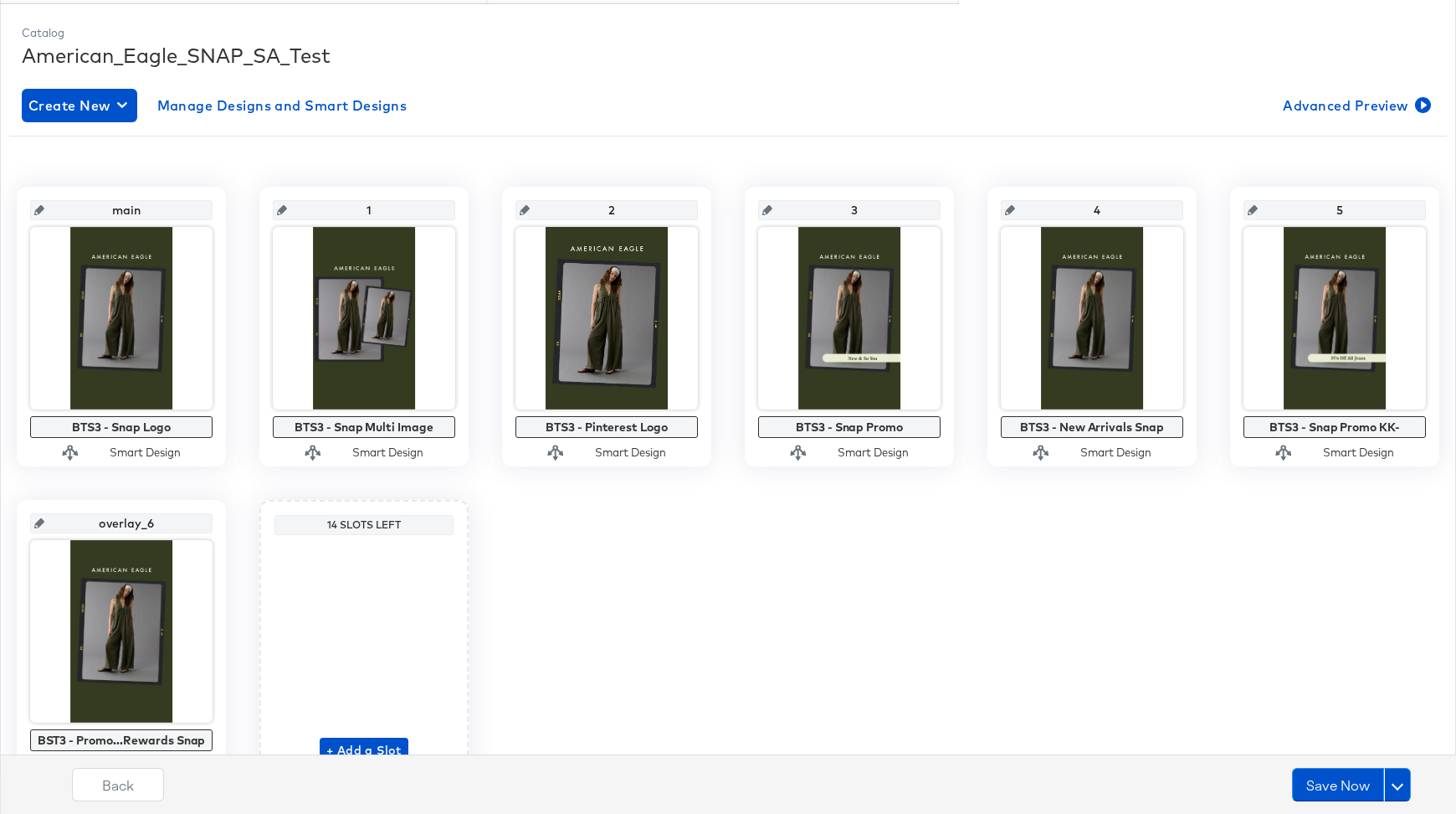
scroll to position [201, 0]
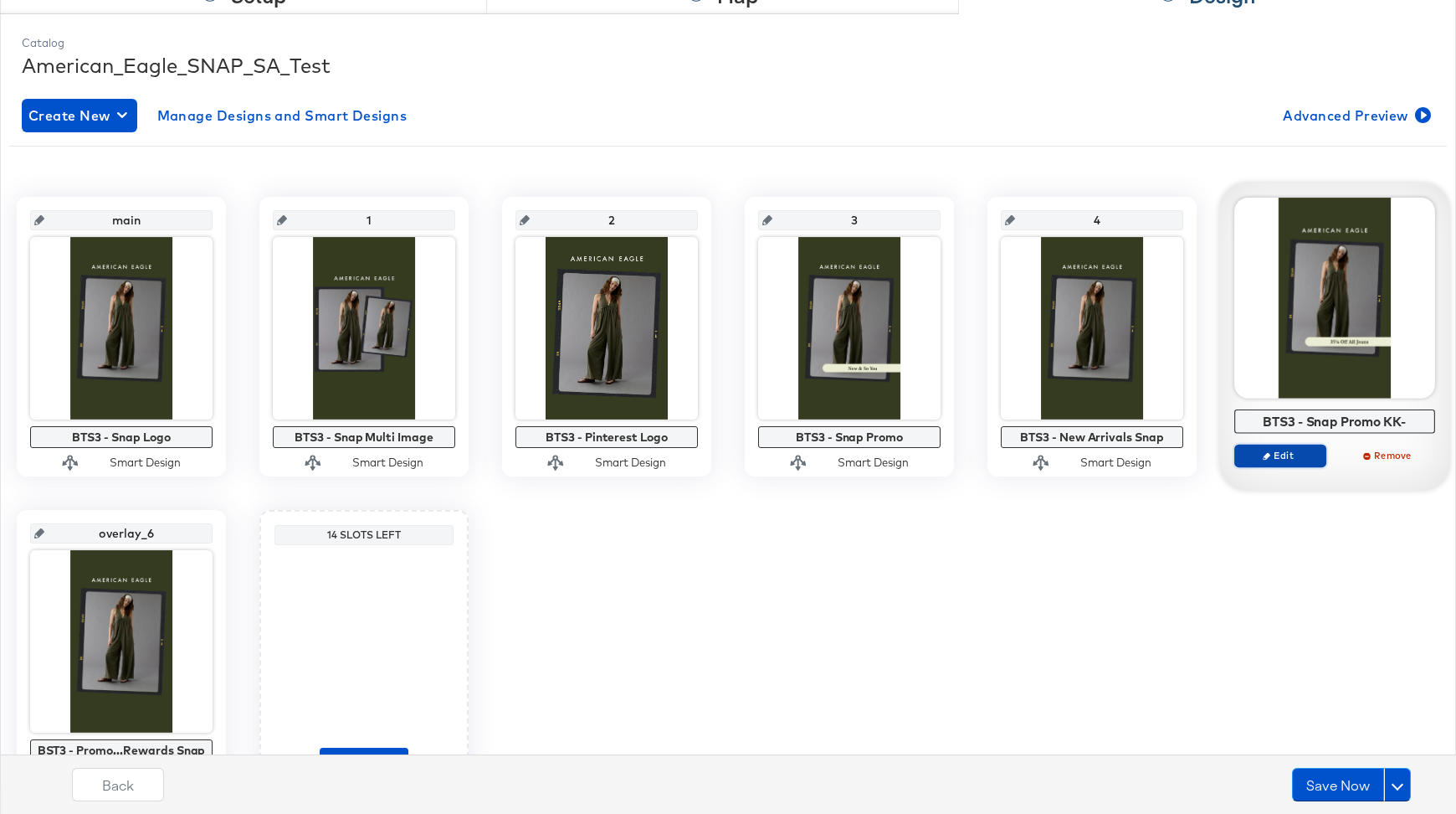
click at [1276, 453] on span "Edit" at bounding box center [1280, 455] width 77 height 13
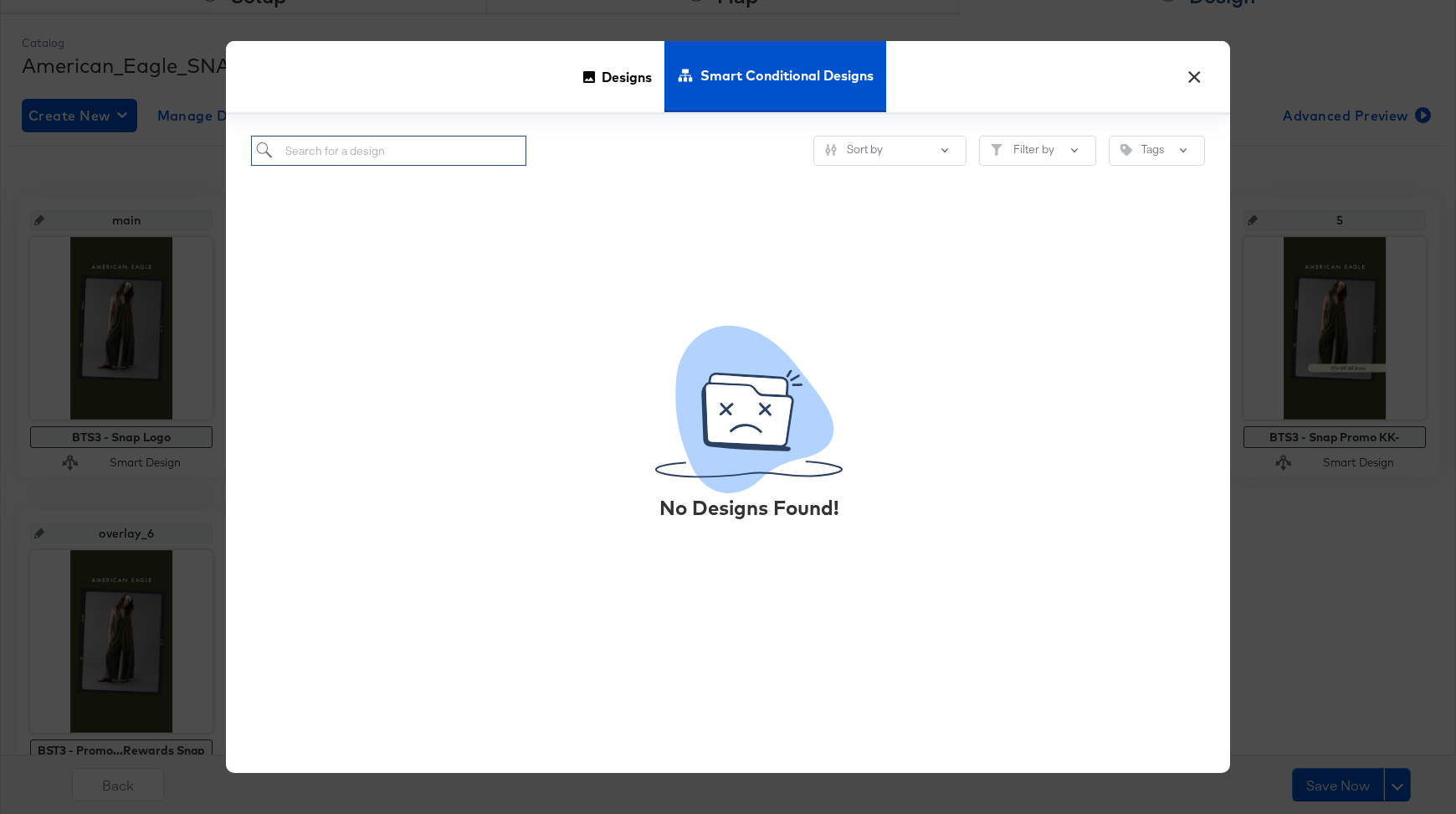
click at [403, 153] on input "search" at bounding box center [388, 150] width 275 height 31
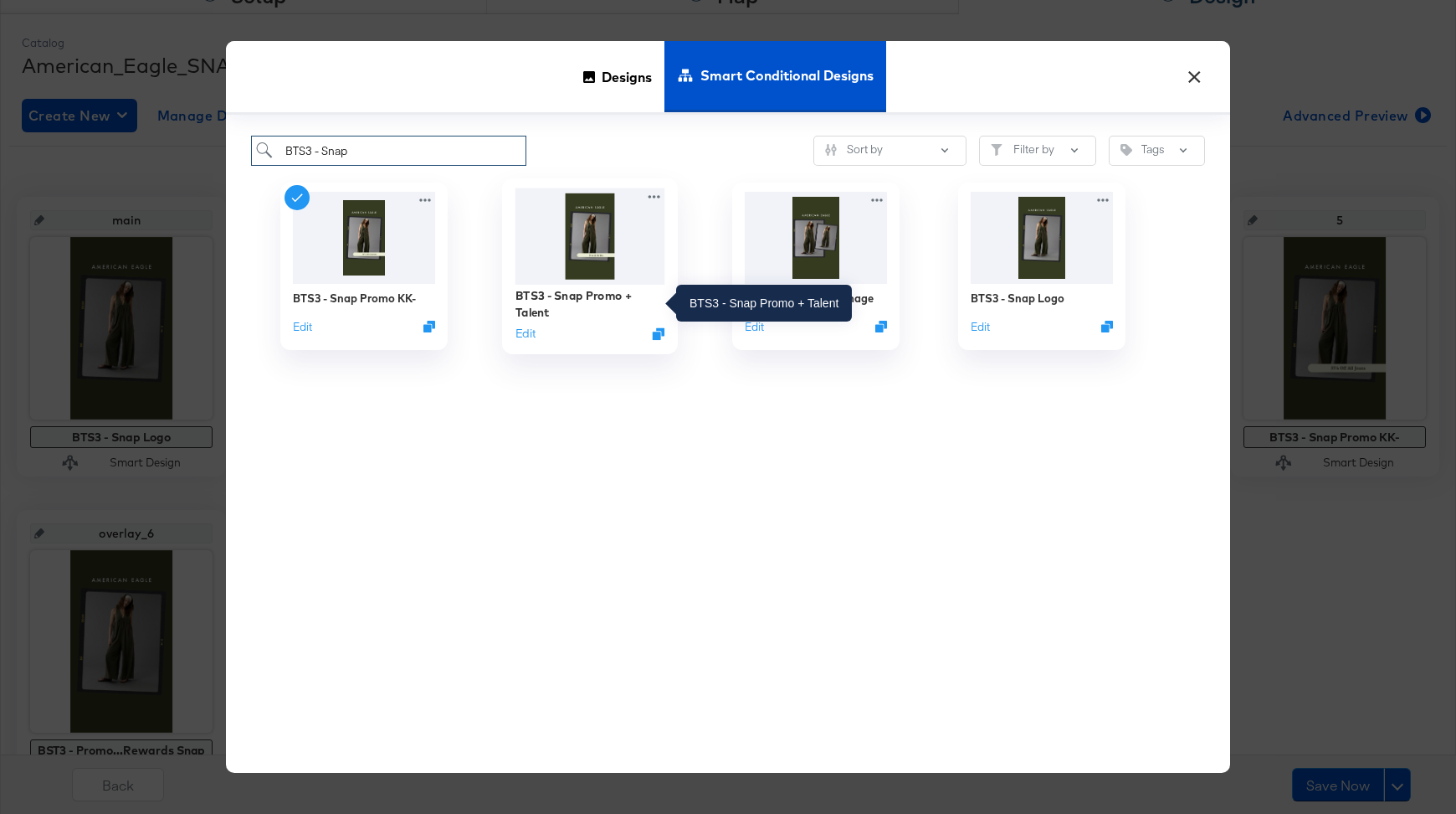
type input "BTS3 - Snap"
click at [589, 299] on div "BTS3 - Snap Promo + Talent" at bounding box center [590, 303] width 150 height 32
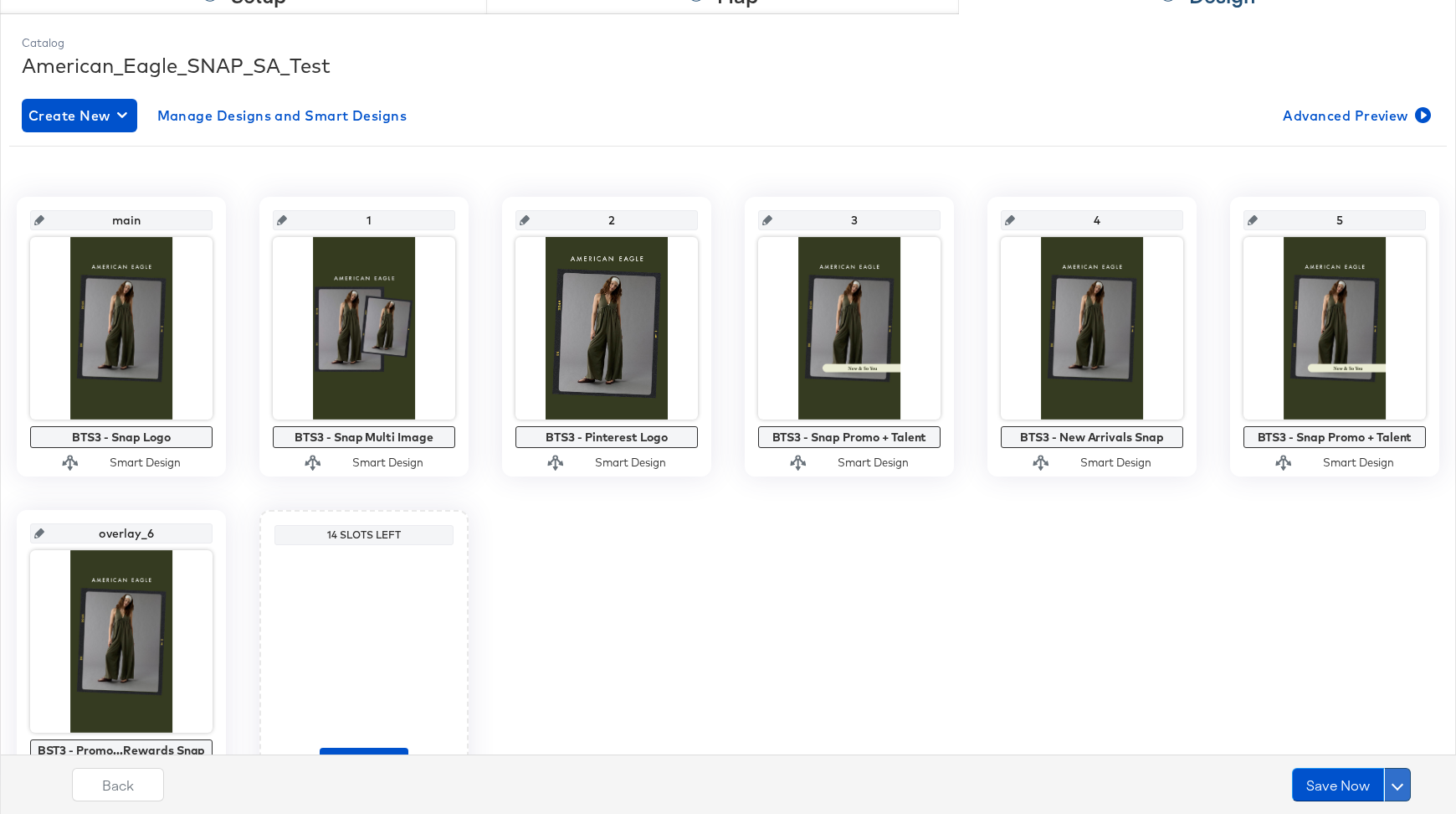
click at [1403, 791] on button at bounding box center [1398, 784] width 27 height 33
click at [1359, 745] on div "Schedule Save" at bounding box center [1358, 752] width 76 height 16
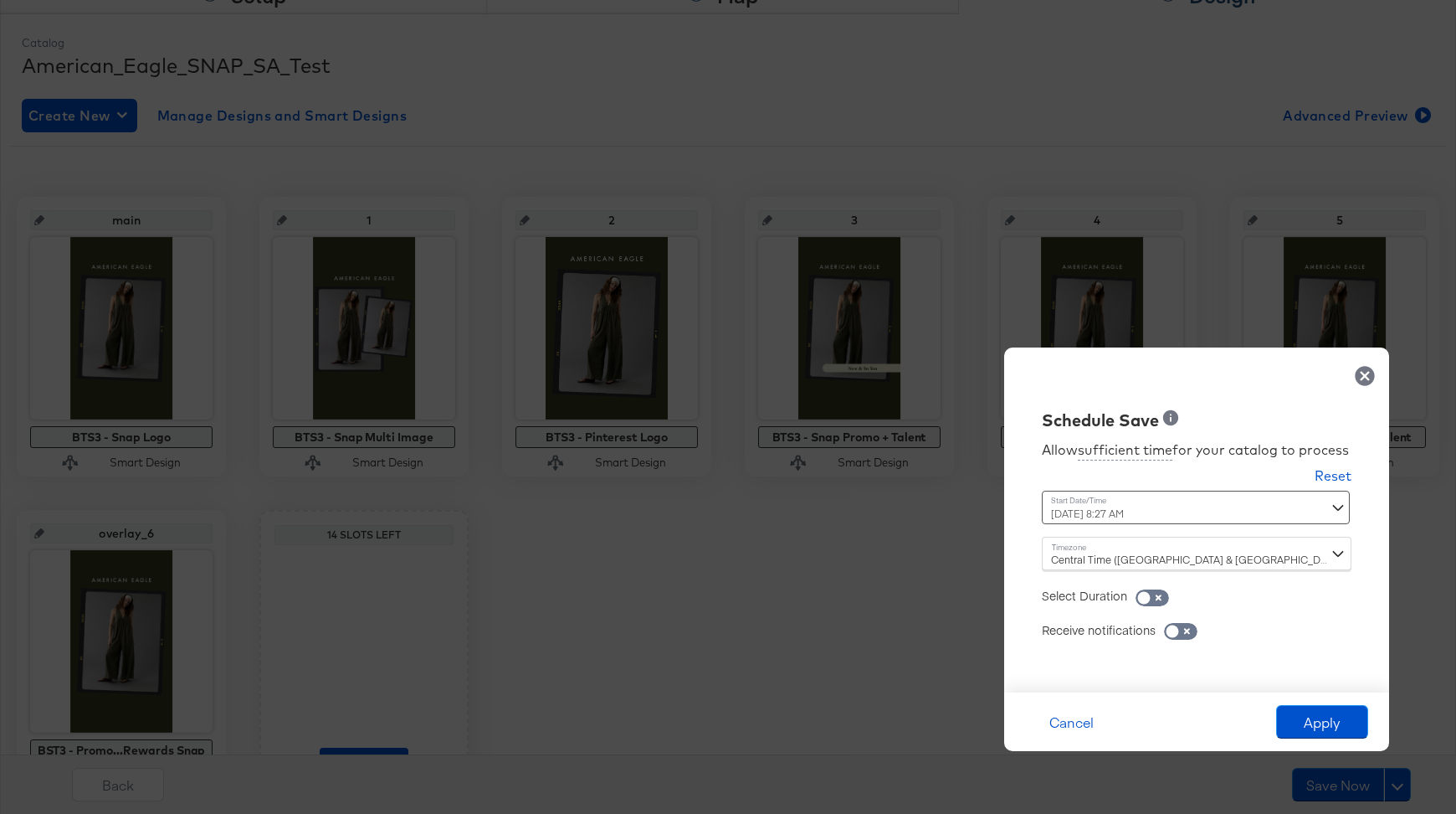
click at [1103, 515] on div "September 15th 2025 8:27 AM ‹ September 2025 › Su Mo Tu We Th Fr Sa 31 1 2 3 4 …" at bounding box center [1155, 507] width 227 height 33
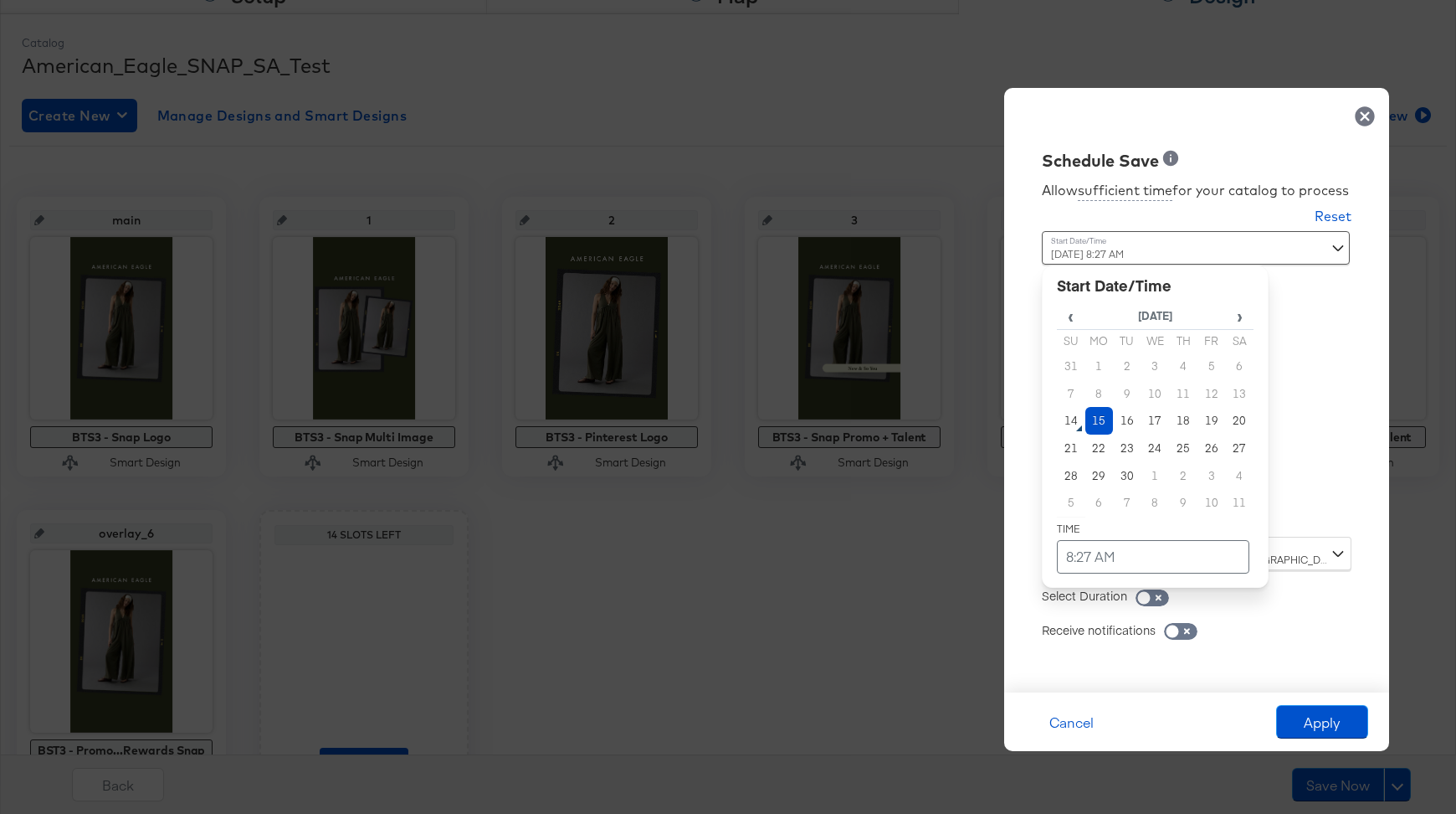
click at [1102, 423] on td "15" at bounding box center [1099, 421] width 29 height 28
click at [1102, 549] on td "8:27 AM" at bounding box center [1154, 557] width 193 height 33
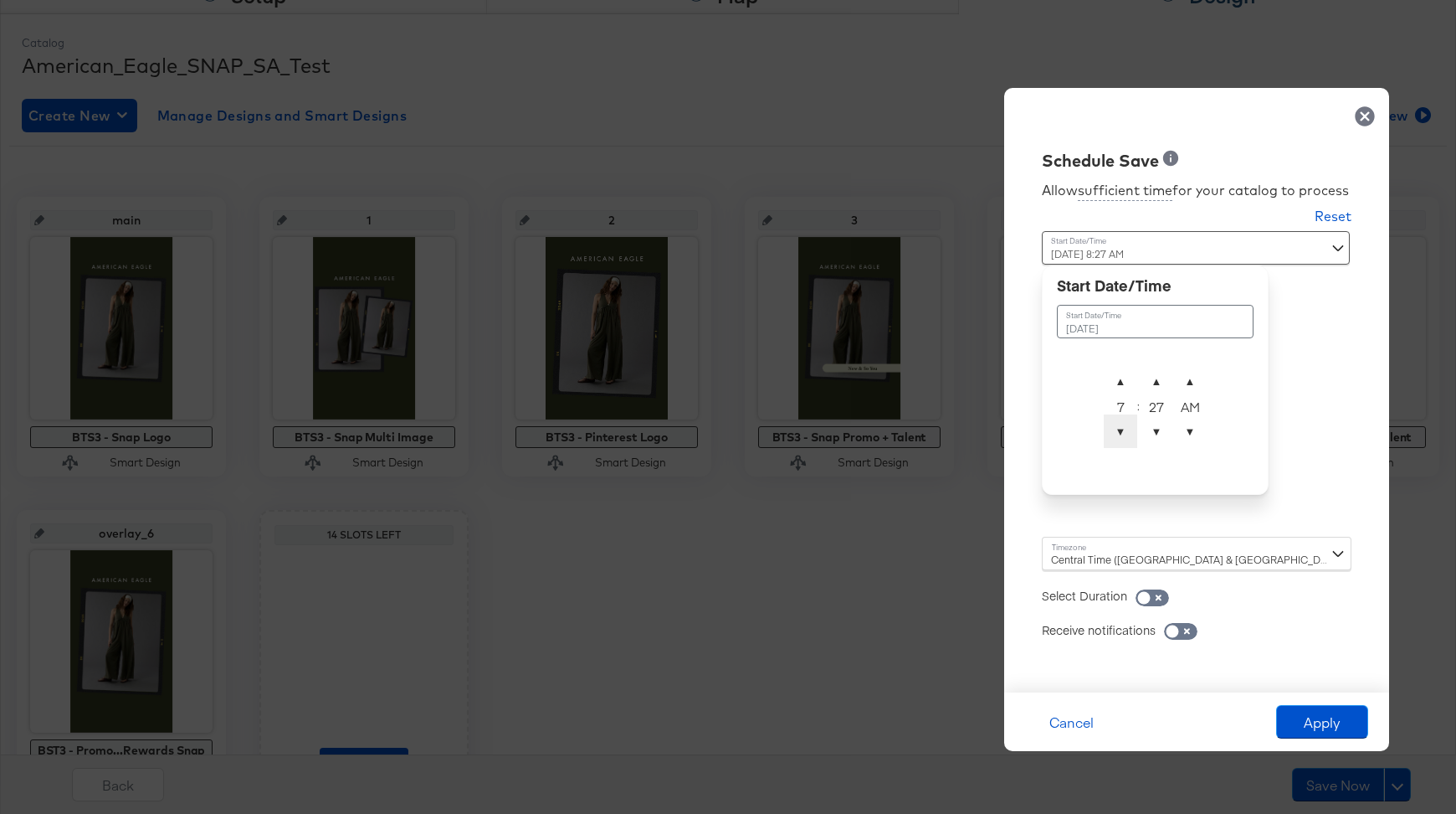
click at [1129, 443] on span "▼" at bounding box center [1120, 431] width 33 height 33
click at [1129, 440] on span "▼" at bounding box center [1120, 431] width 33 height 33
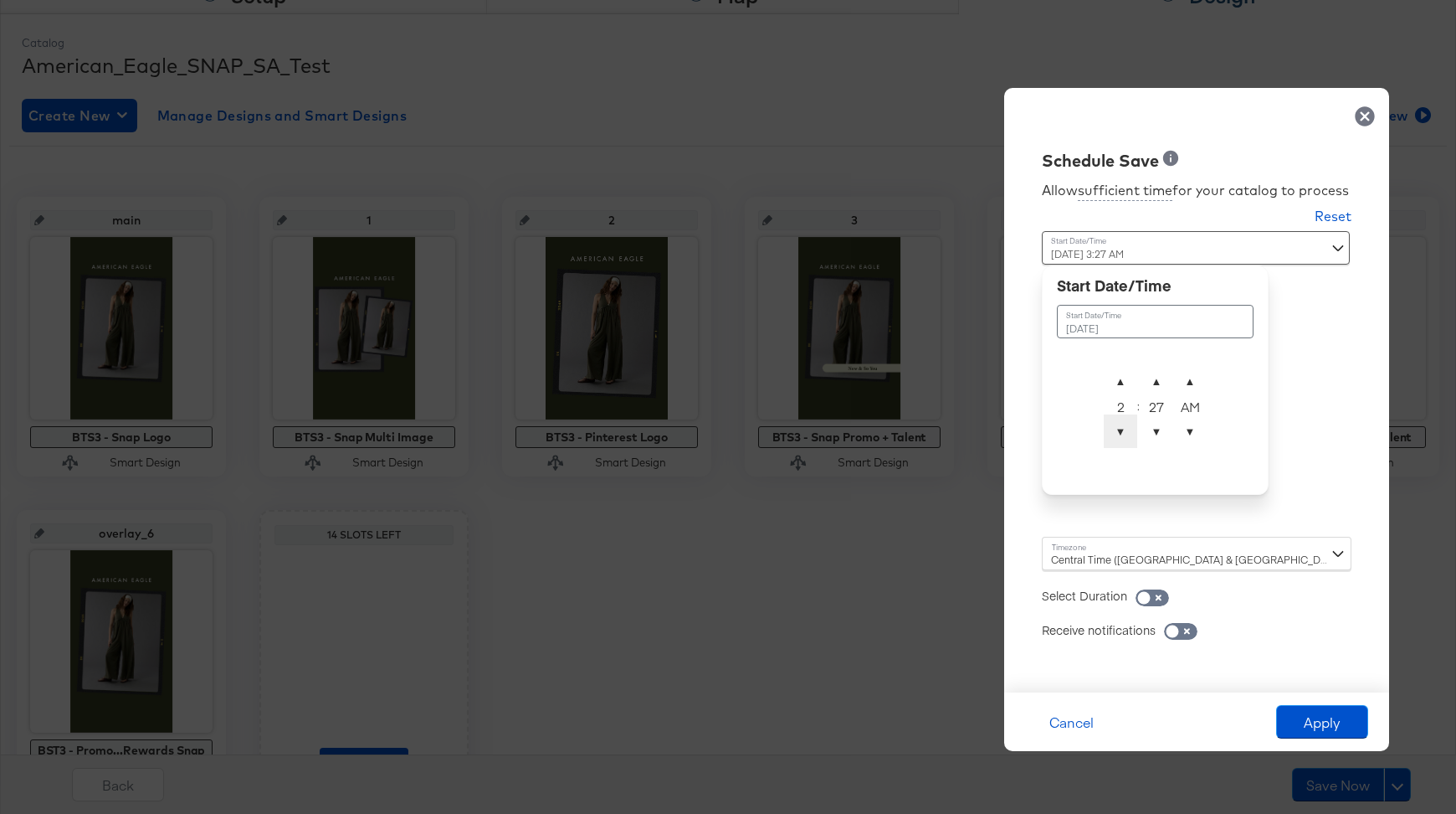
click at [1129, 440] on span "▼" at bounding box center [1120, 431] width 33 height 33
click at [1149, 438] on span "▼" at bounding box center [1157, 431] width 33 height 33
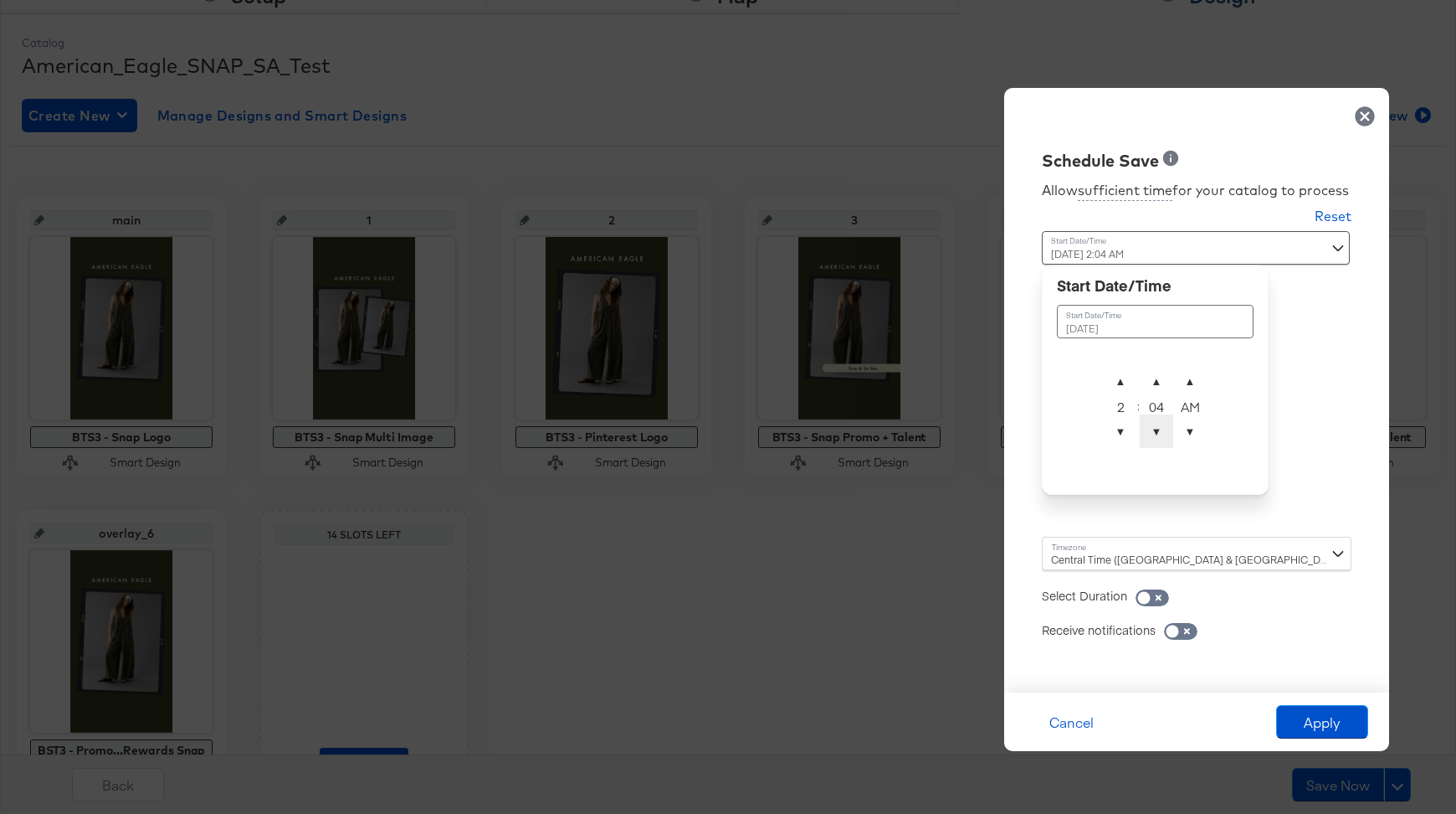
click at [1149, 438] on span "▼" at bounding box center [1157, 431] width 33 height 33
type input "September 15th 2025 2:00 AM"
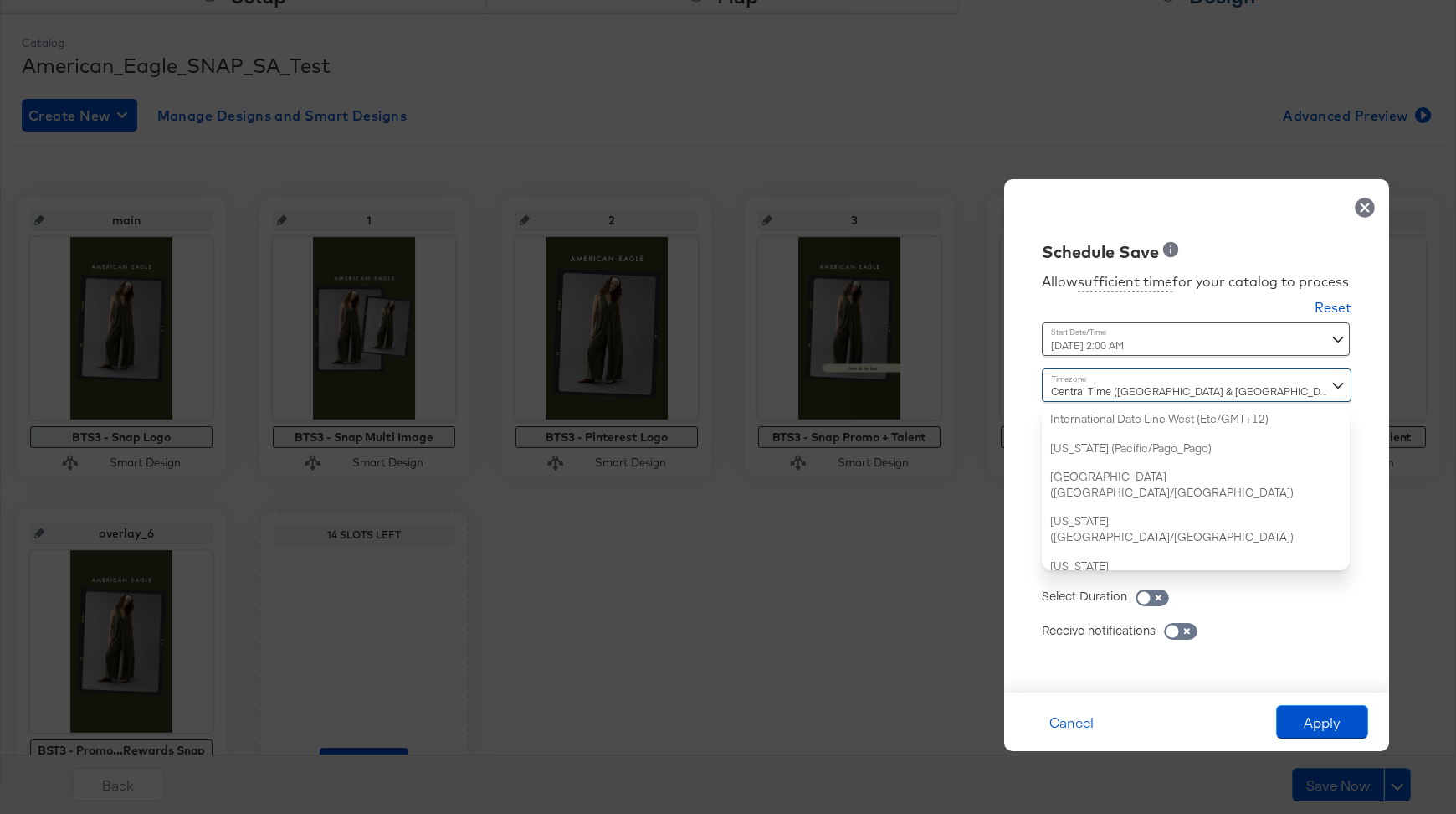
click at [1095, 552] on div "Central Time (US & Canada) (America/Chicago) International Date Line West (Etc/…" at bounding box center [1196, 469] width 310 height 202
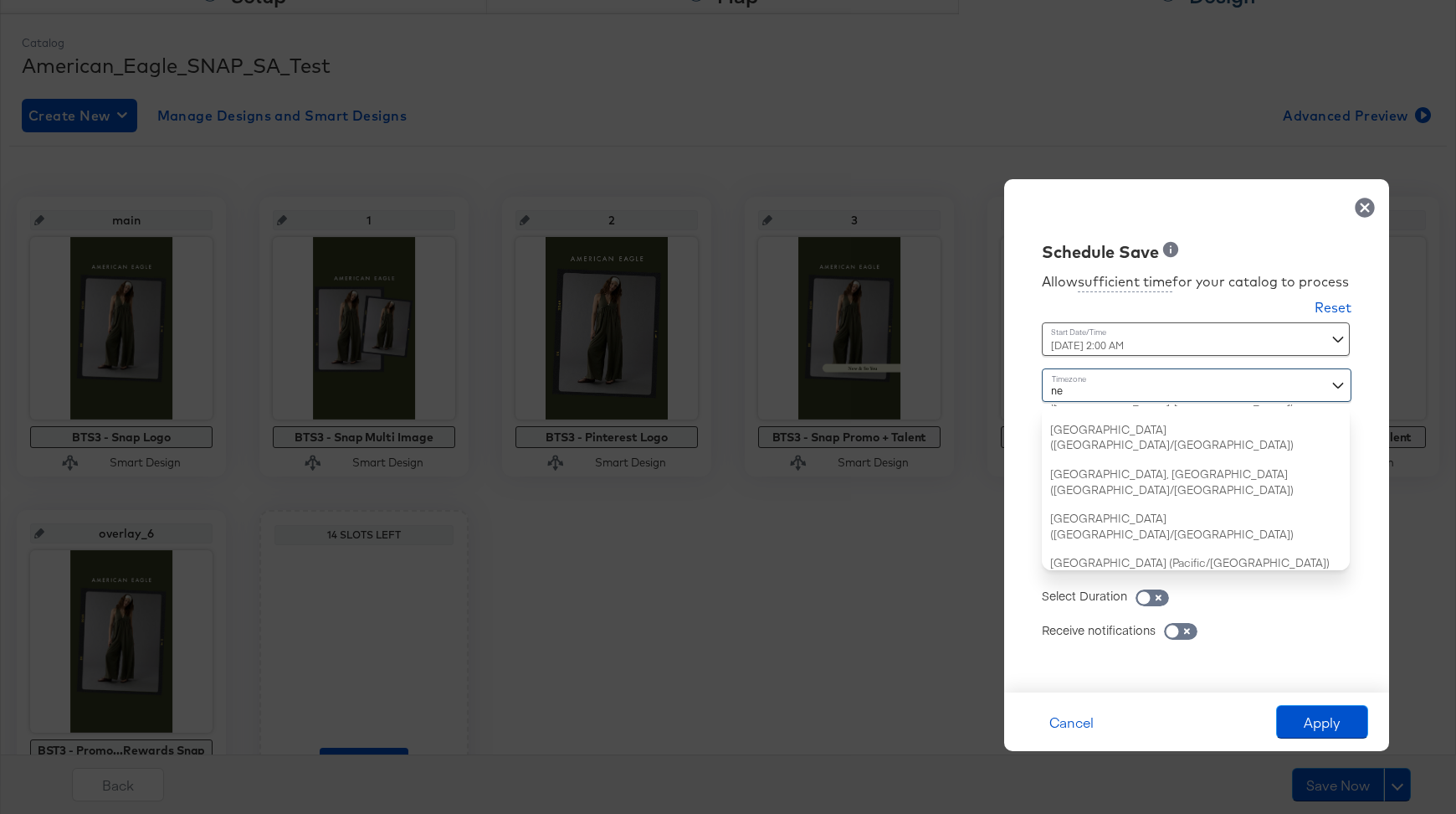
type input "new"
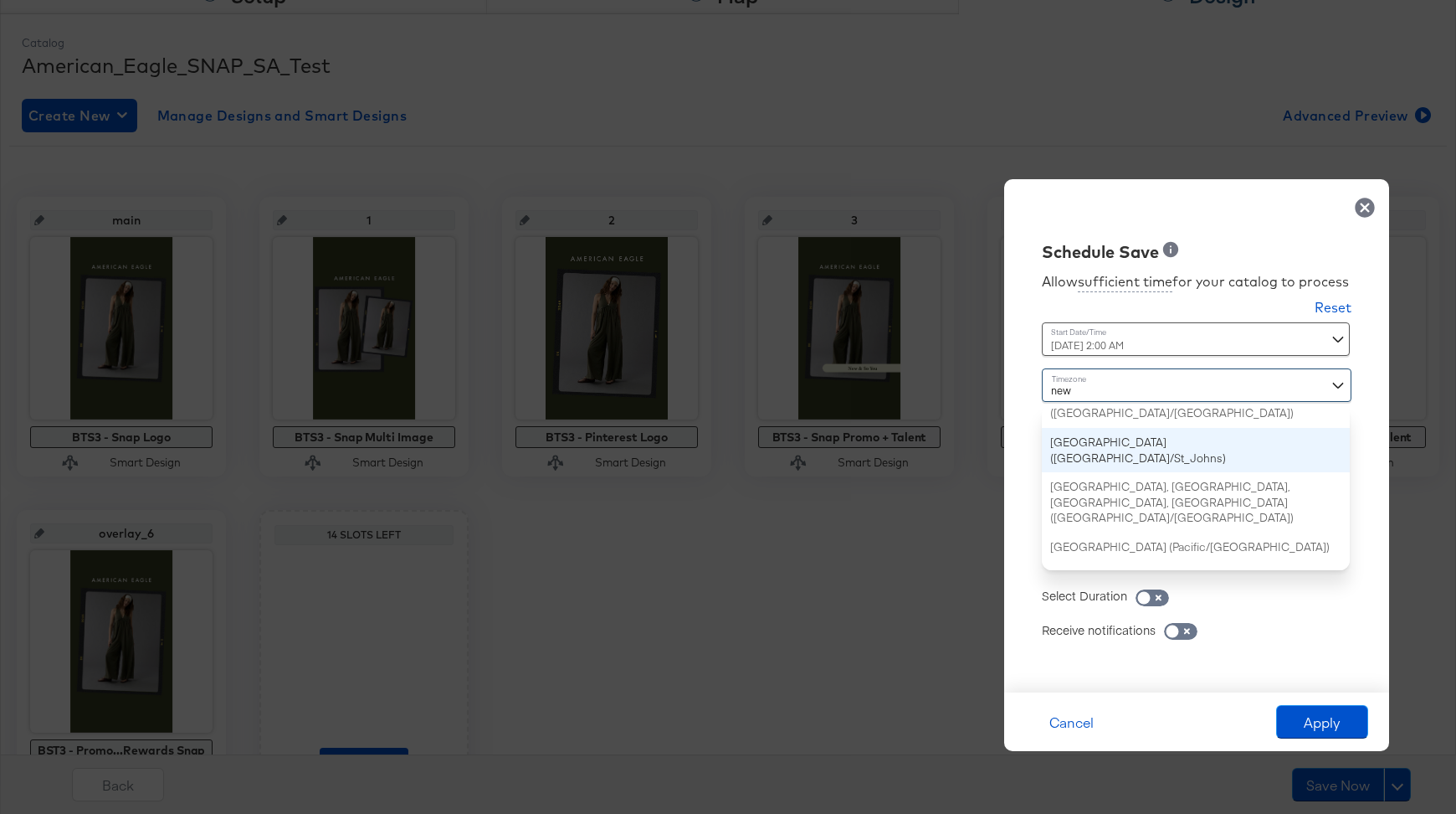
scroll to position [0, 0]
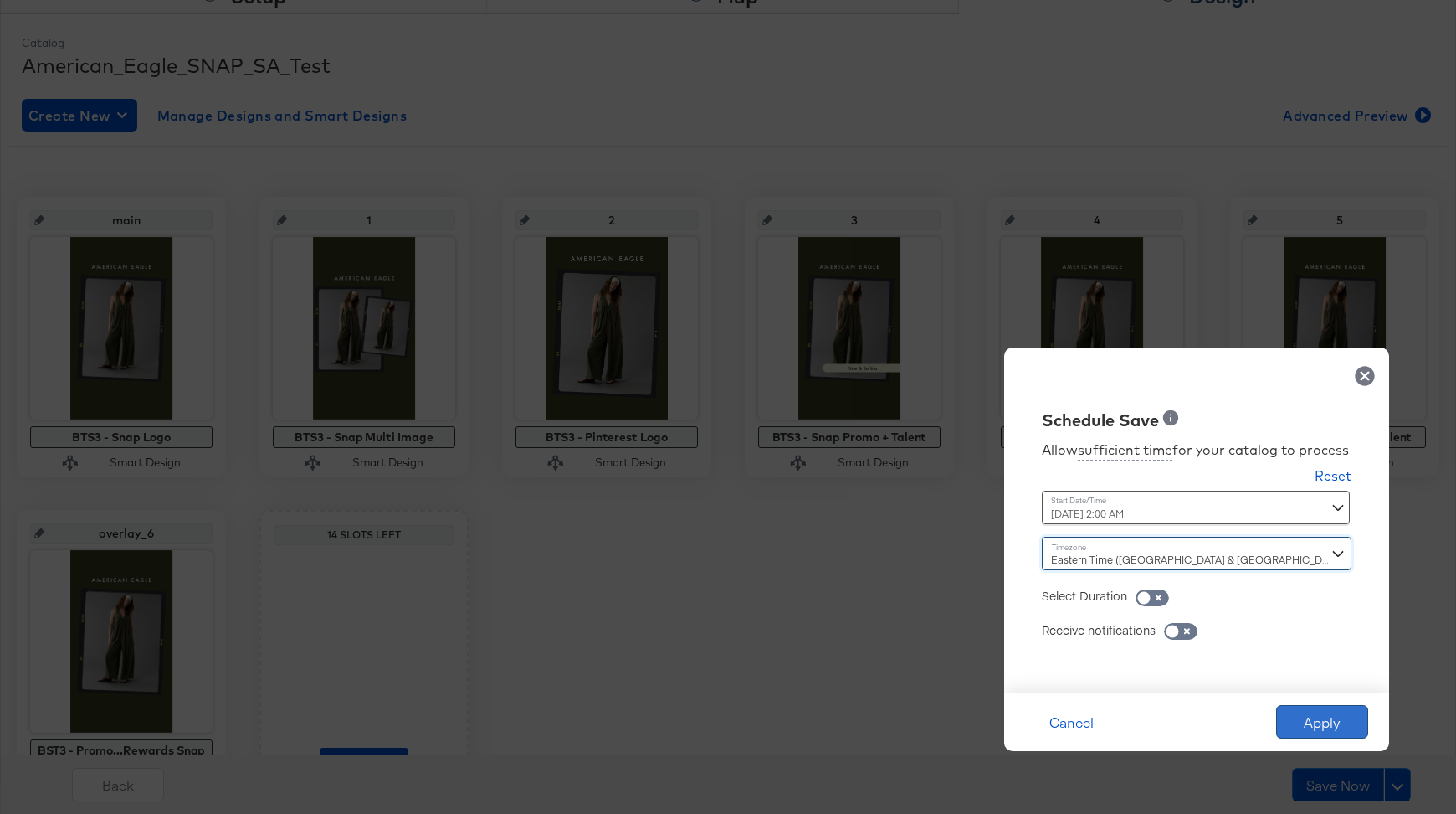
click at [1349, 724] on button "Apply" at bounding box center [1322, 721] width 92 height 33
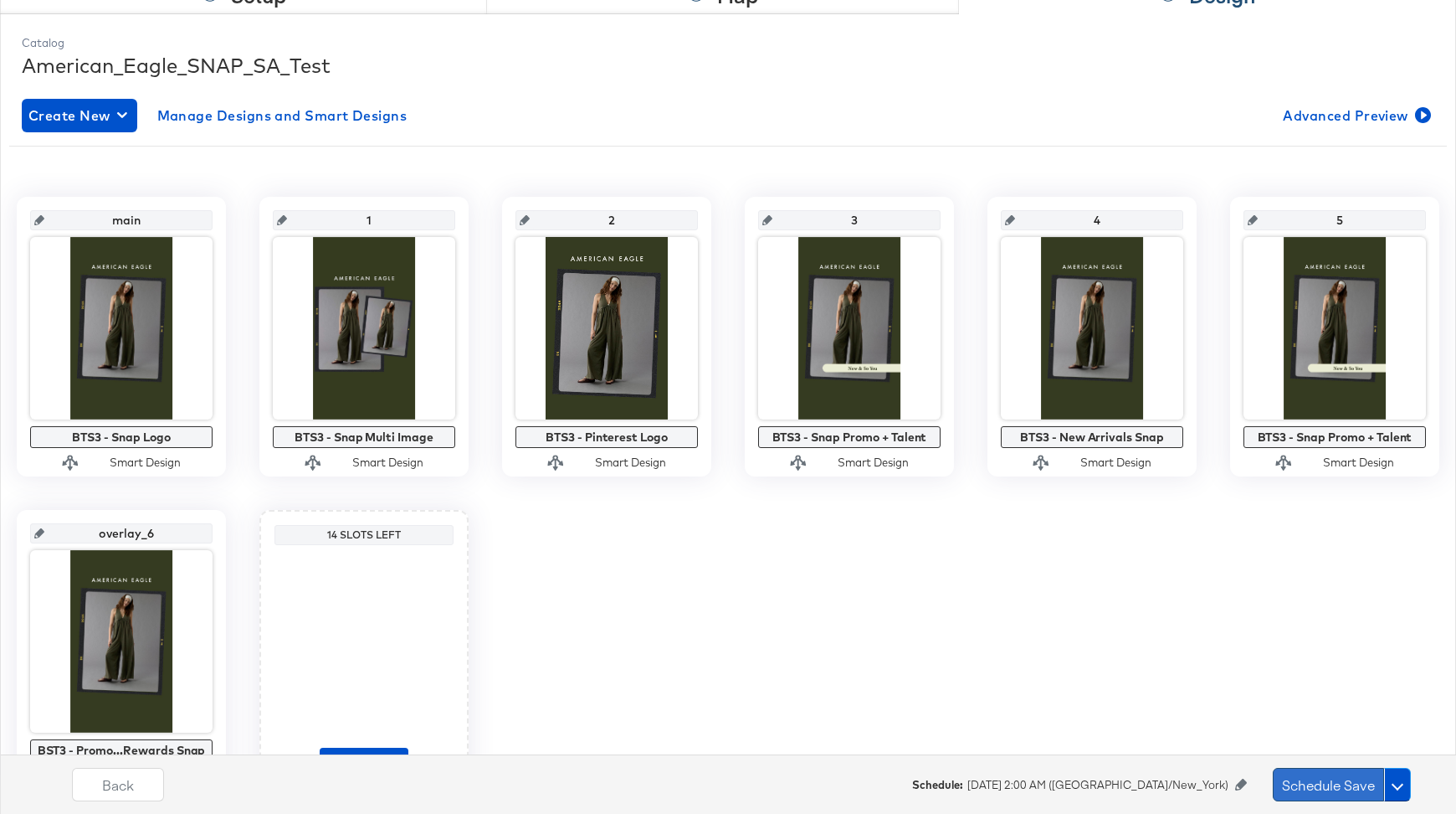
click at [1313, 786] on button "Schedule Save" at bounding box center [1329, 784] width 111 height 33
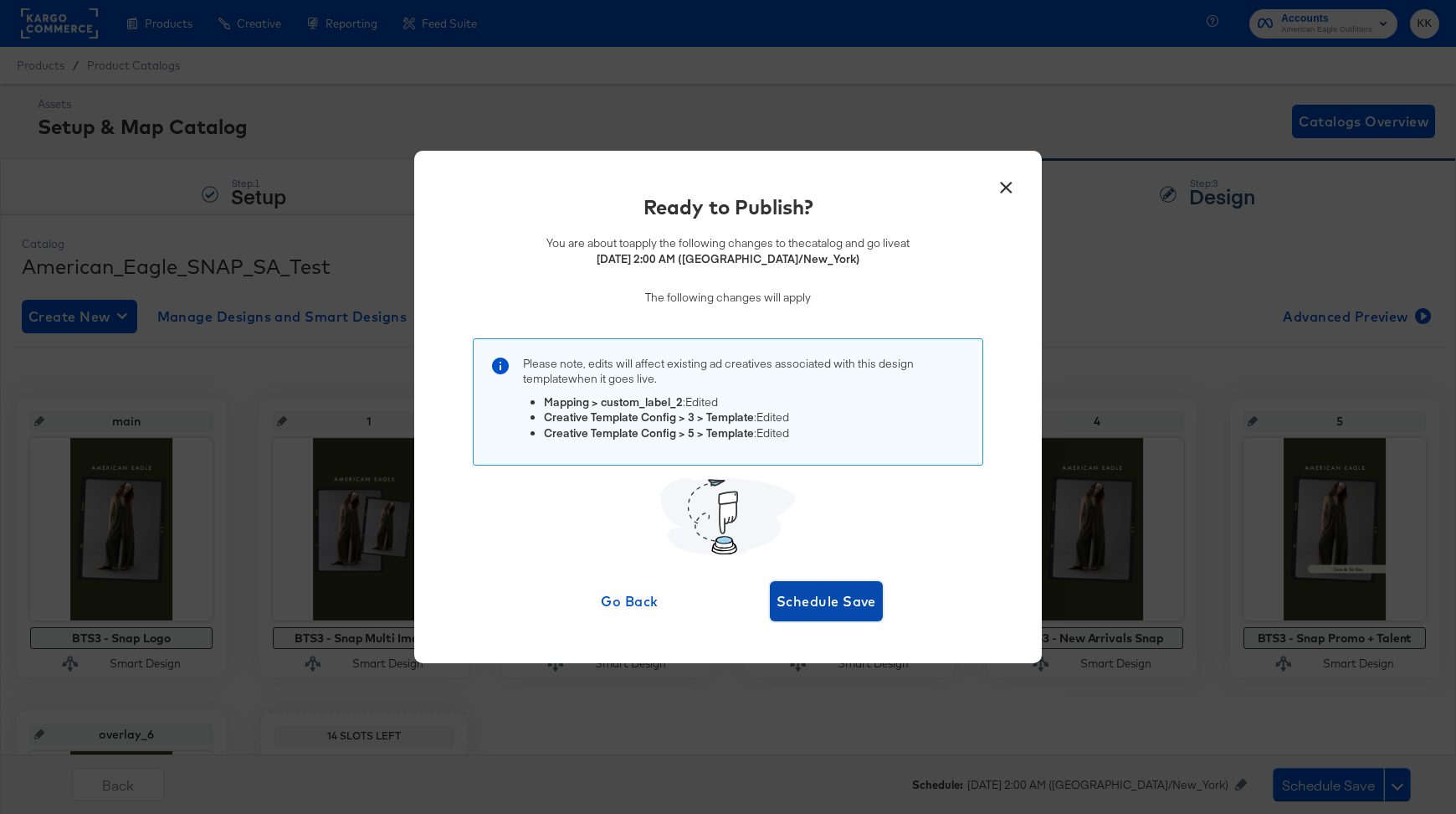
click at [848, 602] on span "Schedule Save" at bounding box center [826, 601] width 99 height 23
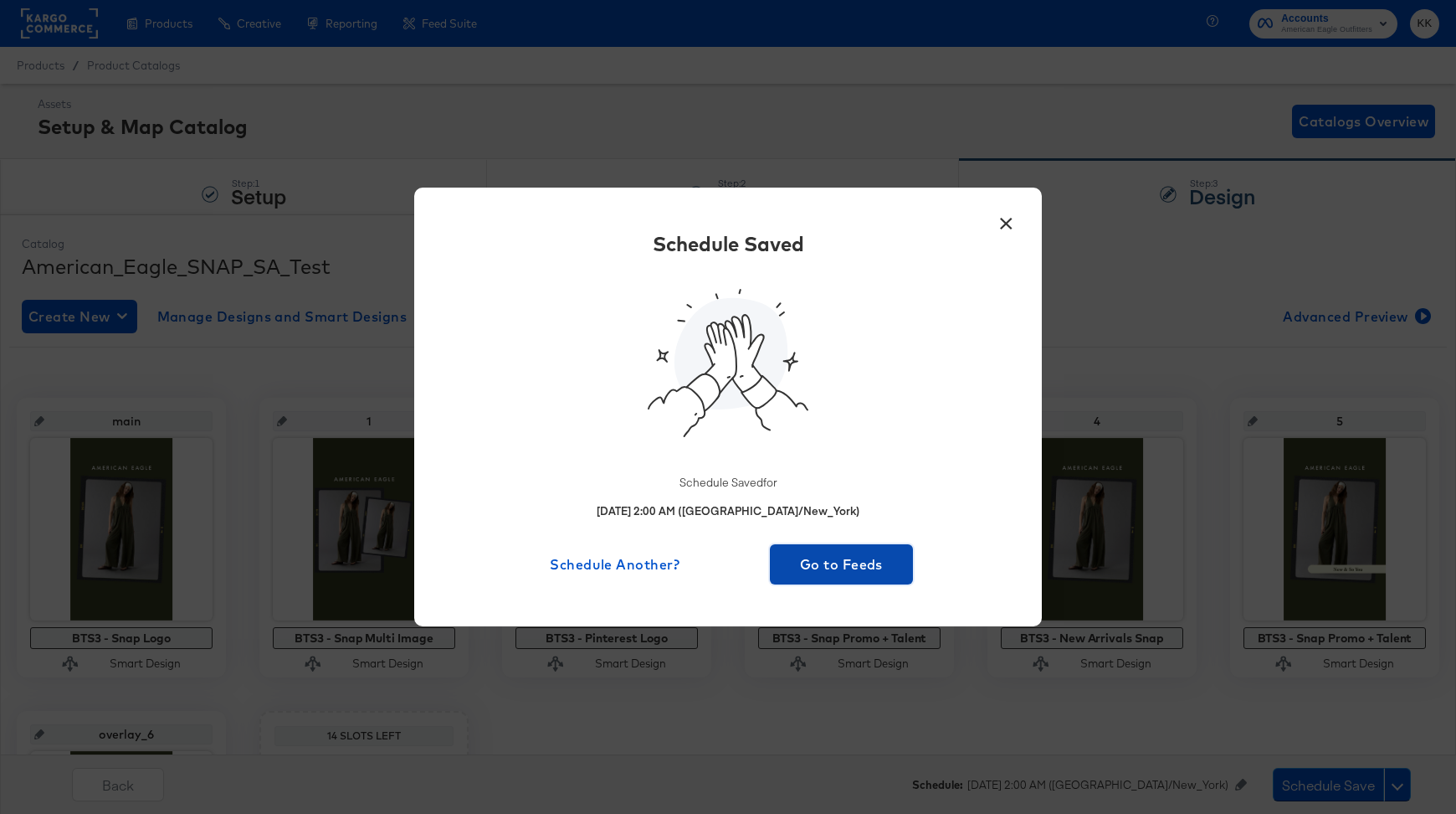
click at [848, 566] on span "Go to Feeds" at bounding box center [842, 564] width 130 height 23
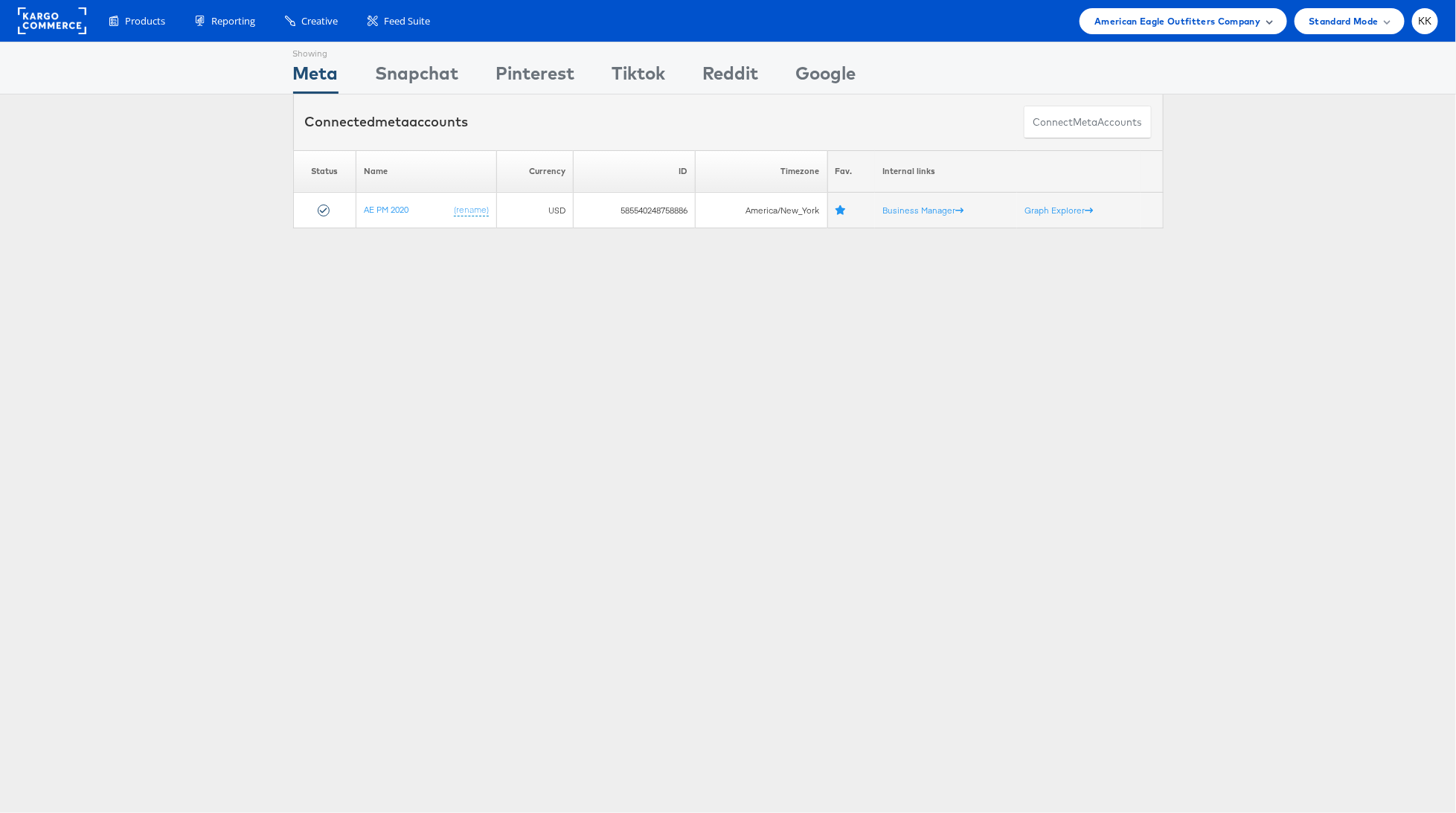
click at [1173, 9] on div "American Eagle Outfitters Company" at bounding box center [1182, 21] width 207 height 26
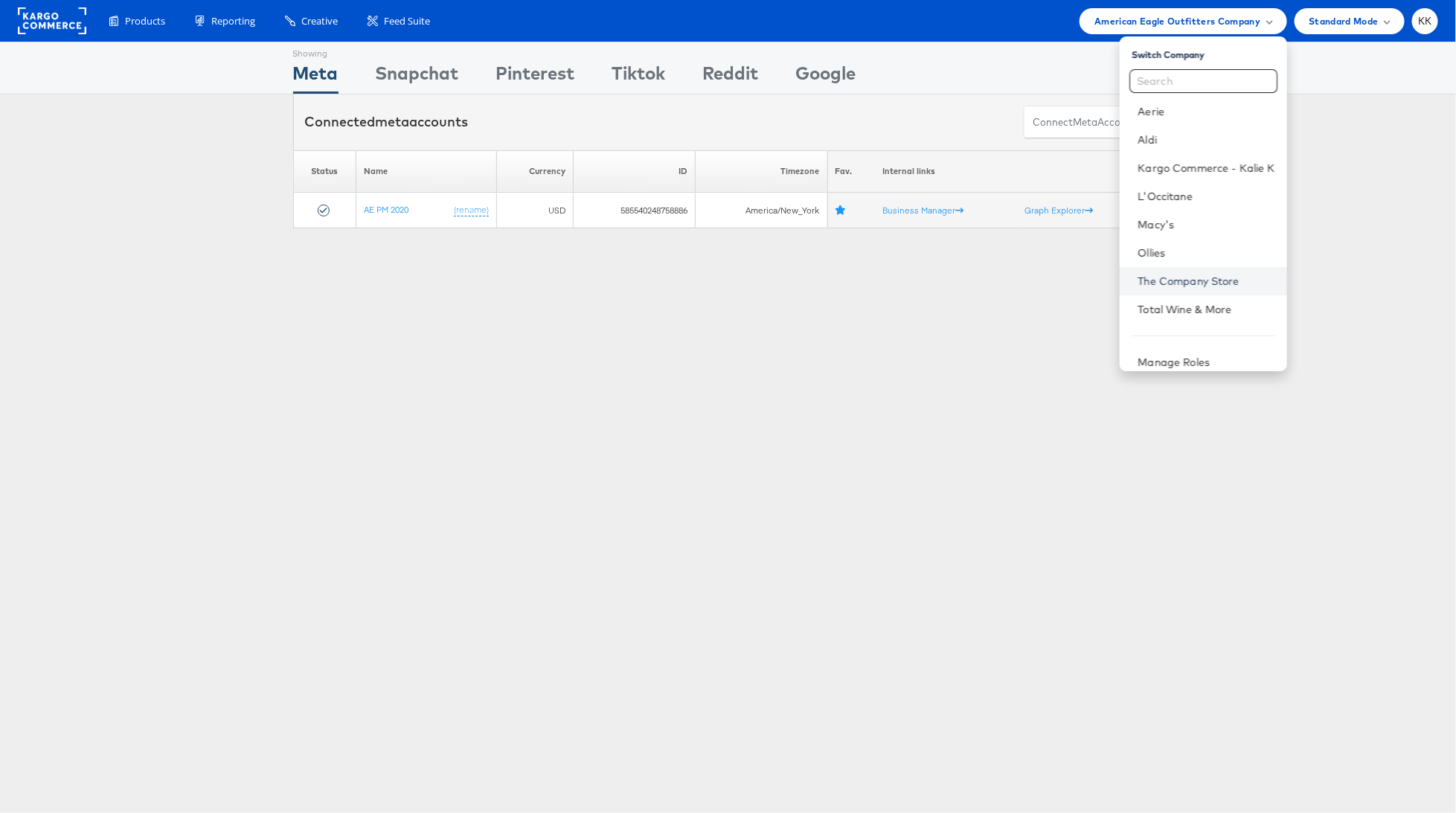
click at [1188, 280] on link "The Company Store" at bounding box center [1206, 281] width 137 height 15
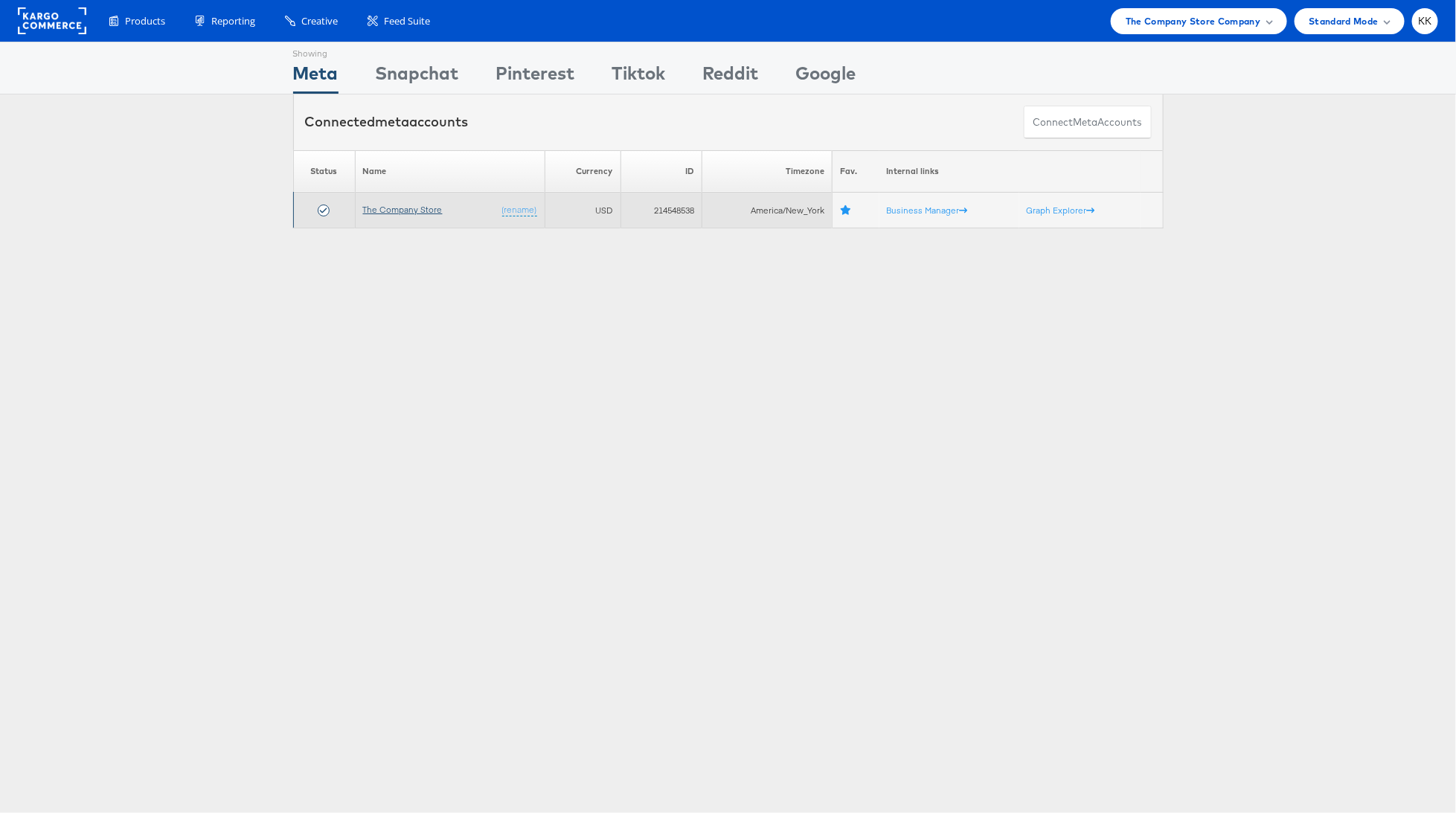
click at [414, 211] on link "The Company Store" at bounding box center [403, 209] width 80 height 12
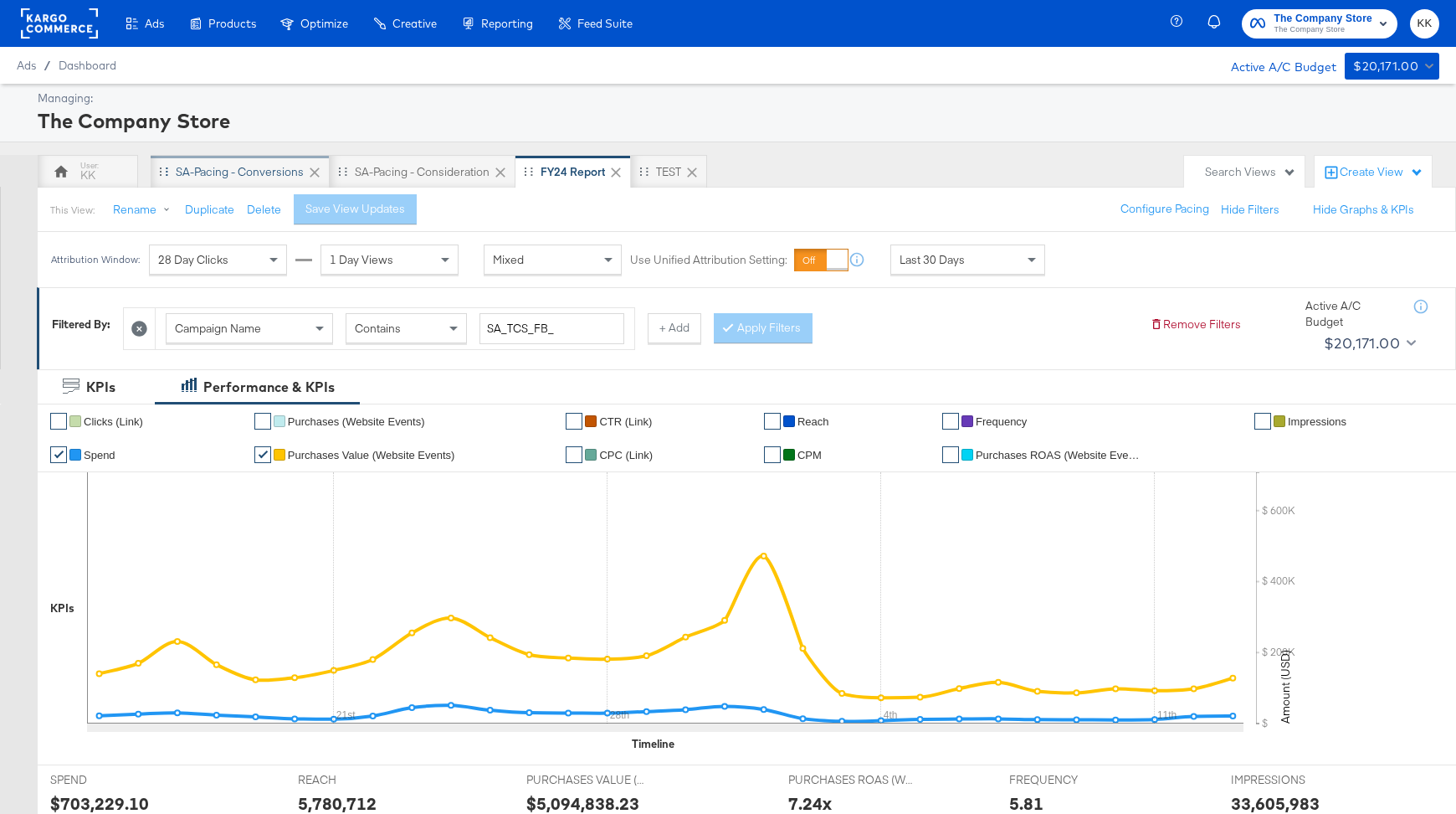
click at [205, 171] on div "SA-Pacing - Conversions" at bounding box center [240, 172] width 128 height 16
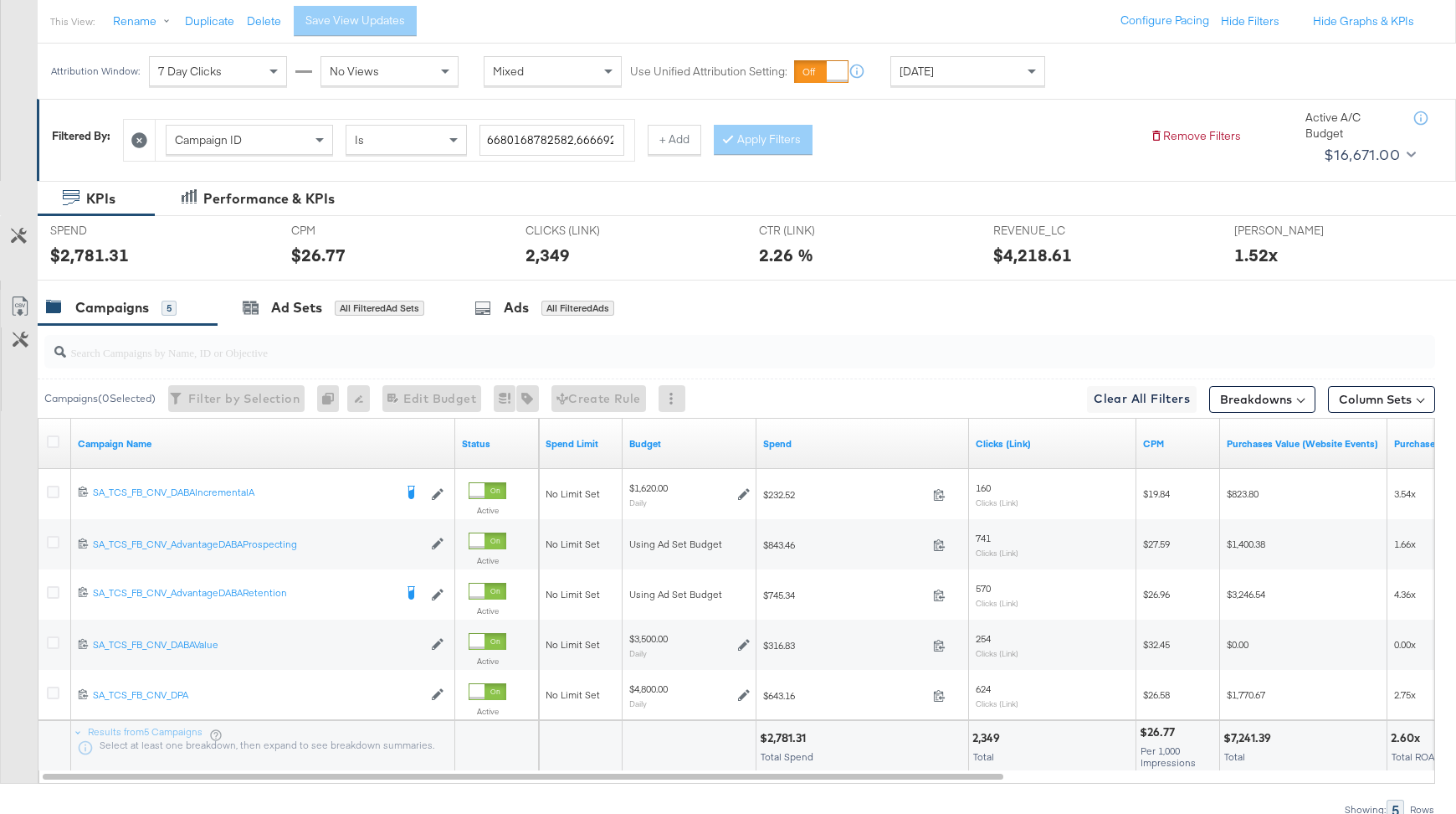
scroll to position [216, 0]
